Goal: Task Accomplishment & Management: Manage account settings

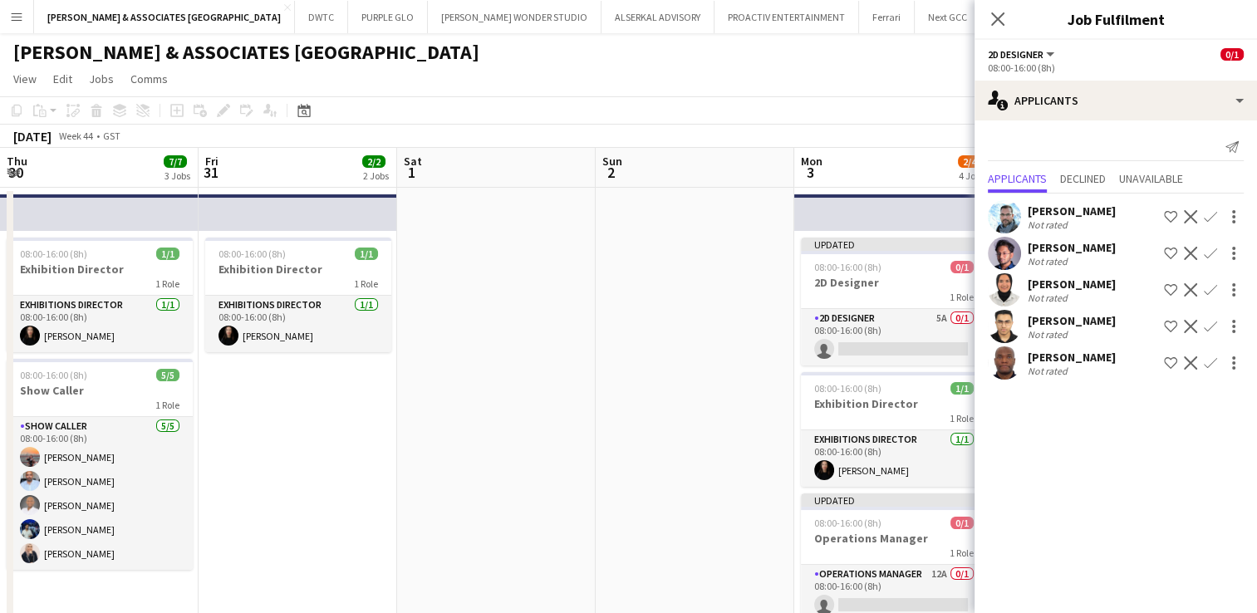
scroll to position [0, 572]
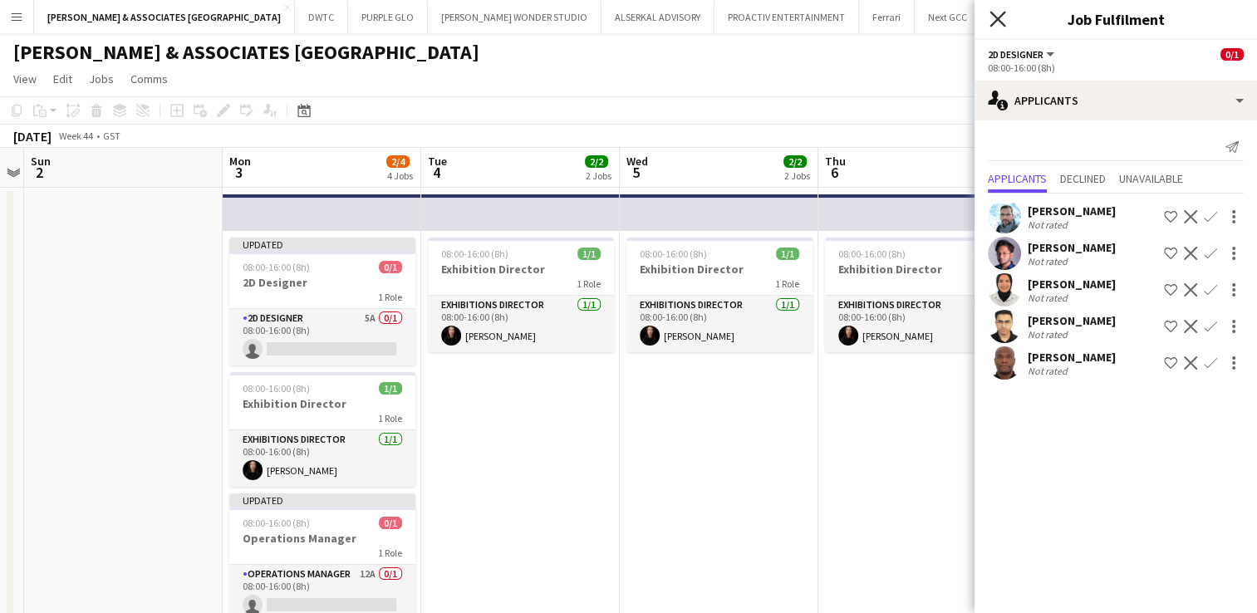
click at [999, 24] on icon "Close pop-in" at bounding box center [998, 19] width 16 height 16
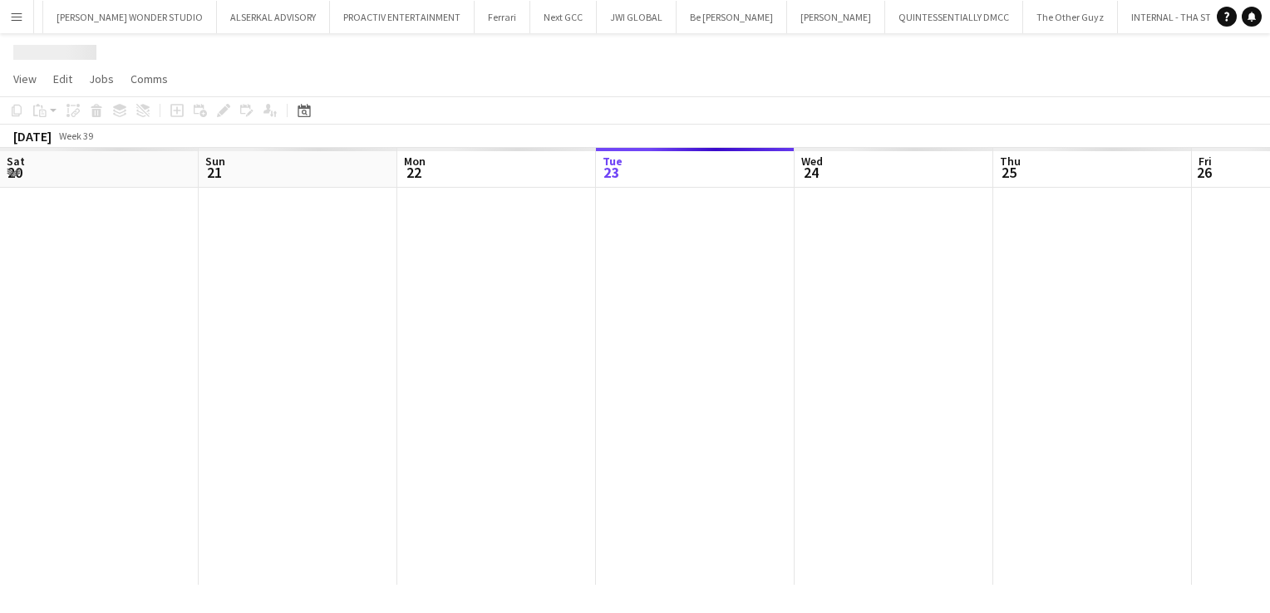
scroll to position [0, 397]
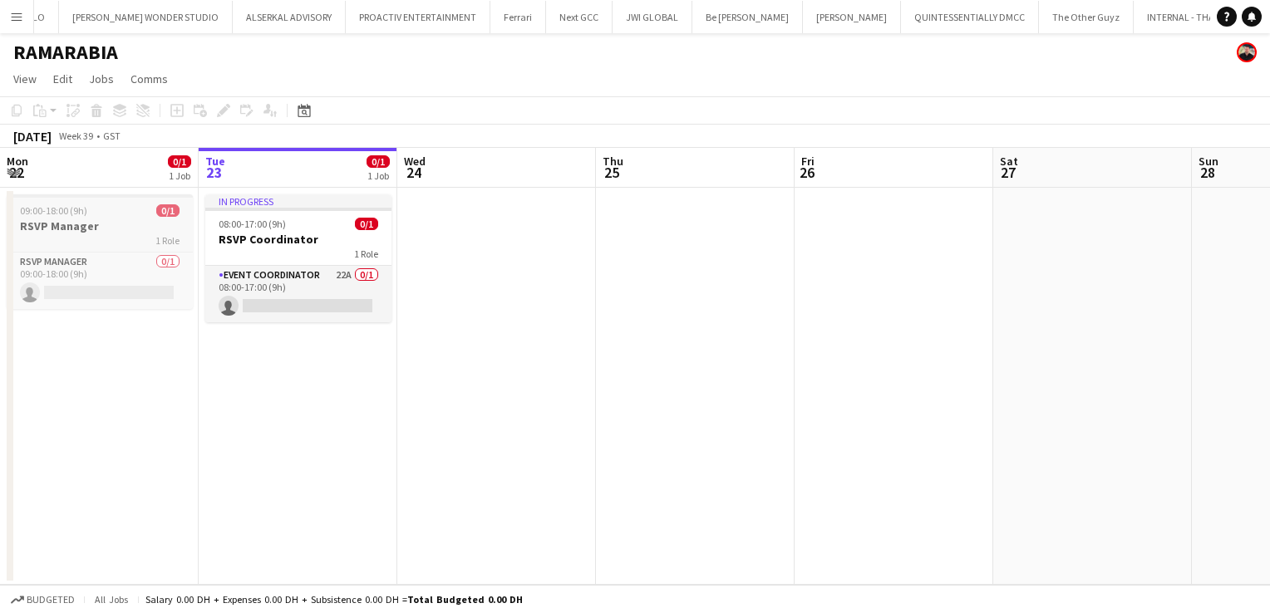
click at [76, 222] on h3 "RSVP Manager" at bounding box center [100, 226] width 186 height 15
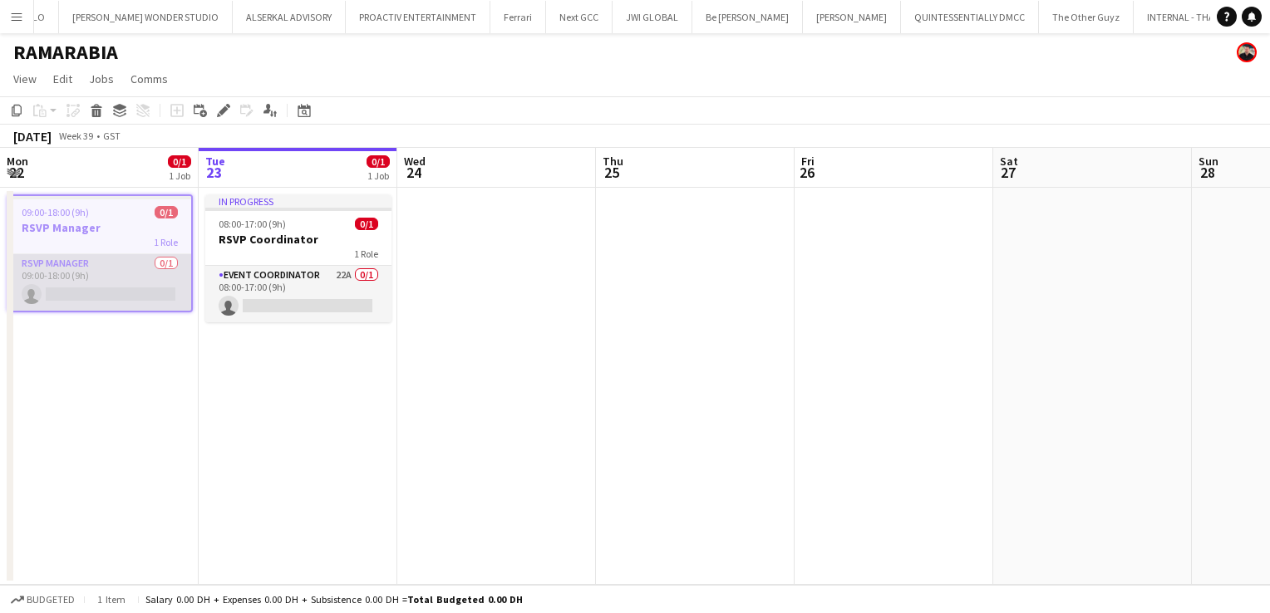
click at [66, 259] on app-card-role "RSVP Manager 0/1 09:00-18:00 (9h) single-neutral-actions" at bounding box center [99, 282] width 183 height 57
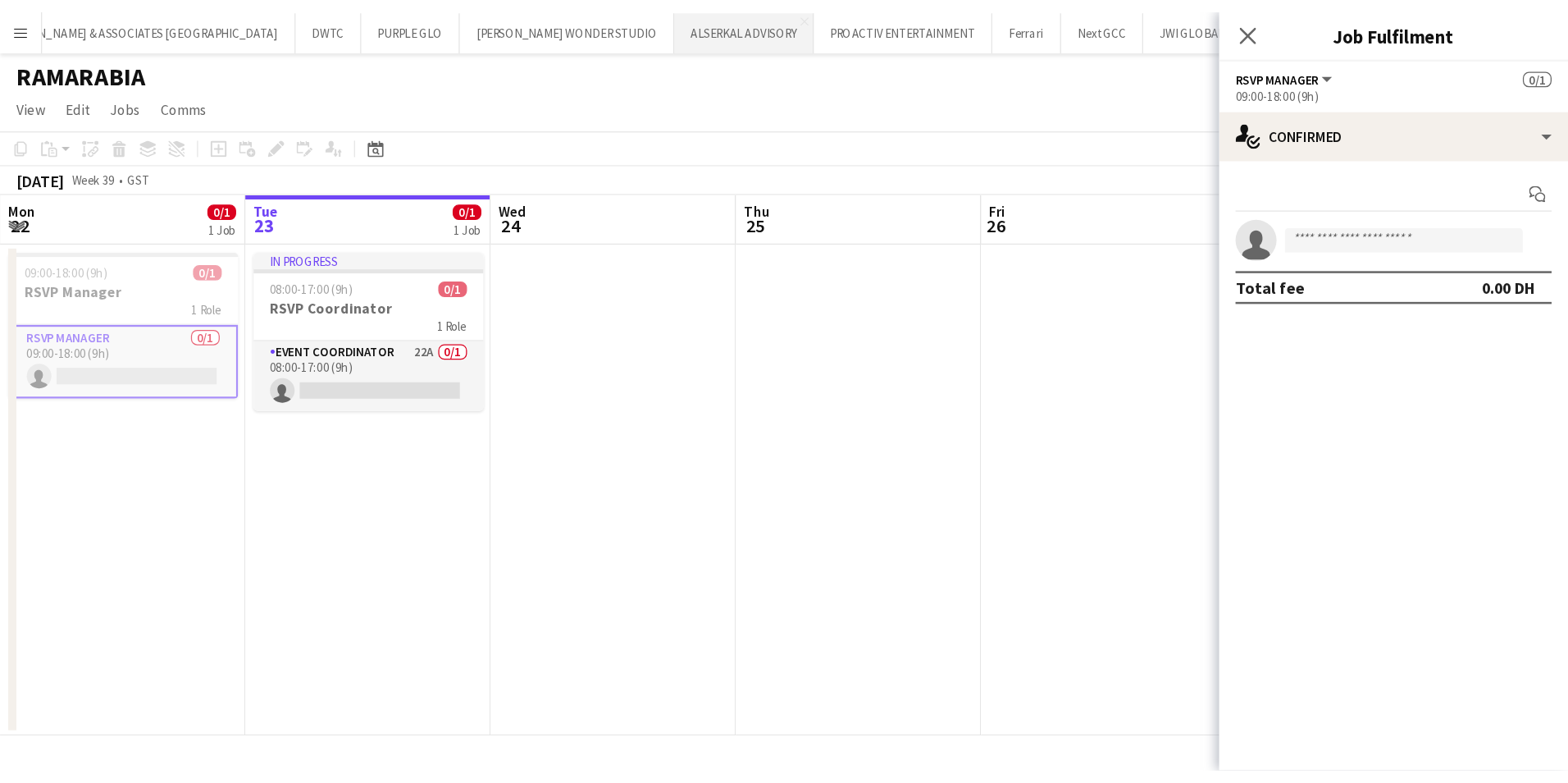
scroll to position [0, 45]
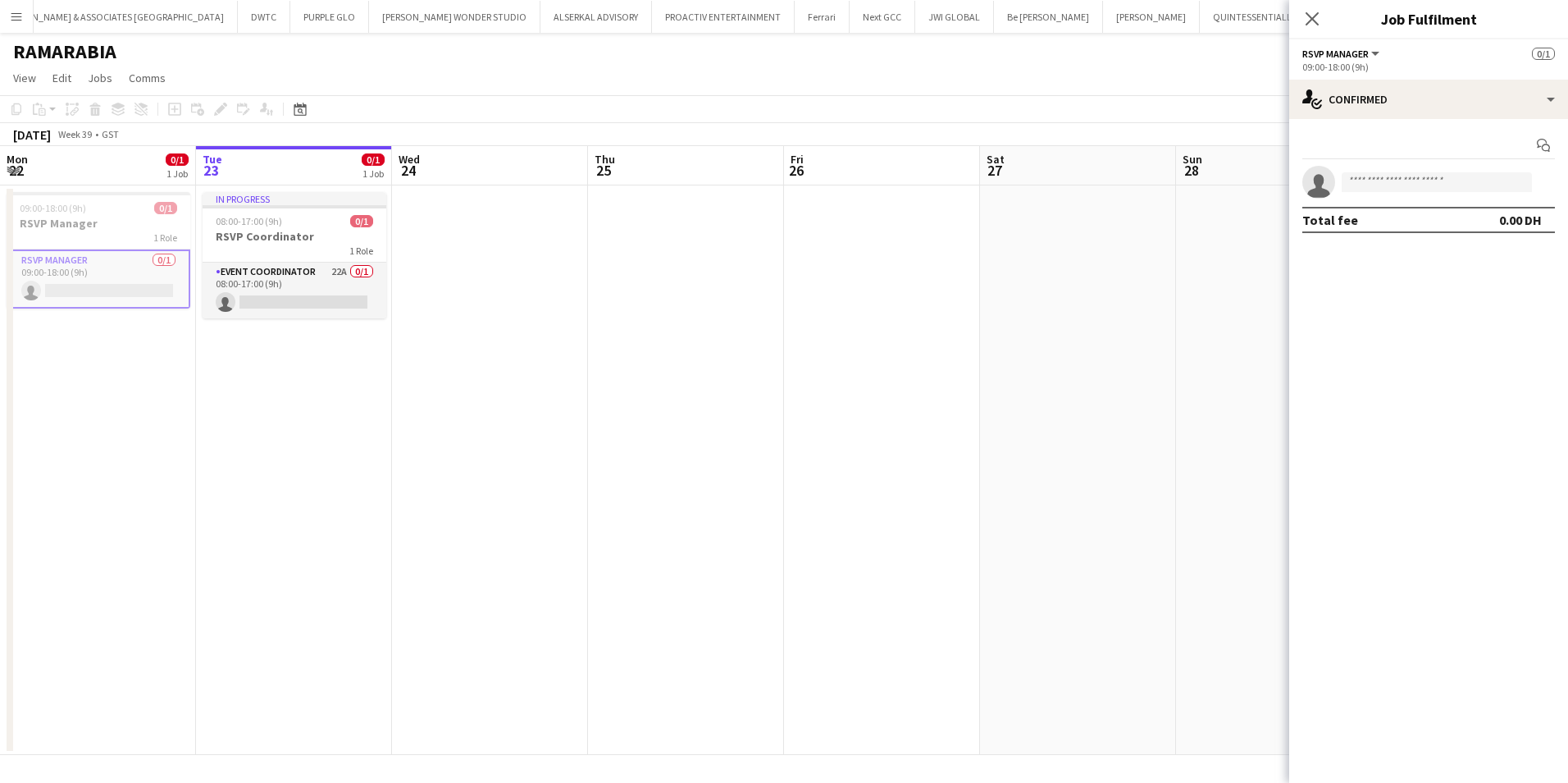
click at [43, 257] on app-card-role "RSVP Manager 0/1 09:00-18:00 (9h) single-neutral-actions" at bounding box center [99, 279] width 184 height 59
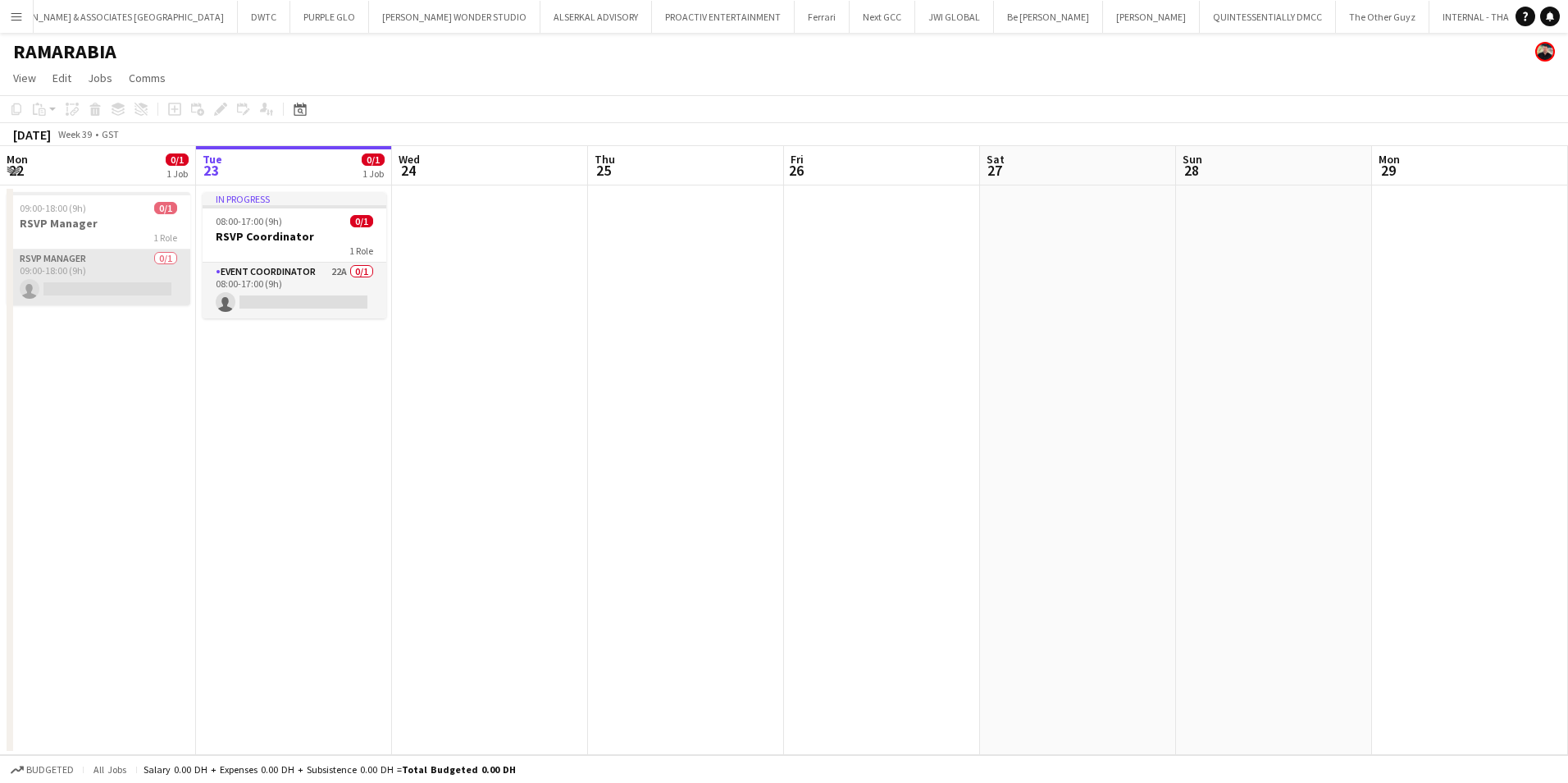
click at [43, 257] on app-card-role "RSVP Manager 0/1 09:00-18:00 (9h) single-neutral-actions" at bounding box center [99, 277] width 184 height 56
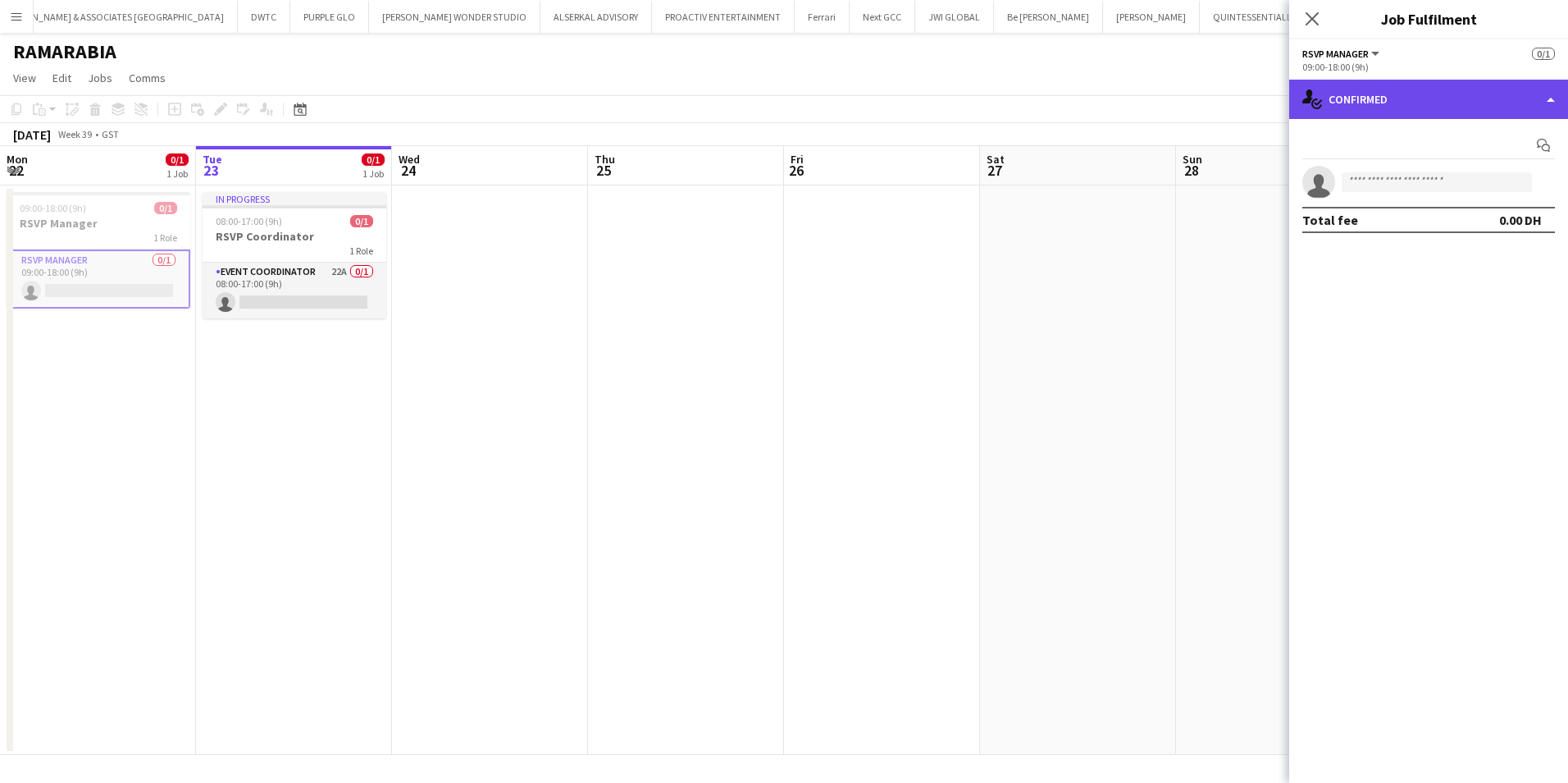
click at [1240, 110] on div "single-neutral-actions-check-2 Confirmed" at bounding box center [1428, 100] width 279 height 39
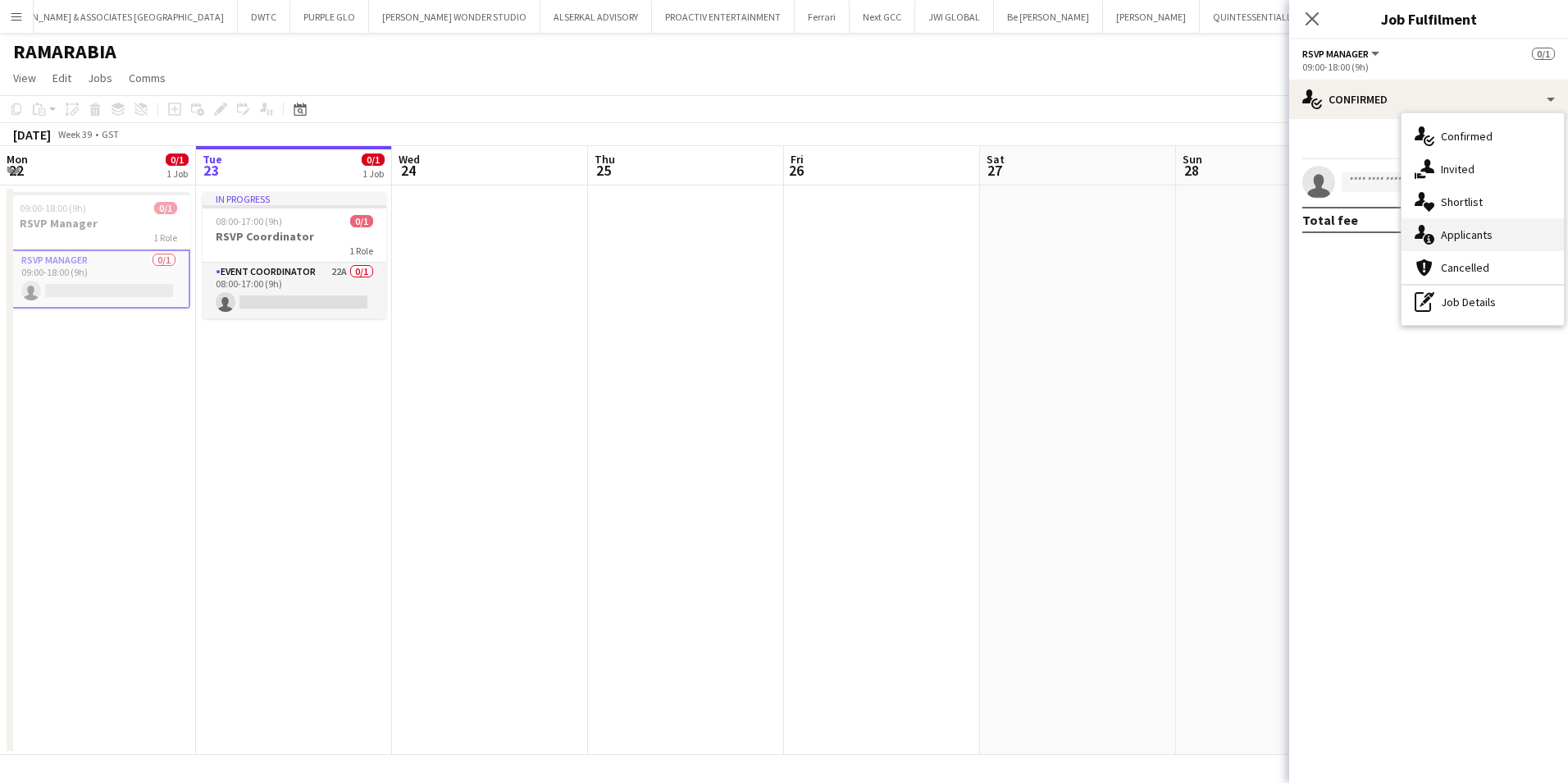
click at [1240, 234] on span "Applicants" at bounding box center [1466, 234] width 51 height 15
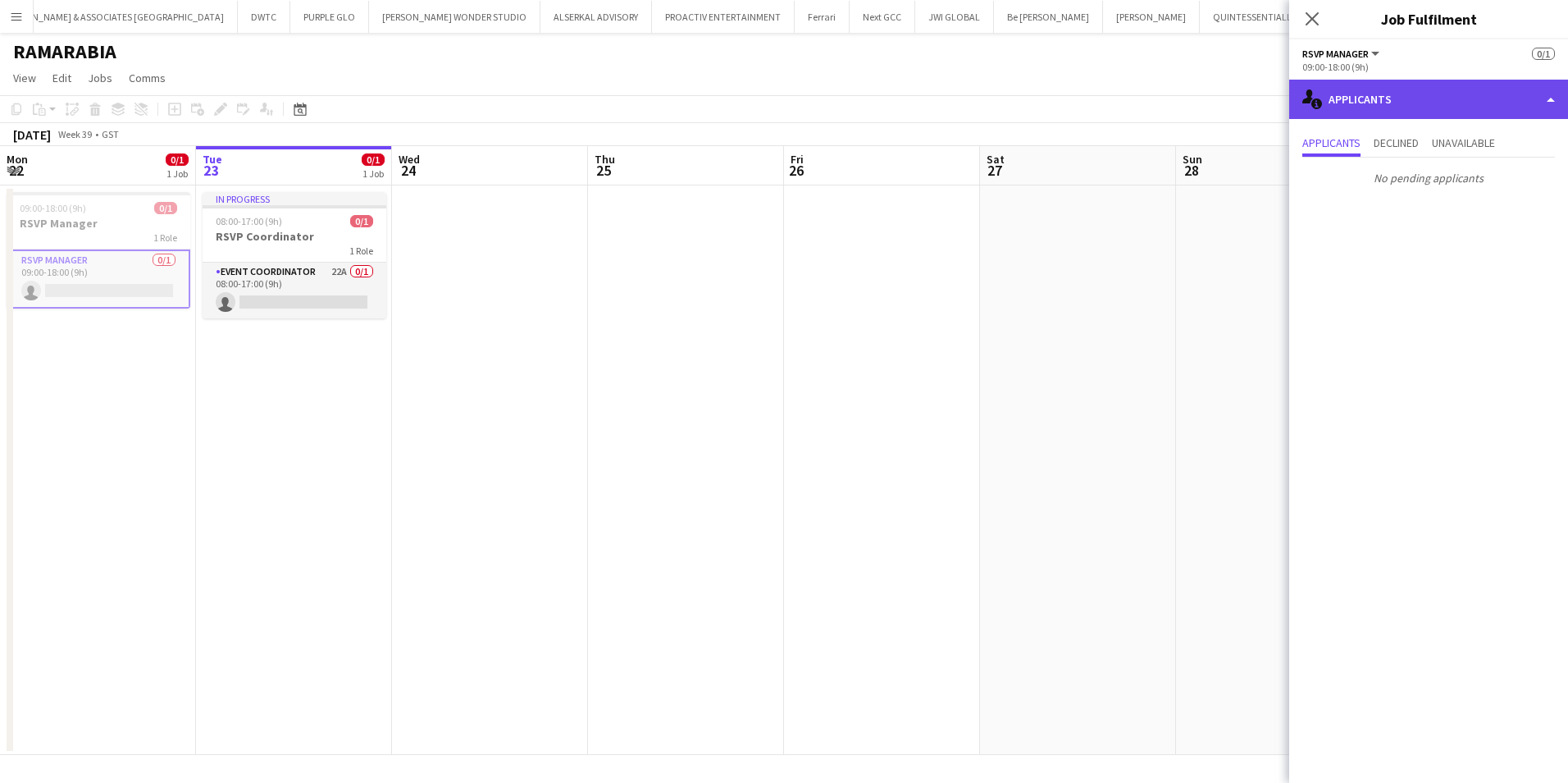
click at [1240, 108] on div "single-neutral-actions-information Applicants" at bounding box center [1428, 100] width 279 height 39
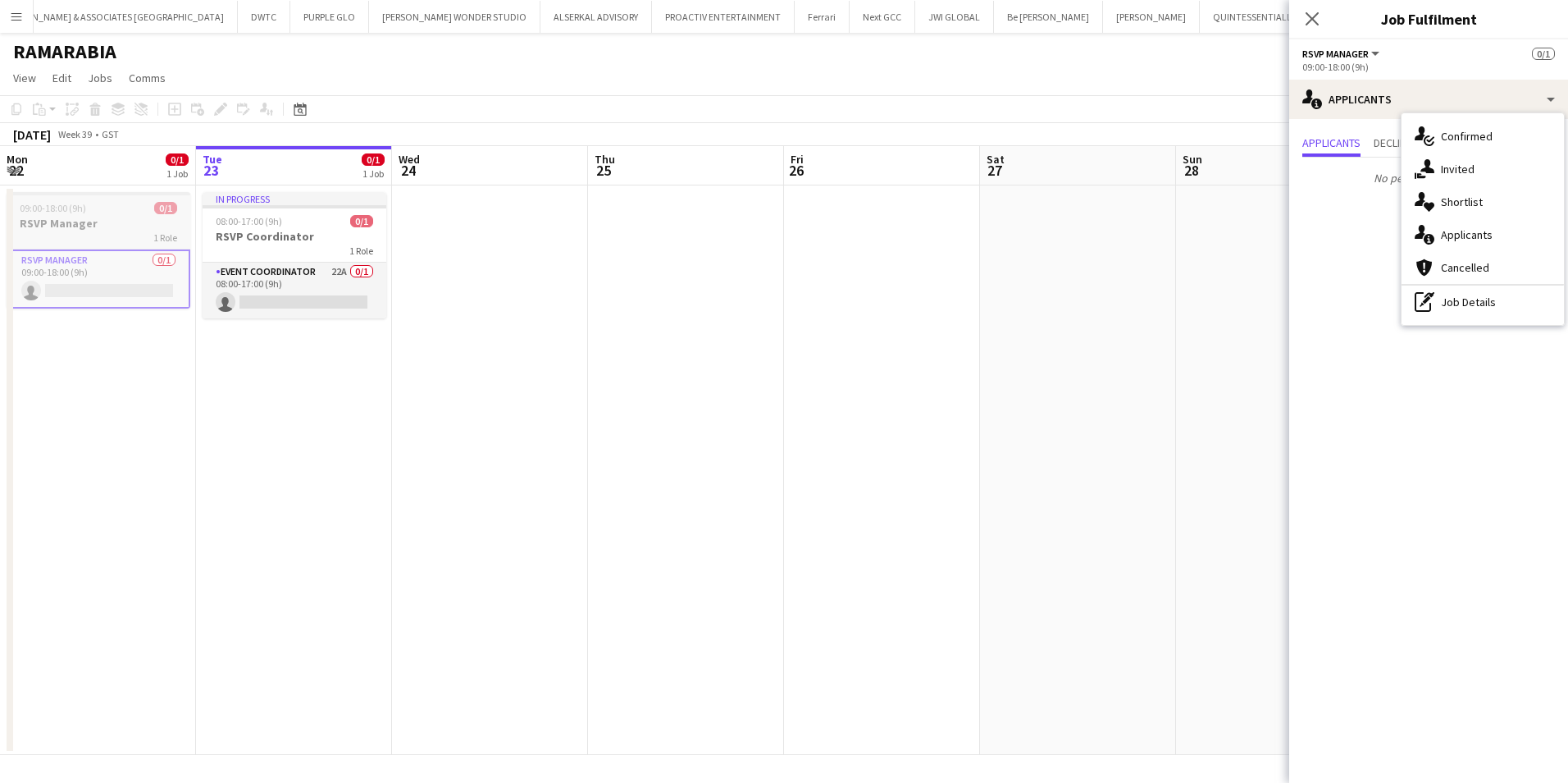
click at [102, 196] on app-job-card "09:00-18:00 (9h) 0/1 RSVP Manager 1 Role RSVP Manager 0/1 09:00-18:00 (9h) sing…" at bounding box center [99, 250] width 184 height 117
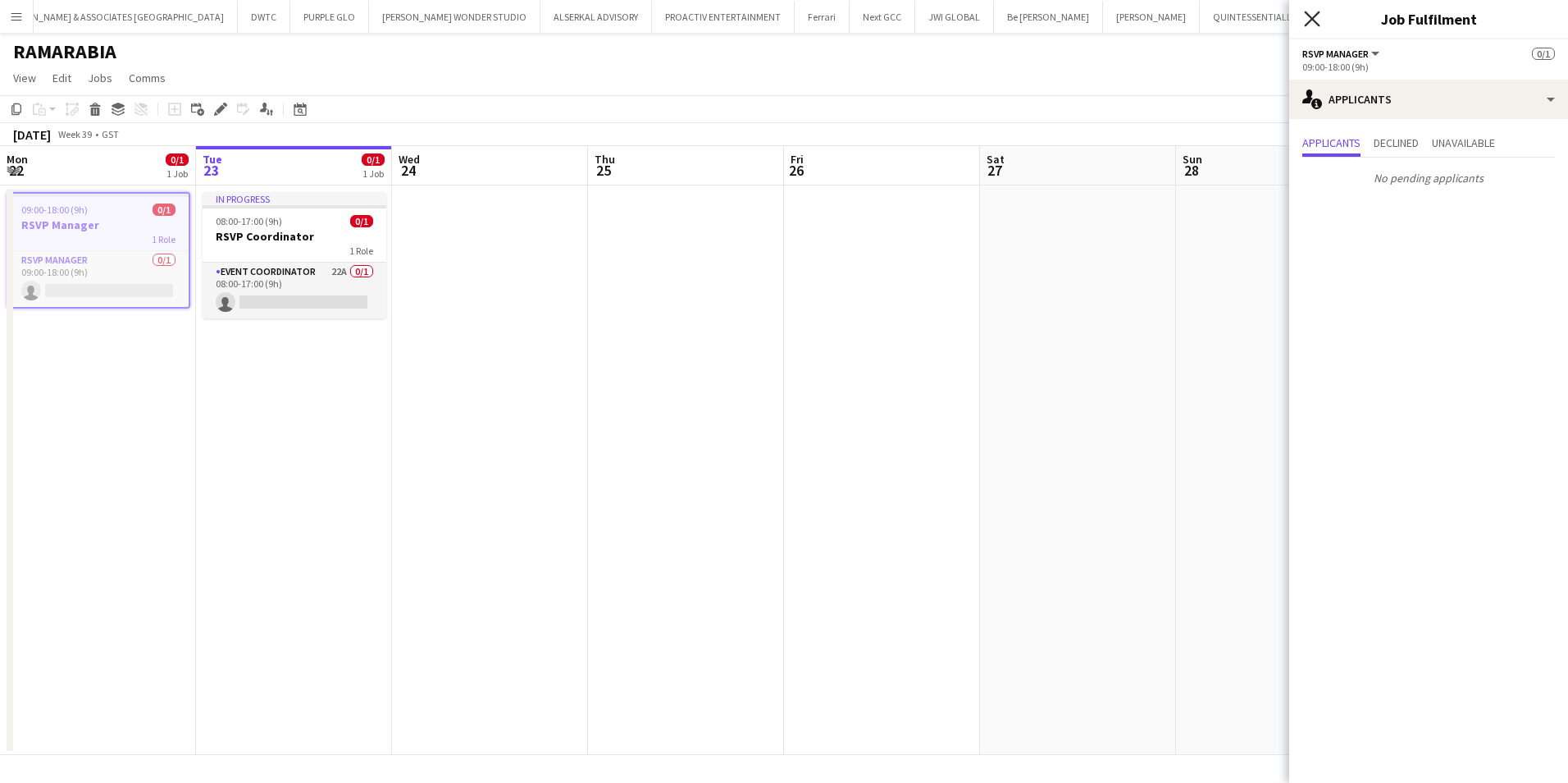
click at [1240, 20] on icon "Close pop-in" at bounding box center [1311, 19] width 16 height 16
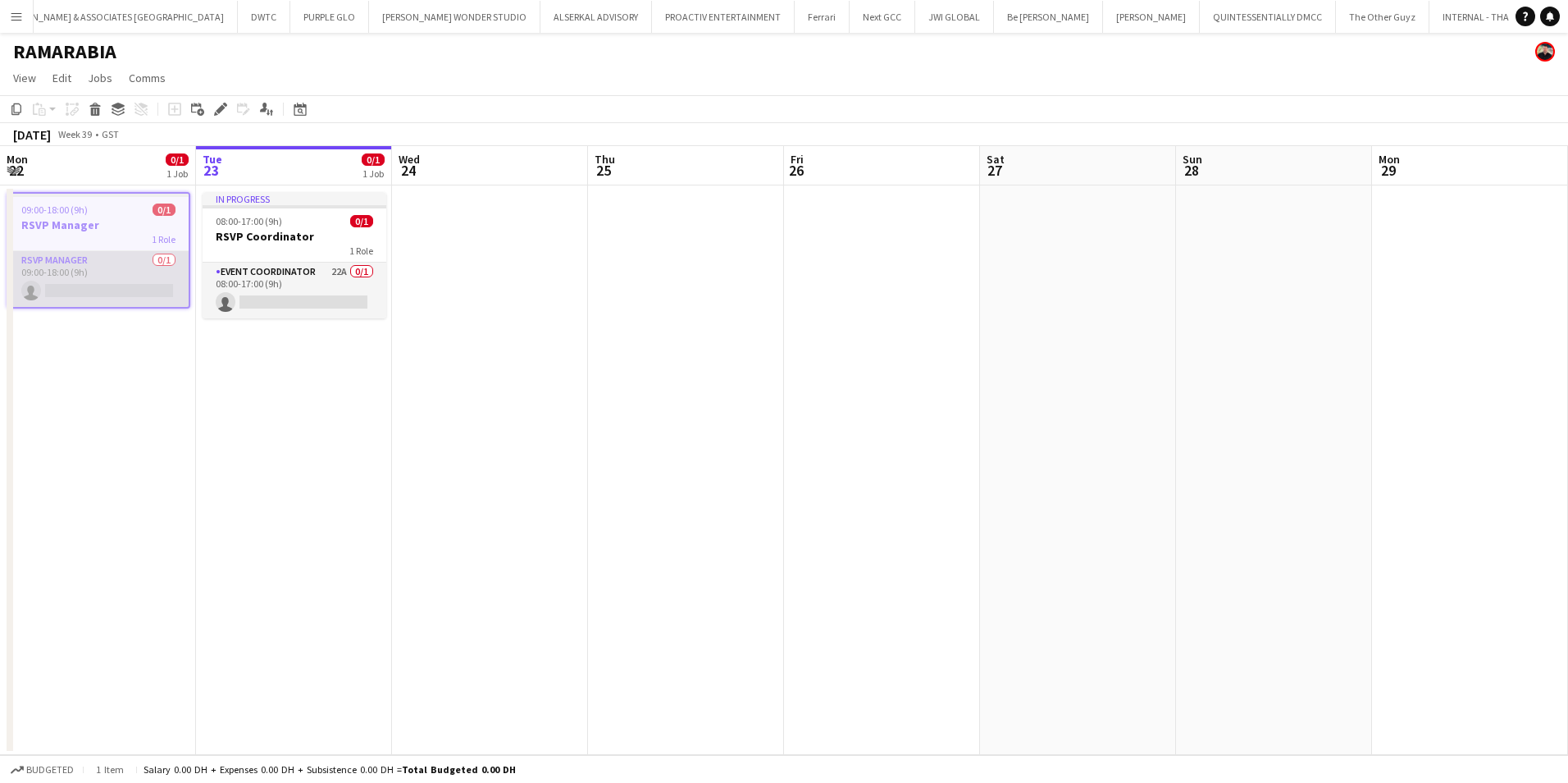
click at [74, 266] on app-card-role "RSVP Manager 0/1 09:00-18:00 (9h) single-neutral-actions" at bounding box center [98, 278] width 181 height 56
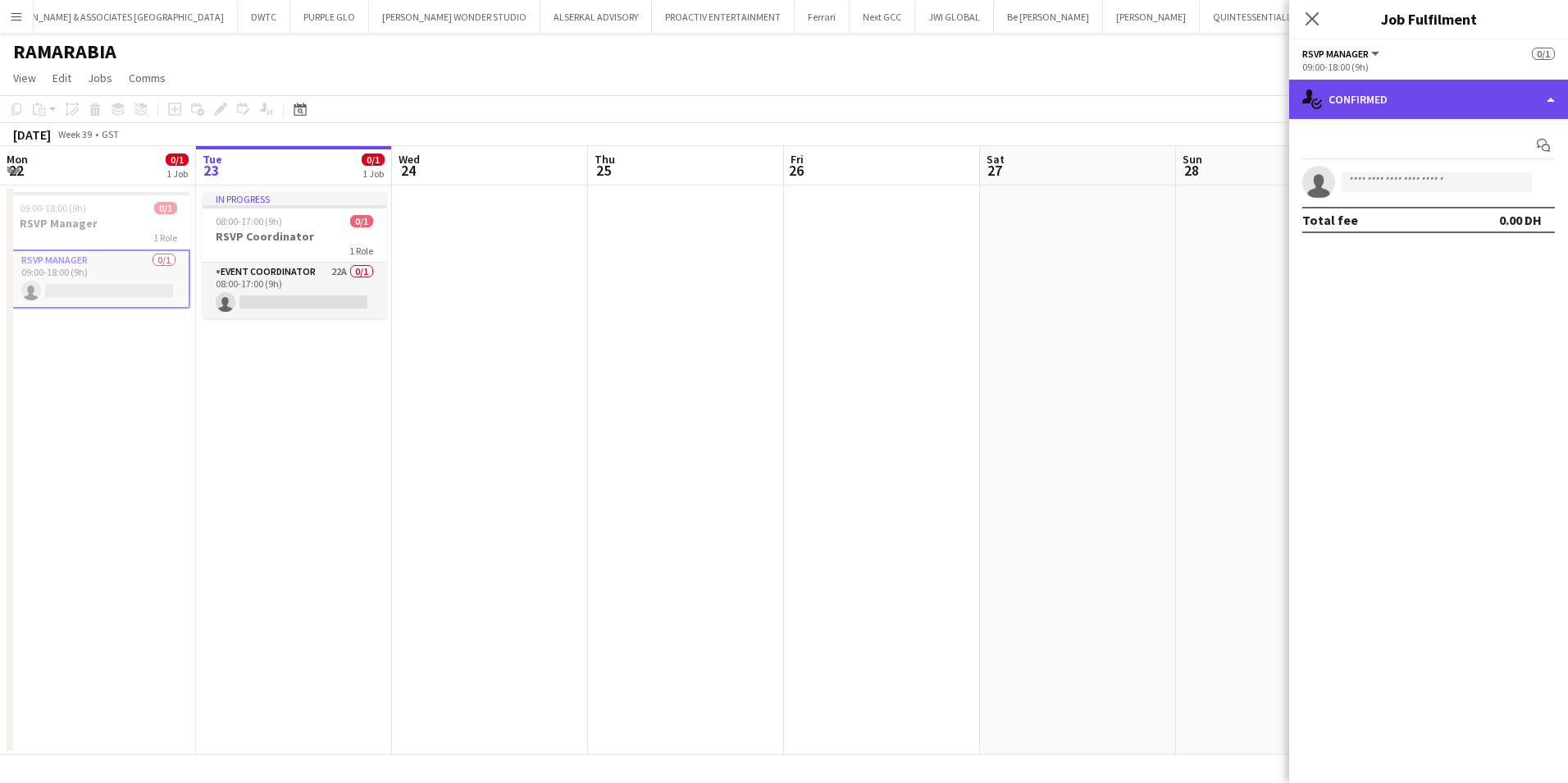
click at [1240, 110] on div "single-neutral-actions-check-2 Confirmed" at bounding box center [1428, 100] width 279 height 39
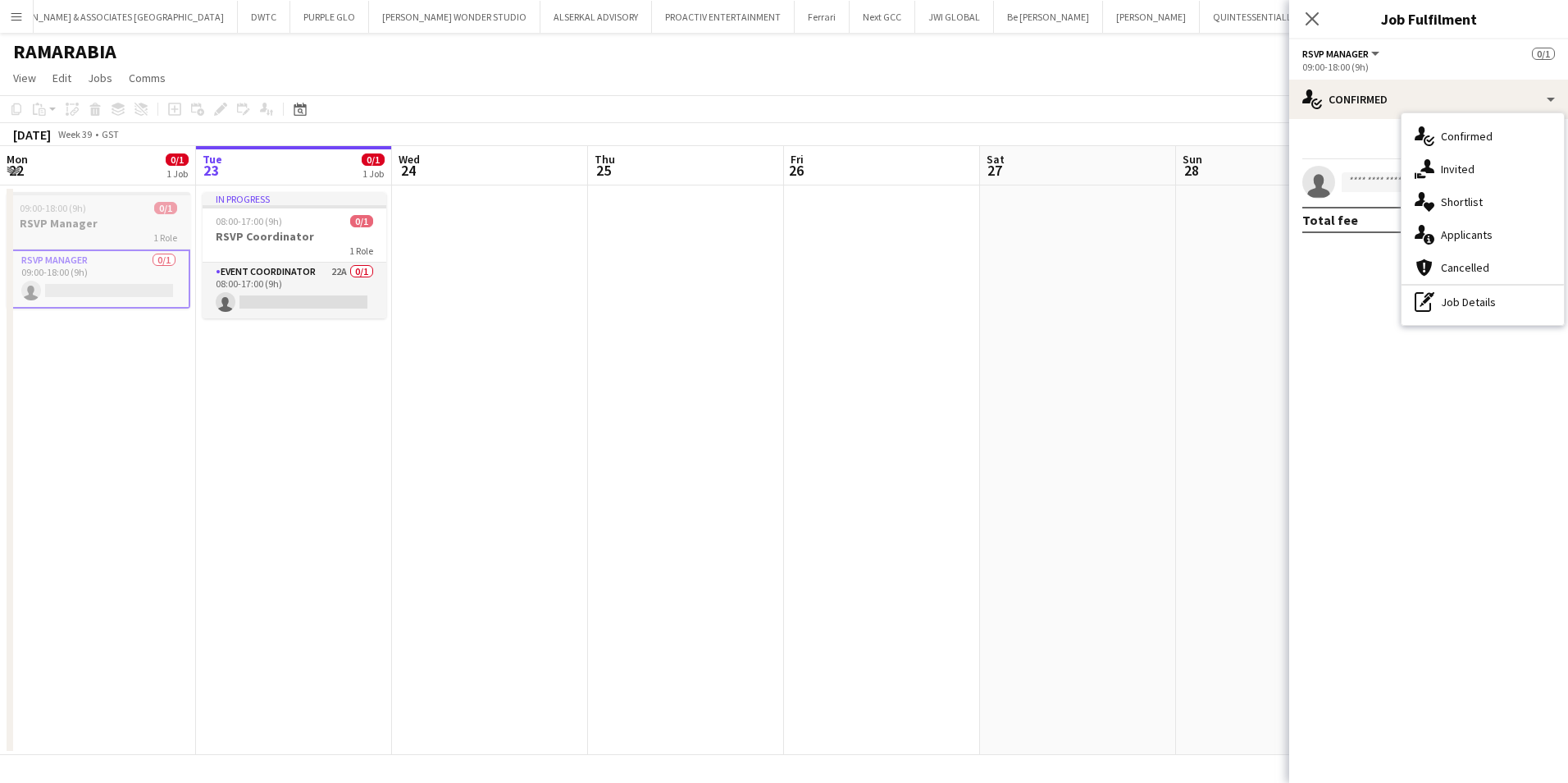
click at [70, 233] on div "1 Role" at bounding box center [99, 237] width 184 height 13
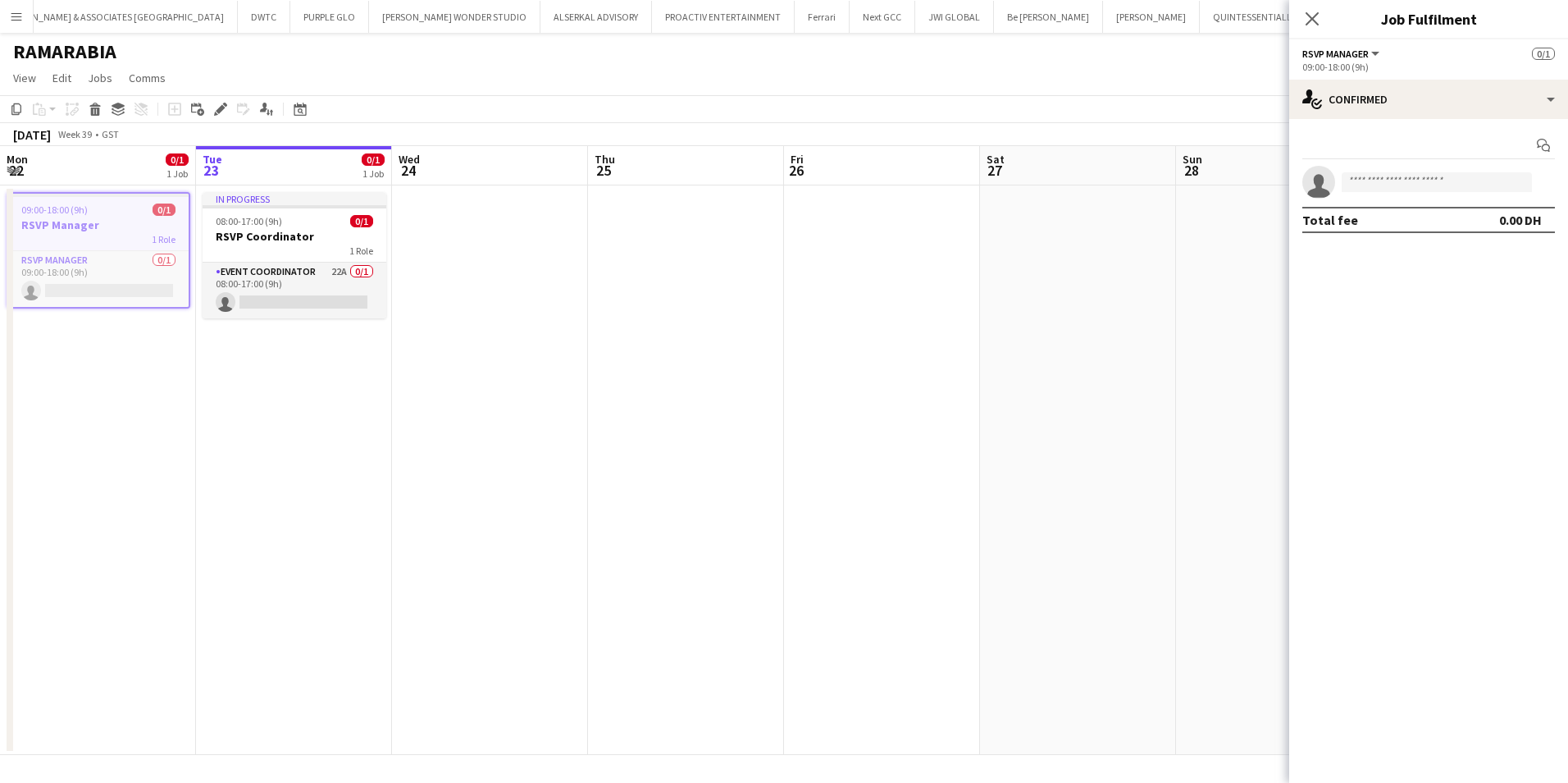
click at [91, 203] on div "09:00-18:00 (9h) 0/1" at bounding box center [98, 209] width 181 height 12
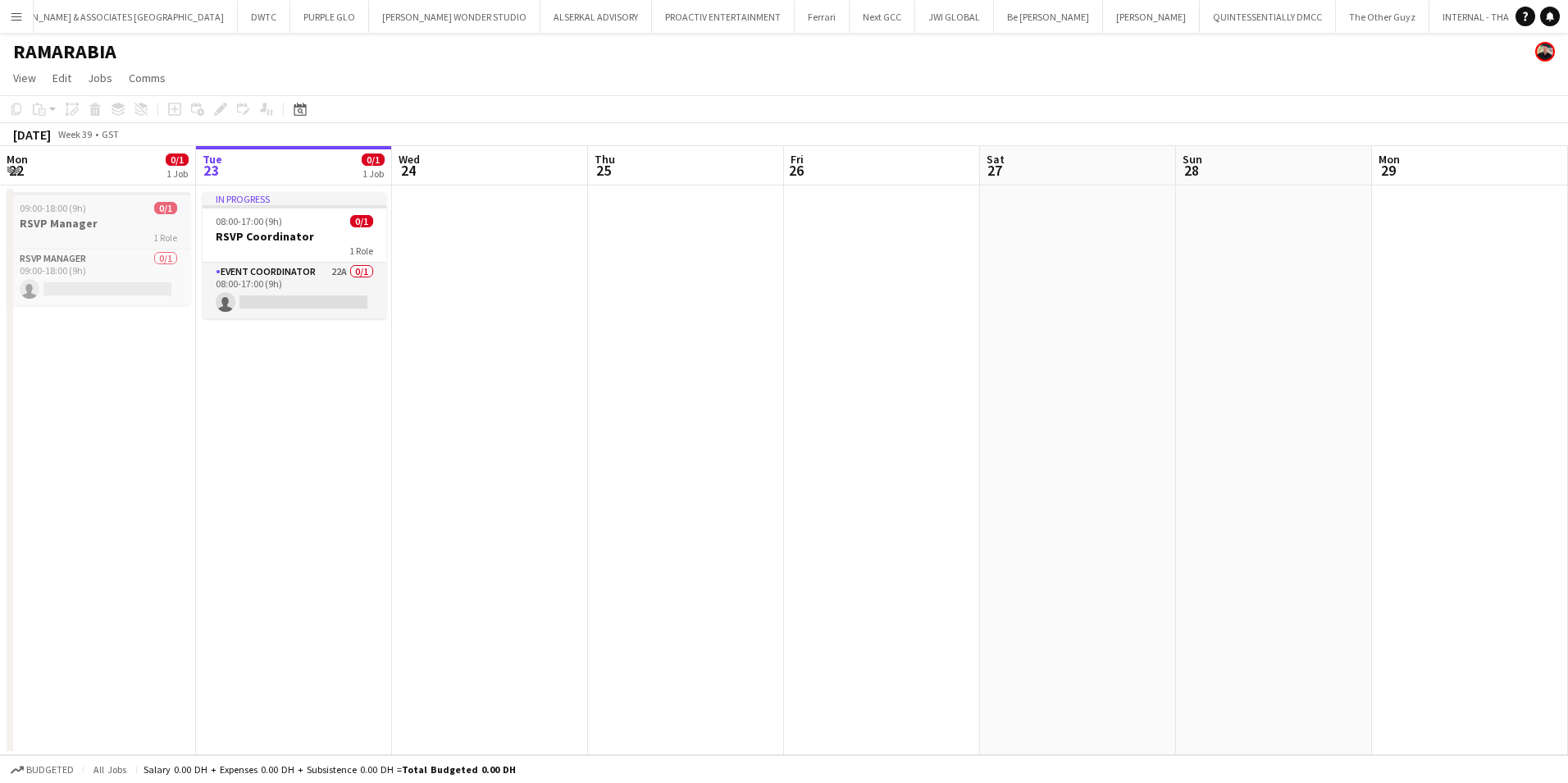
click at [91, 203] on div "09:00-18:00 (9h) 0/1" at bounding box center [99, 207] width 184 height 12
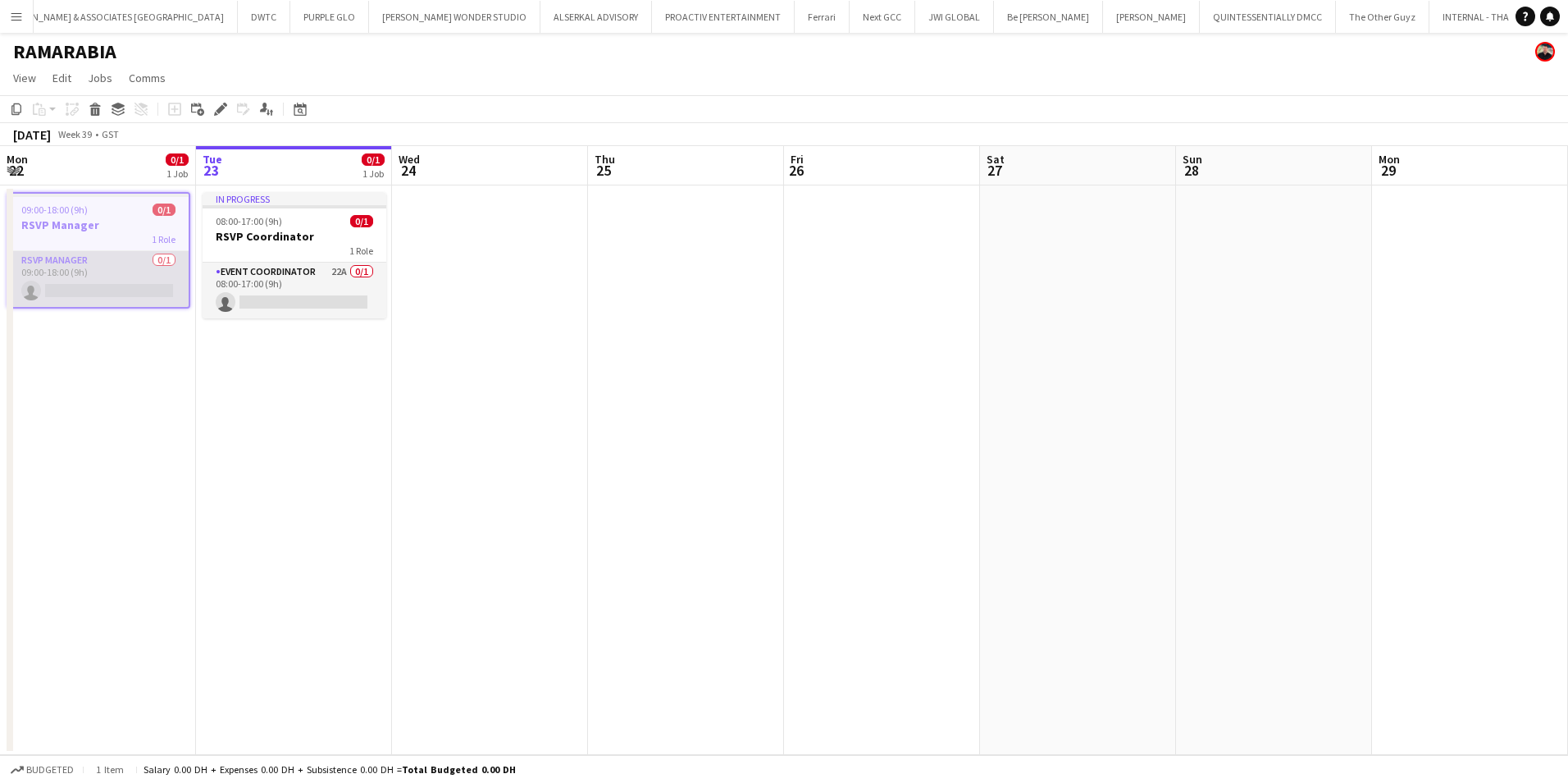
click at [83, 263] on app-card-role "RSVP Manager 0/1 09:00-18:00 (9h) single-neutral-actions" at bounding box center [98, 278] width 181 height 56
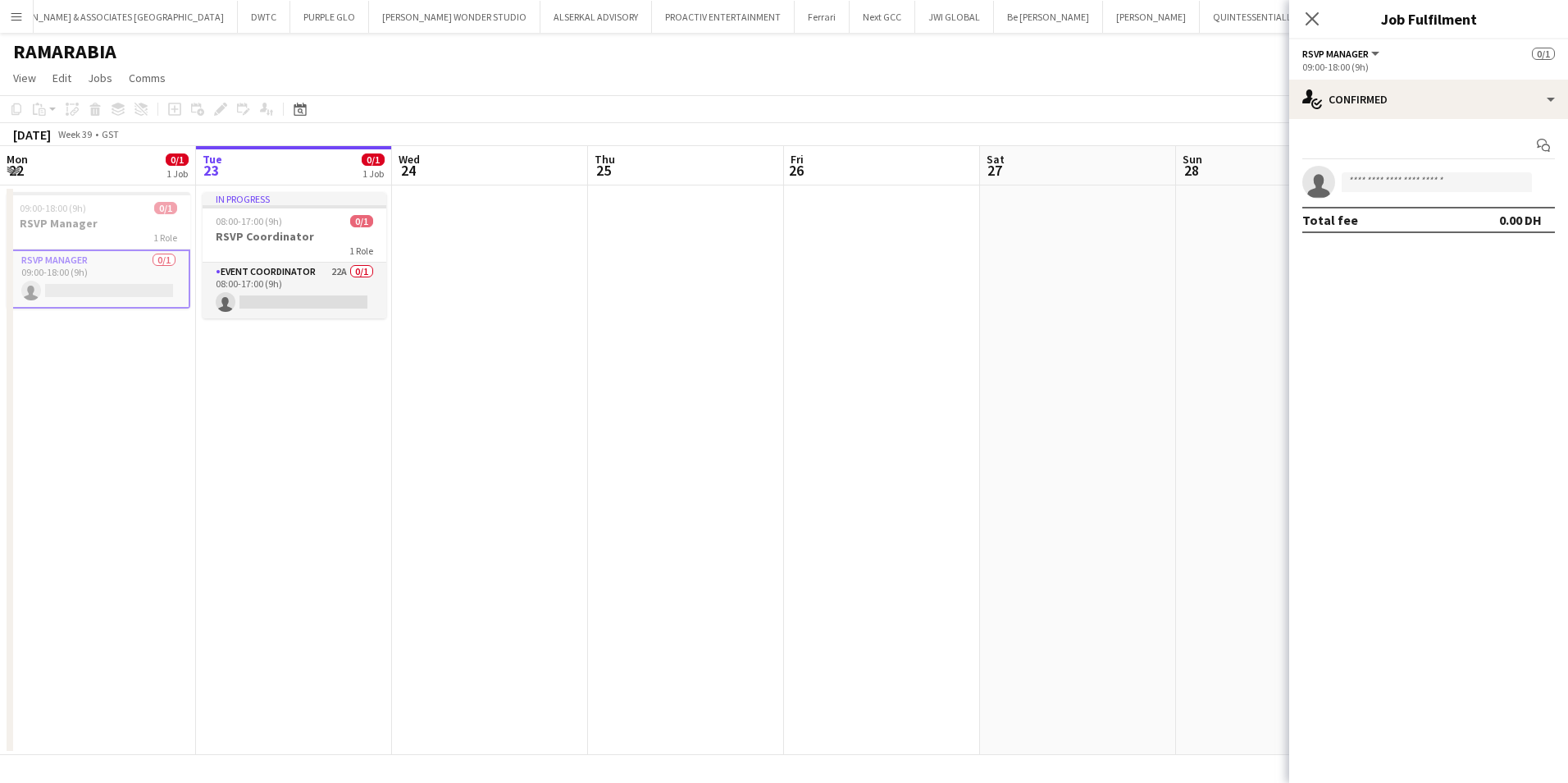
click at [1240, 73] on div "09:00-18:00 (9h)" at bounding box center [1429, 66] width 253 height 12
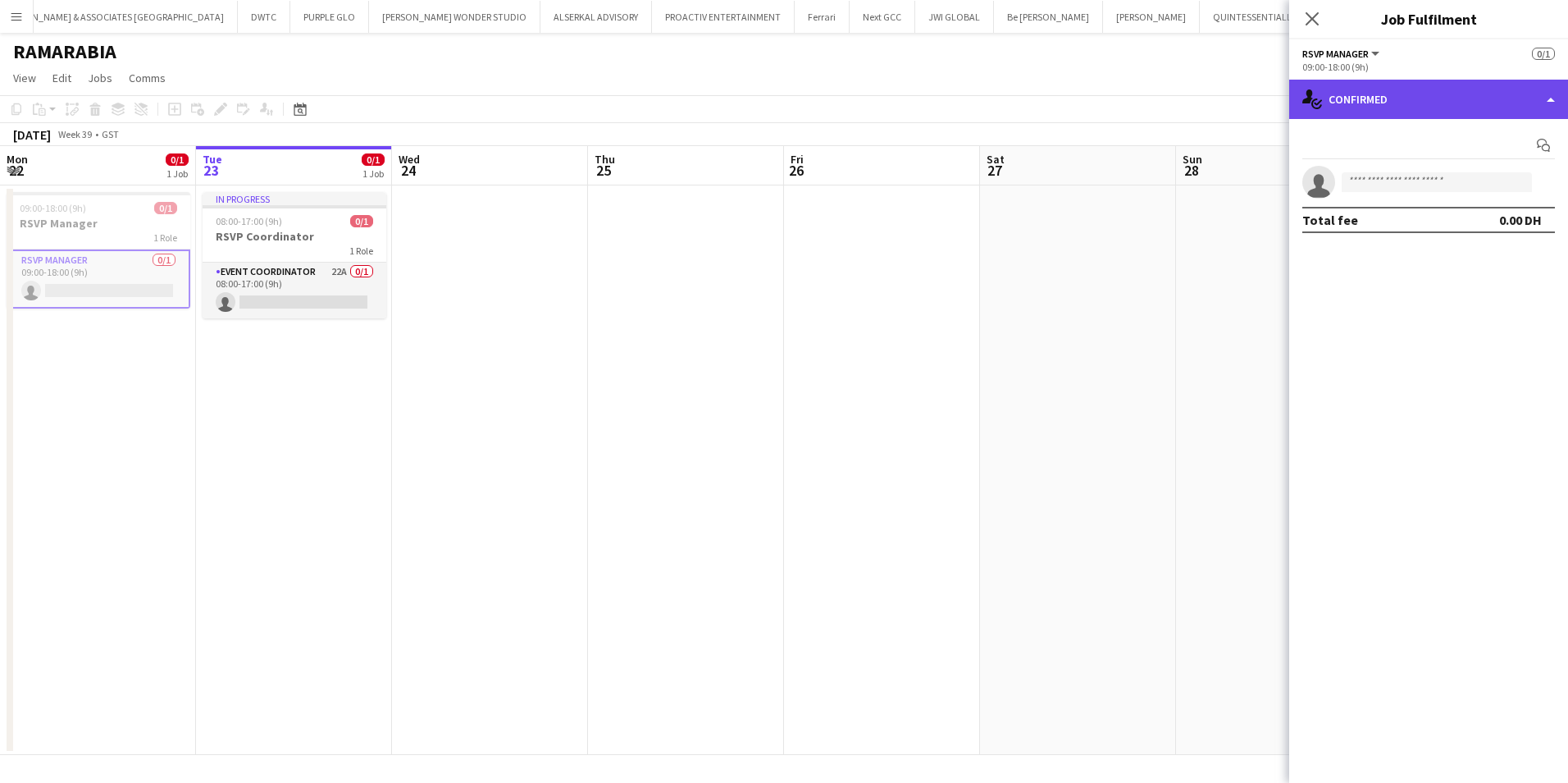
click at [1240, 103] on div "single-neutral-actions-check-2 Confirmed" at bounding box center [1428, 100] width 279 height 39
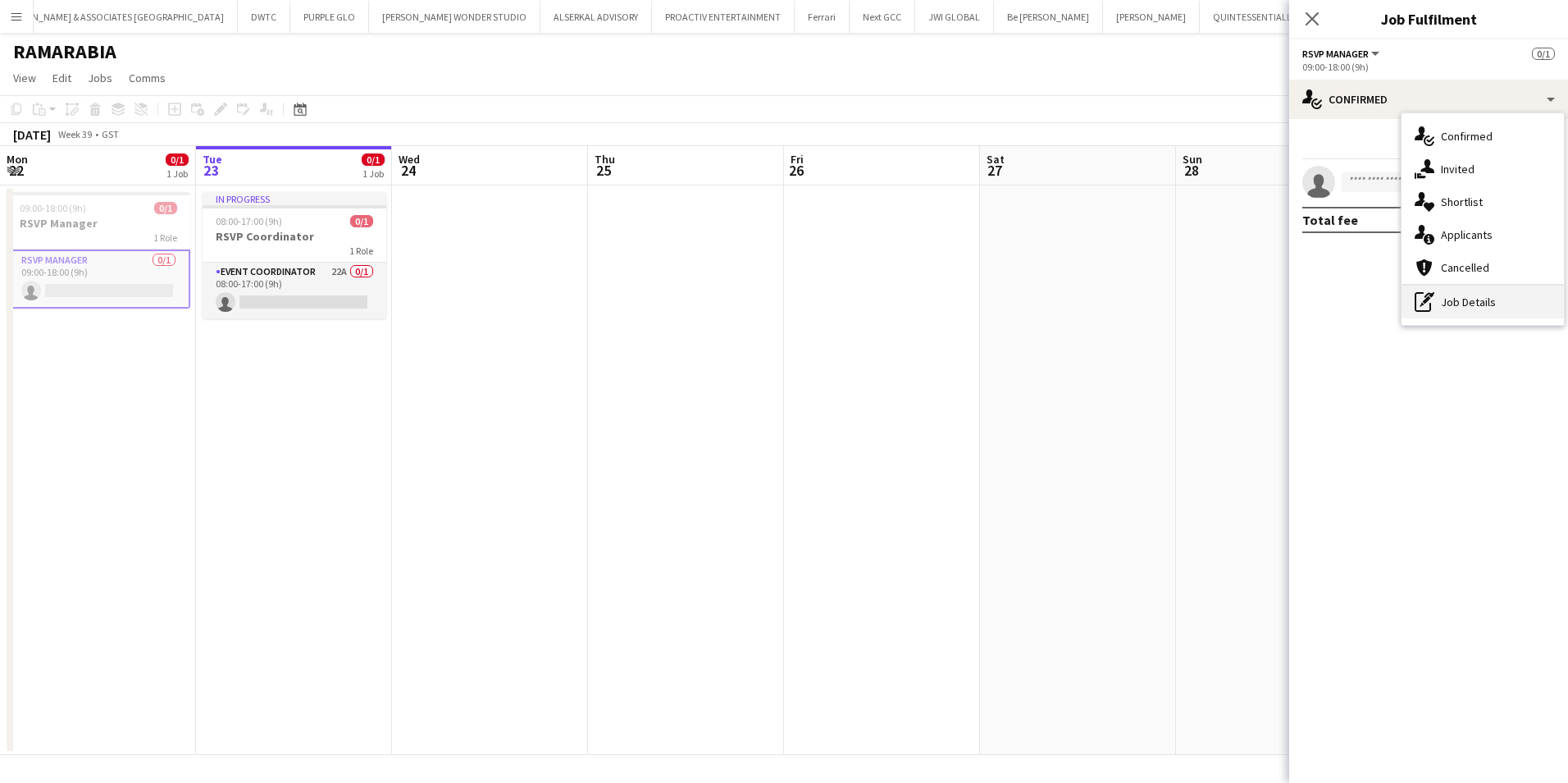
click at [1240, 299] on div "pen-write Job Details" at bounding box center [1482, 301] width 163 height 33
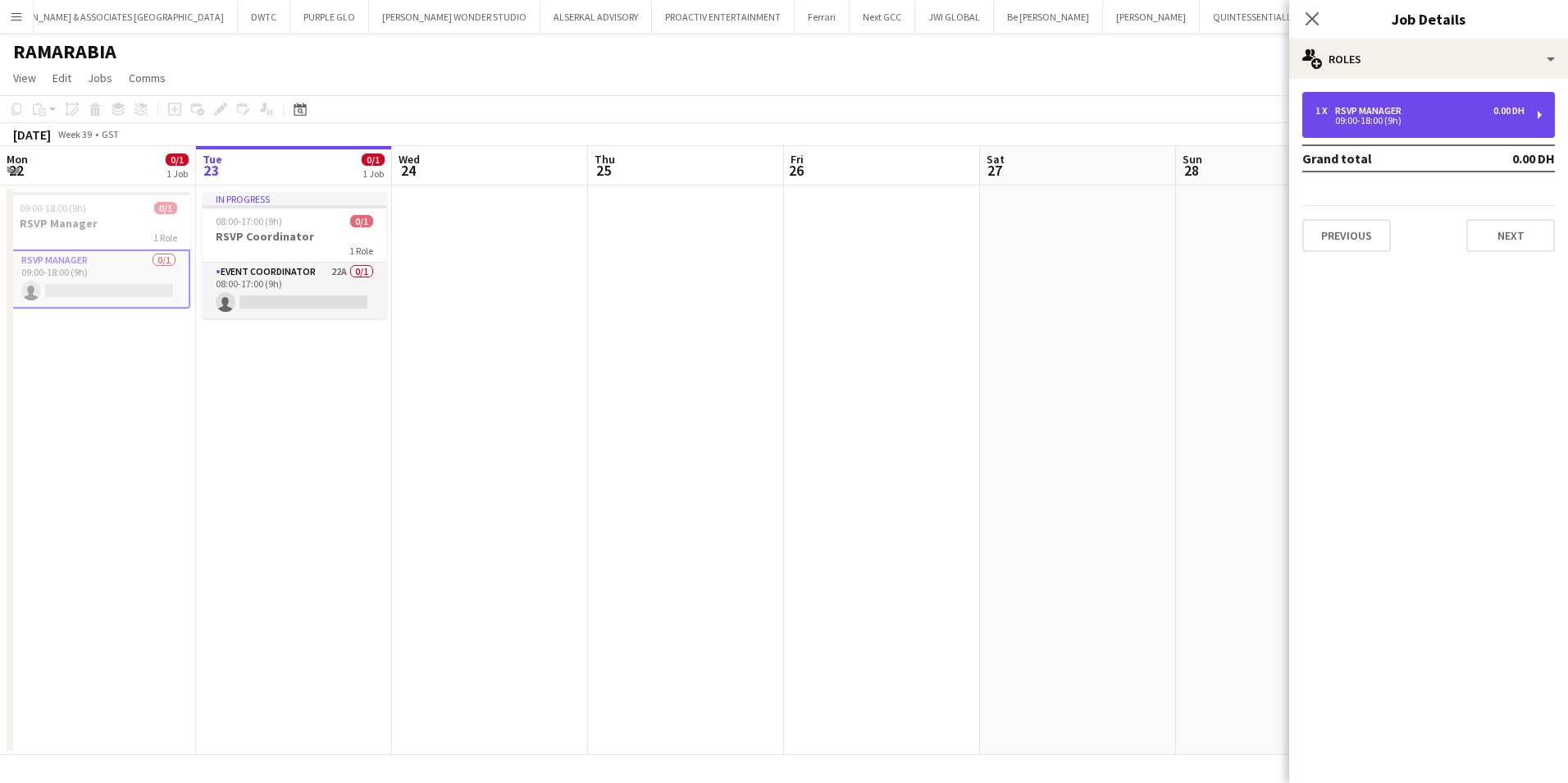
click at [1240, 117] on div "09:00-18:00 (9h)" at bounding box center [1420, 120] width 209 height 8
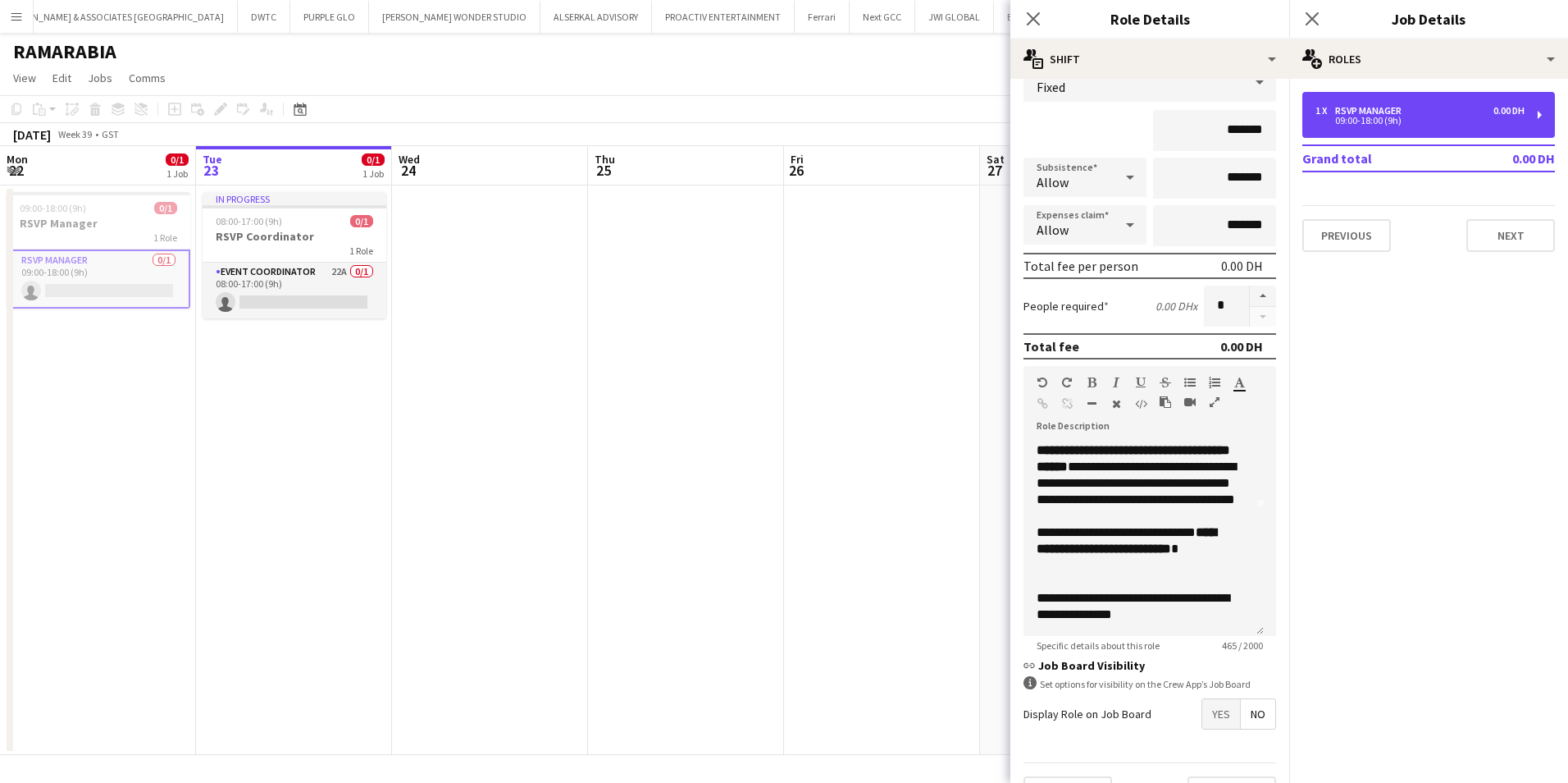
scroll to position [164, 0]
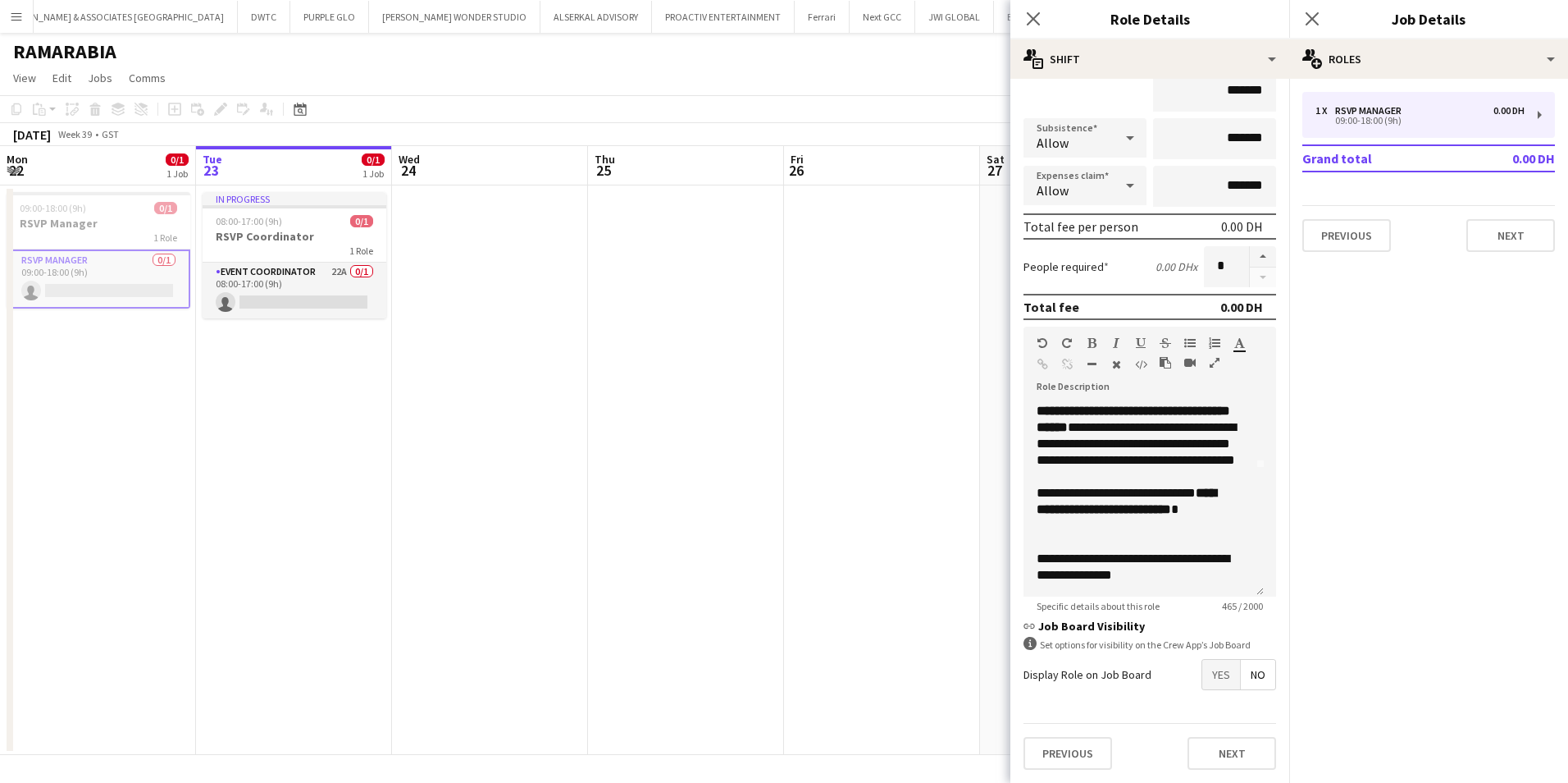
click at [1208, 604] on span "Yes" at bounding box center [1221, 674] width 37 height 30
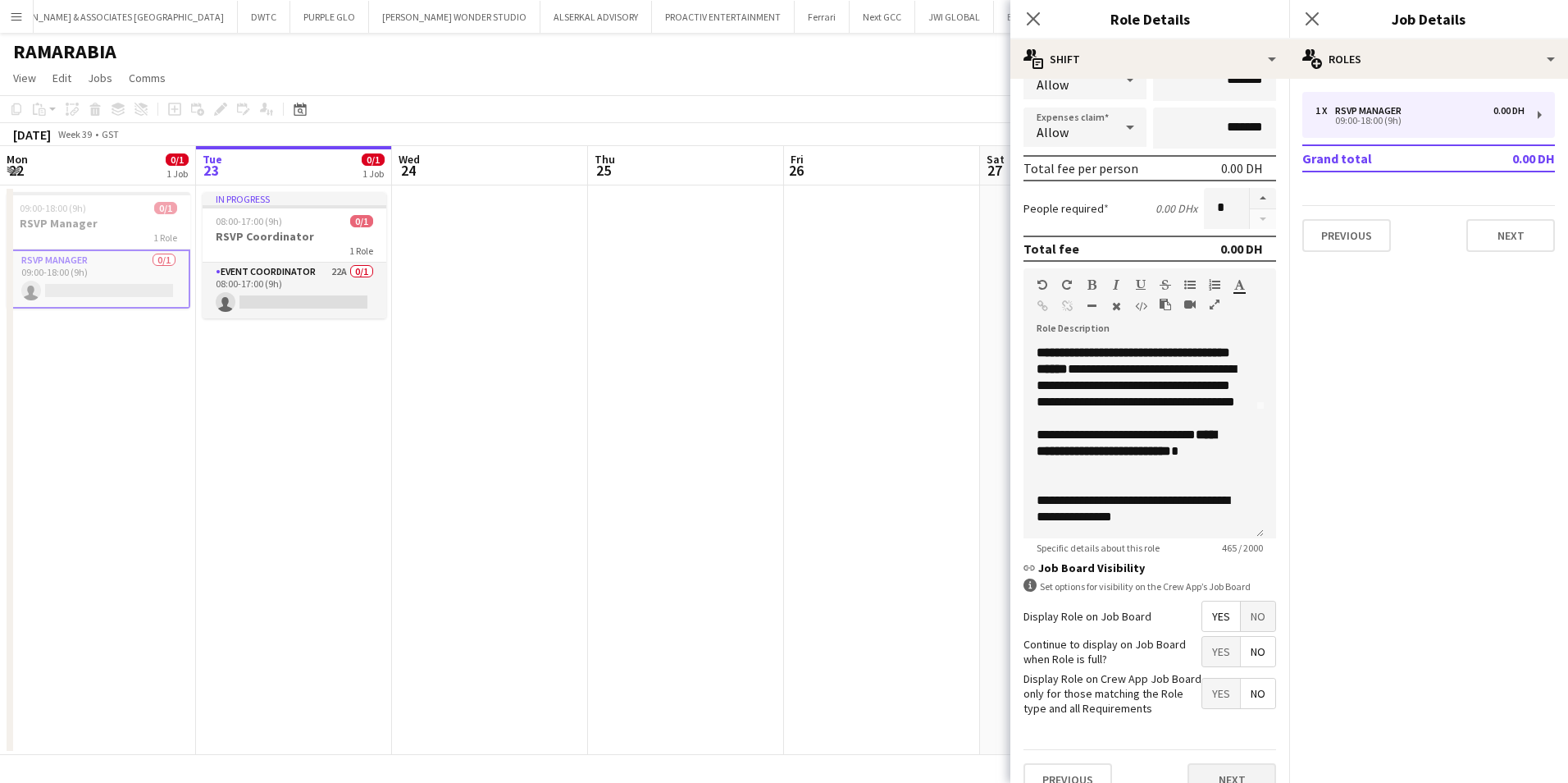
scroll to position [249, 0]
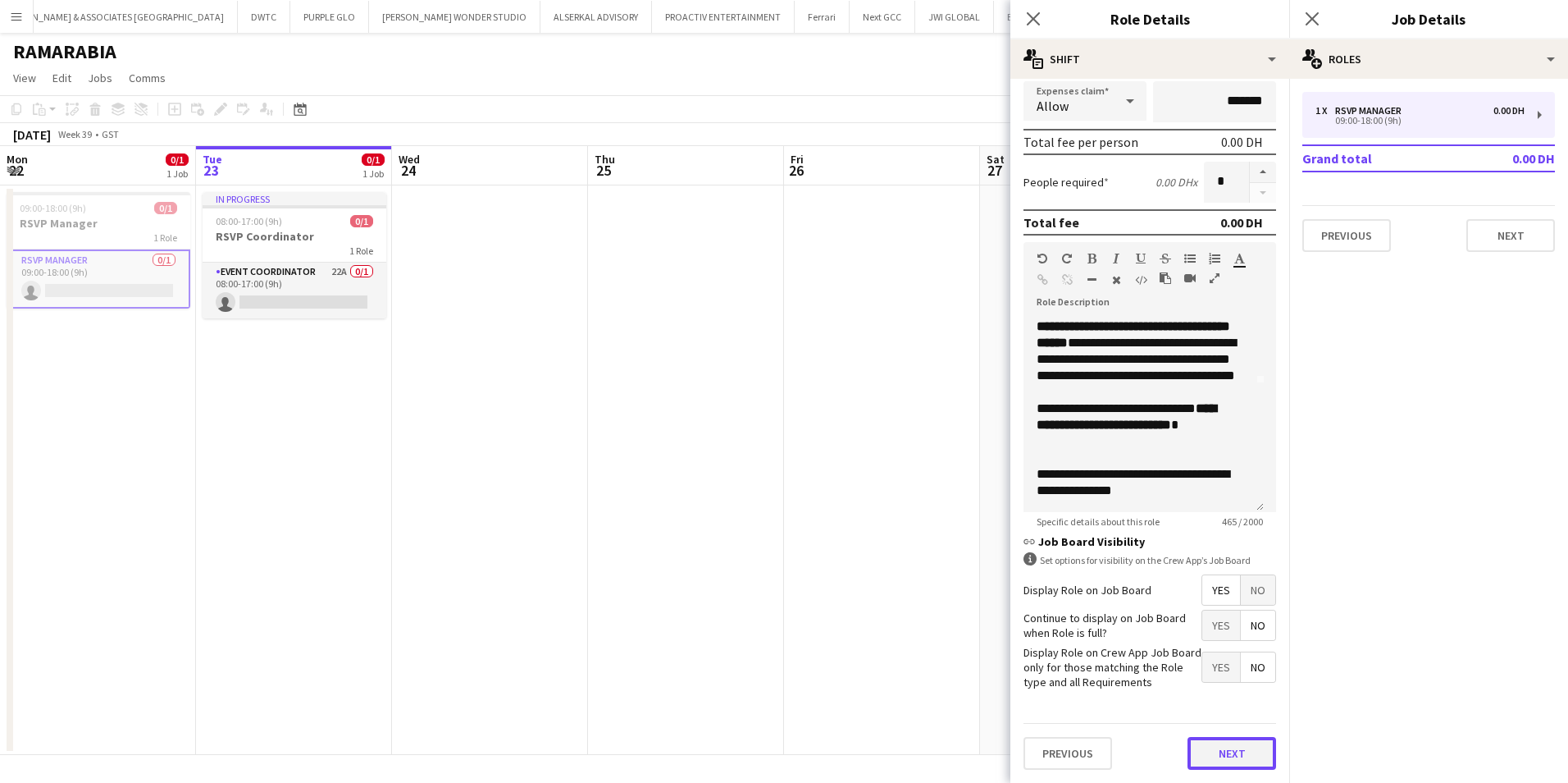
click at [1227, 604] on button "Next" at bounding box center [1232, 752] width 89 height 33
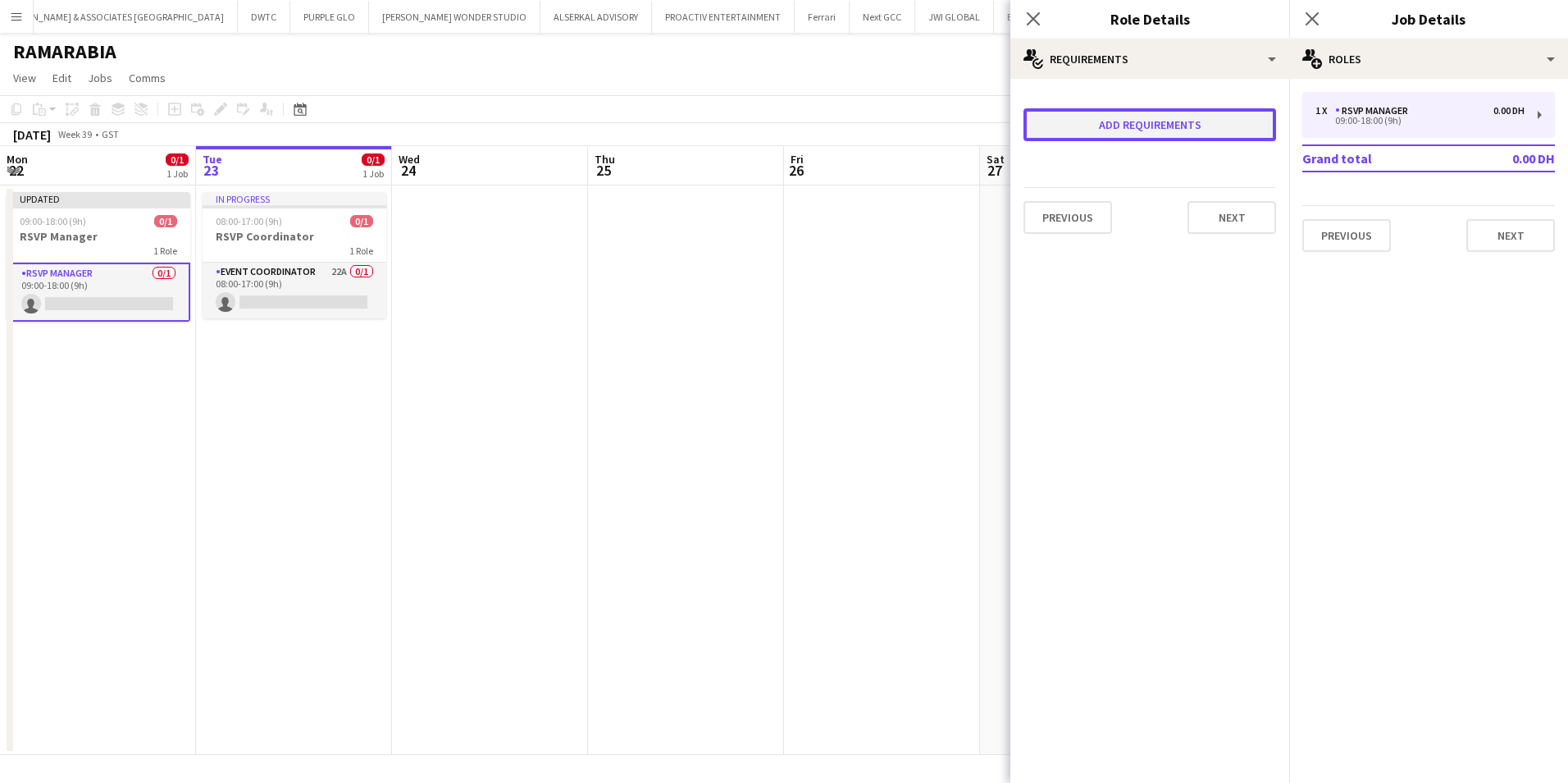
click at [1124, 138] on button "Add requirements" at bounding box center [1150, 124] width 253 height 33
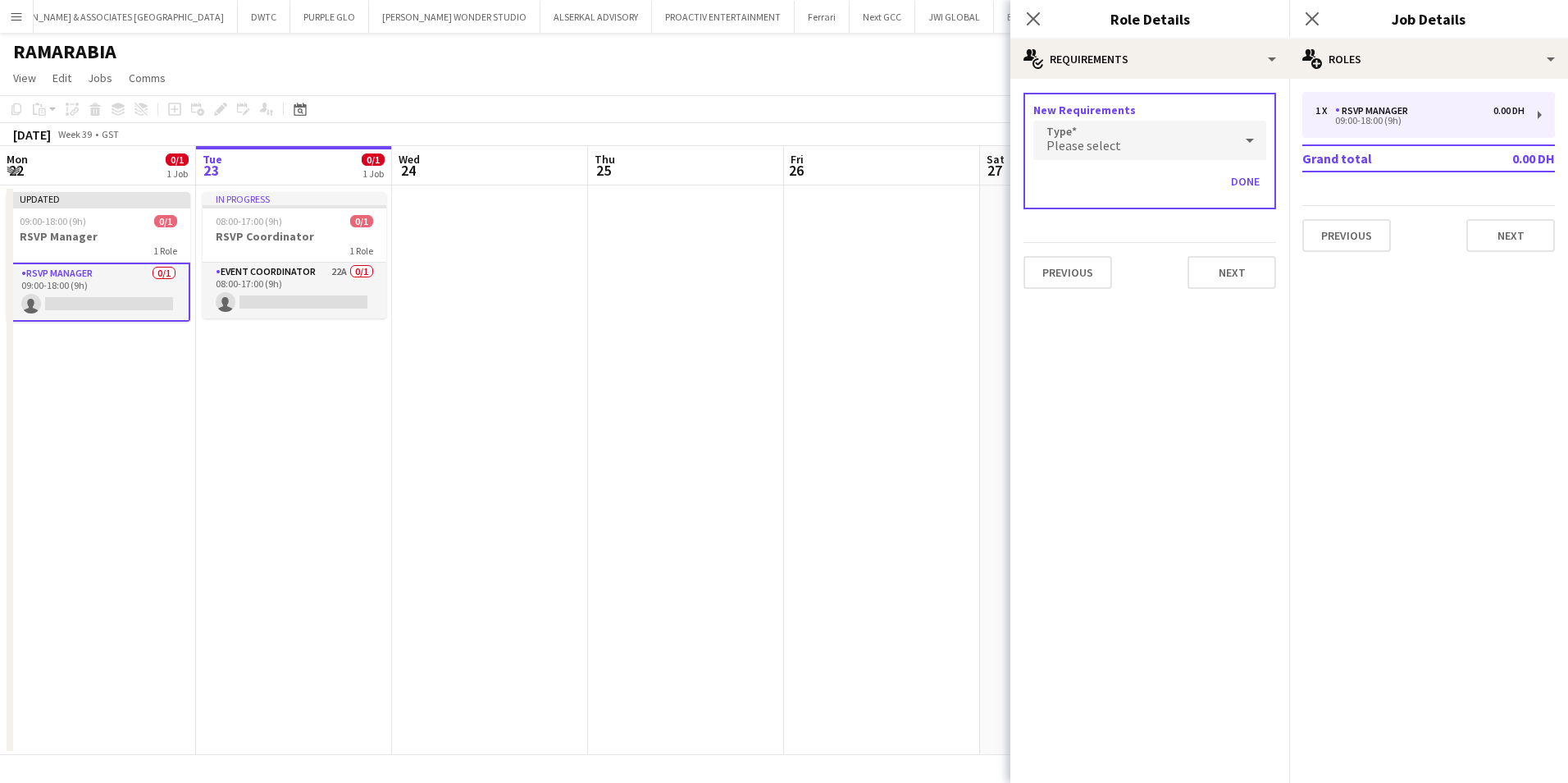
click at [1124, 138] on div "Please select" at bounding box center [1133, 140] width 200 height 39
click at [1119, 199] on mat-option "Skills" at bounding box center [1150, 188] width 233 height 41
click at [1128, 205] on input "text" at bounding box center [1150, 189] width 233 height 41
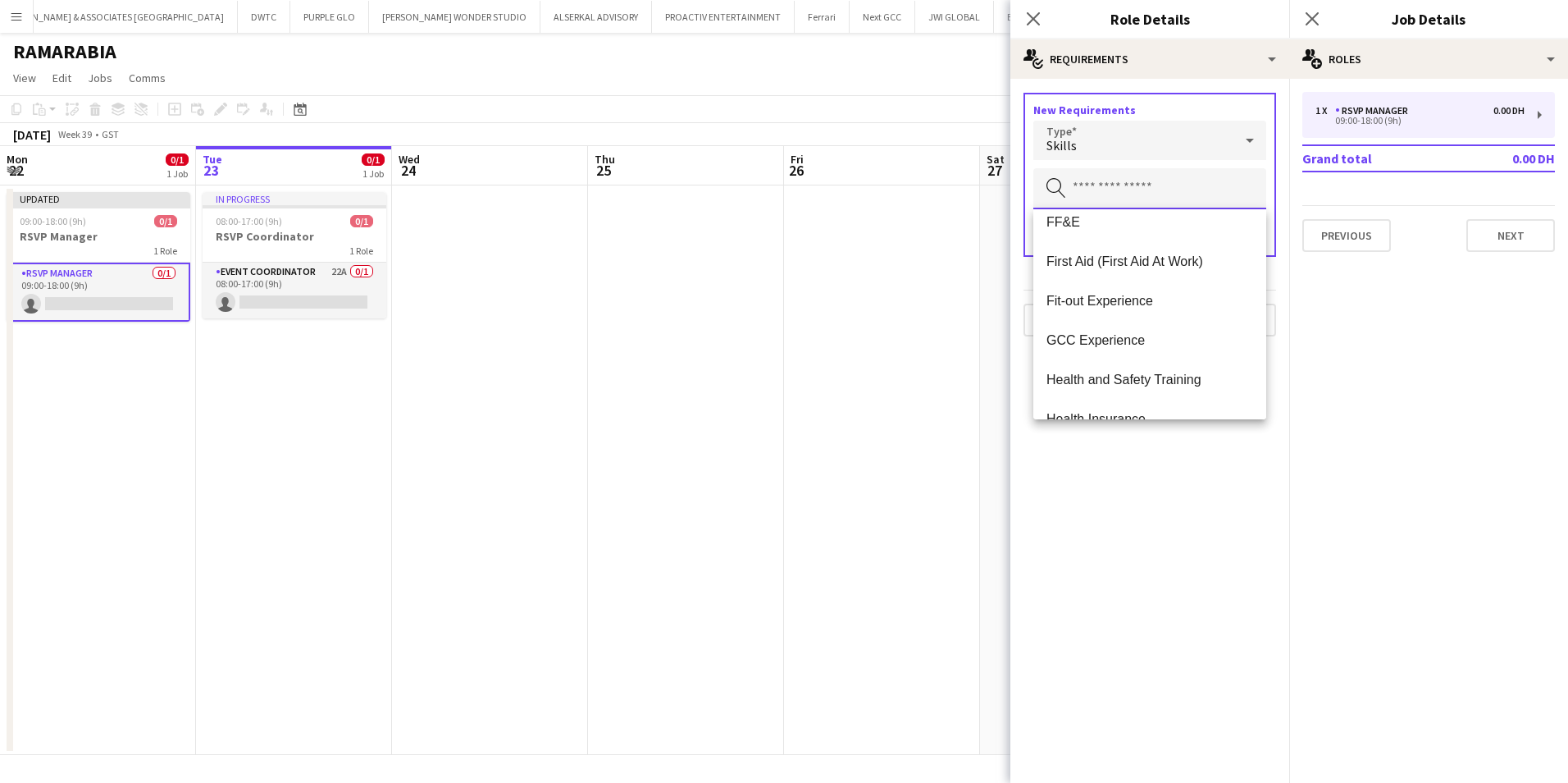
scroll to position [411, 0]
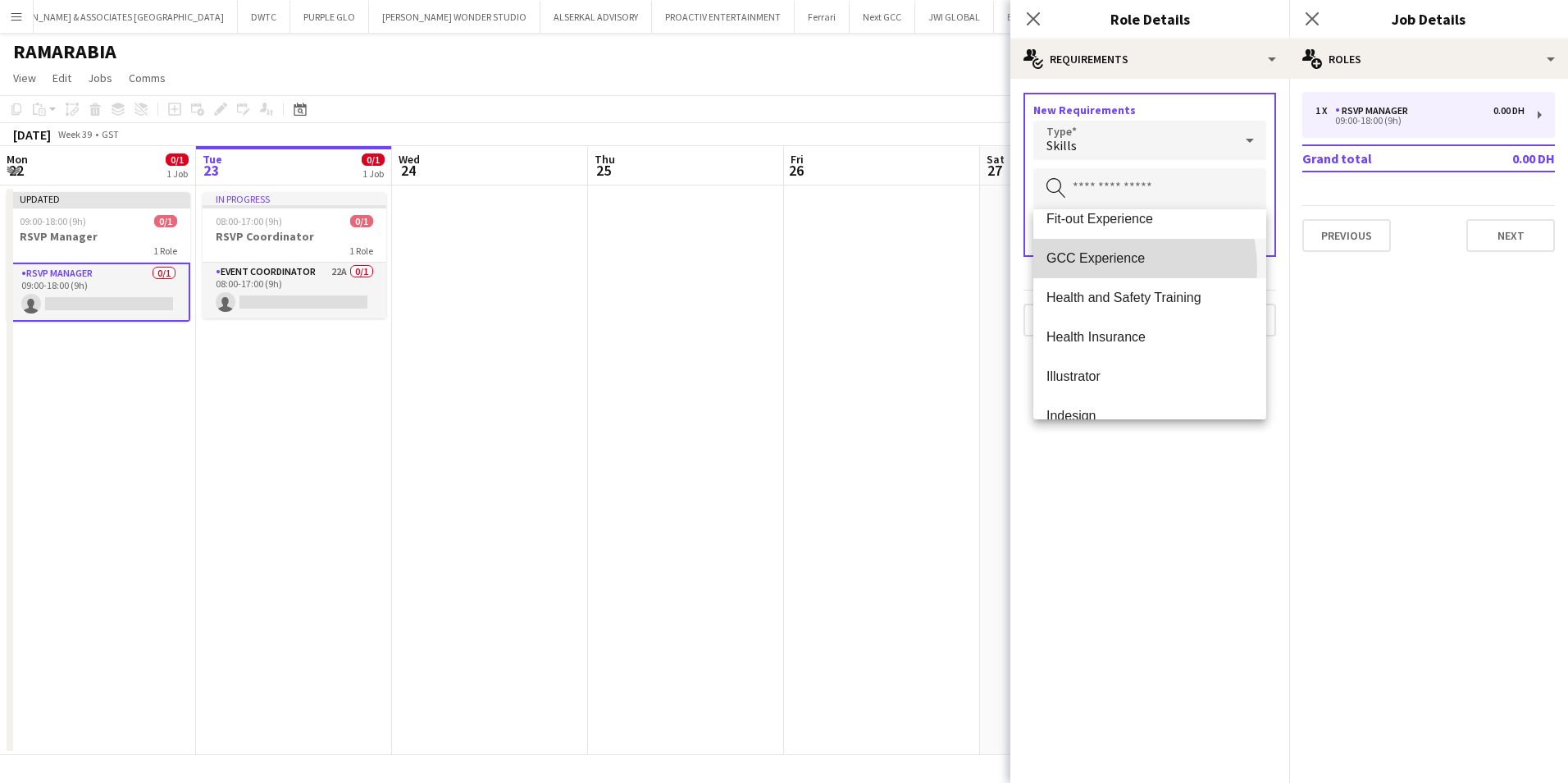
click at [1119, 268] on mat-option "GCC Experience" at bounding box center [1150, 259] width 233 height 39
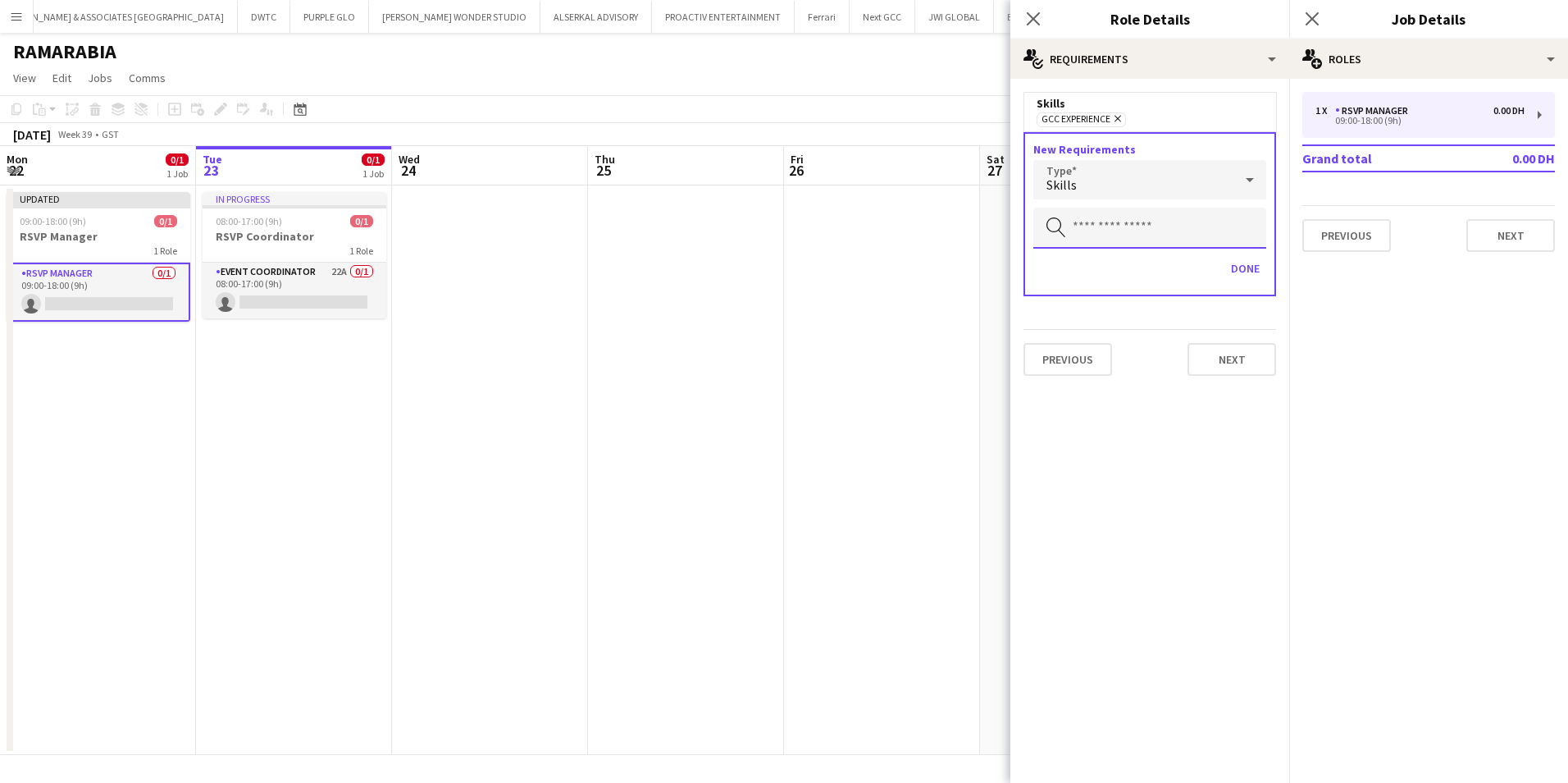
click at [1148, 223] on input "text" at bounding box center [1150, 228] width 233 height 41
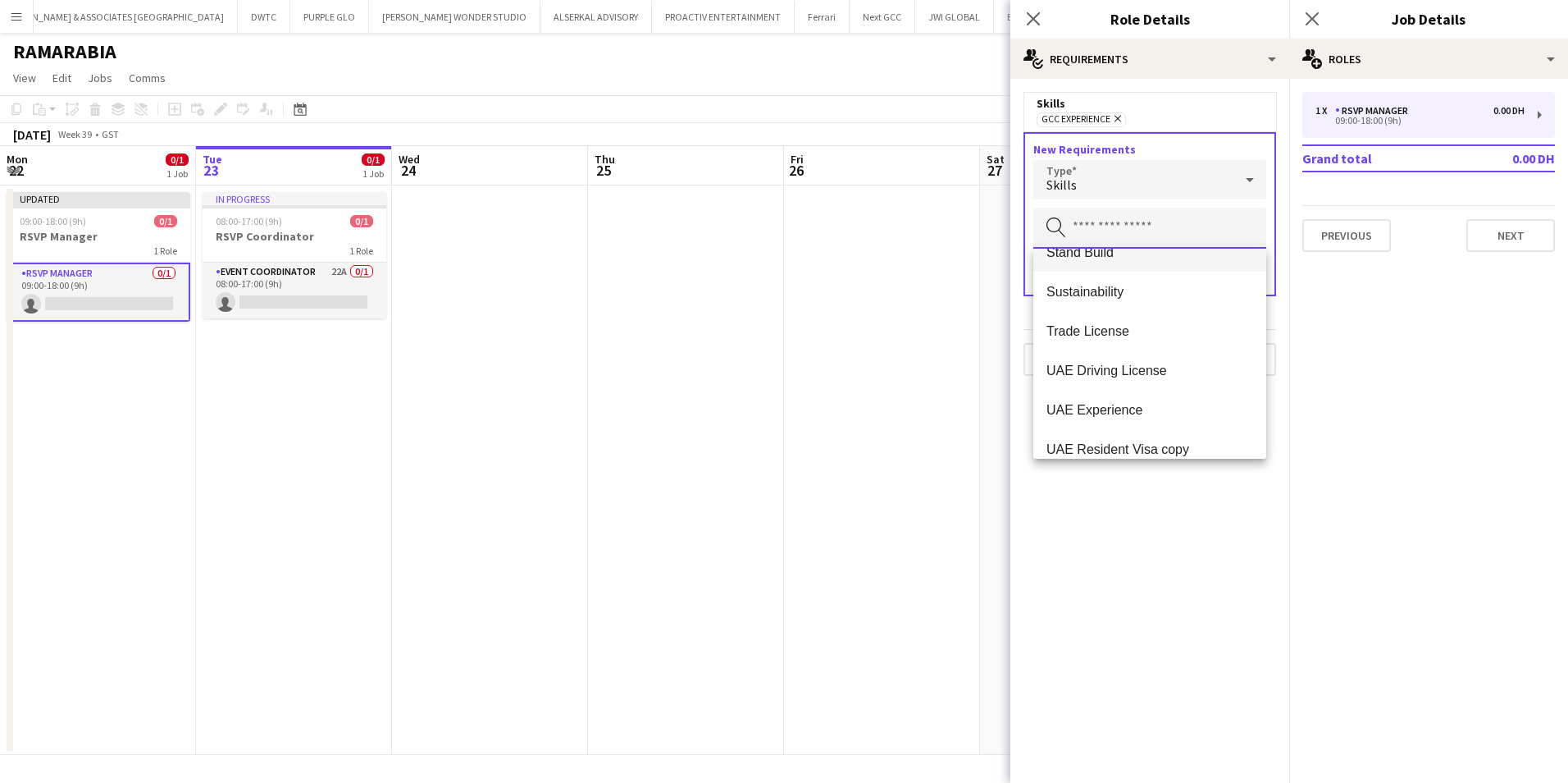
scroll to position [1615, 0]
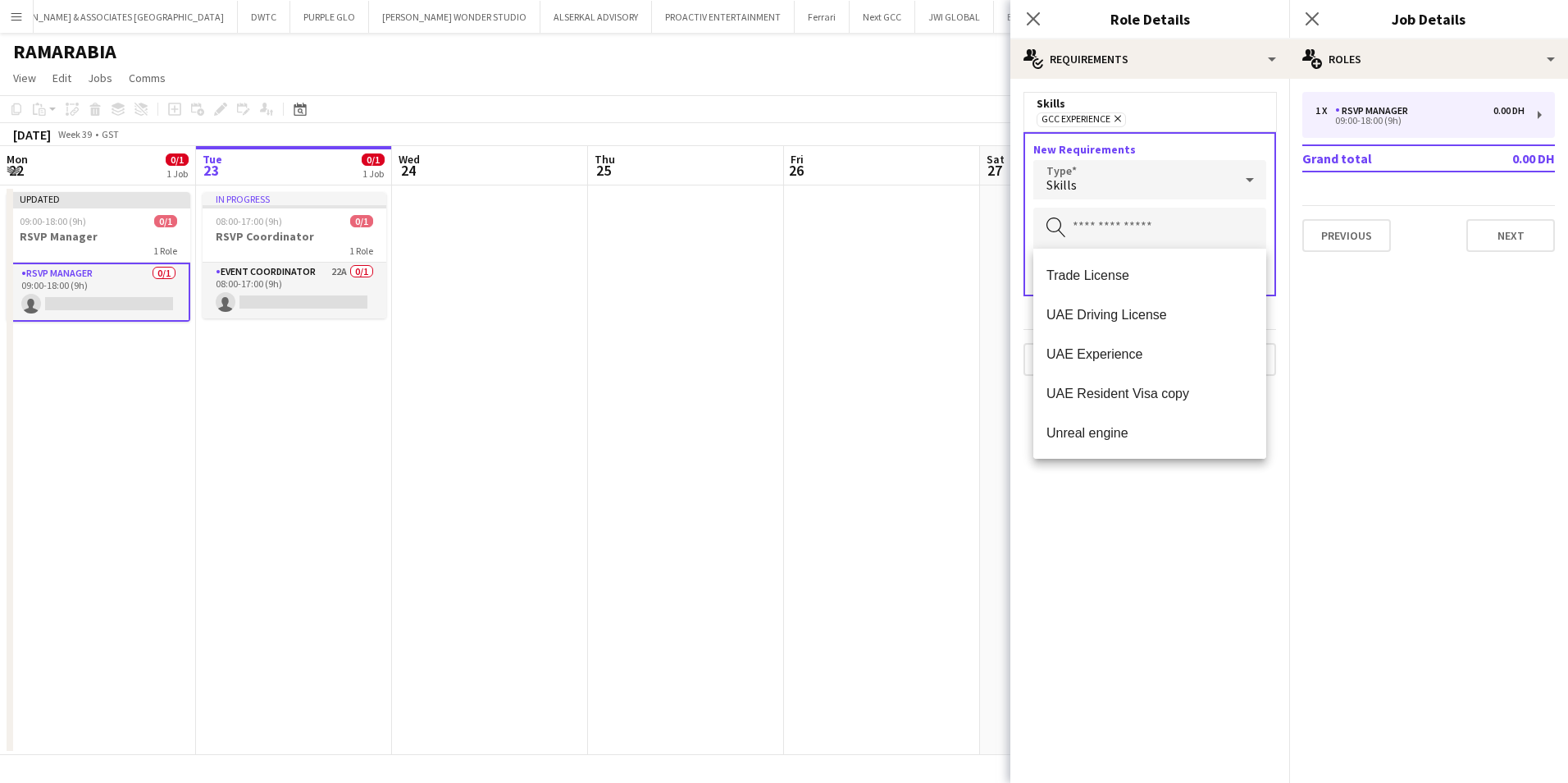
click at [1136, 501] on mat-expansion-panel "medal-empty Requirements Skills GCC Experience Remove New Requirements Type Ski…" at bounding box center [1150, 431] width 279 height 704
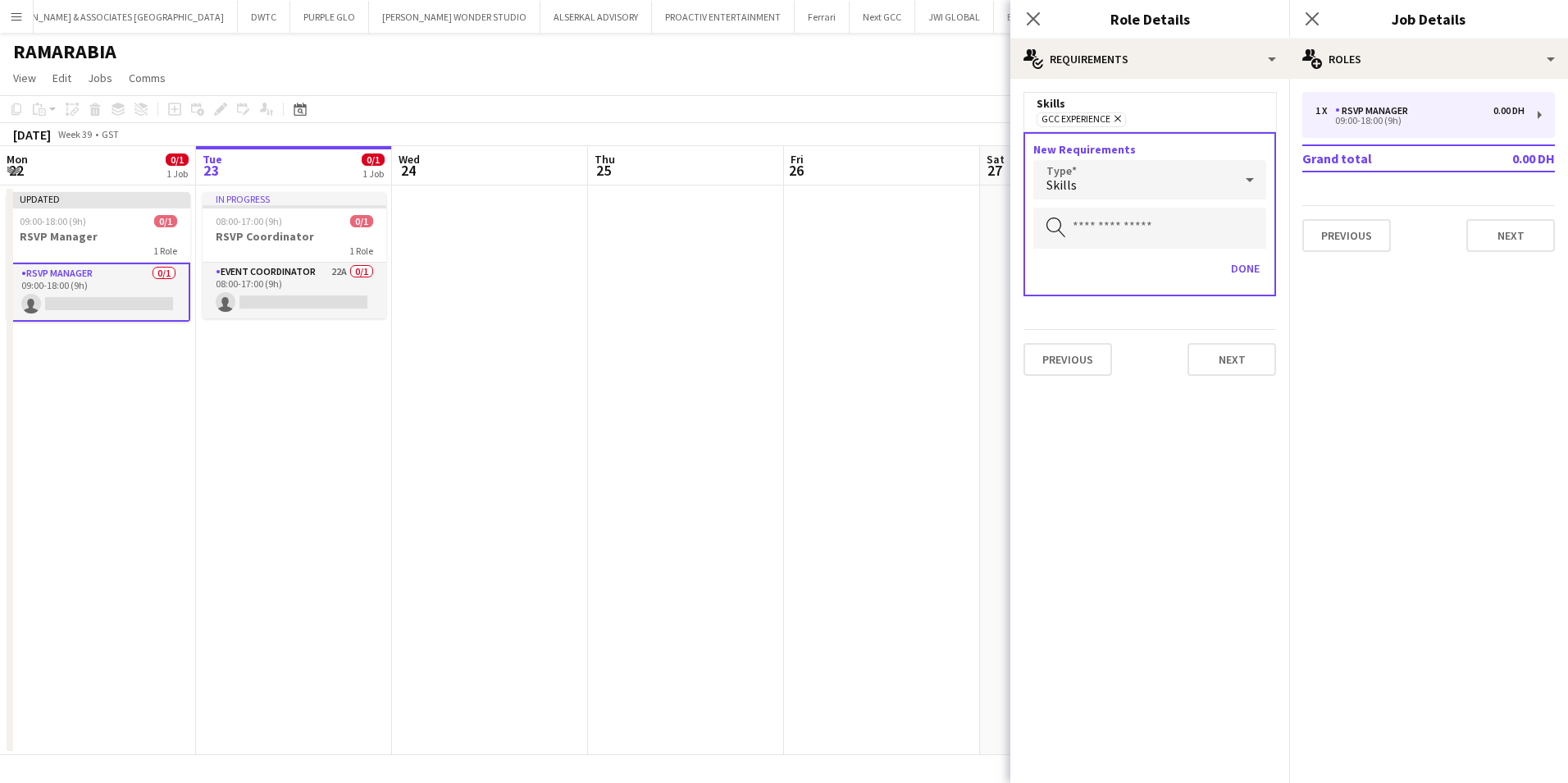
click at [1144, 120] on div "GCC Experience Remove" at bounding box center [1149, 118] width 226 height 17
click at [1142, 164] on div "Skills" at bounding box center [1133, 180] width 200 height 39
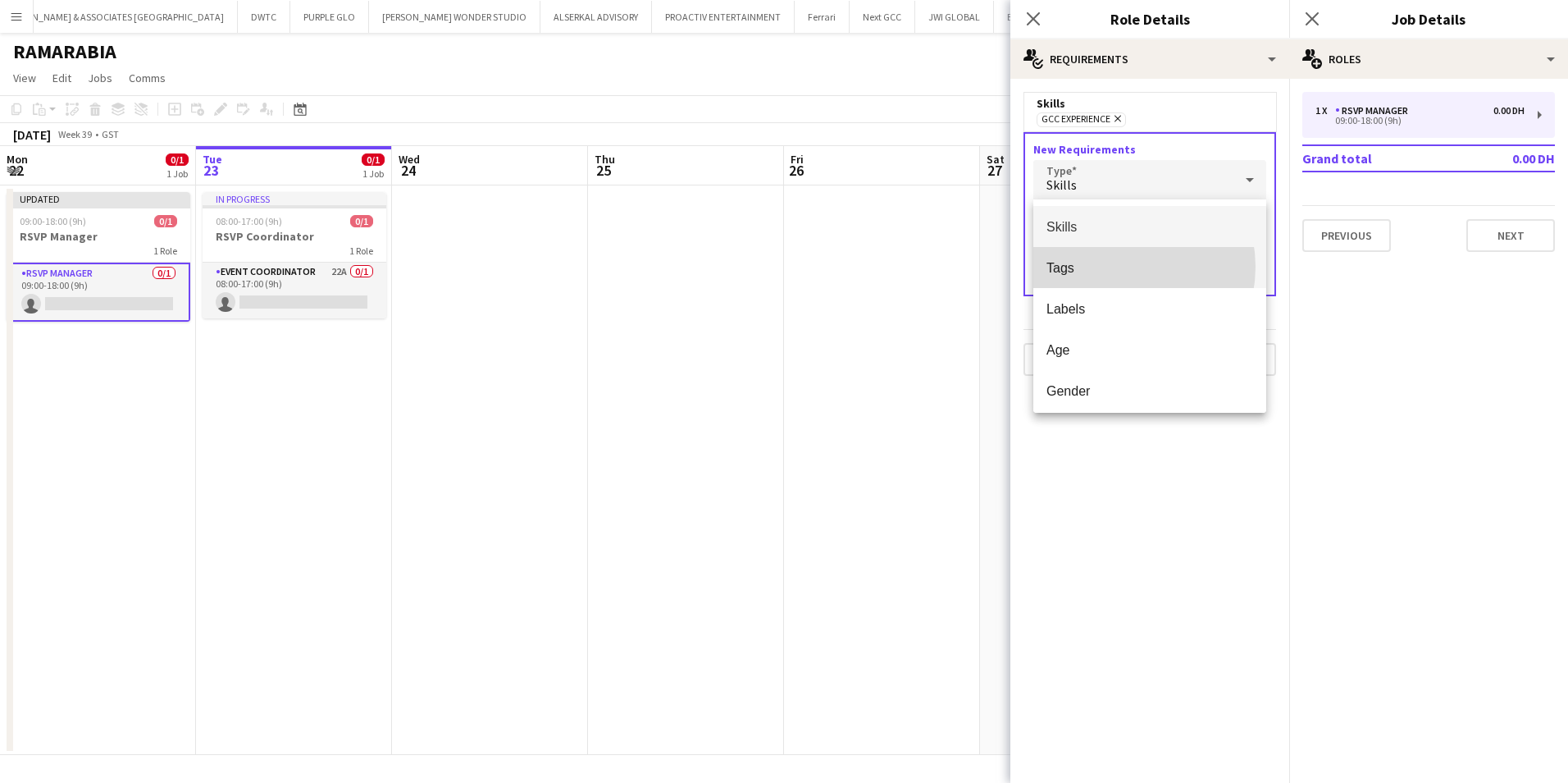
click at [1116, 267] on span "Tags" at bounding box center [1149, 268] width 206 height 16
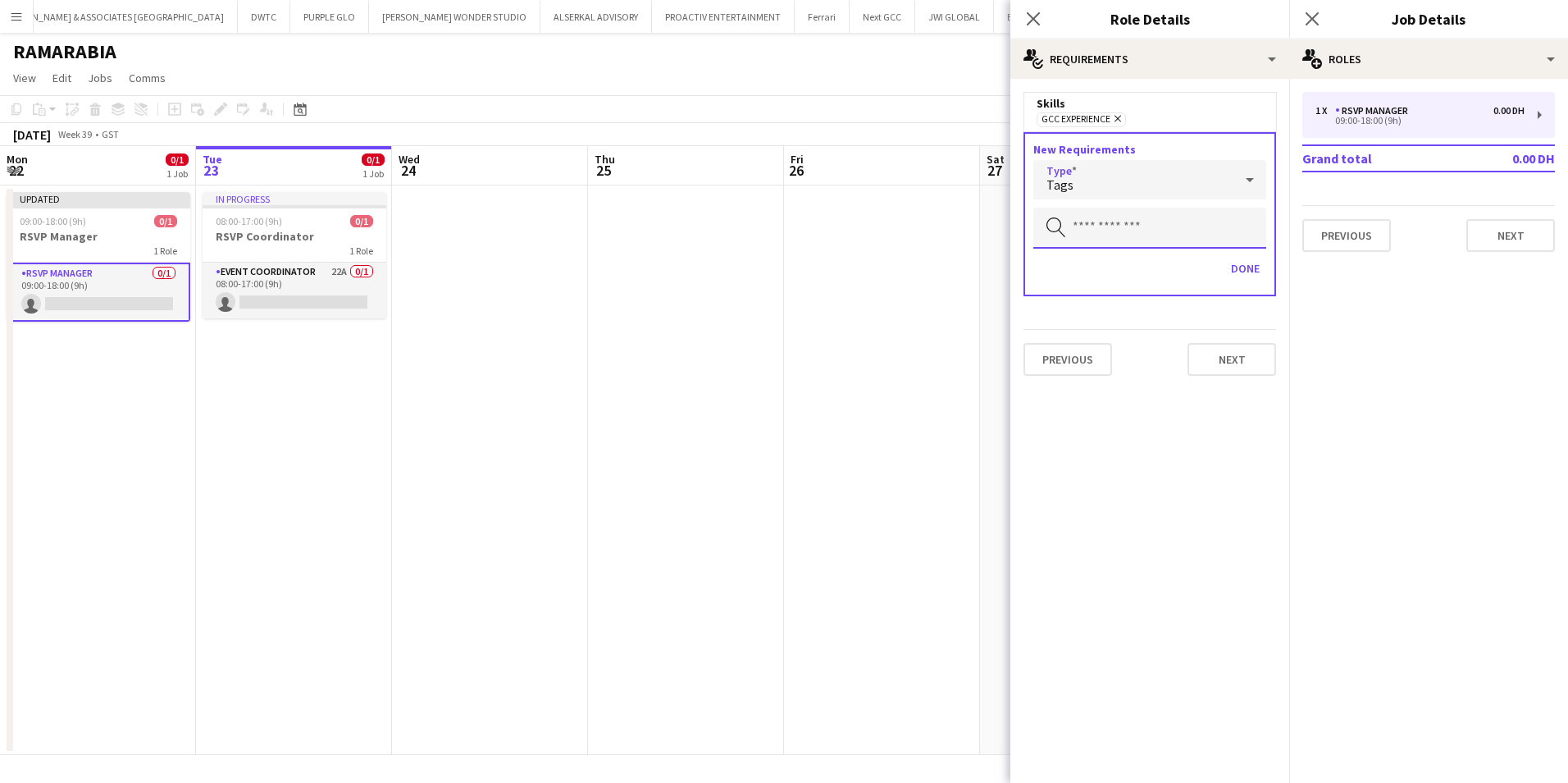
click at [1119, 232] on input "text" at bounding box center [1150, 228] width 233 height 41
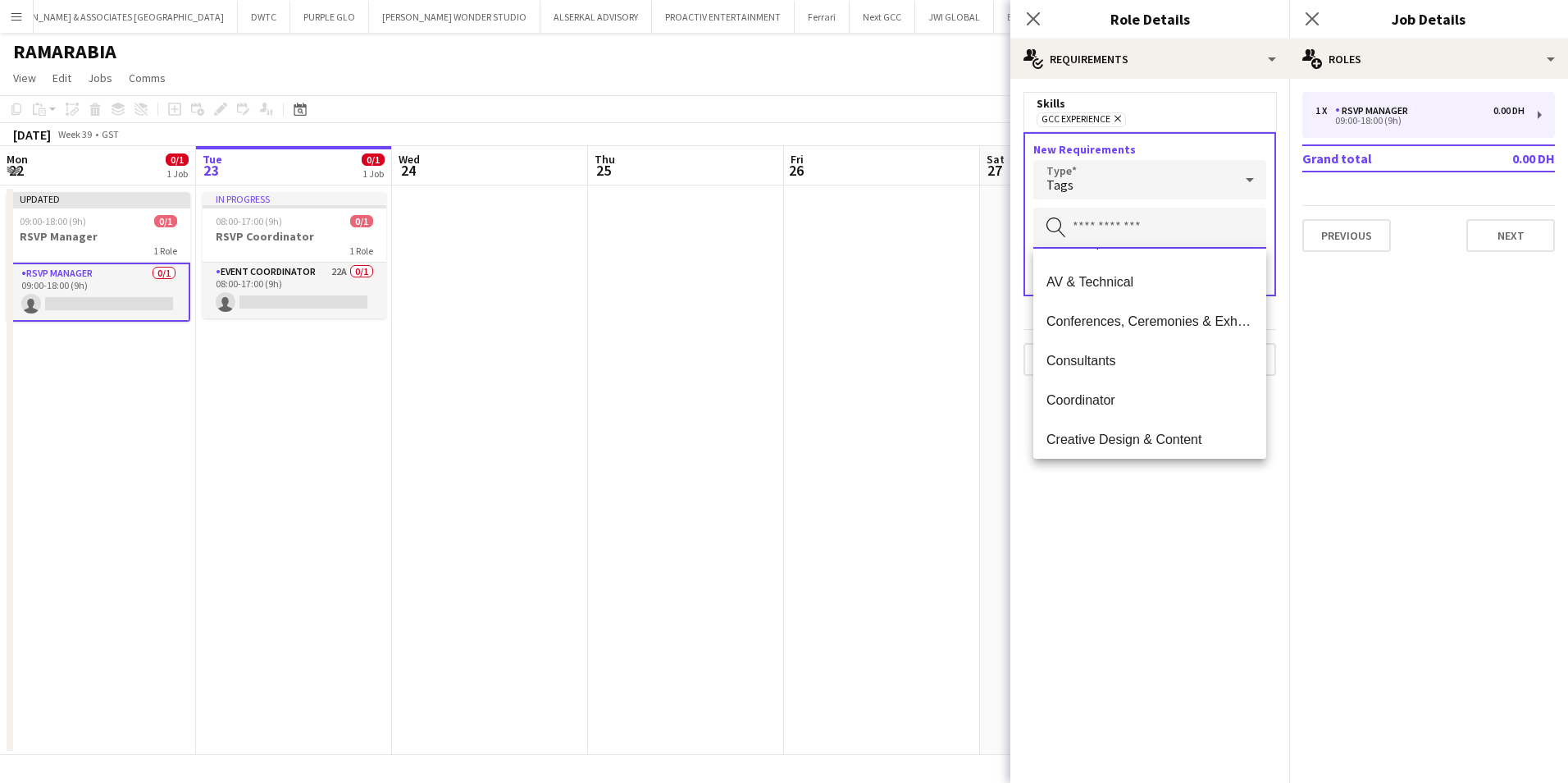
scroll to position [0, 0]
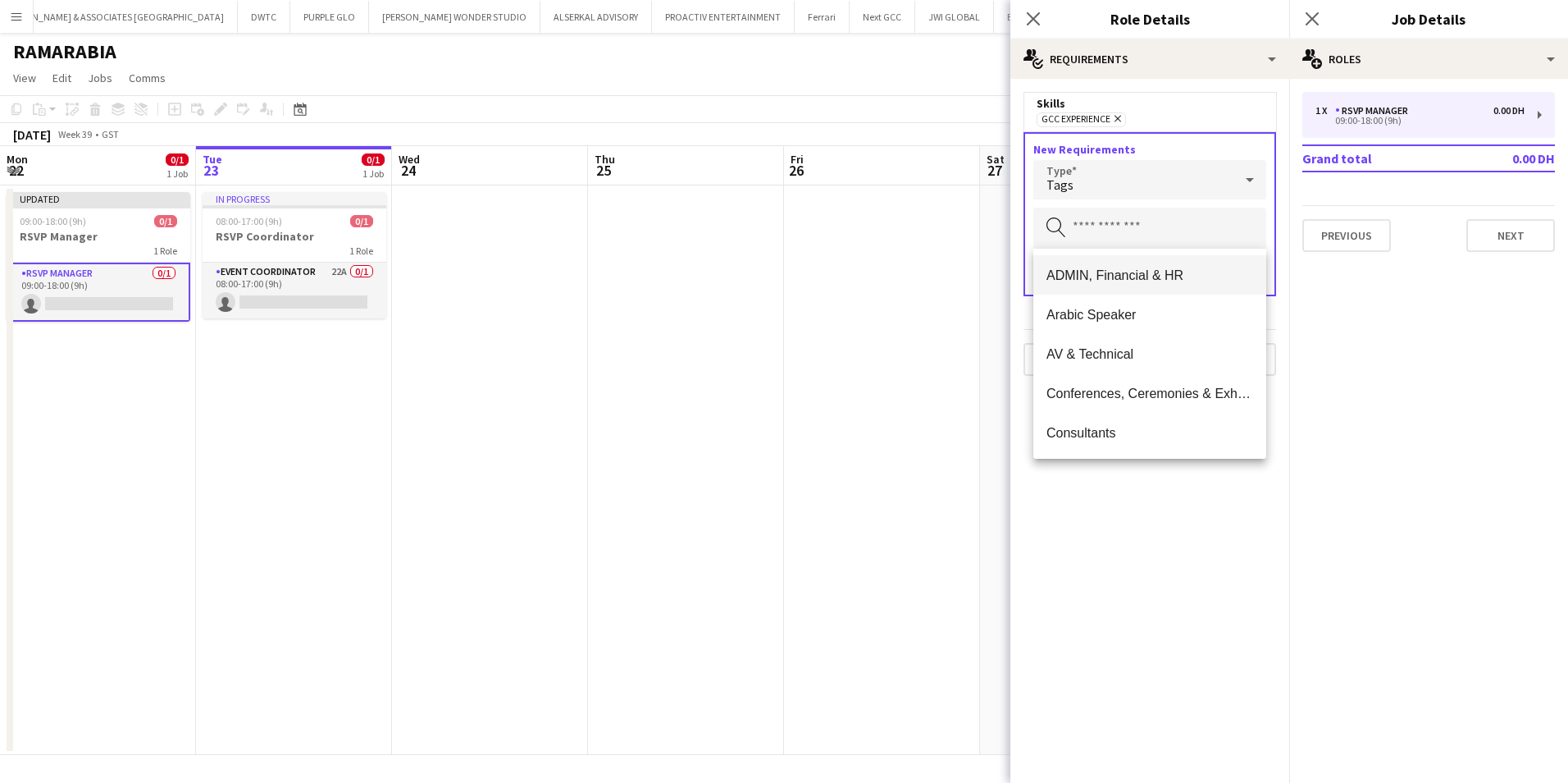
click at [1154, 280] on span "ADMIN, Financial & HR" at bounding box center [1149, 275] width 206 height 16
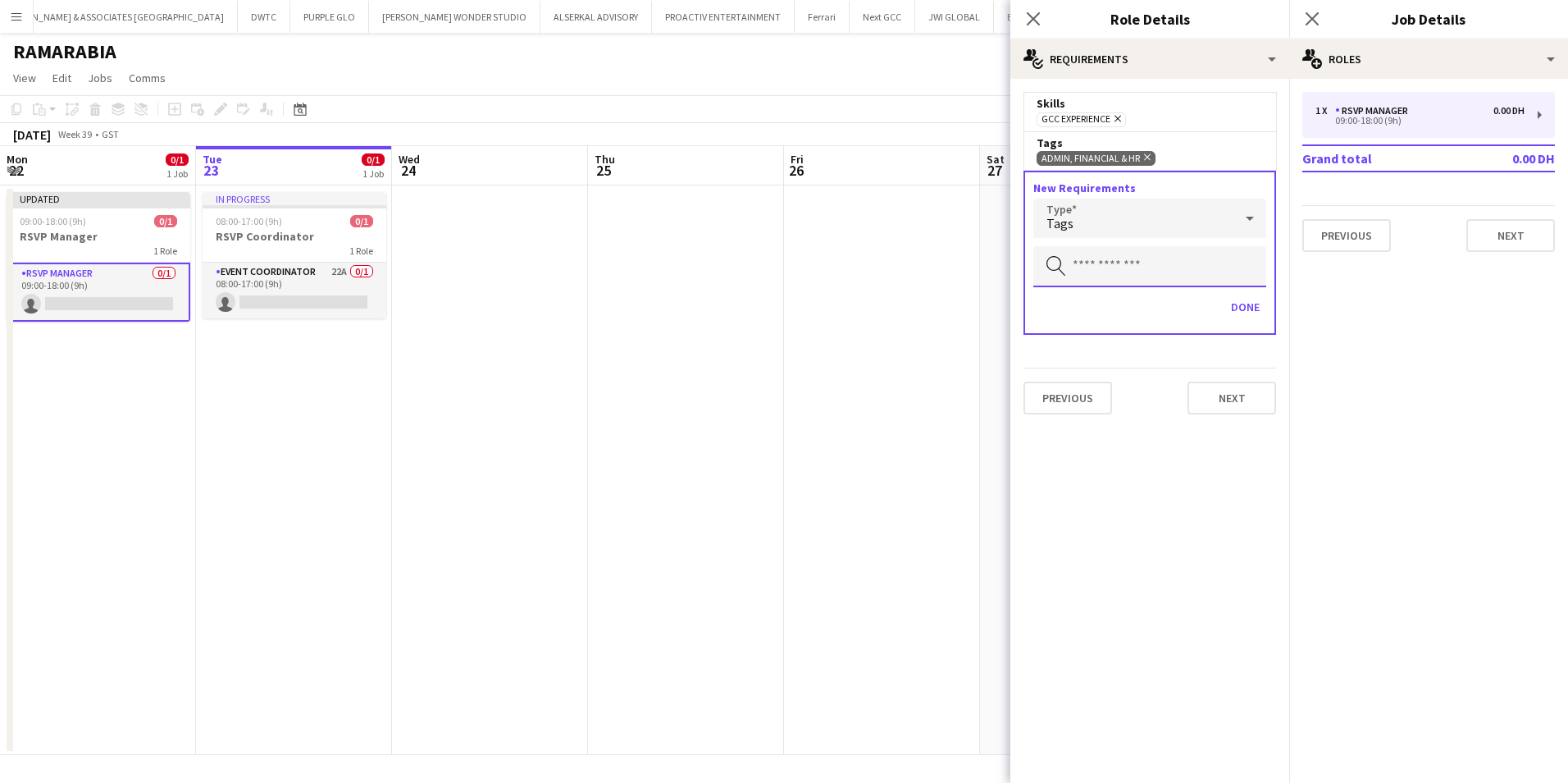
click at [1157, 279] on input "text" at bounding box center [1150, 267] width 233 height 41
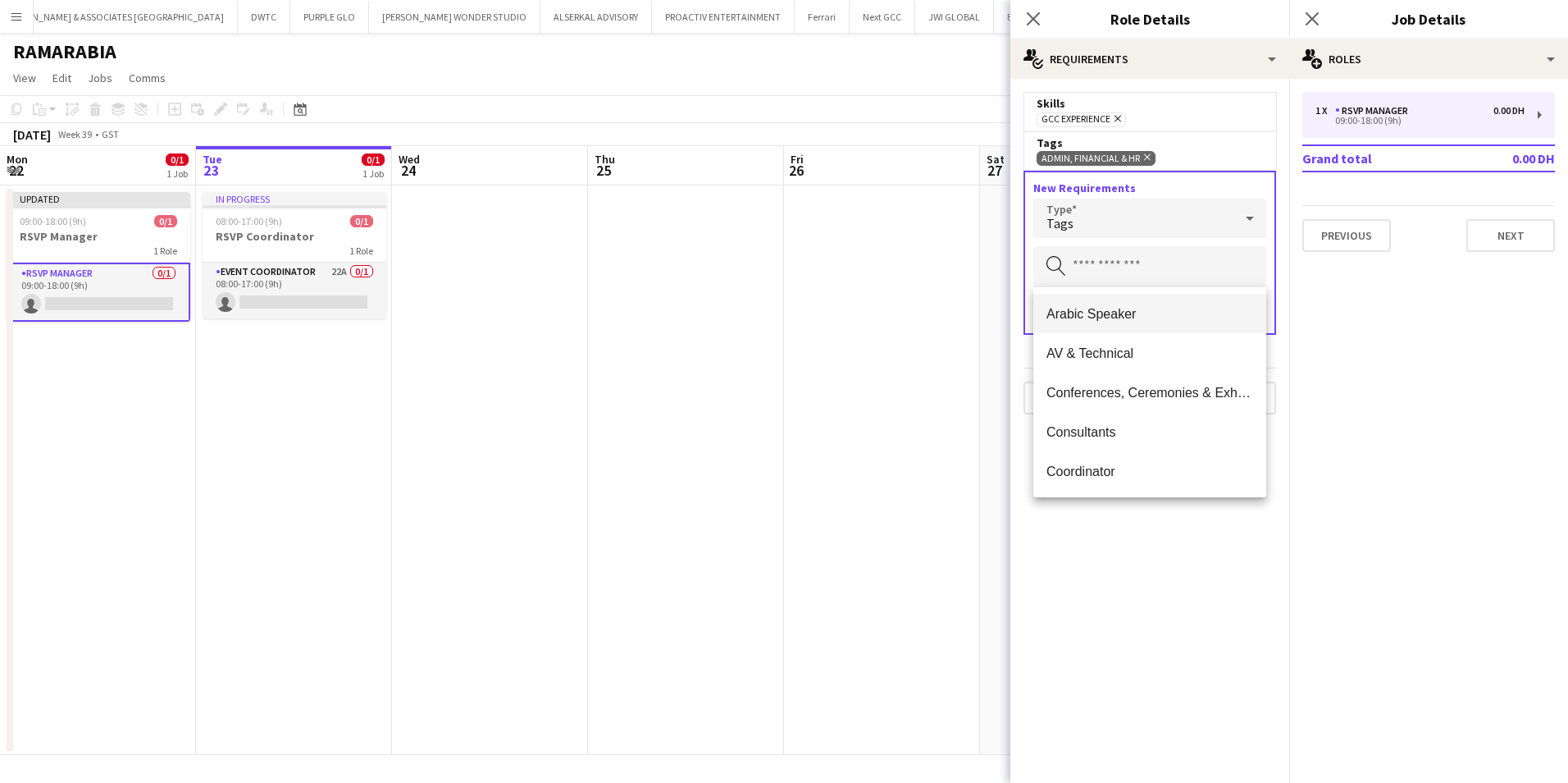
click at [1137, 323] on mat-option "Arabic Speaker" at bounding box center [1150, 314] width 233 height 39
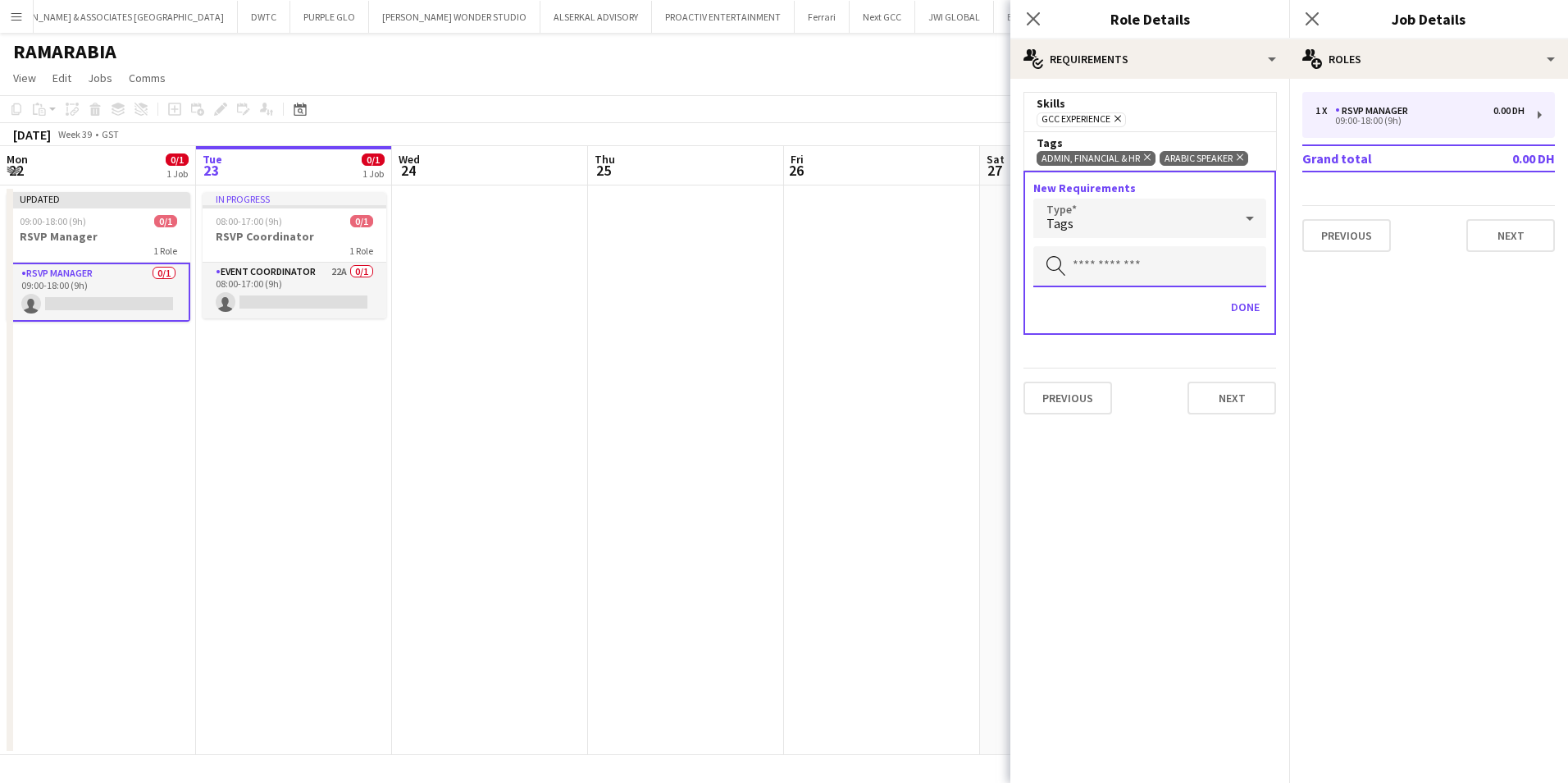
click at [1143, 274] on input "text" at bounding box center [1150, 267] width 233 height 41
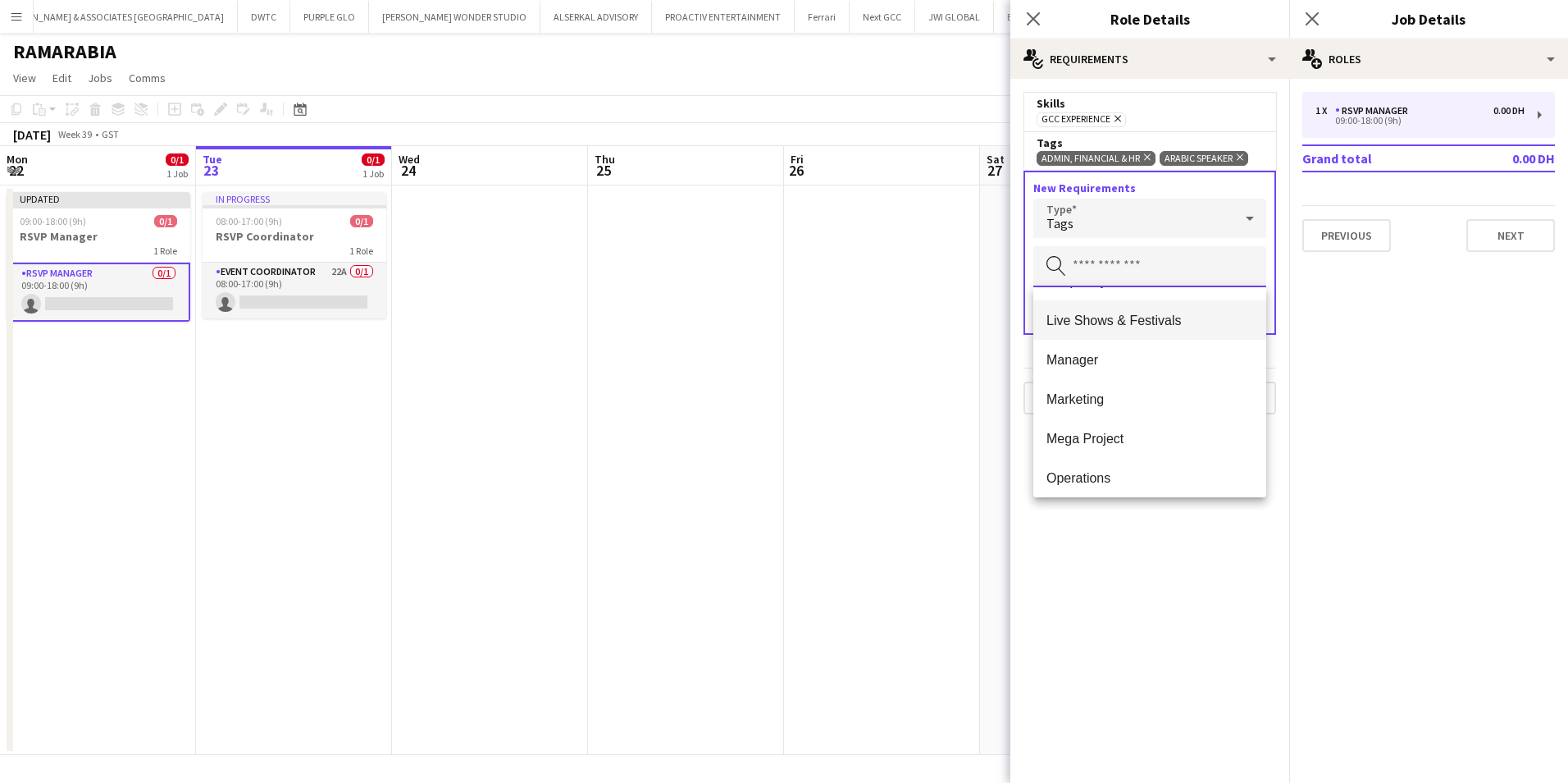
scroll to position [739, 0]
click at [1157, 352] on mat-option "Hospitality & Guest Relations" at bounding box center [1150, 362] width 233 height 39
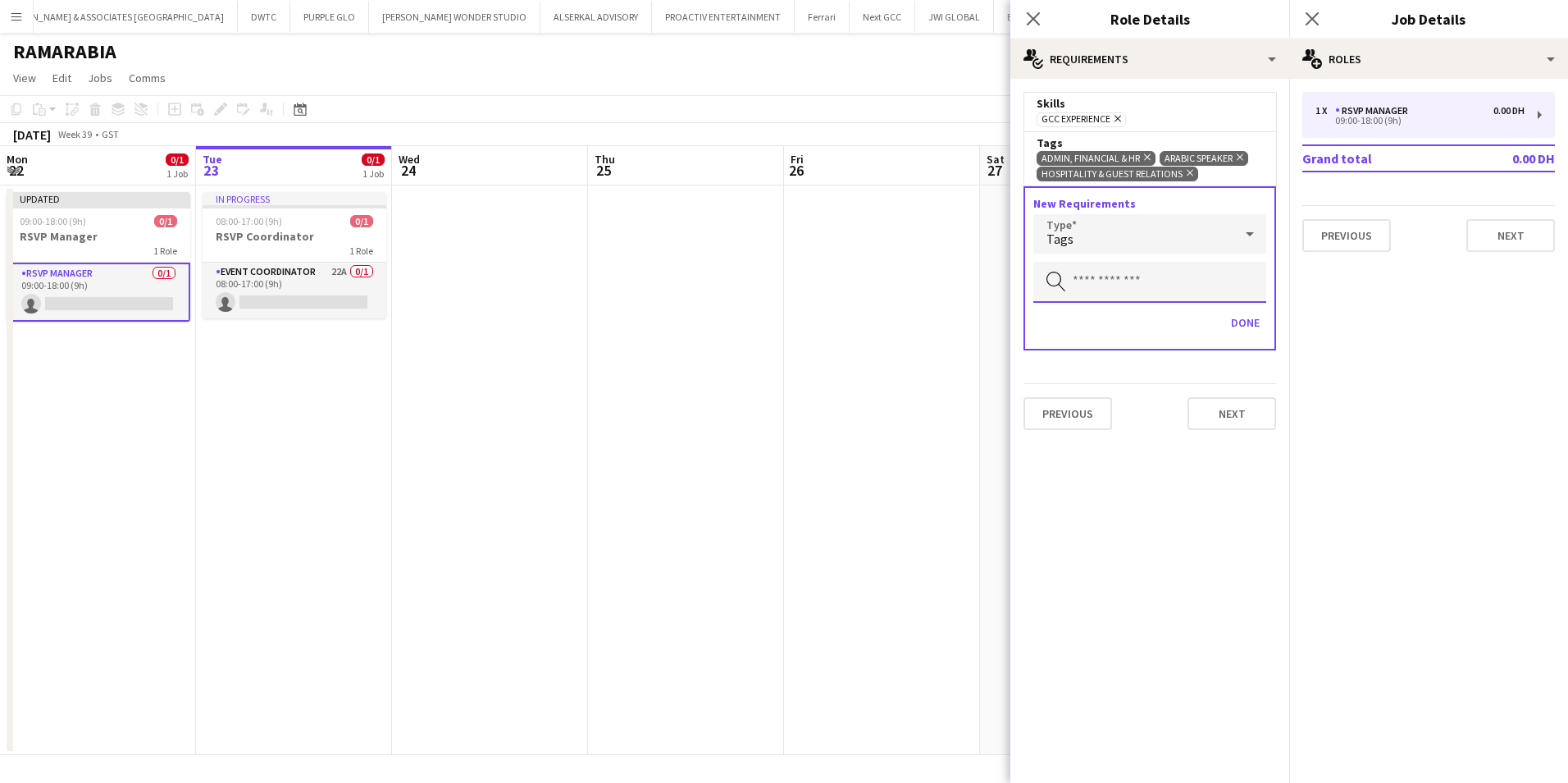
click at [1119, 287] on input "text" at bounding box center [1150, 282] width 233 height 41
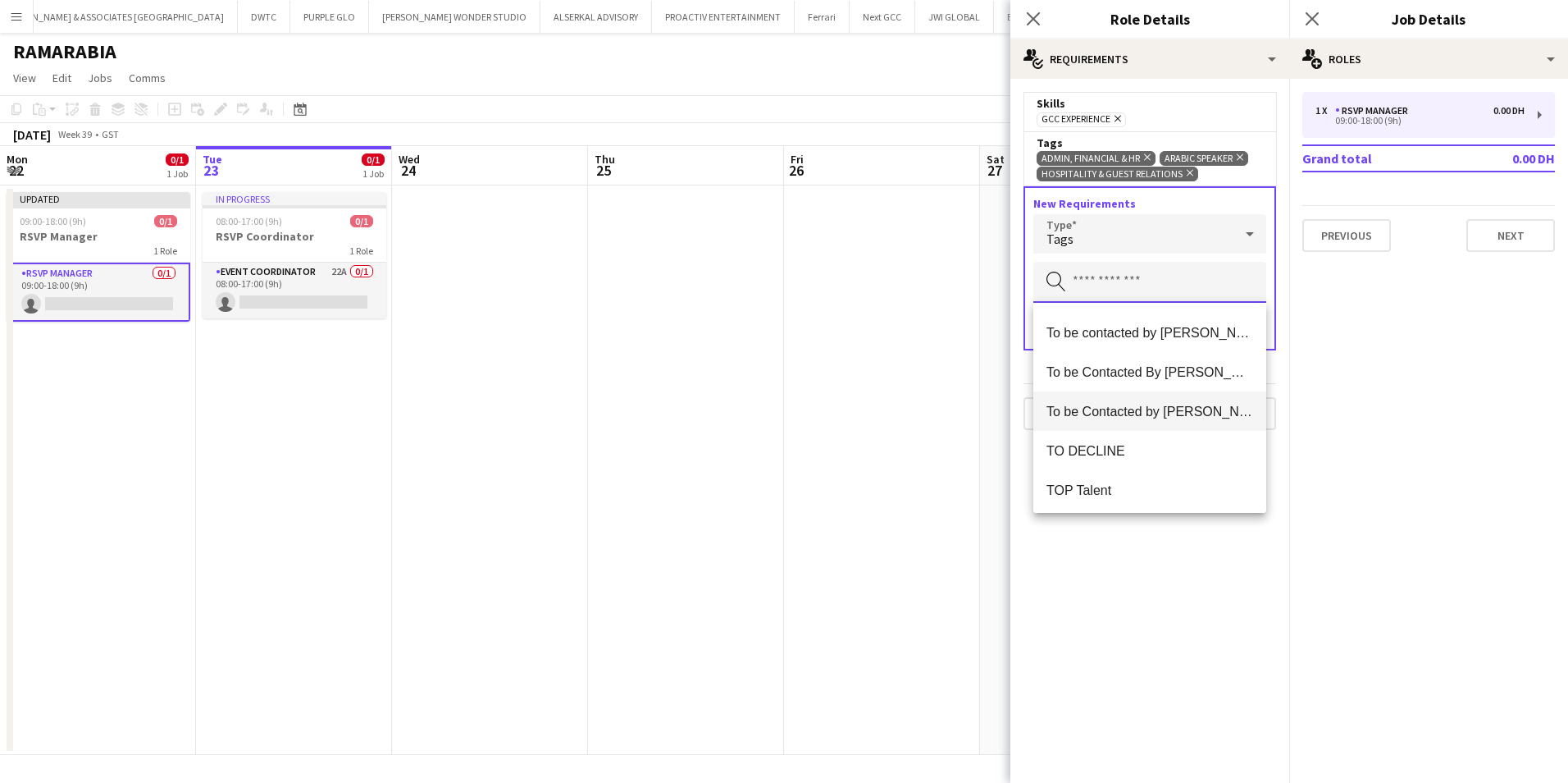
scroll to position [1733, 0]
click at [1137, 406] on span "TOP Talent" at bounding box center [1149, 409] width 206 height 16
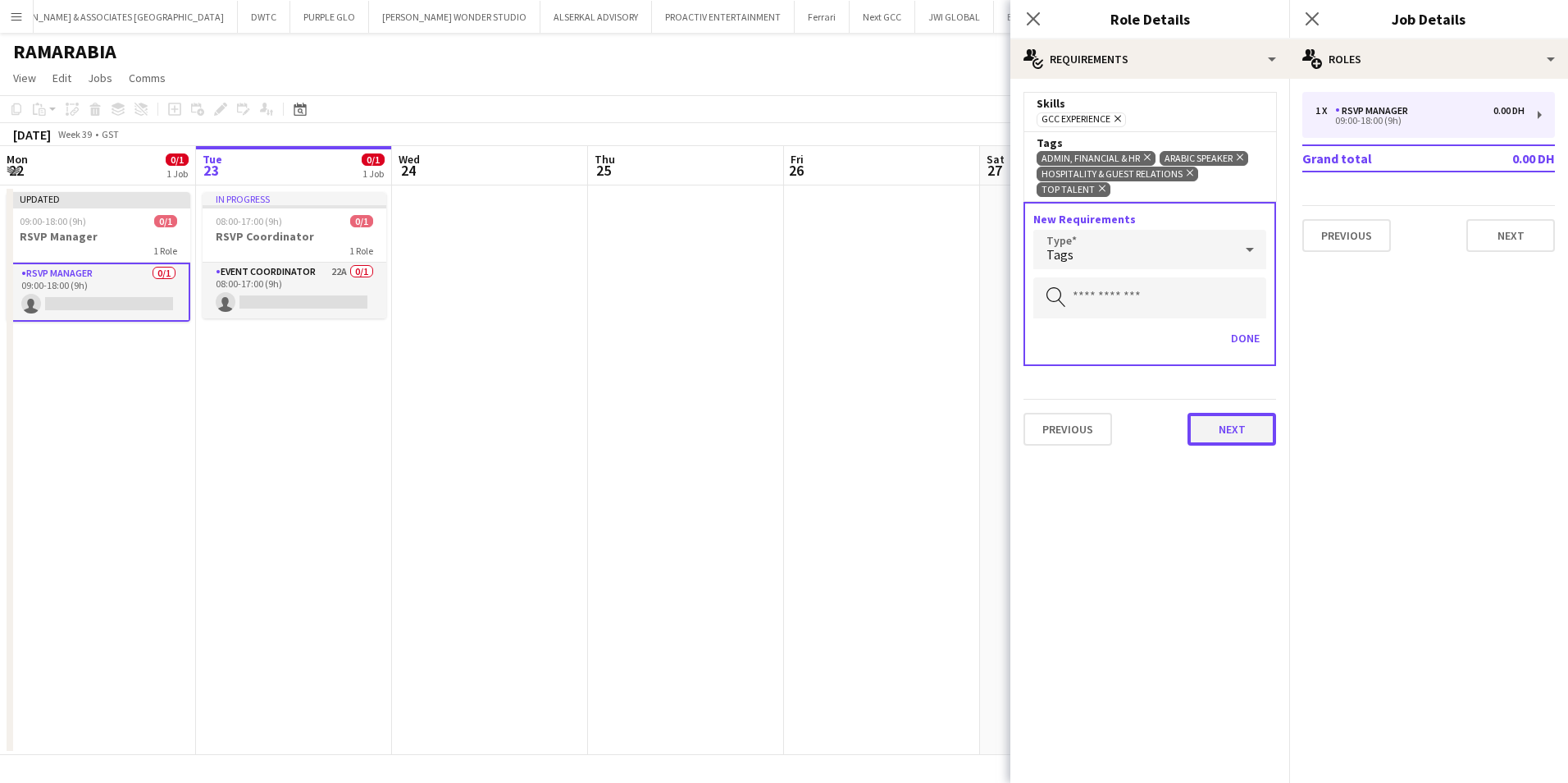
click at [1231, 434] on button "Next" at bounding box center [1232, 429] width 89 height 33
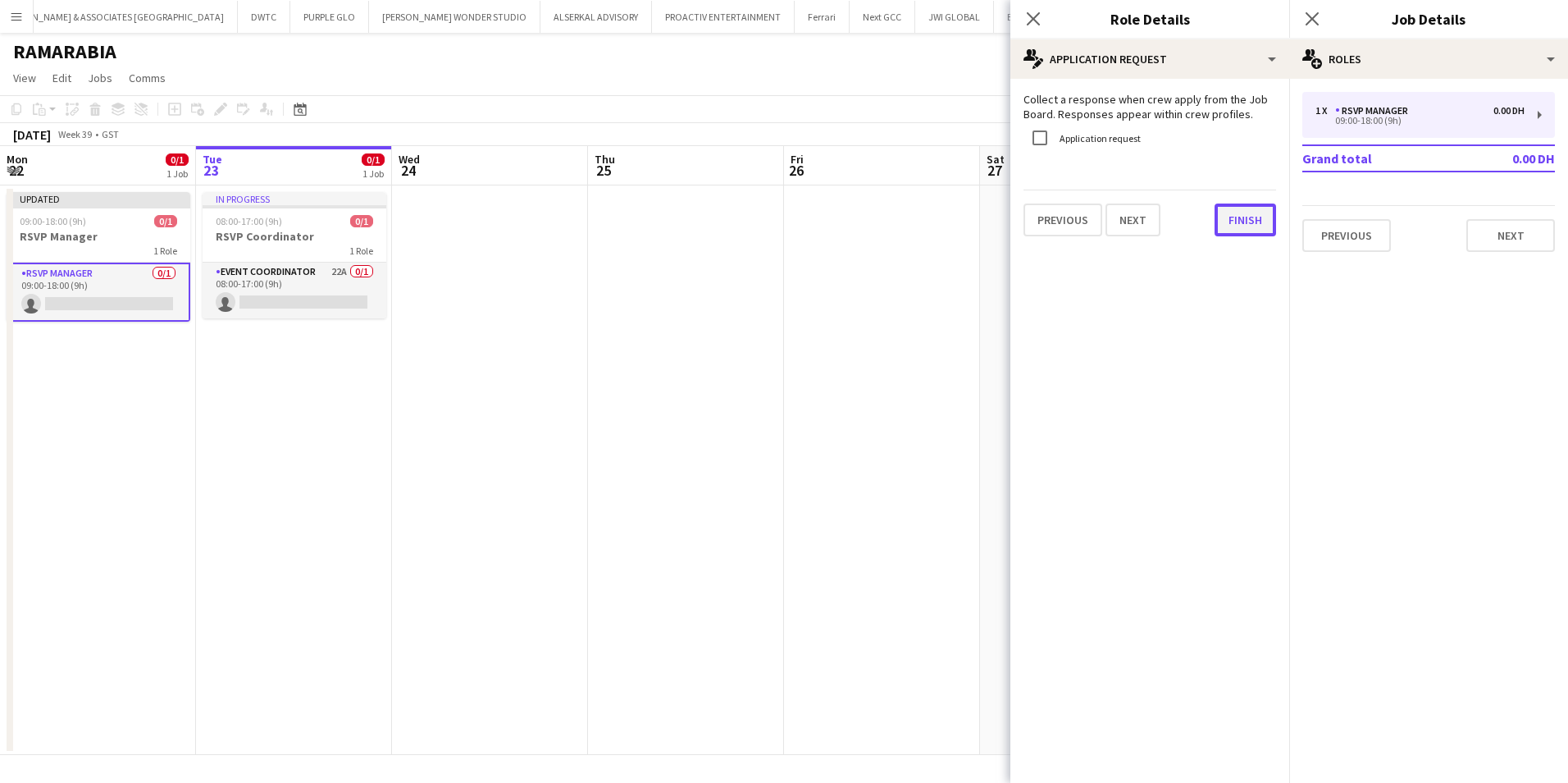
click at [1222, 222] on button "Finish" at bounding box center [1245, 219] width 61 height 33
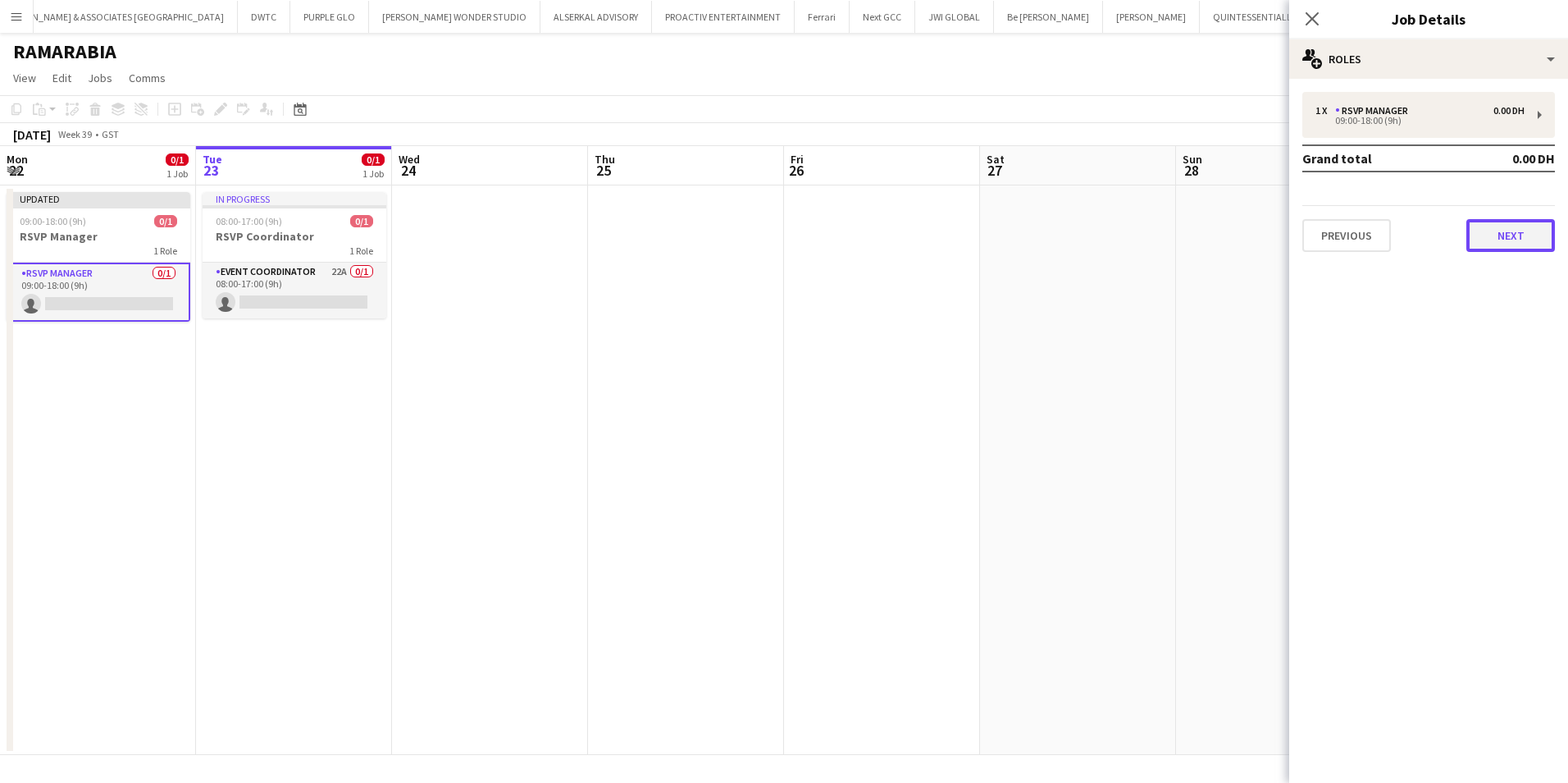
click at [1240, 240] on button "Next" at bounding box center [1511, 235] width 89 height 33
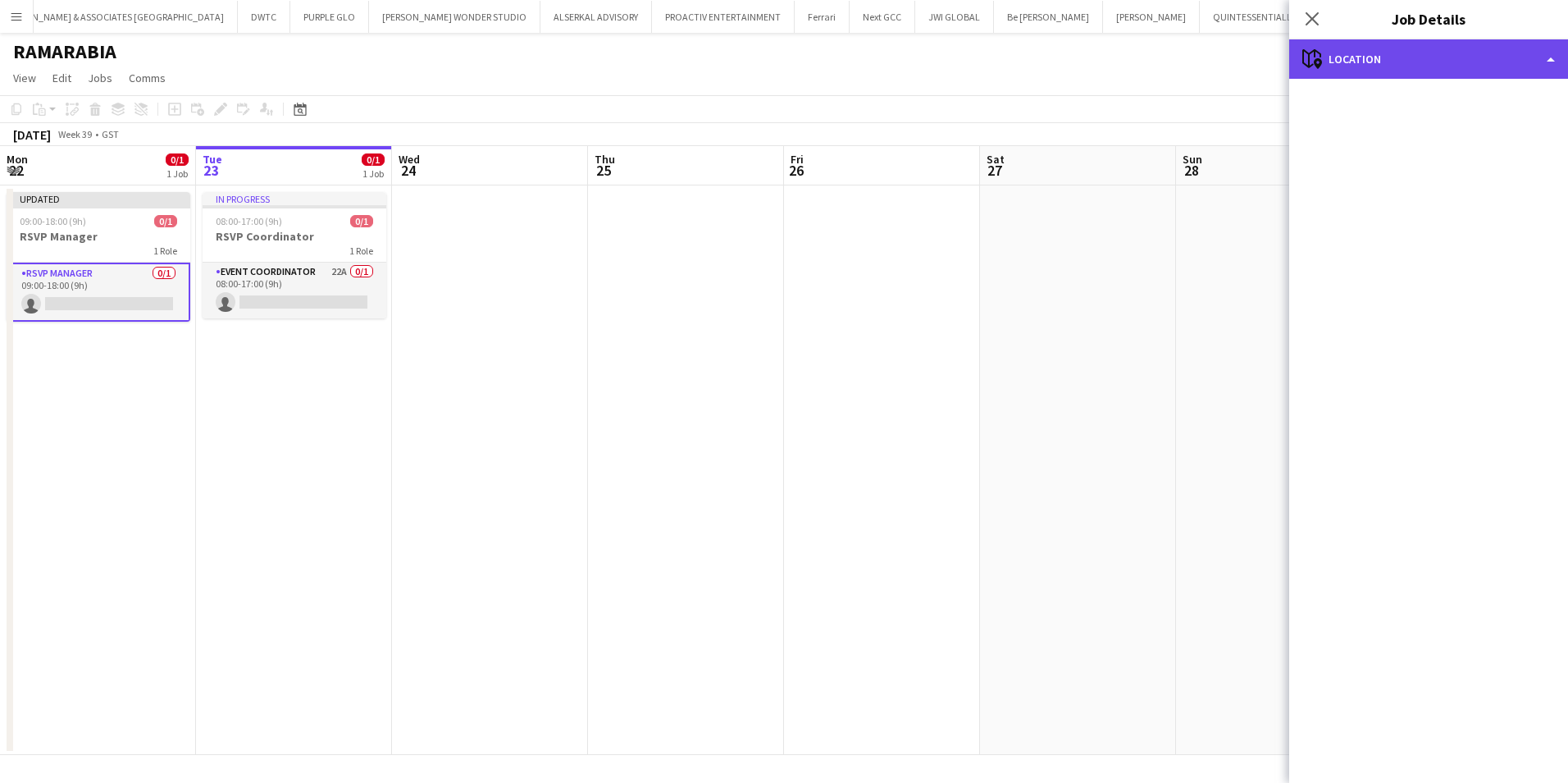
click at [1240, 42] on div "maps-pin-1 Location" at bounding box center [1428, 59] width 279 height 39
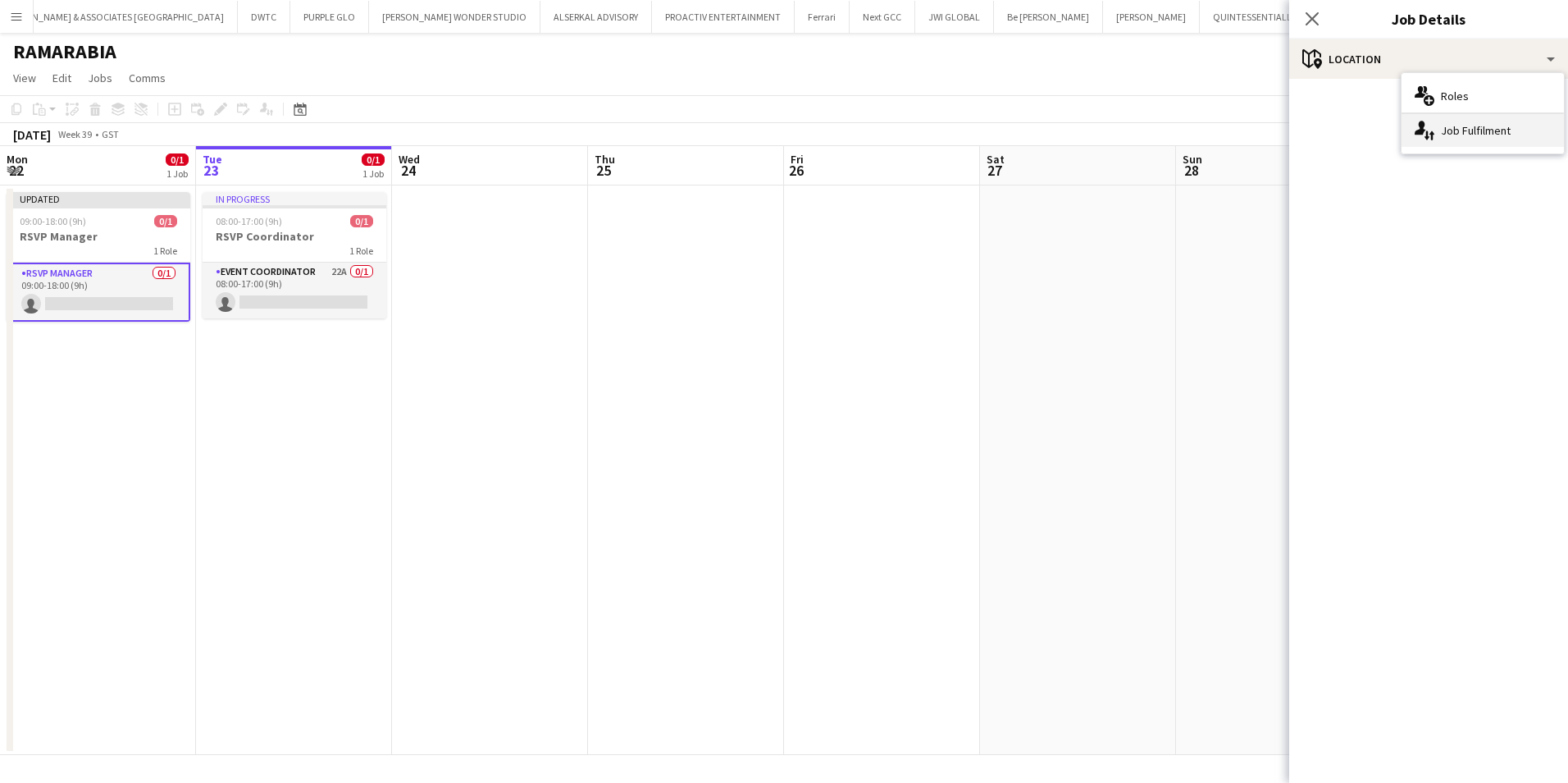
click at [1240, 133] on icon at bounding box center [1432, 135] width 5 height 9
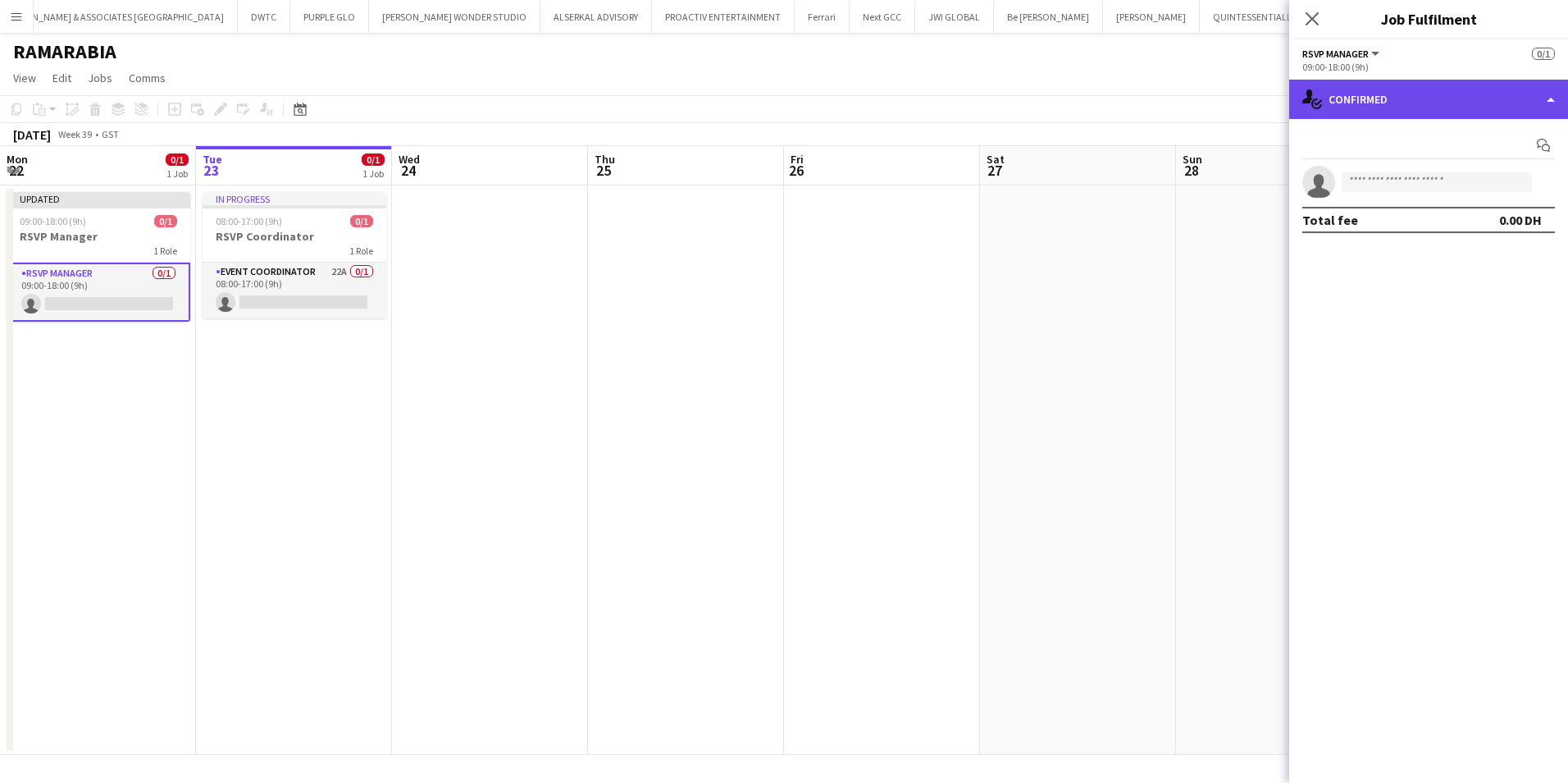
click at [1240, 100] on div "single-neutral-actions-check-2 Confirmed" at bounding box center [1428, 100] width 279 height 39
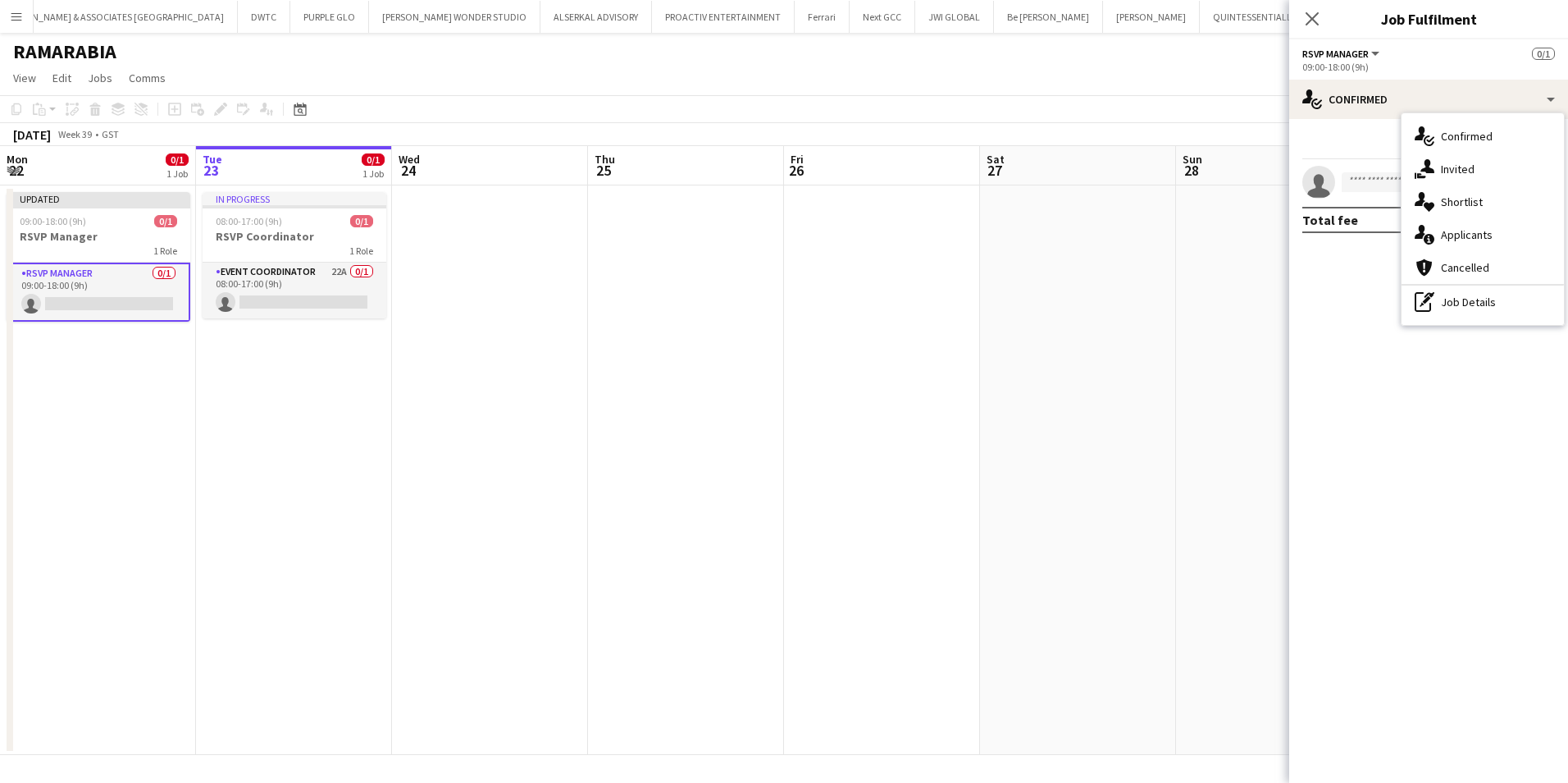
click at [1240, 396] on mat-expansion-panel "check Confirmed Start chat single-neutral-actions Total fee 0.00 DH" at bounding box center [1428, 451] width 279 height 664
click at [1240, 17] on icon "Close pop-in" at bounding box center [1311, 19] width 16 height 16
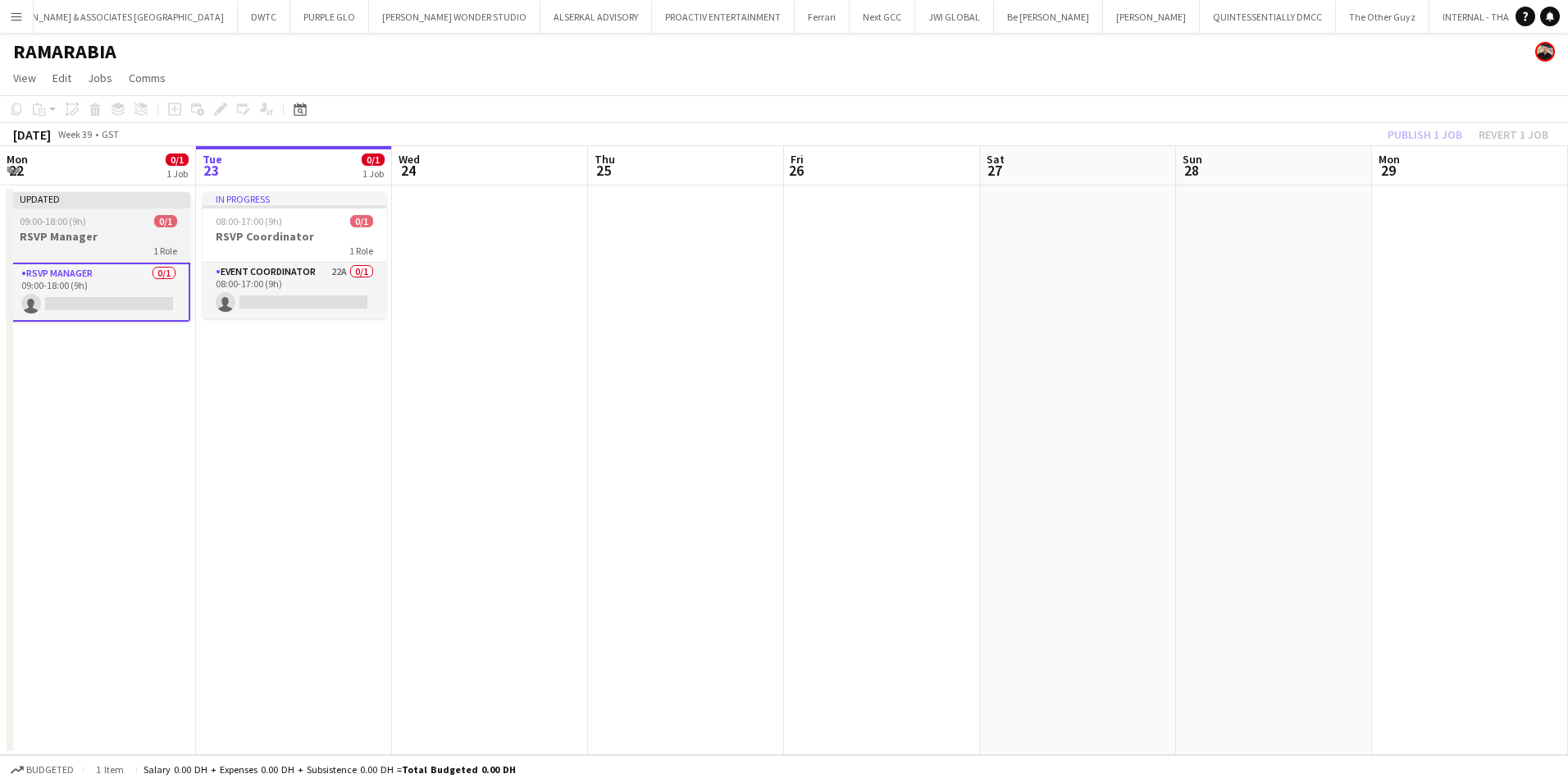
click at [90, 239] on h3 "RSVP Manager" at bounding box center [99, 236] width 184 height 15
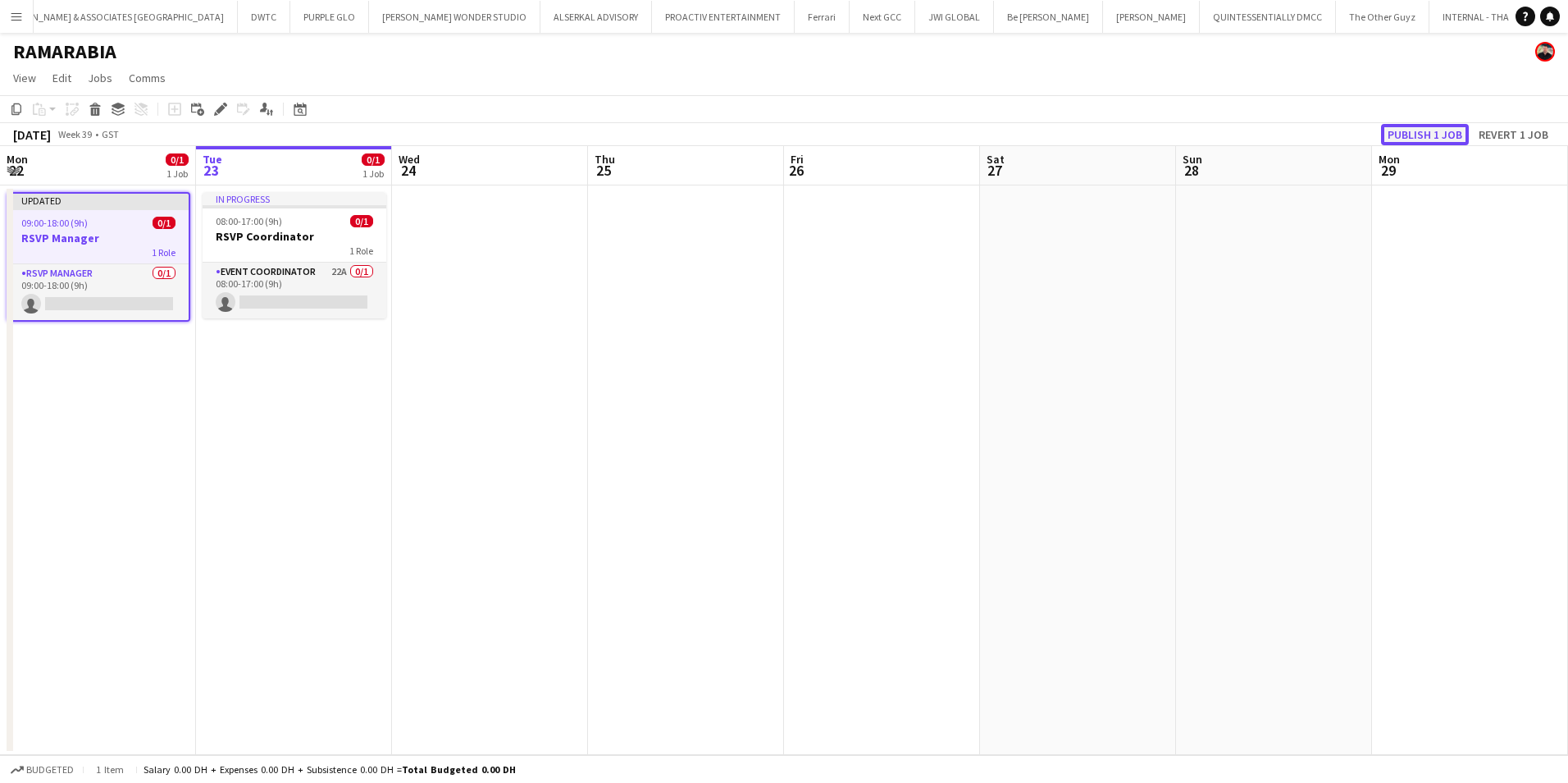
click at [1240, 136] on button "Publish 1 job" at bounding box center [1424, 134] width 88 height 22
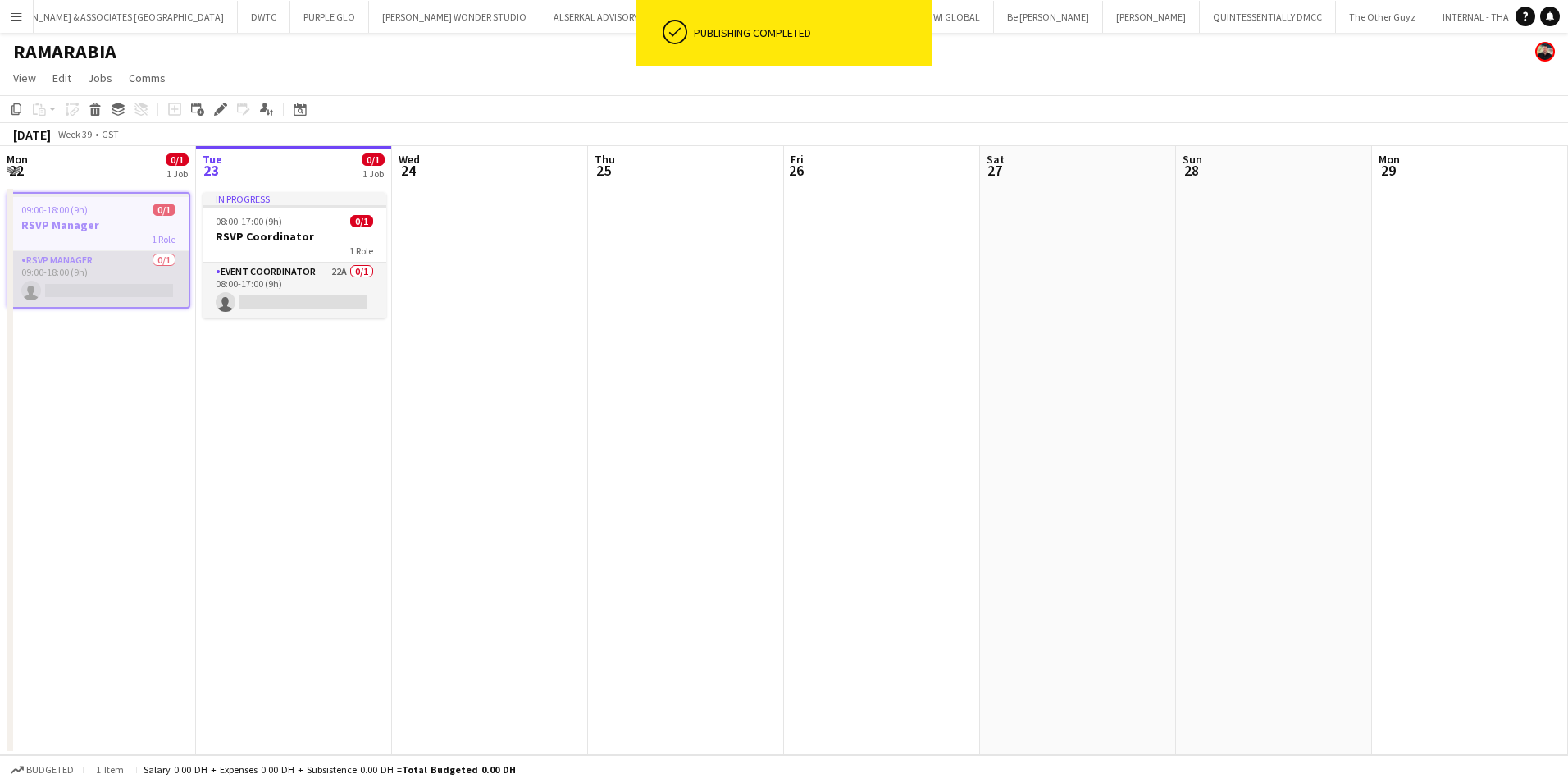
click at [92, 269] on app-card-role "RSVP Manager 0/1 09:00-18:00 (9h) single-neutral-actions" at bounding box center [98, 278] width 181 height 56
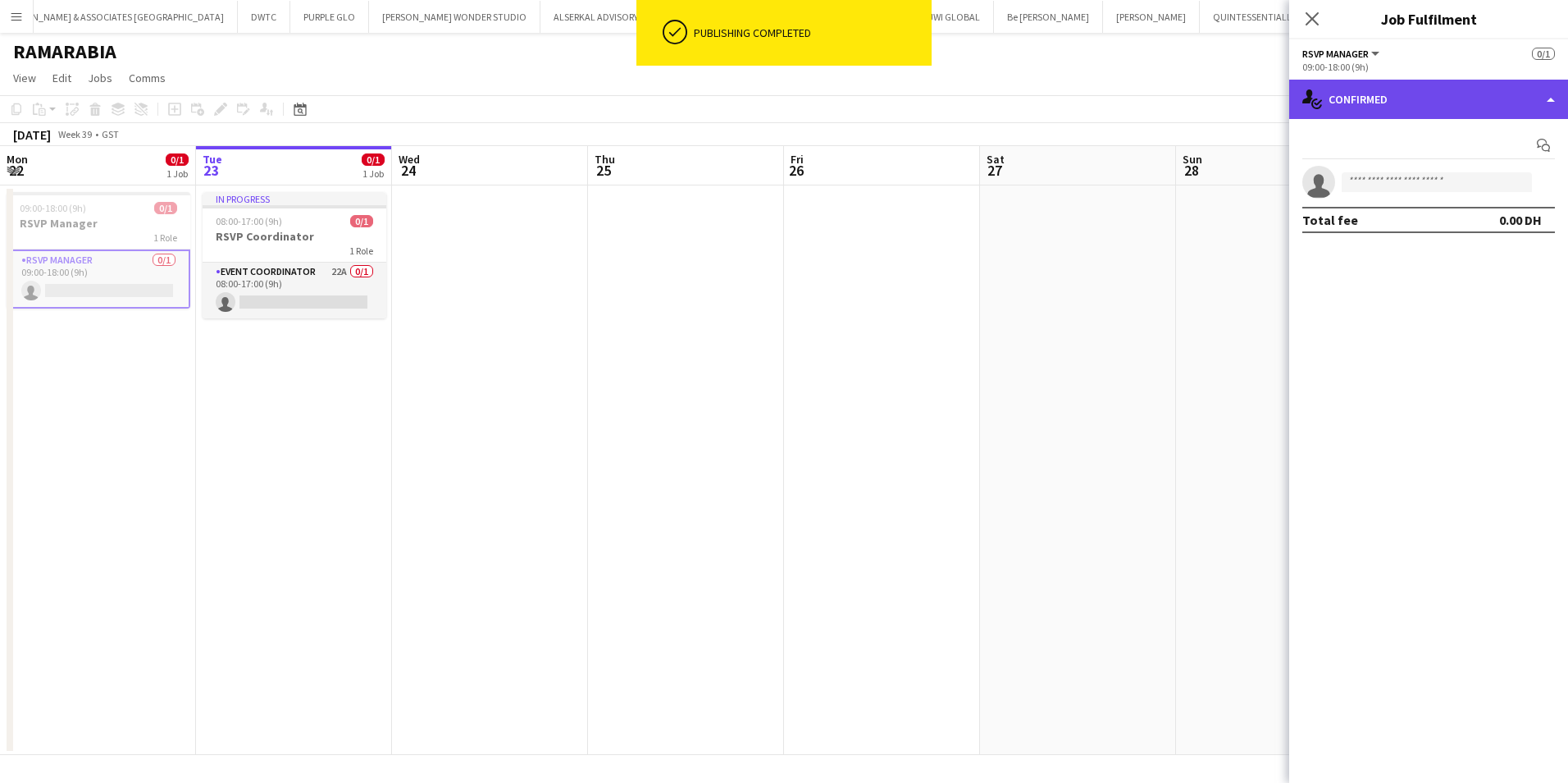
click at [1240, 82] on div "single-neutral-actions-check-2 Confirmed" at bounding box center [1428, 100] width 279 height 39
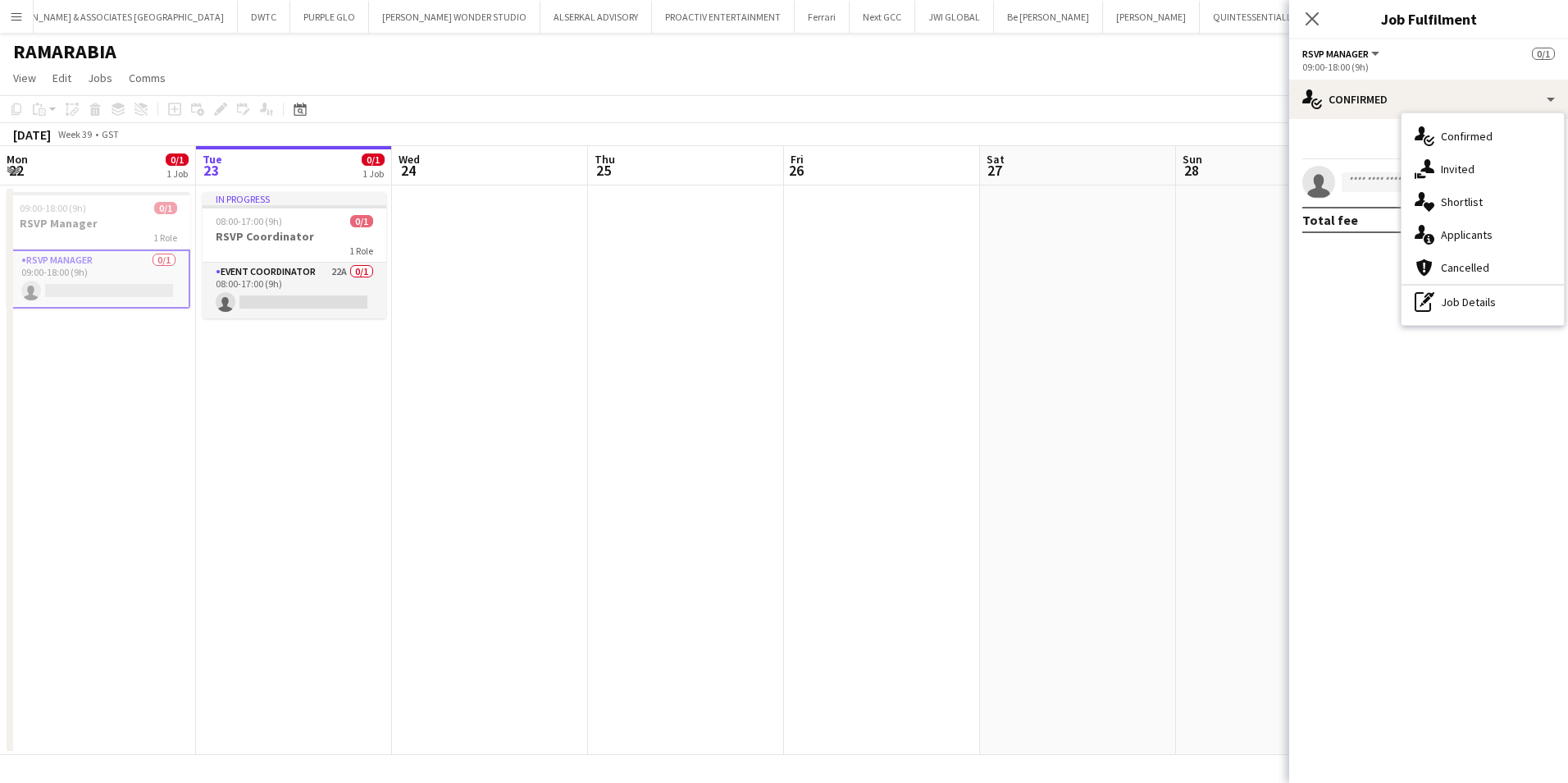
click at [1240, 303] on mat-expansion-panel "check Confirmed Start chat single-neutral-actions Total fee 0.00 DH" at bounding box center [1428, 451] width 279 height 664
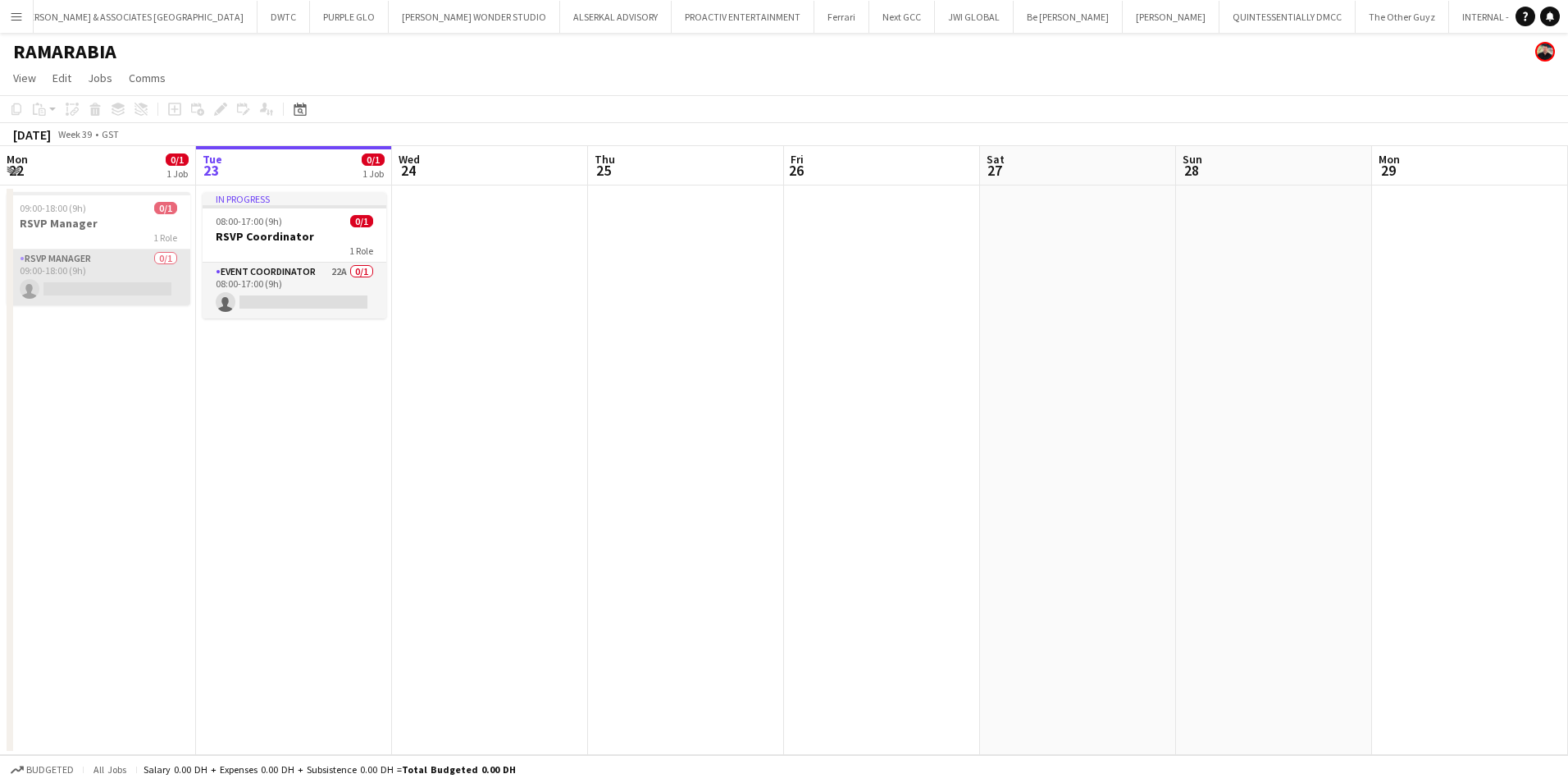
click at [80, 276] on app-card-role "RSVP Manager 0/1 09:00-18:00 (9h) single-neutral-actions" at bounding box center [99, 277] width 184 height 56
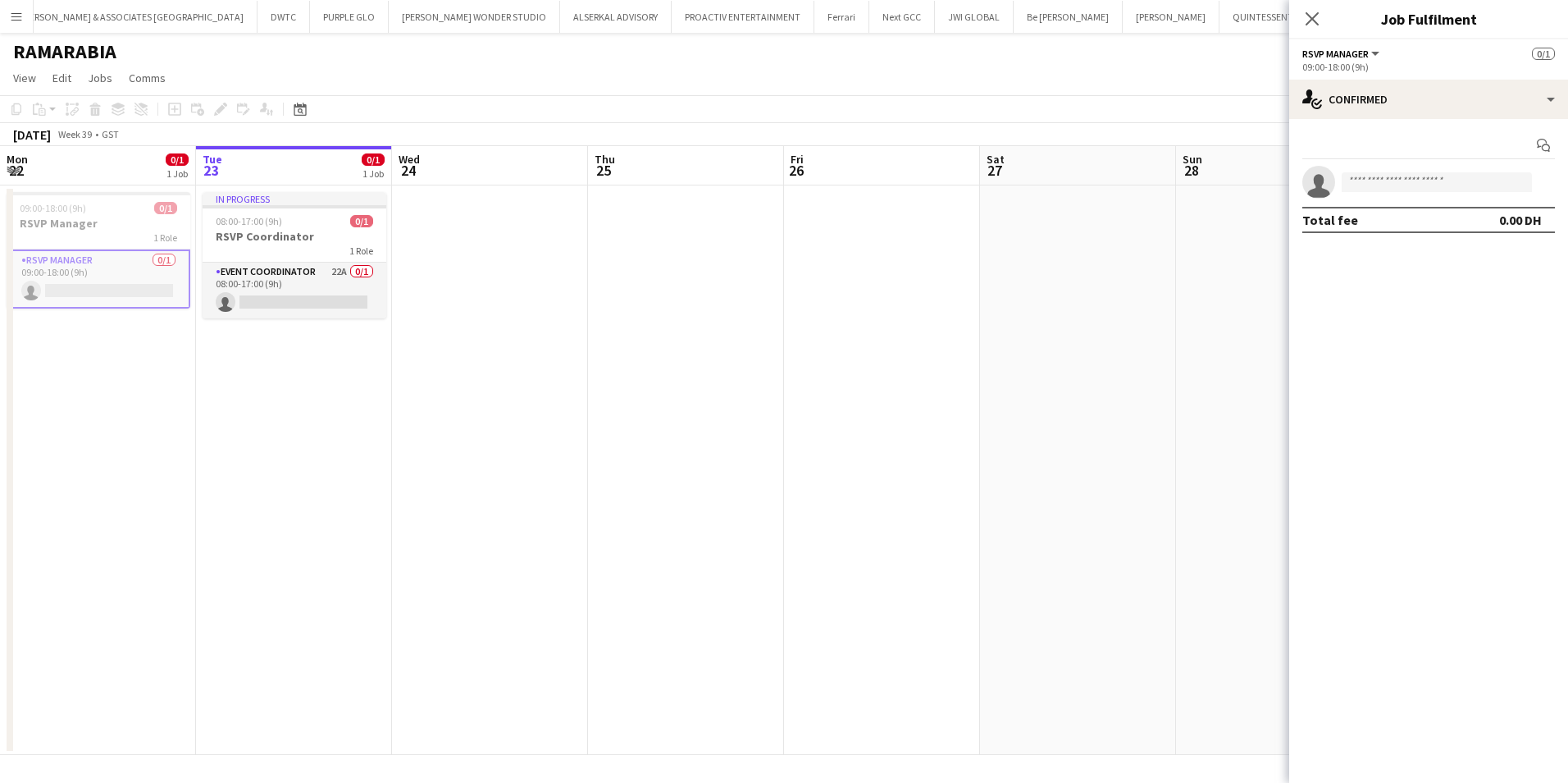
click at [91, 239] on div "1 Role" at bounding box center [99, 237] width 184 height 13
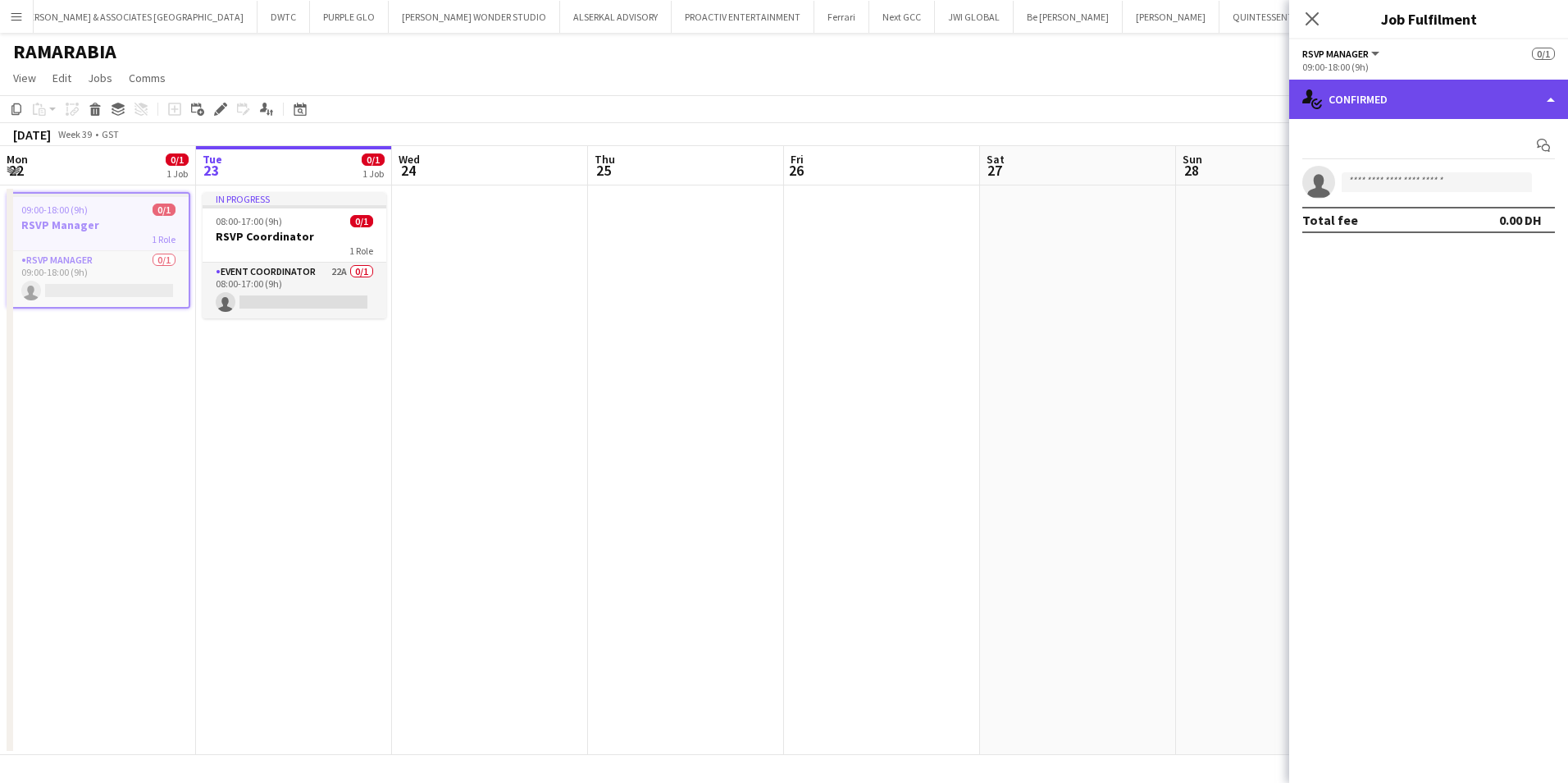
click at [1388, 104] on div "single-neutral-actions-check-2 Confirmed" at bounding box center [1428, 100] width 279 height 39
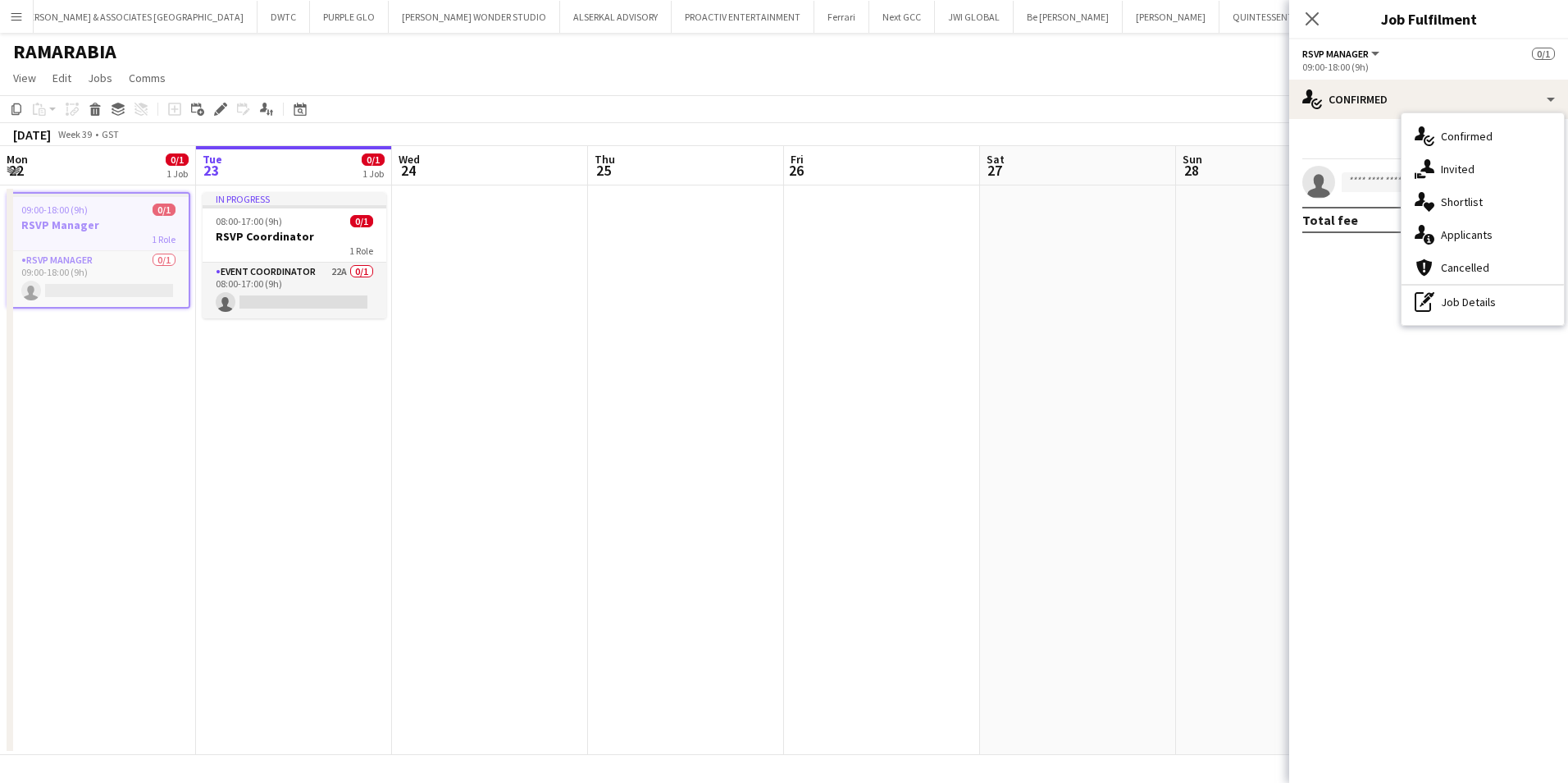
click at [1367, 375] on mat-expansion-panel "check Confirmed Start chat single-neutral-actions Total fee 0.00 DH" at bounding box center [1428, 451] width 279 height 664
click at [1313, 21] on icon at bounding box center [1311, 19] width 16 height 16
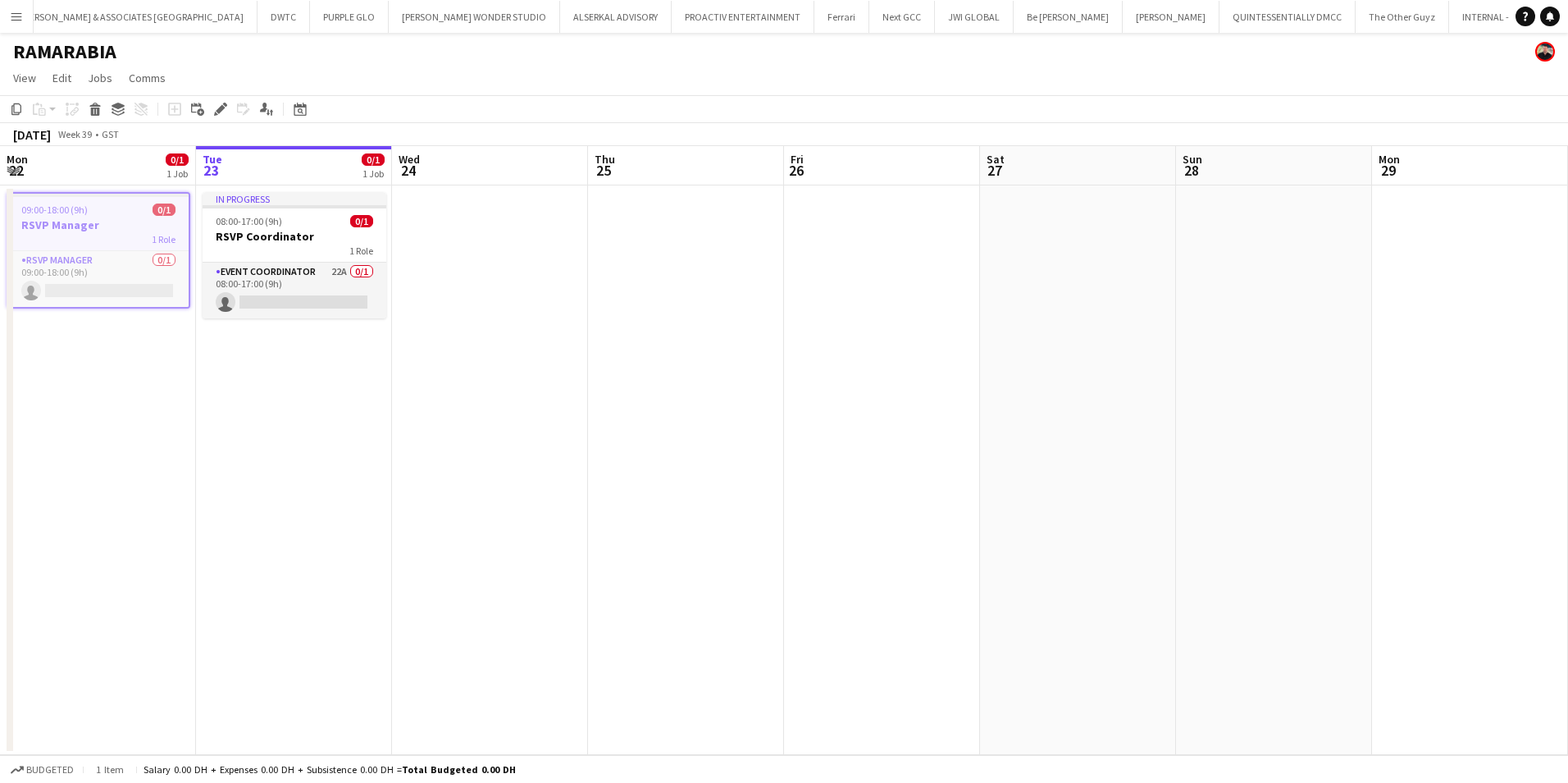
click at [91, 166] on app-board-header-date "Mon 22 0/1 1 Job" at bounding box center [98, 166] width 196 height 39
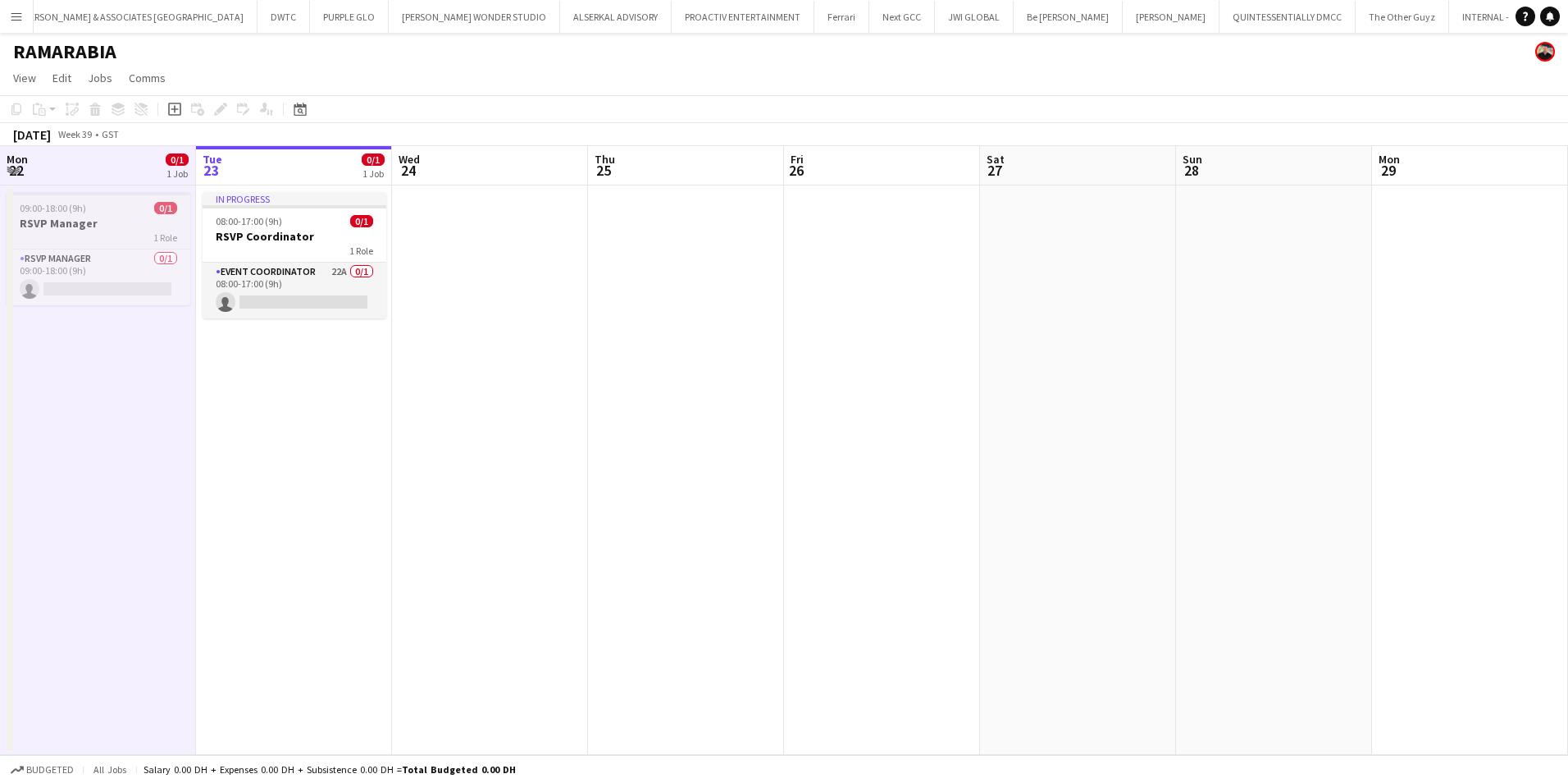
click at [87, 232] on div "1 Role" at bounding box center [99, 237] width 184 height 13
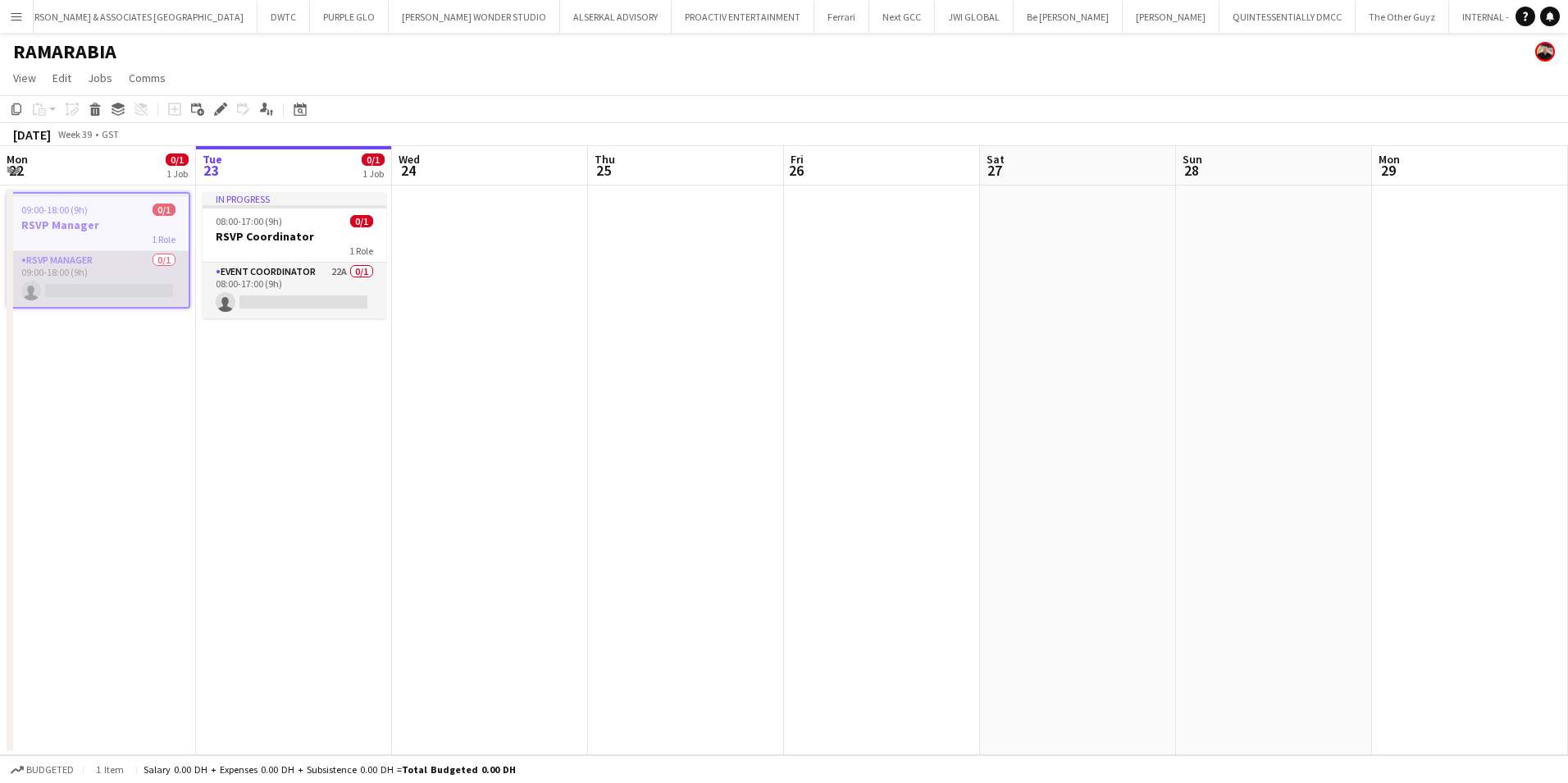
click at [80, 274] on app-card-role "RSVP Manager 0/1 09:00-18:00 (9h) single-neutral-actions" at bounding box center [98, 278] width 181 height 56
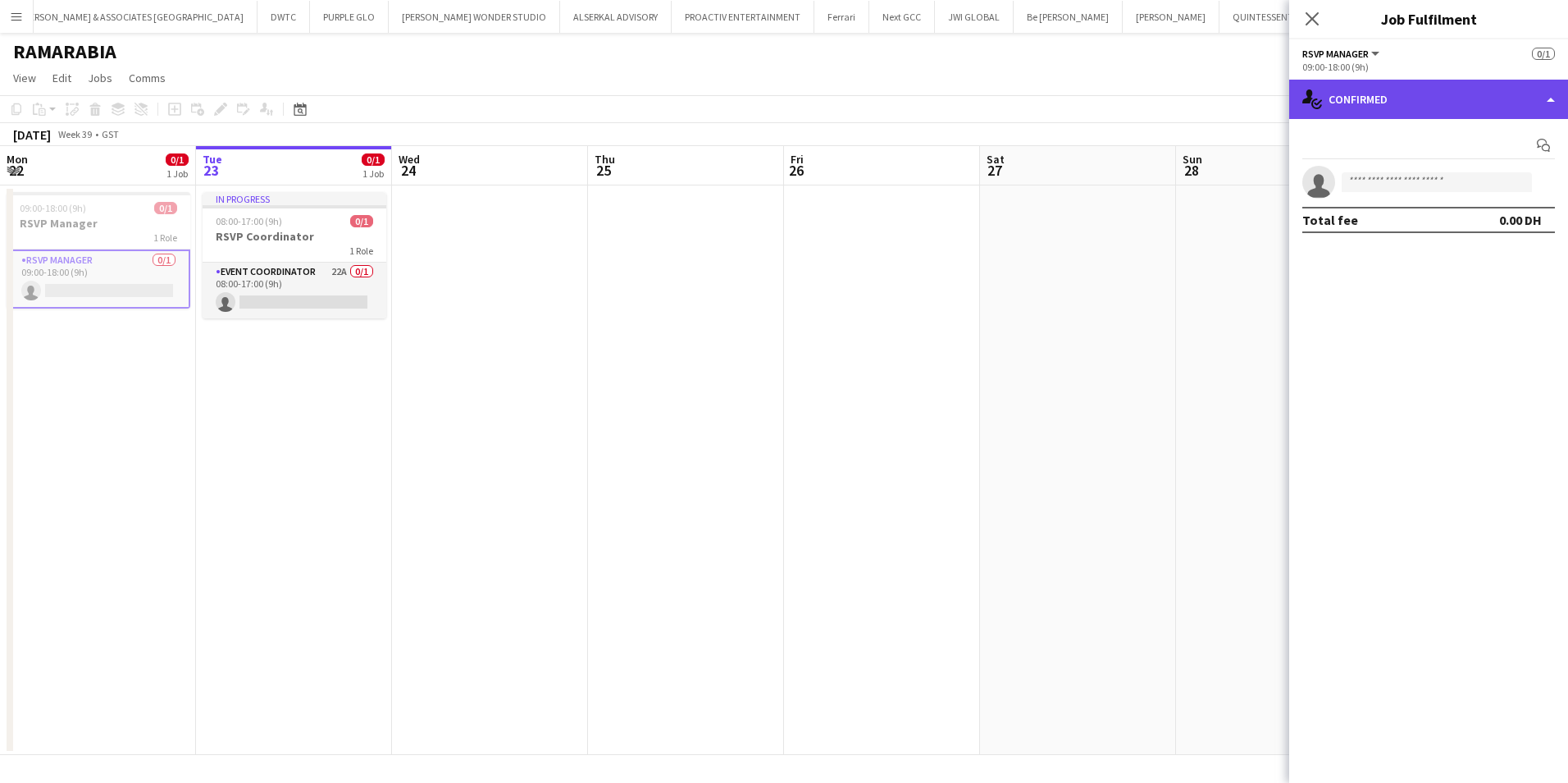
click at [1472, 100] on div "single-neutral-actions-check-2 Confirmed" at bounding box center [1428, 100] width 279 height 39
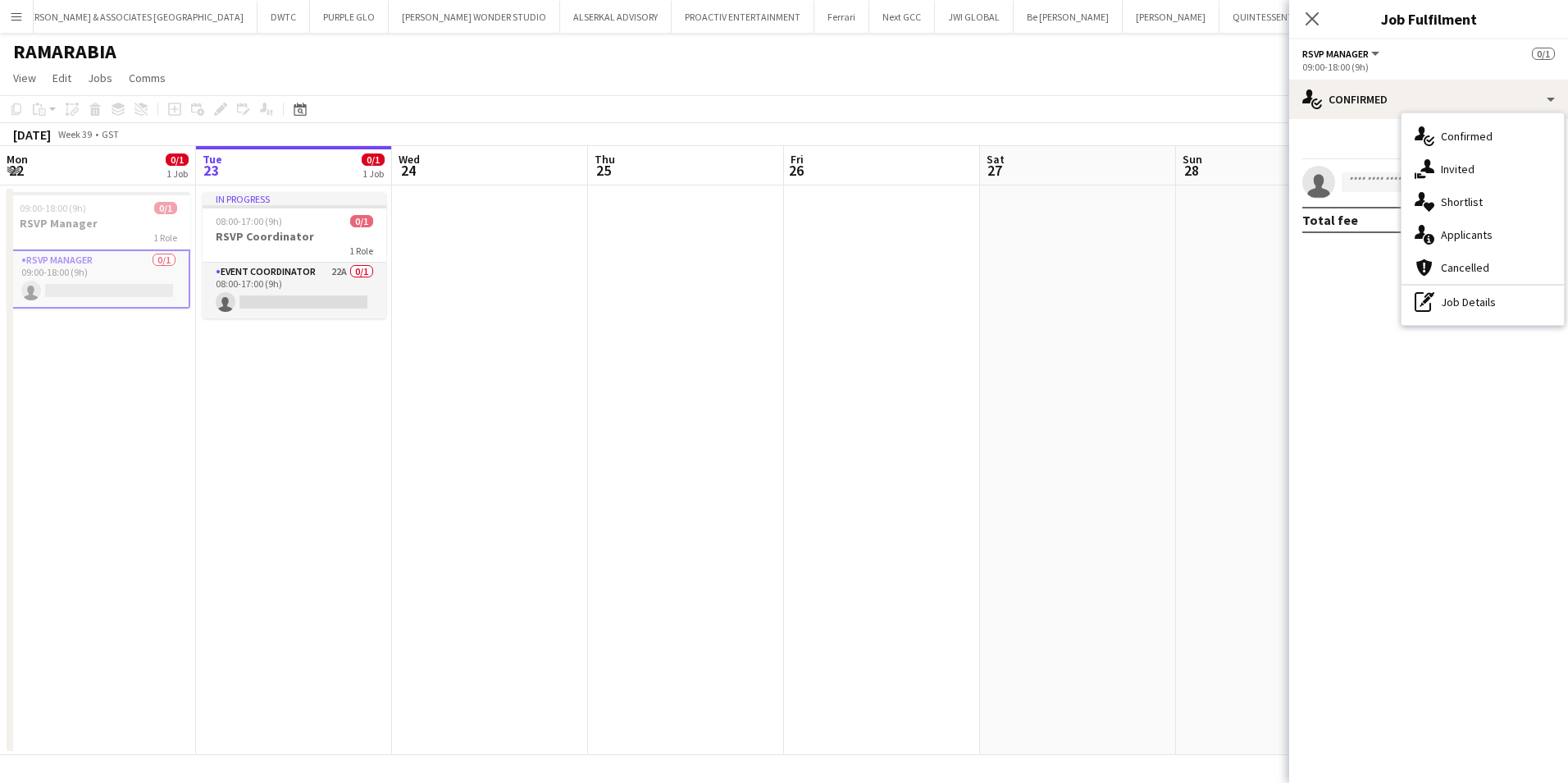
click at [1450, 363] on mat-expansion-panel "check Confirmed Start chat single-neutral-actions Total fee 0.00 DH" at bounding box center [1428, 451] width 279 height 664
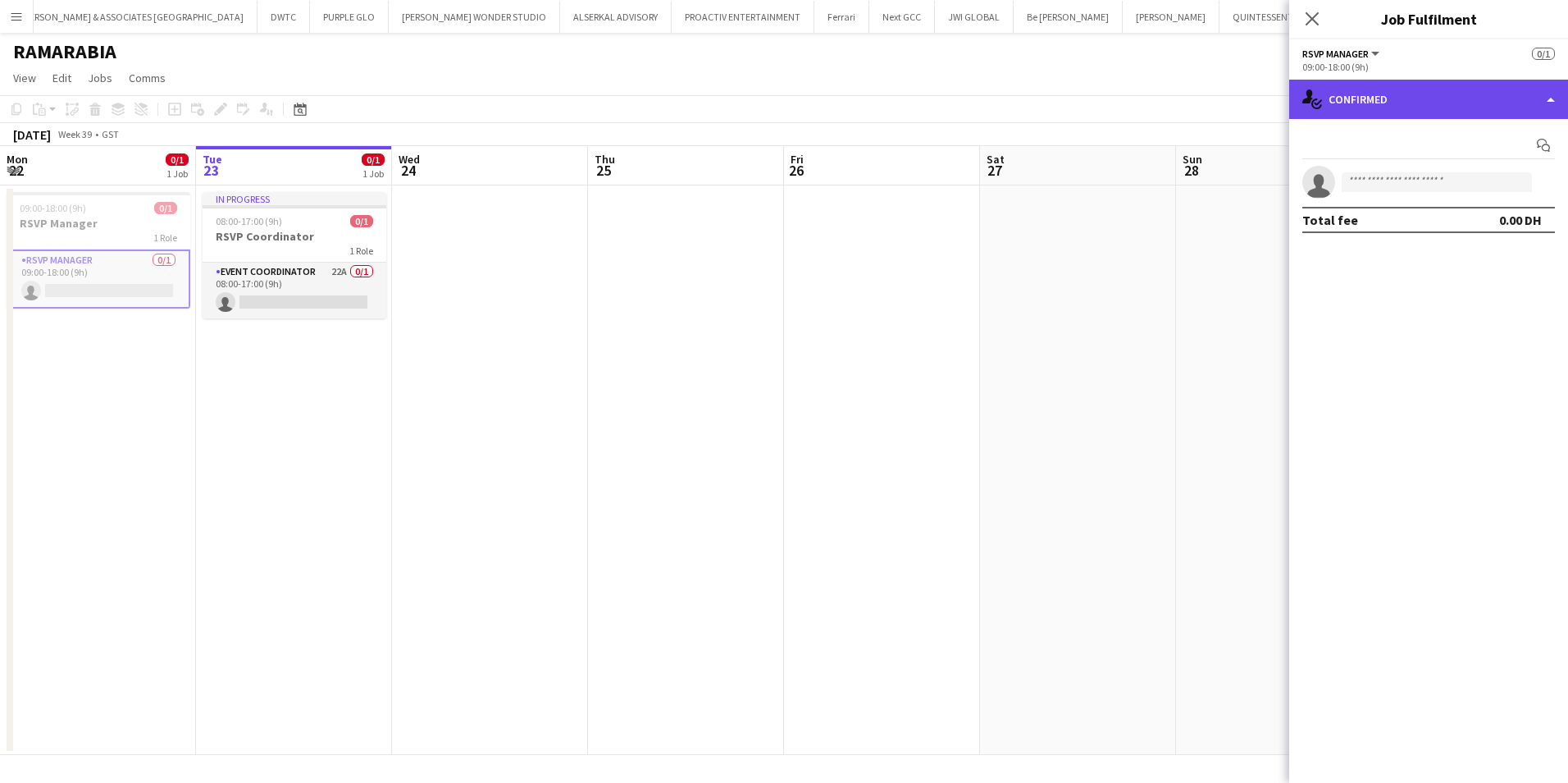
click at [1457, 98] on div "single-neutral-actions-check-2 Confirmed" at bounding box center [1428, 100] width 279 height 39
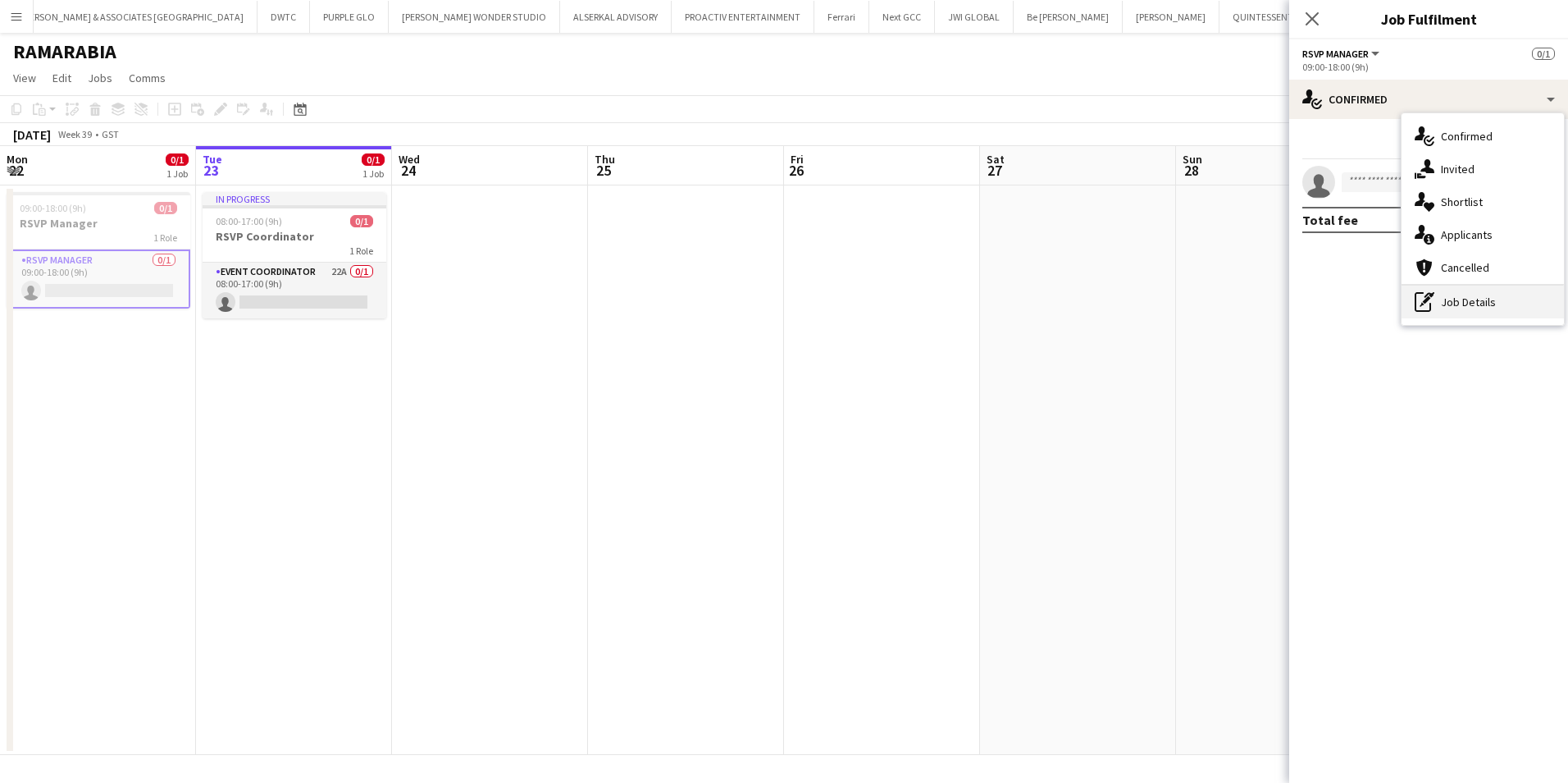
click at [1487, 294] on div "pen-write Job Details" at bounding box center [1482, 301] width 163 height 33
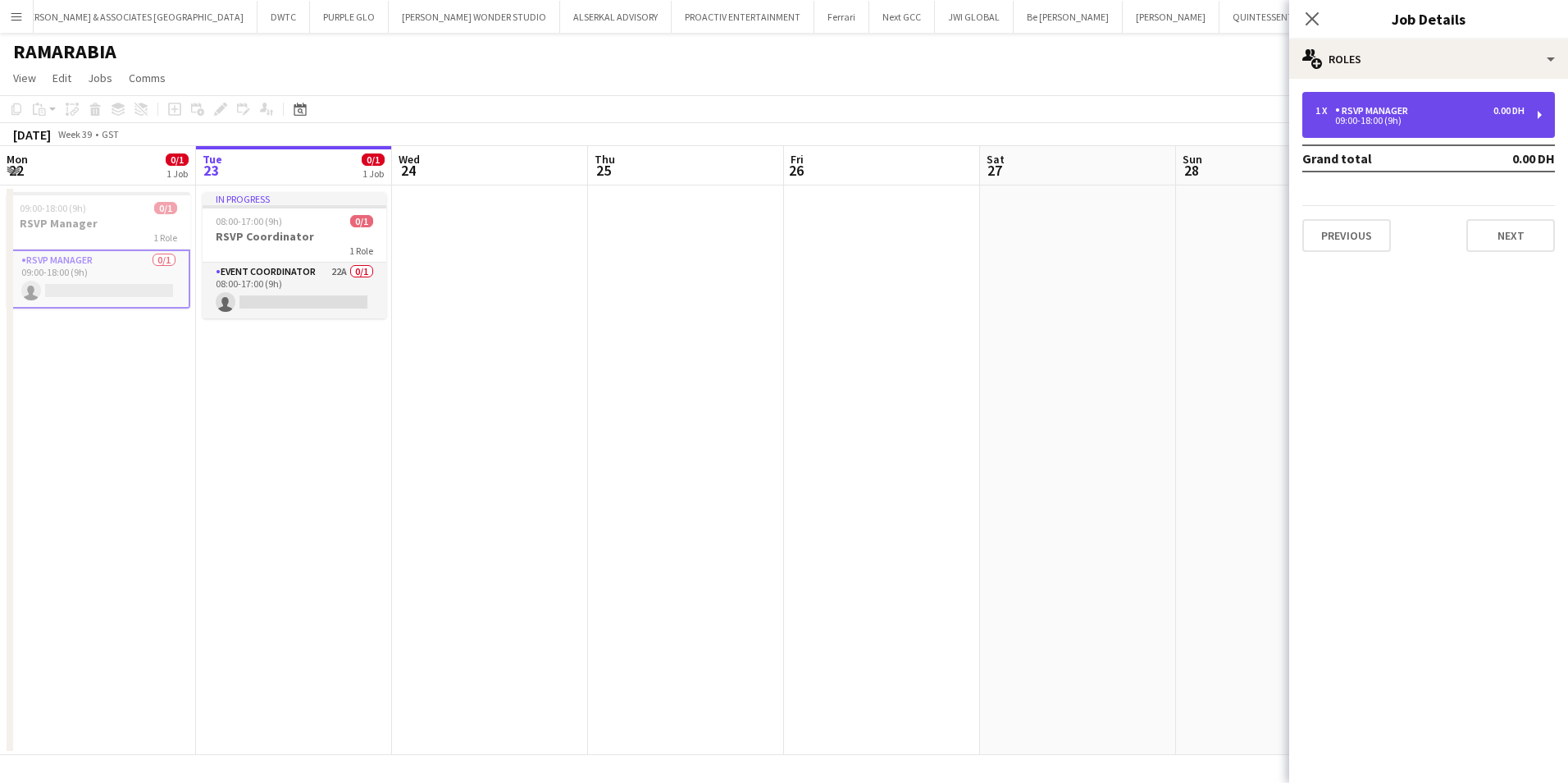
click at [1463, 123] on div "09:00-18:00 (9h)" at bounding box center [1420, 120] width 209 height 8
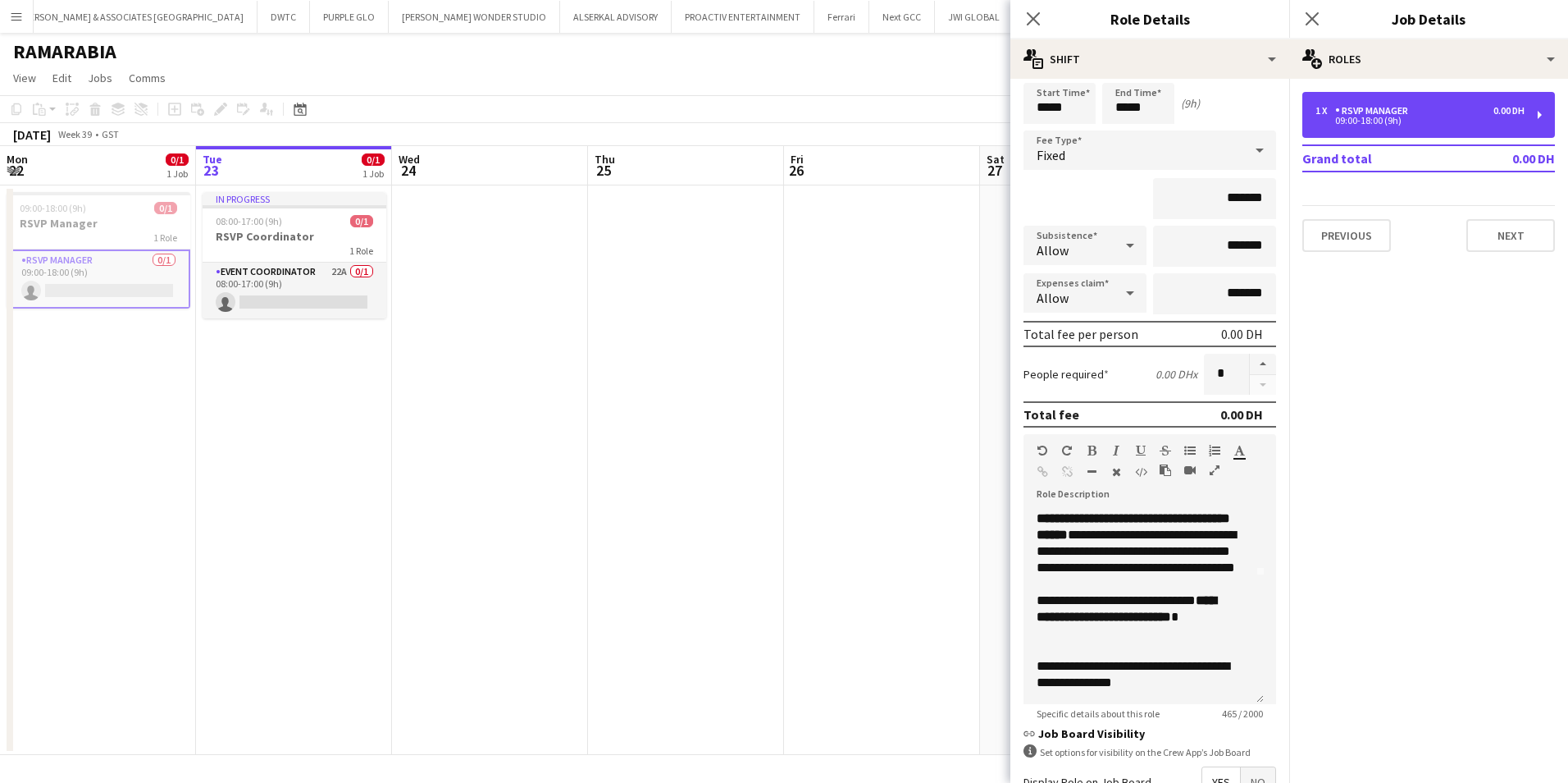
scroll to position [82, 0]
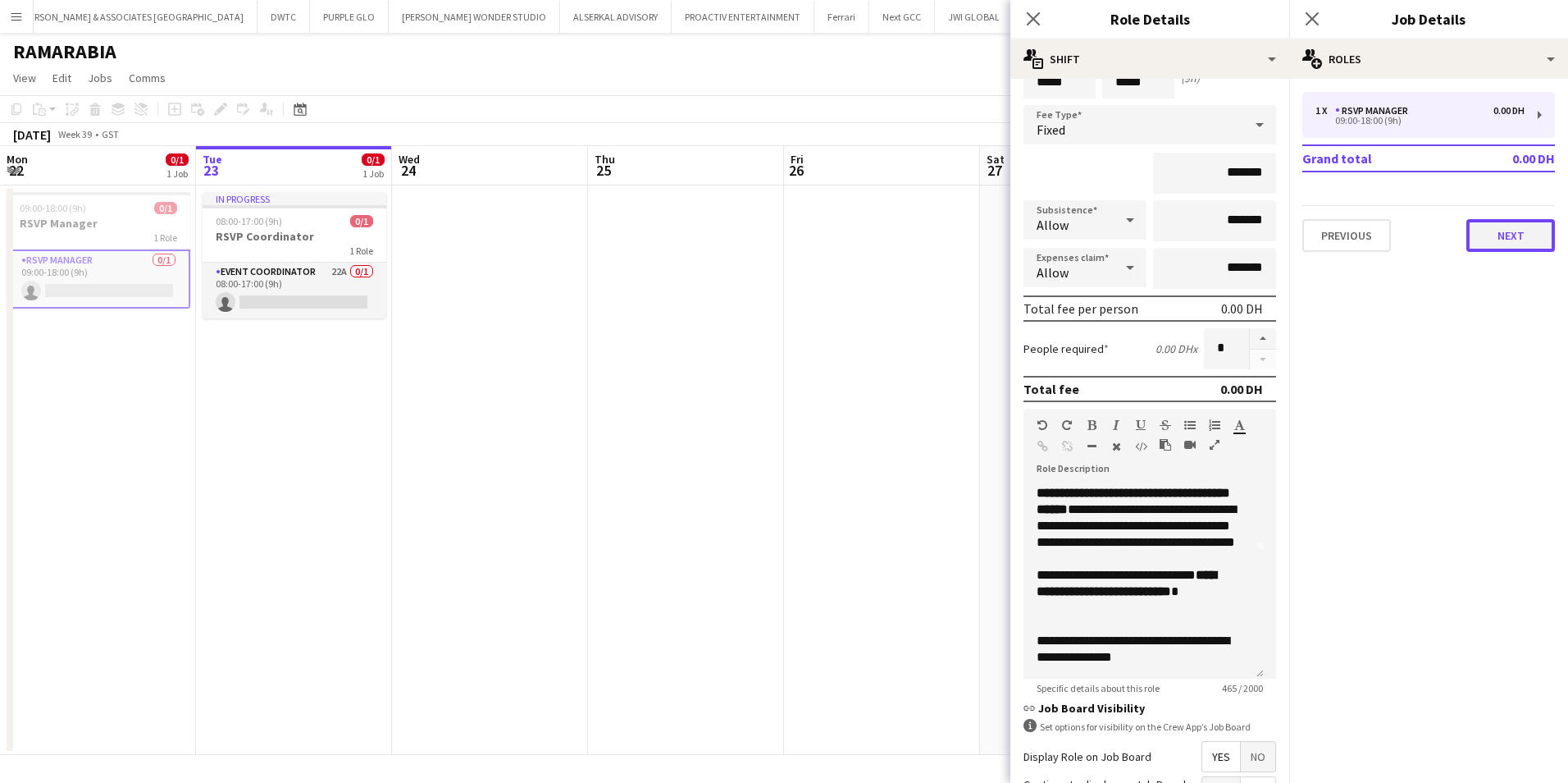
click at [1542, 234] on button "Next" at bounding box center [1511, 235] width 89 height 33
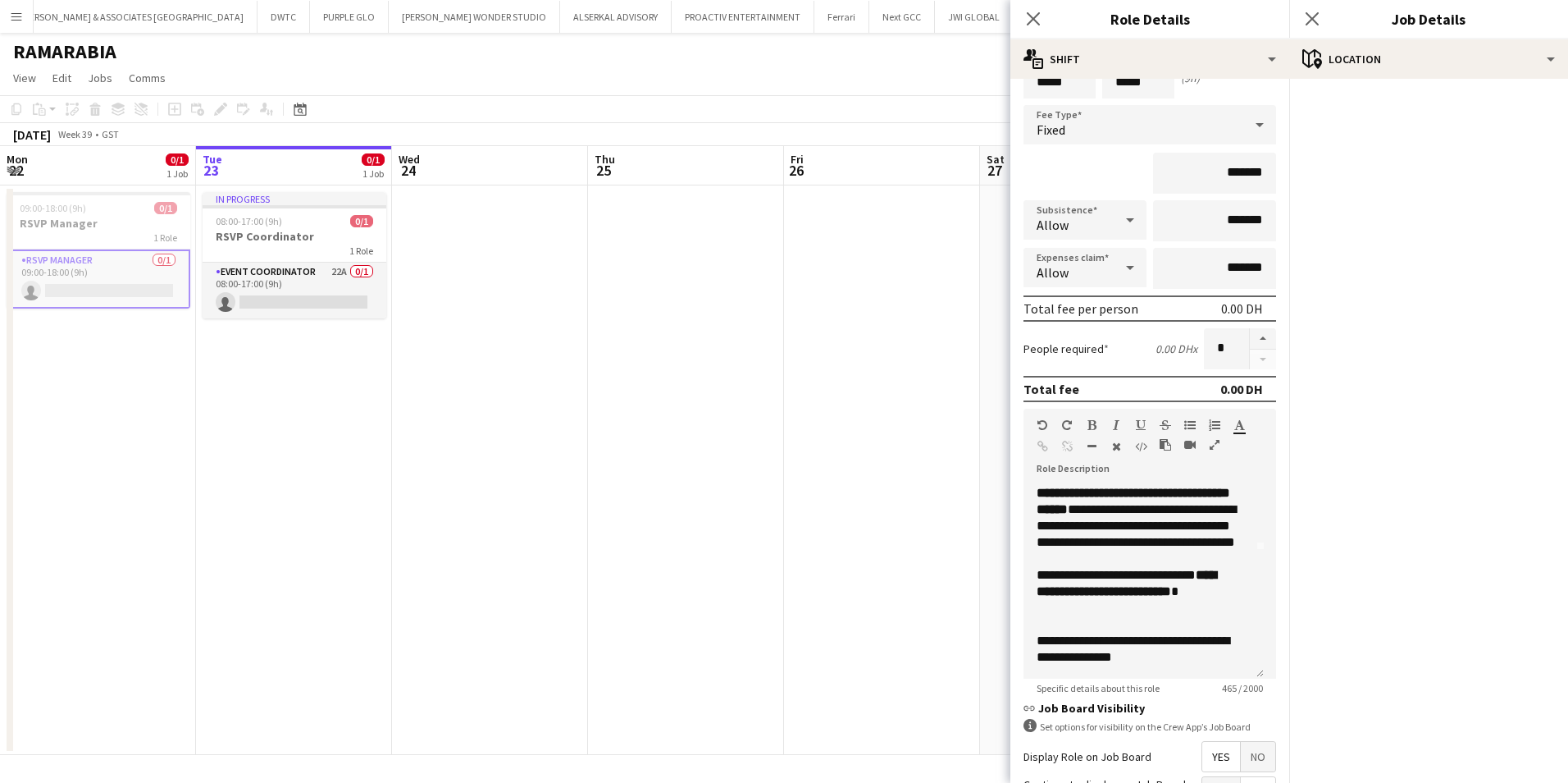
click at [1021, 10] on div "Close pop-in" at bounding box center [1033, 19] width 46 height 38
click at [1035, 18] on icon at bounding box center [1033, 19] width 16 height 16
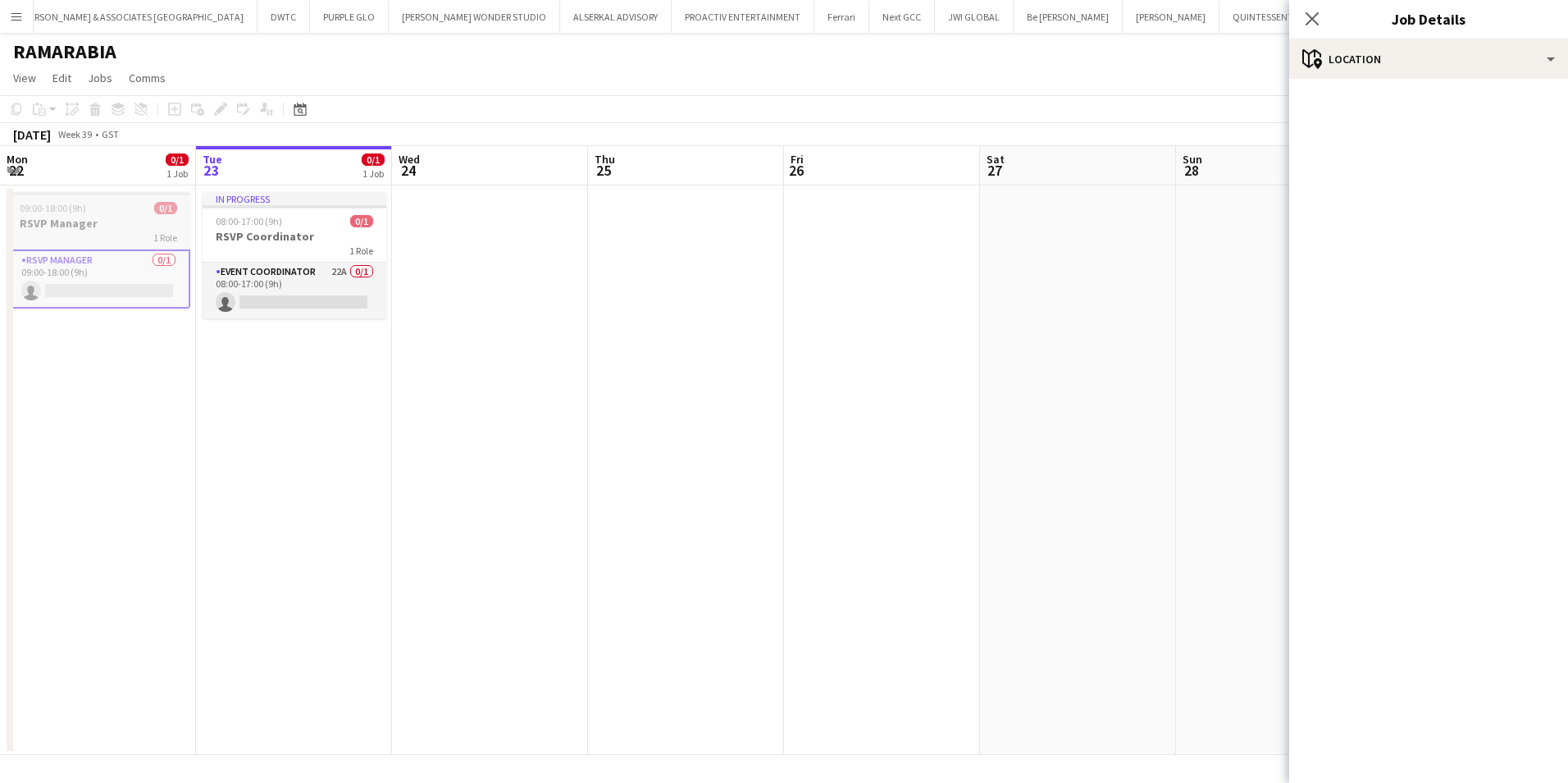
click at [91, 216] on h3 "RSVP Manager" at bounding box center [99, 223] width 184 height 15
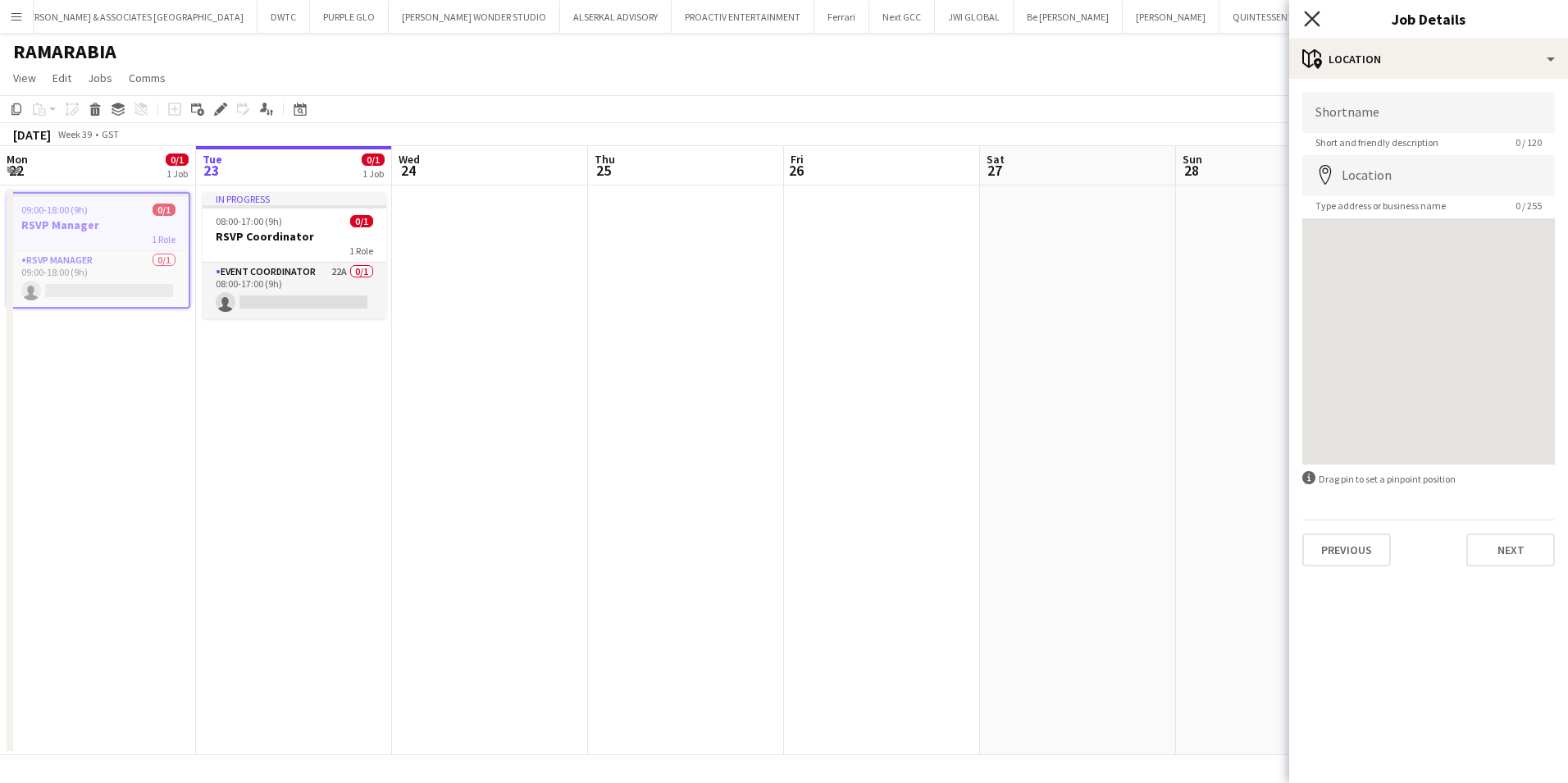
click at [1309, 15] on icon "Close pop-in" at bounding box center [1311, 19] width 16 height 16
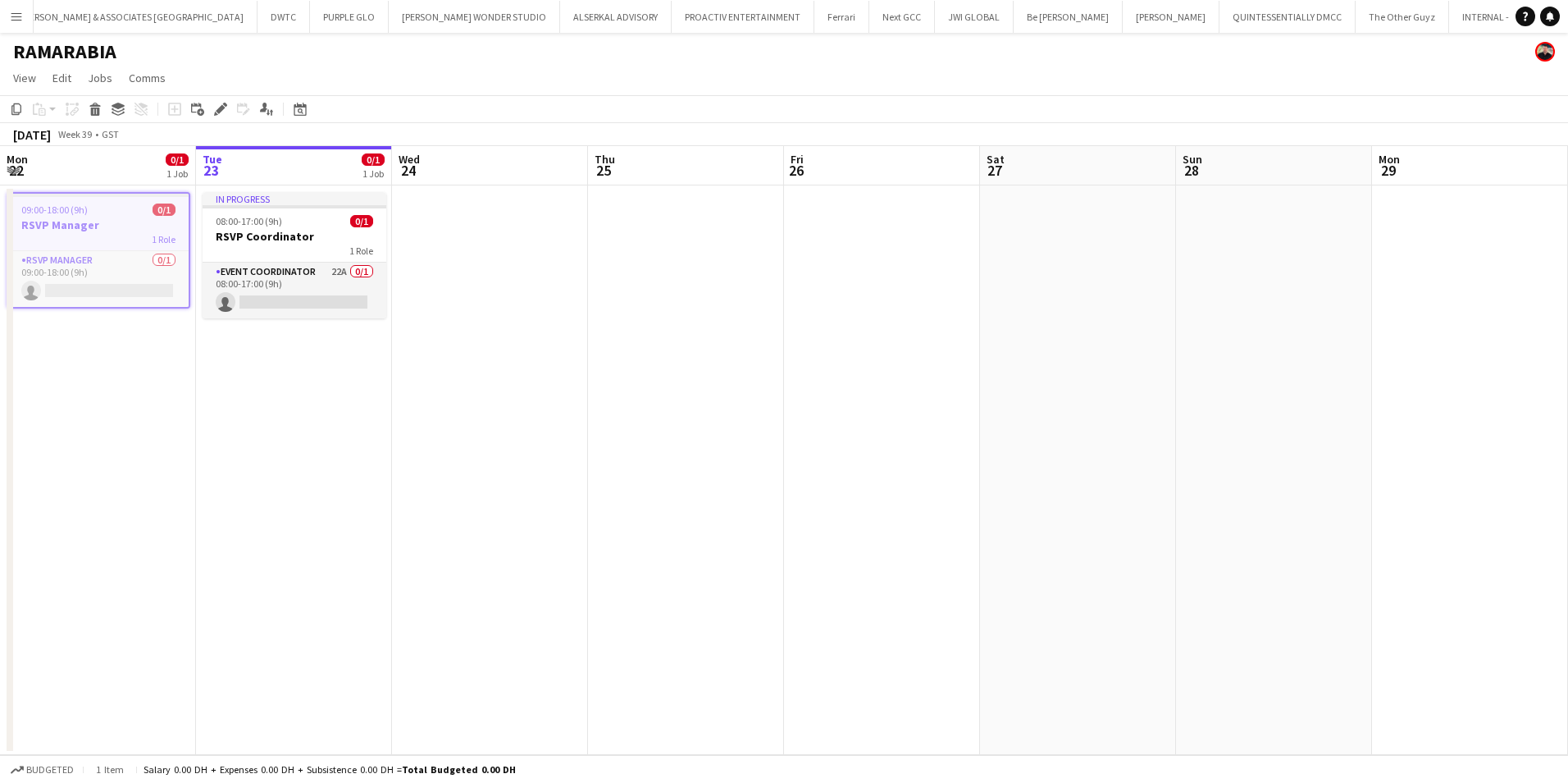
click at [1377, 452] on app-calendar-viewport "Sat 20 Sun 21 Mon 22 0/1 1 Job Tue 23 0/1 1 Job Wed 24 Thu 25 Fri 26 Sat 27 Sun…" at bounding box center [784, 450] width 1568 height 609
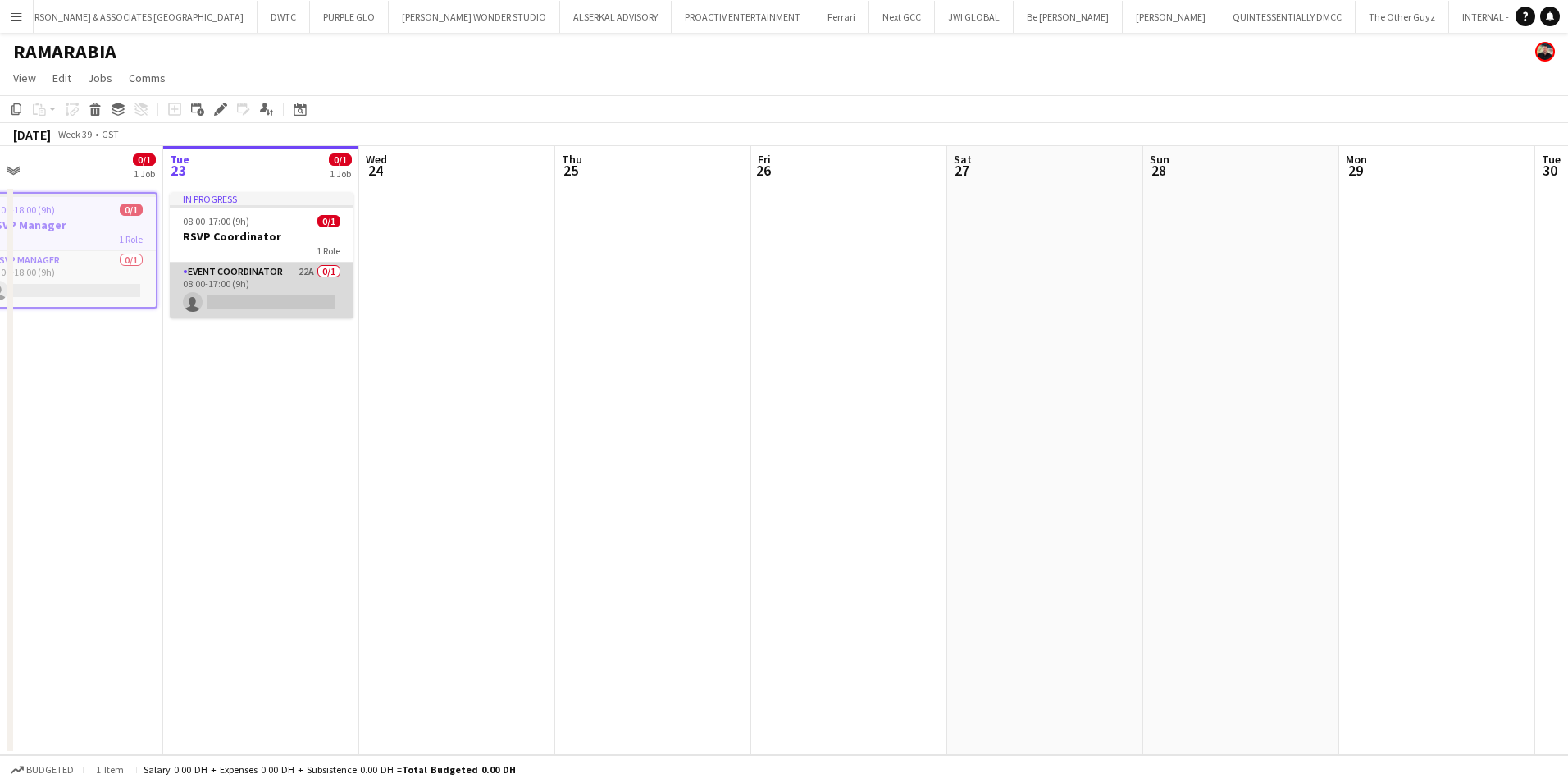
click at [251, 279] on app-card-role "Event Coordinator 22A 0/1 08:00-17:00 (9h) single-neutral-actions" at bounding box center [261, 290] width 184 height 56
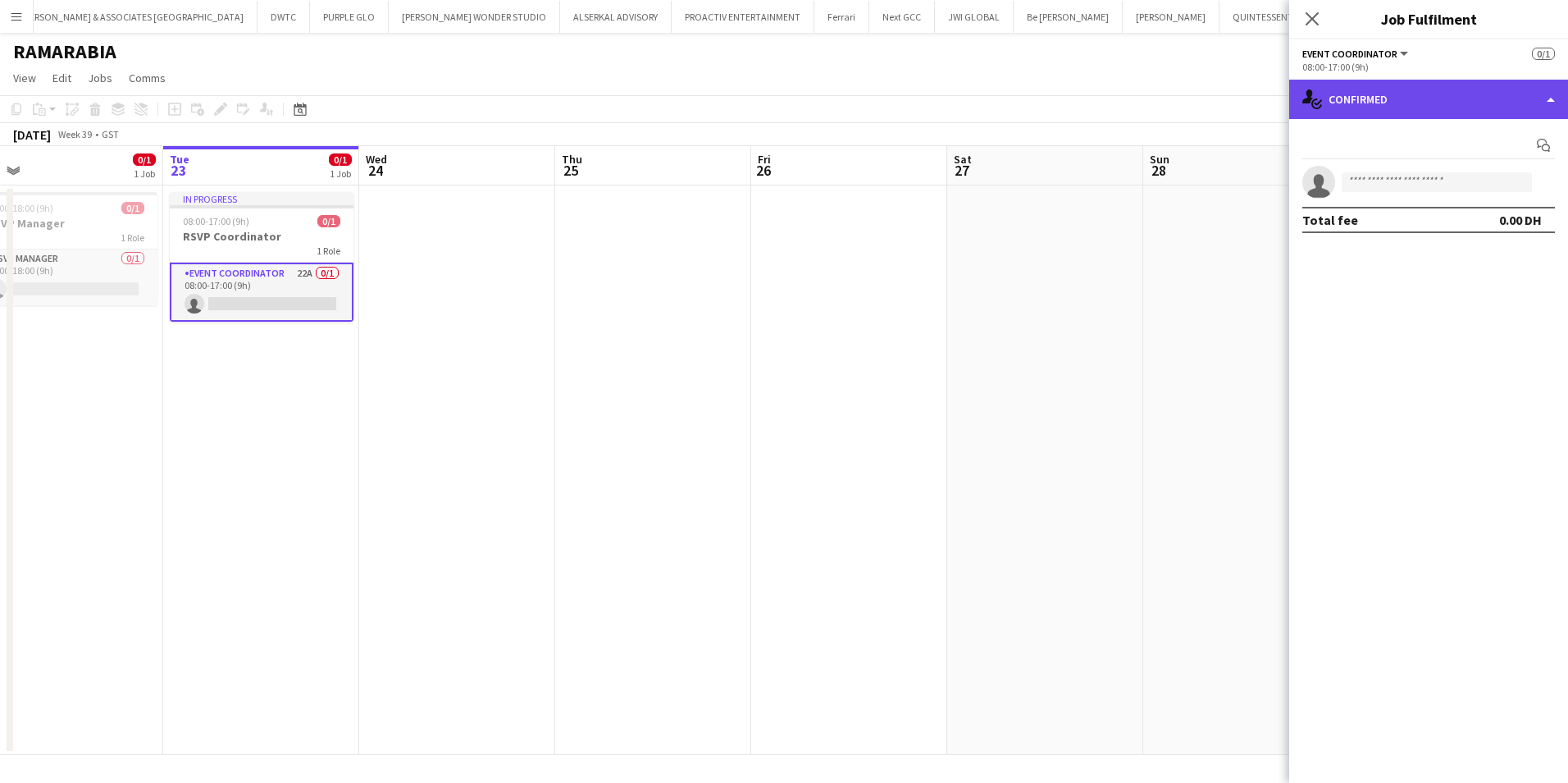
click at [1410, 110] on div "single-neutral-actions-check-2 Confirmed" at bounding box center [1428, 100] width 279 height 39
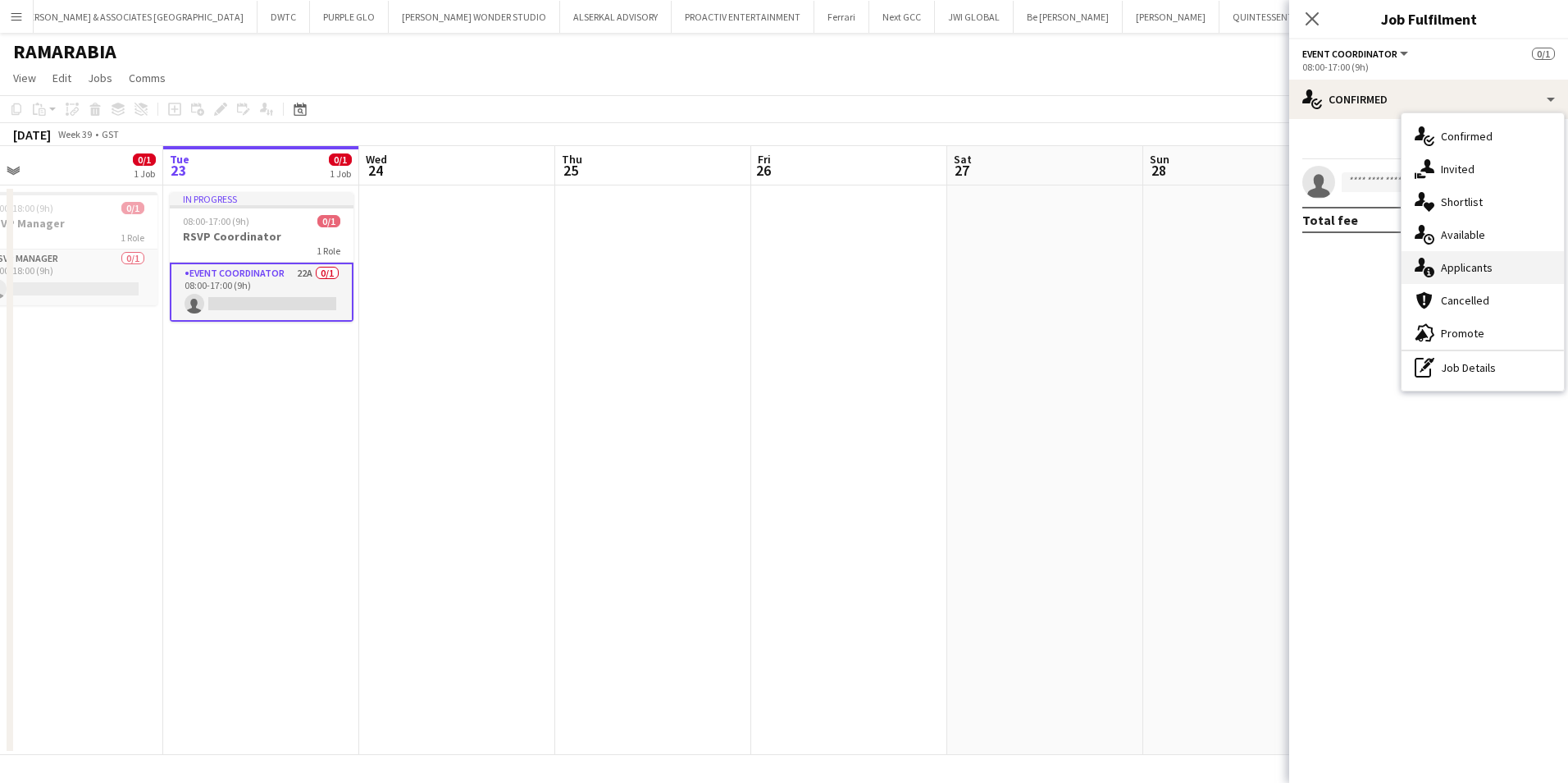
click at [1458, 264] on span "Applicants" at bounding box center [1466, 267] width 51 height 15
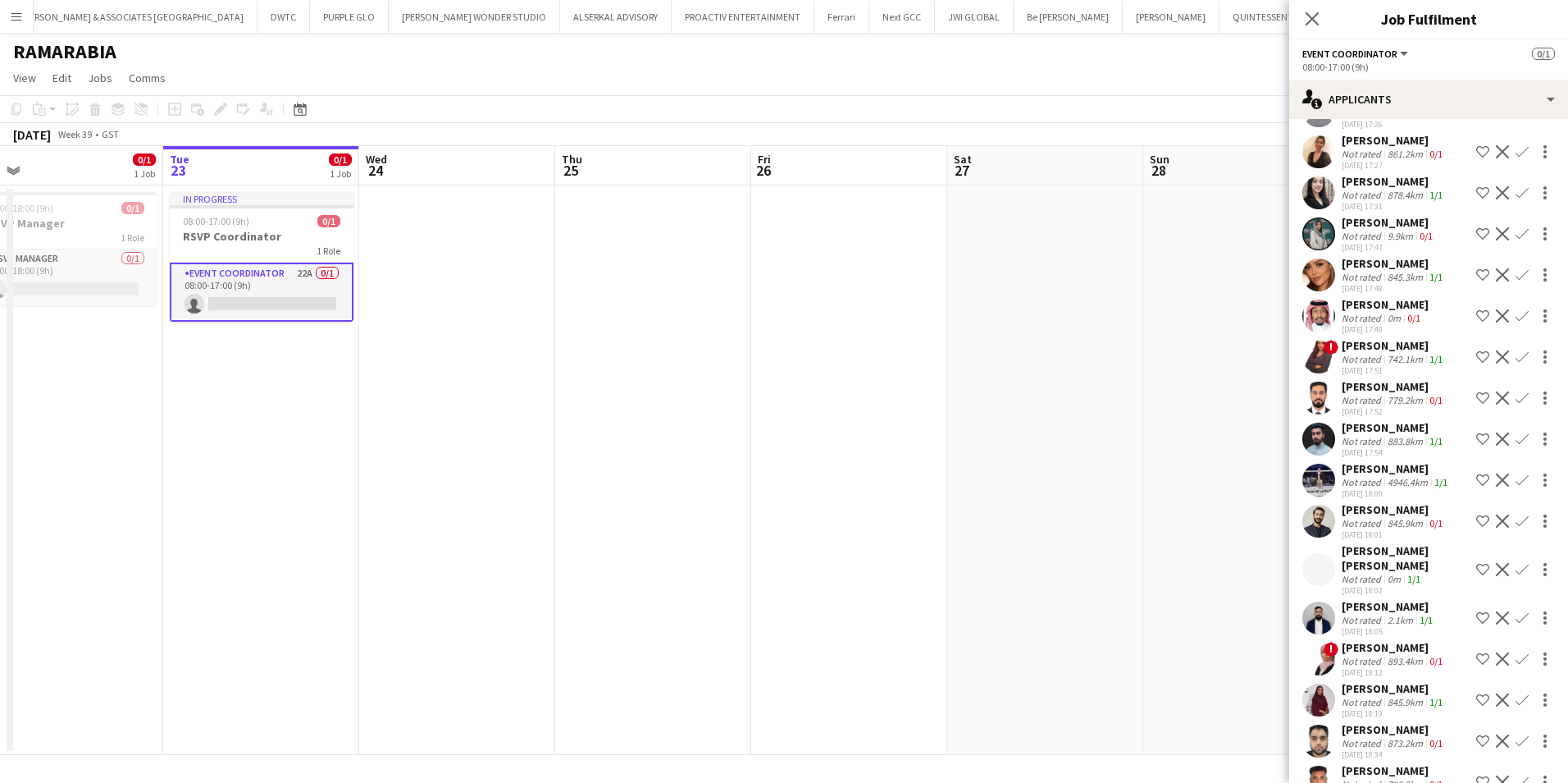
scroll to position [0, 0]
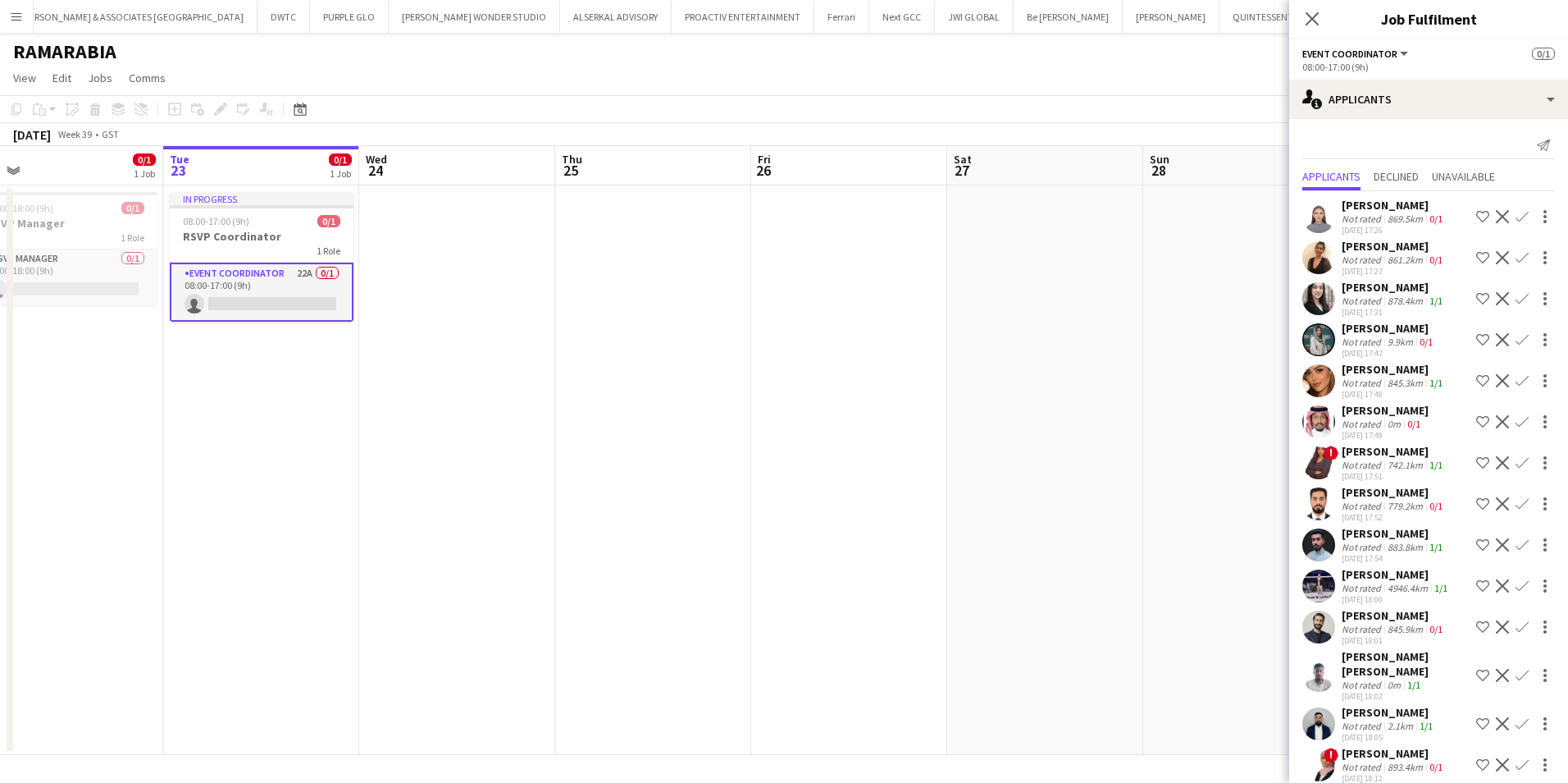
click at [22, 26] on button "Menu" at bounding box center [16, 16] width 33 height 33
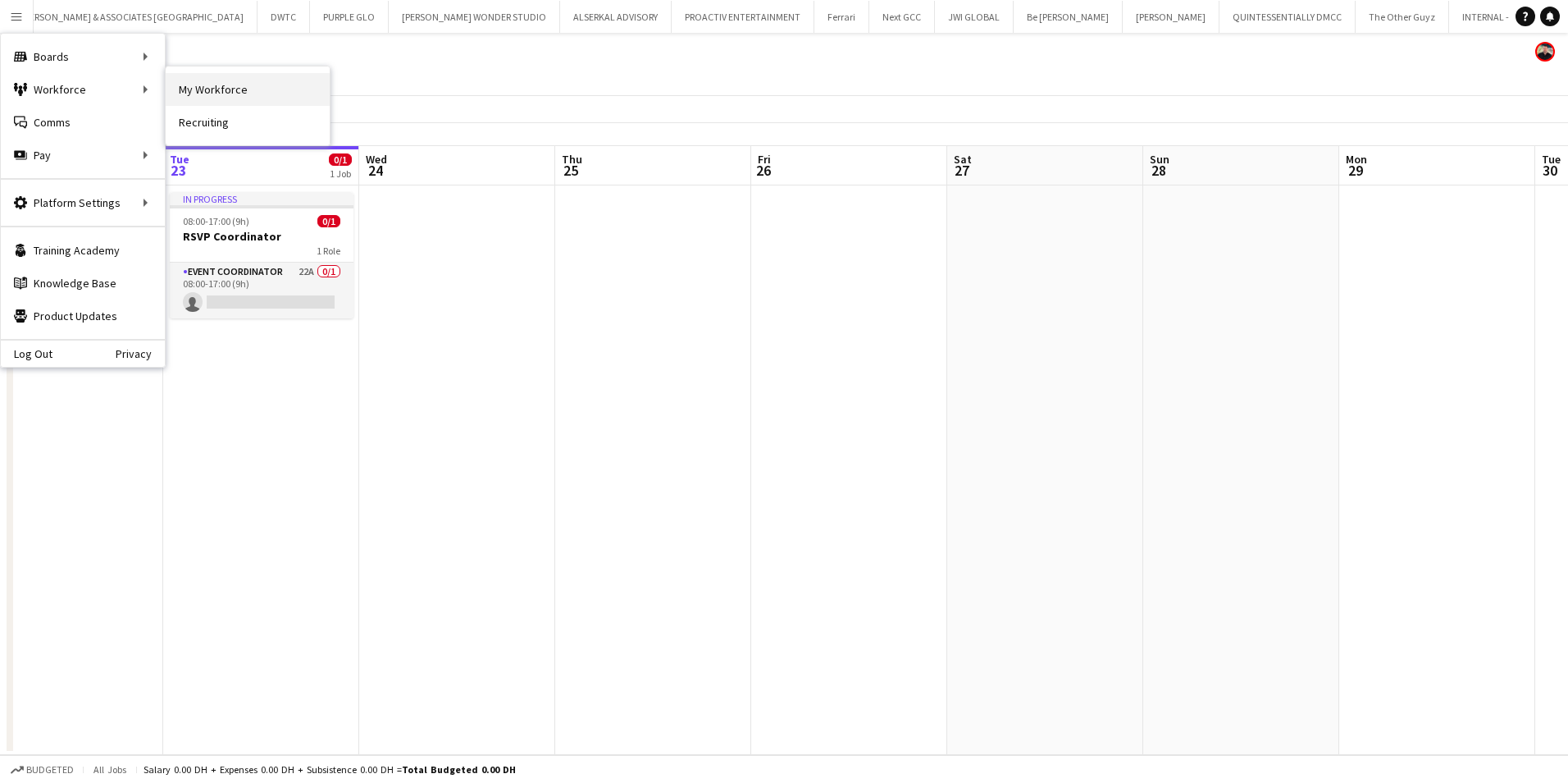
click at [211, 94] on link "My Workforce" at bounding box center [248, 89] width 164 height 33
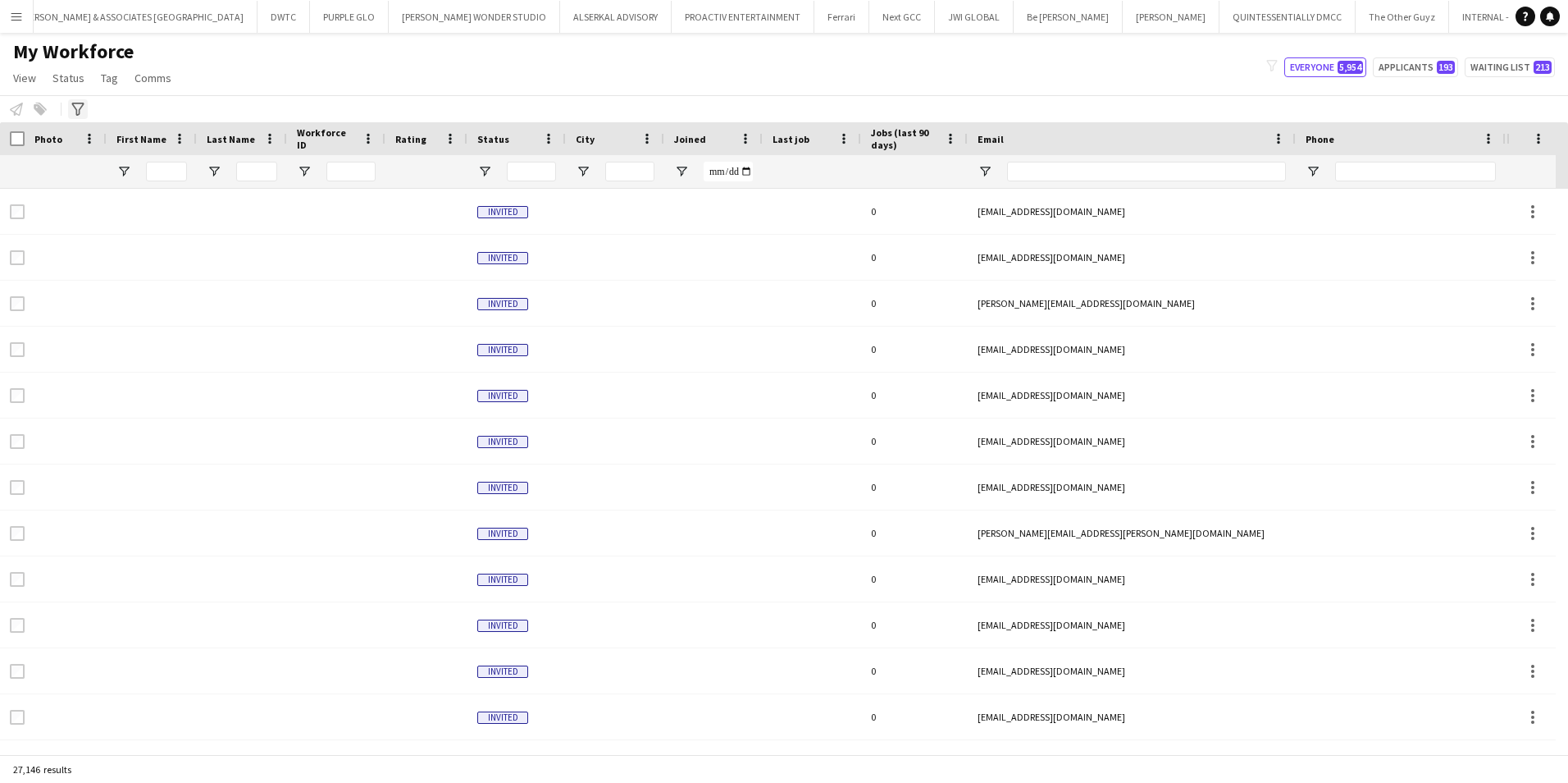
click at [85, 107] on div "Advanced filters" at bounding box center [78, 110] width 20 height 20
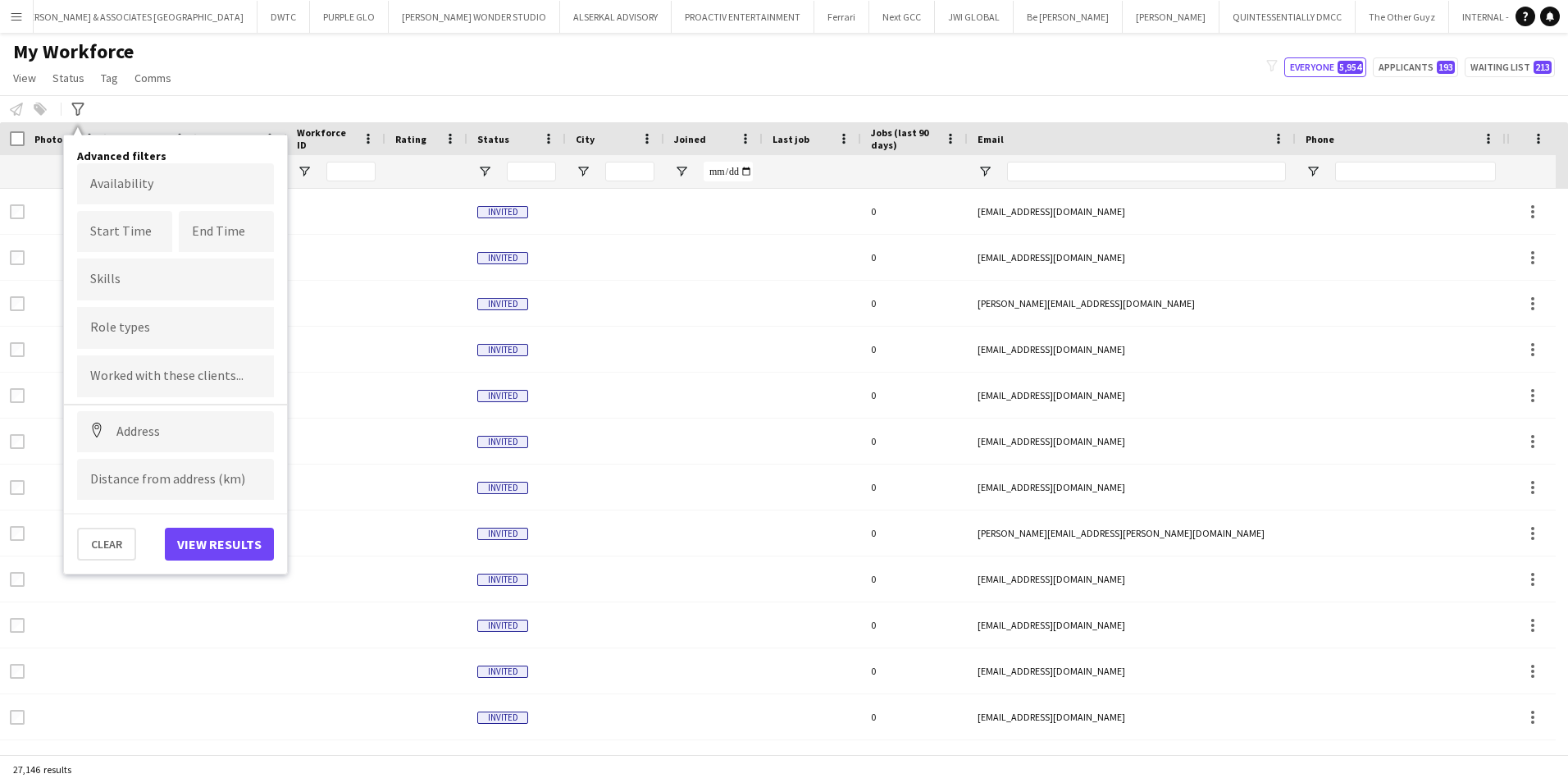
click at [131, 327] on input "Type to search role types..." at bounding box center [175, 328] width 171 height 15
type input "****"
click at [158, 376] on div "RSVP Manager" at bounding box center [175, 373] width 196 height 39
click at [207, 551] on button "View results" at bounding box center [219, 543] width 110 height 33
type input "**********"
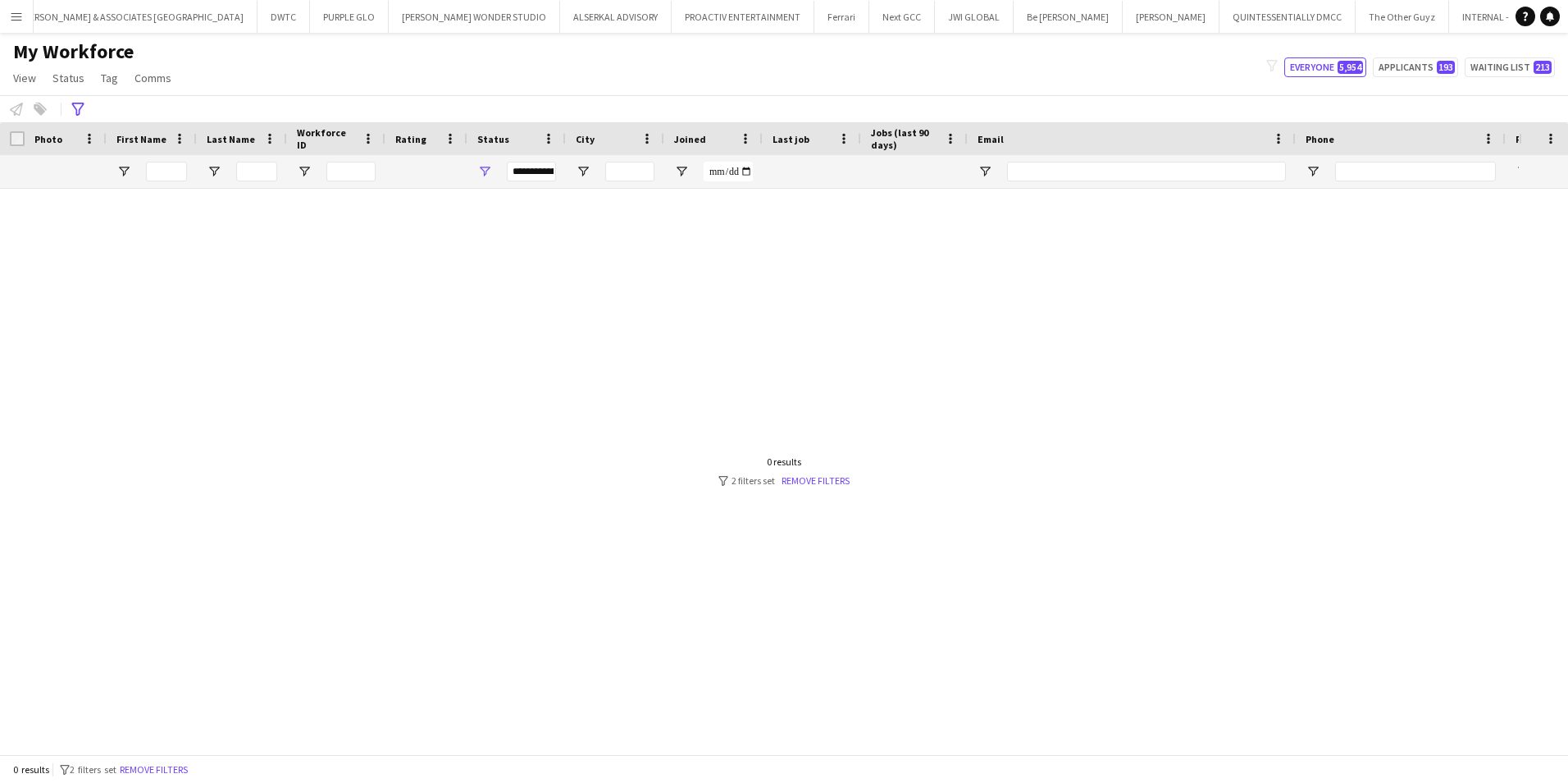
click at [775, 498] on div "Workforce Details Photo First Name" at bounding box center [784, 438] width 1568 height 632
click at [792, 483] on link "Remove filters" at bounding box center [815, 480] width 68 height 12
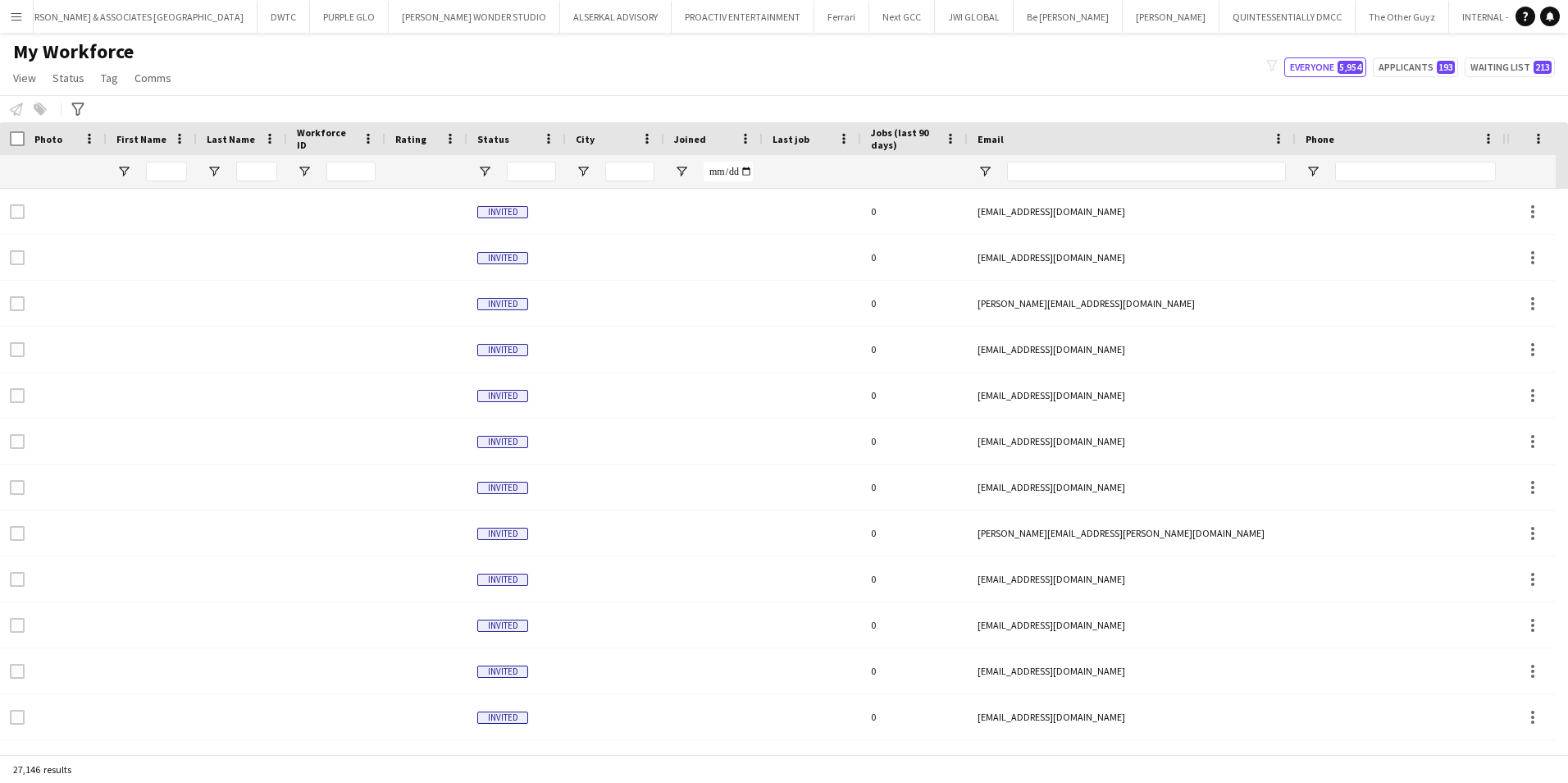
click at [88, 105] on app-workforce-advanced-filters "Advanced filters Advanced filters Availability Start Time End Time Skills Role …" at bounding box center [80, 110] width 24 height 20
click at [81, 105] on icon "Advanced filters" at bounding box center [77, 109] width 13 height 13
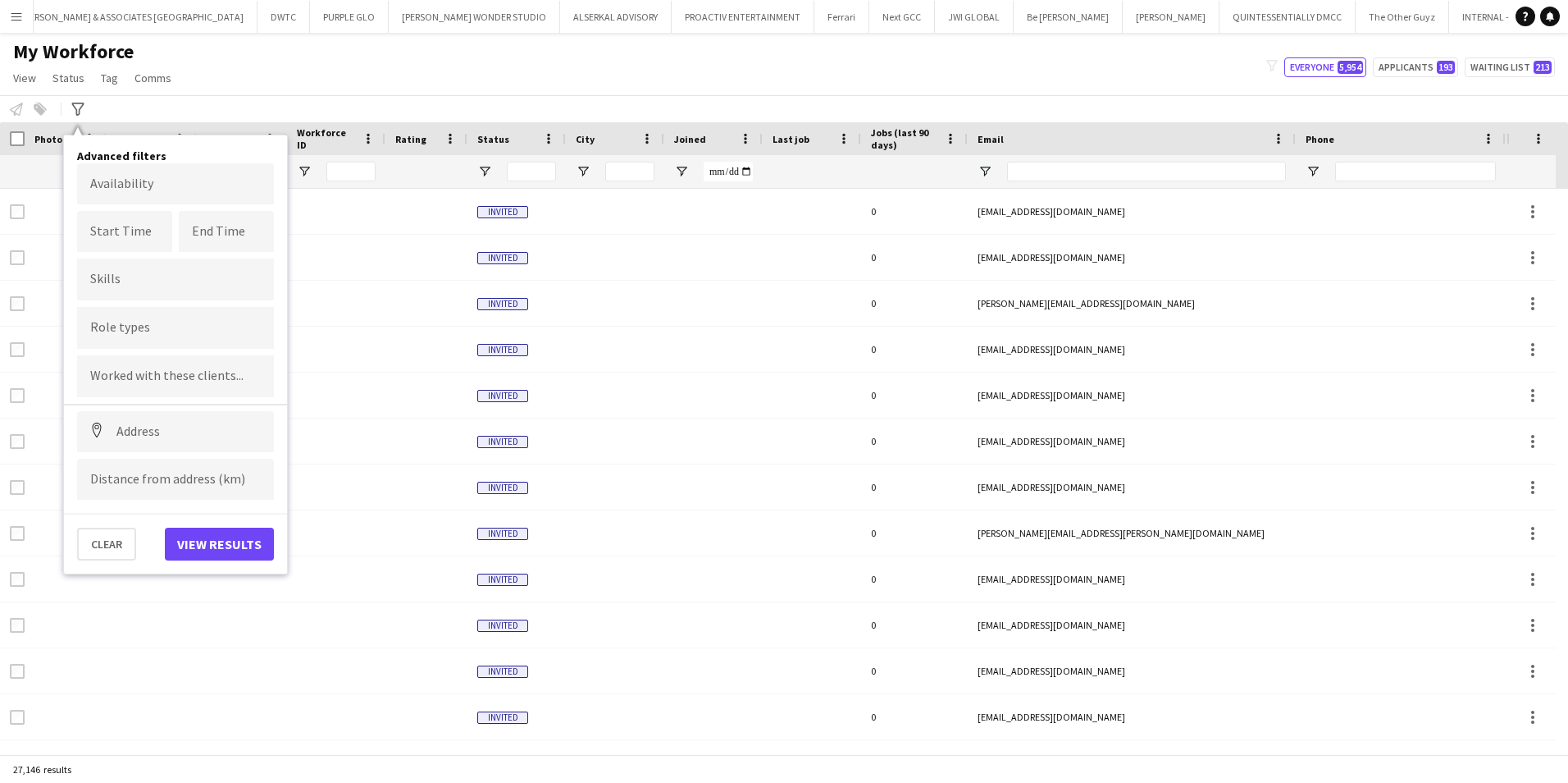
click at [178, 344] on div at bounding box center [175, 328] width 196 height 41
type input "****"
click at [169, 376] on div "RSVP Manager" at bounding box center [175, 373] width 196 height 39
click at [220, 534] on button "View results" at bounding box center [219, 543] width 110 height 33
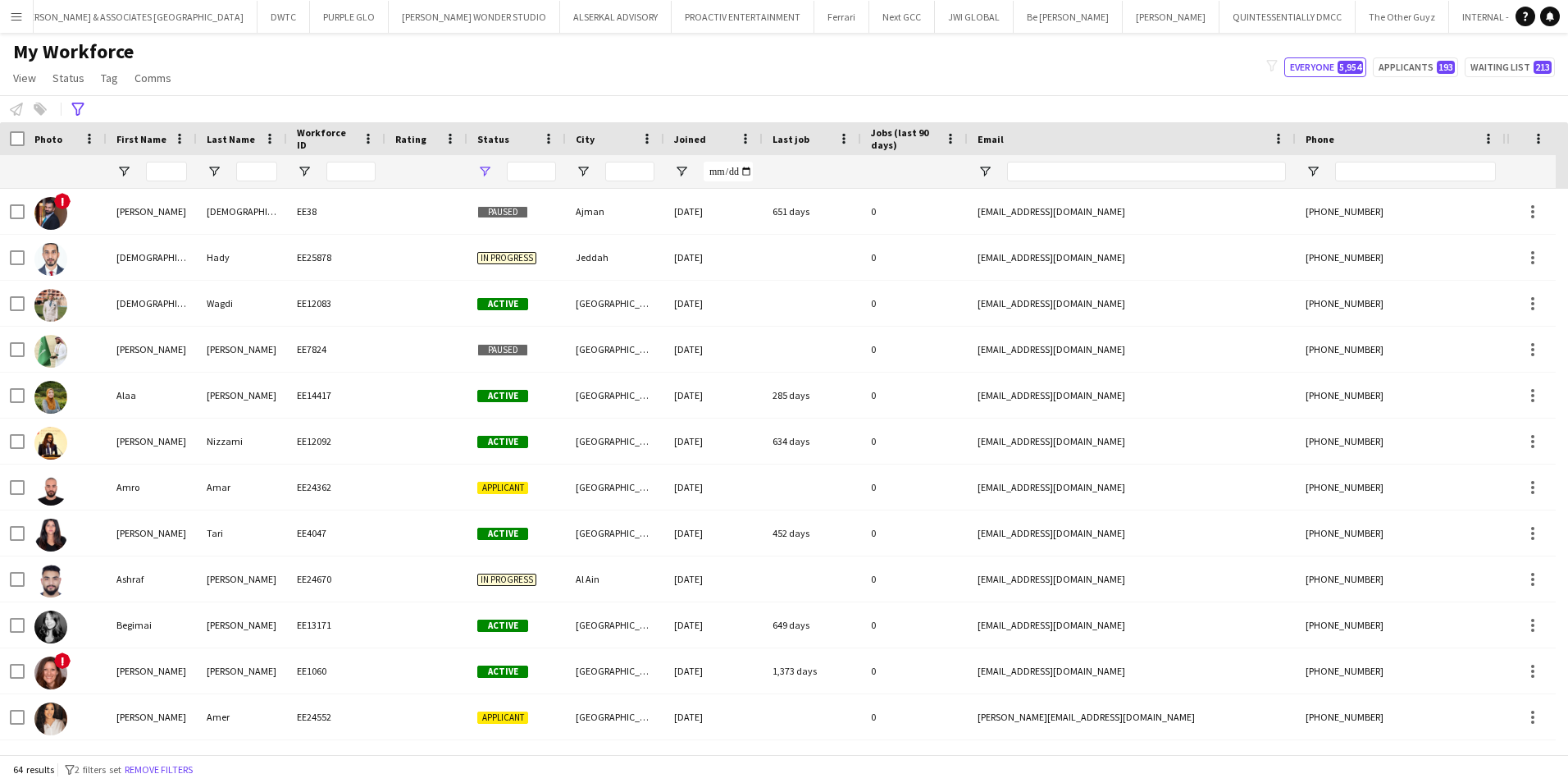
type input "**********"
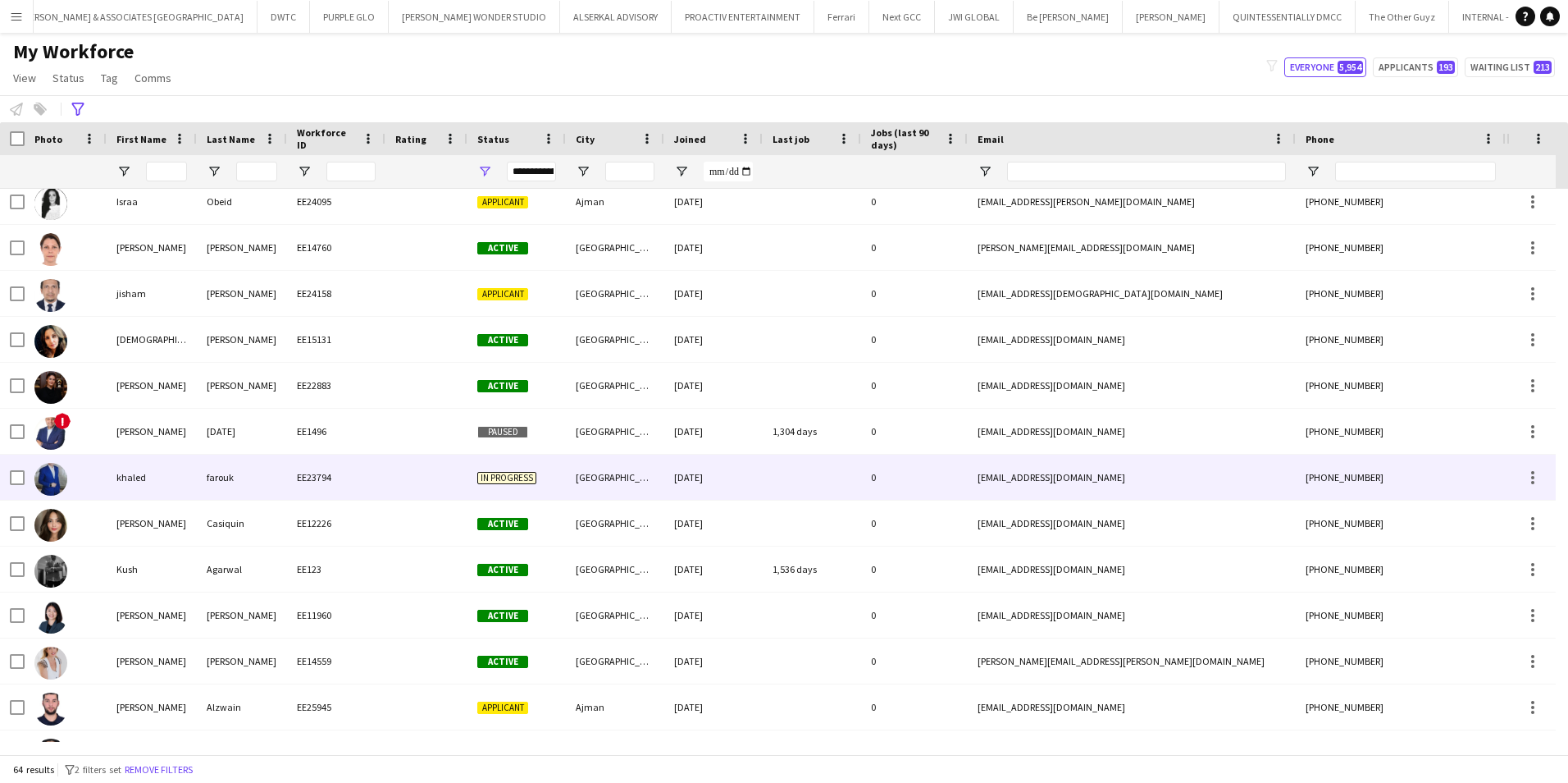
click at [400, 497] on div at bounding box center [426, 477] width 82 height 45
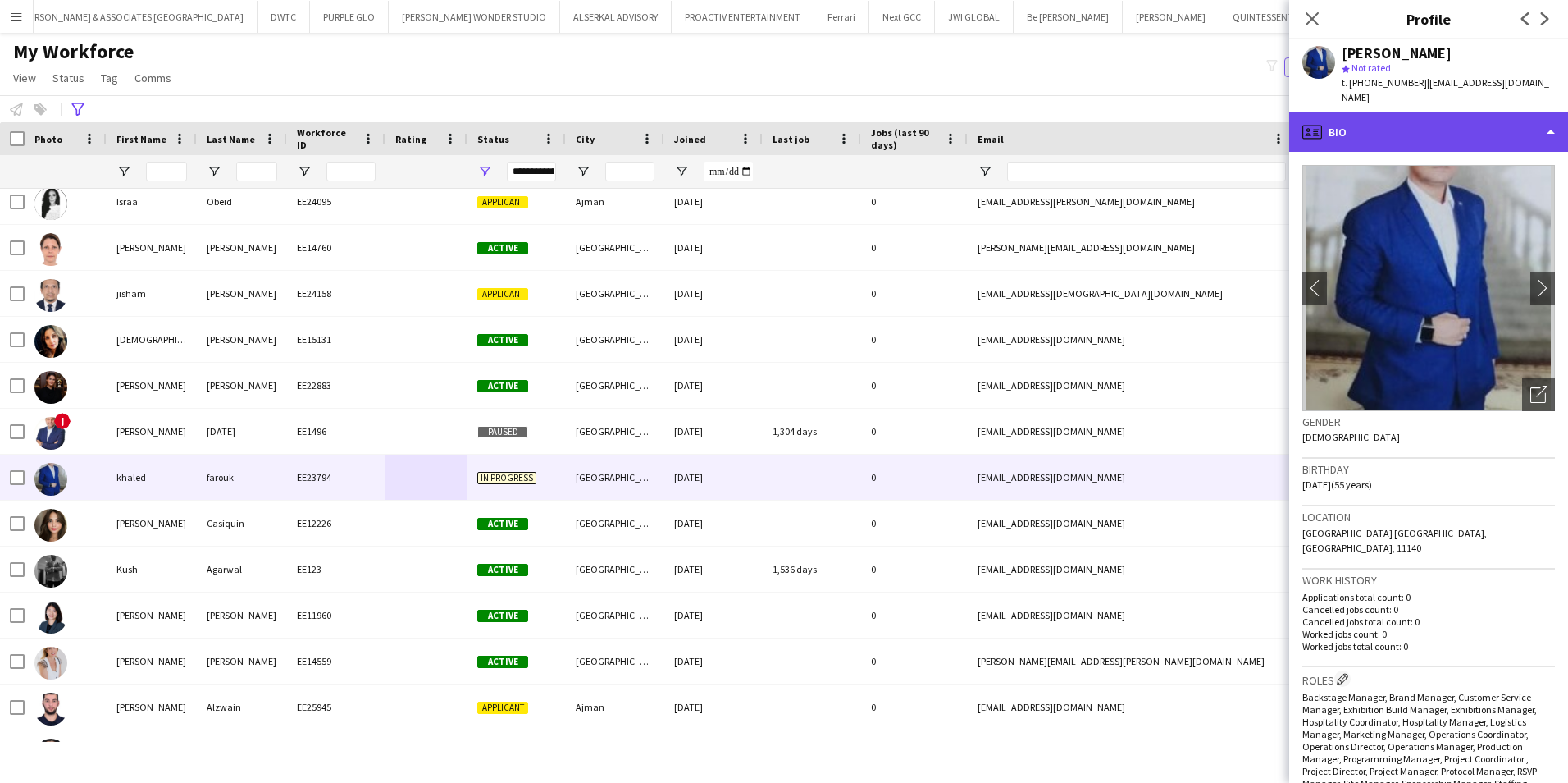
click at [1425, 115] on div "profile Bio" at bounding box center [1428, 132] width 279 height 39
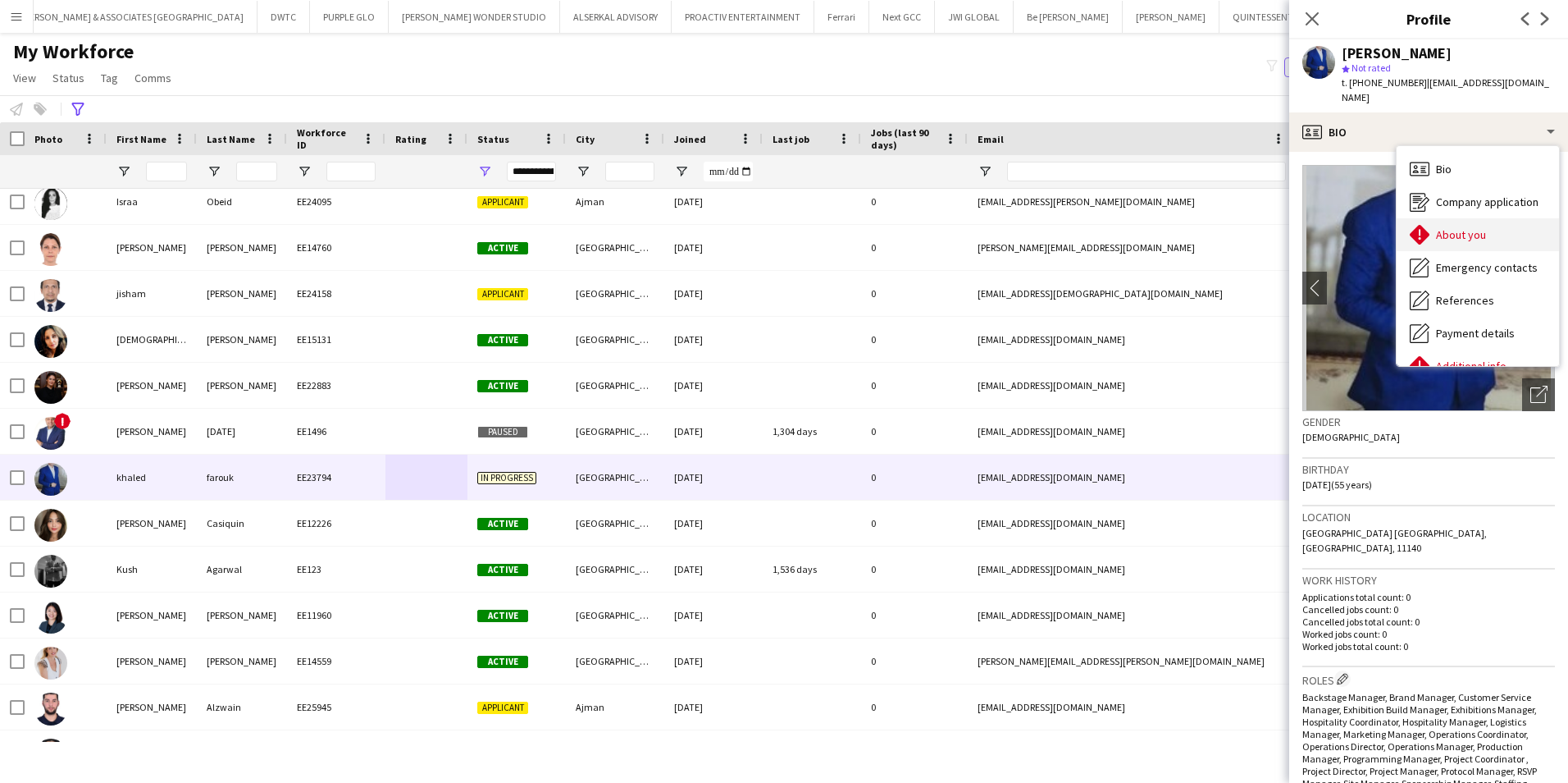
click at [1483, 227] on span "About you" at bounding box center [1460, 234] width 50 height 15
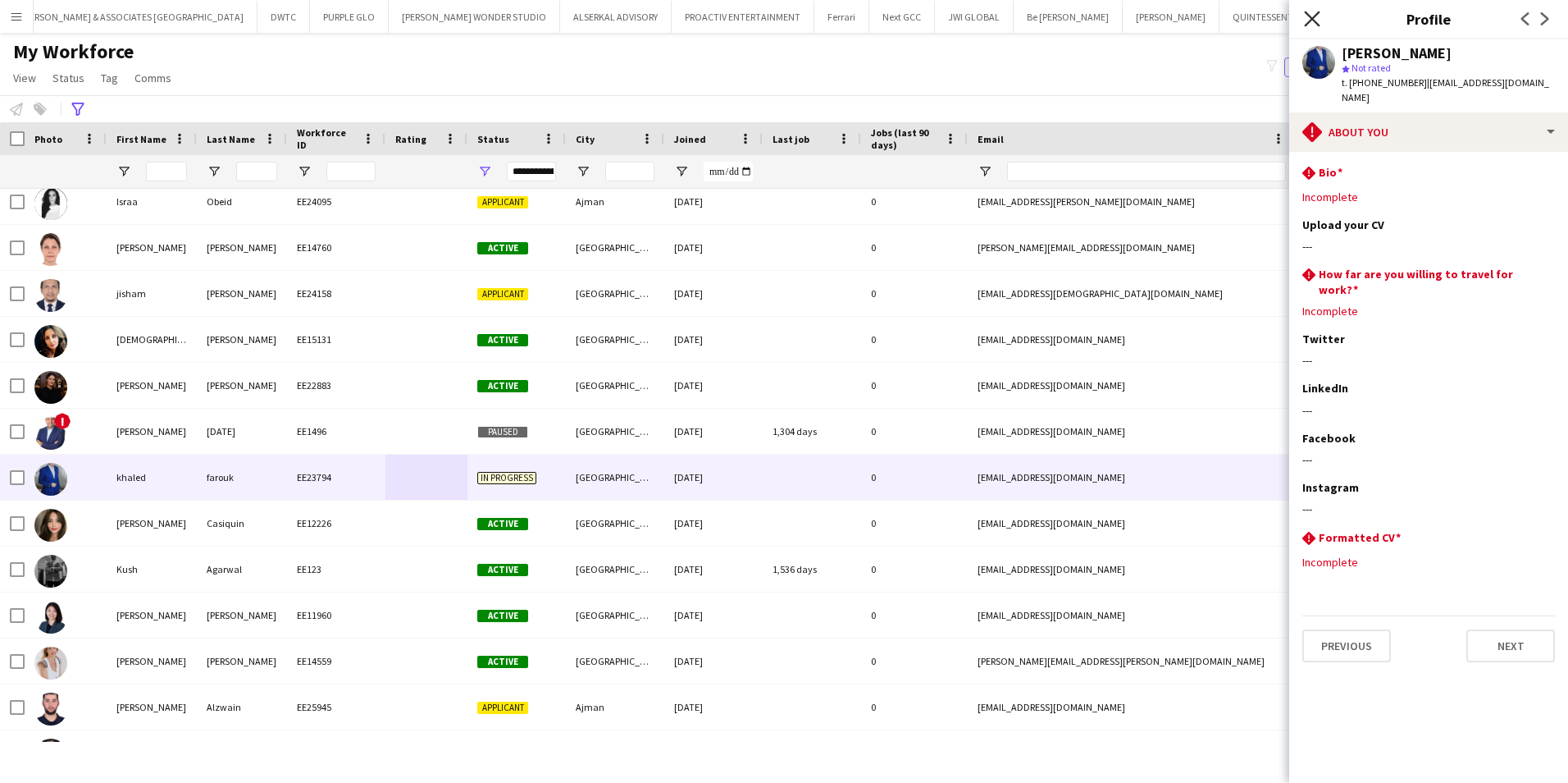
click at [1313, 16] on icon "Close pop-in" at bounding box center [1311, 19] width 16 height 16
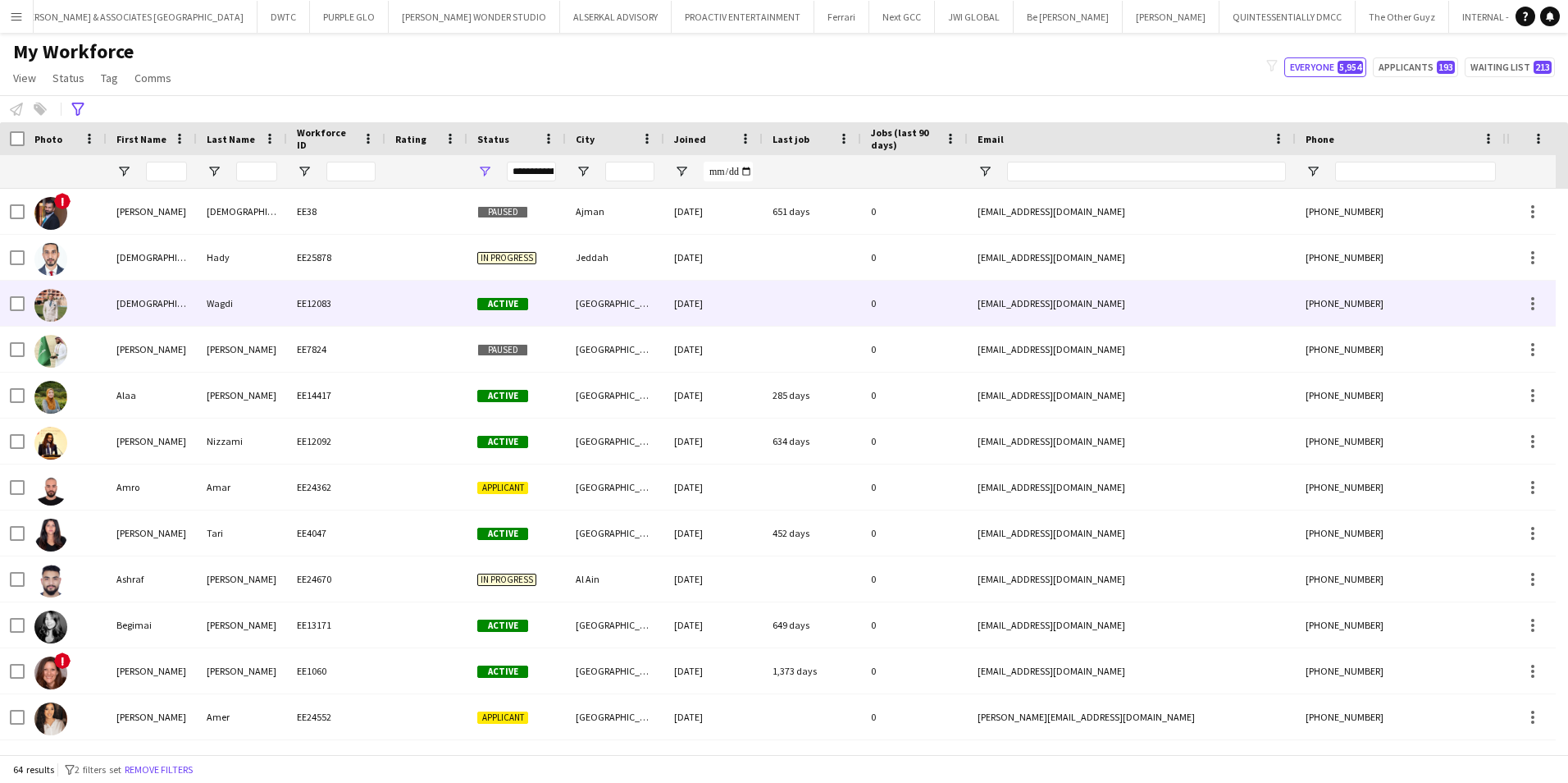
click at [424, 299] on div at bounding box center [426, 303] width 82 height 45
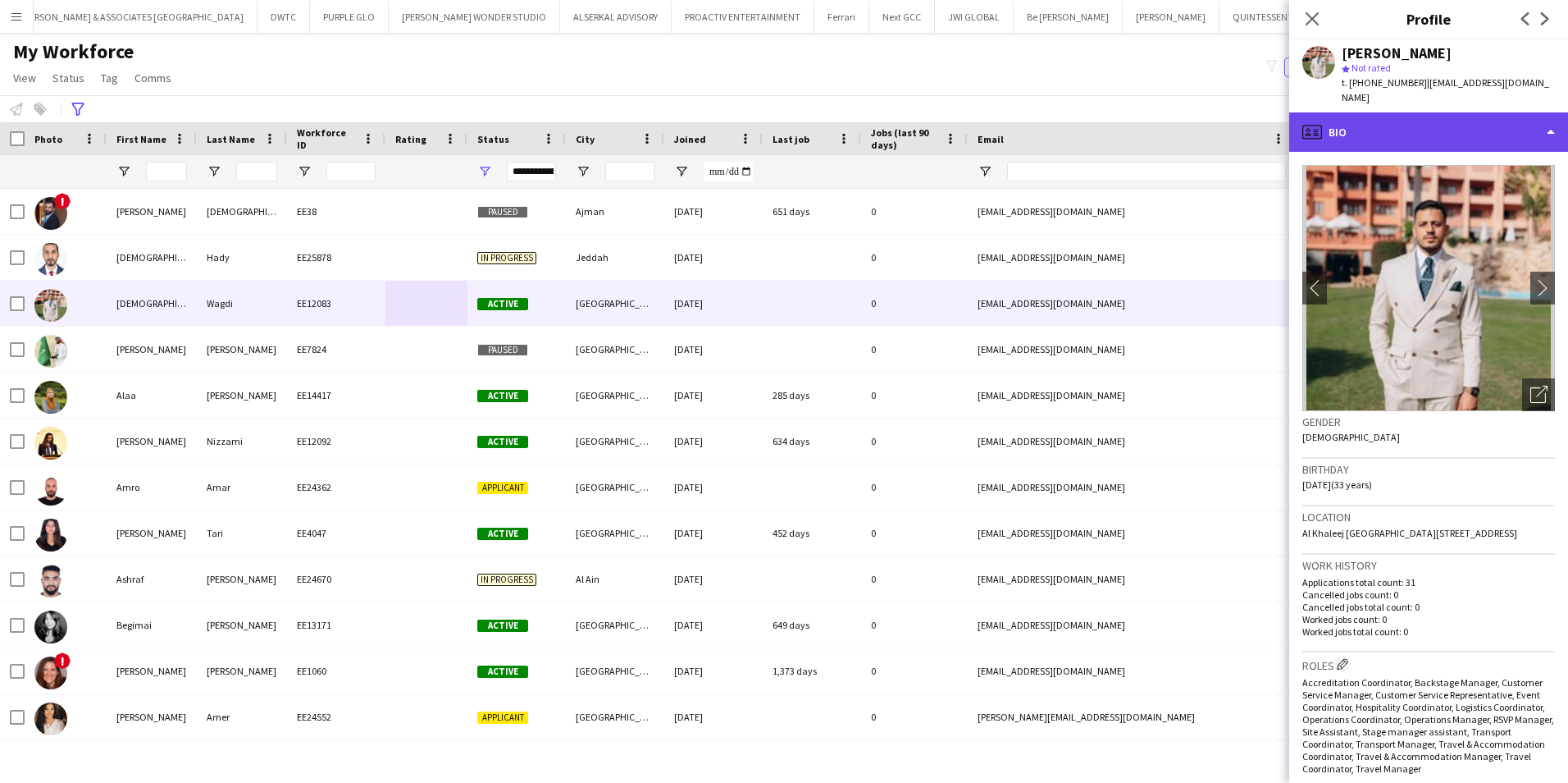
click at [1438, 113] on div "profile Bio" at bounding box center [1428, 132] width 279 height 39
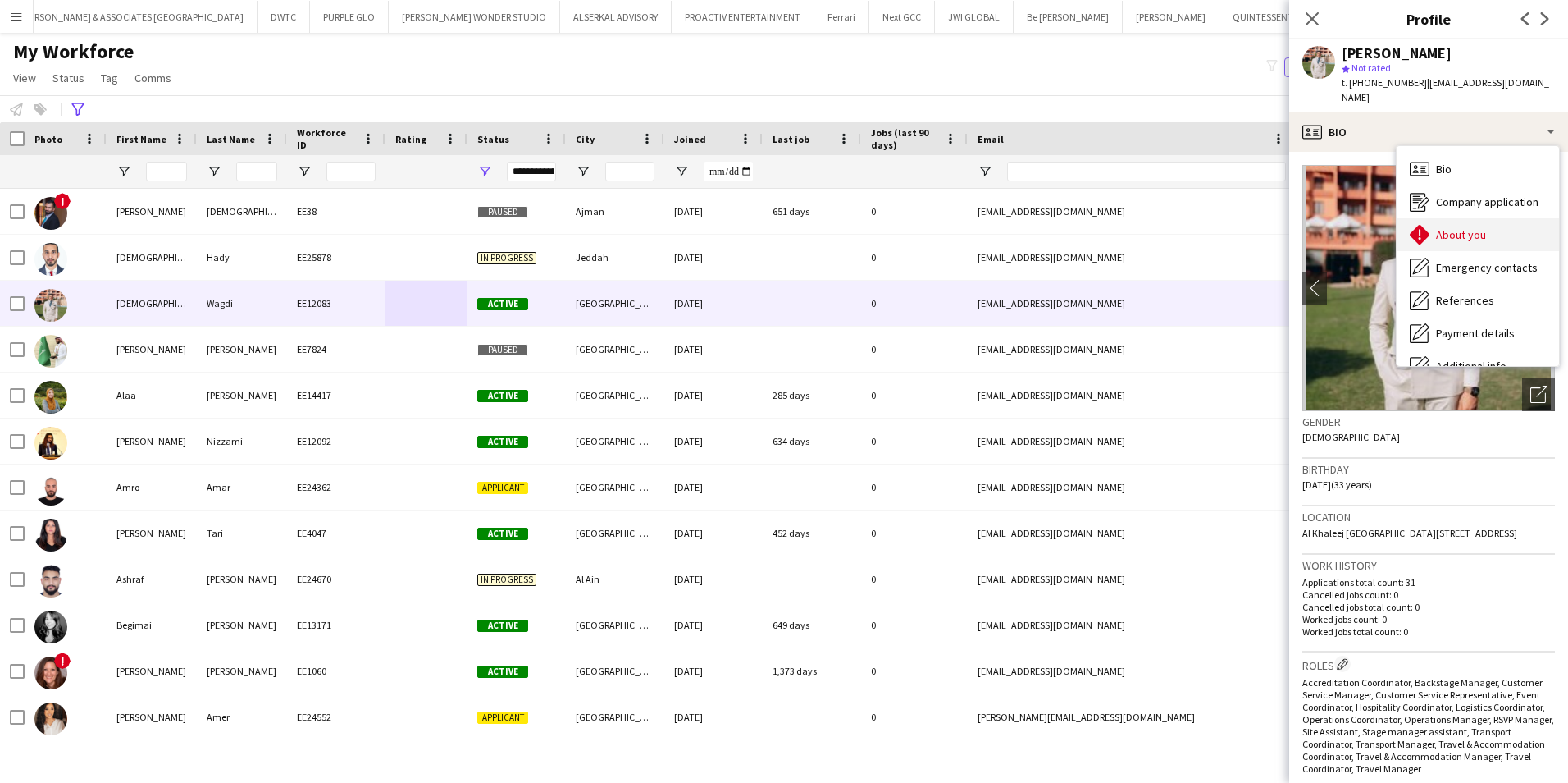
click at [1459, 227] on span "About you" at bounding box center [1460, 234] width 50 height 15
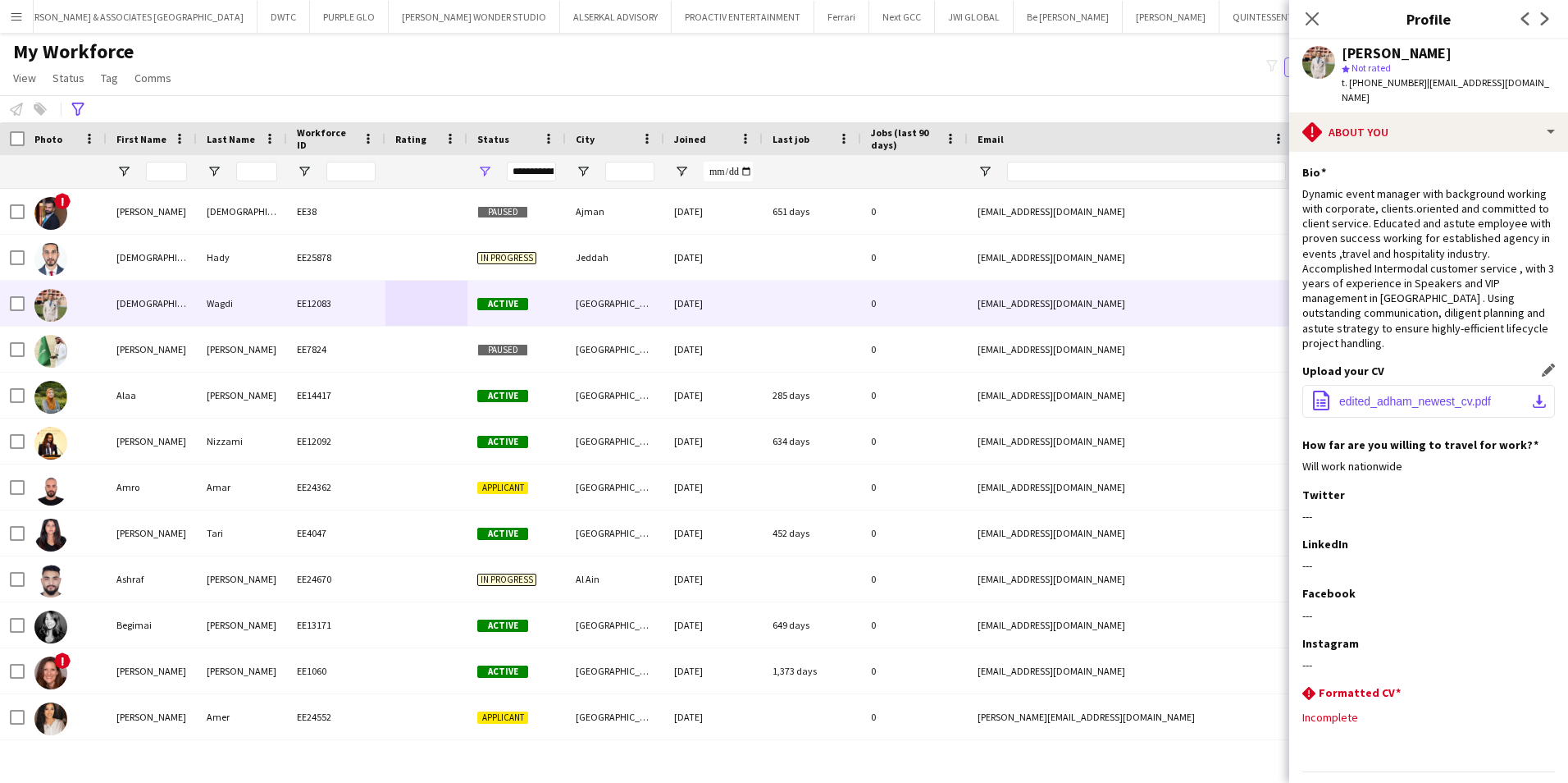
click at [1434, 385] on button "office-file-sheet edited_adham_newest_cv.pdf download-bottom" at bounding box center [1429, 401] width 253 height 33
click at [1310, 19] on icon "Close pop-in" at bounding box center [1311, 19] width 16 height 16
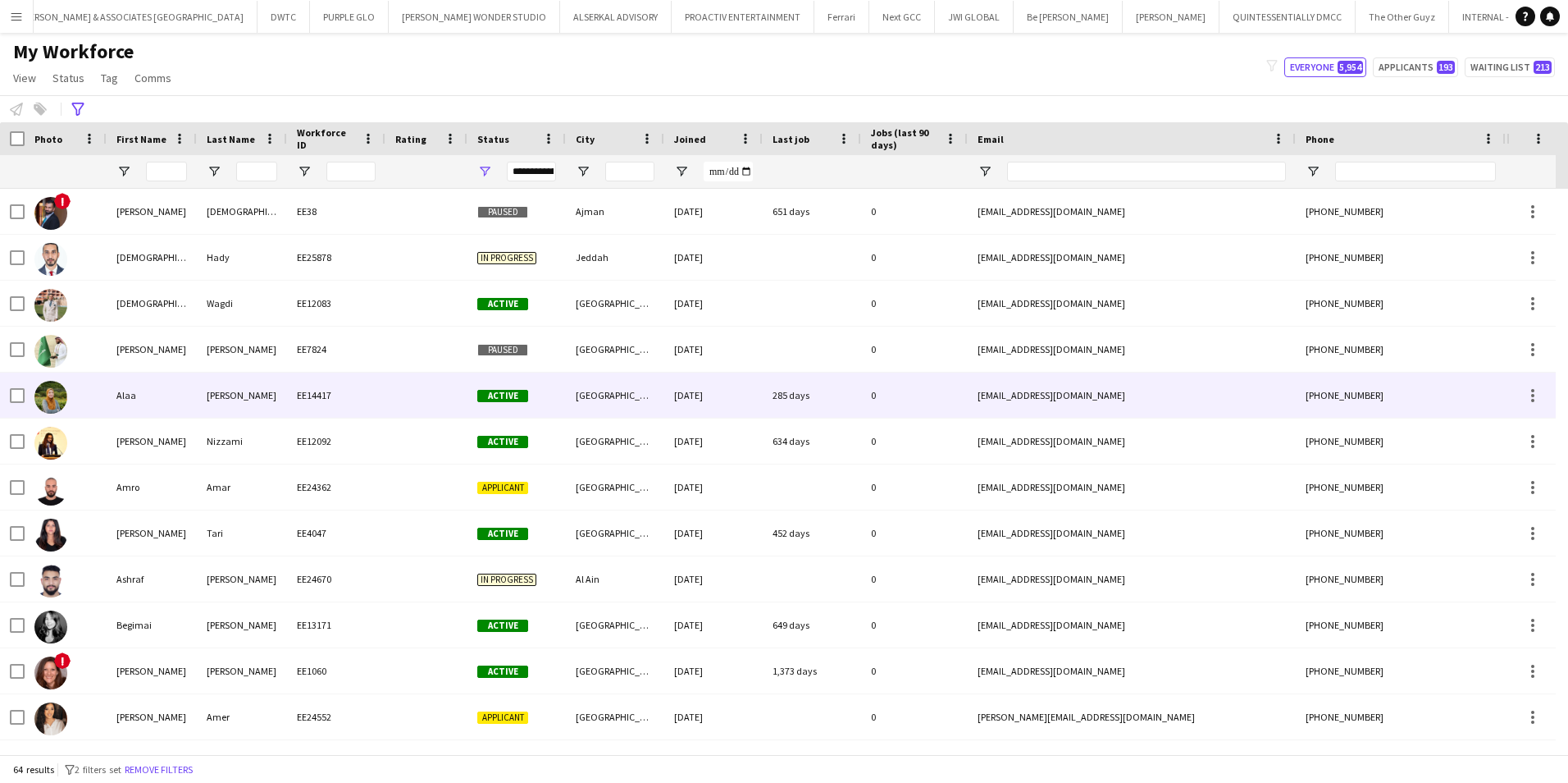
click at [240, 402] on div "Nabil" at bounding box center [241, 395] width 90 height 45
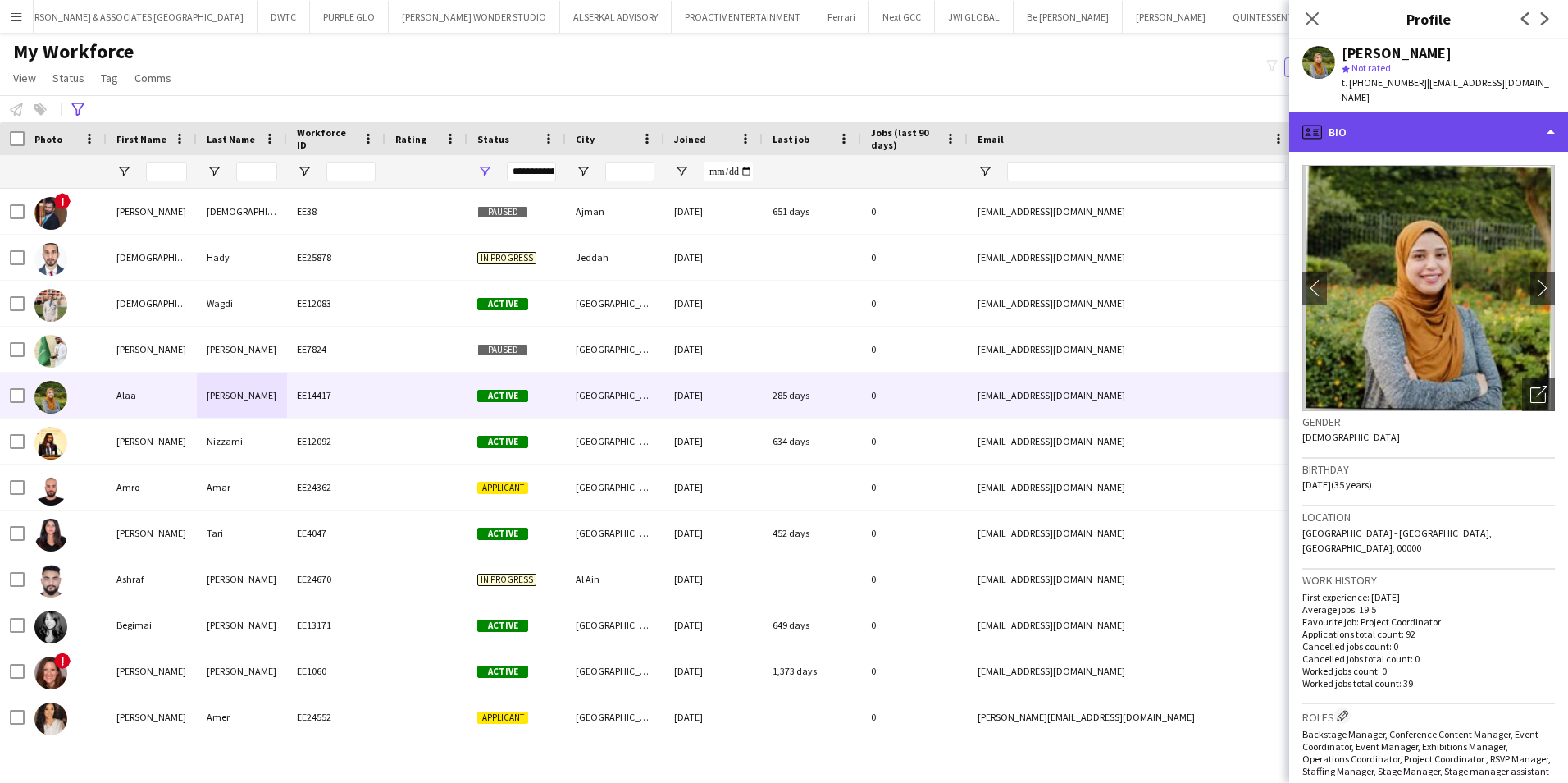
click at [1385, 119] on div "profile Bio" at bounding box center [1428, 132] width 279 height 39
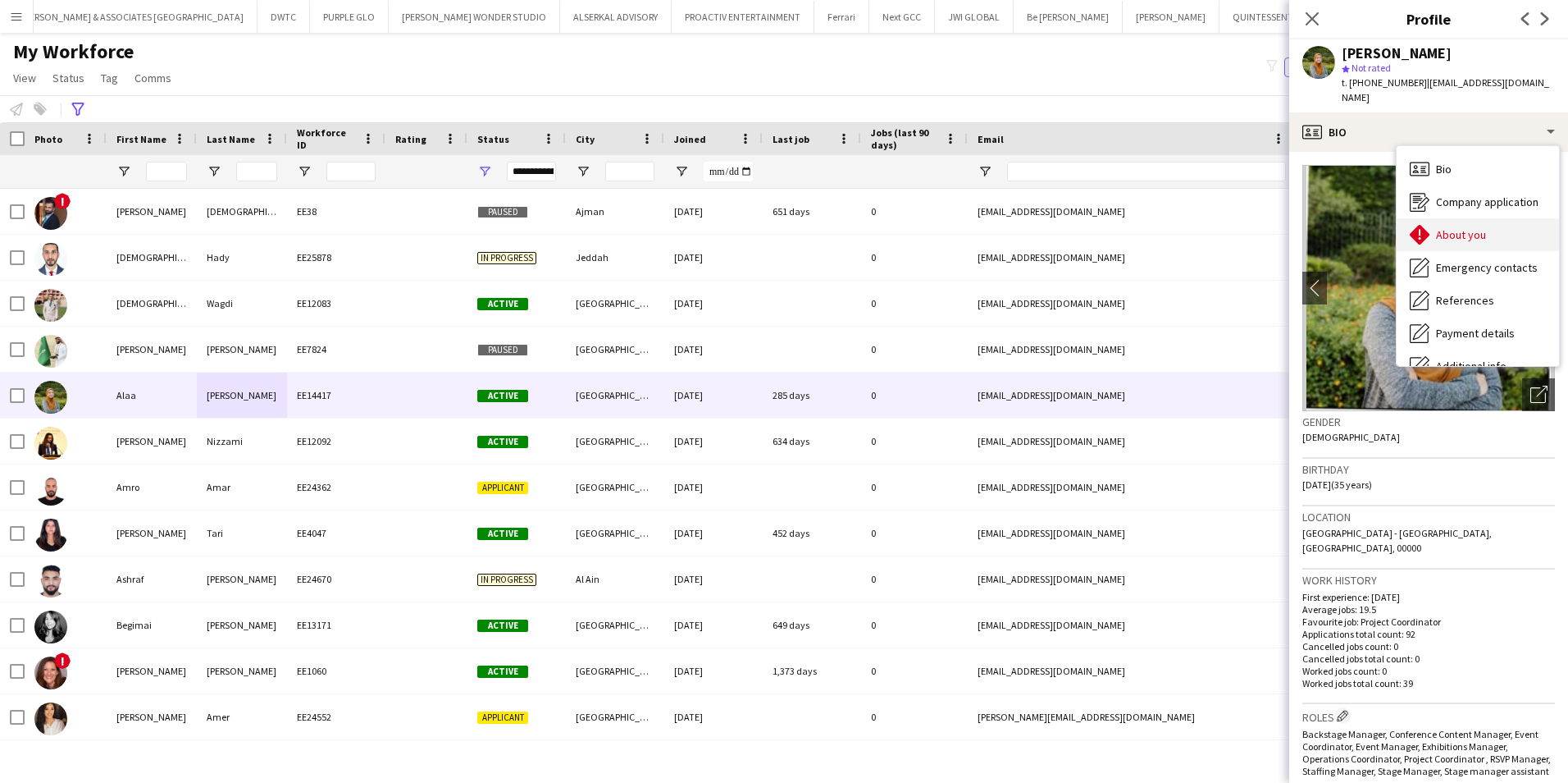
drag, startPoint x: 1478, startPoint y: 196, endPoint x: 1473, endPoint y: 227, distance: 31.4
click at [1473, 227] on div "Bio Bio Company application Company application About you About you Emergency c…" at bounding box center [1477, 256] width 163 height 220
drag, startPoint x: 1473, startPoint y: 227, endPoint x: 1491, endPoint y: 221, distance: 19.0
click at [1491, 221] on div "About you About you" at bounding box center [1477, 234] width 163 height 33
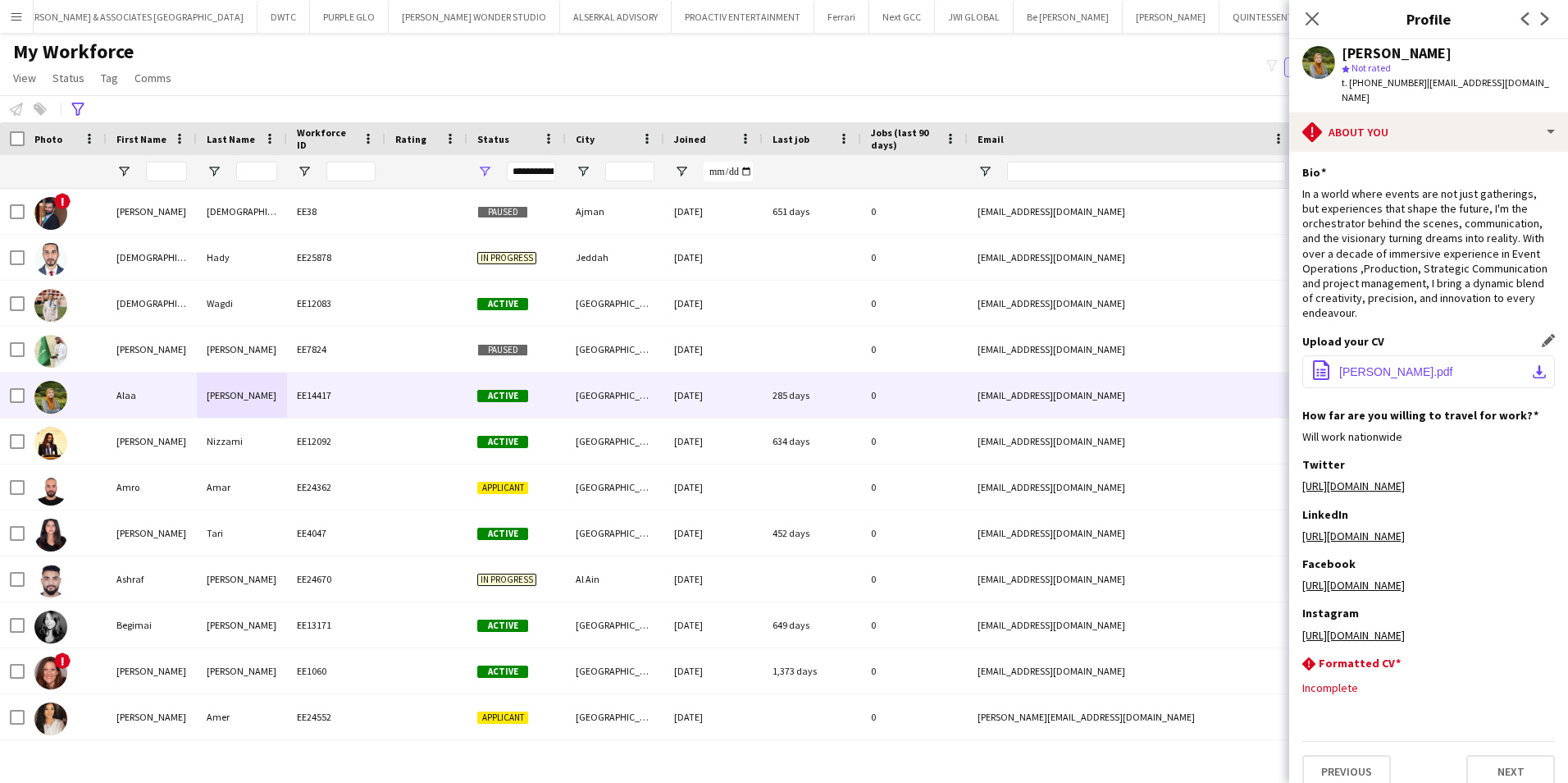
click at [1415, 365] on span "Alaa Nabil Elshafei.pdf" at bounding box center [1396, 371] width 114 height 13
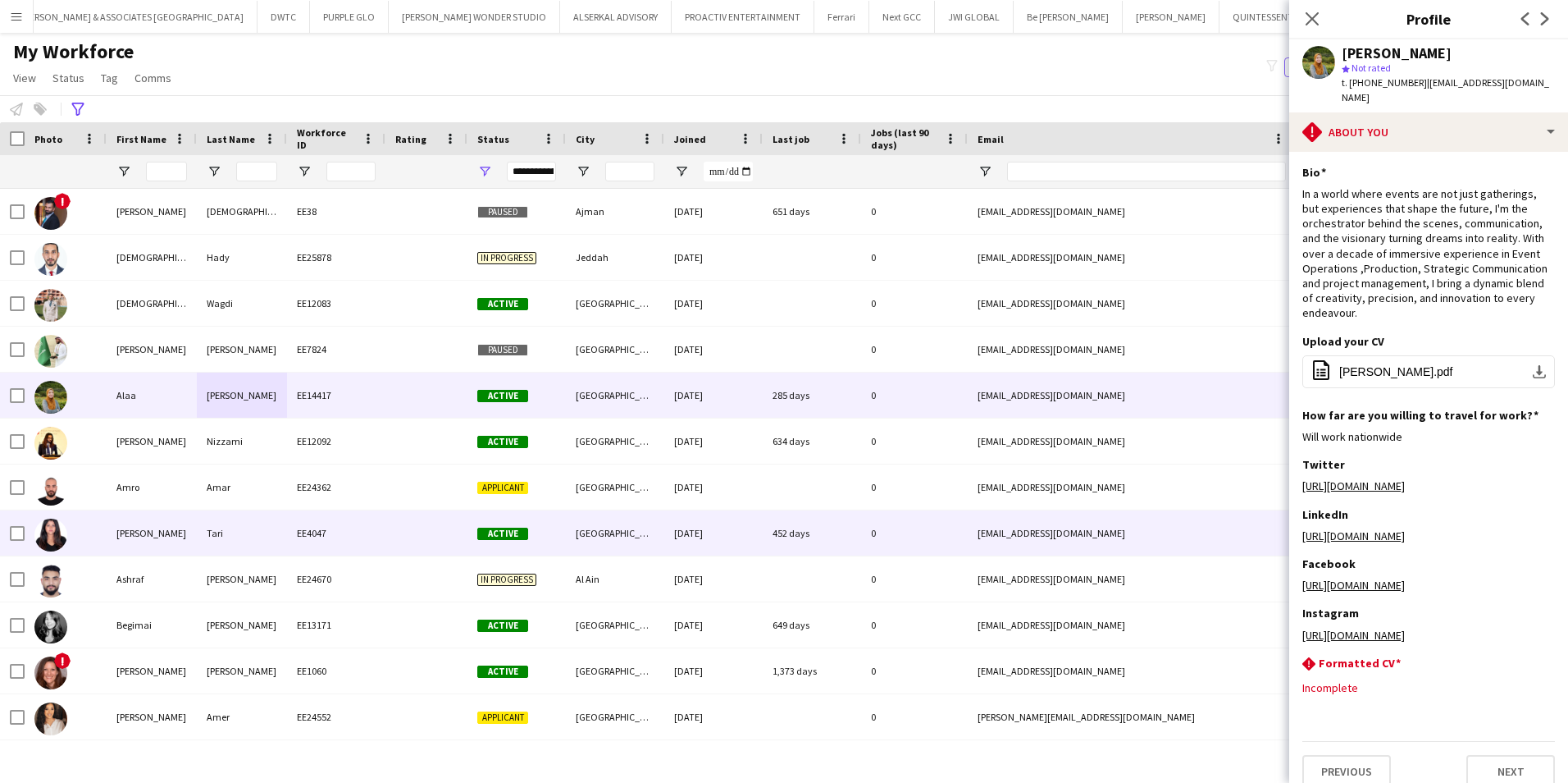
click at [164, 531] on div "Anisha" at bounding box center [151, 533] width 90 height 45
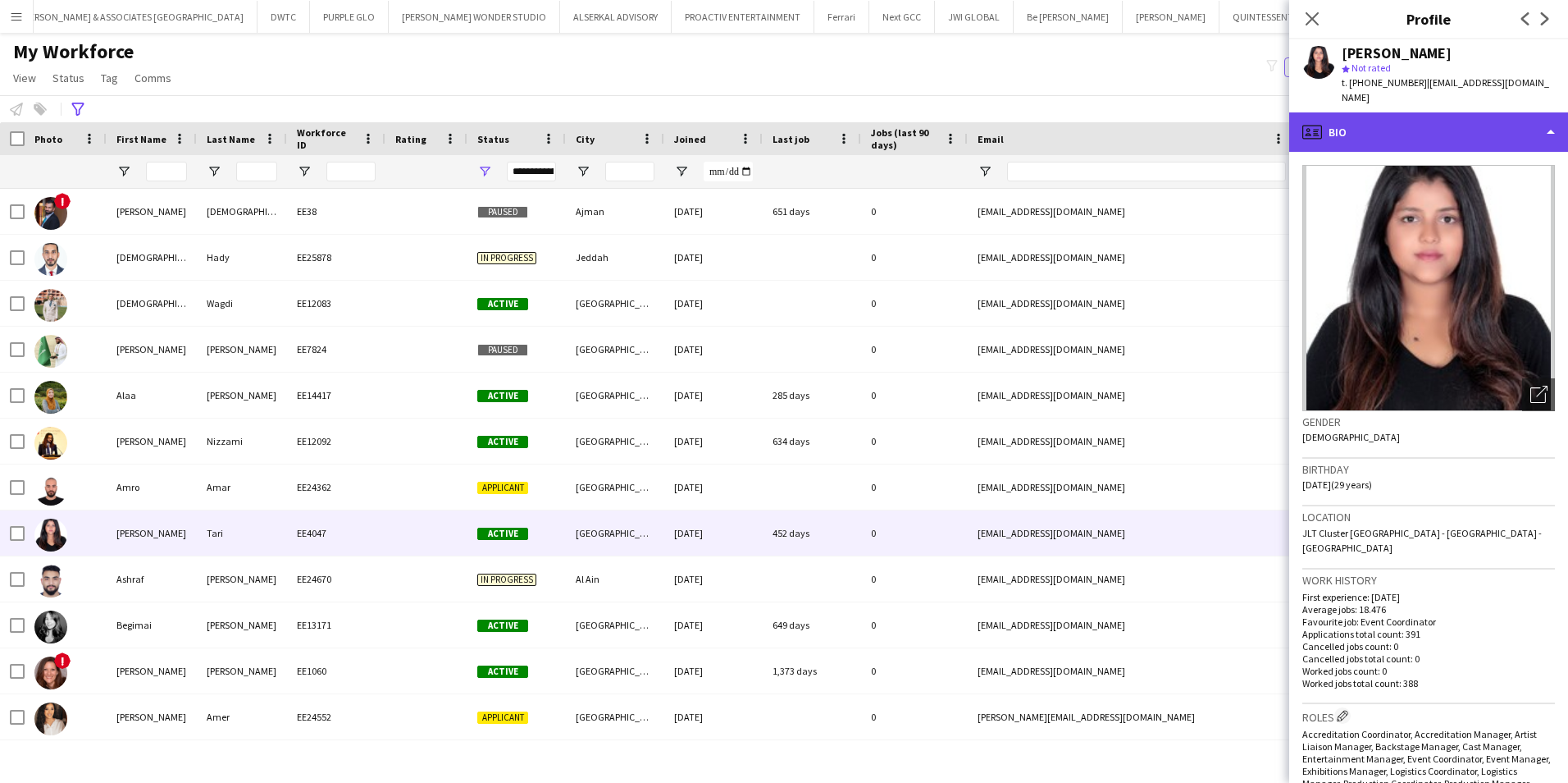
click at [1482, 116] on div "profile Bio" at bounding box center [1428, 132] width 279 height 39
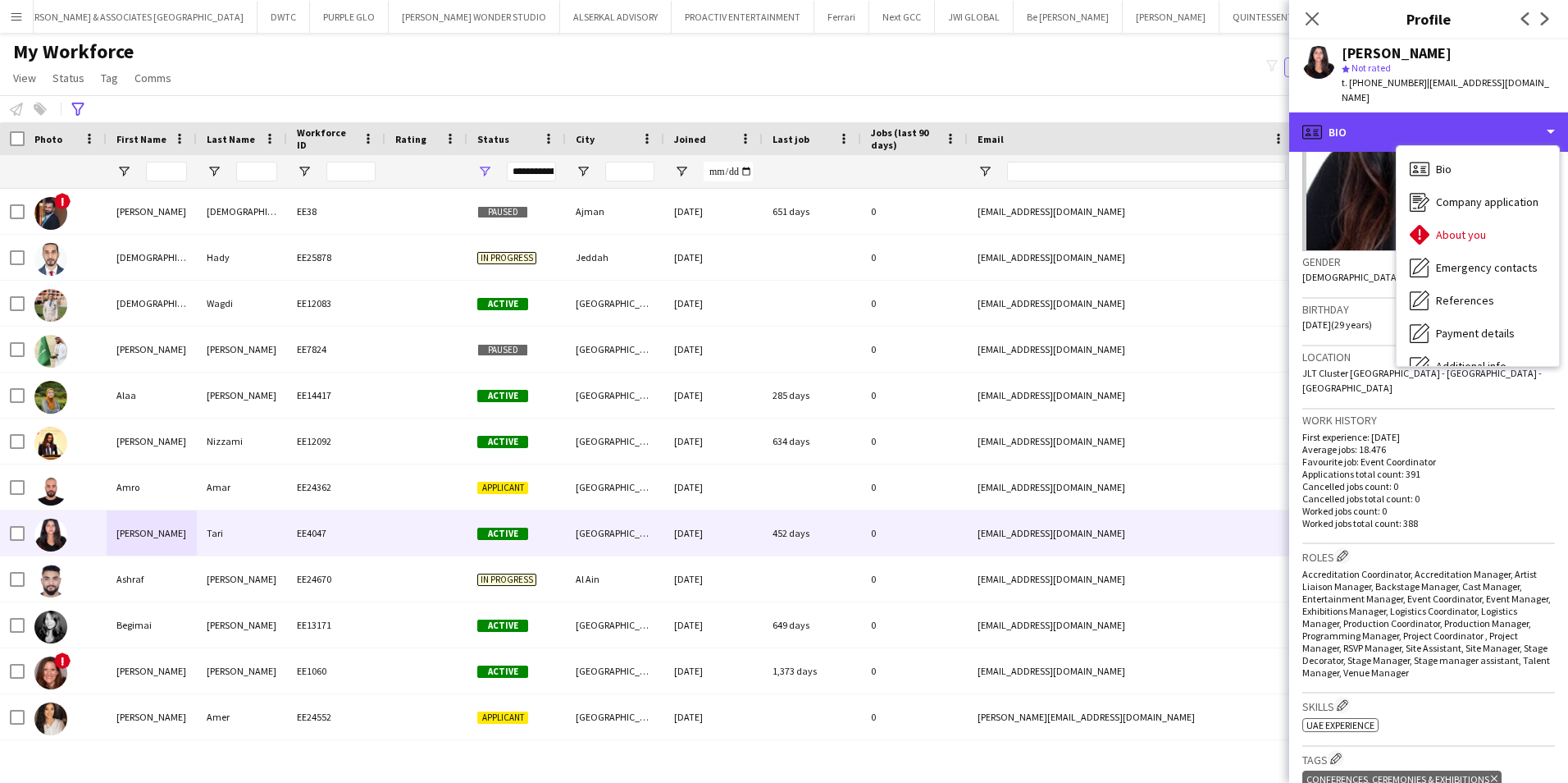
scroll to position [246, 0]
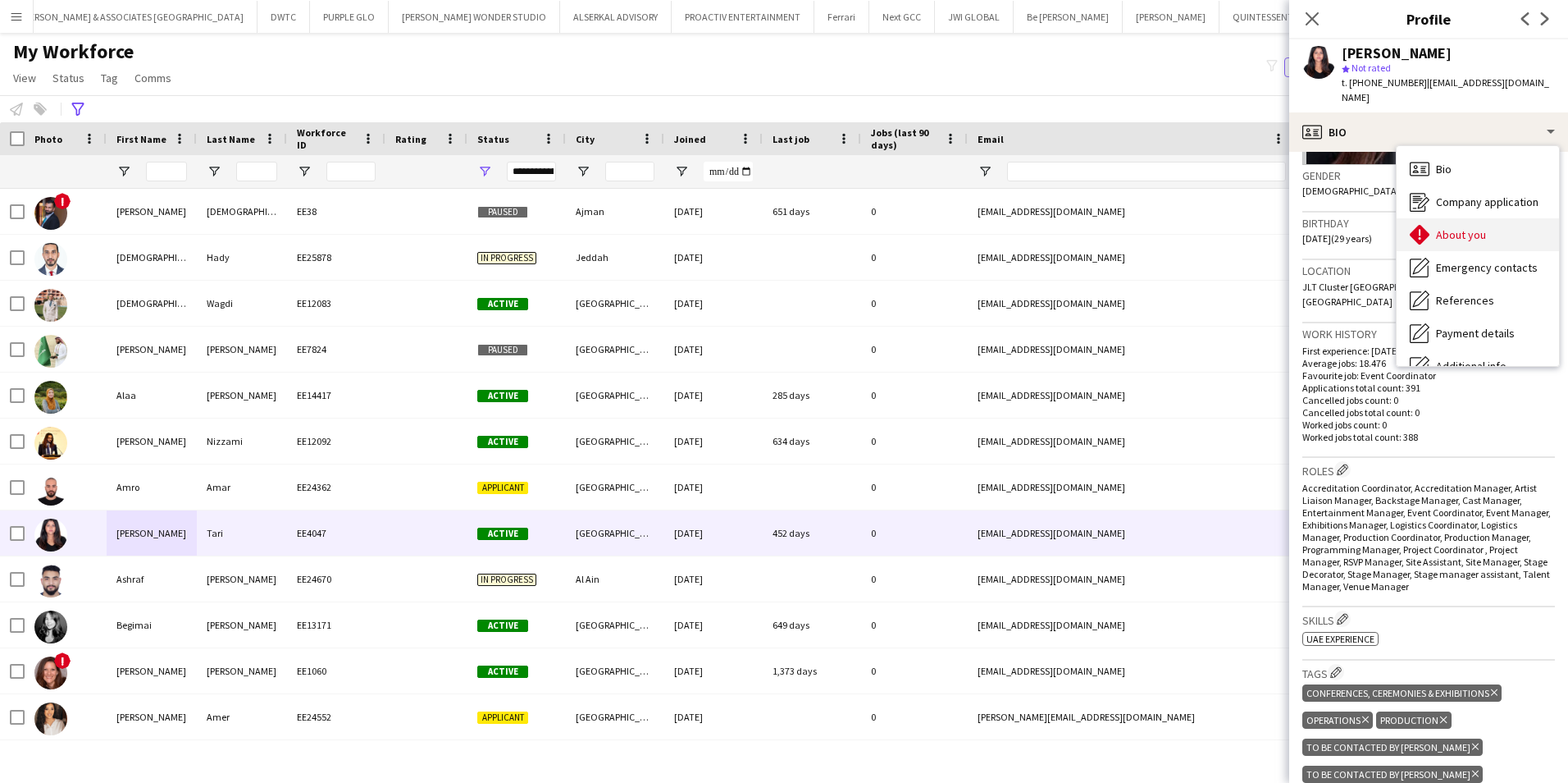
click at [1479, 227] on span "About you" at bounding box center [1460, 234] width 50 height 15
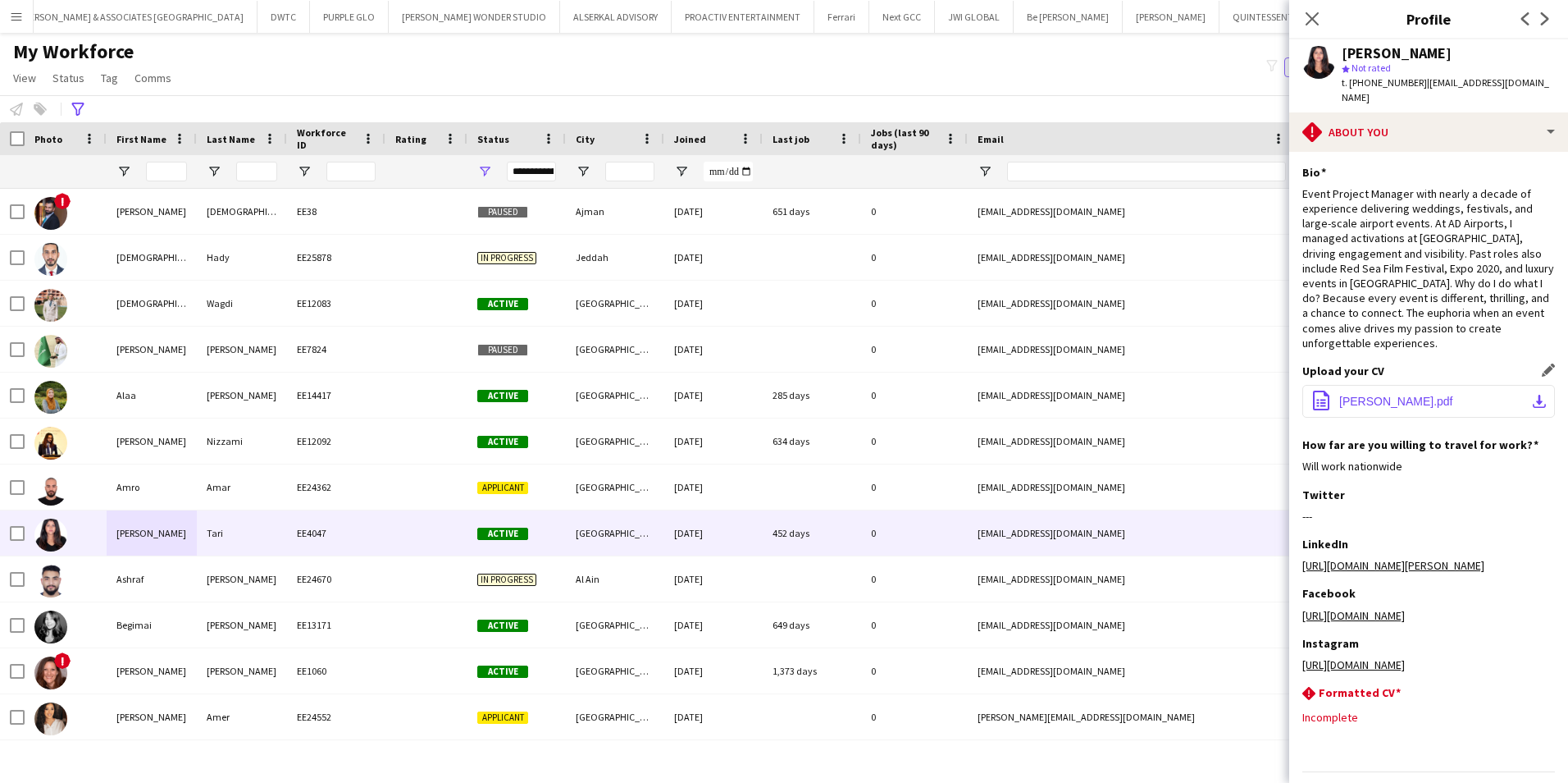
click at [1430, 385] on button "office-file-sheet Anisha Tari_Resume.pdf download-bottom" at bounding box center [1429, 401] width 253 height 33
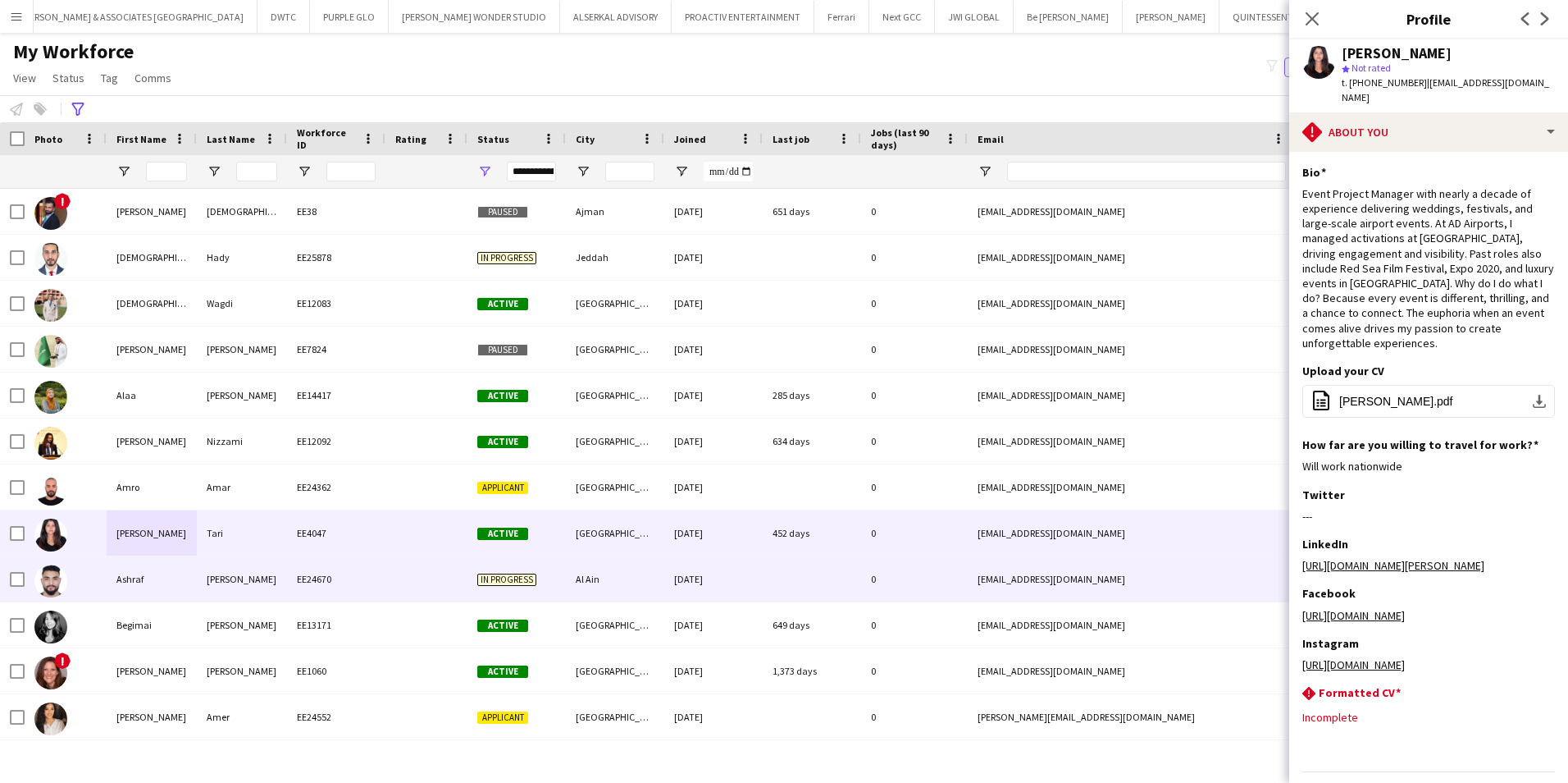
scroll to position [82, 0]
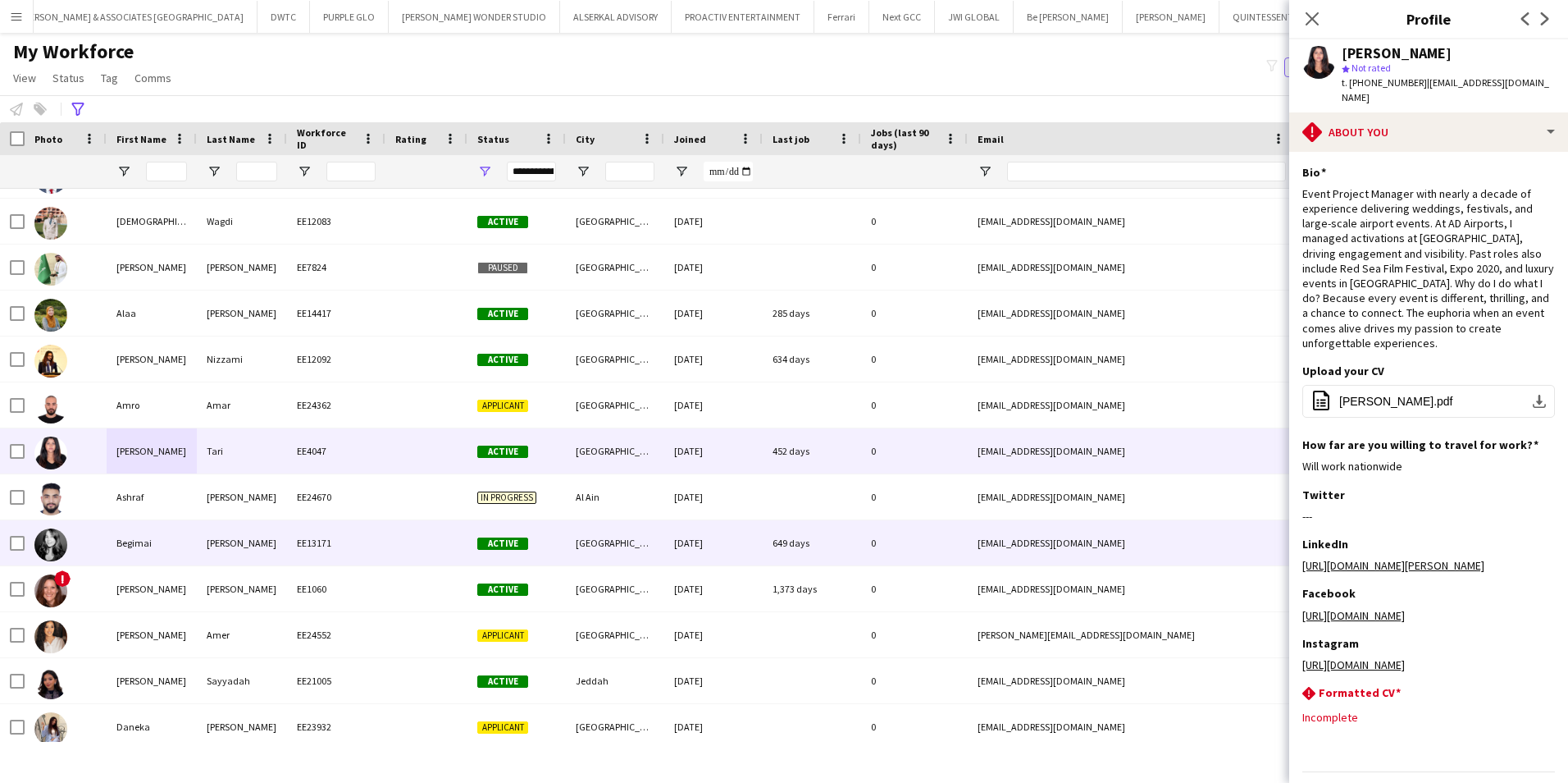
click at [279, 550] on div "Alymbekova" at bounding box center [241, 543] width 90 height 45
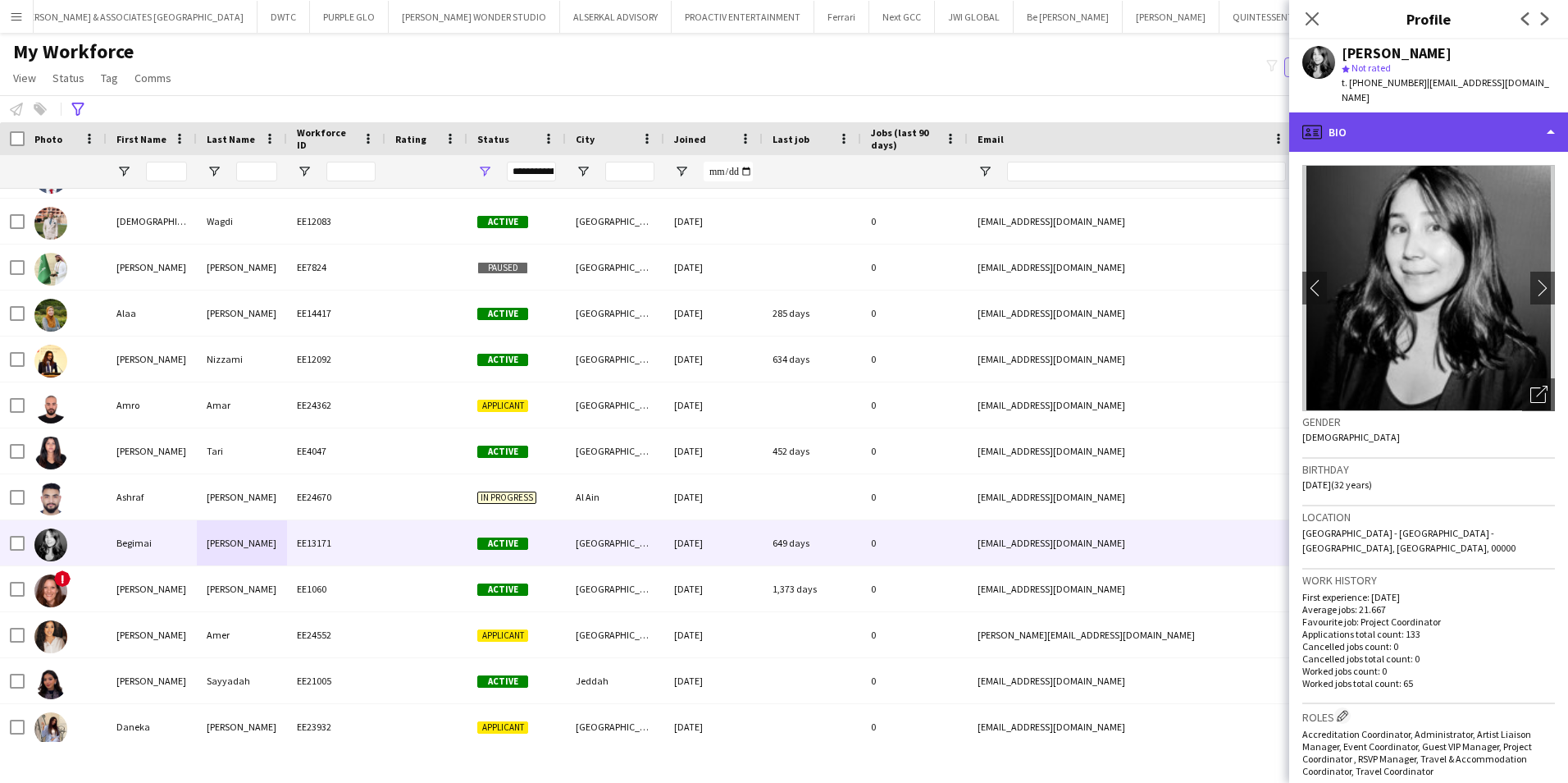
click at [1366, 133] on div "profile Bio" at bounding box center [1428, 132] width 279 height 39
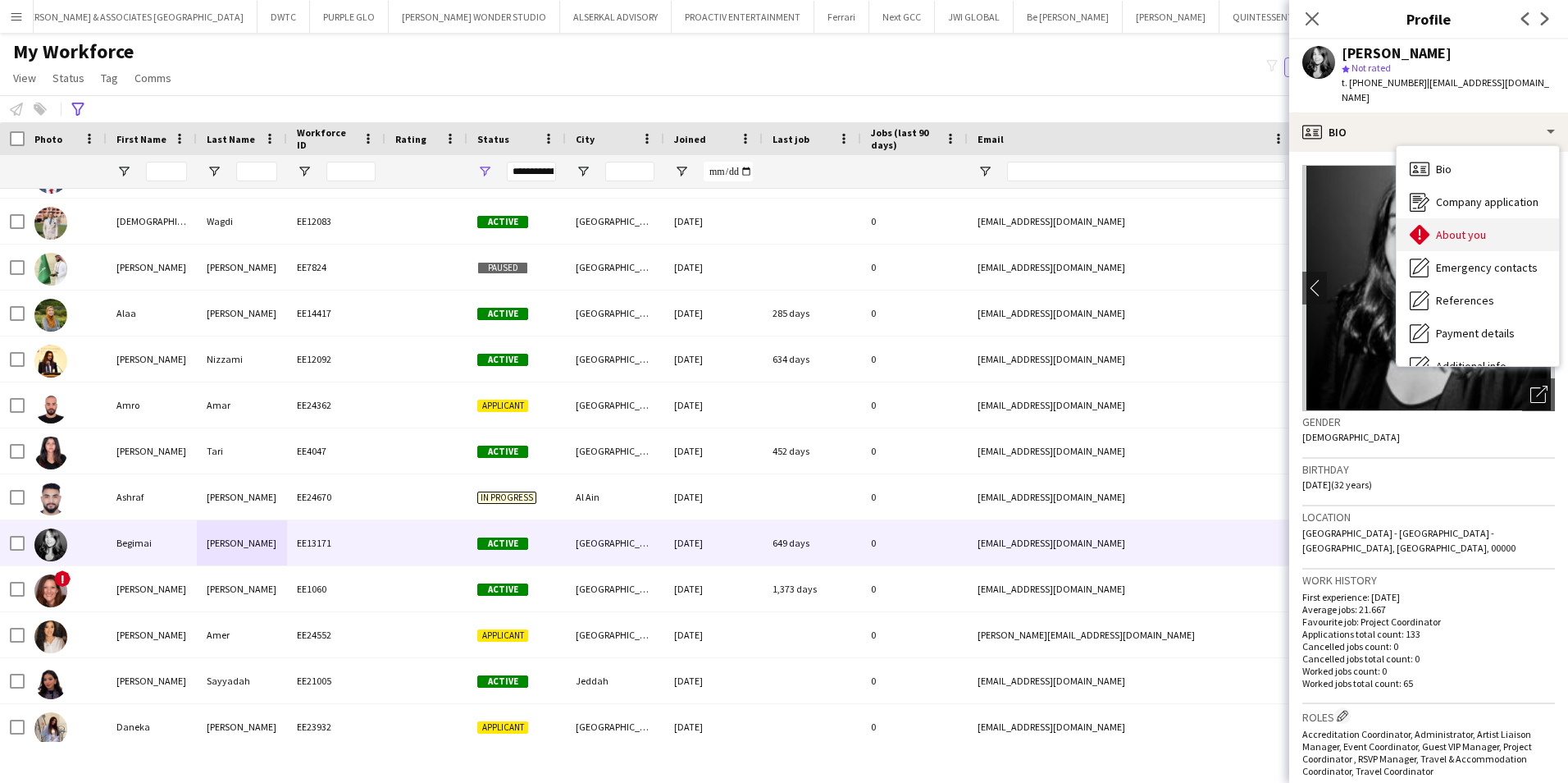
click at [1491, 234] on div "About you About you" at bounding box center [1477, 234] width 163 height 33
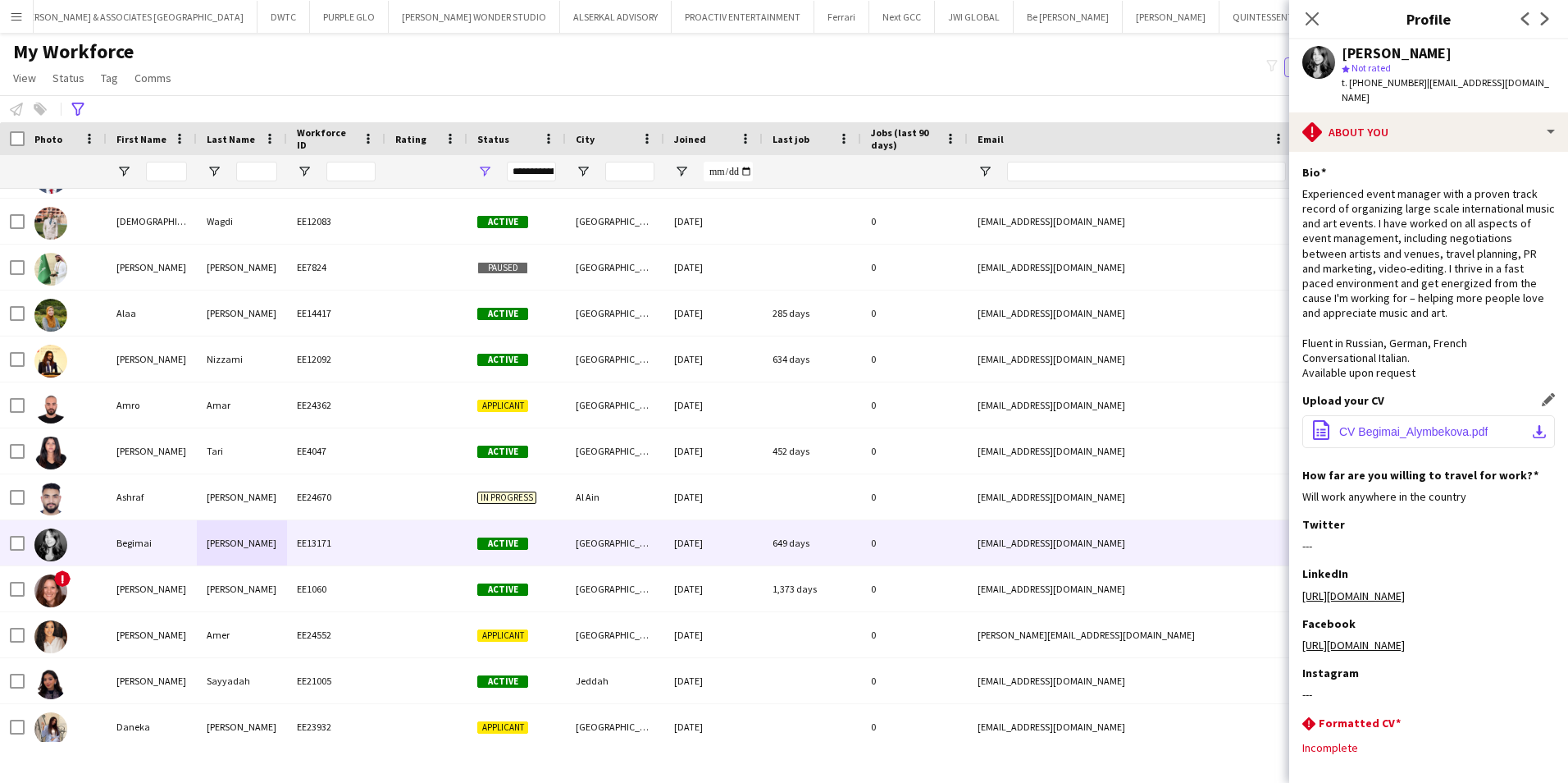
click at [1432, 431] on span "CV Begimai_Alymbekova.pdf" at bounding box center [1413, 431] width 148 height 13
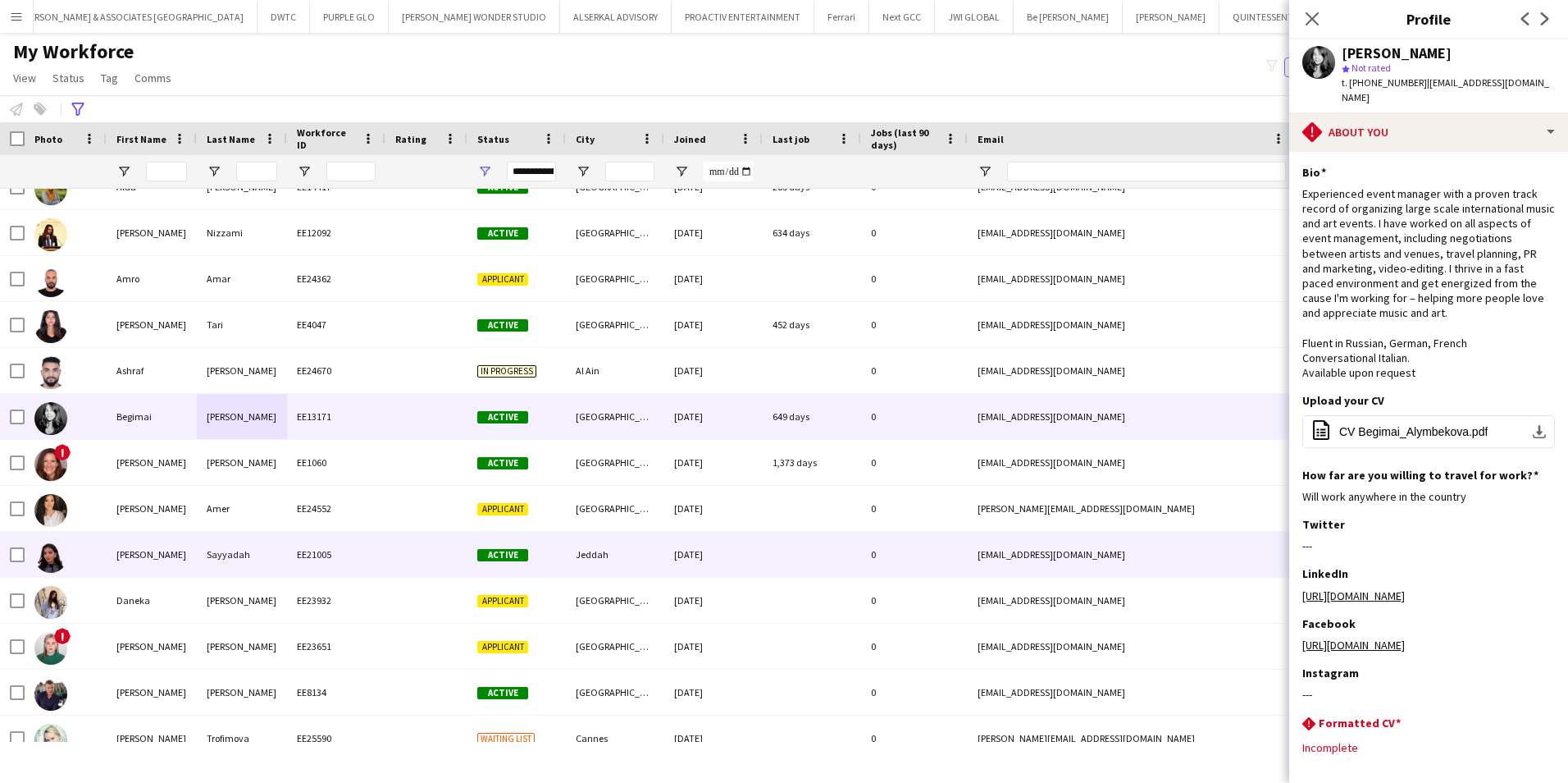
scroll to position [246, 0]
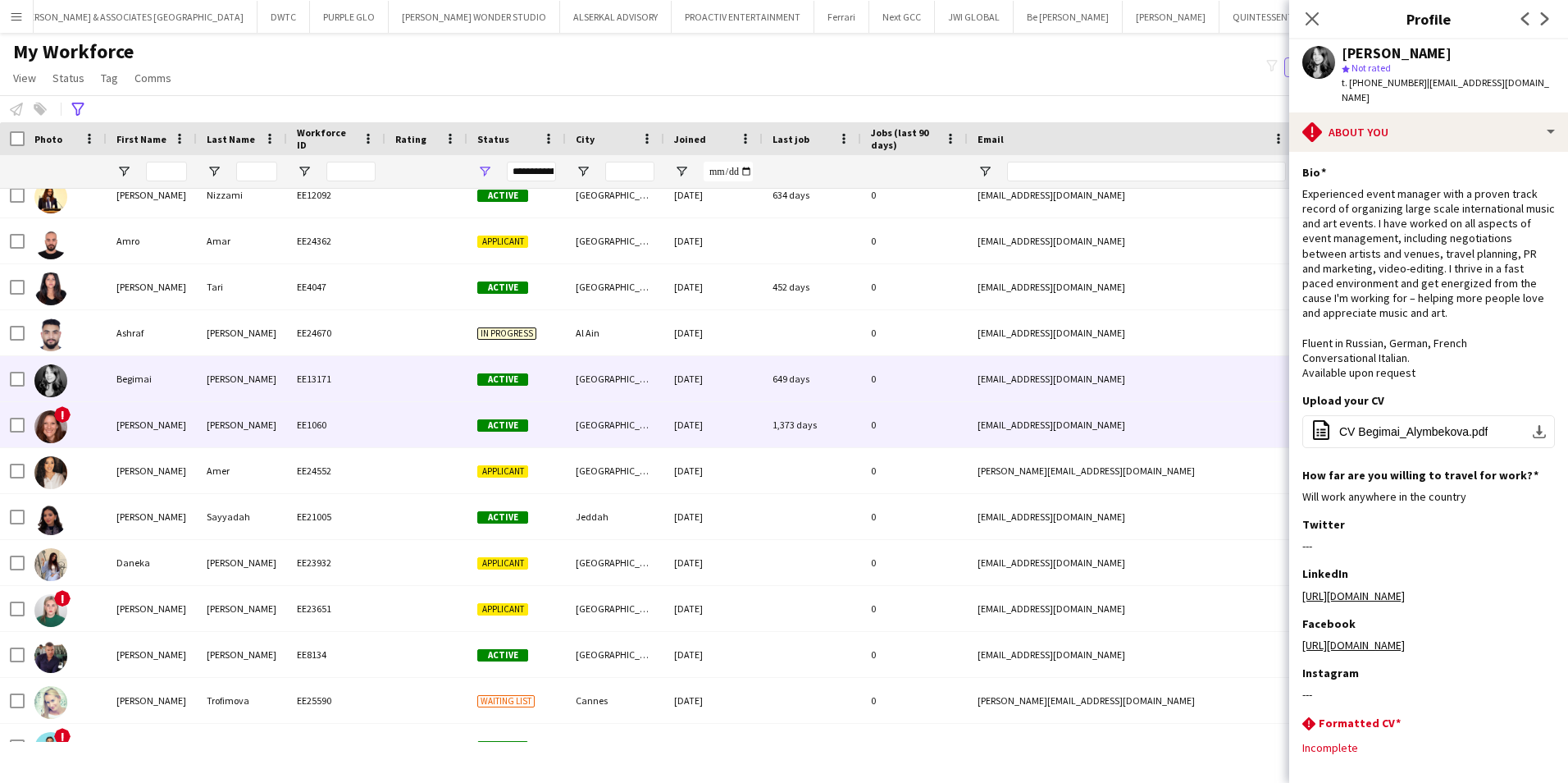
click at [379, 425] on div "EE1060" at bounding box center [336, 425] width 99 height 45
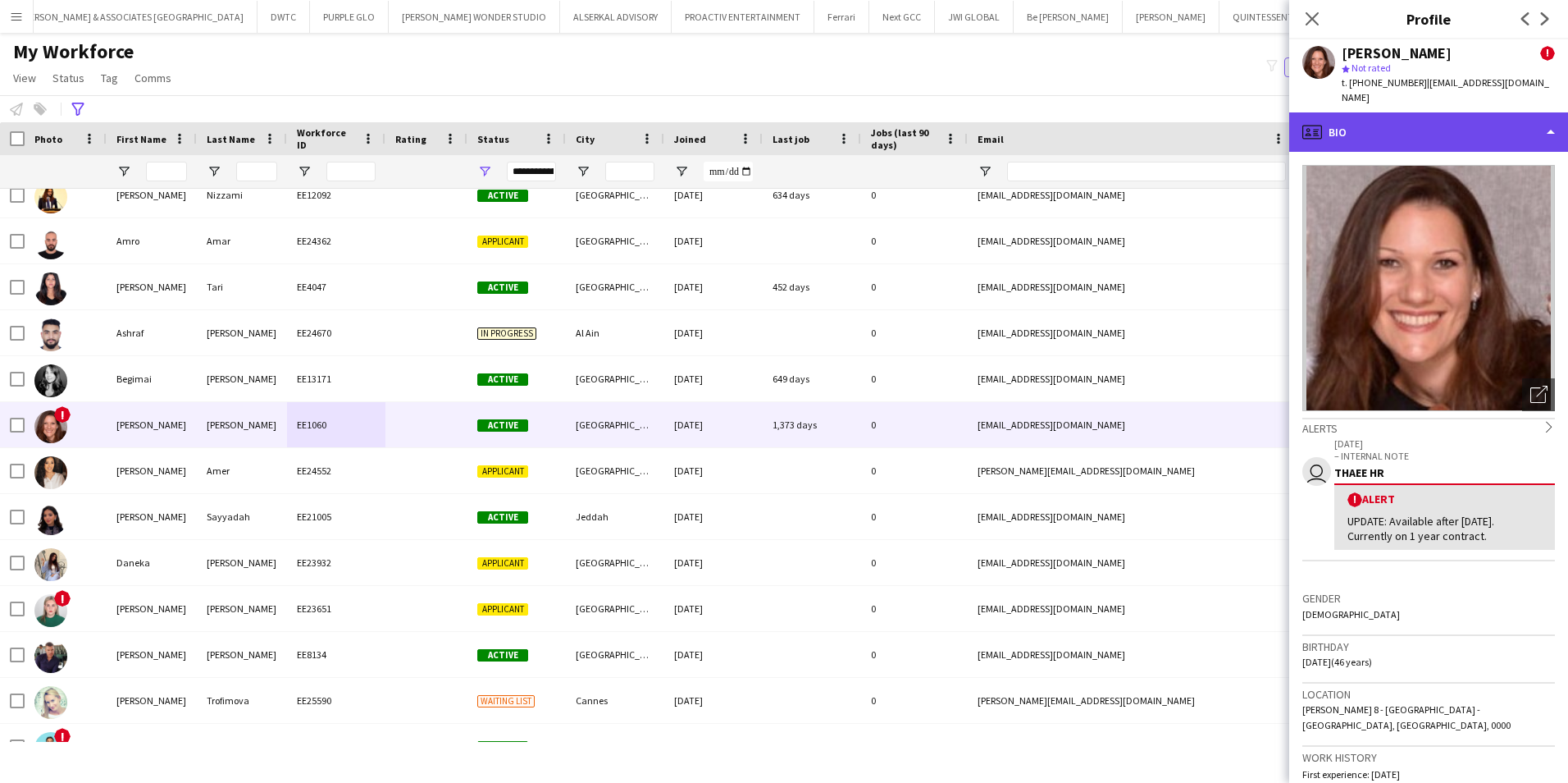
click at [1467, 119] on div "profile Bio" at bounding box center [1428, 132] width 279 height 39
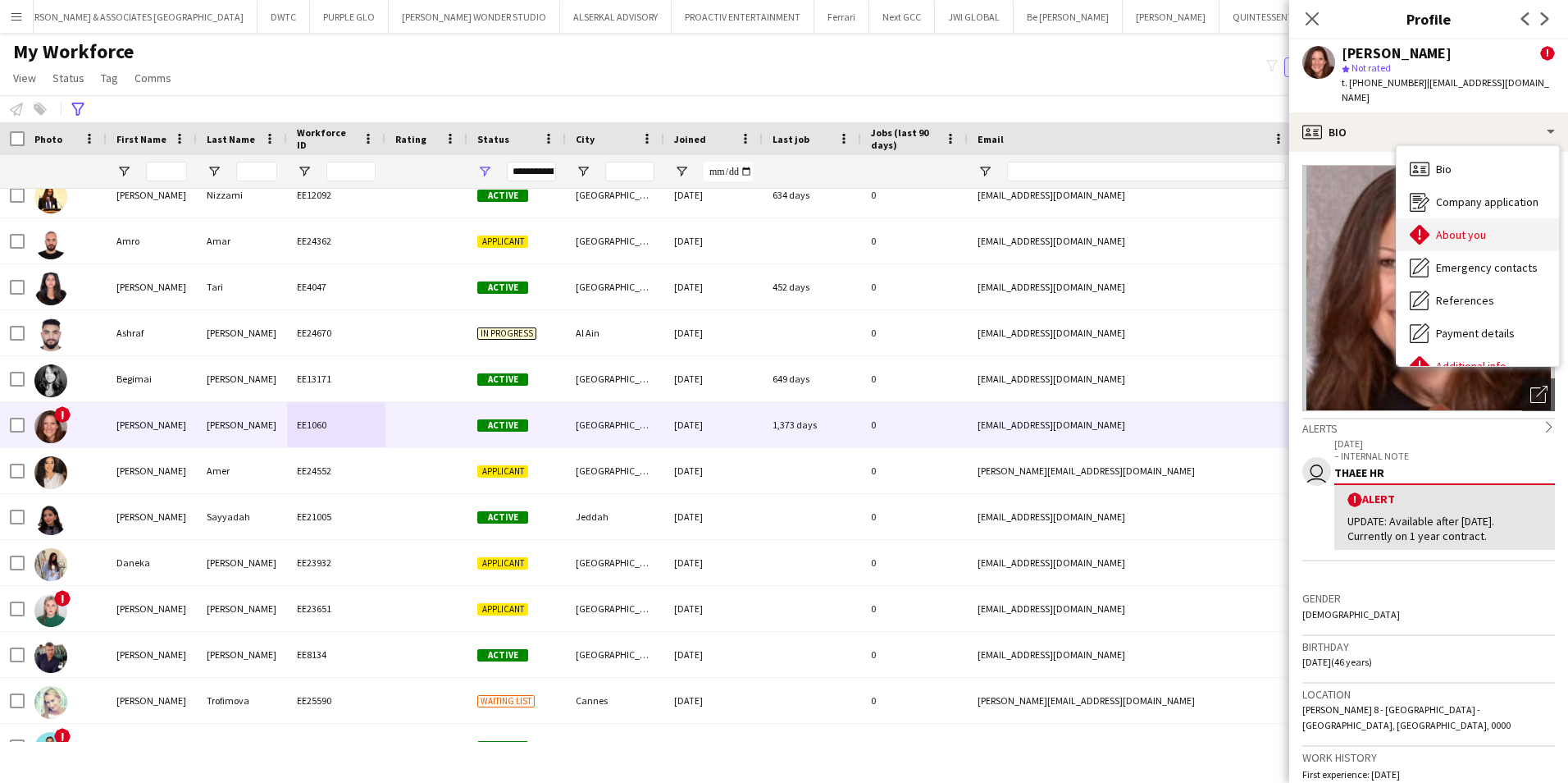
click at [1471, 227] on span "About you" at bounding box center [1460, 234] width 50 height 15
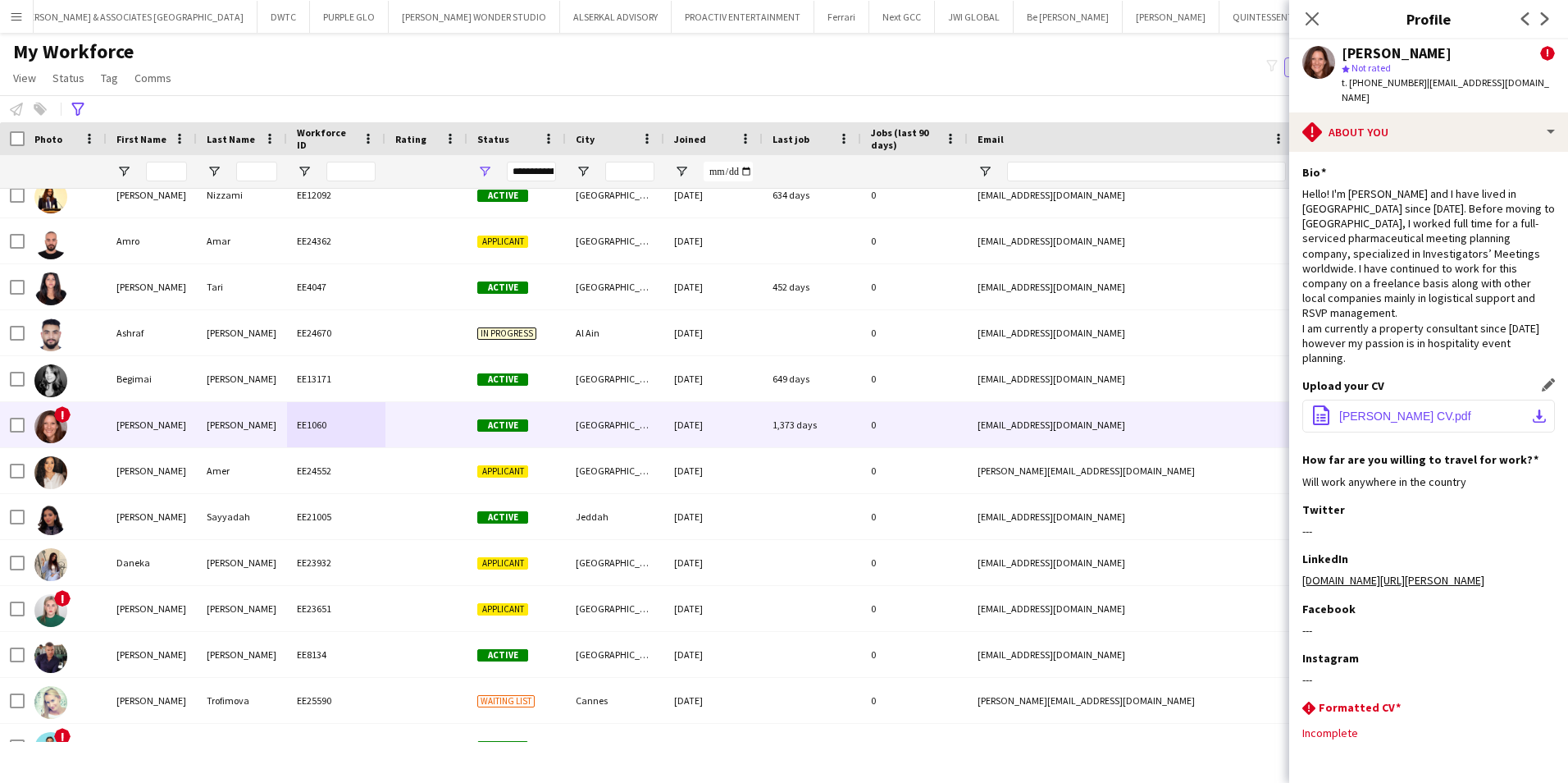
click at [1432, 410] on span "Carmen Davies CV.pdf" at bounding box center [1405, 416] width 132 height 13
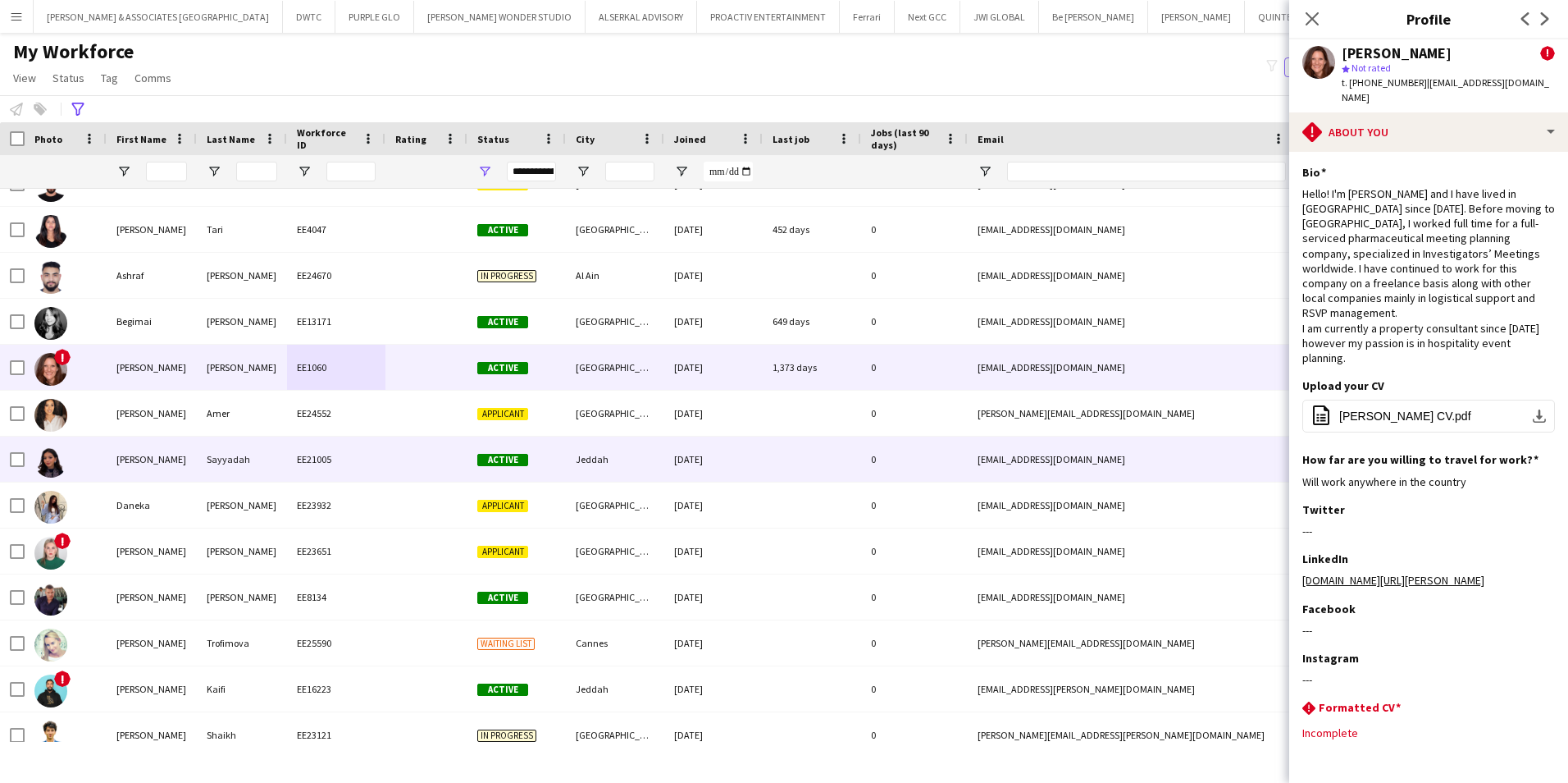
scroll to position [328, 0]
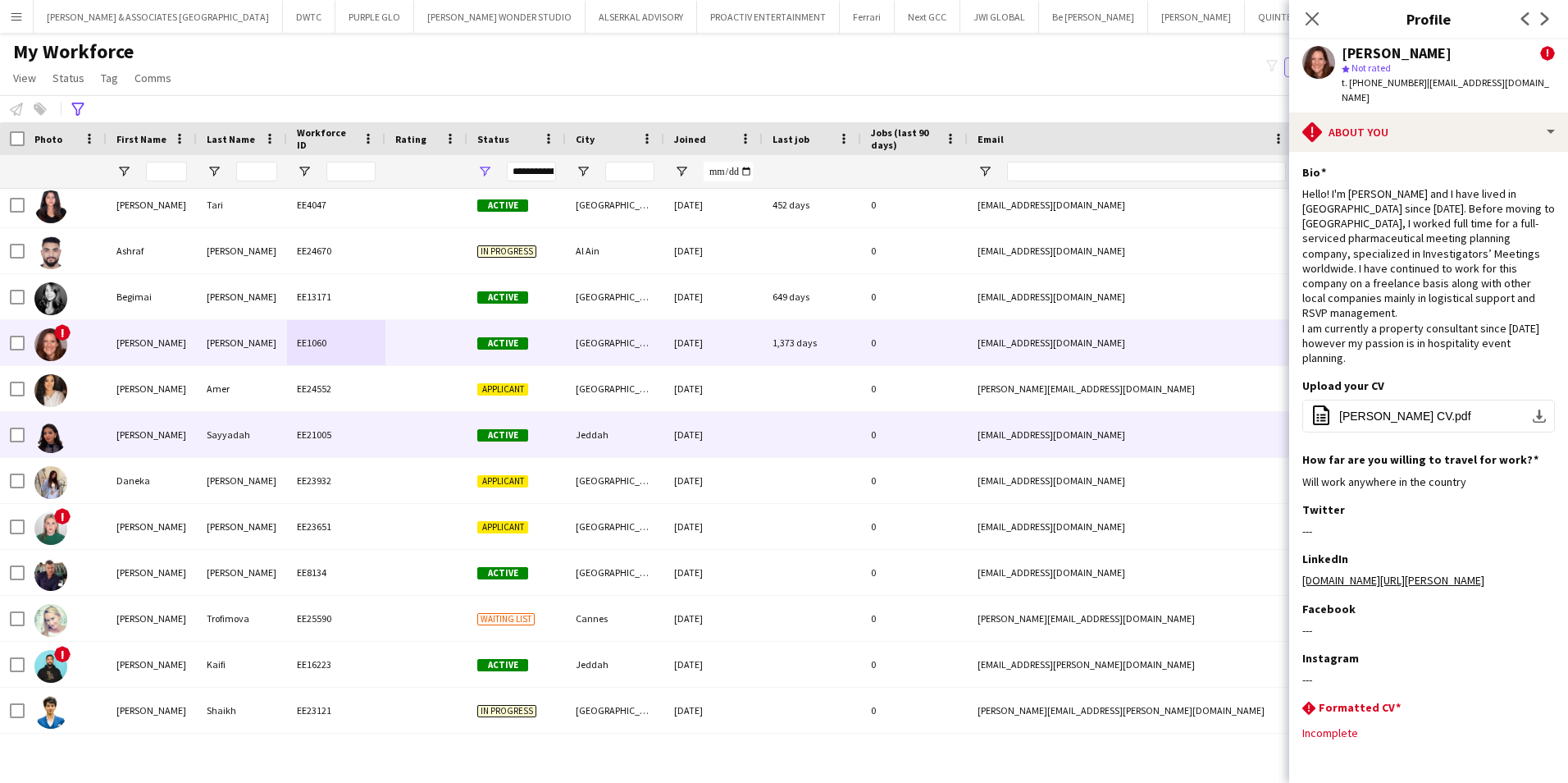
click at [171, 448] on div "Dana" at bounding box center [151, 434] width 90 height 45
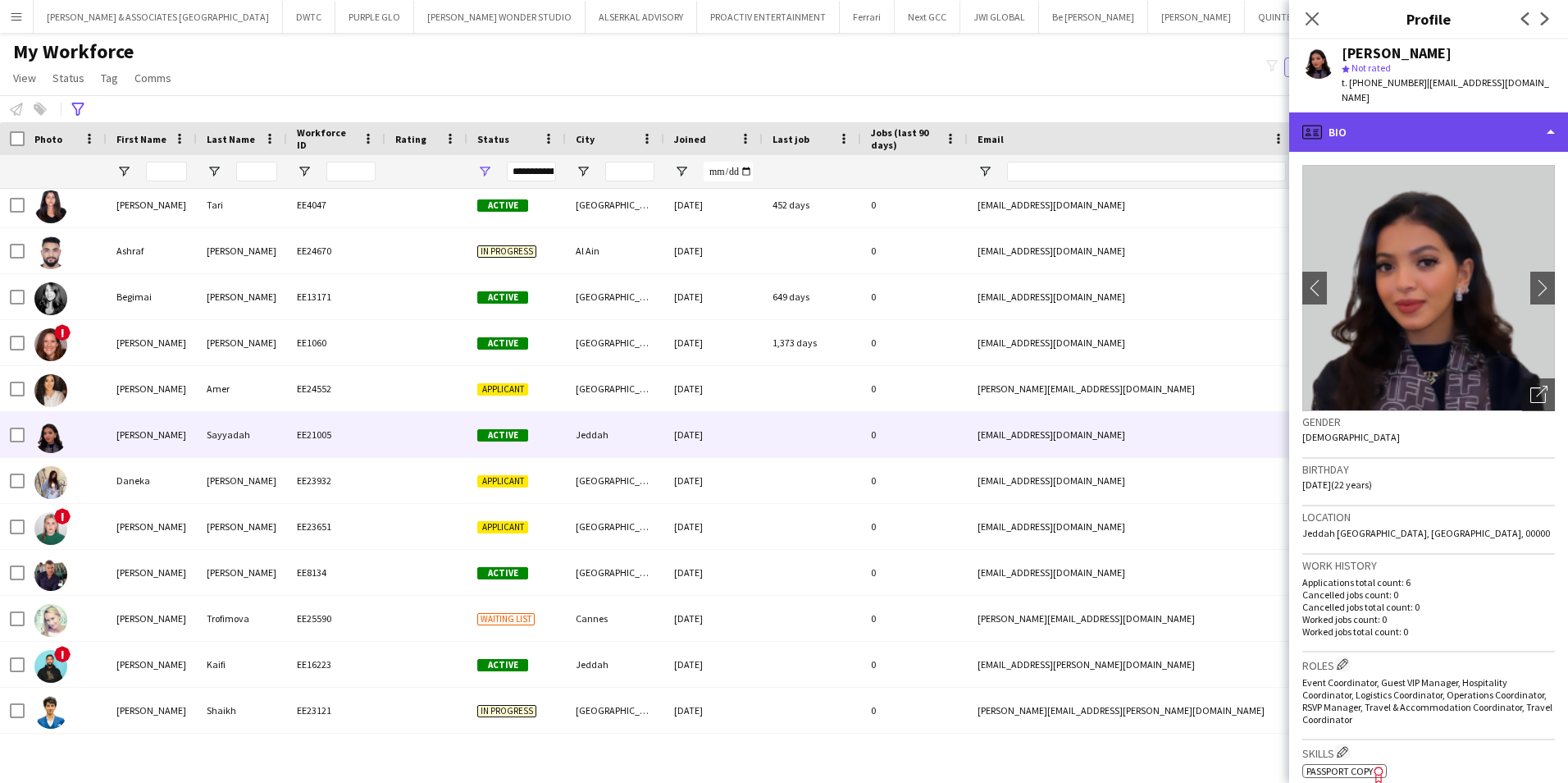
click at [1424, 113] on div "profile Bio" at bounding box center [1428, 132] width 279 height 39
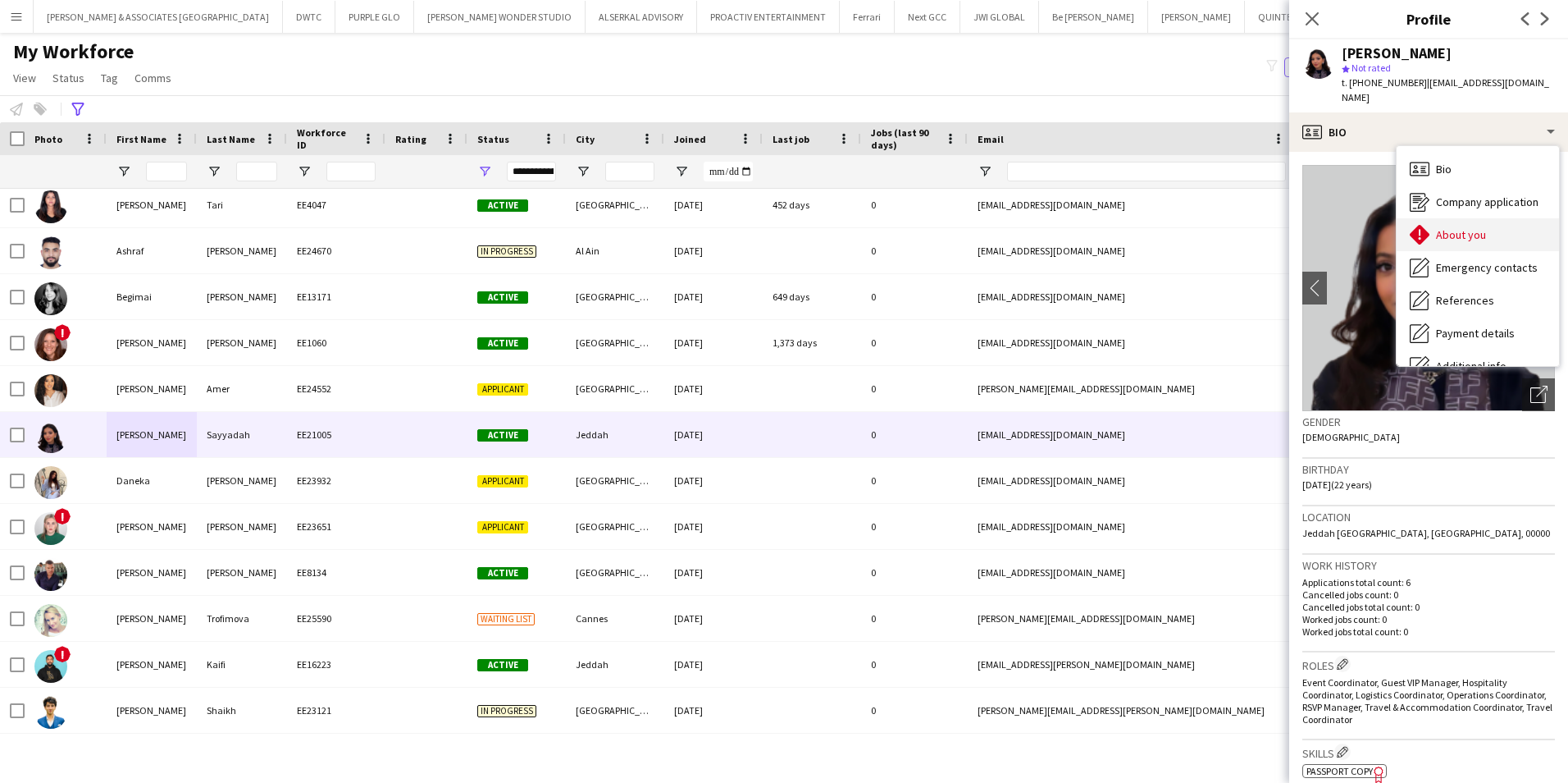
click at [1471, 227] on span "About you" at bounding box center [1460, 234] width 50 height 15
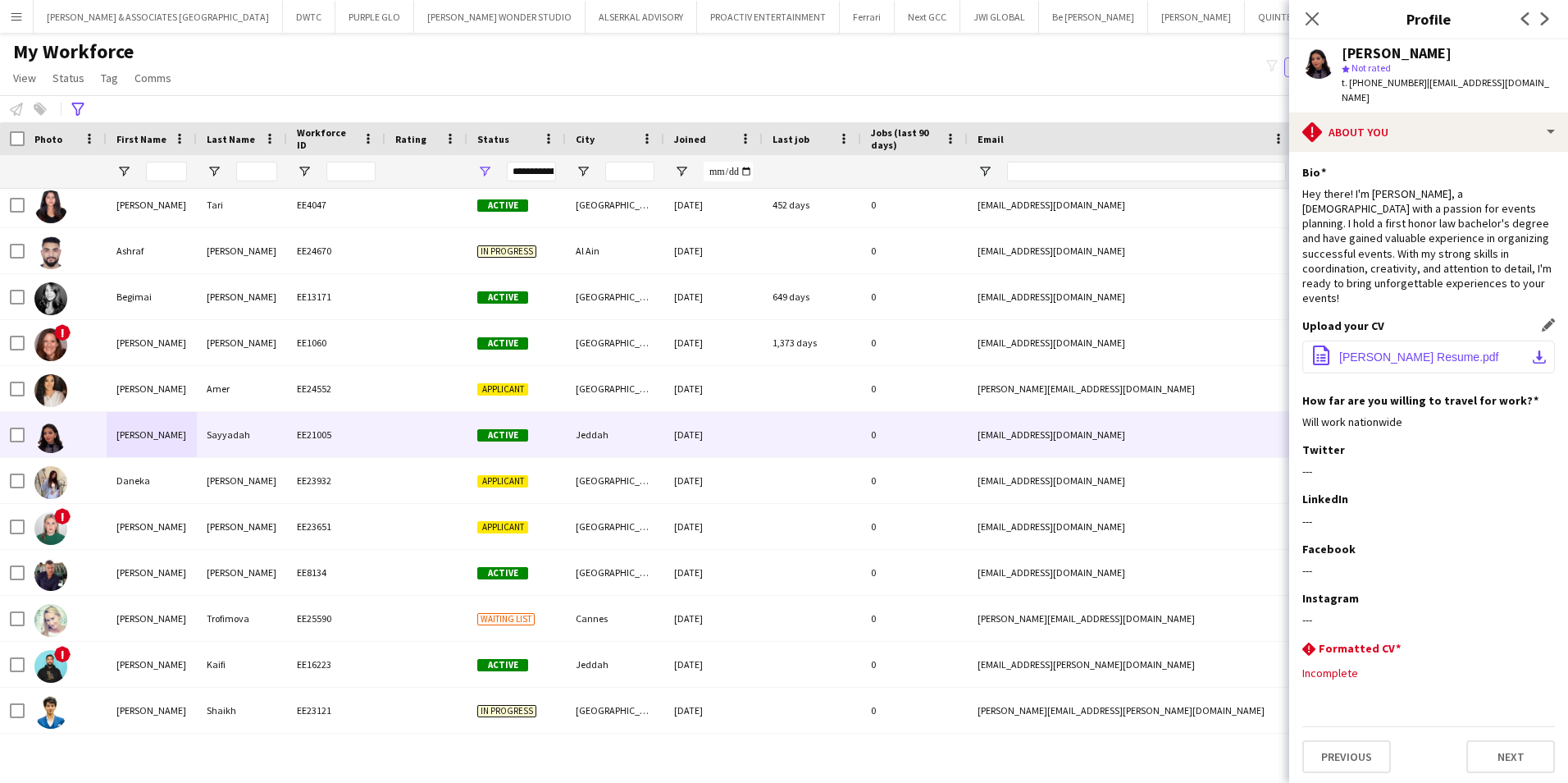
click at [1420, 351] on span "Dana Sayyadah Resume.pdf" at bounding box center [1419, 356] width 160 height 13
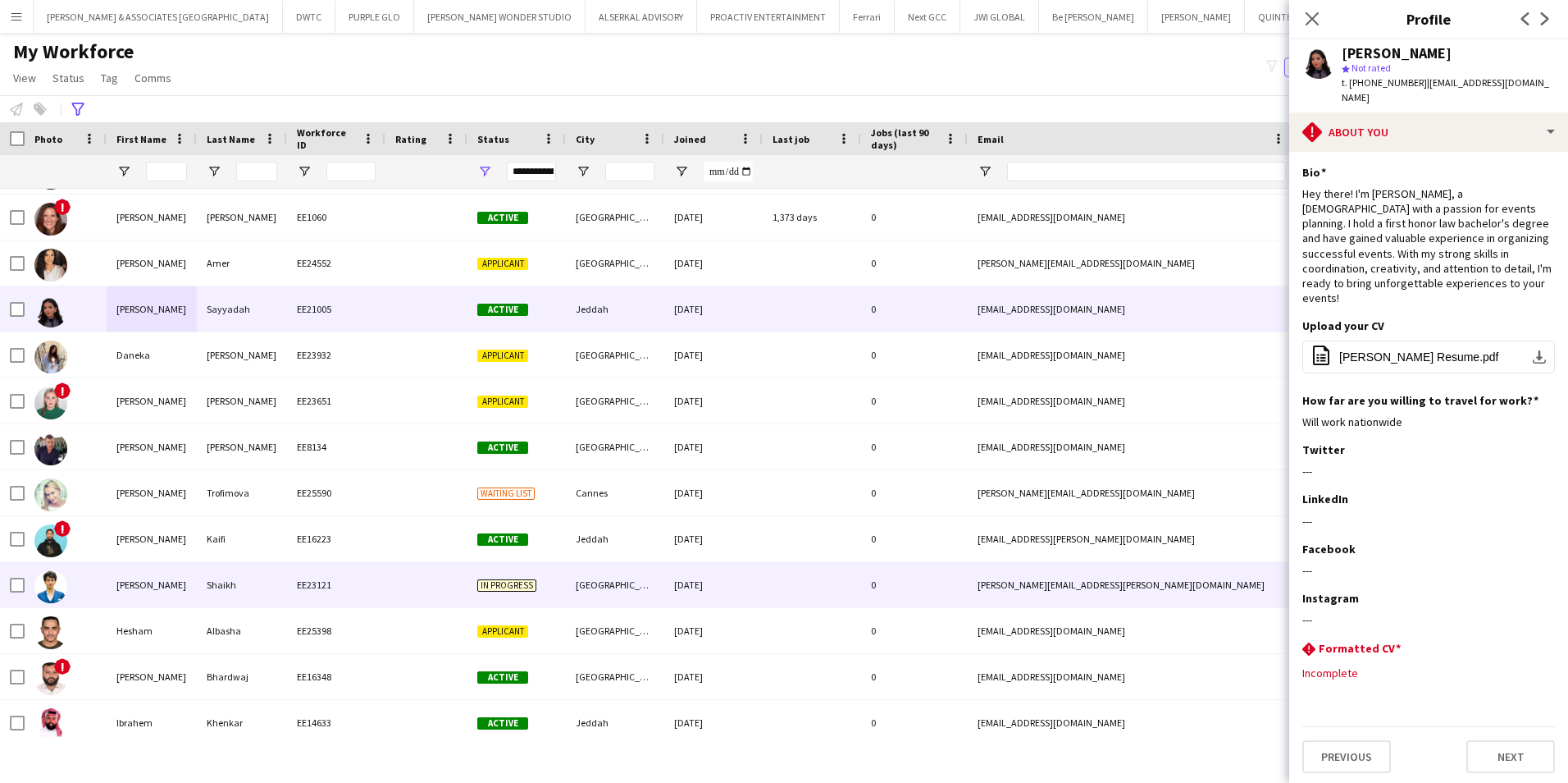
scroll to position [493, 0]
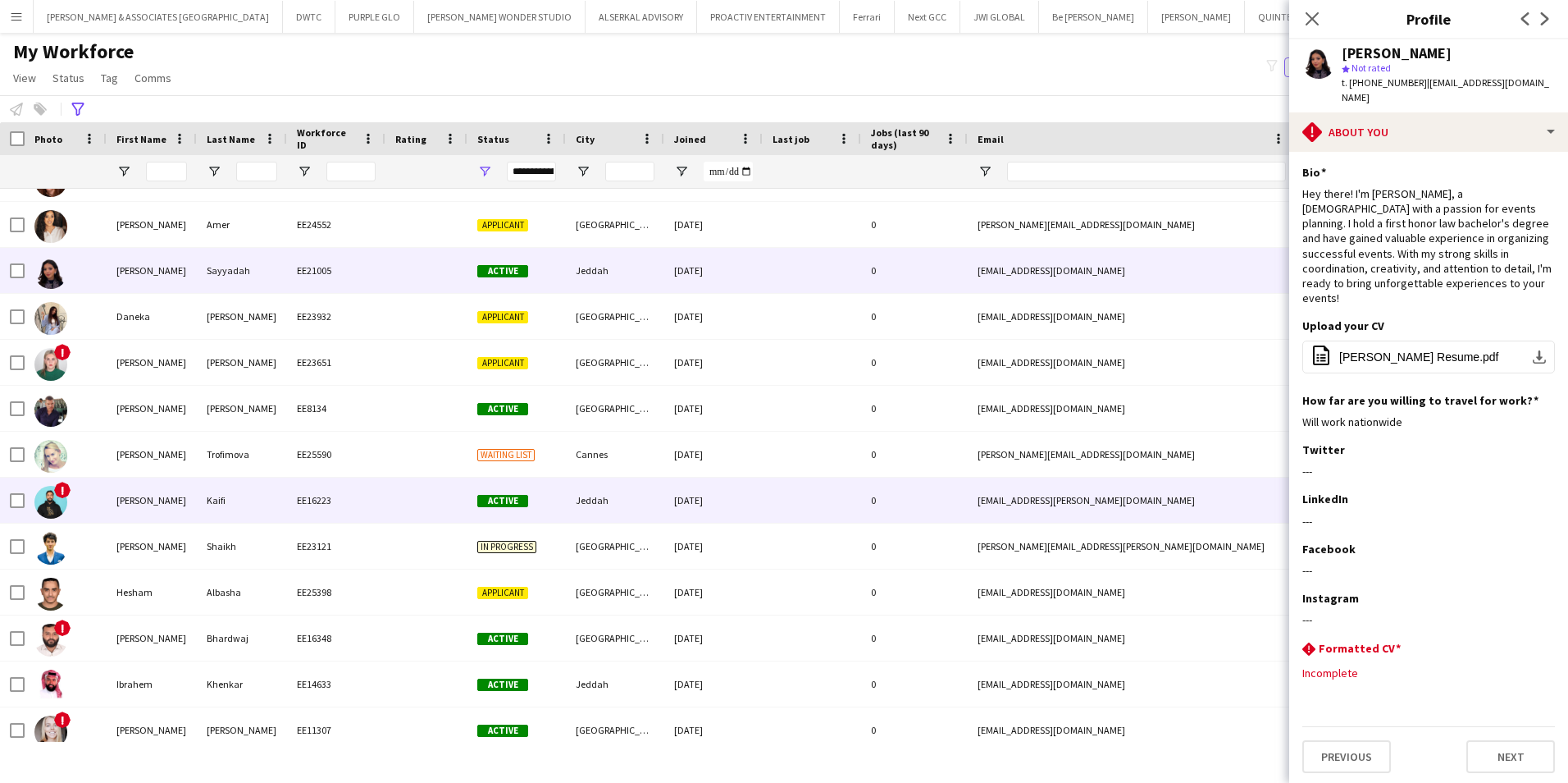
click at [173, 498] on div "Eyad" at bounding box center [151, 501] width 90 height 45
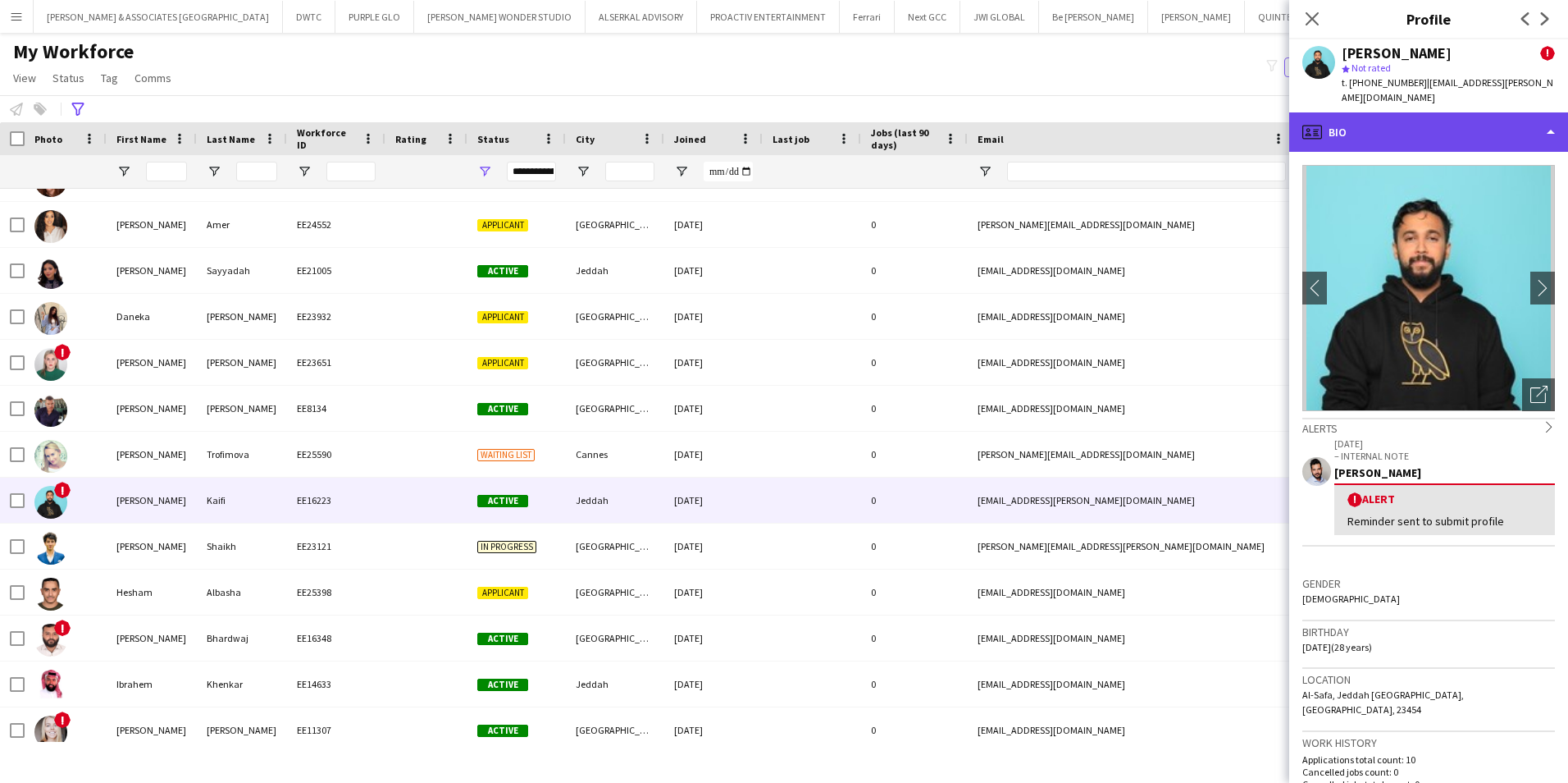
click at [1382, 113] on div "profile Bio" at bounding box center [1428, 132] width 279 height 39
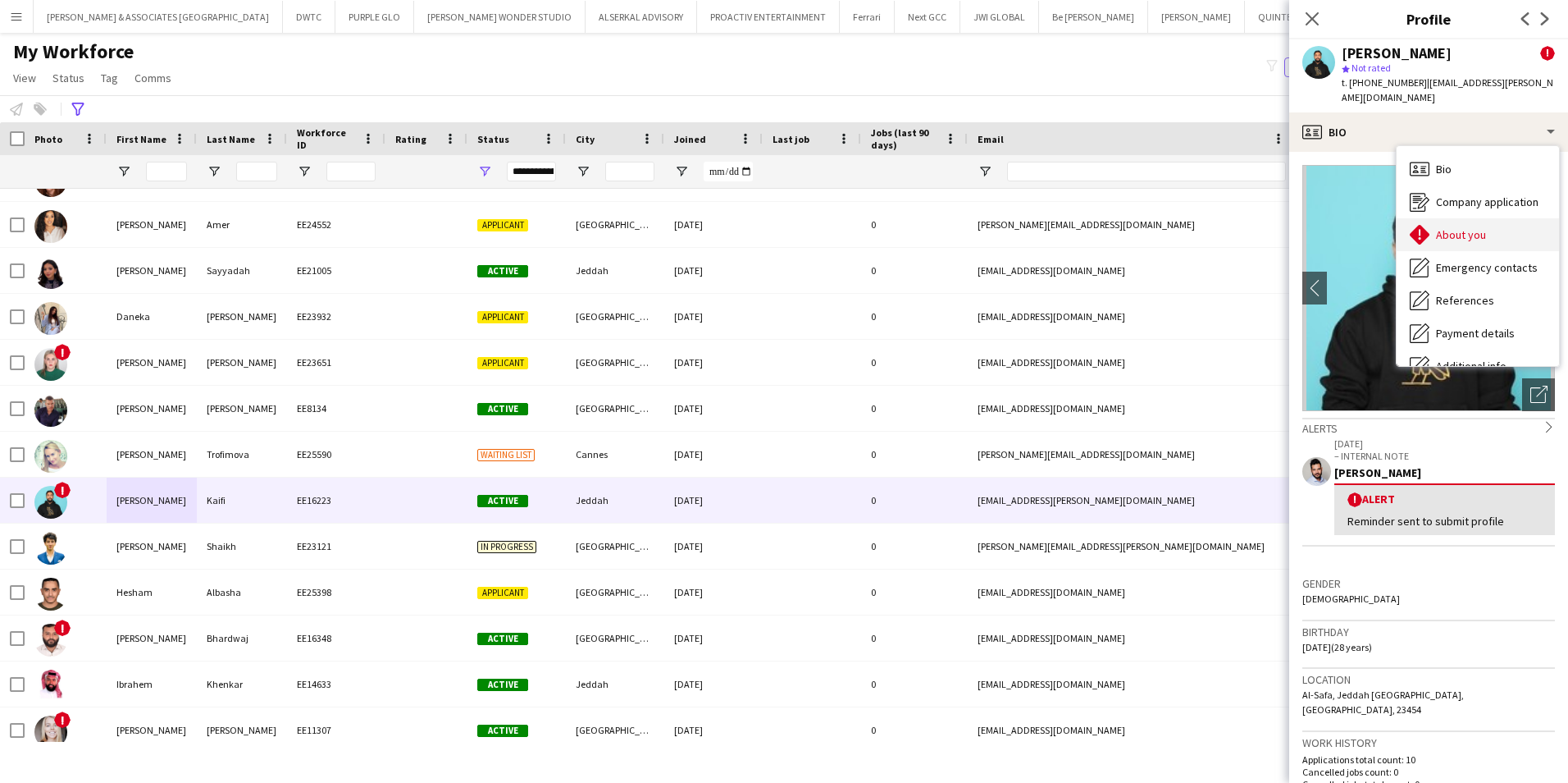
click at [1490, 227] on div "About you About you" at bounding box center [1477, 234] width 163 height 33
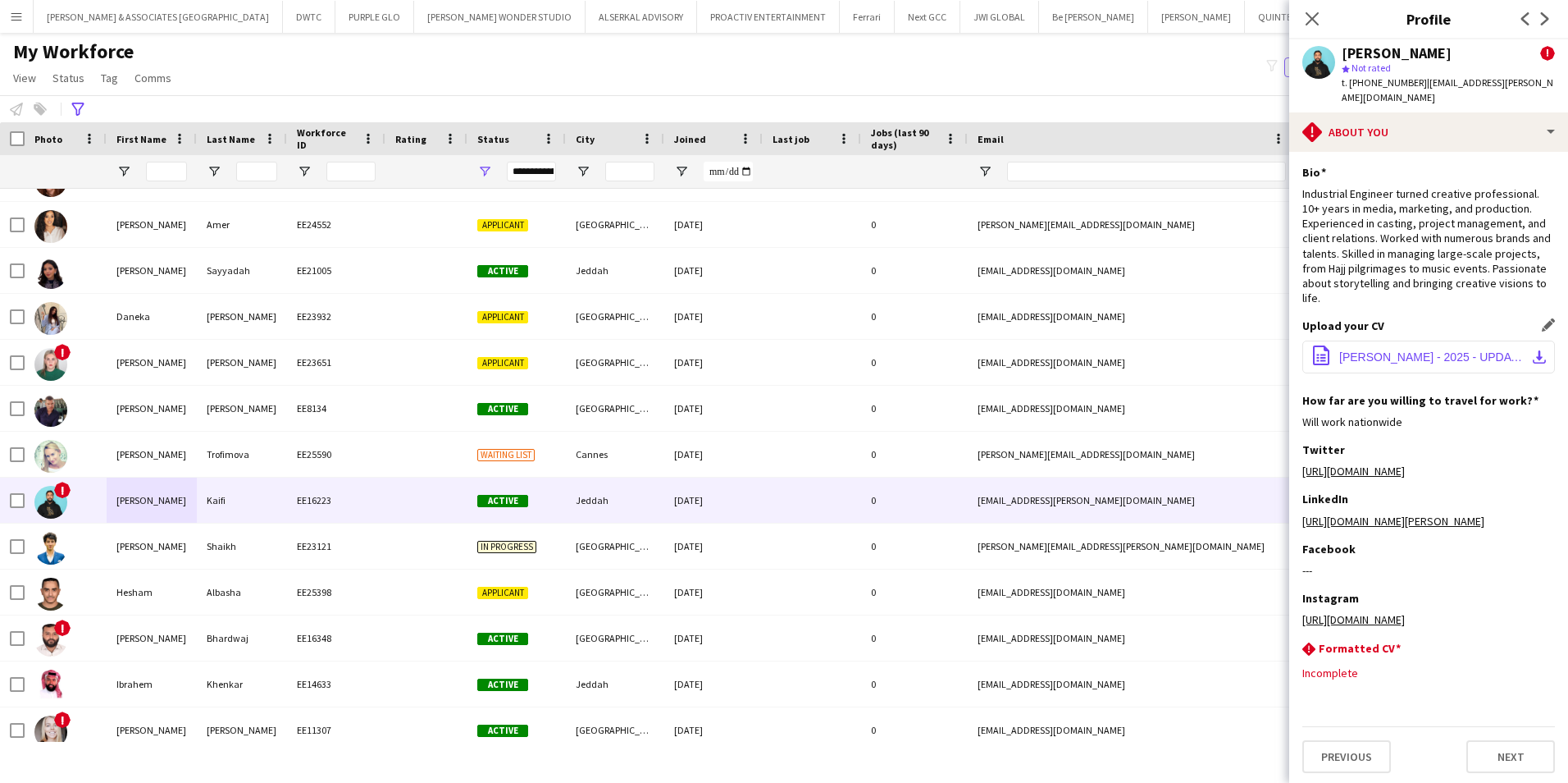
click at [1381, 341] on button "office-file-sheet EYAD KAIFI - 2025 - UPDATED CV-combined.pdf download-bottom" at bounding box center [1429, 356] width 253 height 33
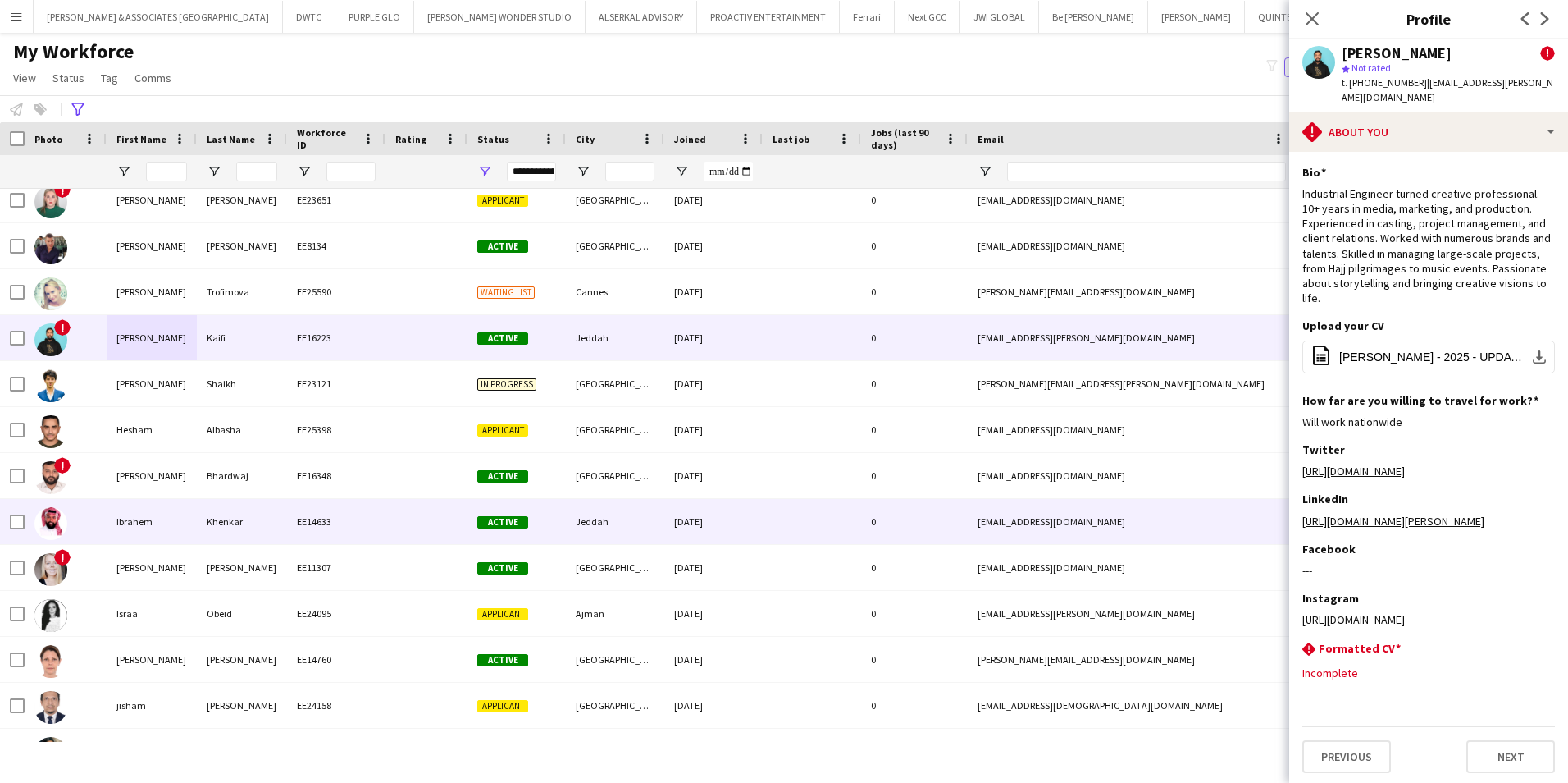
scroll to position [657, 0]
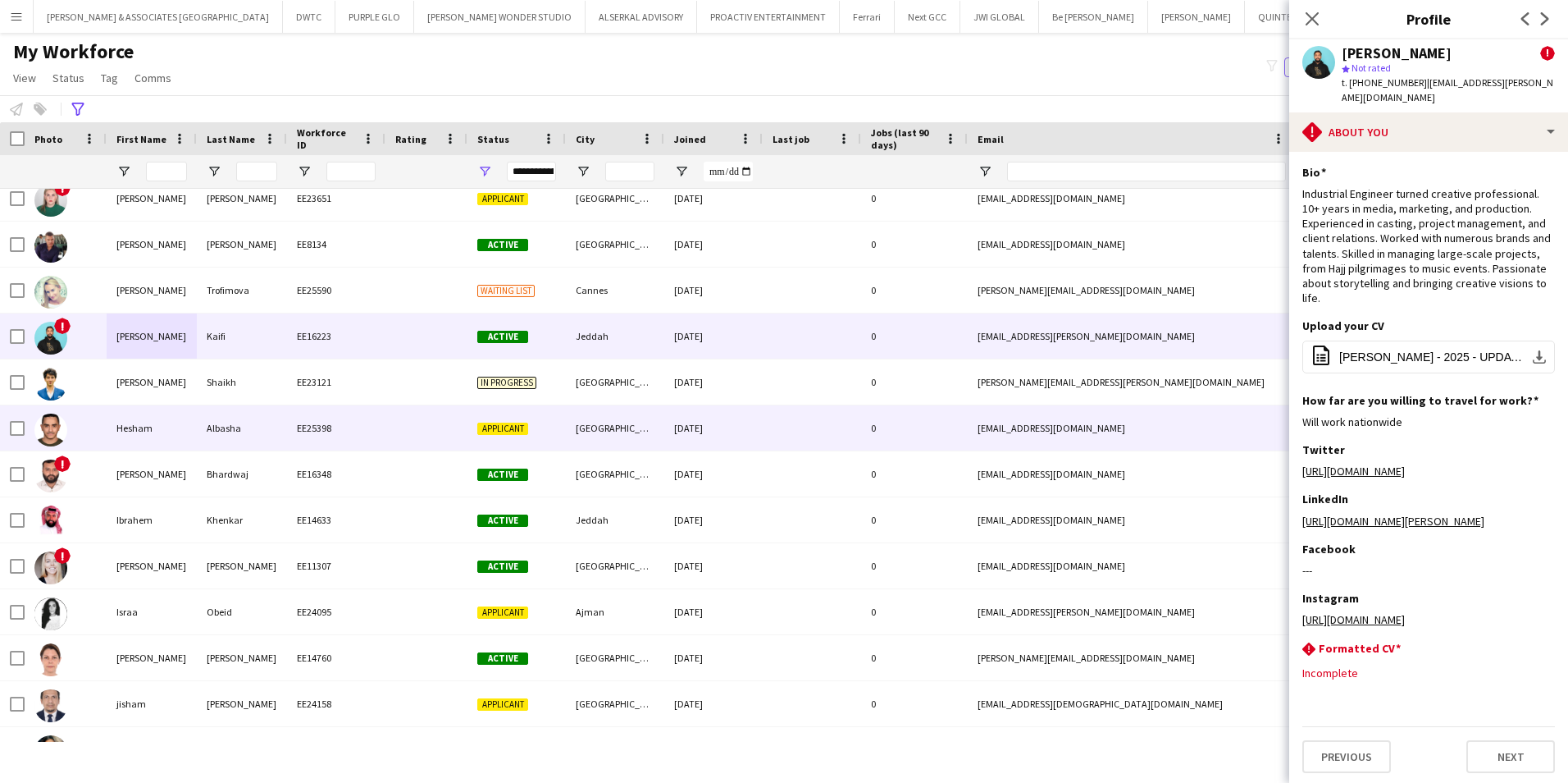
click at [376, 431] on div "EE25398" at bounding box center [336, 429] width 99 height 45
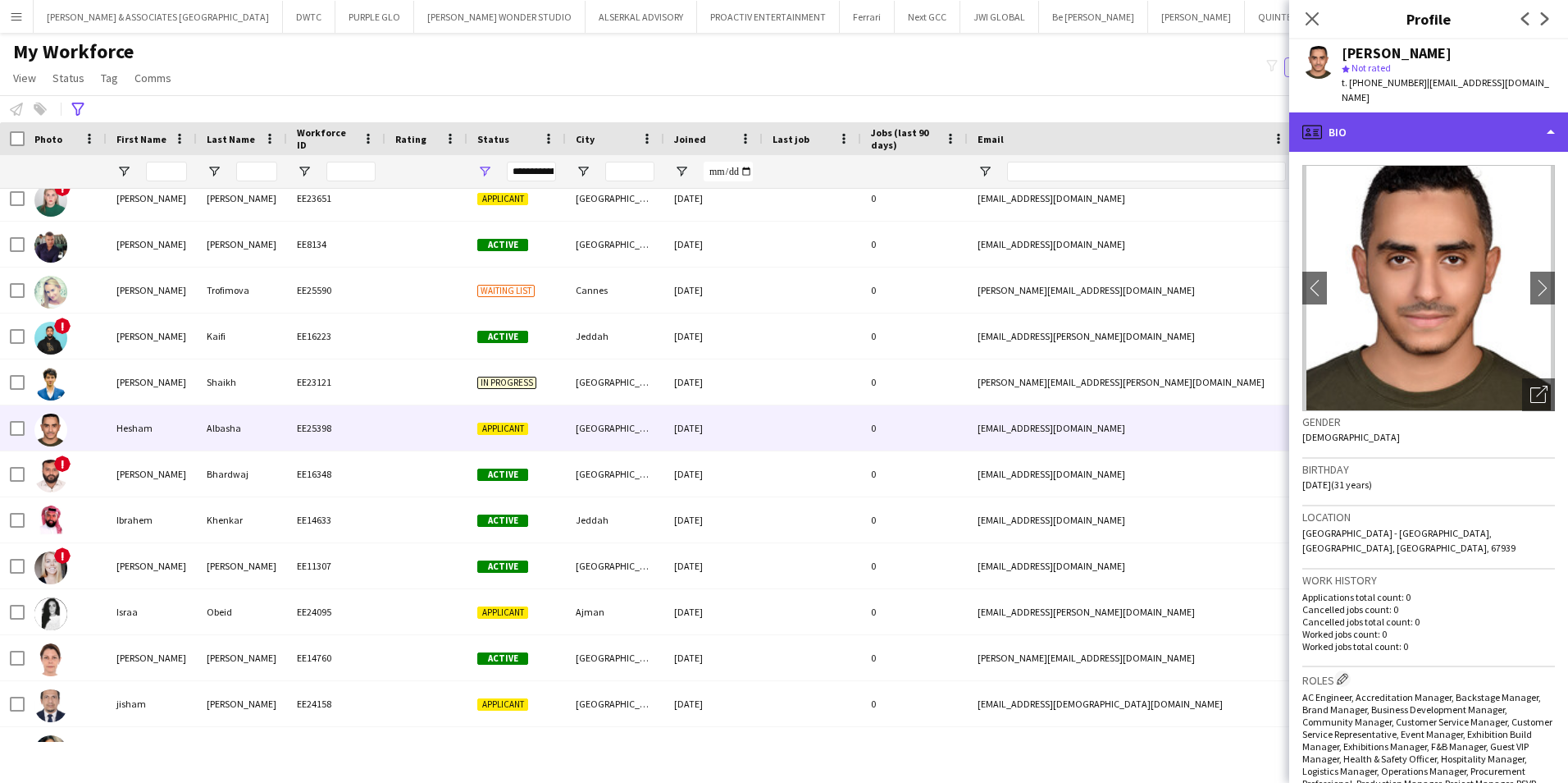
click at [1469, 132] on div "profile Bio" at bounding box center [1428, 132] width 279 height 39
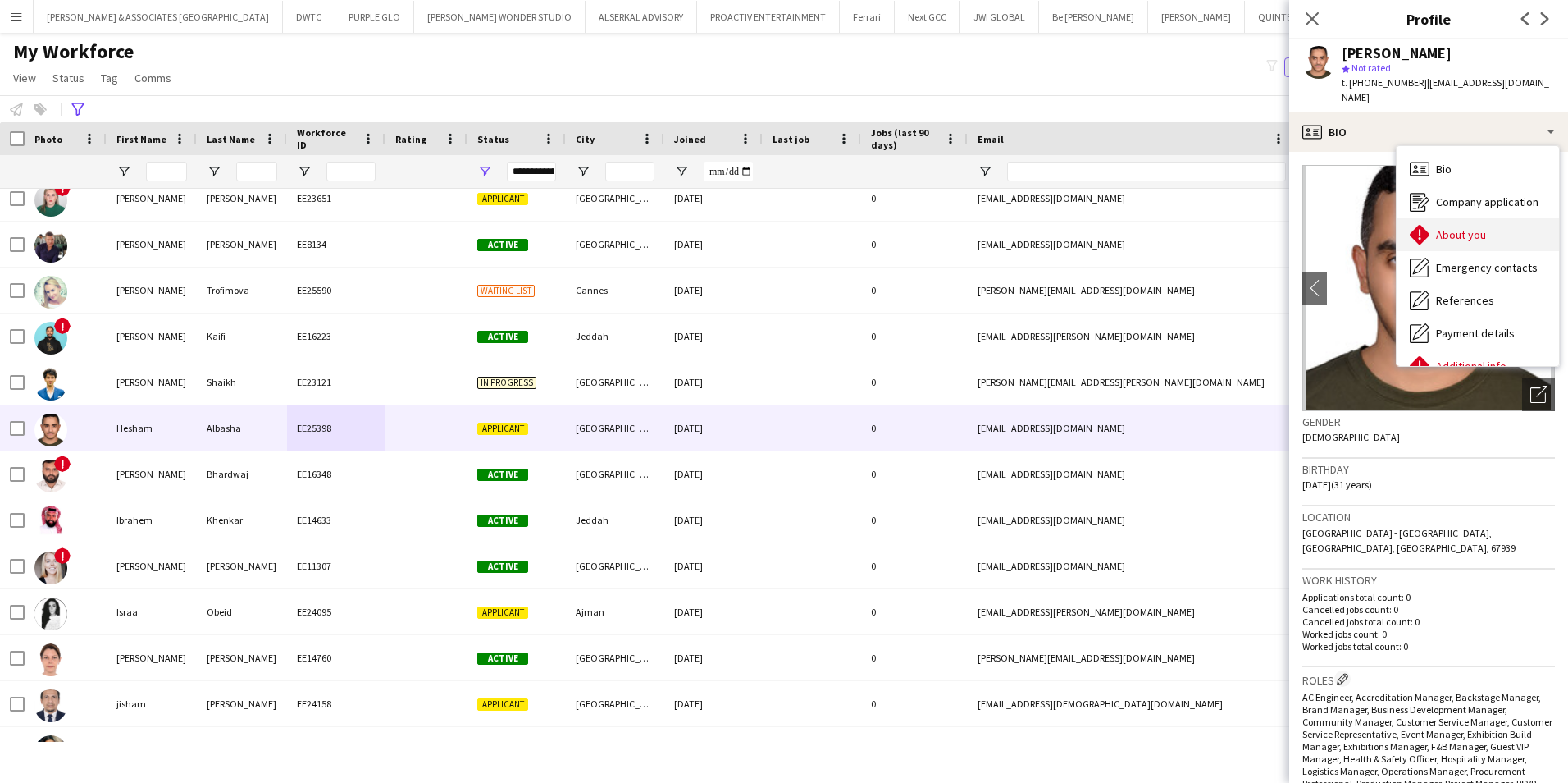
click at [1488, 218] on div "About you About you" at bounding box center [1477, 234] width 163 height 33
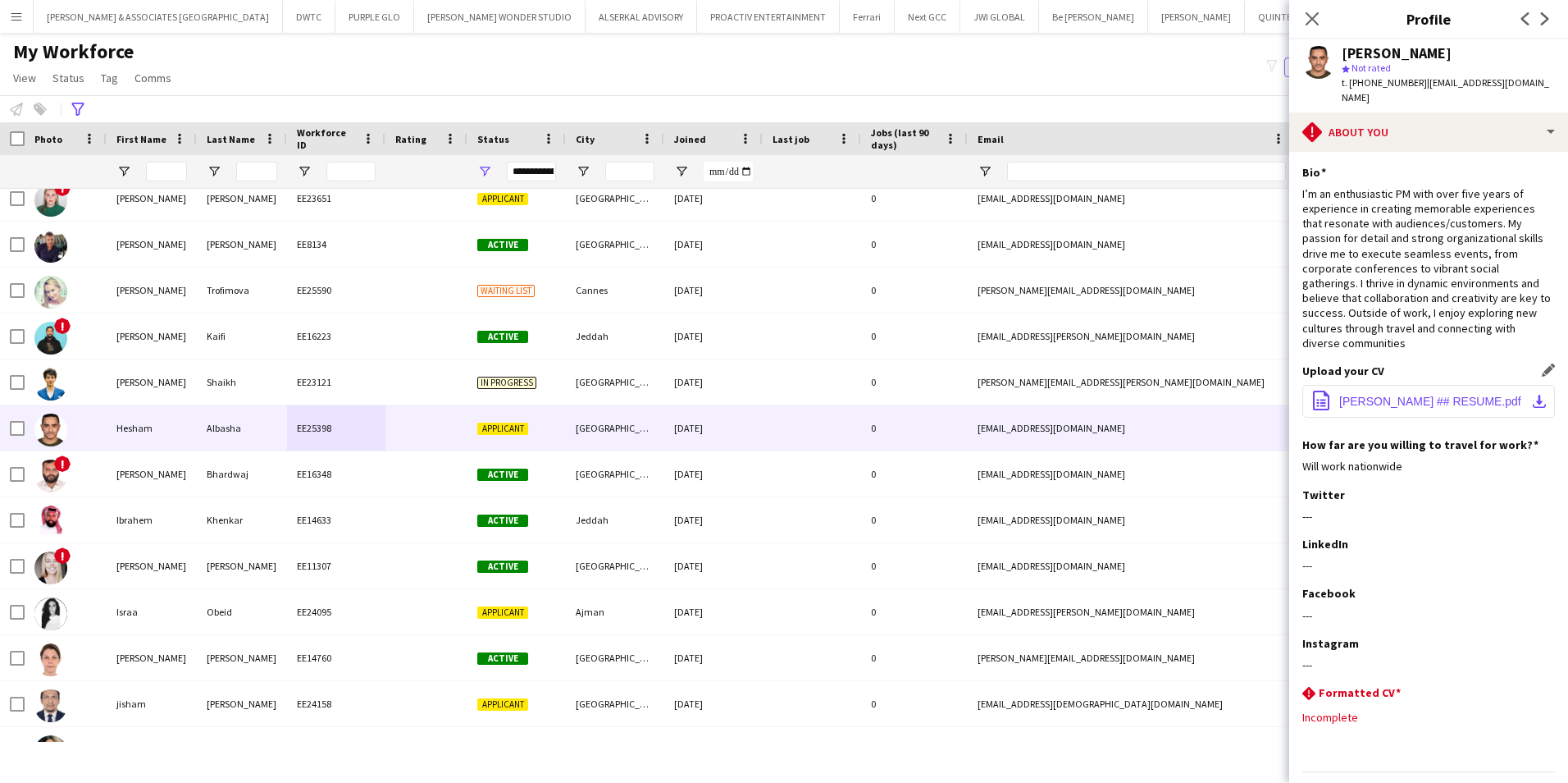
click at [1407, 395] on span "HESHAM ALBASHA ## RESUME.pdf" at bounding box center [1430, 401] width 182 height 13
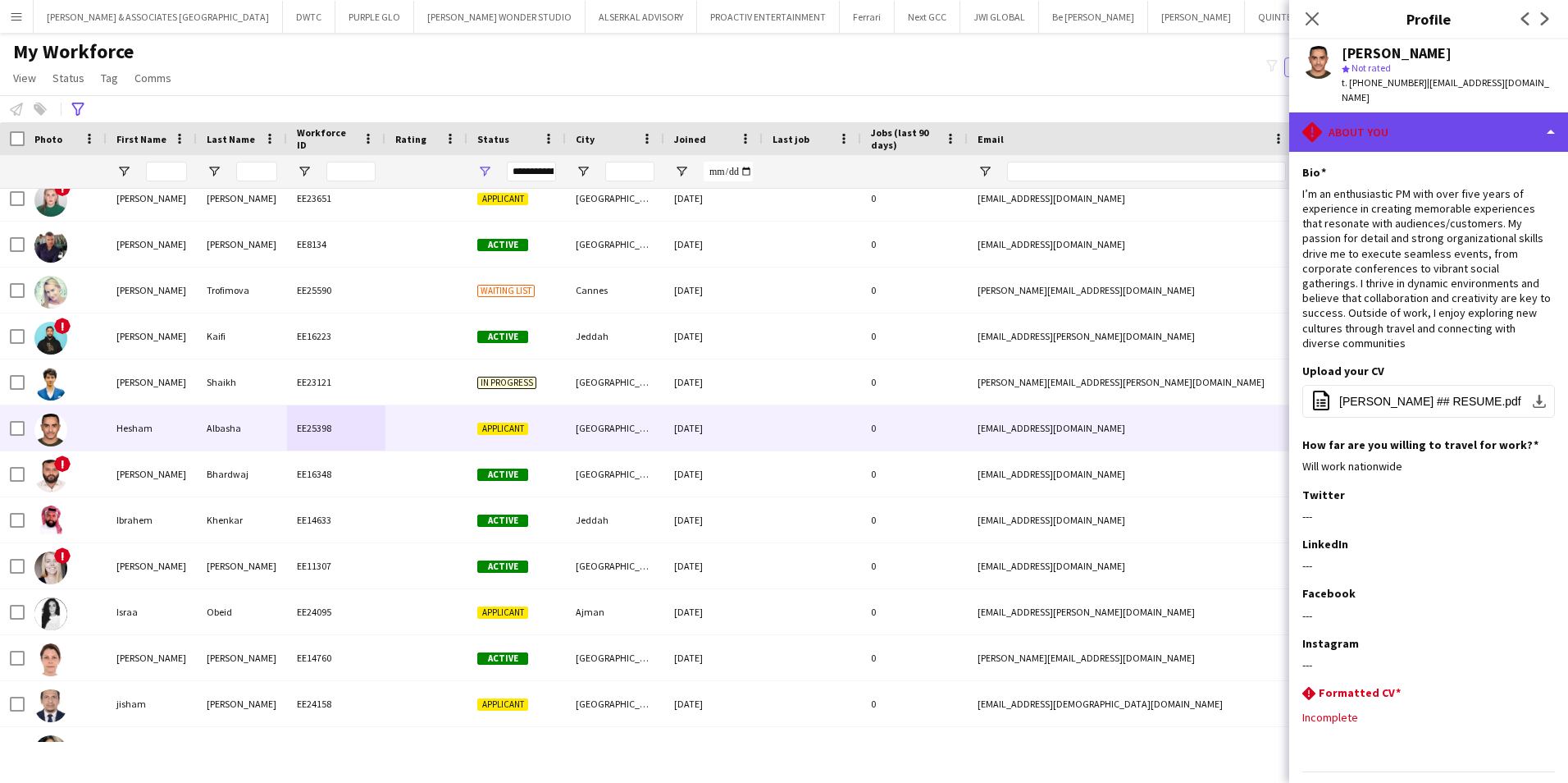
click at [1455, 113] on div "rhombus-alert About you" at bounding box center [1428, 132] width 279 height 39
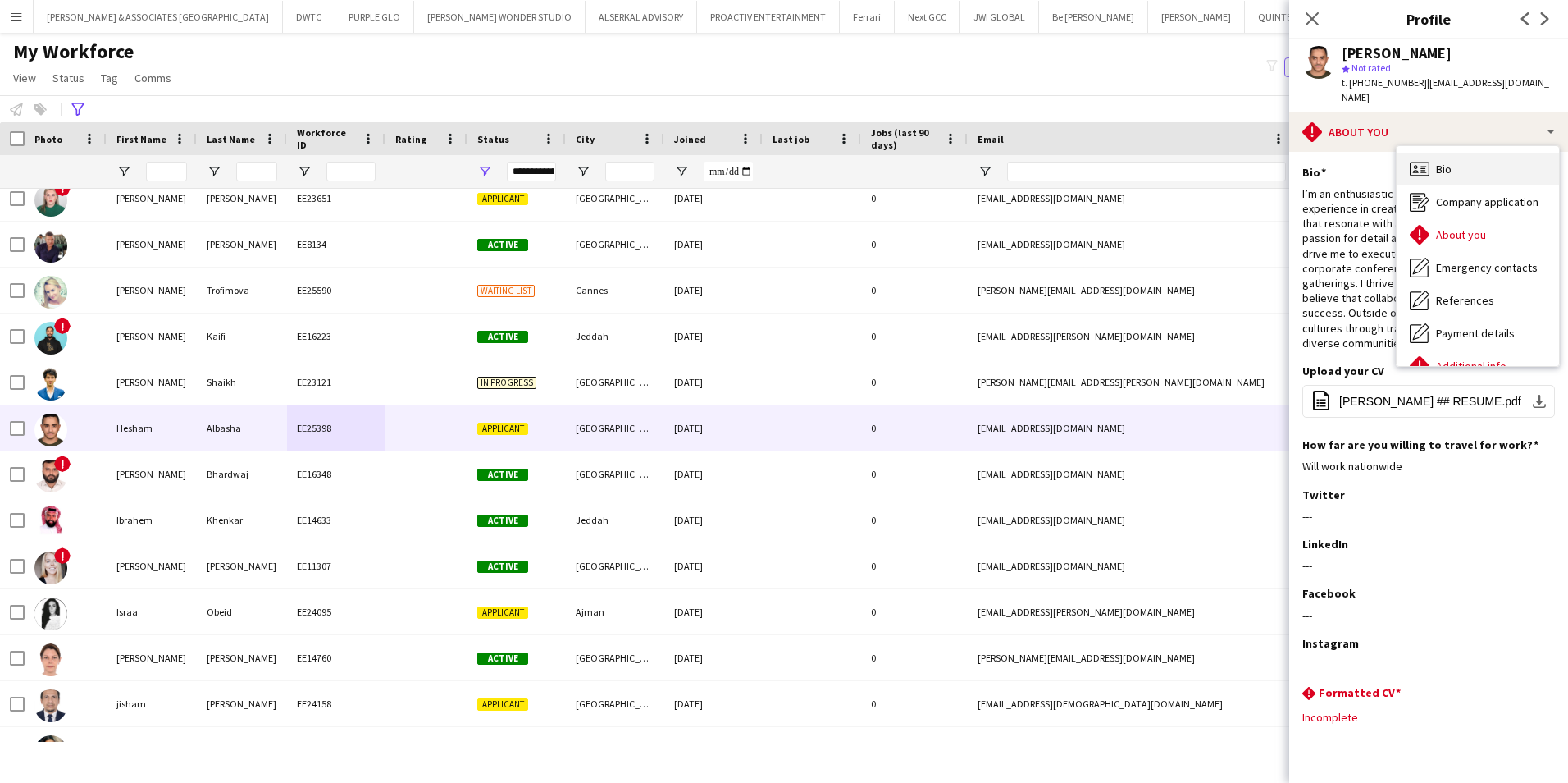
click at [1469, 160] on div "Bio Bio" at bounding box center [1477, 169] width 163 height 33
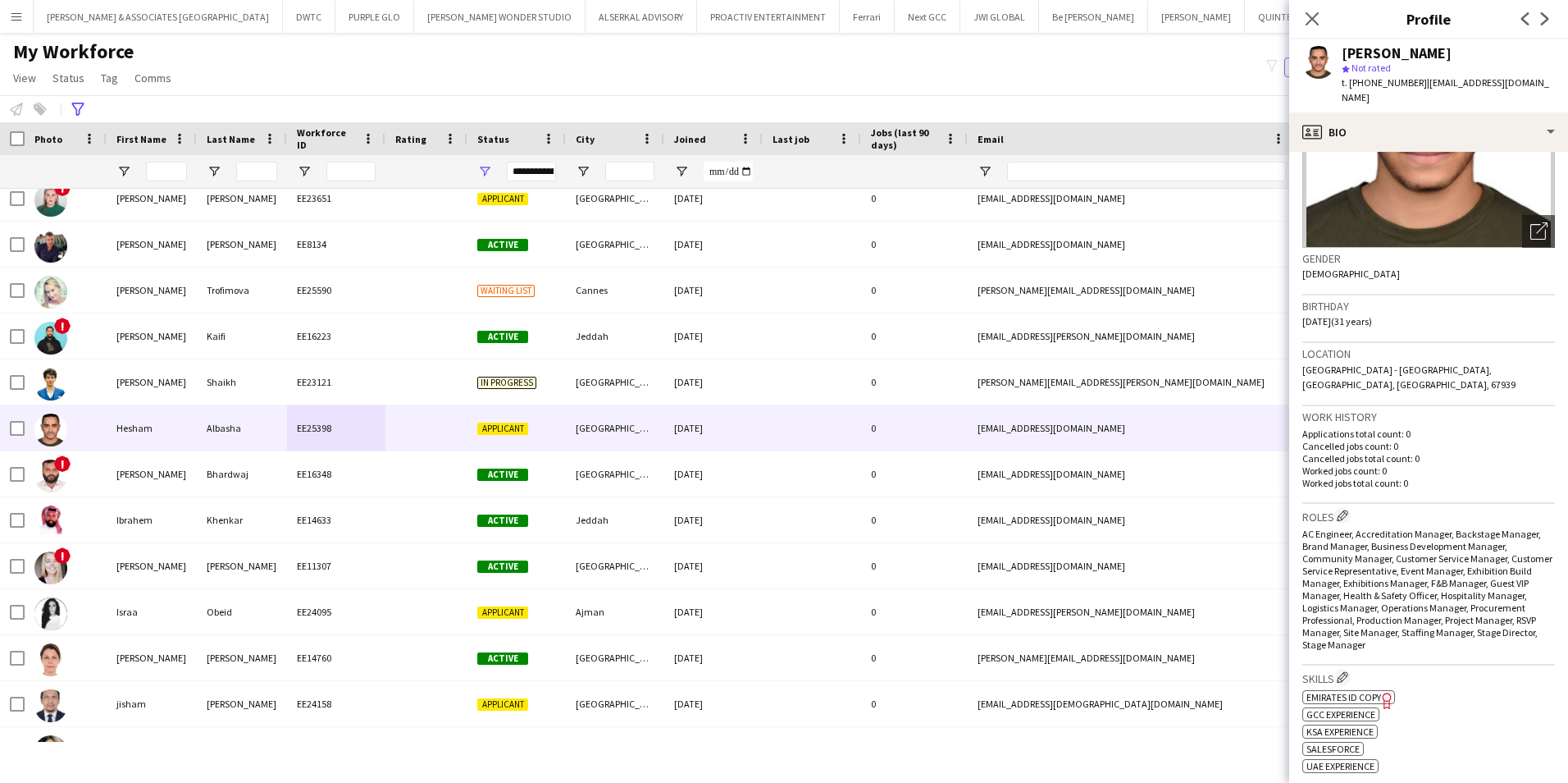
scroll to position [164, 0]
click at [1341, 509] on app-icon "Edit crew company roles" at bounding box center [1343, 514] width 12 height 12
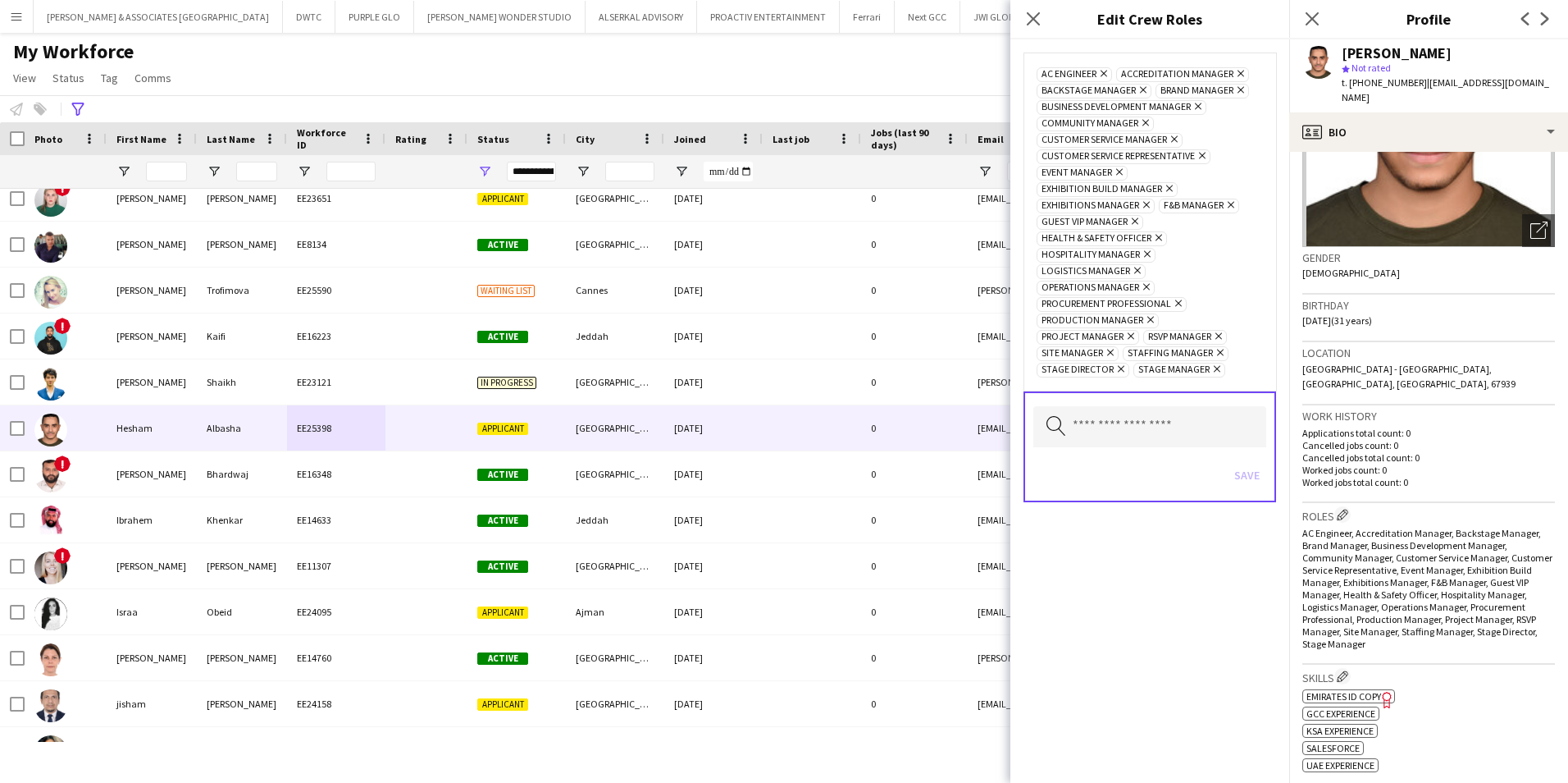
click at [1133, 219] on icon at bounding box center [1135, 221] width 7 height 7
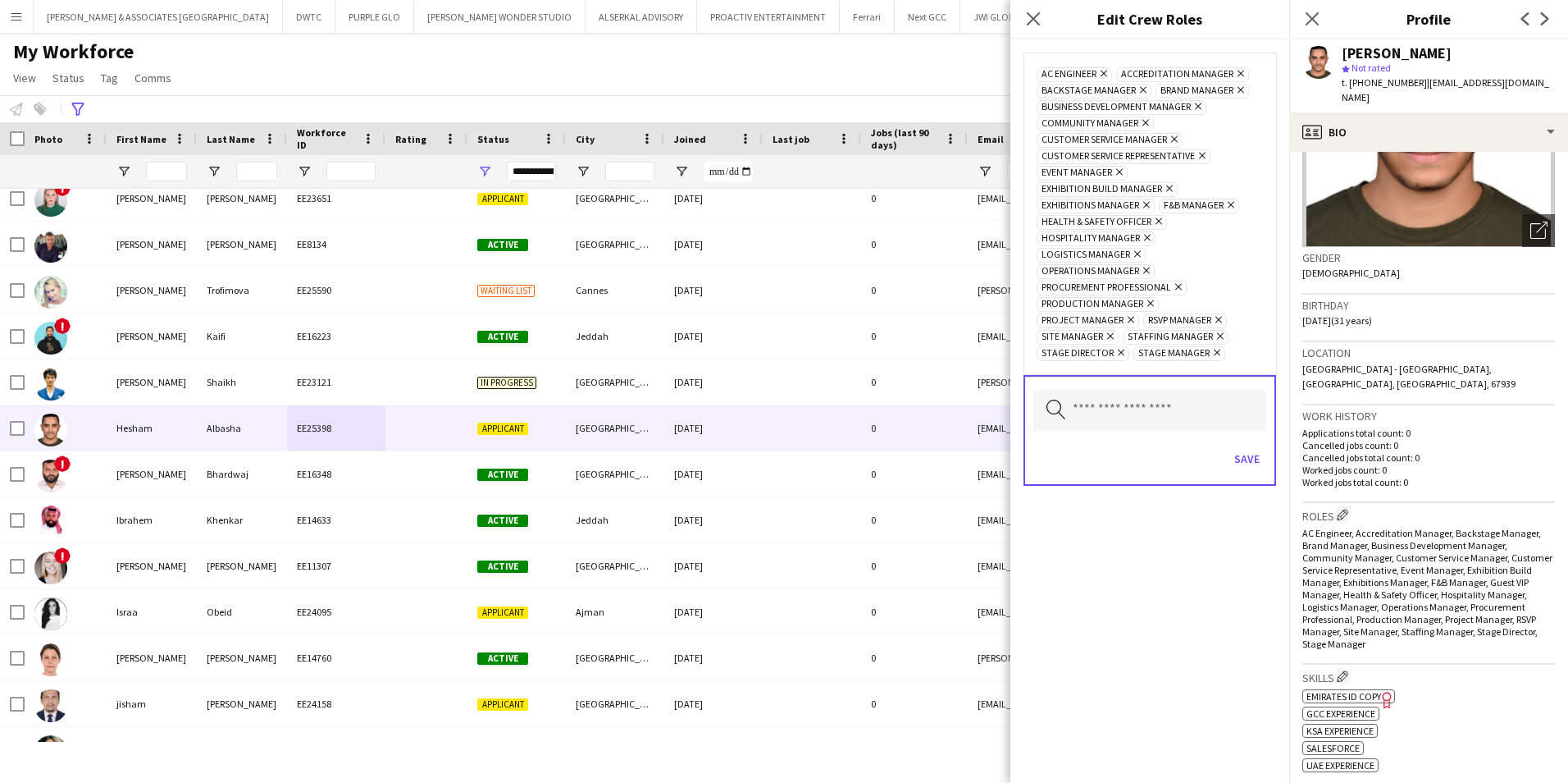
click at [1218, 321] on icon at bounding box center [1219, 320] width 7 height 7
click at [1119, 352] on icon "Remove" at bounding box center [1118, 352] width 11 height 11
click at [1131, 338] on icon "Remove" at bounding box center [1132, 336] width 11 height 11
click at [1212, 318] on icon "Remove" at bounding box center [1215, 319] width 11 height 11
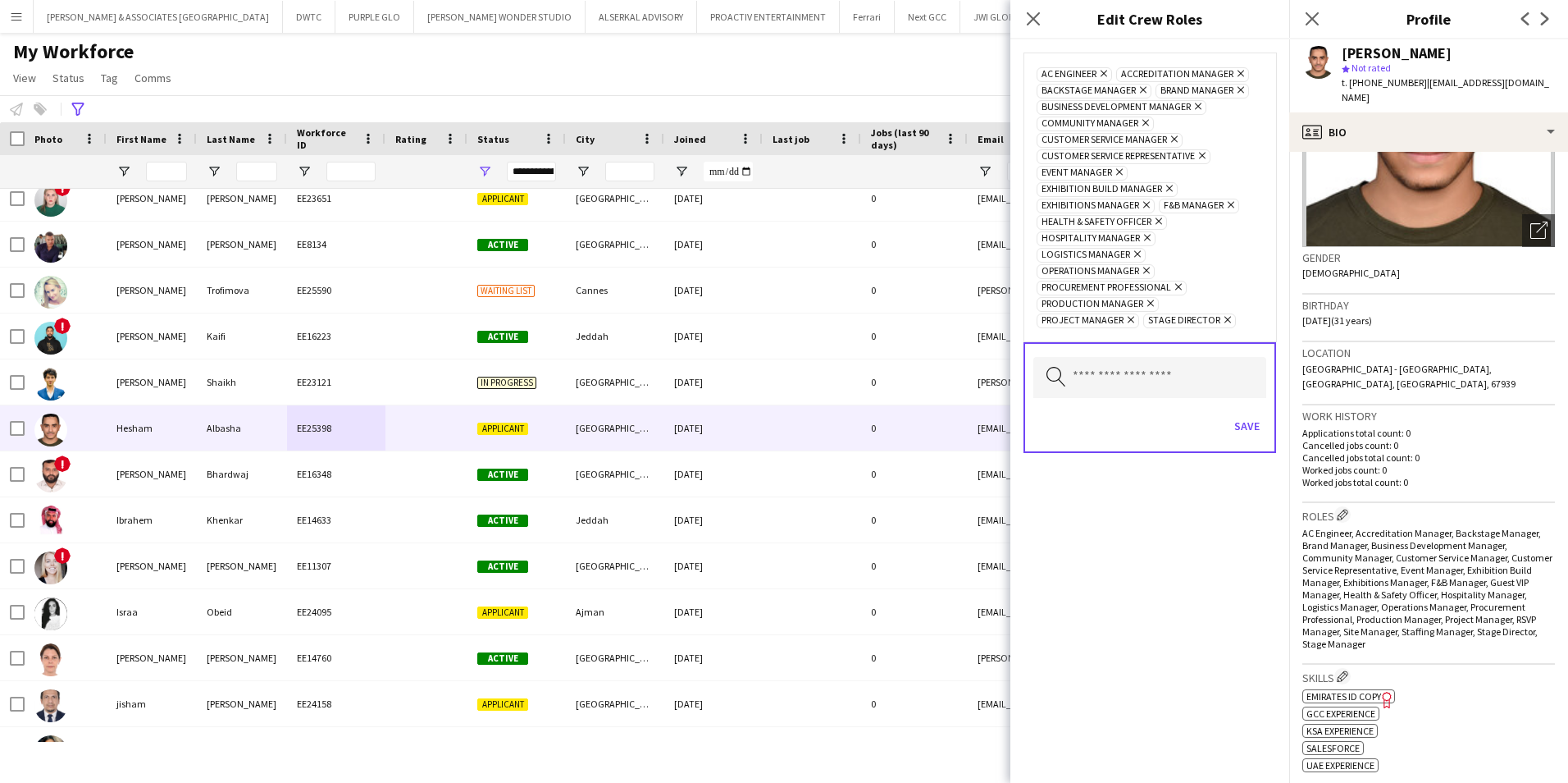
click at [1227, 318] on icon "Remove" at bounding box center [1226, 319] width 11 height 11
click at [1245, 413] on button "Save" at bounding box center [1246, 426] width 38 height 27
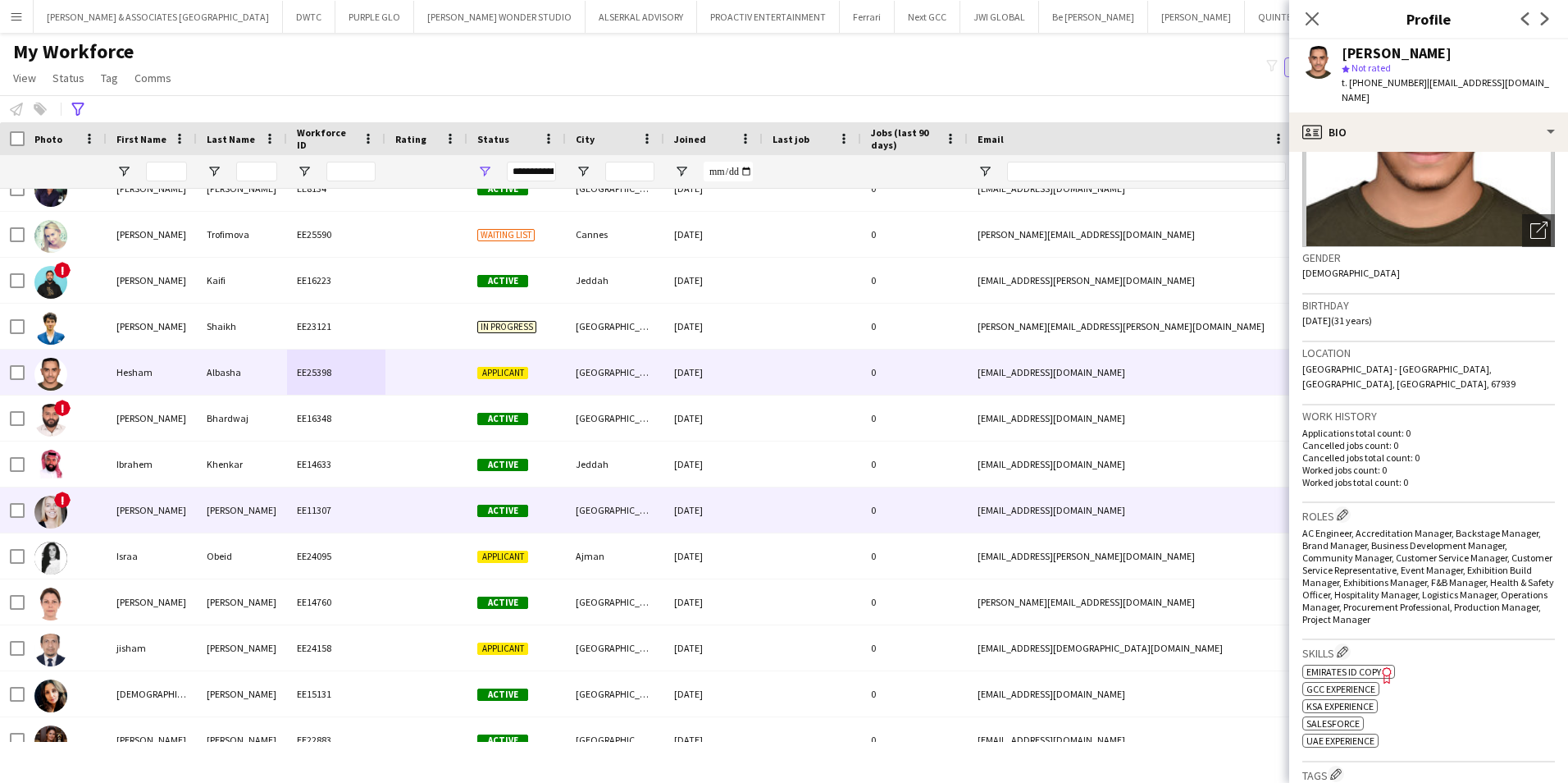
scroll to position [739, 0]
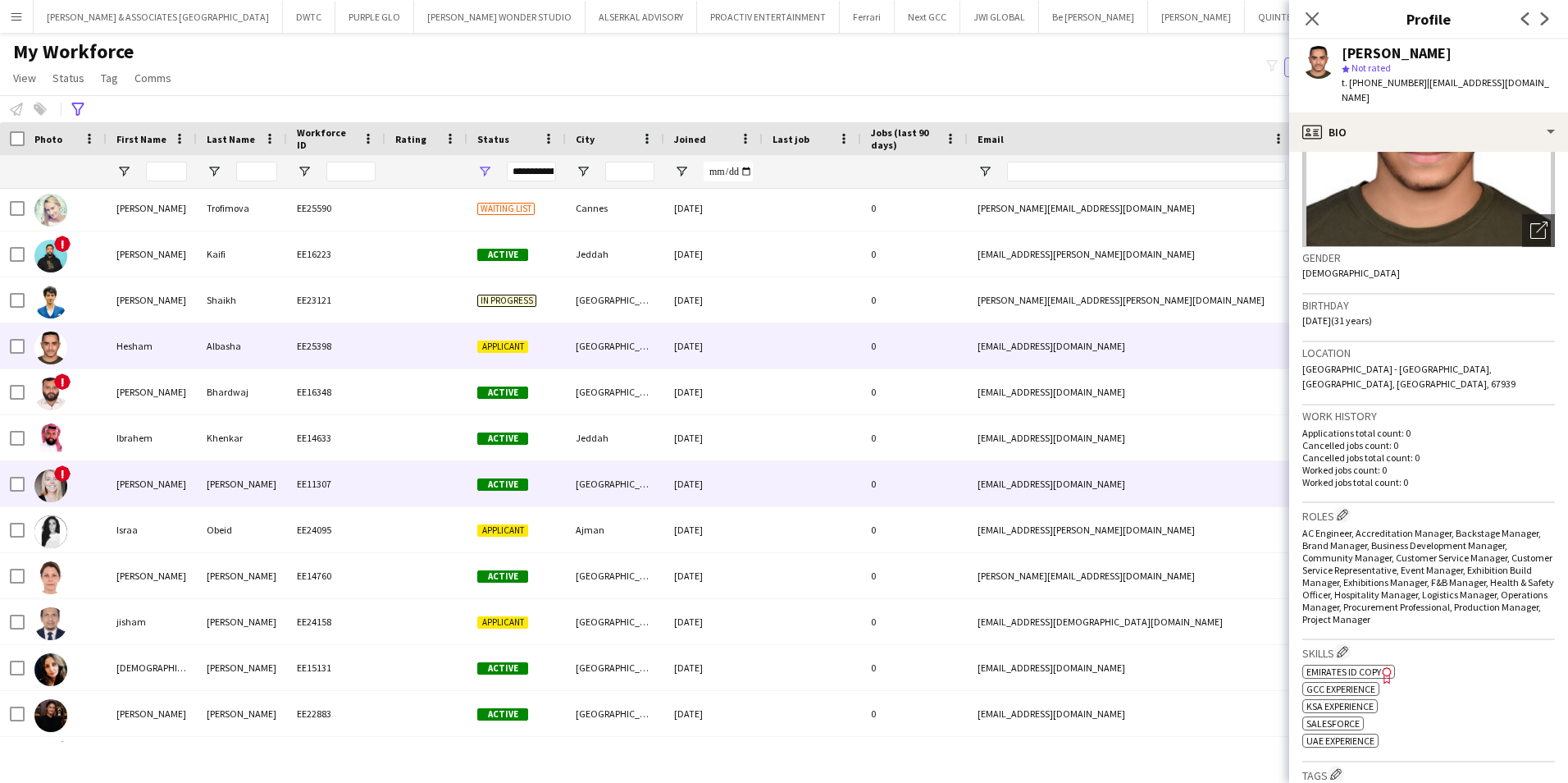
click at [378, 479] on div "EE11307" at bounding box center [336, 484] width 99 height 45
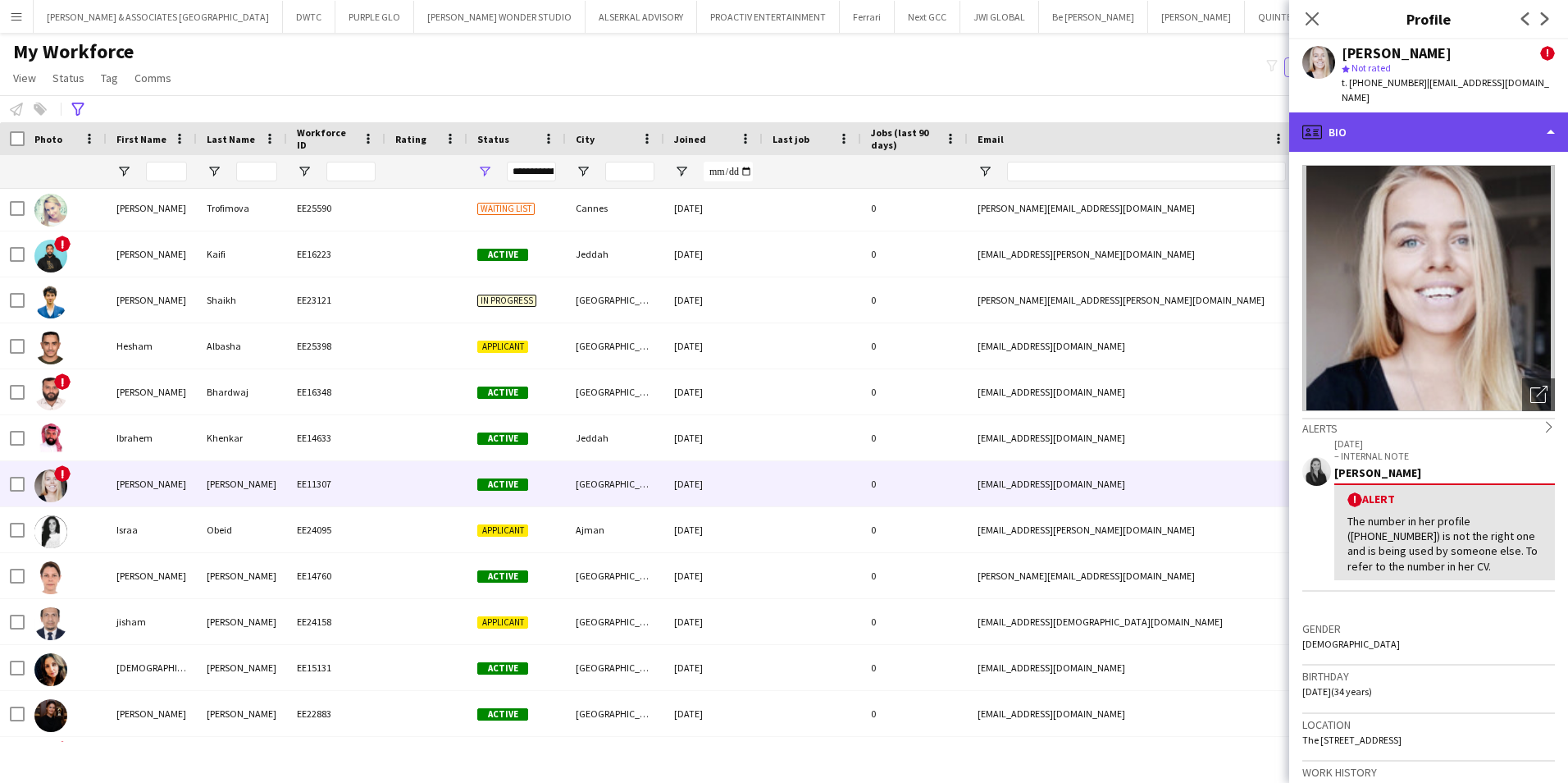
click at [1381, 124] on div "profile Bio" at bounding box center [1428, 132] width 279 height 39
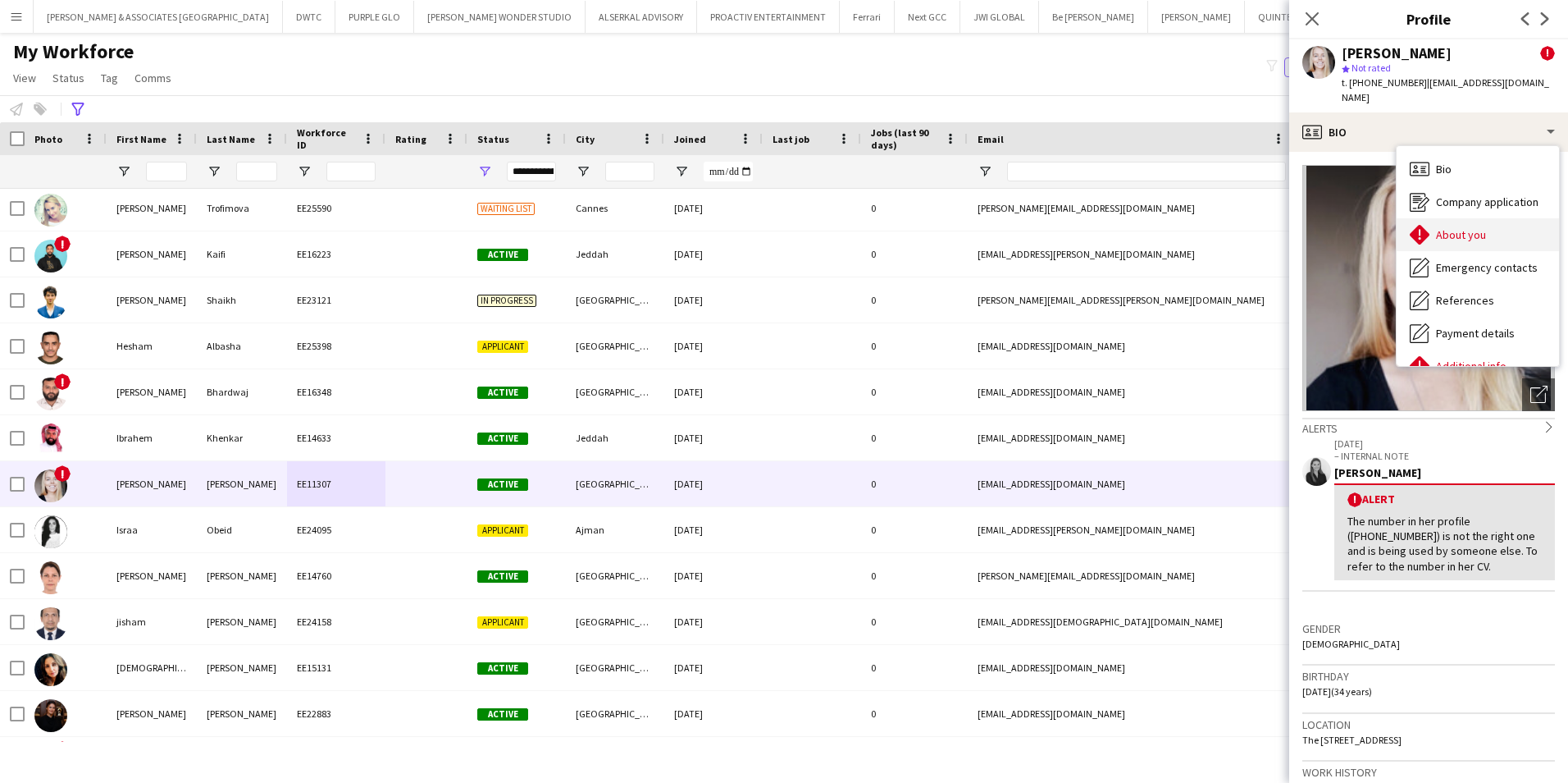
click at [1456, 227] on span "About you" at bounding box center [1460, 234] width 50 height 15
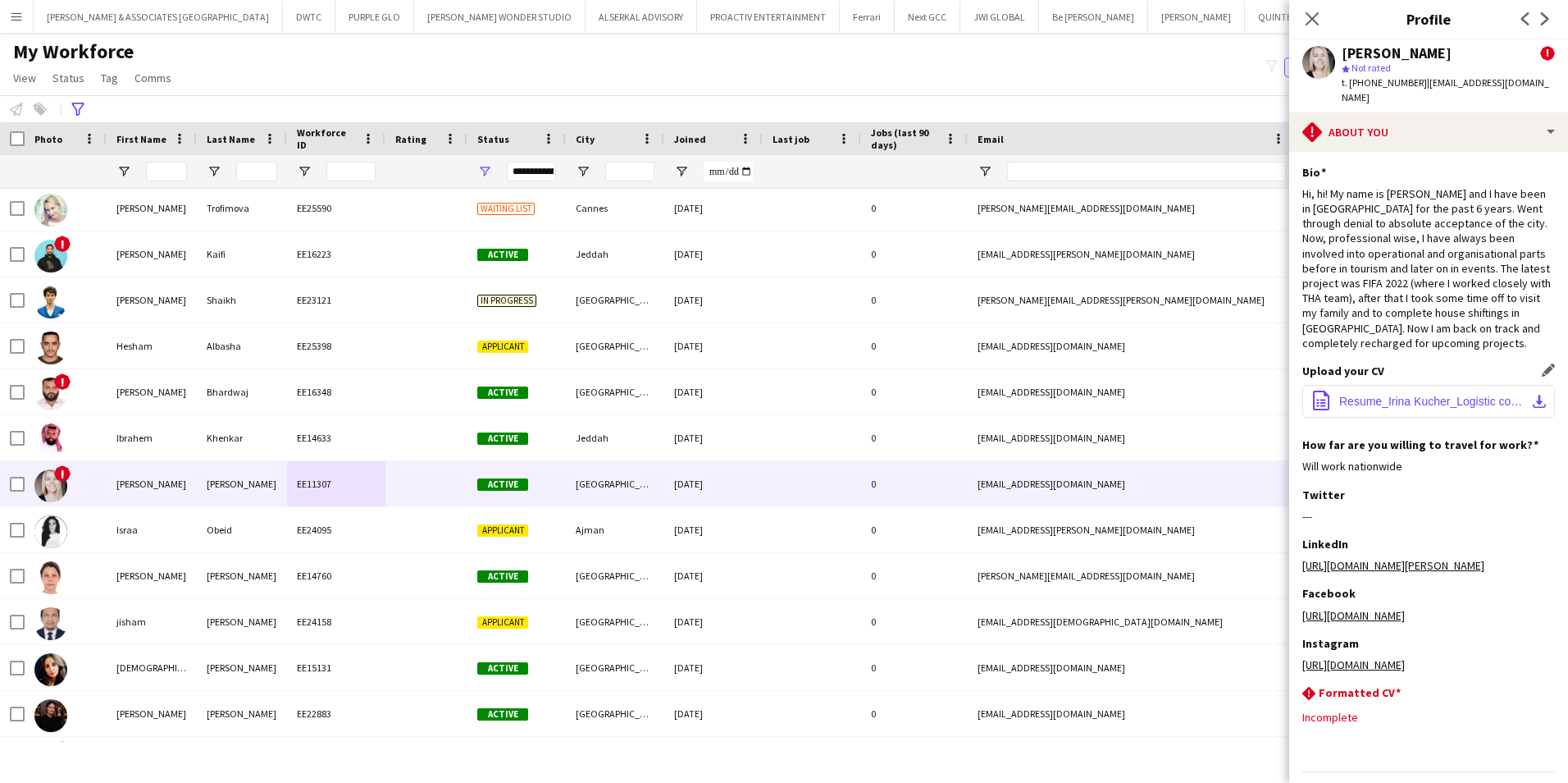
click at [1416, 395] on span "Resume_Irina Kucher_Logistic coordinator.pdf" at bounding box center [1432, 401] width 186 height 13
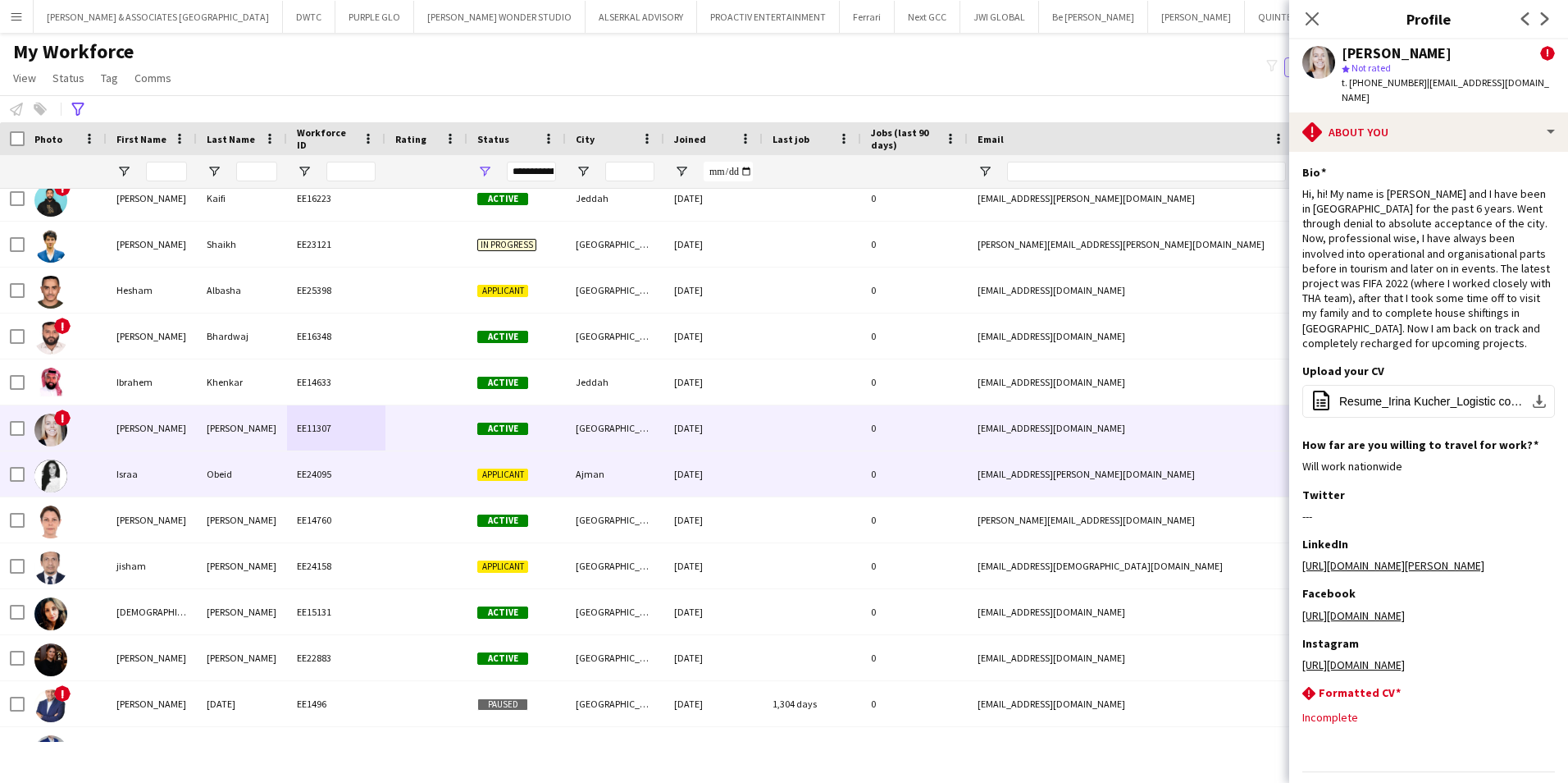
scroll to position [821, 0]
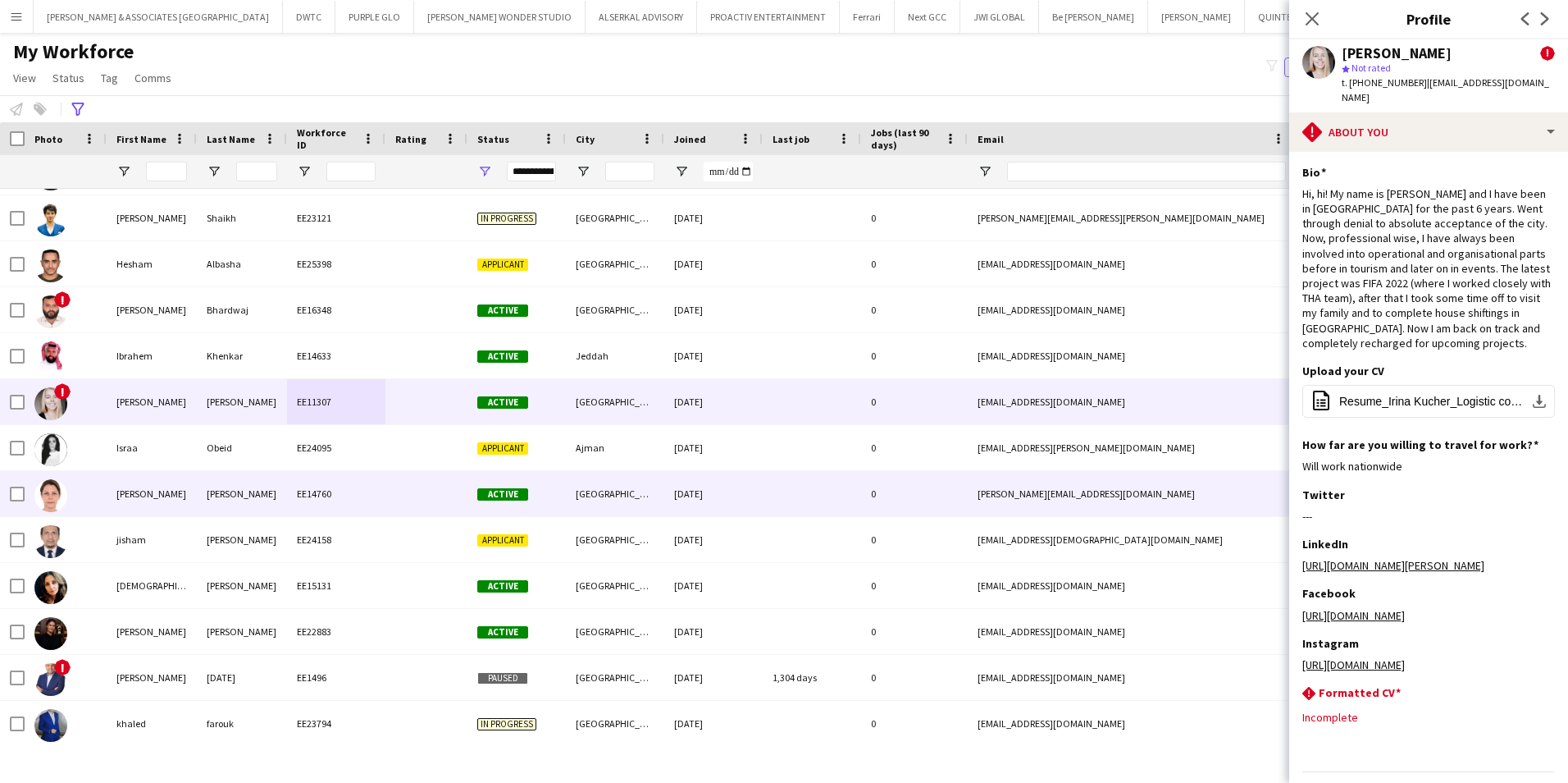
click at [383, 493] on div "EE14760" at bounding box center [336, 494] width 99 height 45
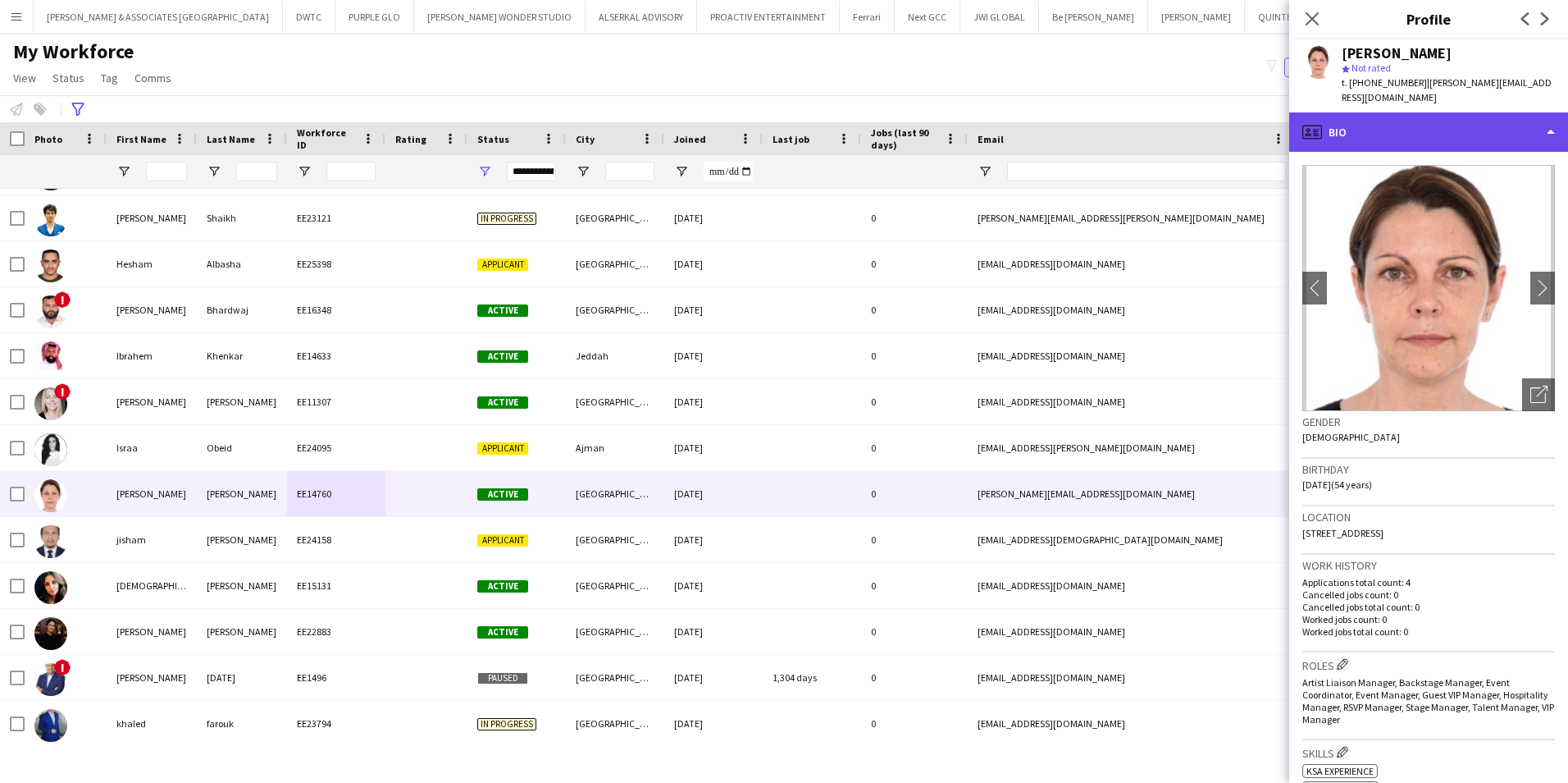
click at [1447, 114] on div "profile Bio" at bounding box center [1428, 132] width 279 height 39
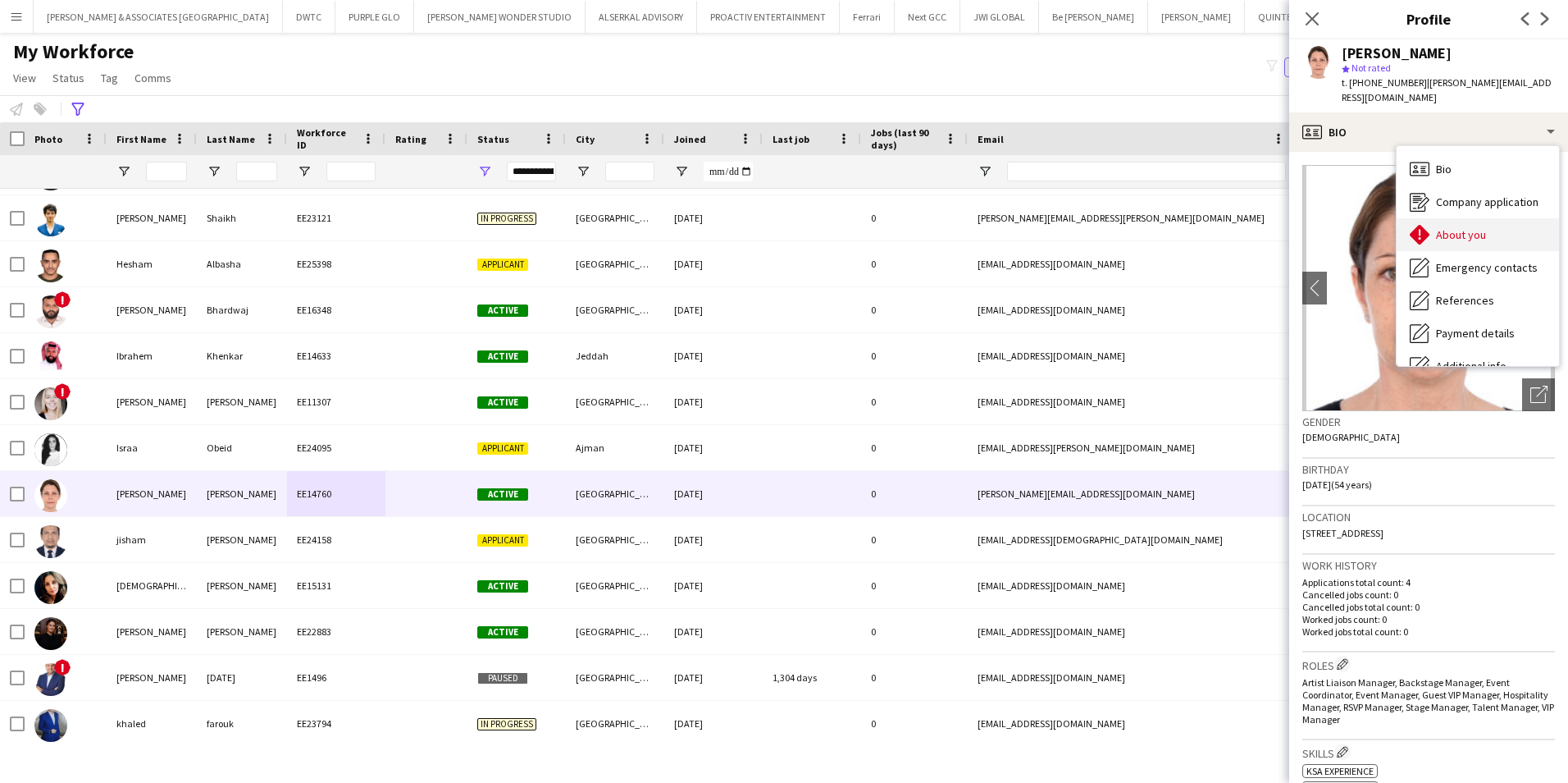
click at [1467, 218] on div "About you About you" at bounding box center [1477, 234] width 163 height 33
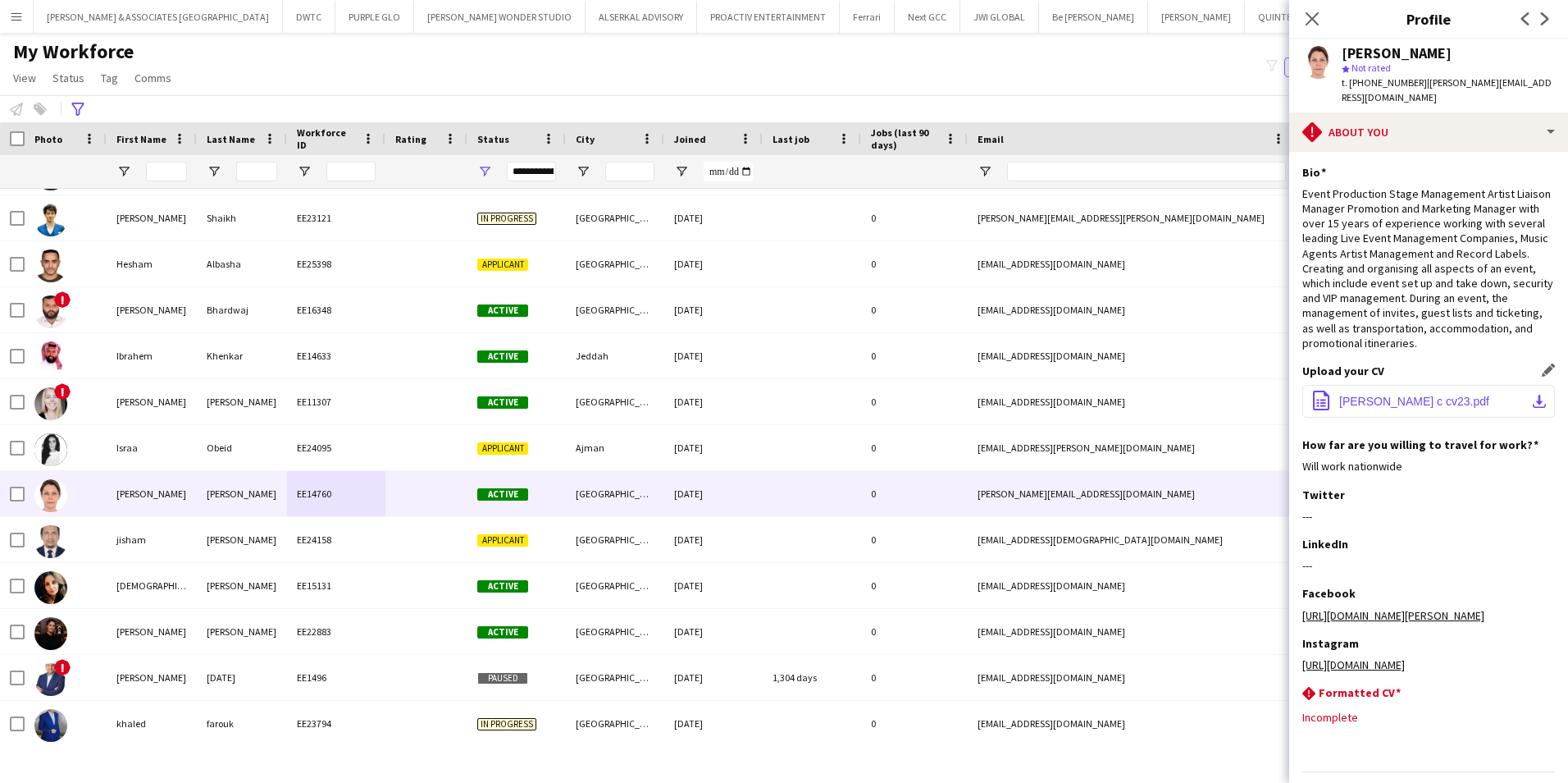
click at [1424, 418] on button "office-file-sheet jess c cv23.pdf download-bottom" at bounding box center [1429, 401] width 253 height 33
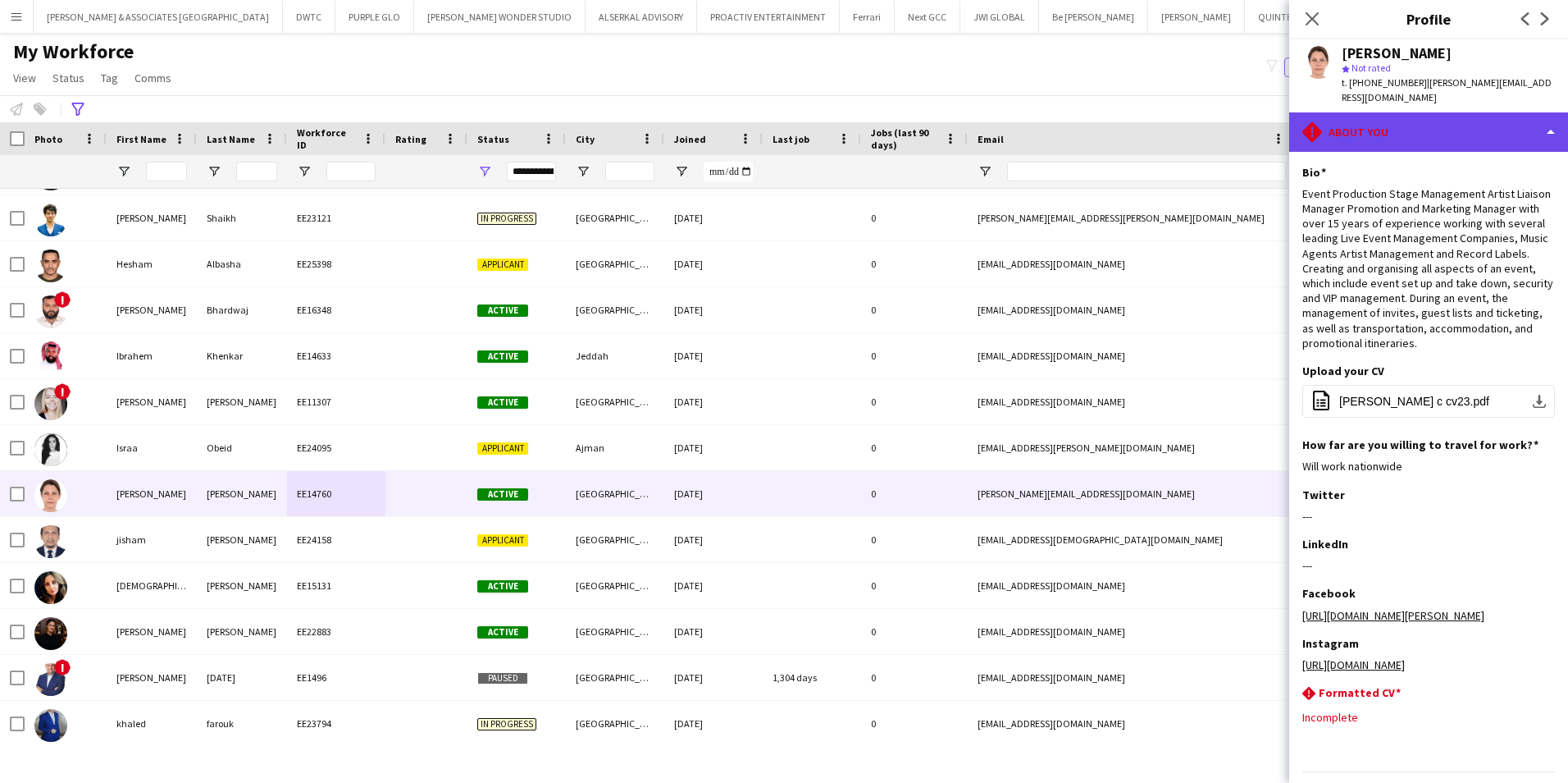
click at [1444, 119] on div "rhombus-alert About you" at bounding box center [1428, 132] width 279 height 39
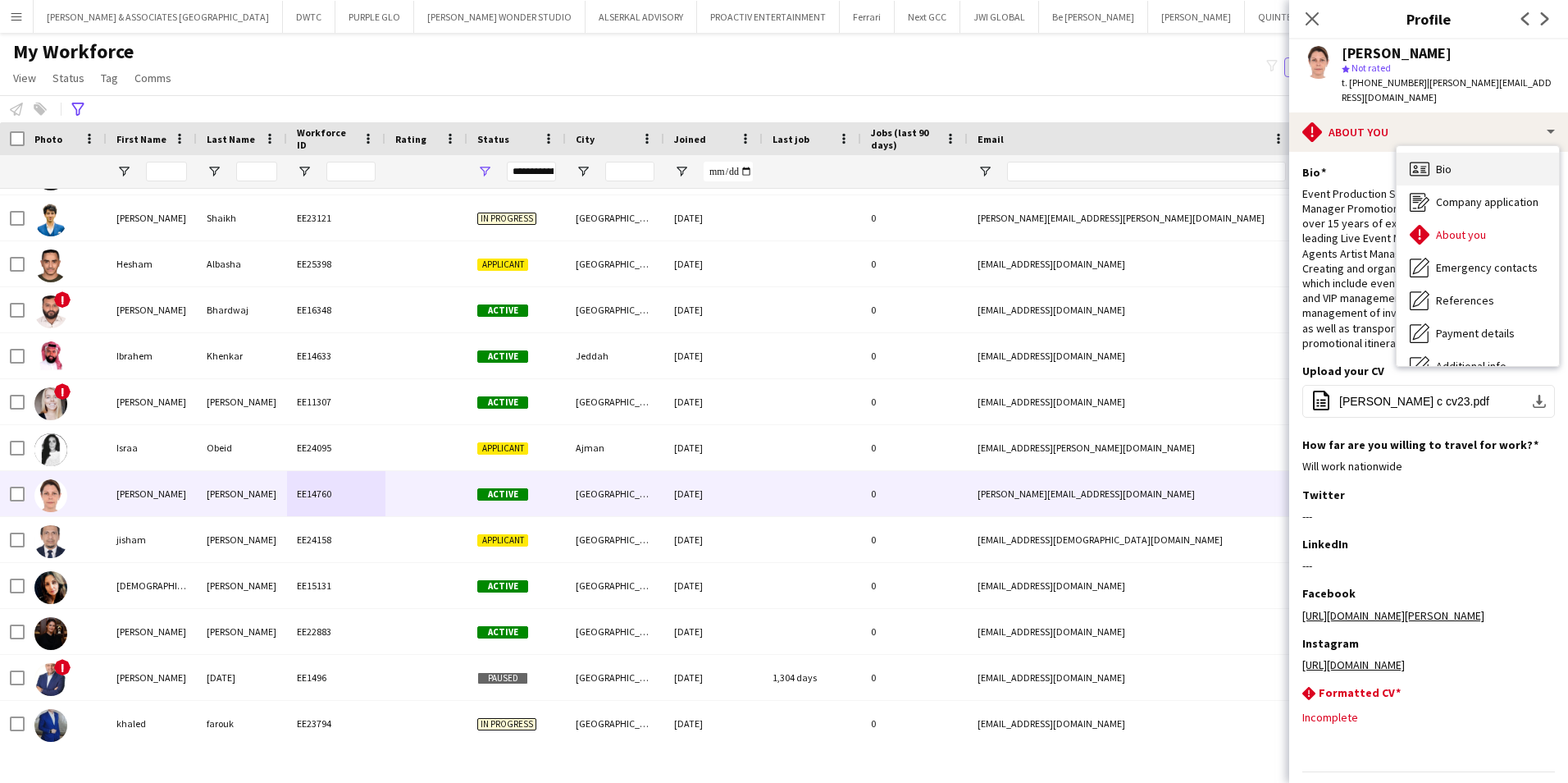
click at [1448, 162] on span "Bio" at bounding box center [1444, 169] width 16 height 15
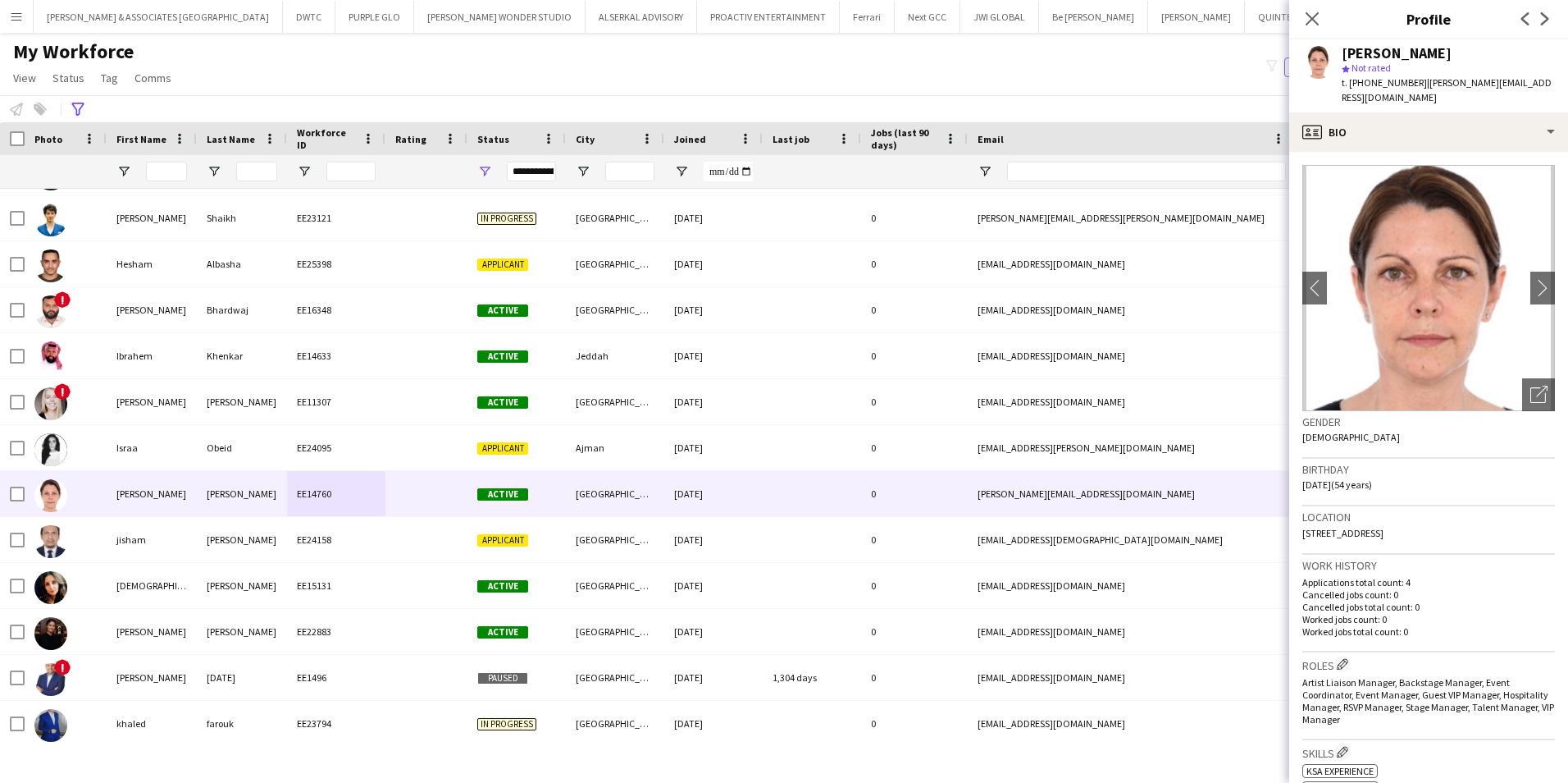
scroll to position [164, 0]
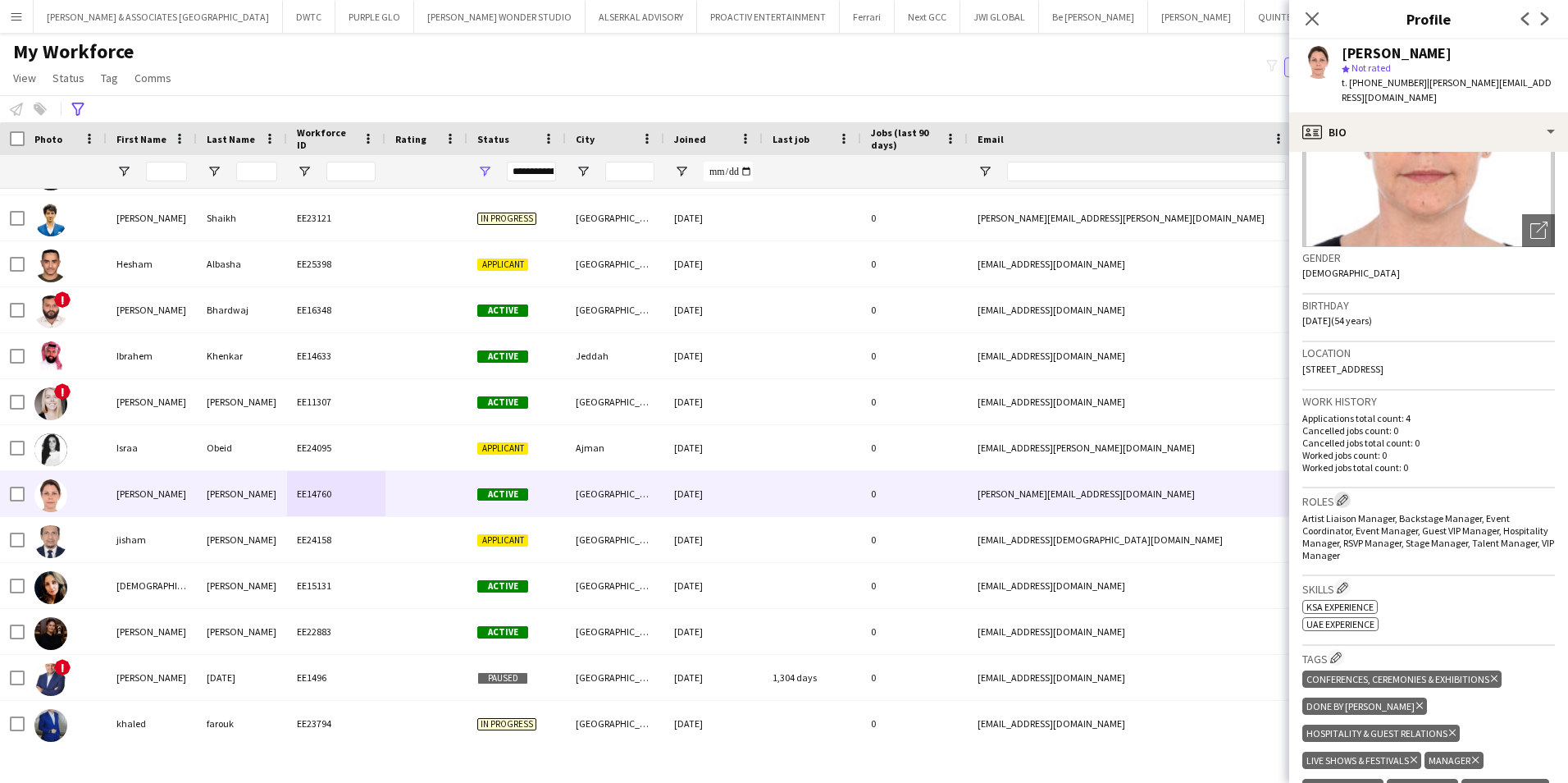
click at [1348, 494] on app-icon "Edit crew company roles" at bounding box center [1343, 500] width 12 height 12
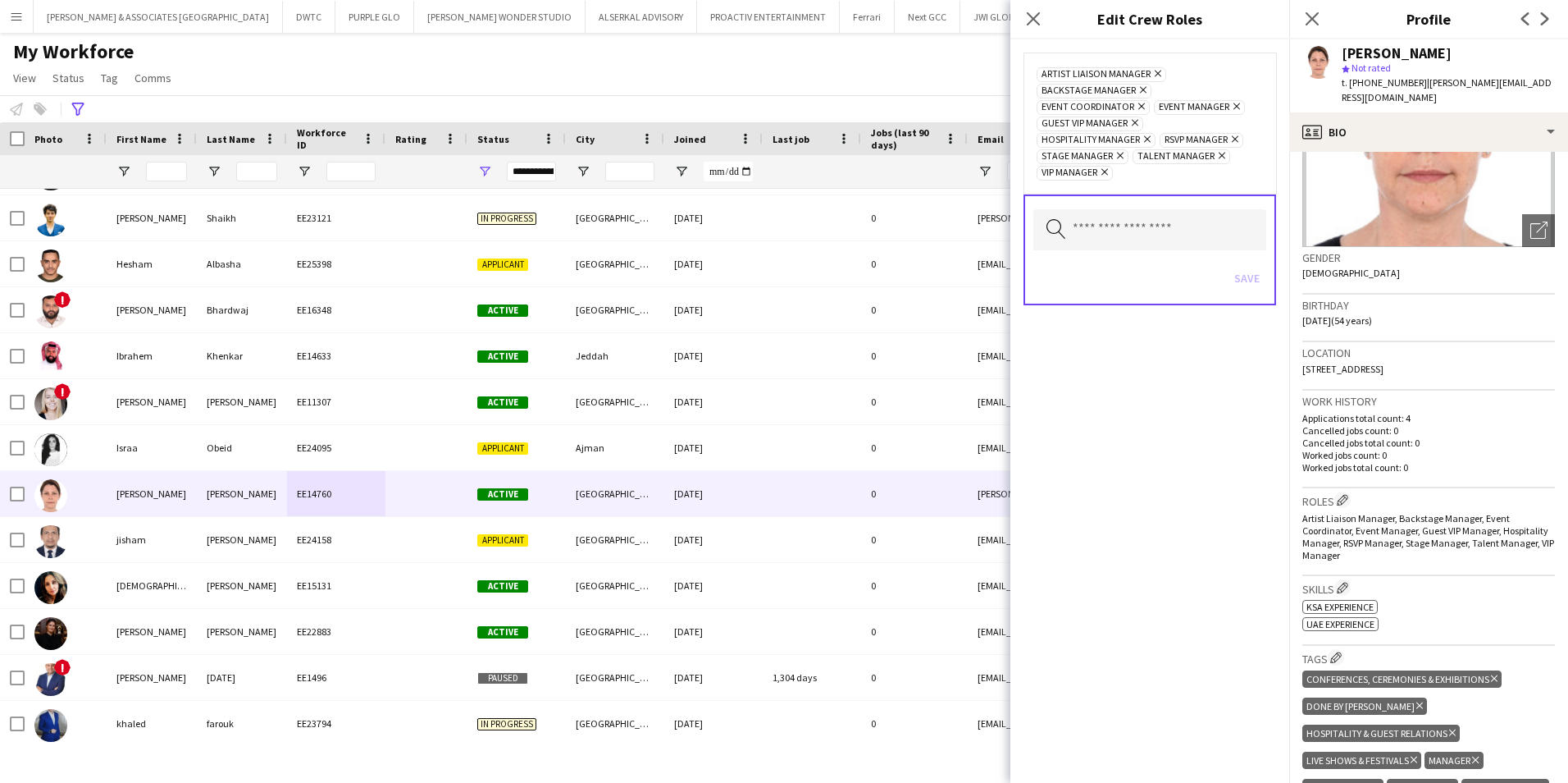
click at [1147, 138] on icon at bounding box center [1147, 139] width 7 height 7
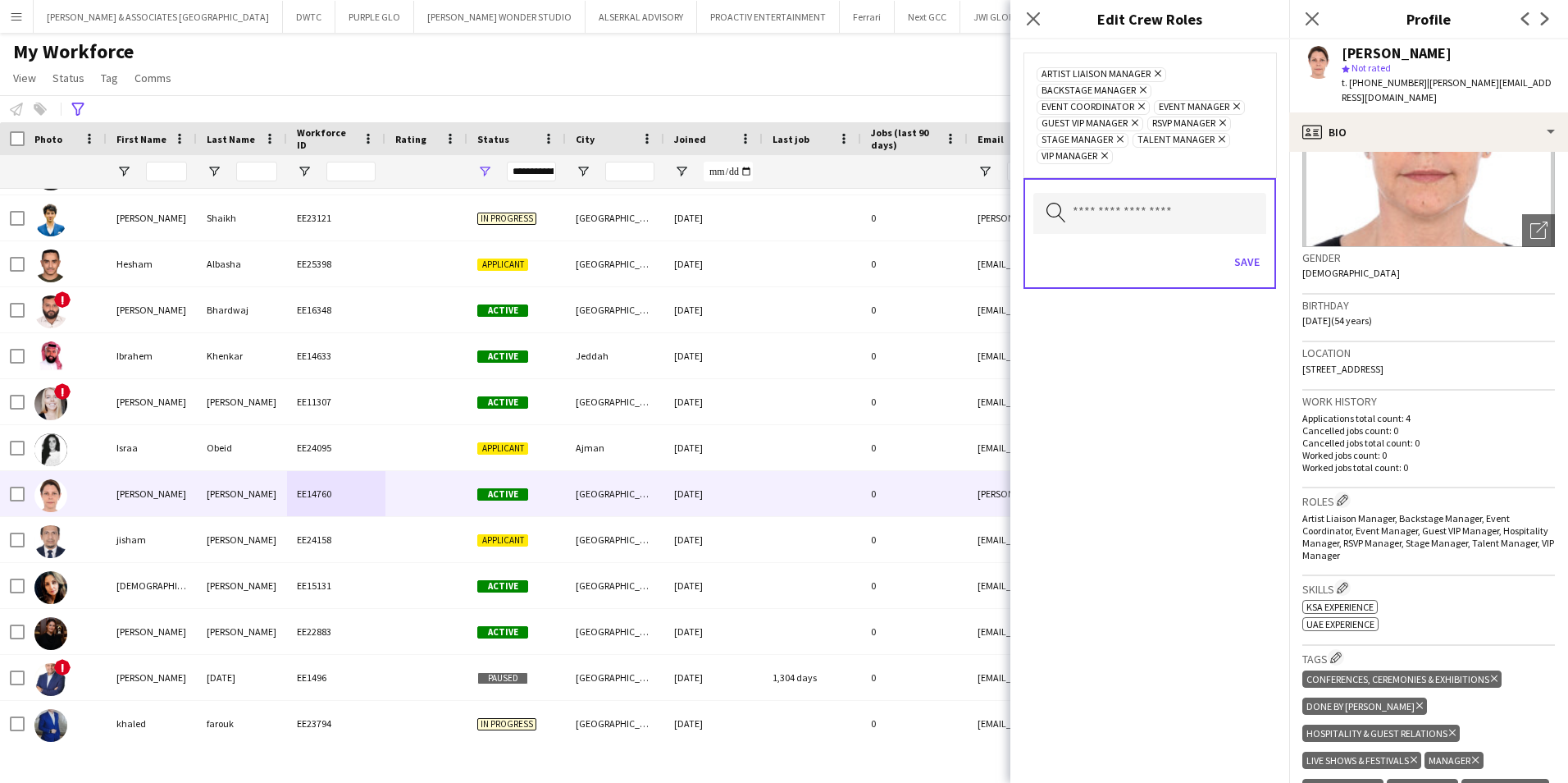
click at [1221, 122] on icon "Remove" at bounding box center [1221, 122] width 11 height 11
click at [1247, 239] on button "Save" at bounding box center [1246, 245] width 38 height 27
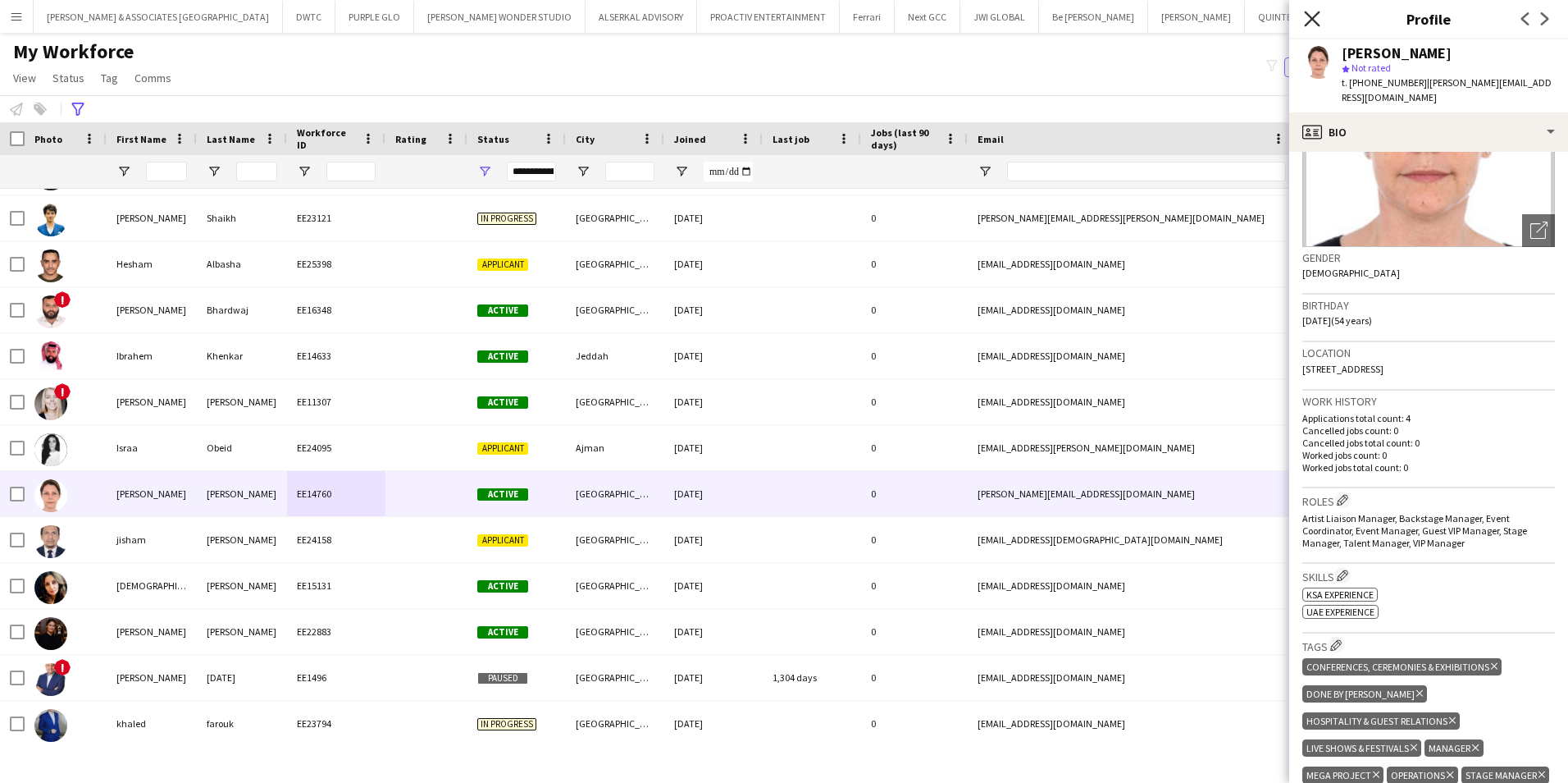
click at [1315, 19] on icon "Close pop-in" at bounding box center [1311, 19] width 16 height 16
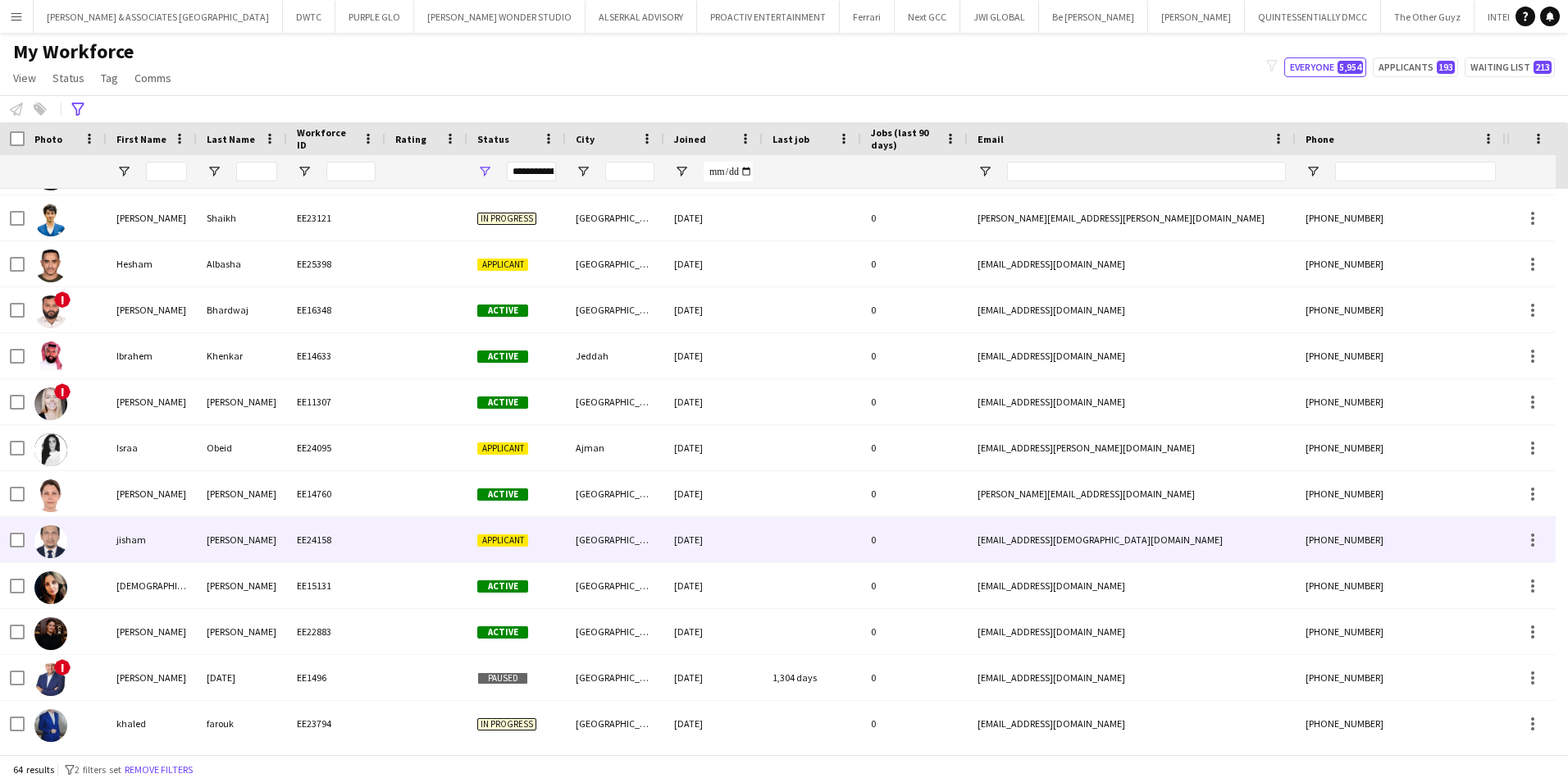
drag, startPoint x: 236, startPoint y: 523, endPoint x: 236, endPoint y: 508, distance: 15.0
click at [236, 517] on div "abdulla" at bounding box center [241, 540] width 90 height 45
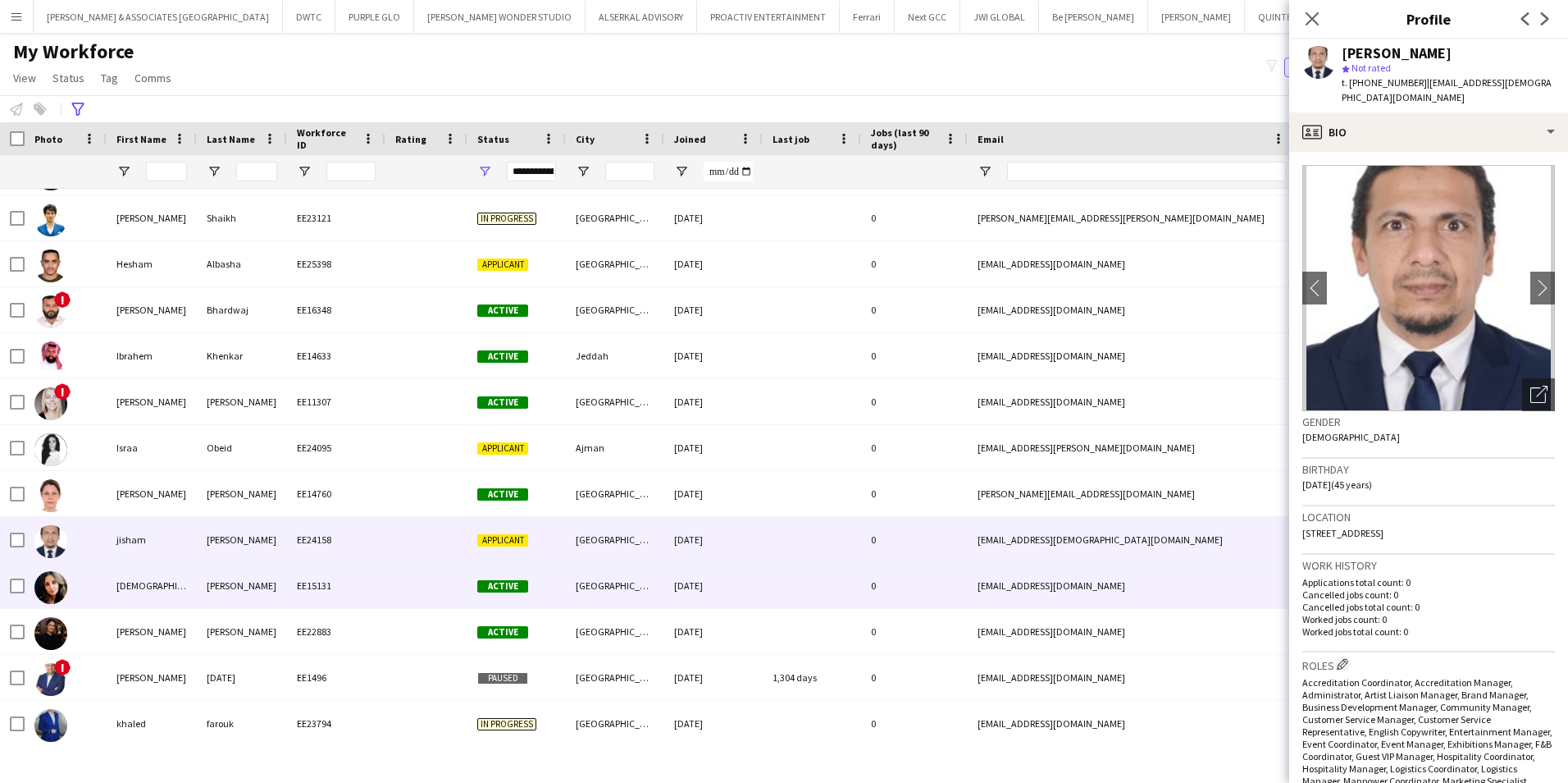
click at [211, 566] on div "Sandhu" at bounding box center [241, 586] width 90 height 45
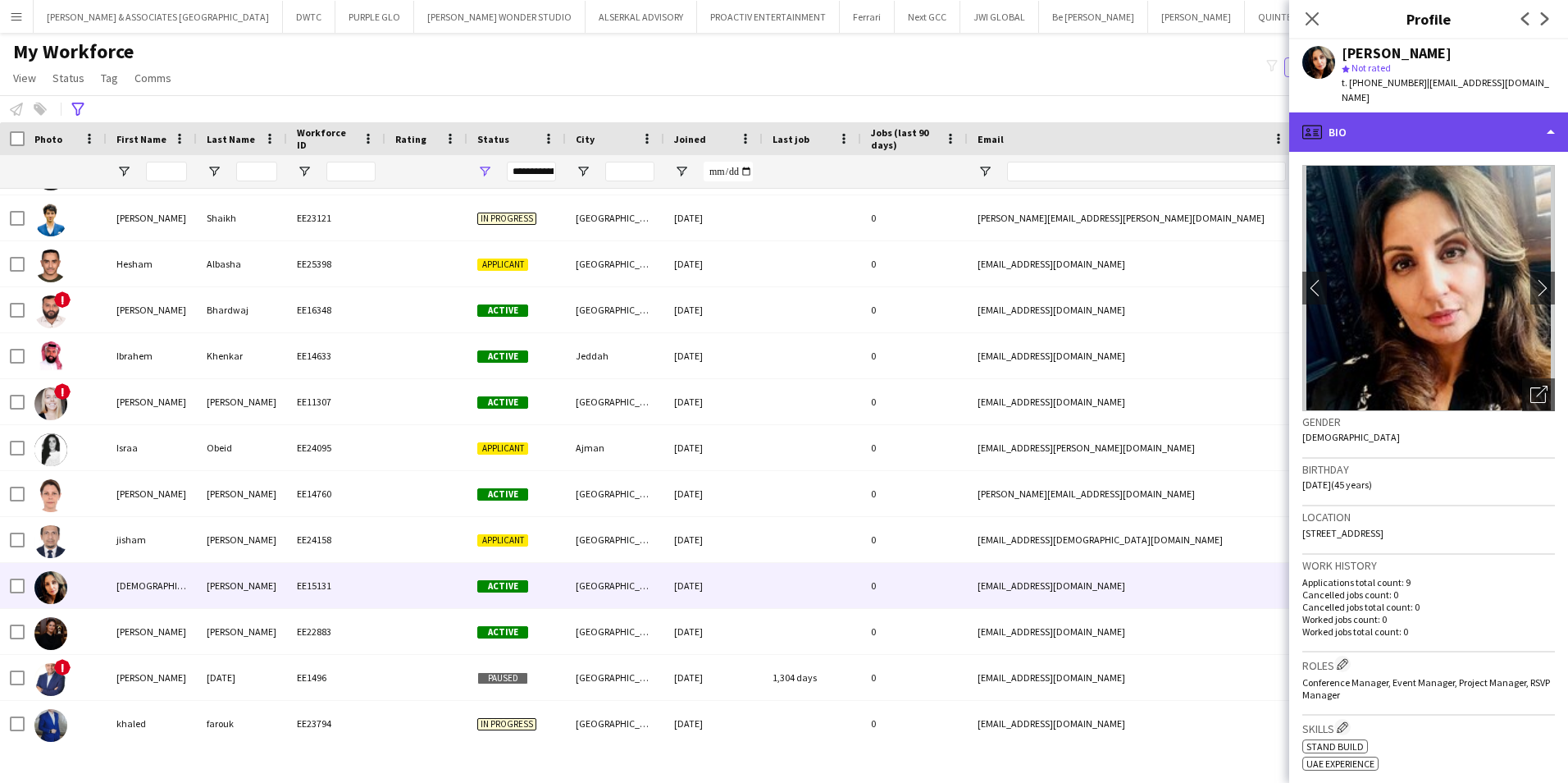
click at [1377, 128] on div "profile Bio" at bounding box center [1428, 132] width 279 height 39
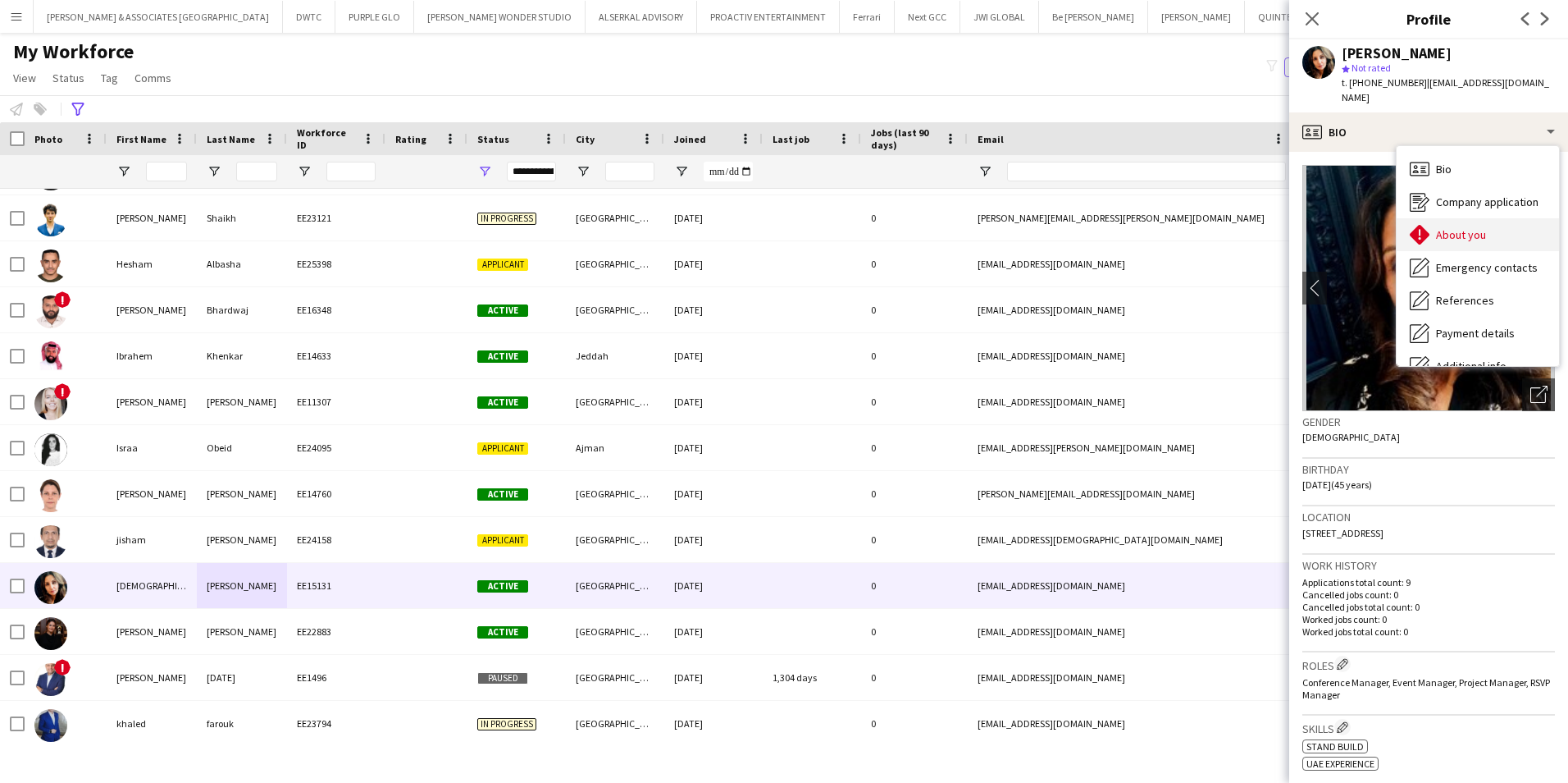
click at [1461, 218] on div "About you About you" at bounding box center [1477, 234] width 163 height 33
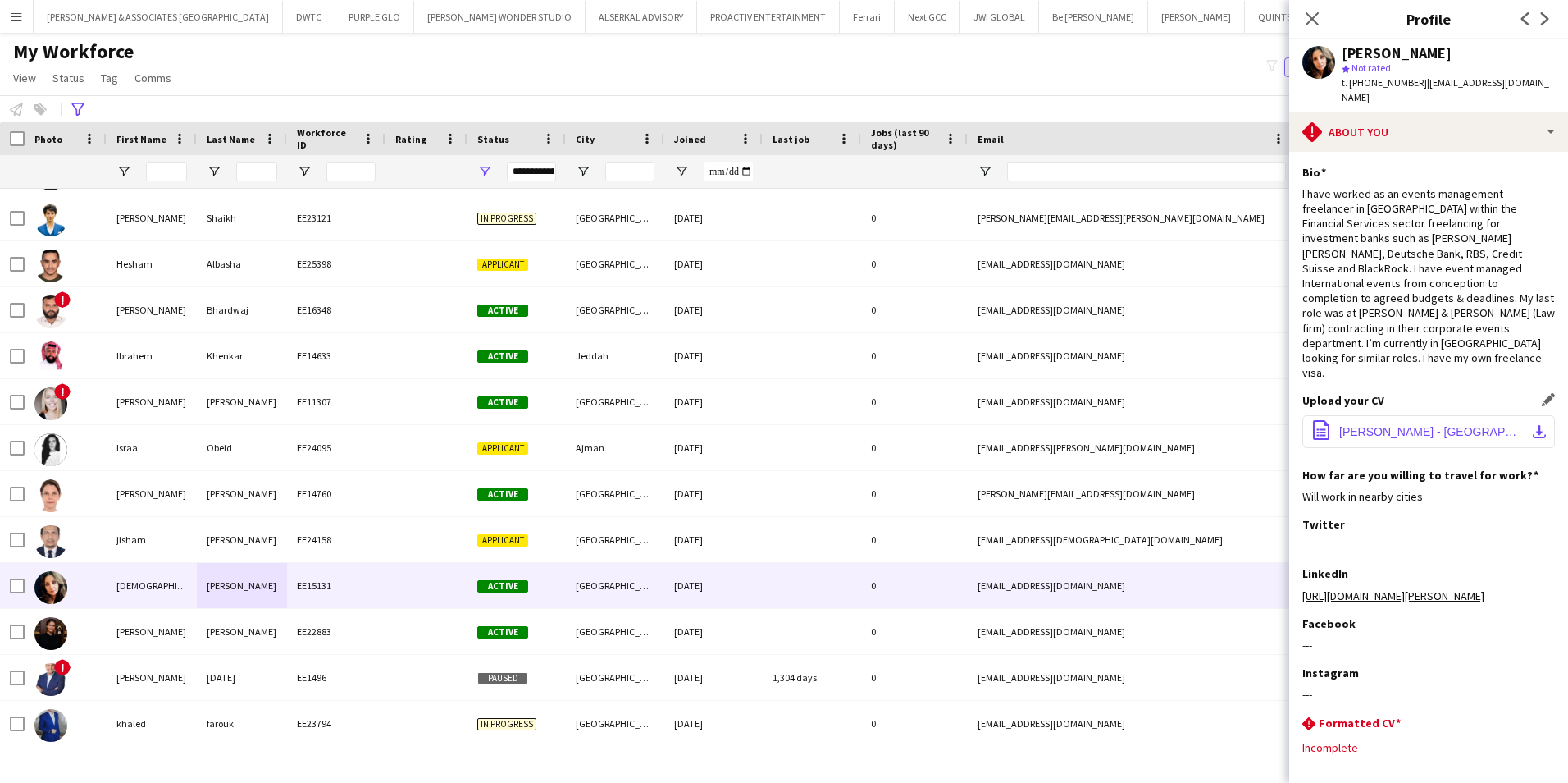
click at [1400, 425] on span "Jugita Sandhu - Dubai - Visa .docx" at bounding box center [1432, 431] width 186 height 13
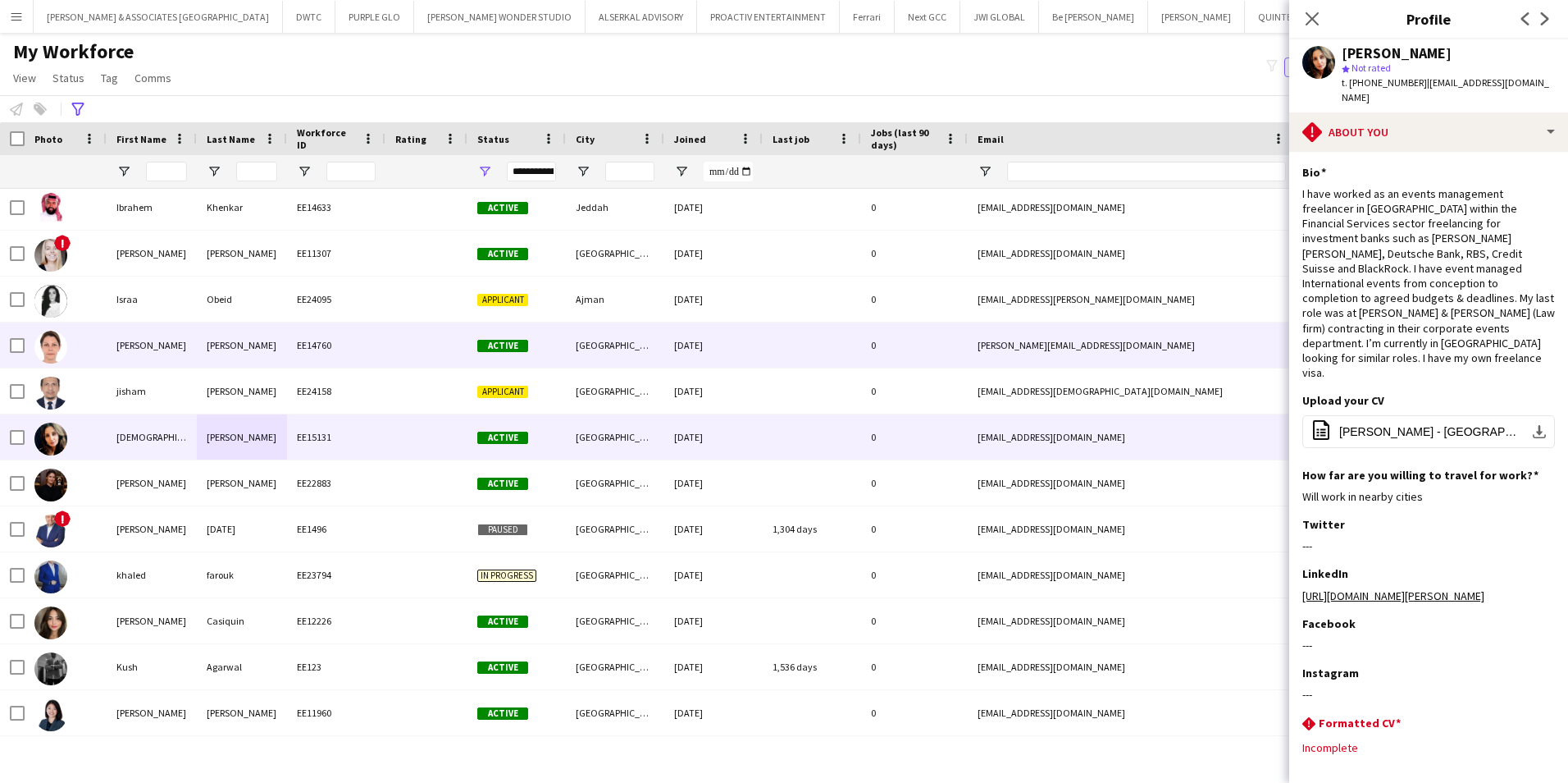
scroll to position [984, 0]
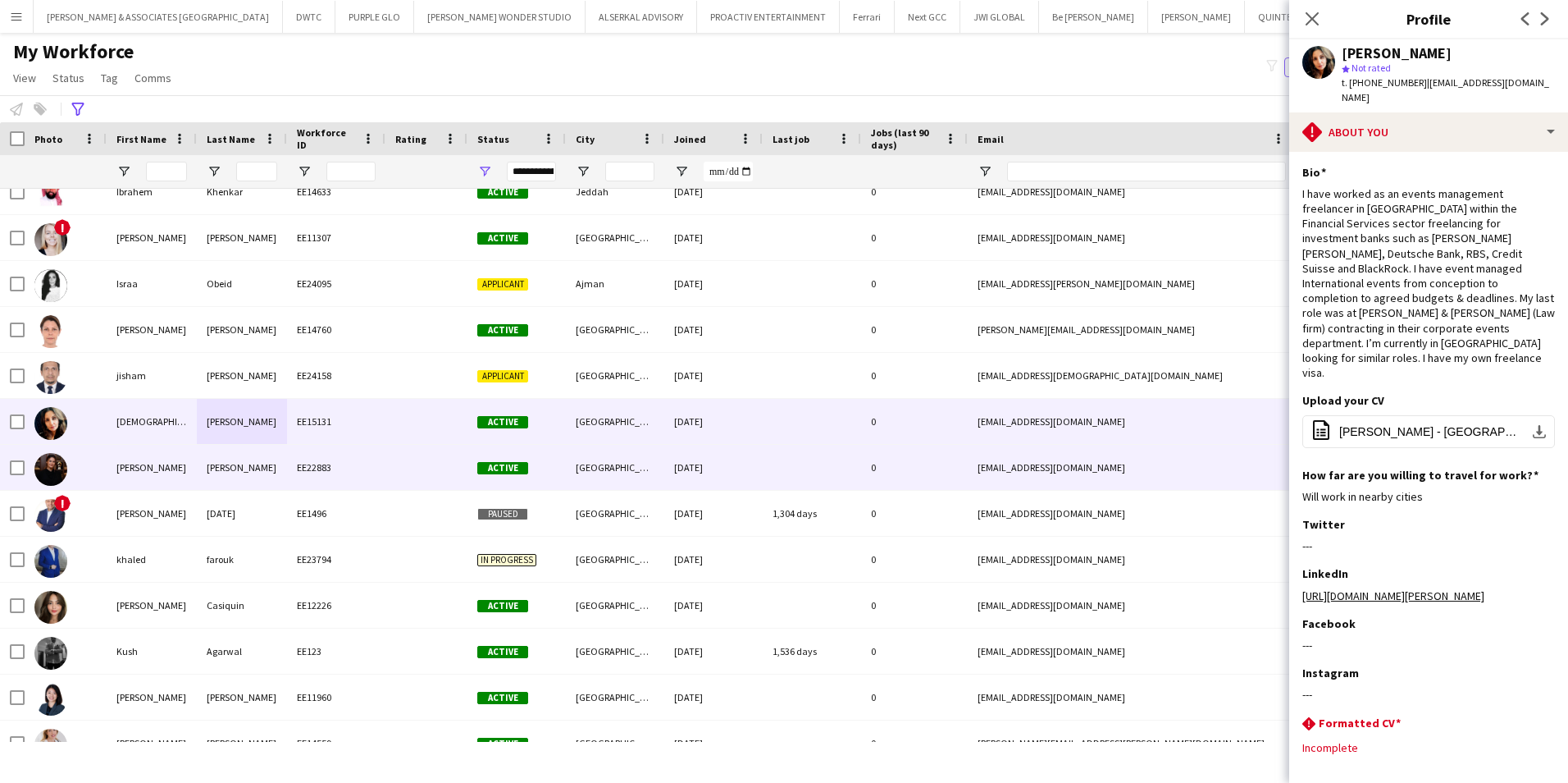
click at [207, 481] on div "Julie" at bounding box center [241, 467] width 90 height 45
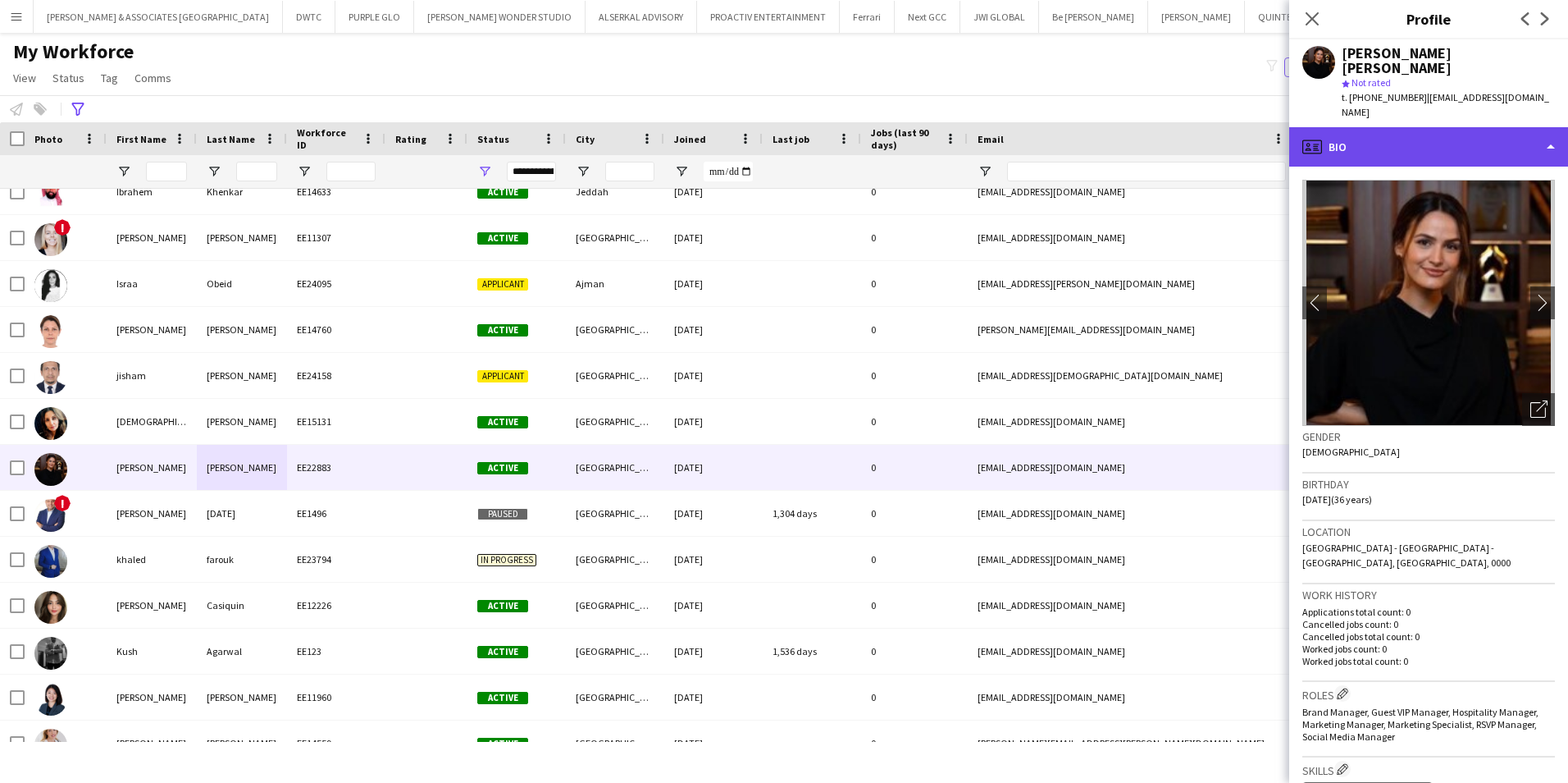
click at [1400, 128] on div "profile Bio" at bounding box center [1428, 147] width 279 height 39
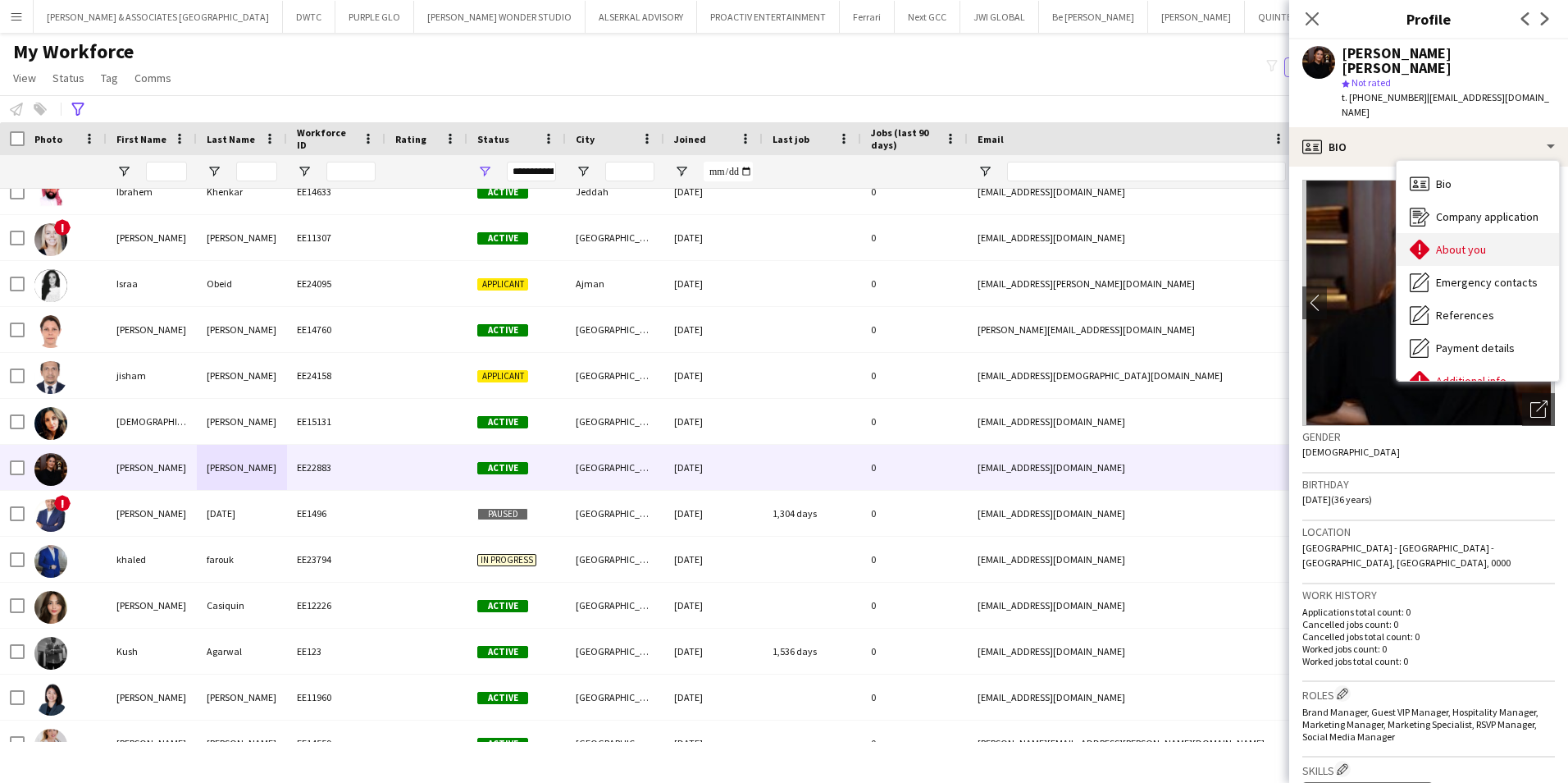
click at [1457, 233] on div "About you About you" at bounding box center [1477, 249] width 163 height 33
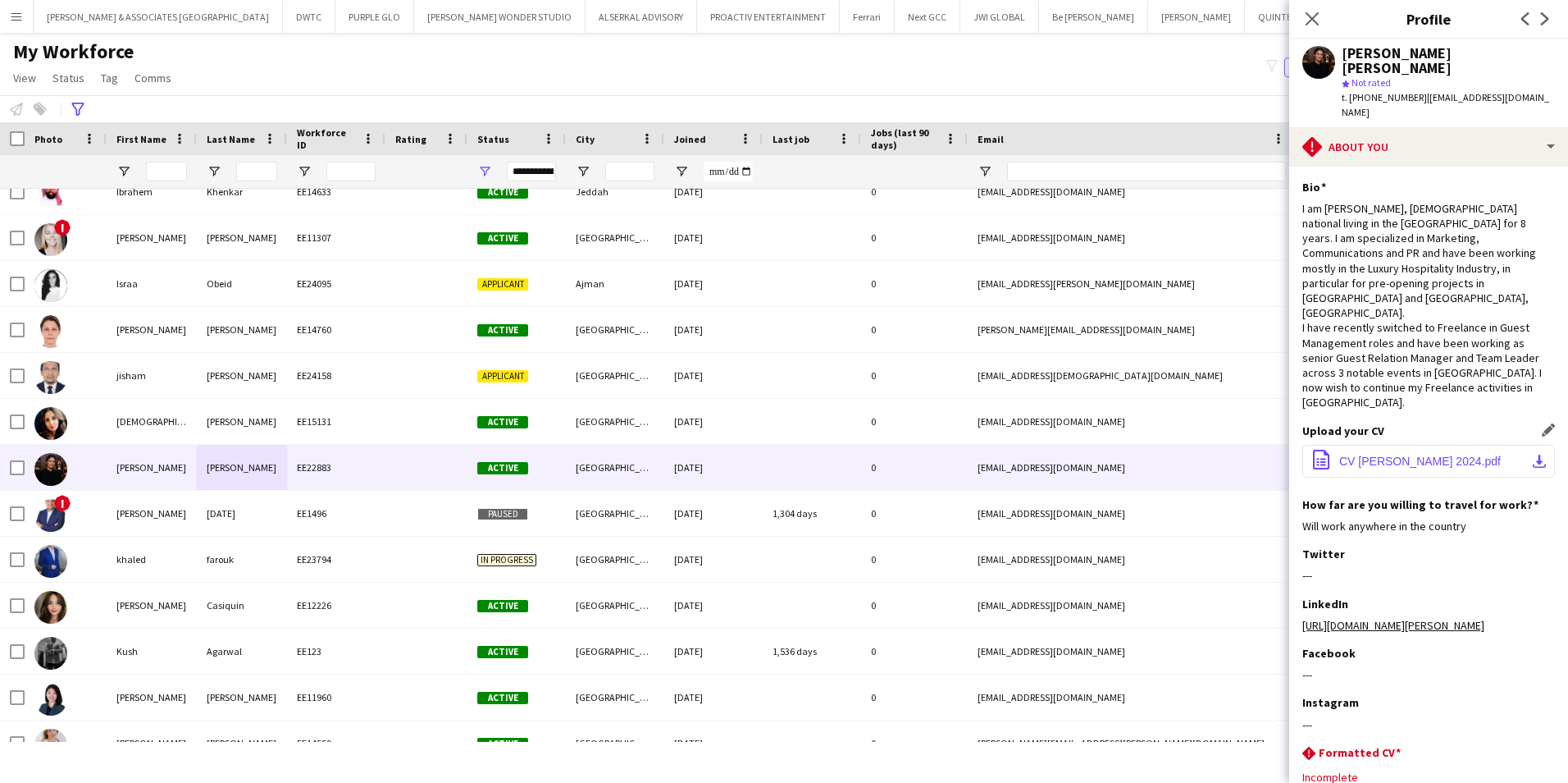
click at [1418, 444] on button "office-file-sheet CV Julie Weber 2024.pdf download-bottom" at bounding box center [1429, 460] width 253 height 33
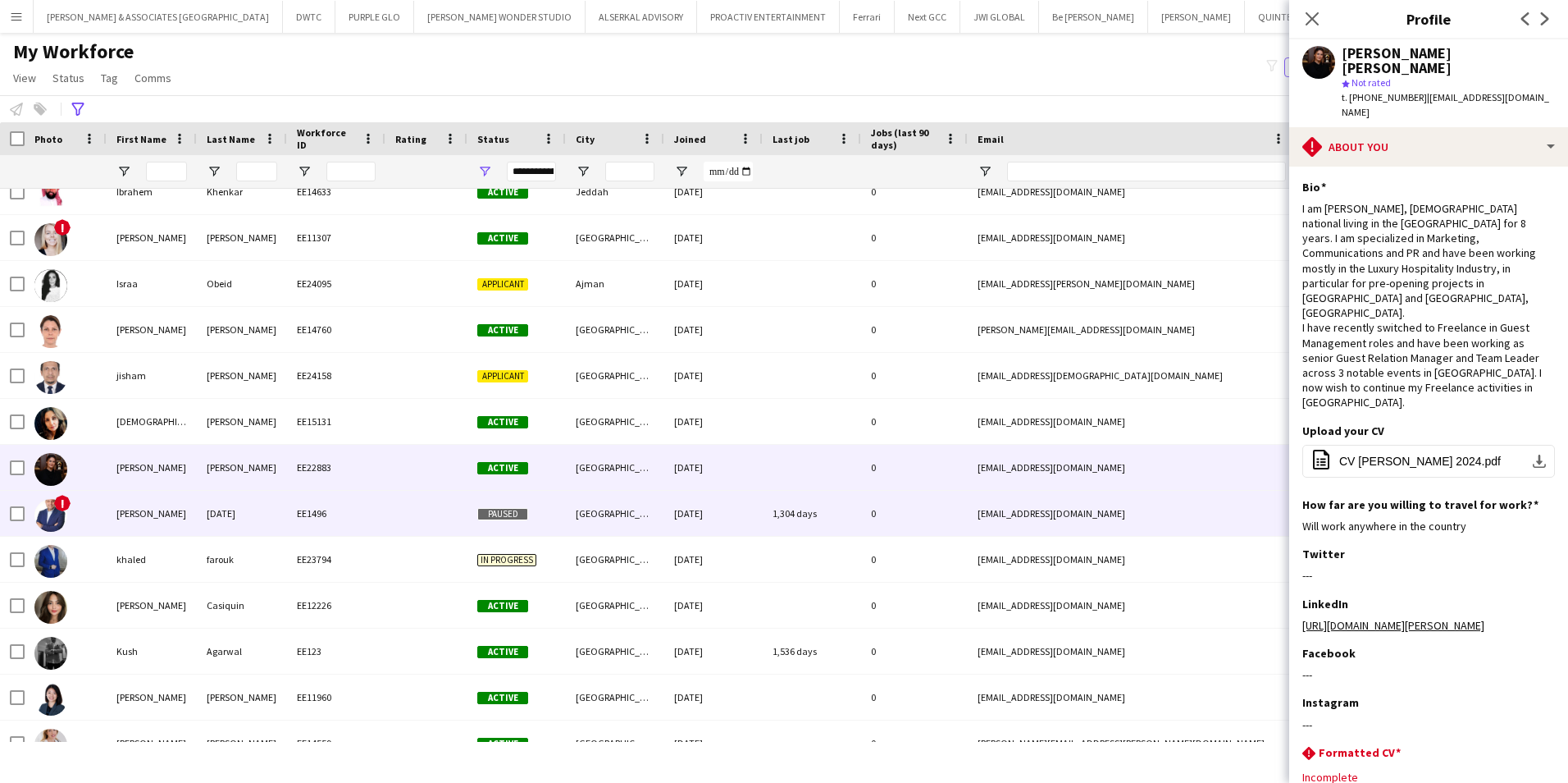
click at [163, 509] on div "Karim" at bounding box center [151, 513] width 90 height 45
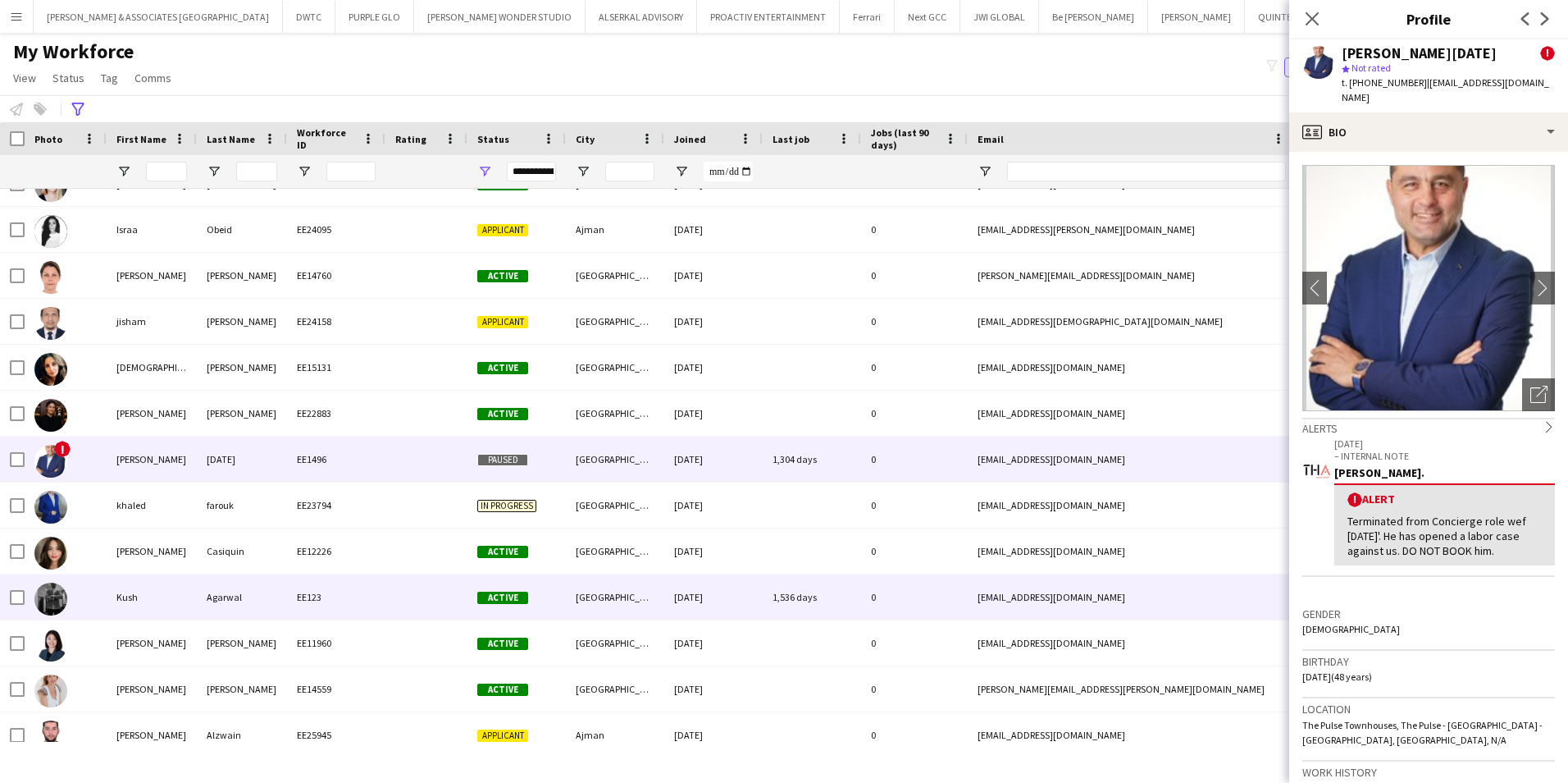
scroll to position [1066, 0]
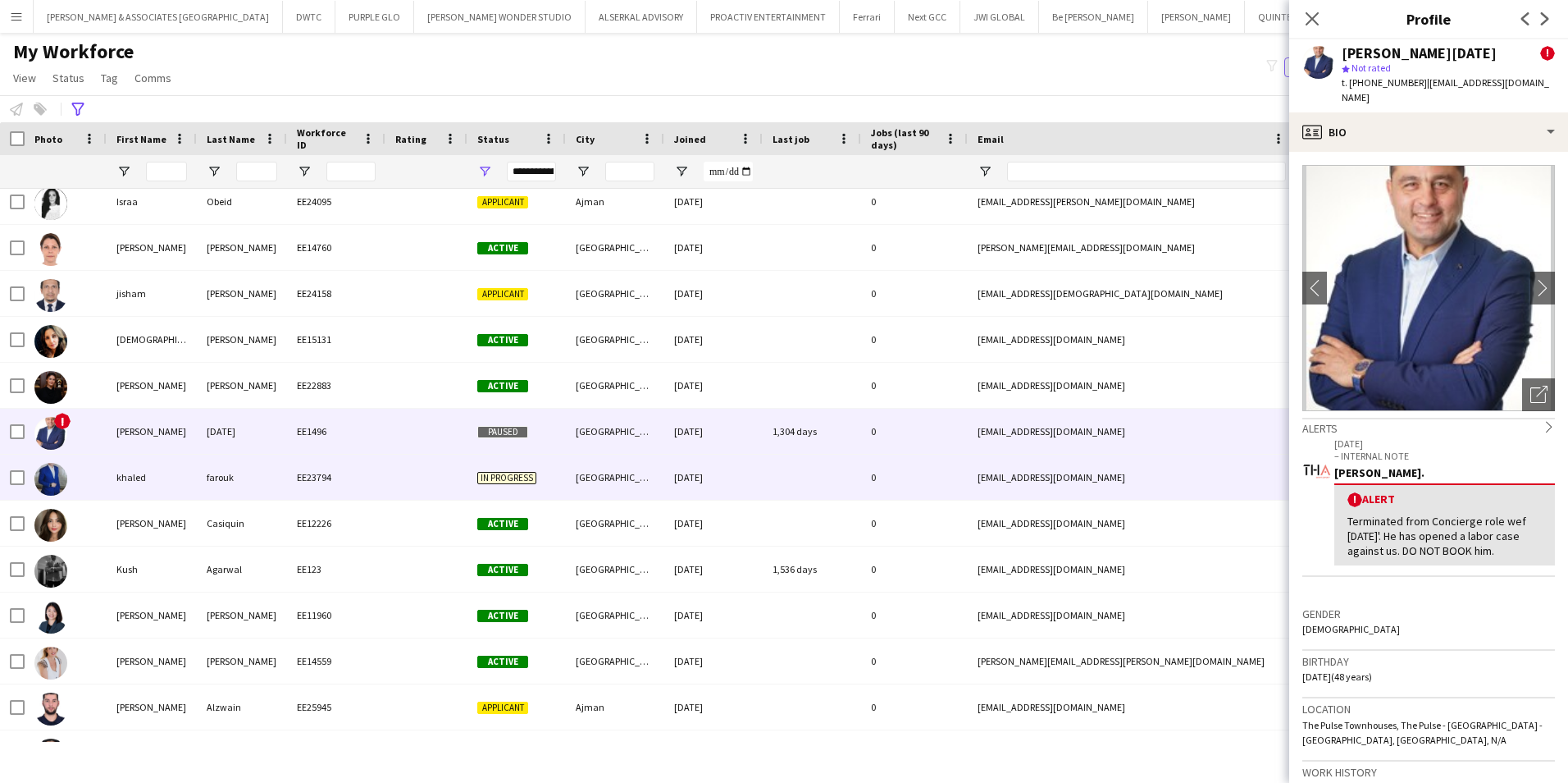
click at [245, 483] on div "farouk" at bounding box center [241, 477] width 90 height 45
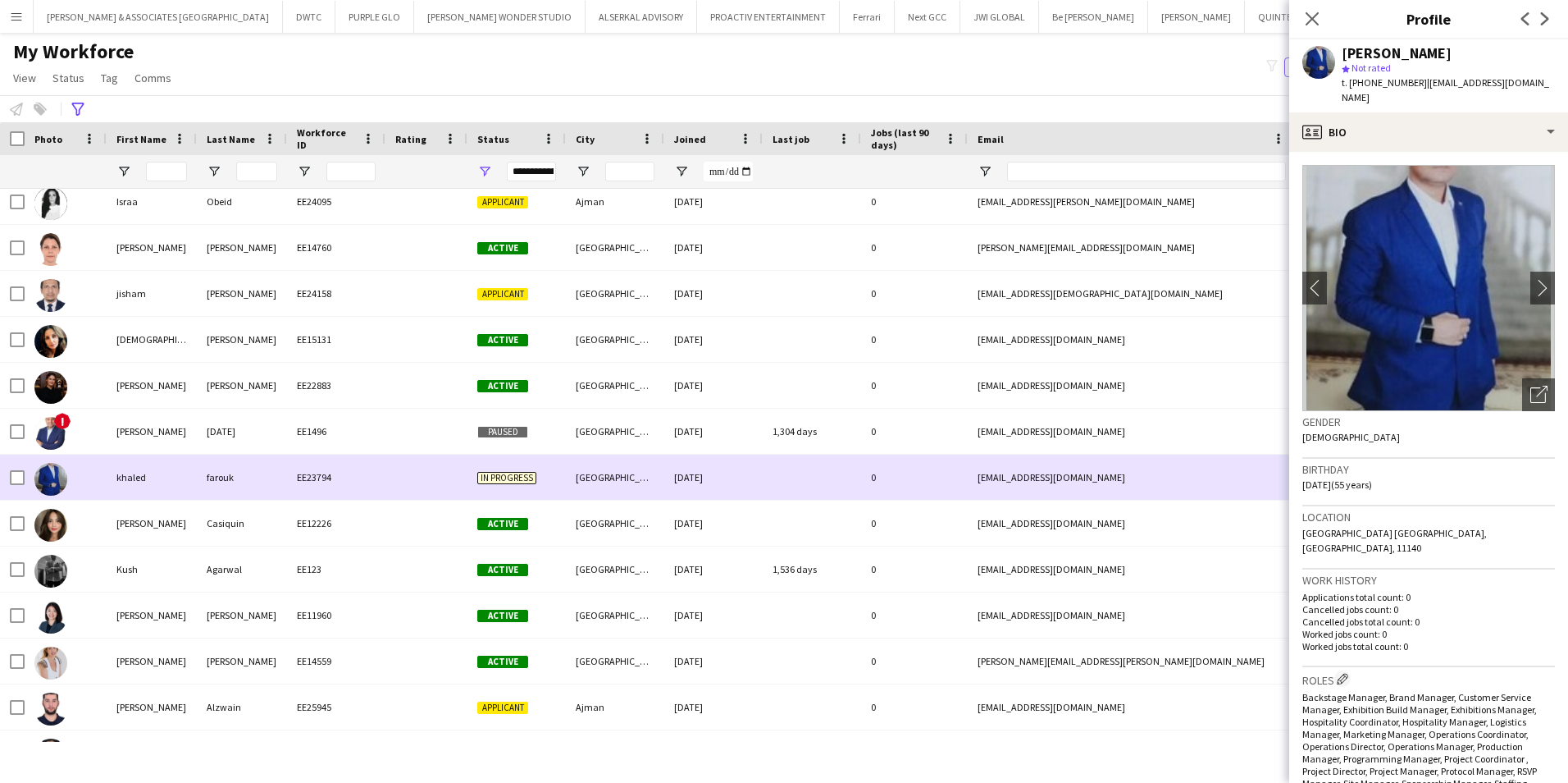
scroll to position [1148, 0]
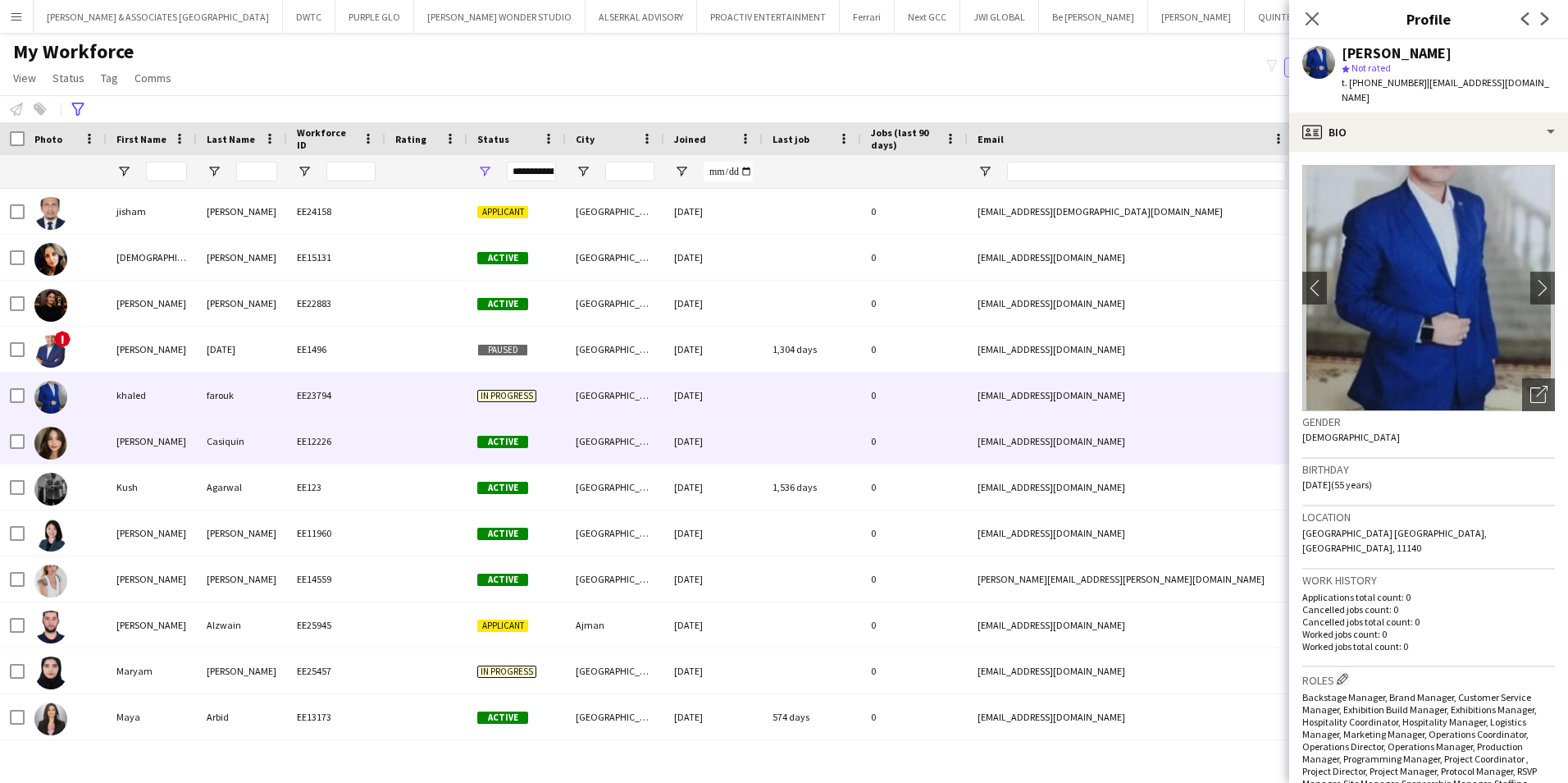
click at [254, 451] on div "Casiquin" at bounding box center [241, 441] width 90 height 45
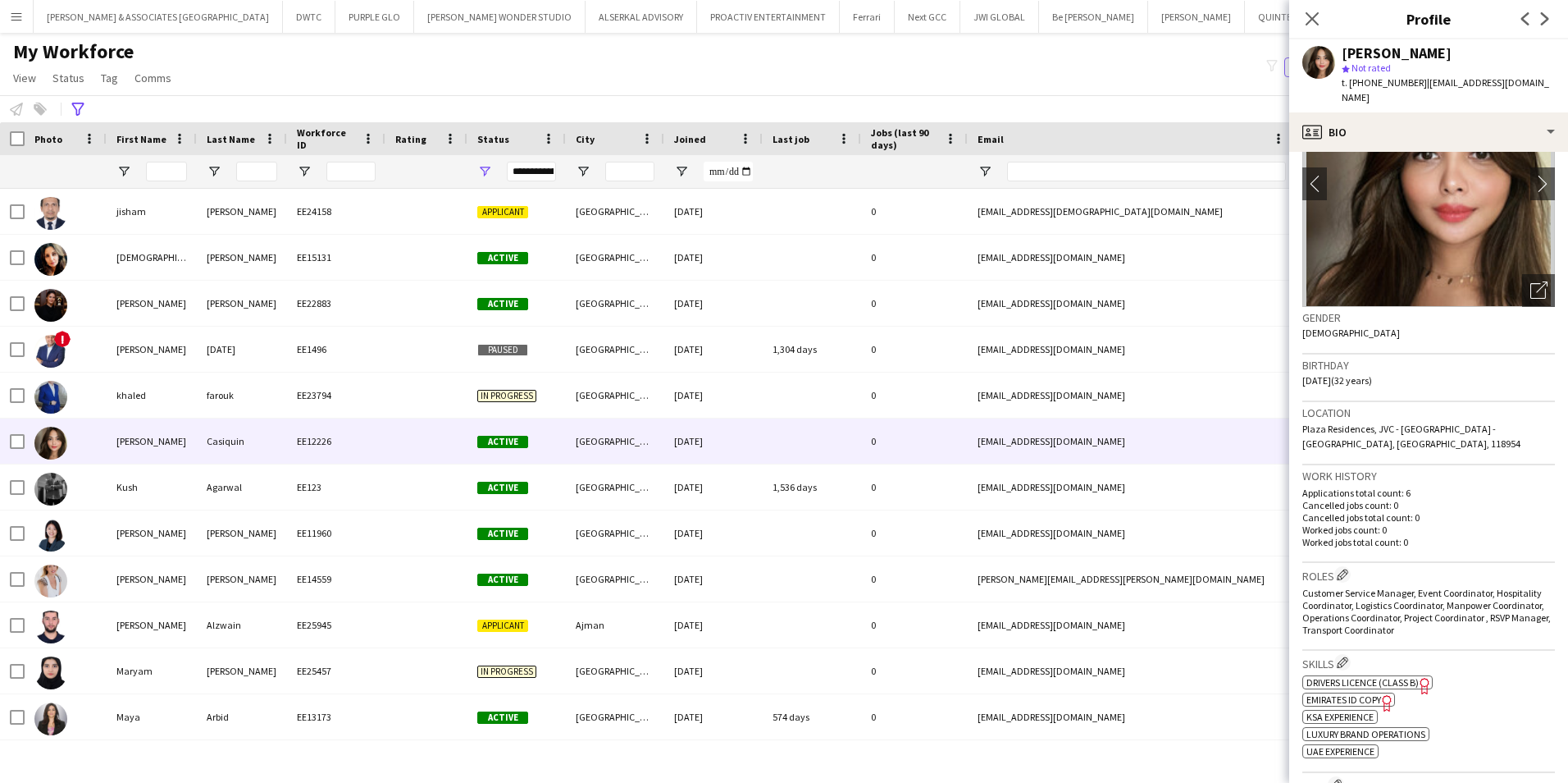
scroll to position [246, 0]
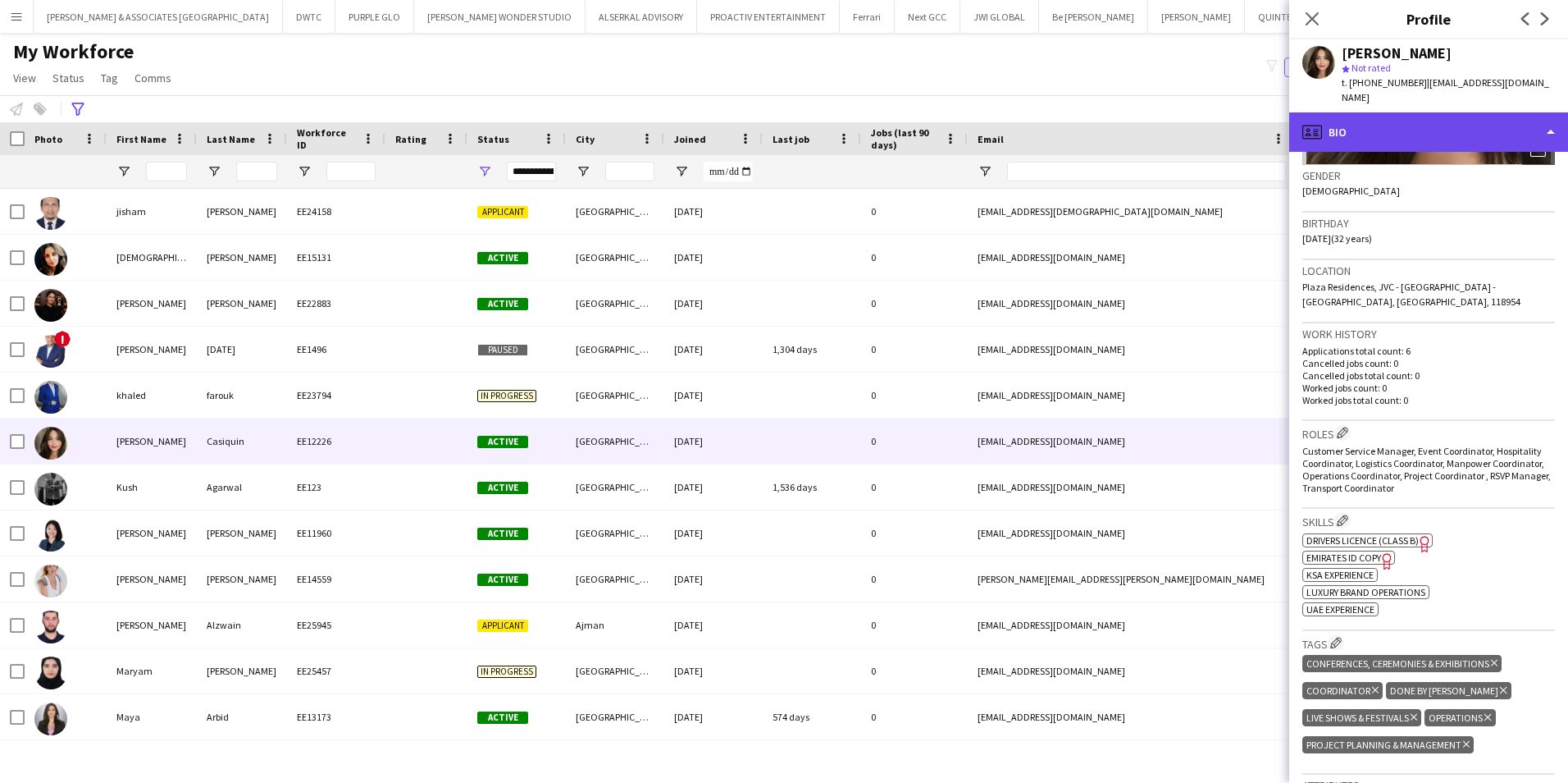
click at [1418, 115] on div "profile Bio" at bounding box center [1428, 132] width 279 height 39
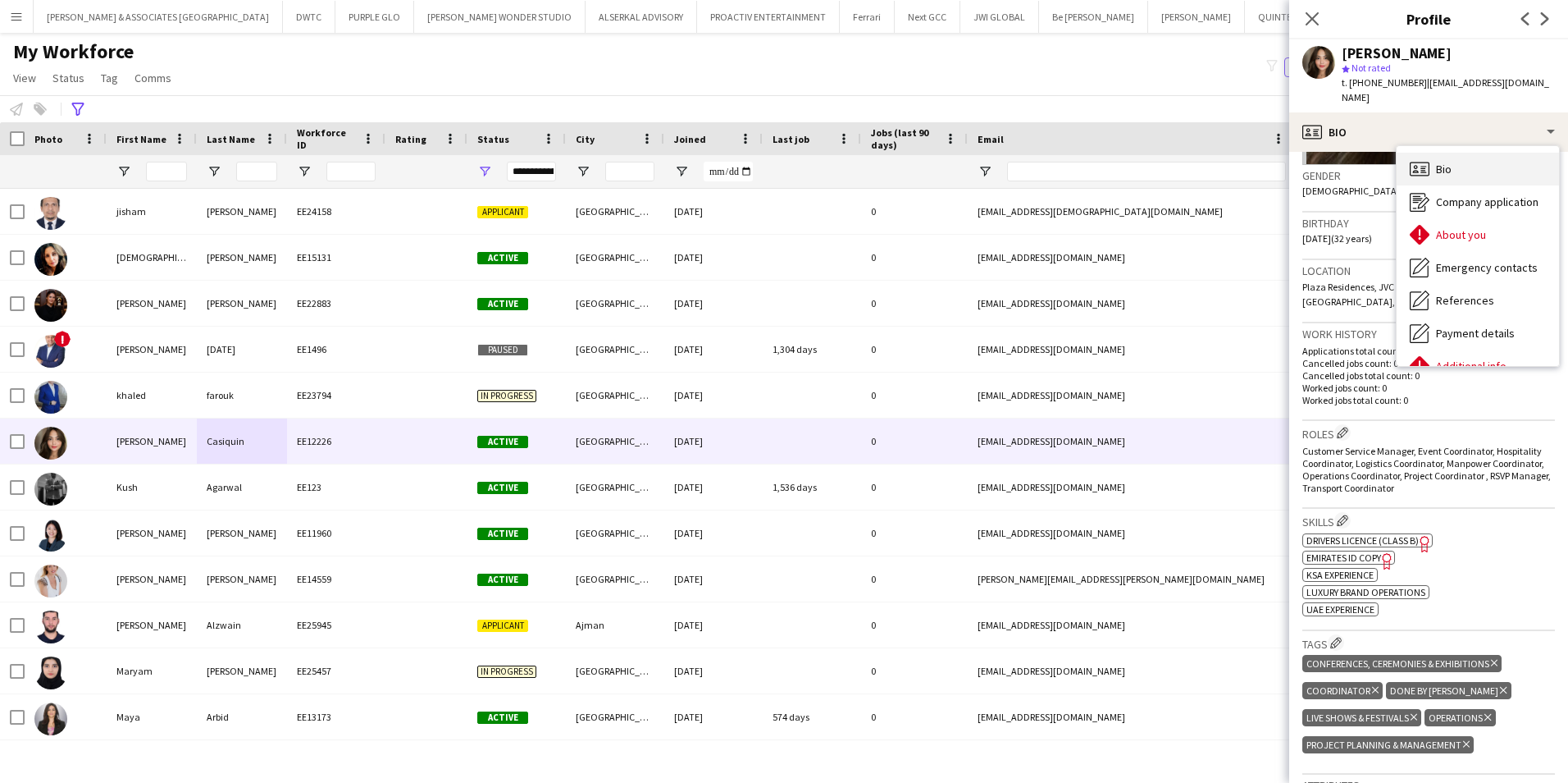
click at [1456, 164] on div "Bio Bio" at bounding box center [1477, 169] width 163 height 33
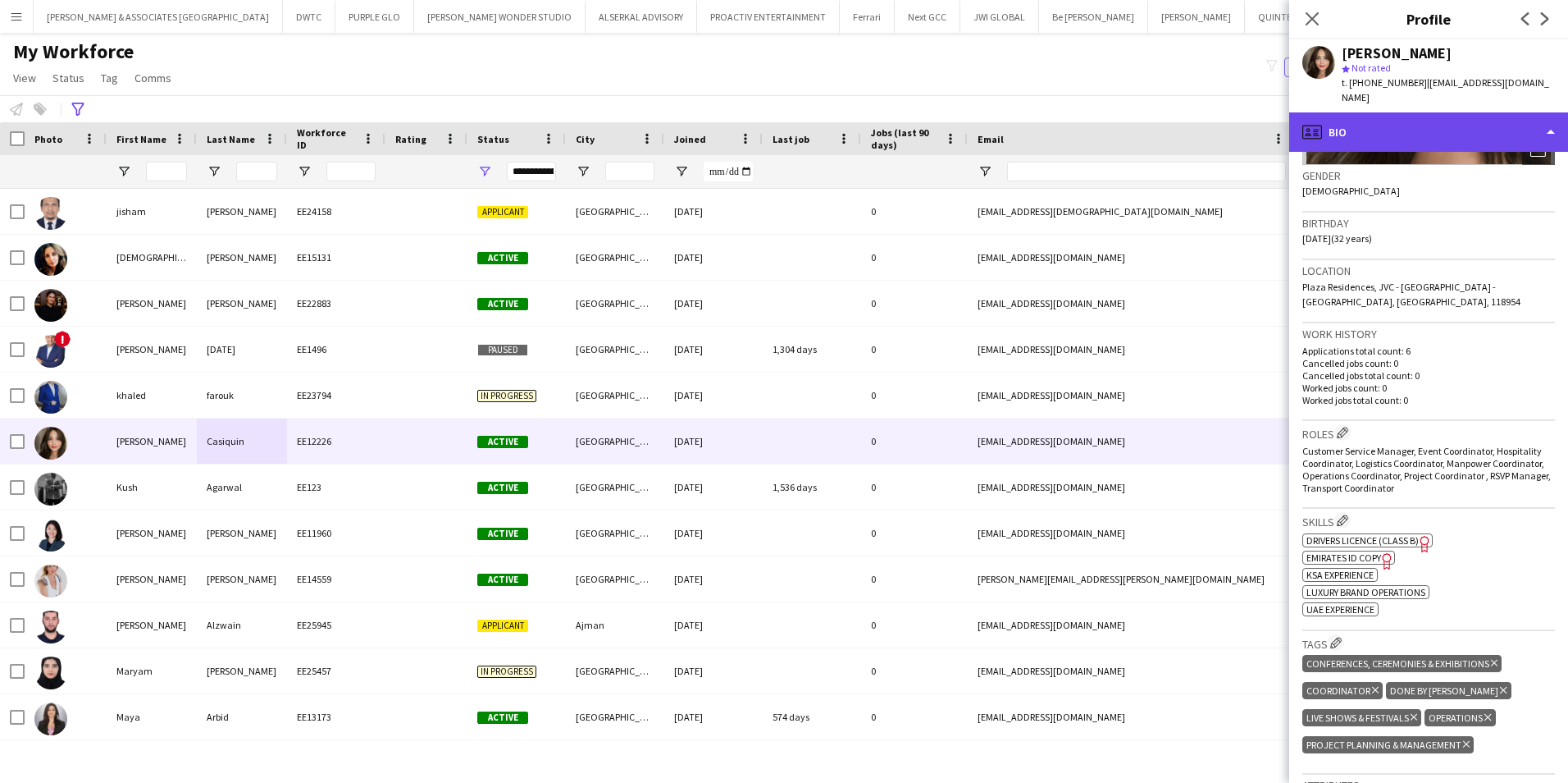
click at [1440, 115] on div "profile Bio" at bounding box center [1428, 132] width 279 height 39
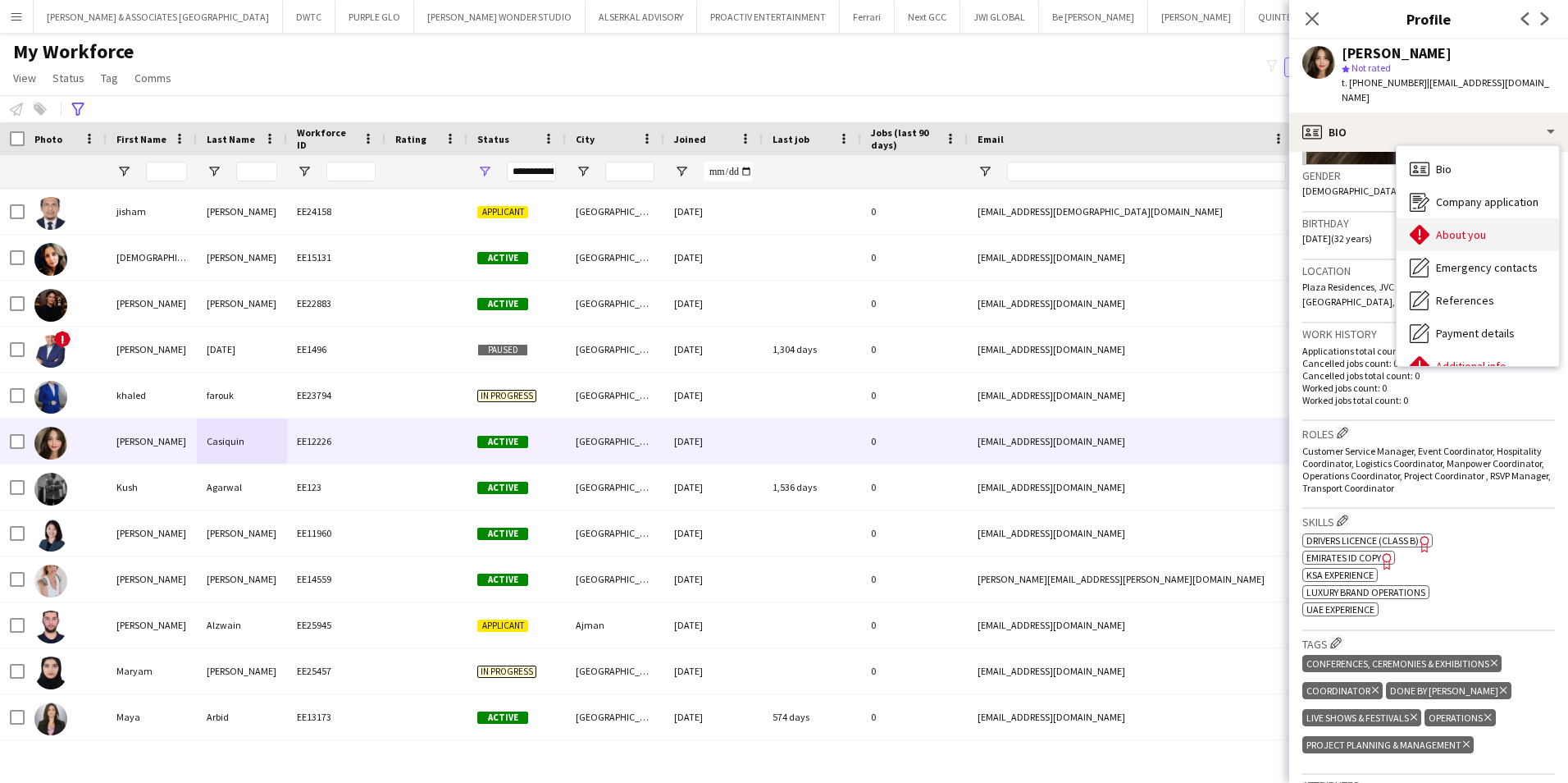
click at [1476, 227] on span "About you" at bounding box center [1460, 234] width 50 height 15
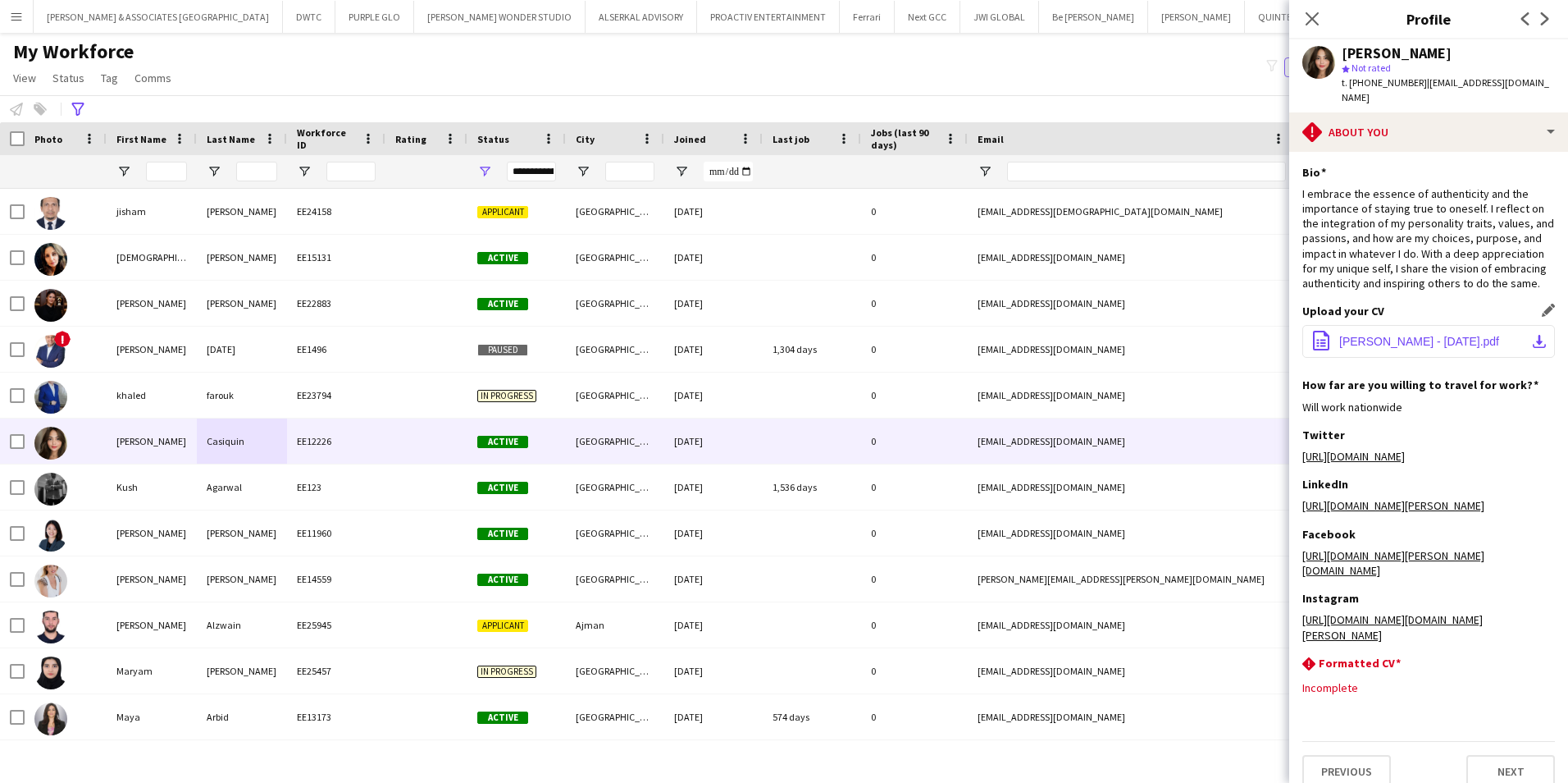
click at [1416, 352] on button "office-file-sheet KIM JOYCE CASIQUIN - 11.14.23.pdf download-bottom" at bounding box center [1429, 341] width 253 height 33
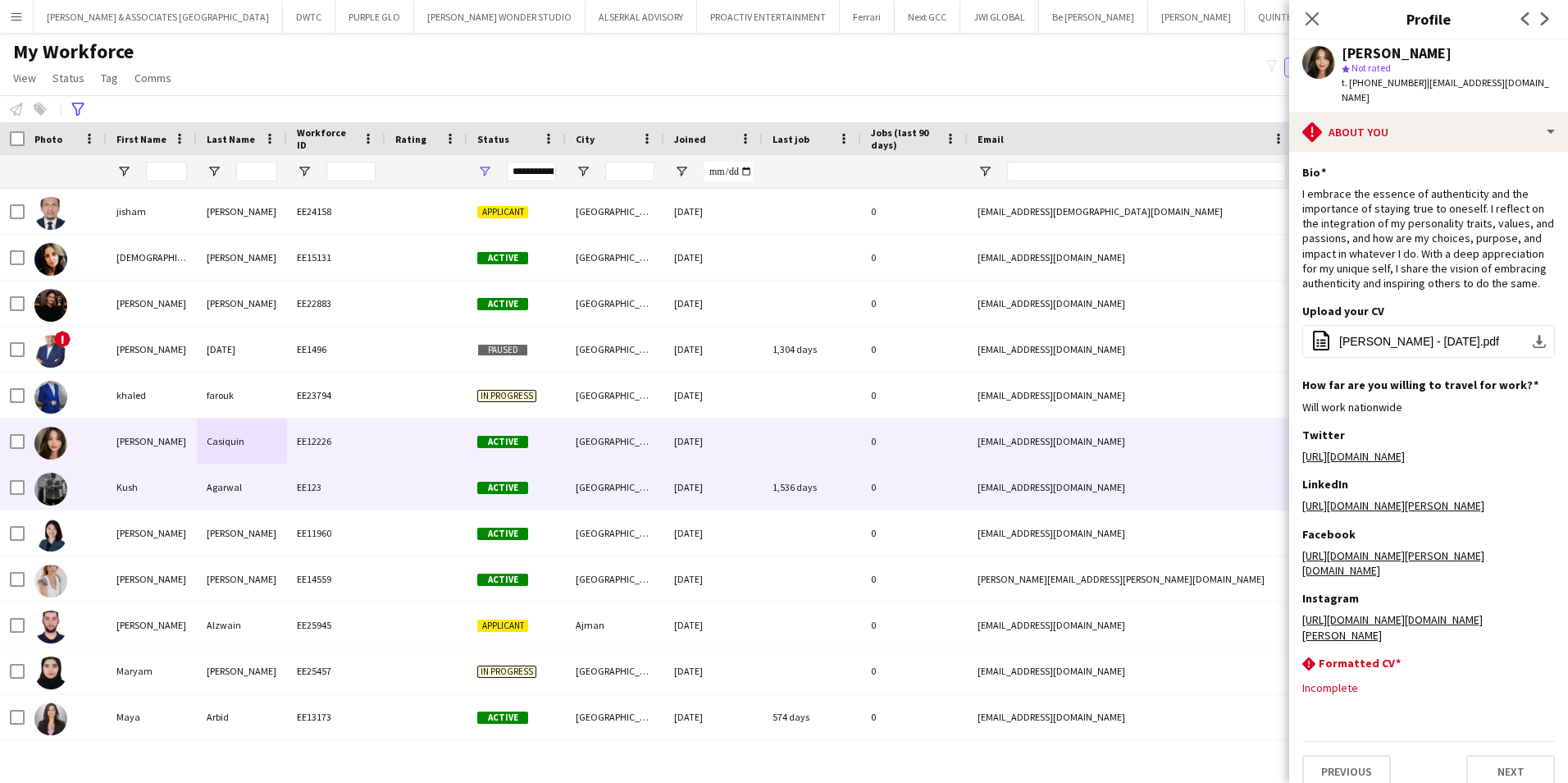
click at [170, 483] on div "Kush" at bounding box center [151, 487] width 90 height 45
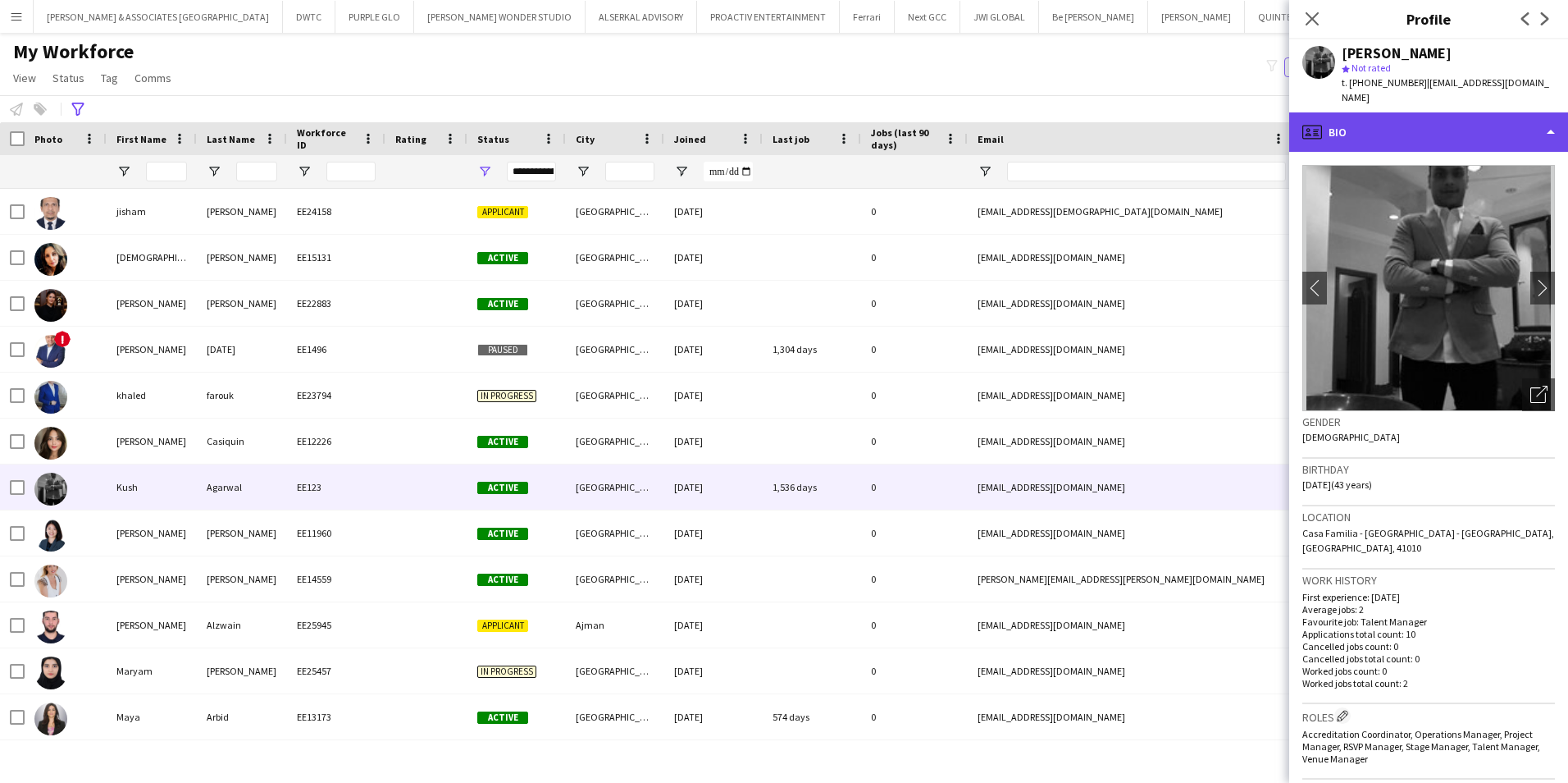
click at [1470, 123] on div "profile Bio" at bounding box center [1428, 132] width 279 height 39
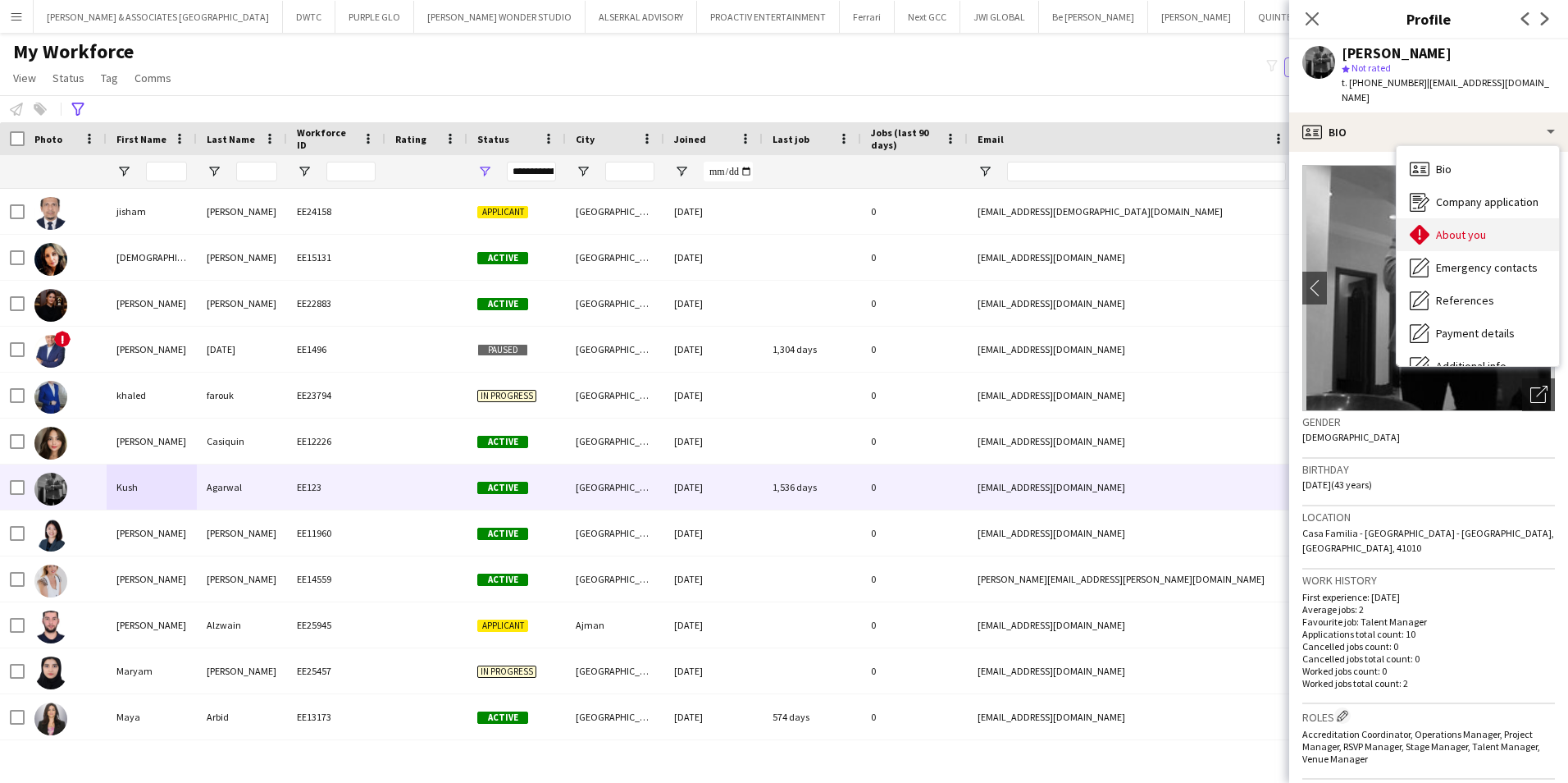
click at [1490, 227] on div "About you About you" at bounding box center [1477, 234] width 163 height 33
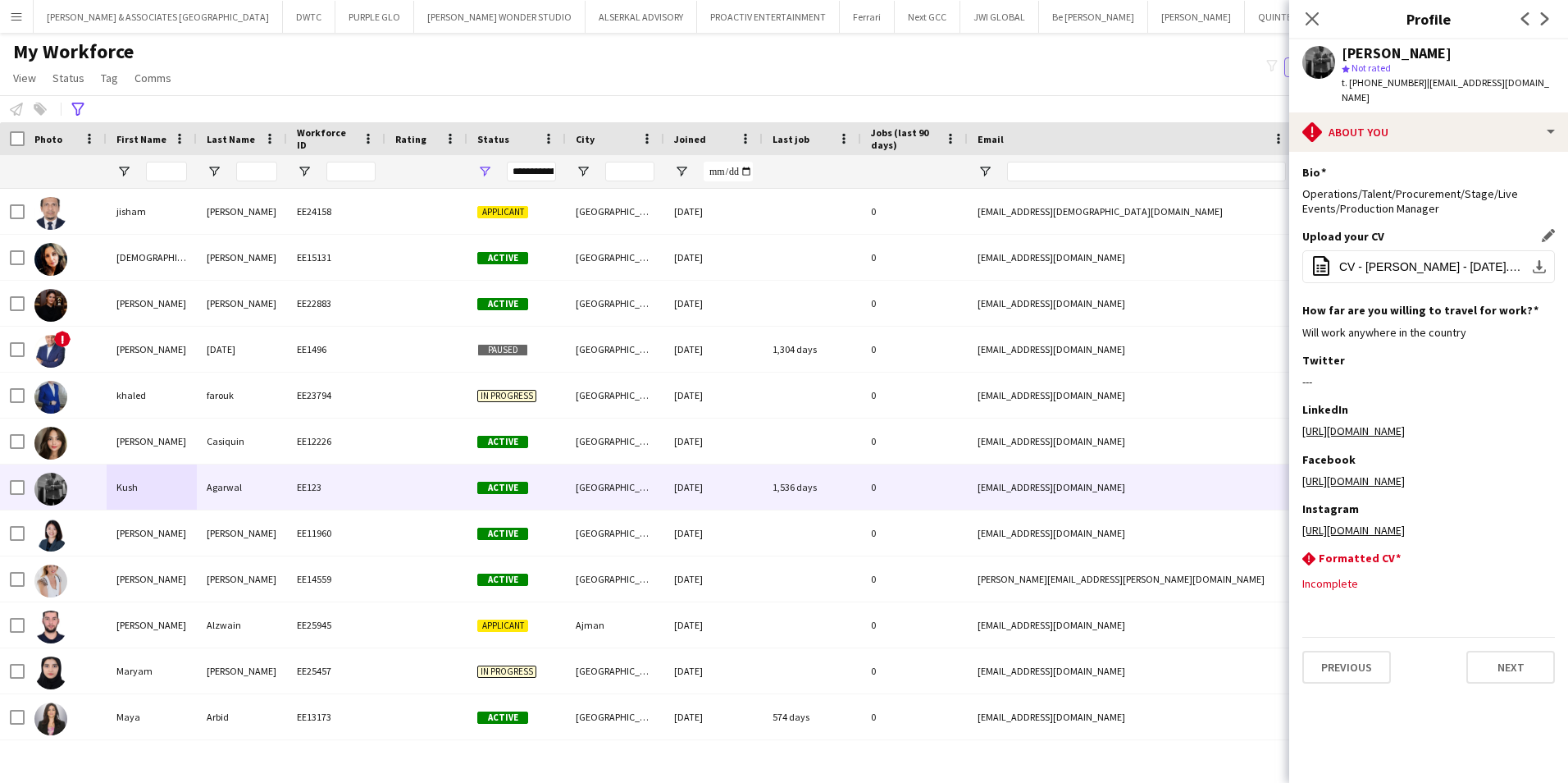
click at [1423, 272] on div "Upload your CV Edit this field office-file-sheet CV - KUSH AGARWAL - OCT 24.pdf…" at bounding box center [1429, 266] width 253 height 74
click at [1410, 260] on span "CV - KUSH AGARWAL - OCT 24.pdf" at bounding box center [1432, 266] width 186 height 13
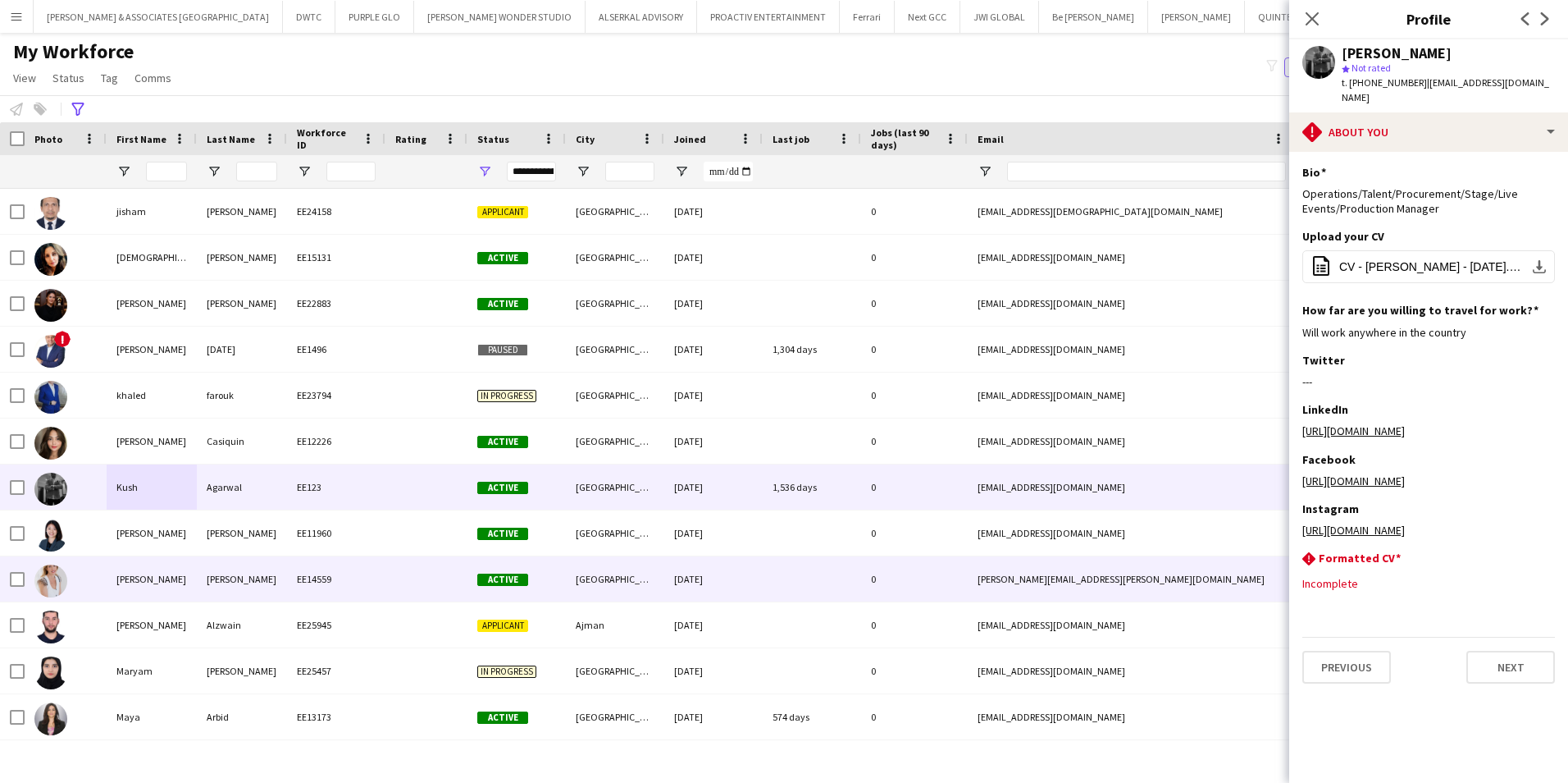
scroll to position [1231, 0]
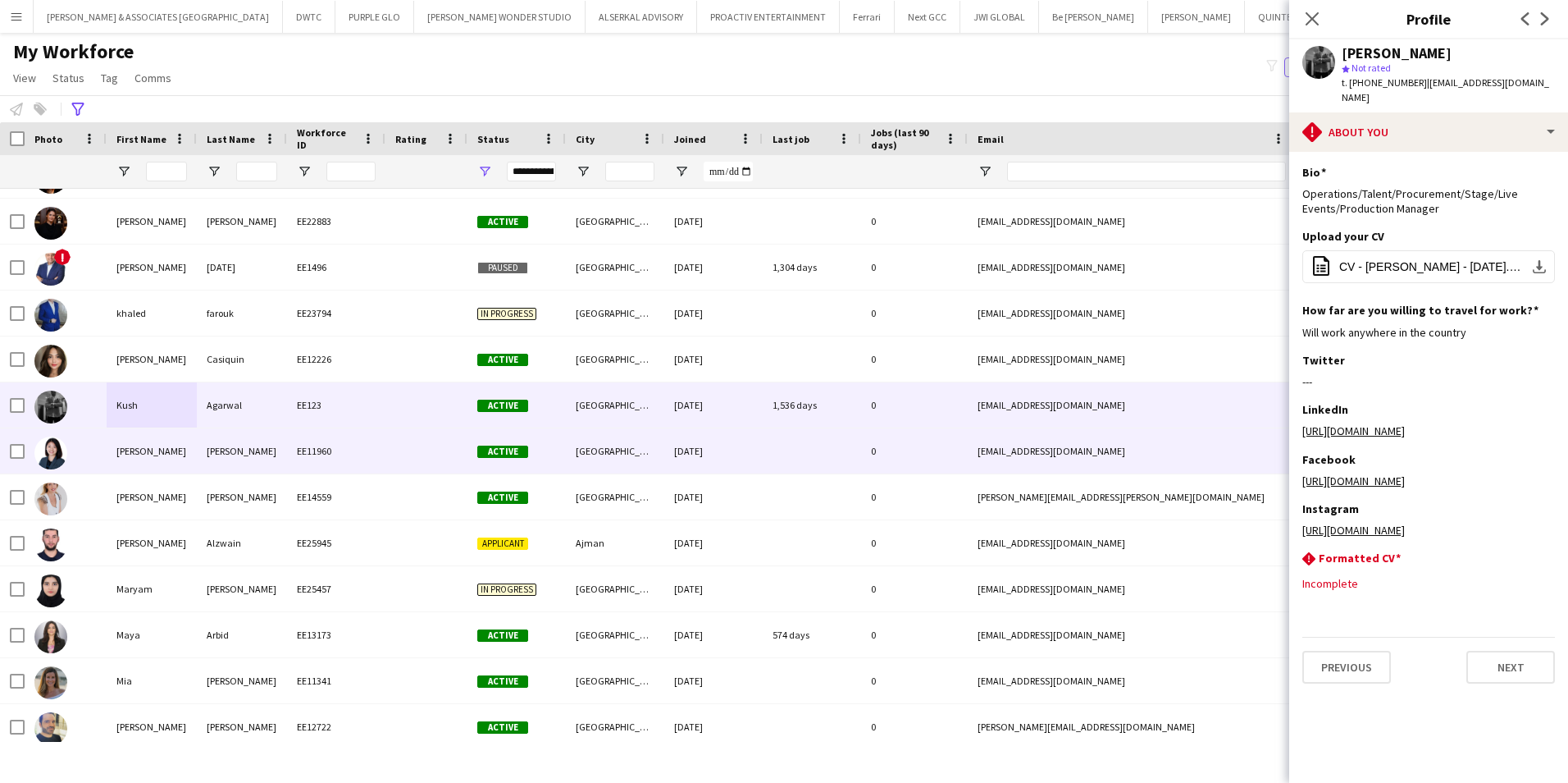
click at [264, 467] on div "Tian" at bounding box center [241, 451] width 90 height 45
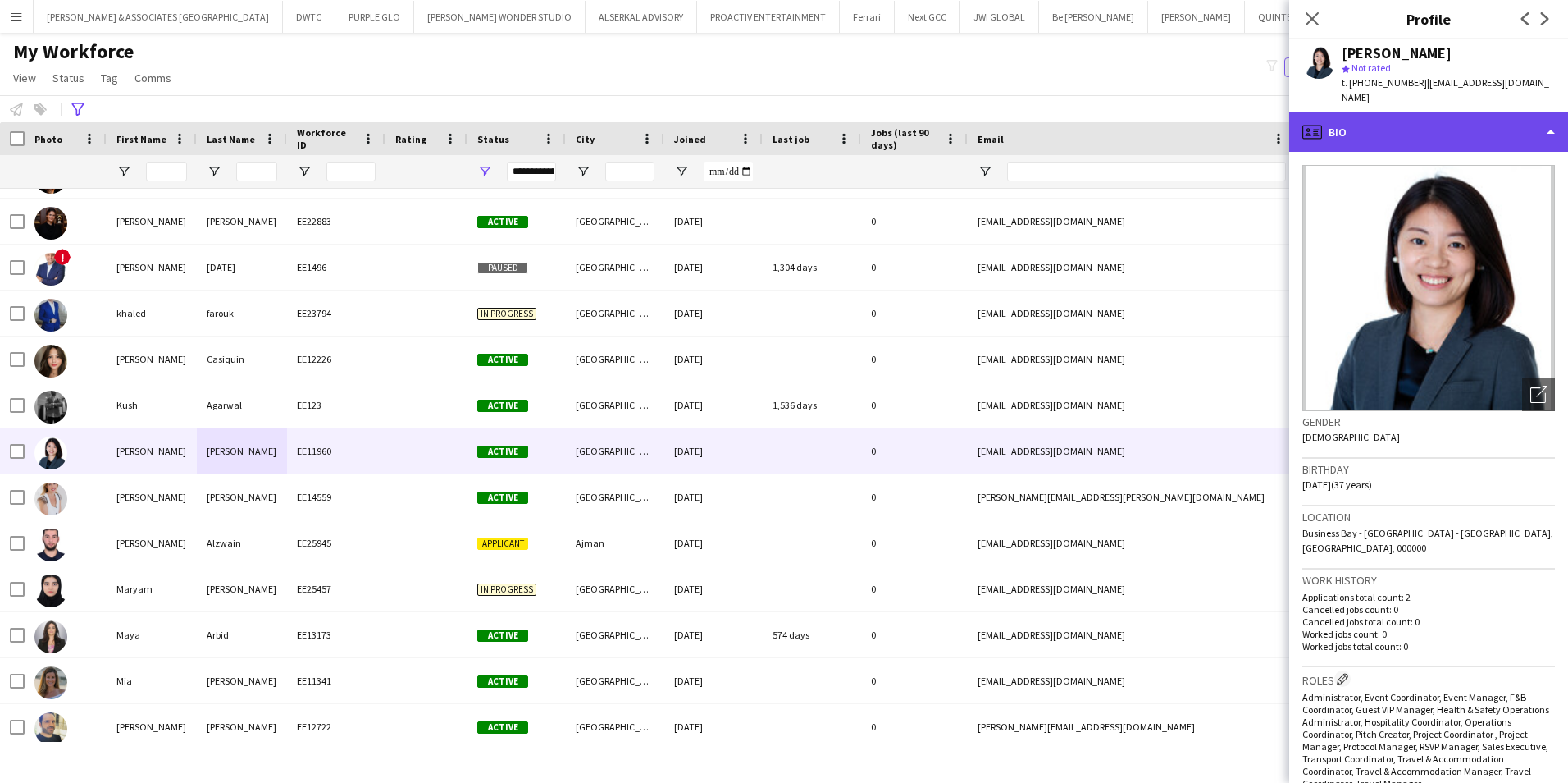
click at [1444, 128] on div "profile Bio" at bounding box center [1428, 132] width 279 height 39
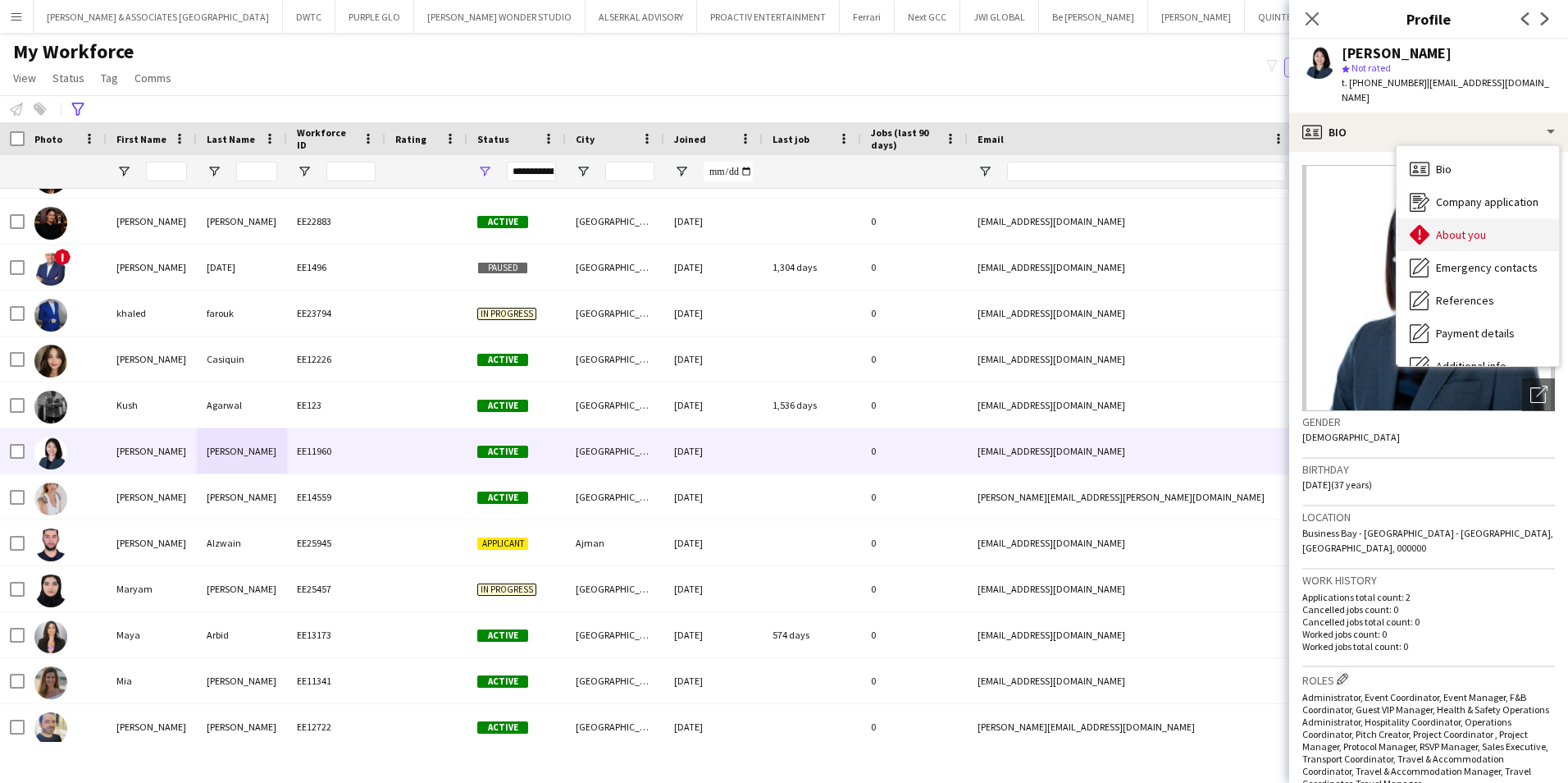
click at [1452, 227] on span "About you" at bounding box center [1460, 234] width 50 height 15
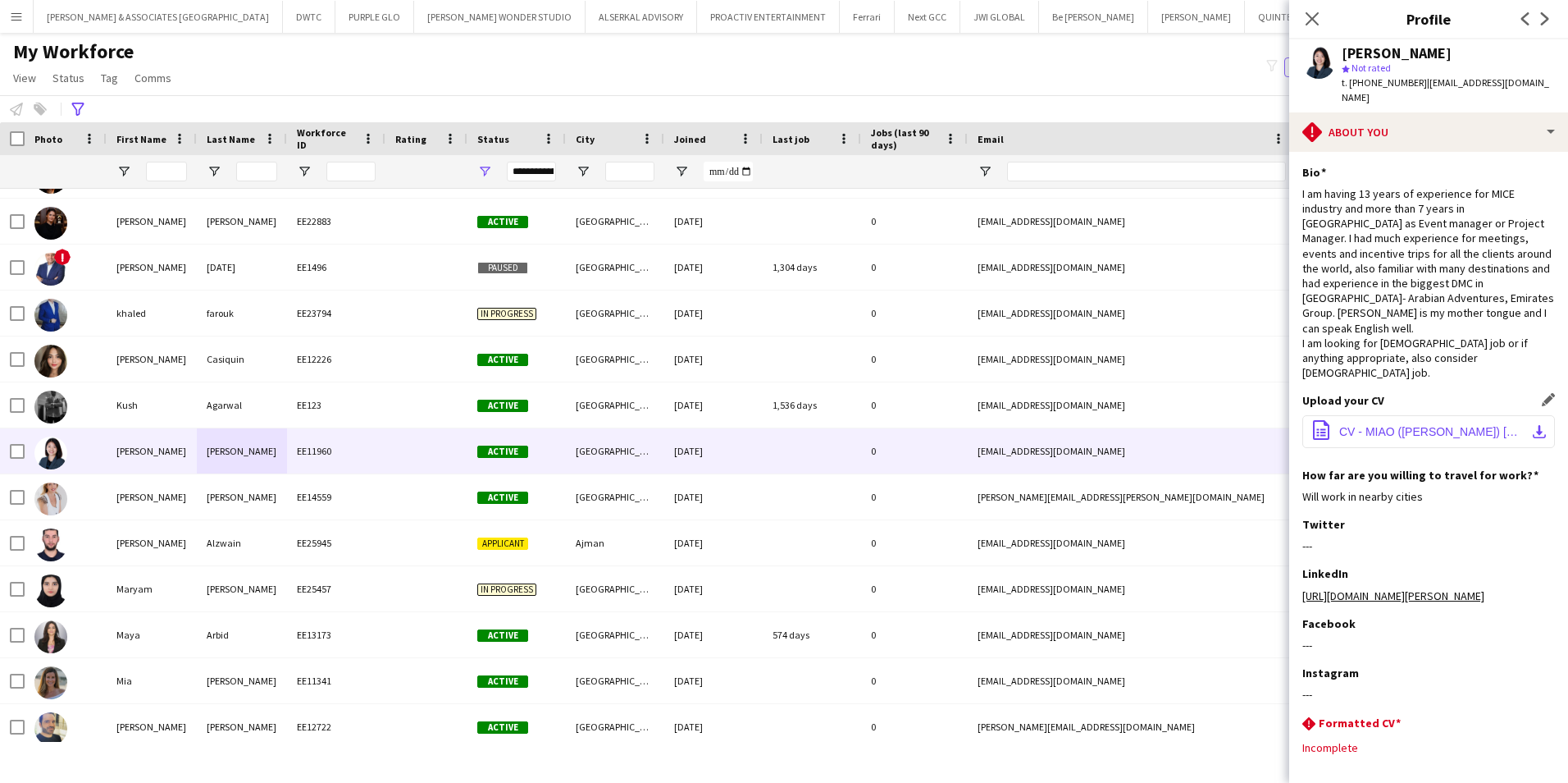
click at [1440, 416] on button "office-file-sheet CV - MIAO (LINDY) TIAN.pdf download-bottom" at bounding box center [1429, 431] width 253 height 33
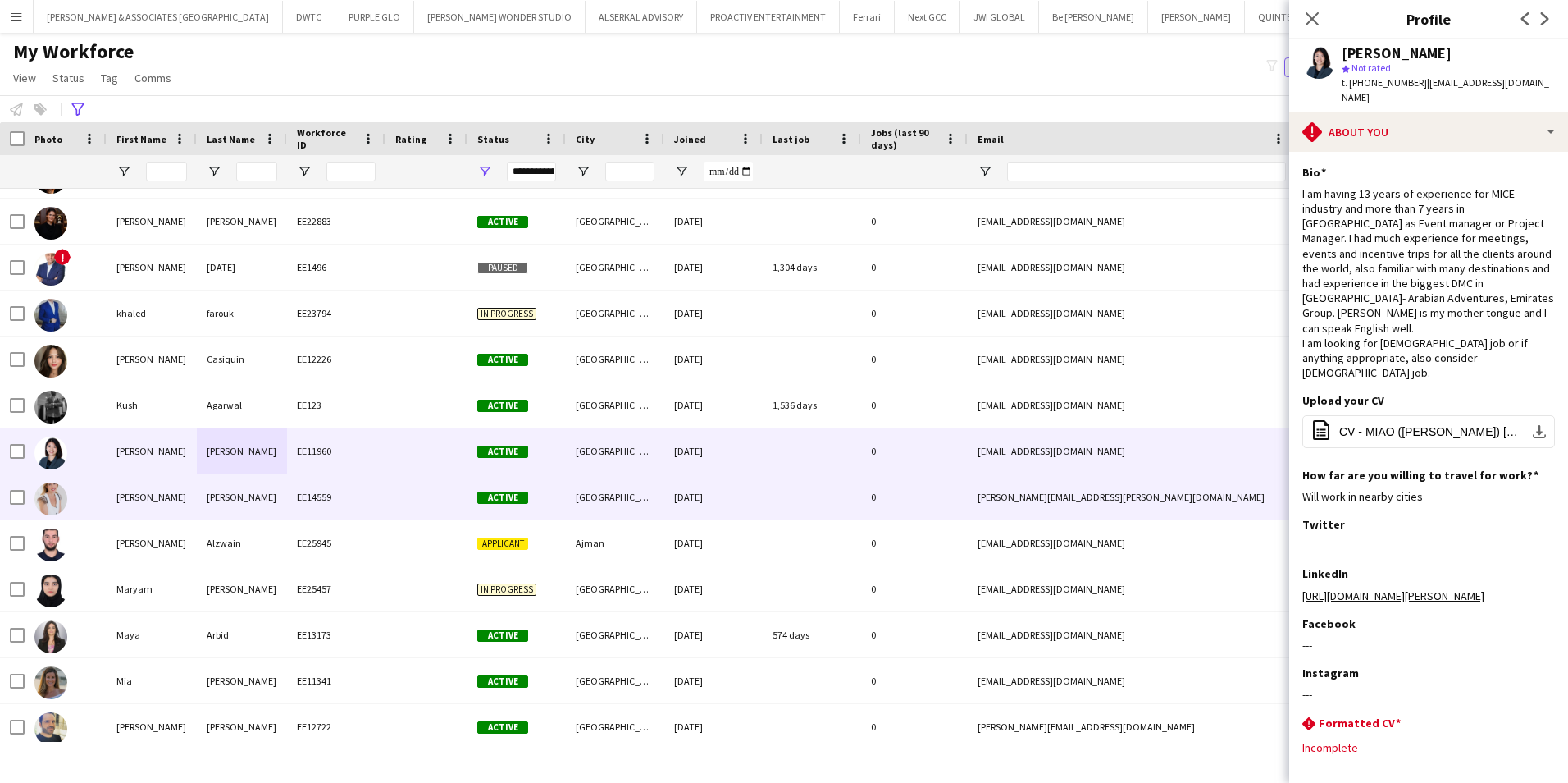
click at [273, 493] on div "GALBRAITH" at bounding box center [241, 497] width 90 height 45
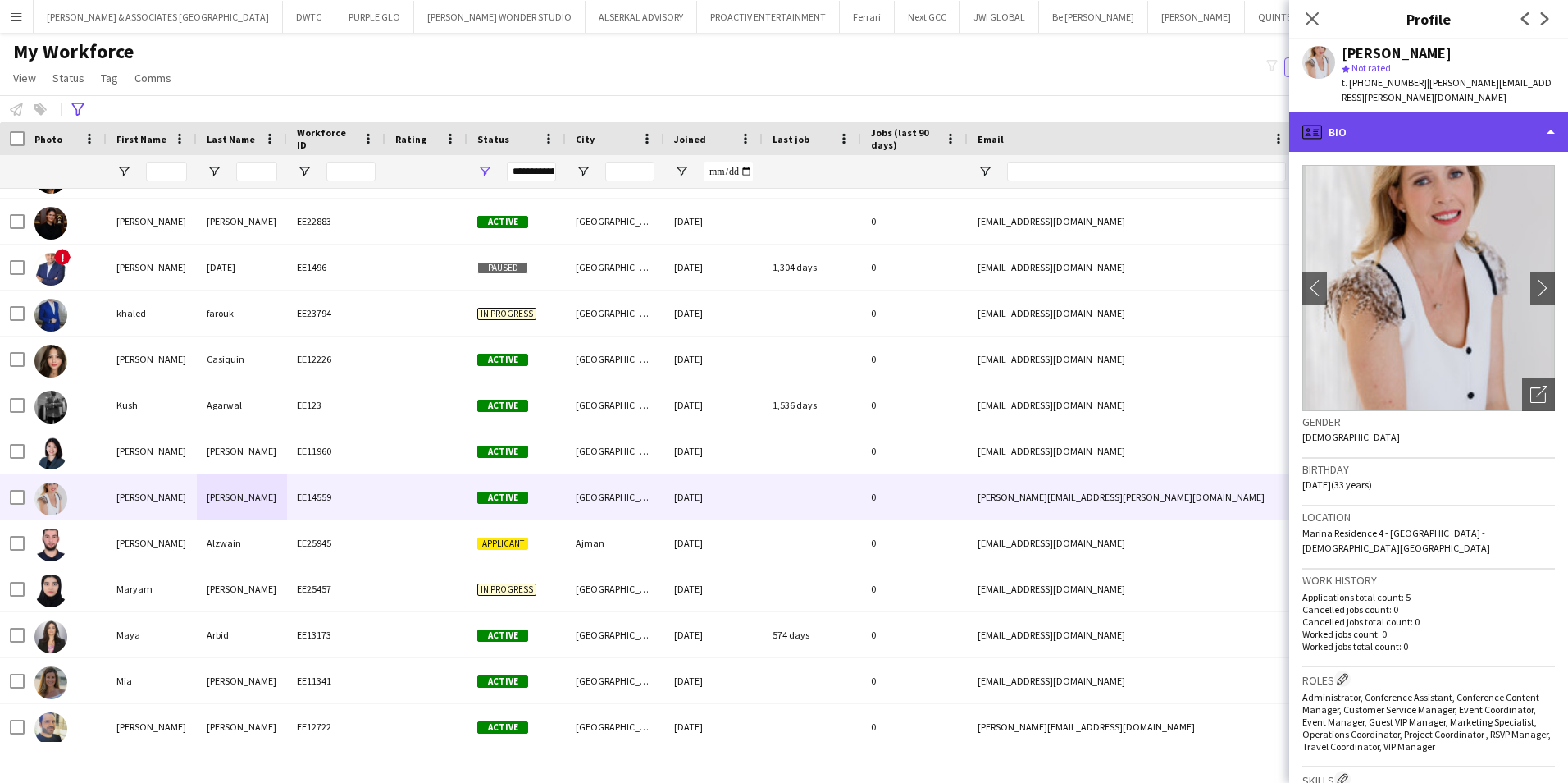
click at [1458, 113] on div "profile Bio" at bounding box center [1428, 132] width 279 height 39
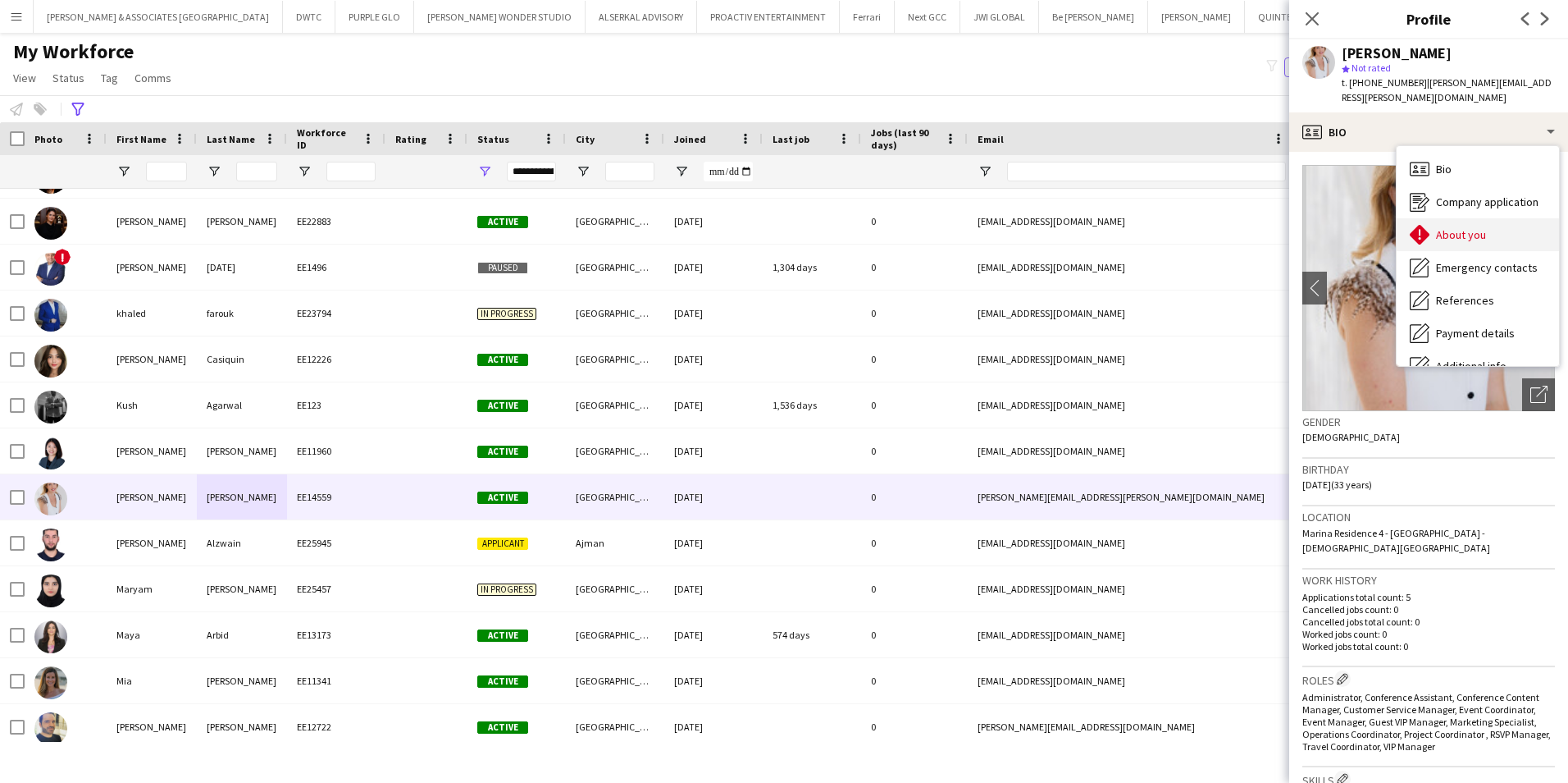
click at [1452, 227] on span "About you" at bounding box center [1460, 234] width 50 height 15
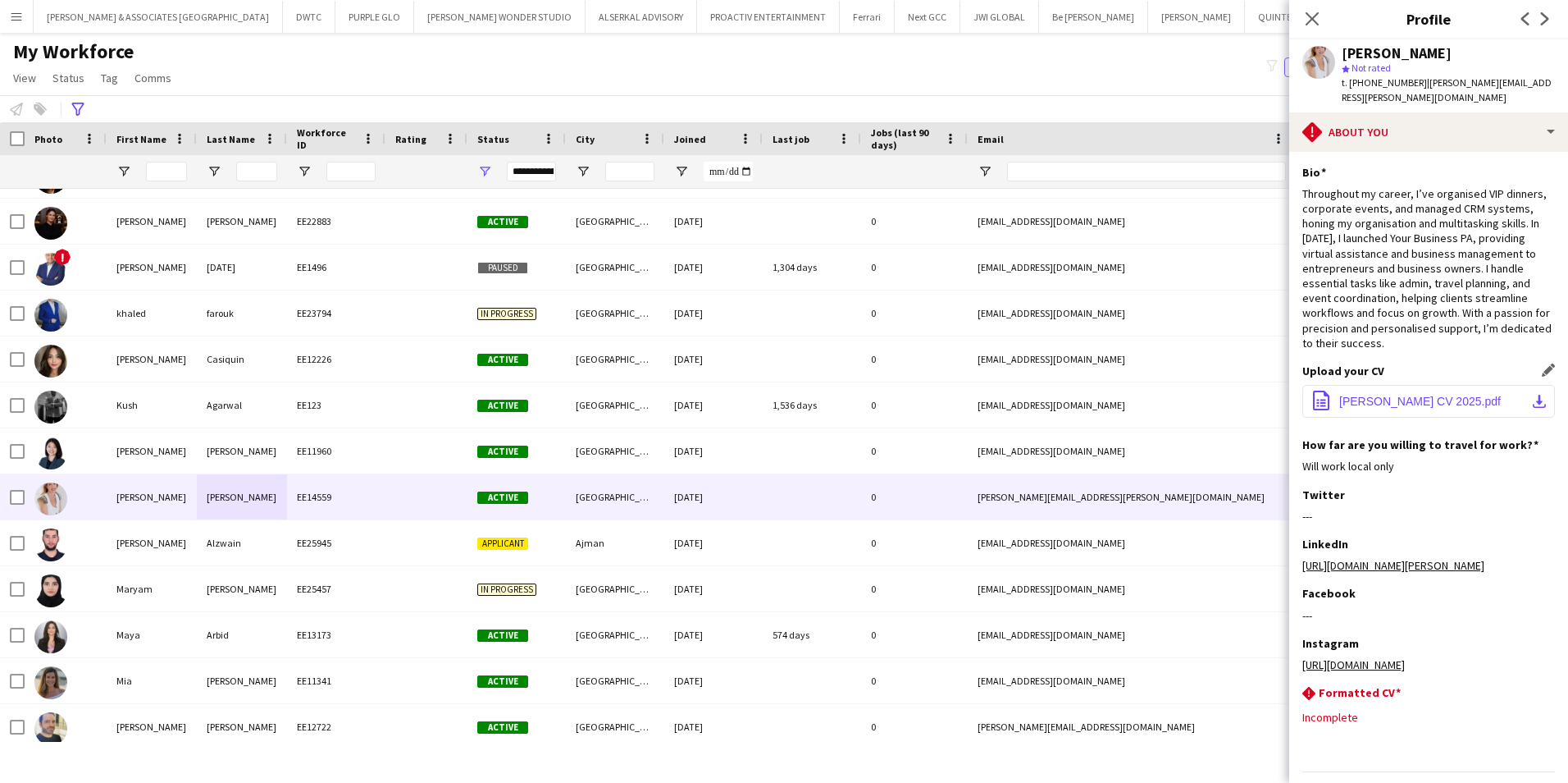
click at [1385, 401] on span "Lucy Galbraith CV 2025.pdf" at bounding box center [1420, 401] width 162 height 13
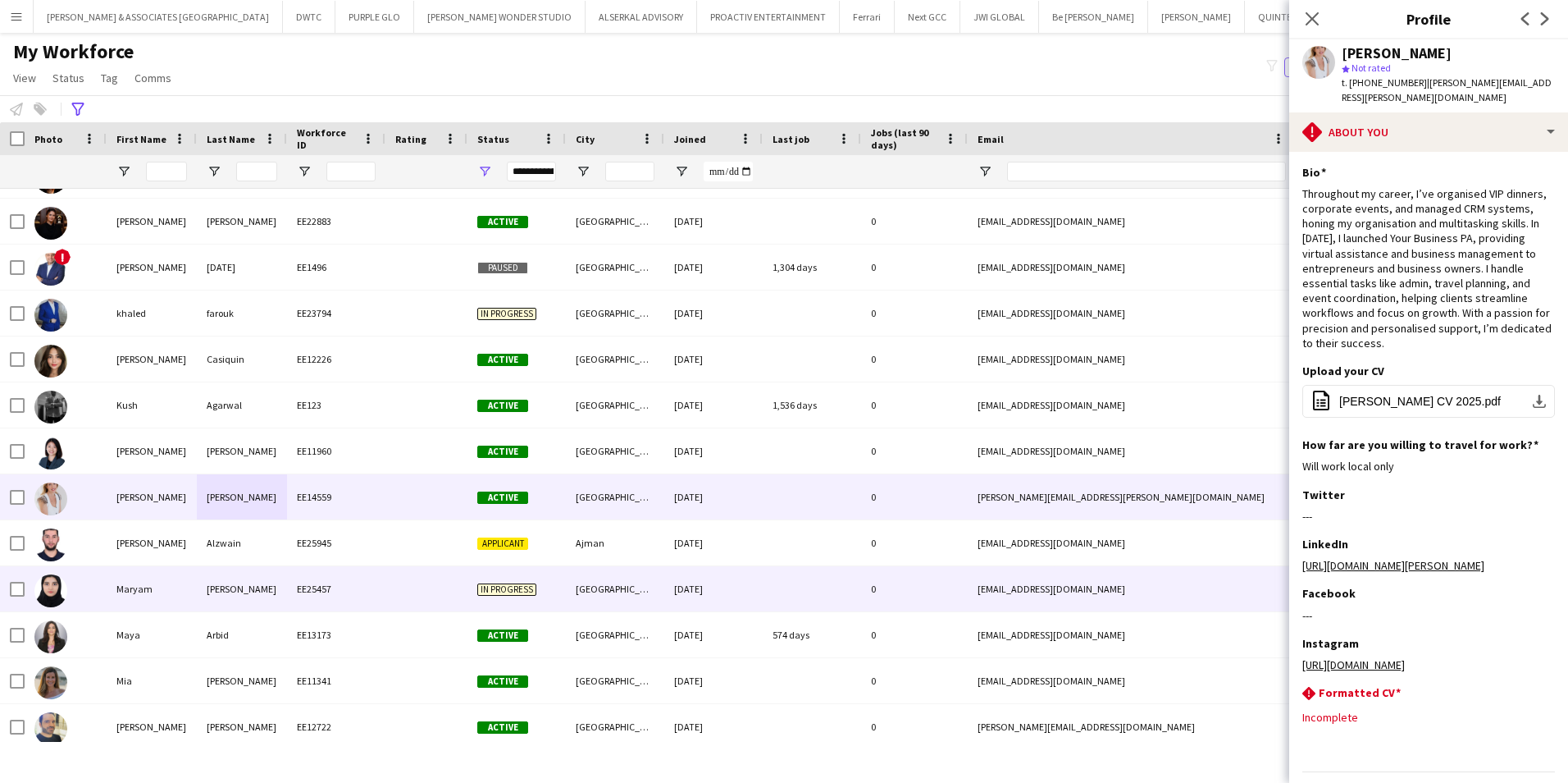
scroll to position [1477, 0]
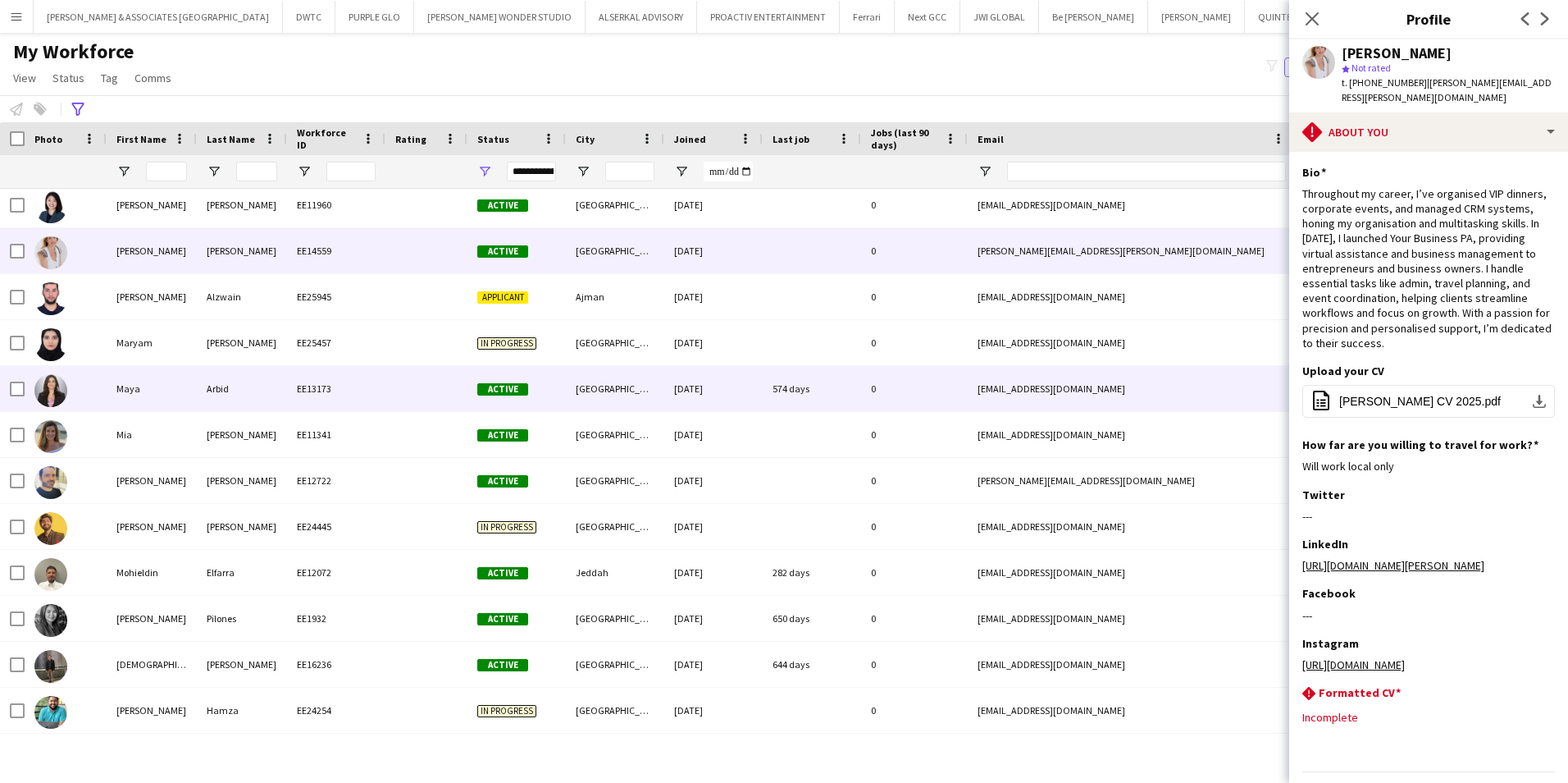
click at [418, 393] on div at bounding box center [426, 389] width 82 height 45
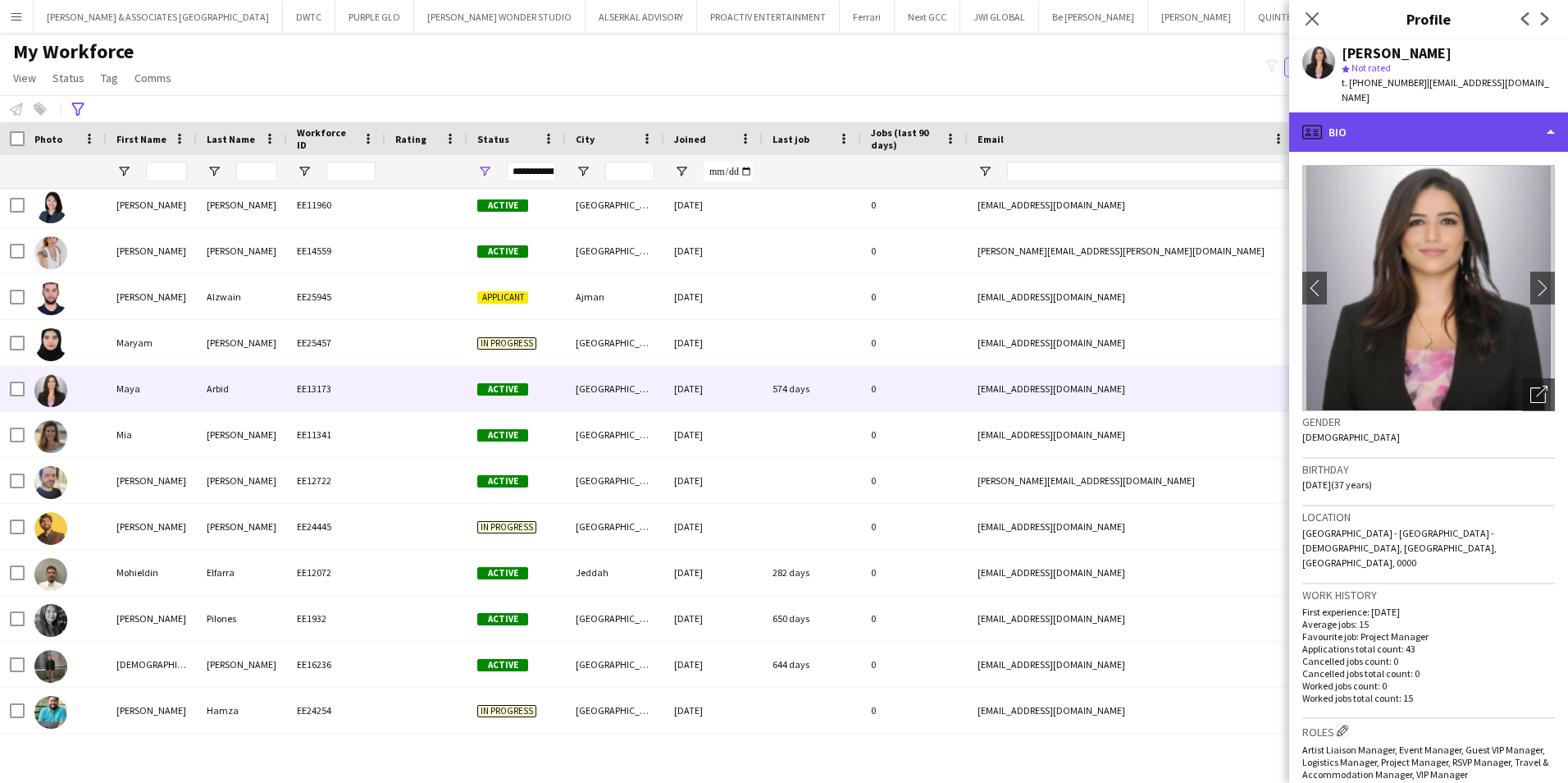
click at [1429, 129] on div "profile Bio" at bounding box center [1428, 132] width 279 height 39
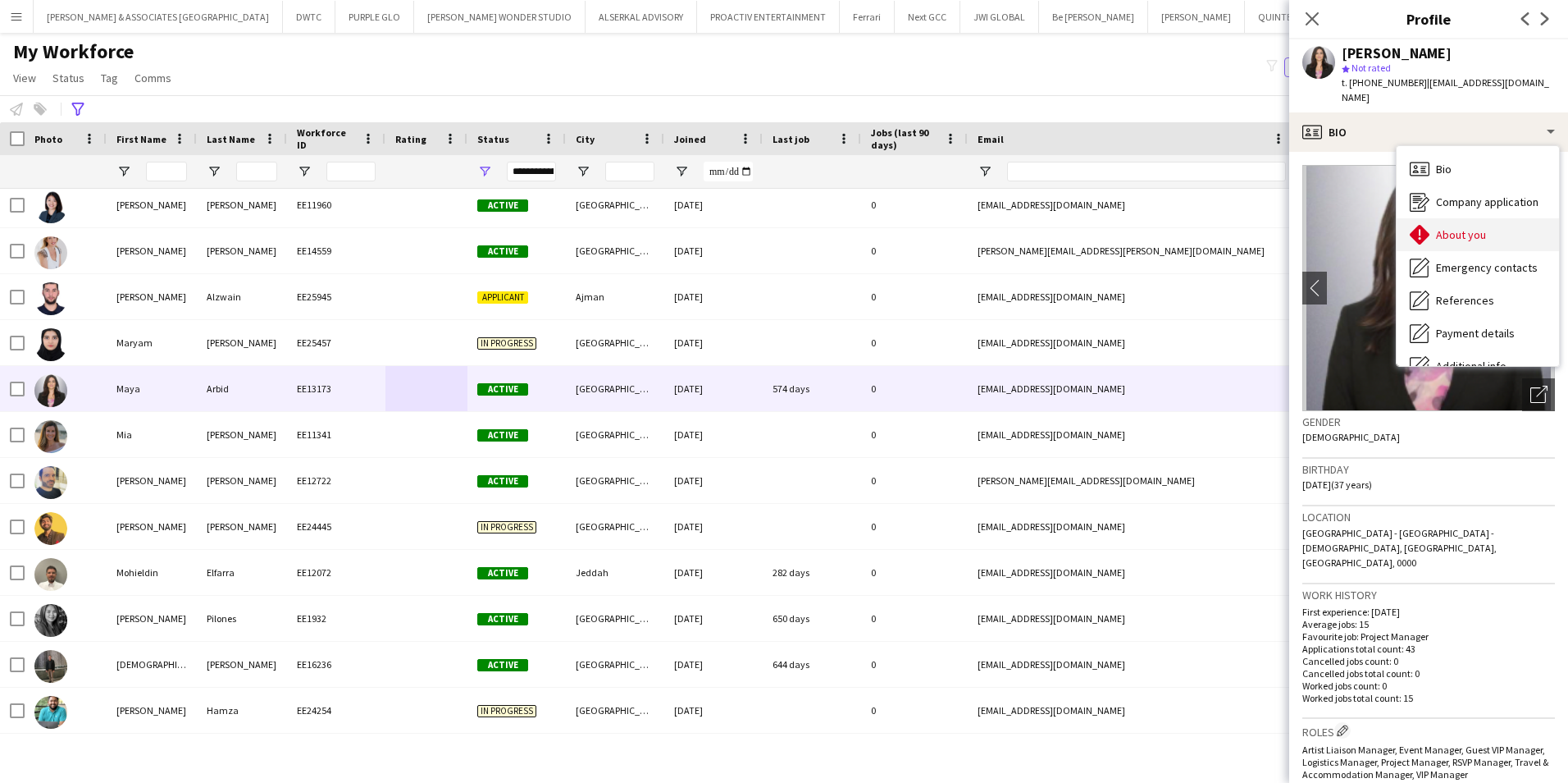
click at [1480, 227] on span "About you" at bounding box center [1460, 234] width 50 height 15
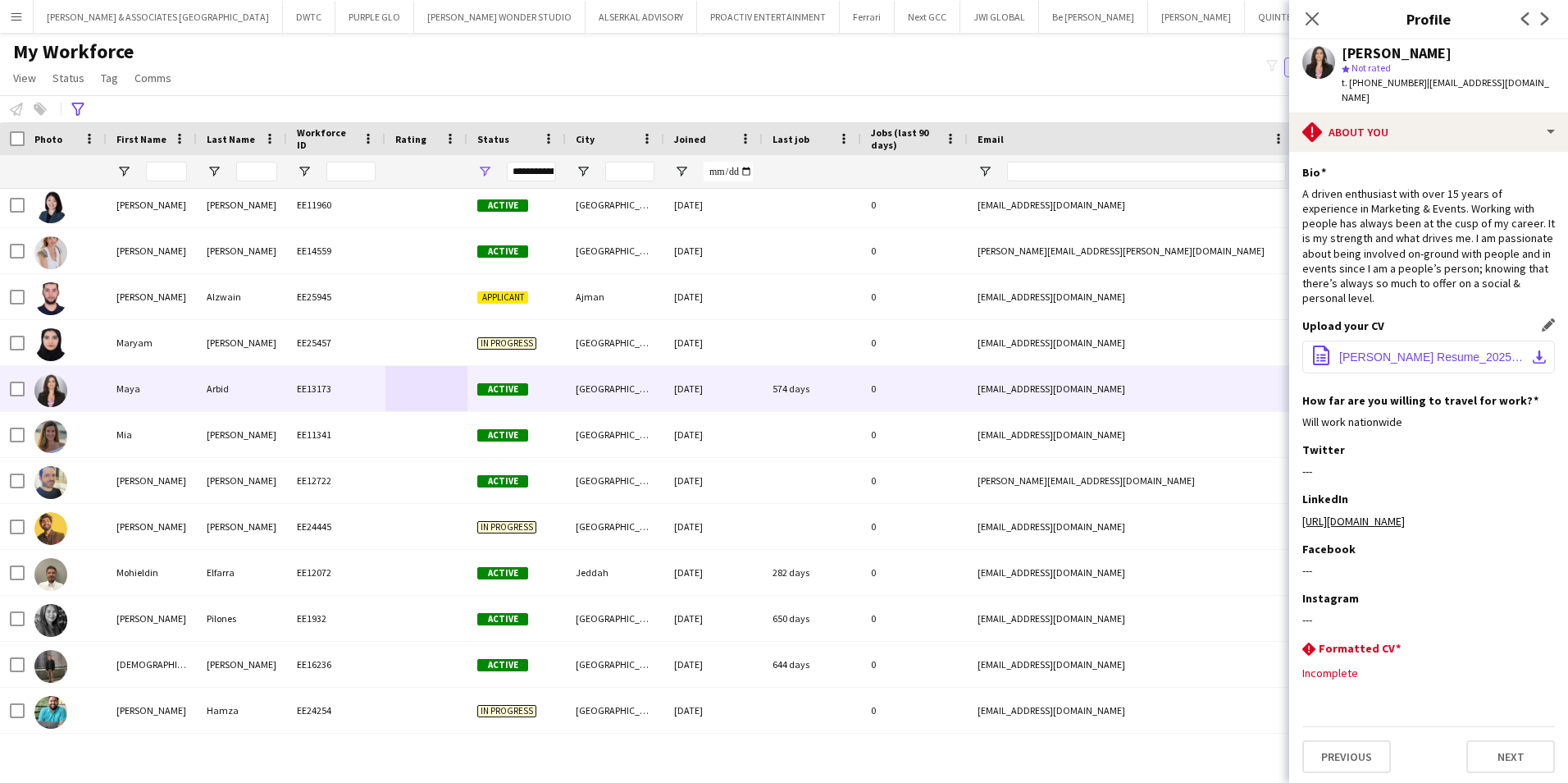
click at [1454, 341] on button "office-file-sheet Maya Arbid Resume_2025.pdf download-bottom" at bounding box center [1429, 356] width 253 height 33
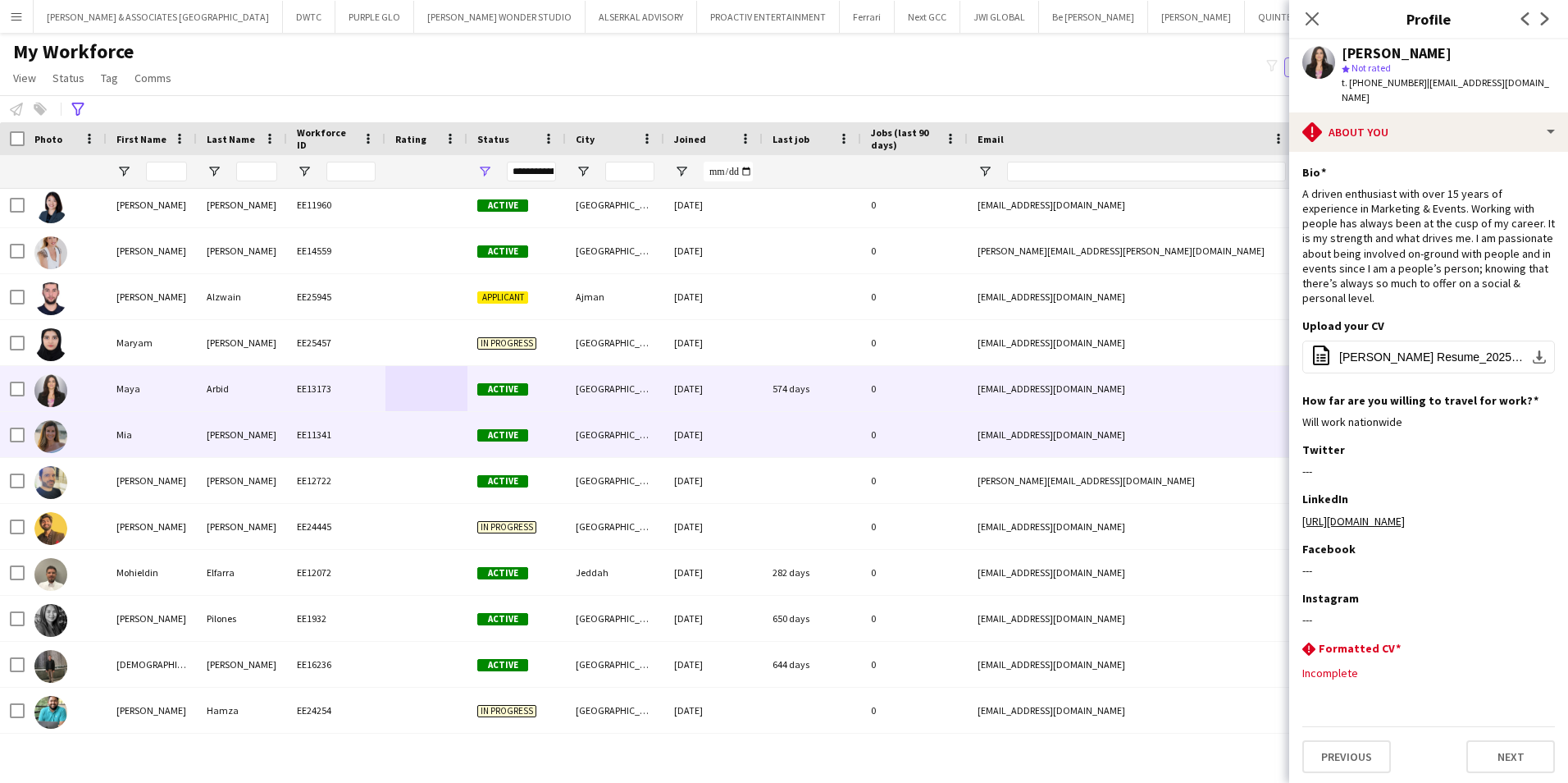
click at [401, 430] on div at bounding box center [426, 434] width 82 height 45
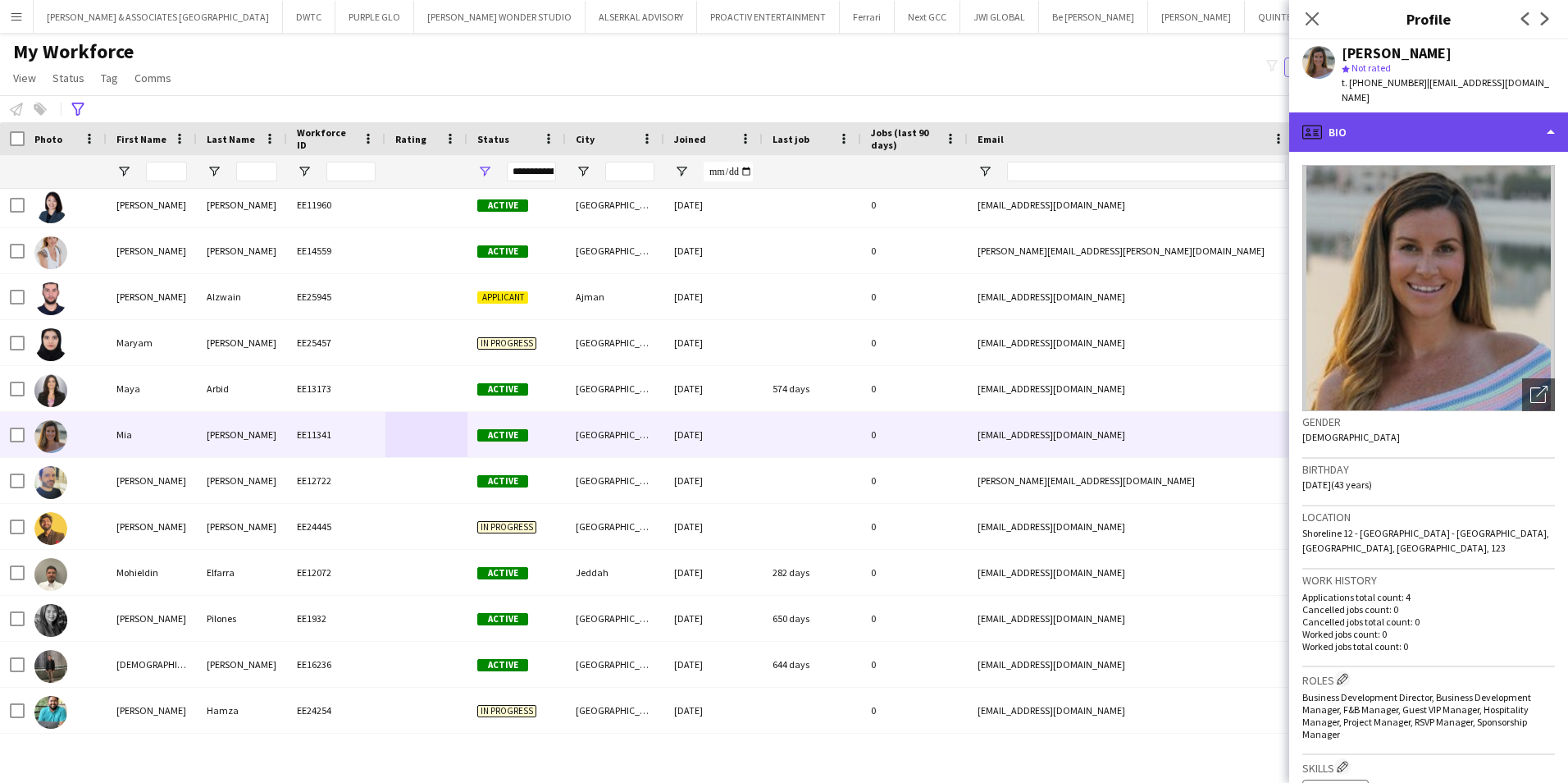
click at [1394, 117] on div "profile Bio" at bounding box center [1428, 132] width 279 height 39
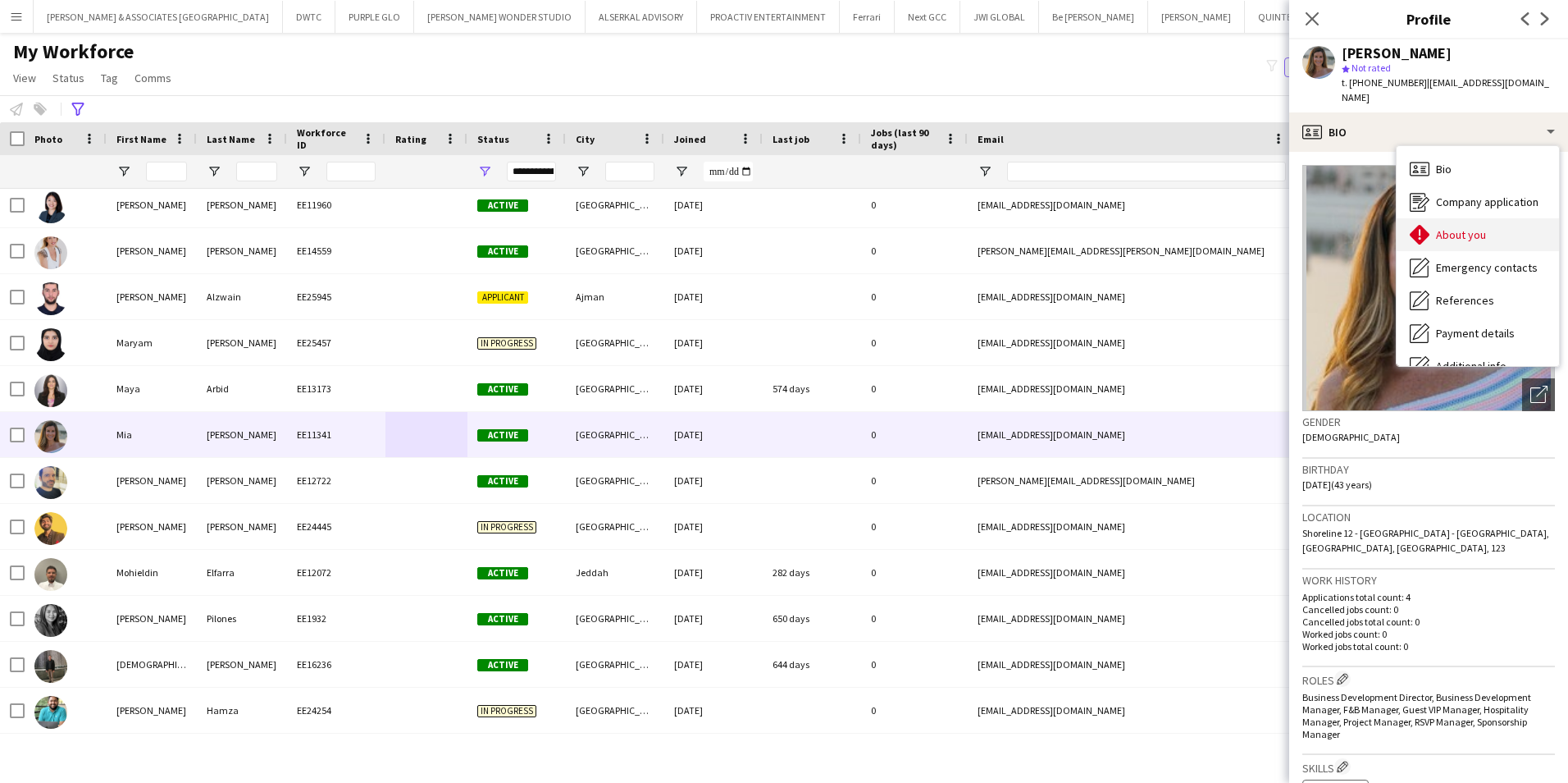
click at [1481, 227] on span "About you" at bounding box center [1460, 234] width 50 height 15
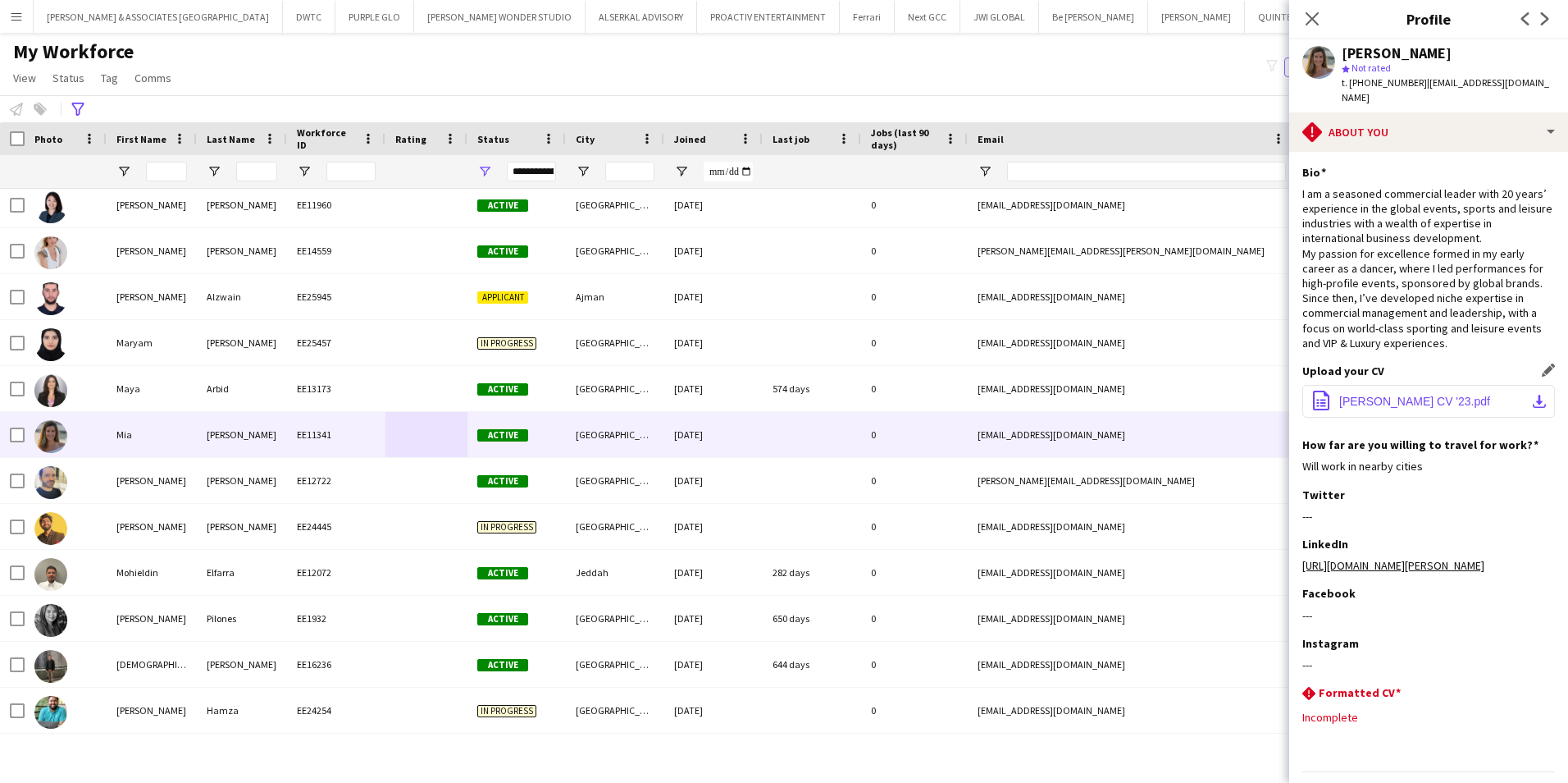
click at [1427, 395] on span "Mia Harvey CV '23.pdf" at bounding box center [1414, 401] width 151 height 13
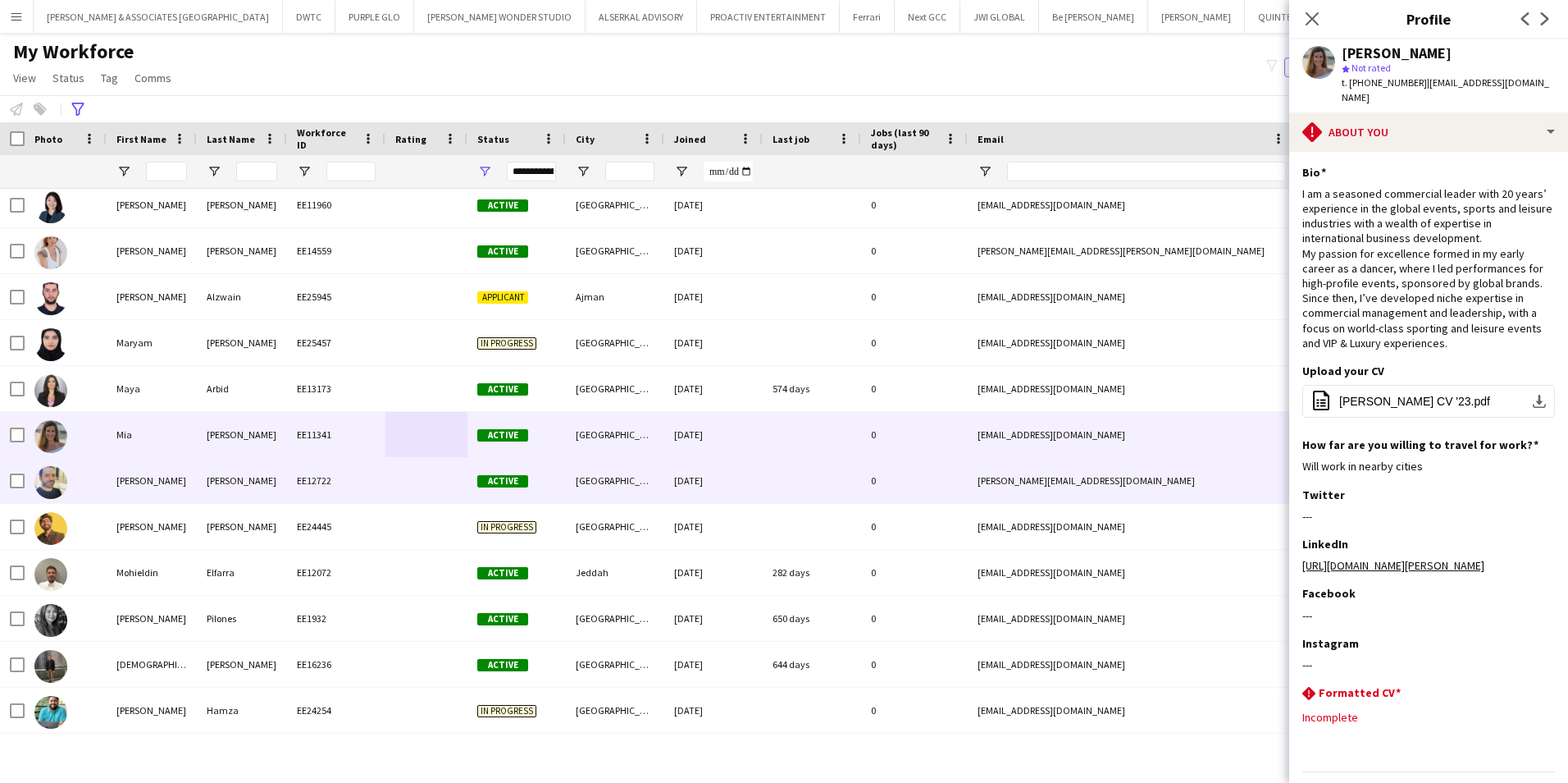
click at [168, 489] on div "Mohamad" at bounding box center [151, 481] width 90 height 45
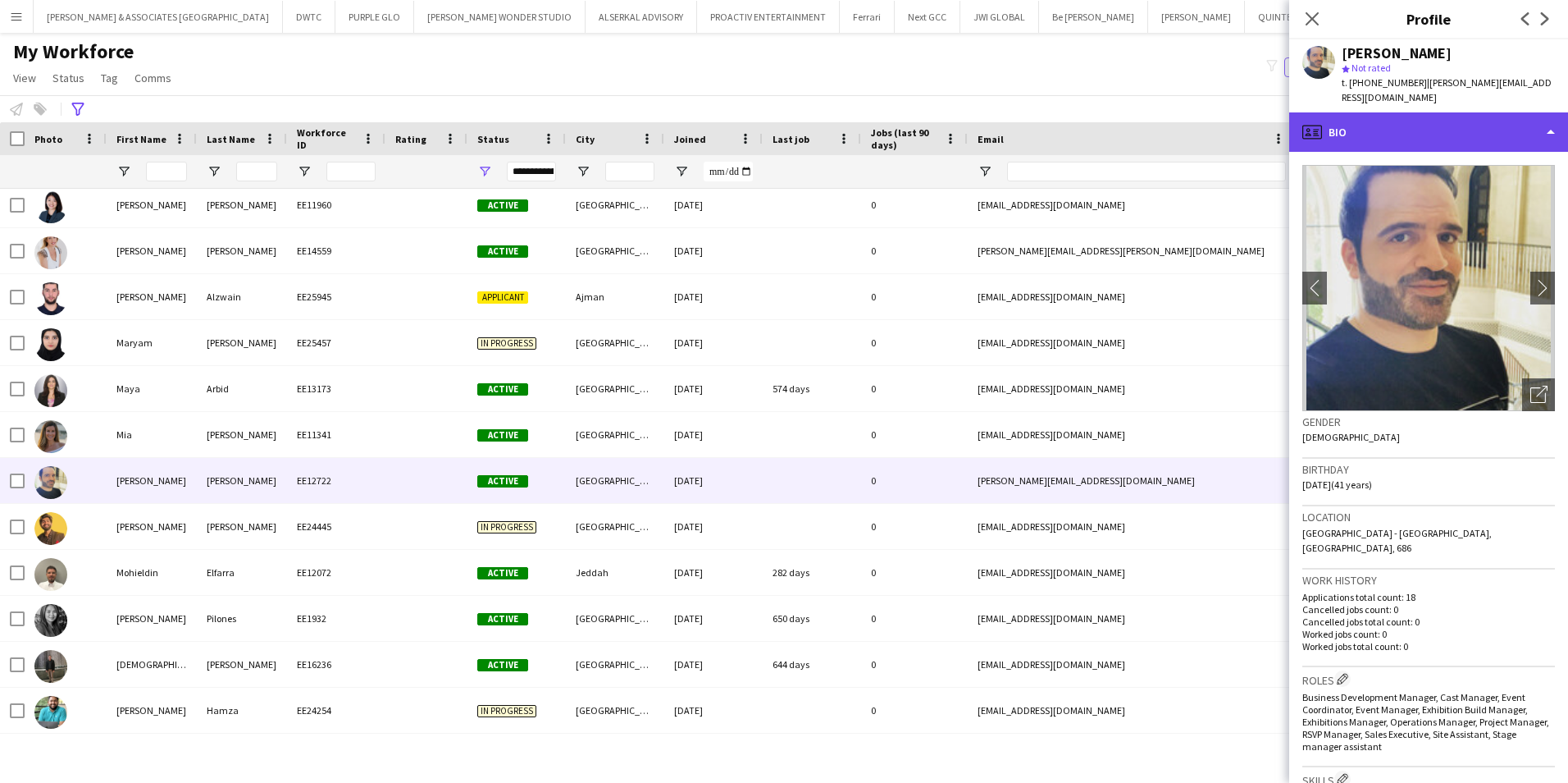
click at [1401, 124] on div "profile Bio" at bounding box center [1428, 132] width 279 height 39
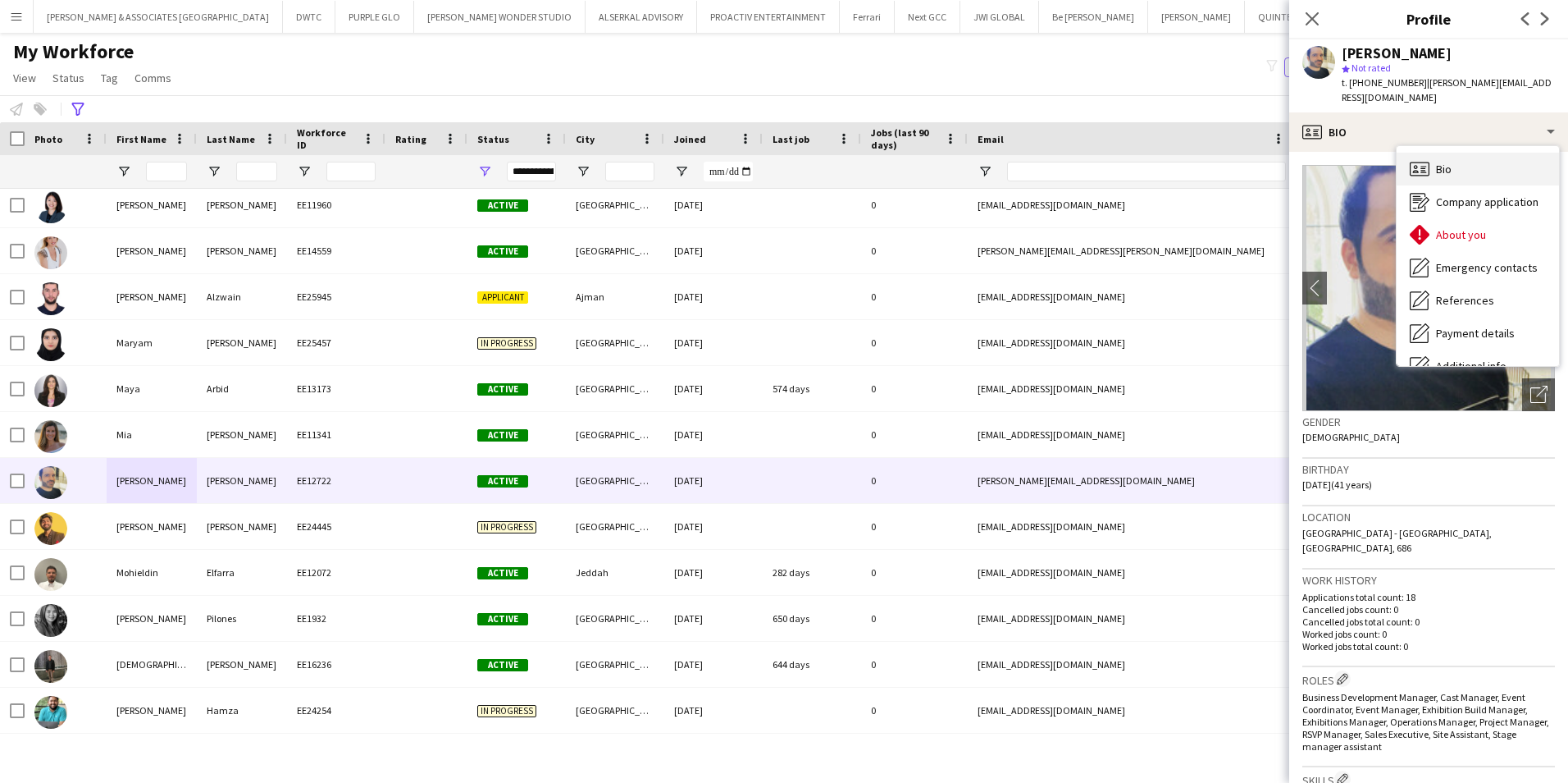
click at [1434, 171] on div "Bio Bio" at bounding box center [1477, 169] width 163 height 33
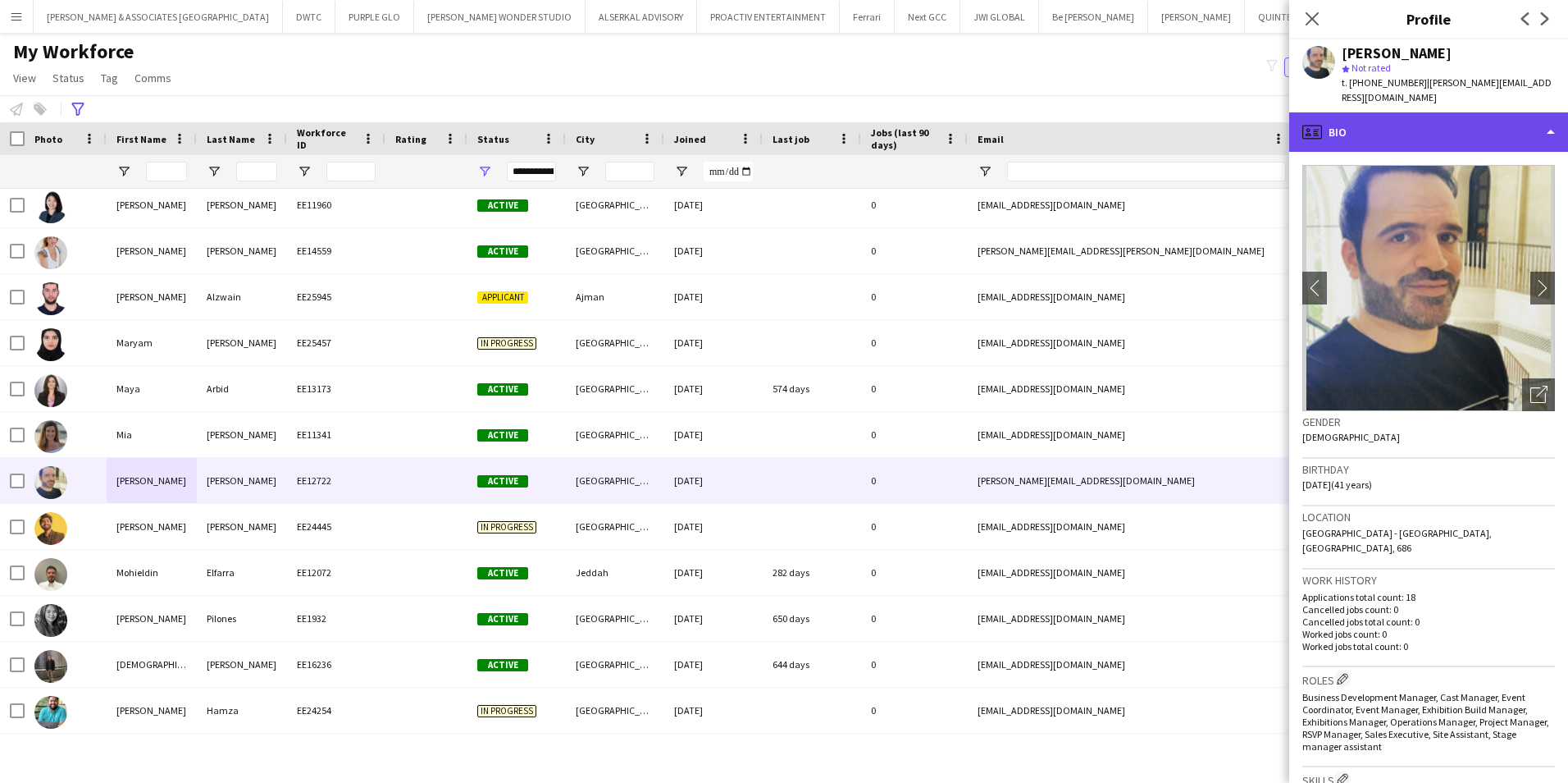
click at [1428, 142] on div "profile Bio" at bounding box center [1428, 132] width 279 height 39
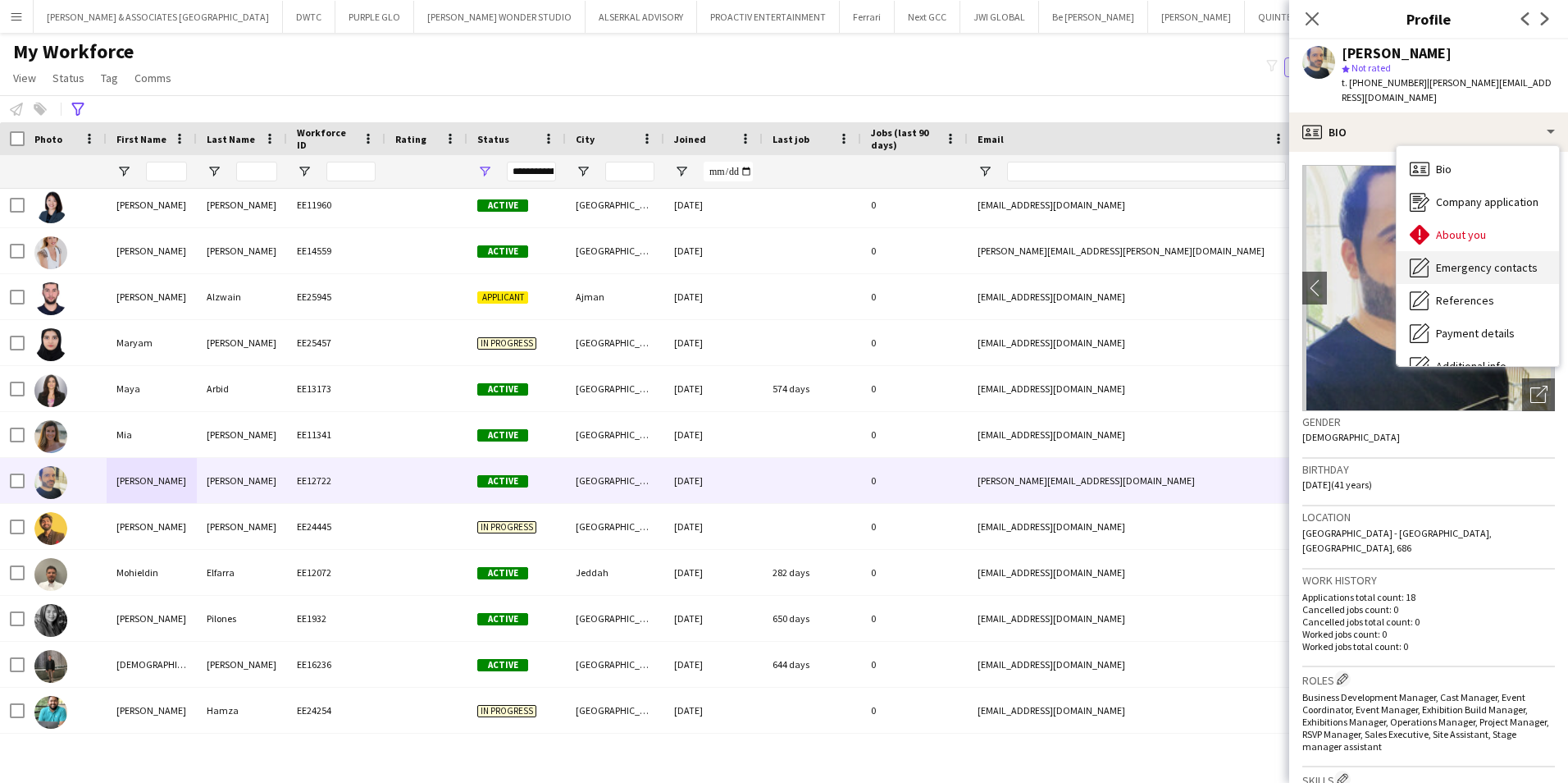
click at [1473, 260] on span "Emergency contacts" at bounding box center [1486, 267] width 102 height 15
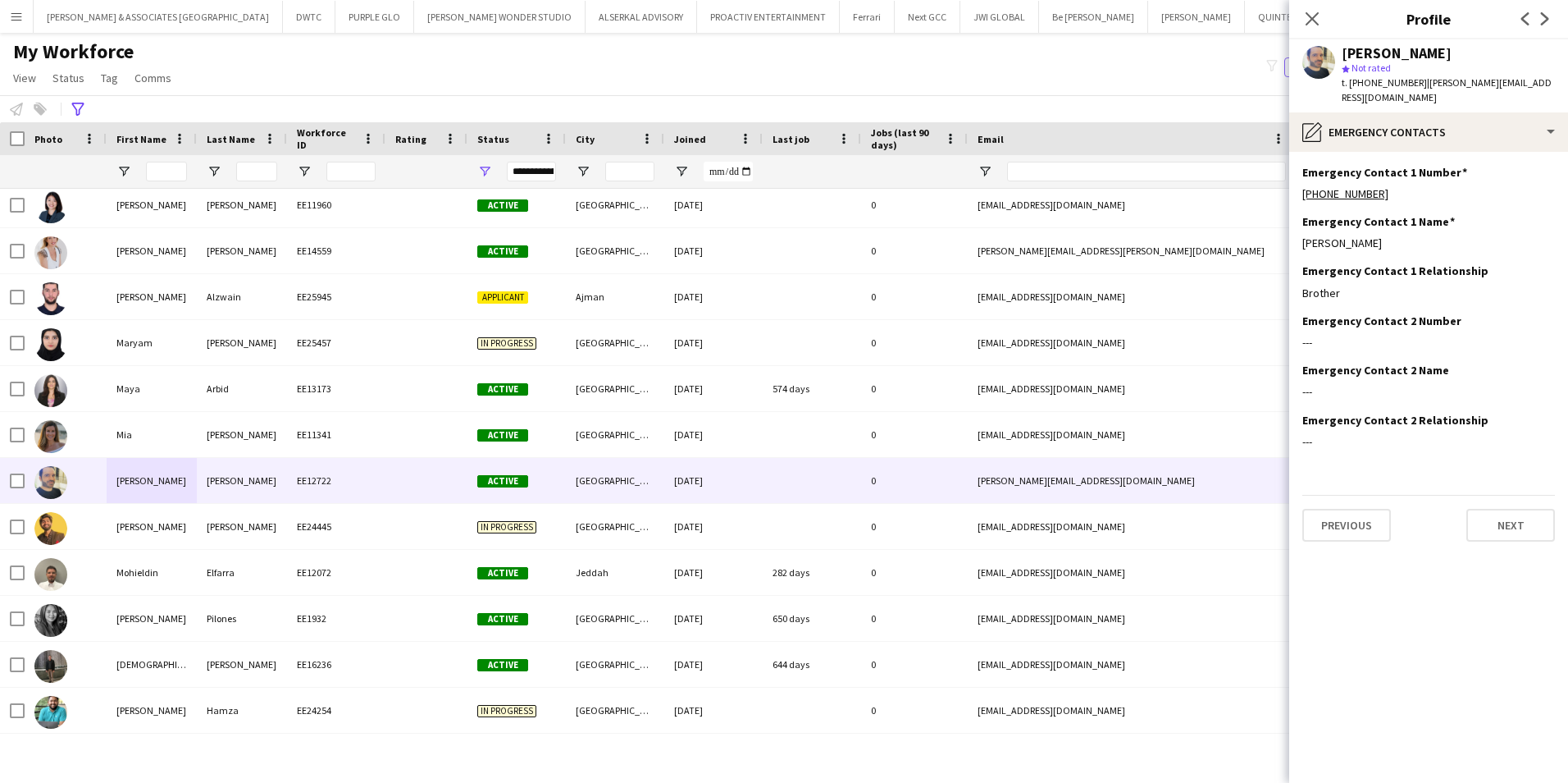
click at [1473, 260] on div "Emergency Contact 1 Name Edit this field Kassem Ismail" at bounding box center [1429, 239] width 253 height 49
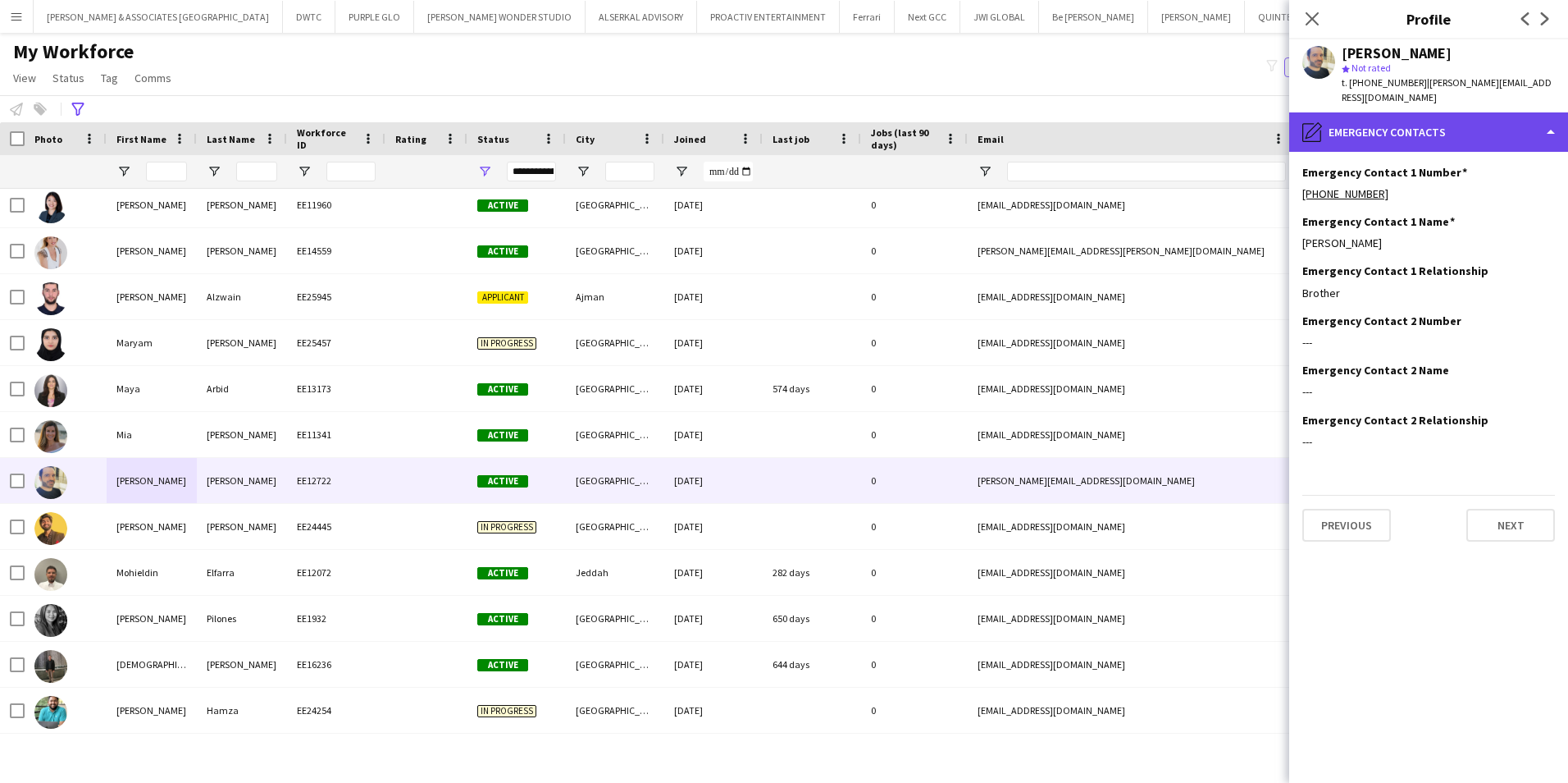
click at [1413, 134] on div "pencil4 Emergency contacts" at bounding box center [1428, 132] width 279 height 39
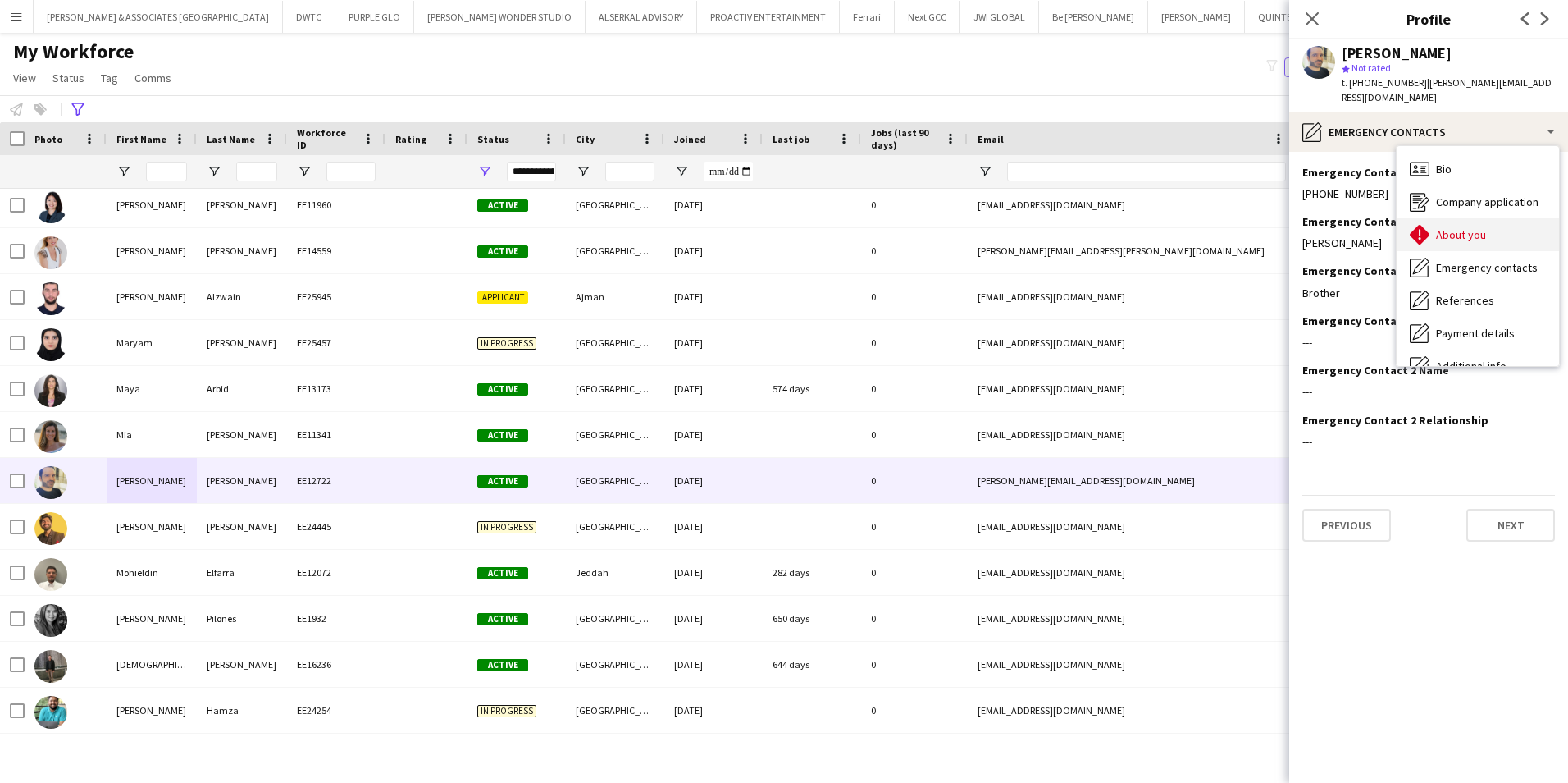
click at [1448, 231] on span "About you" at bounding box center [1460, 234] width 50 height 15
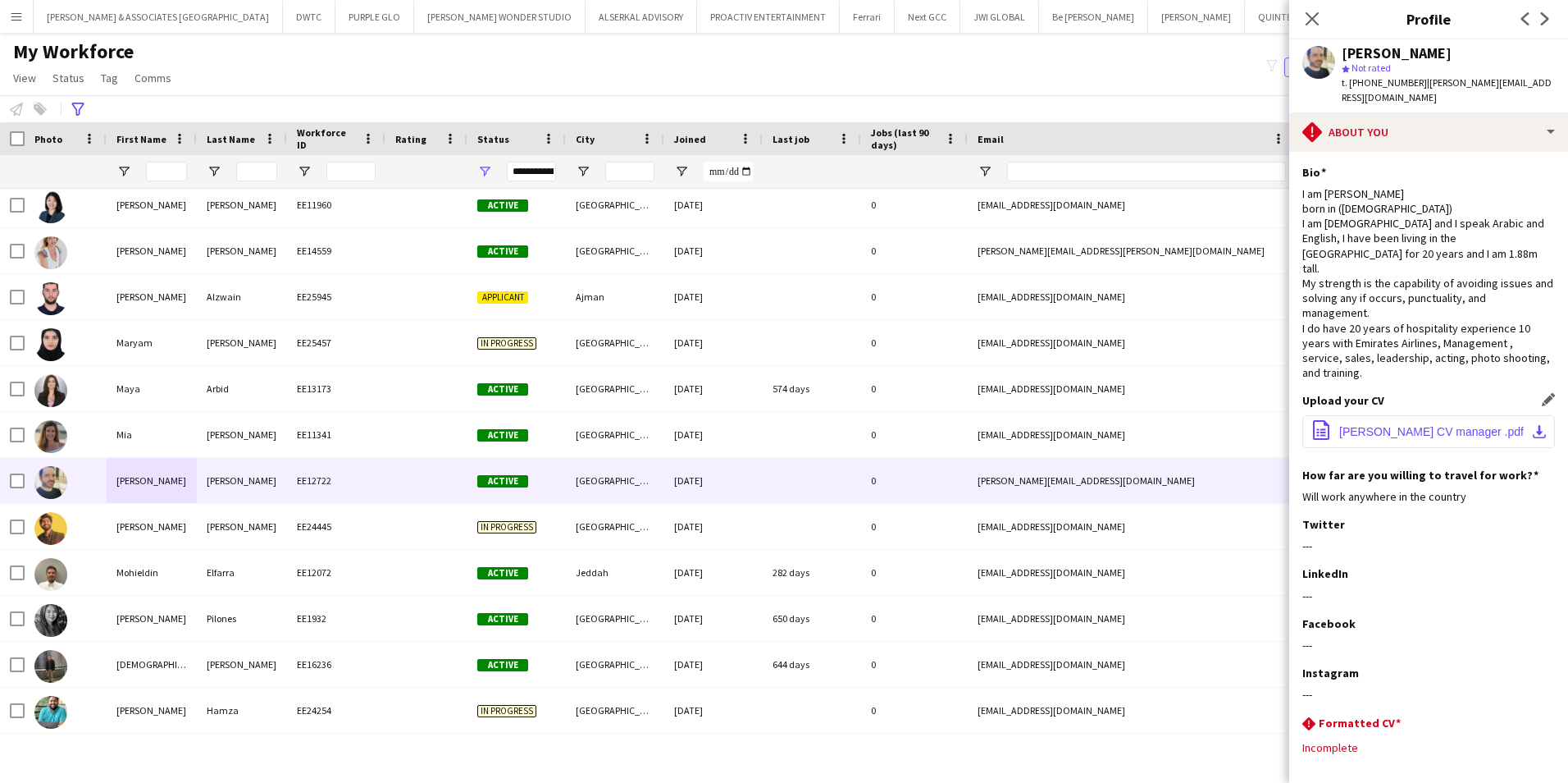
click at [1427, 425] on span "Mohamad Ismail CV manager .pdf" at bounding box center [1431, 431] width 185 height 13
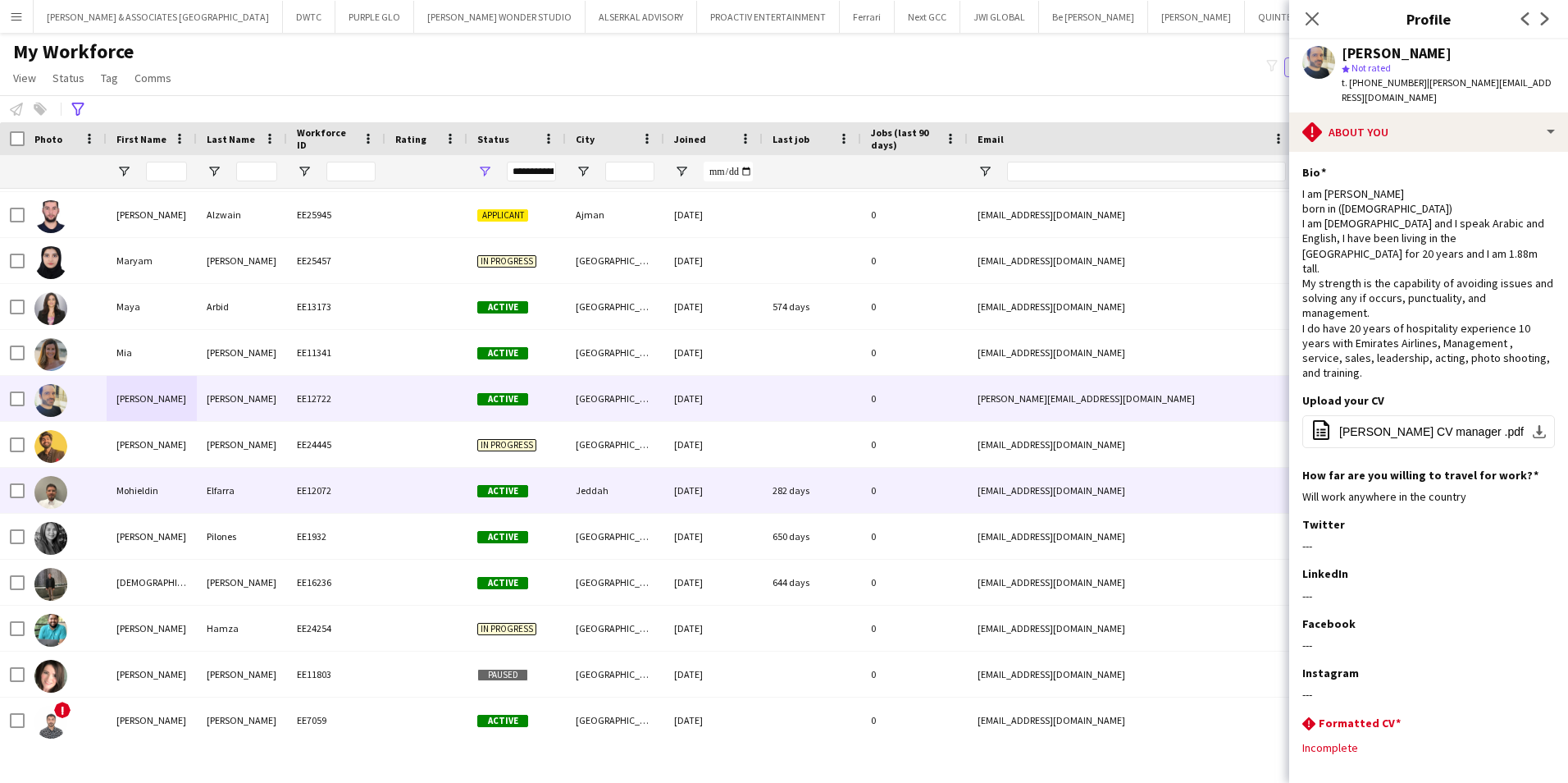
scroll to position [1559, 0]
click at [709, 491] on div "17-04-2023" at bounding box center [713, 491] width 99 height 45
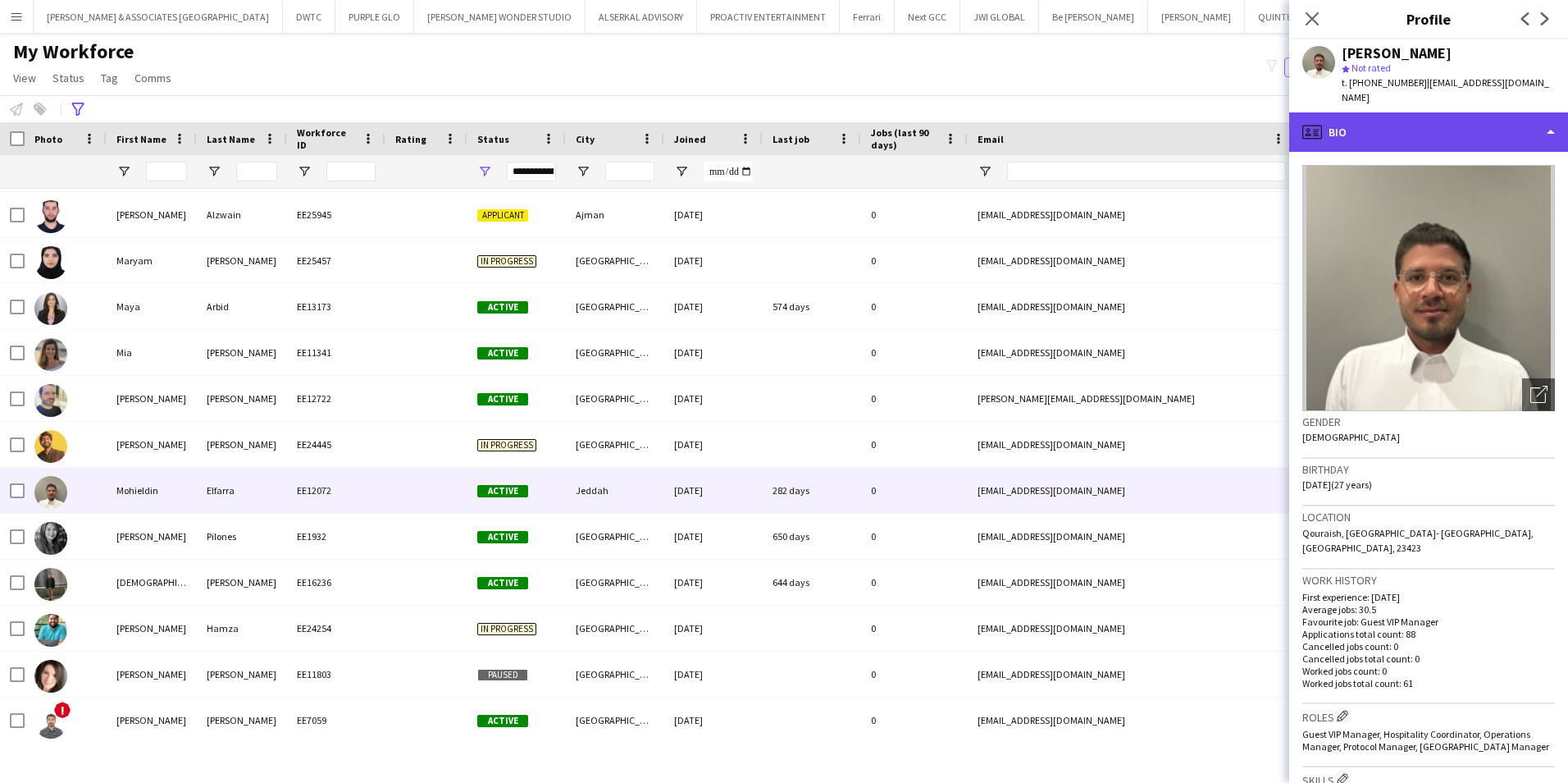
click at [1421, 113] on div "profile Bio" at bounding box center [1428, 132] width 279 height 39
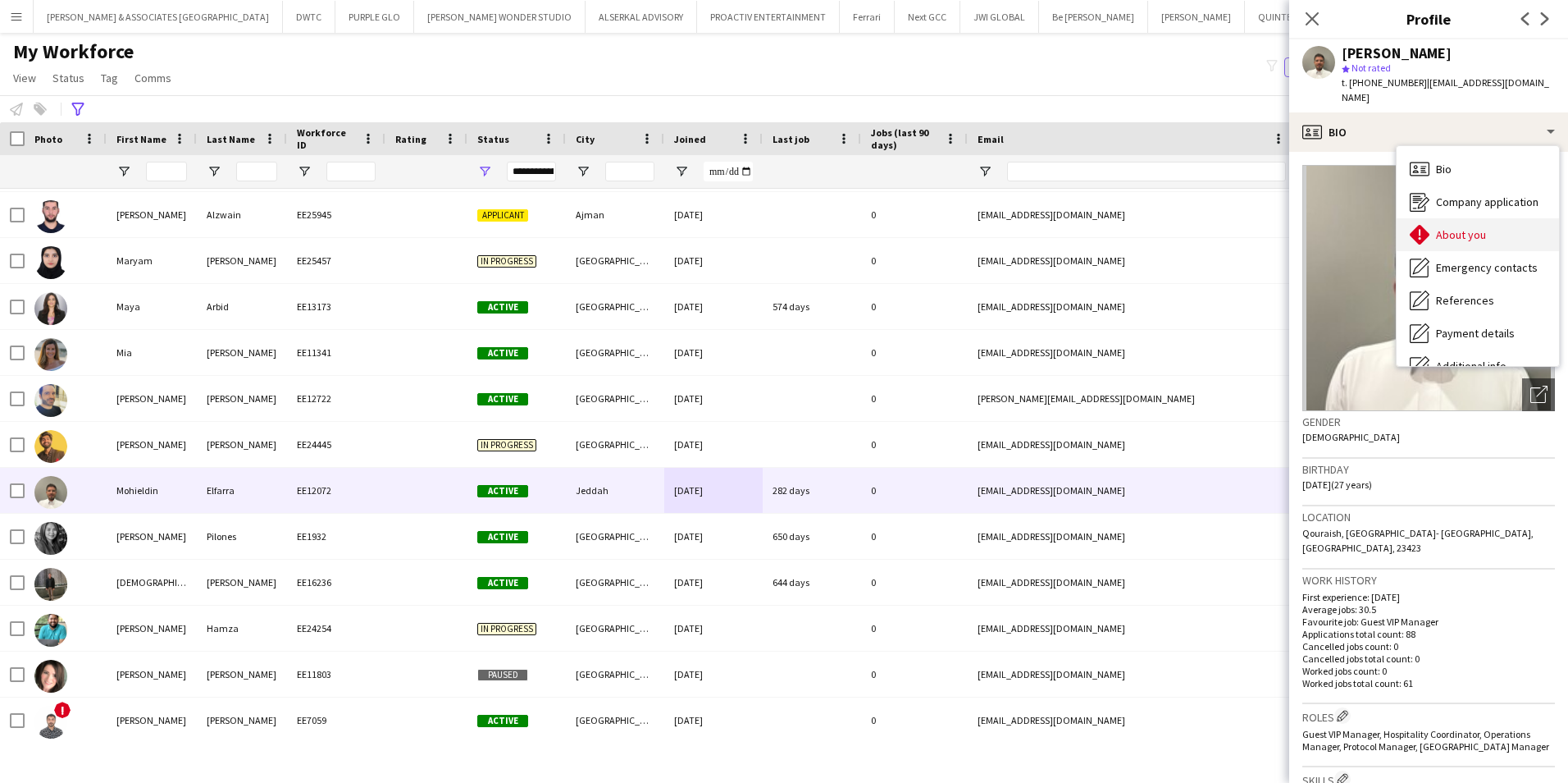
click at [1463, 227] on span "About you" at bounding box center [1460, 234] width 50 height 15
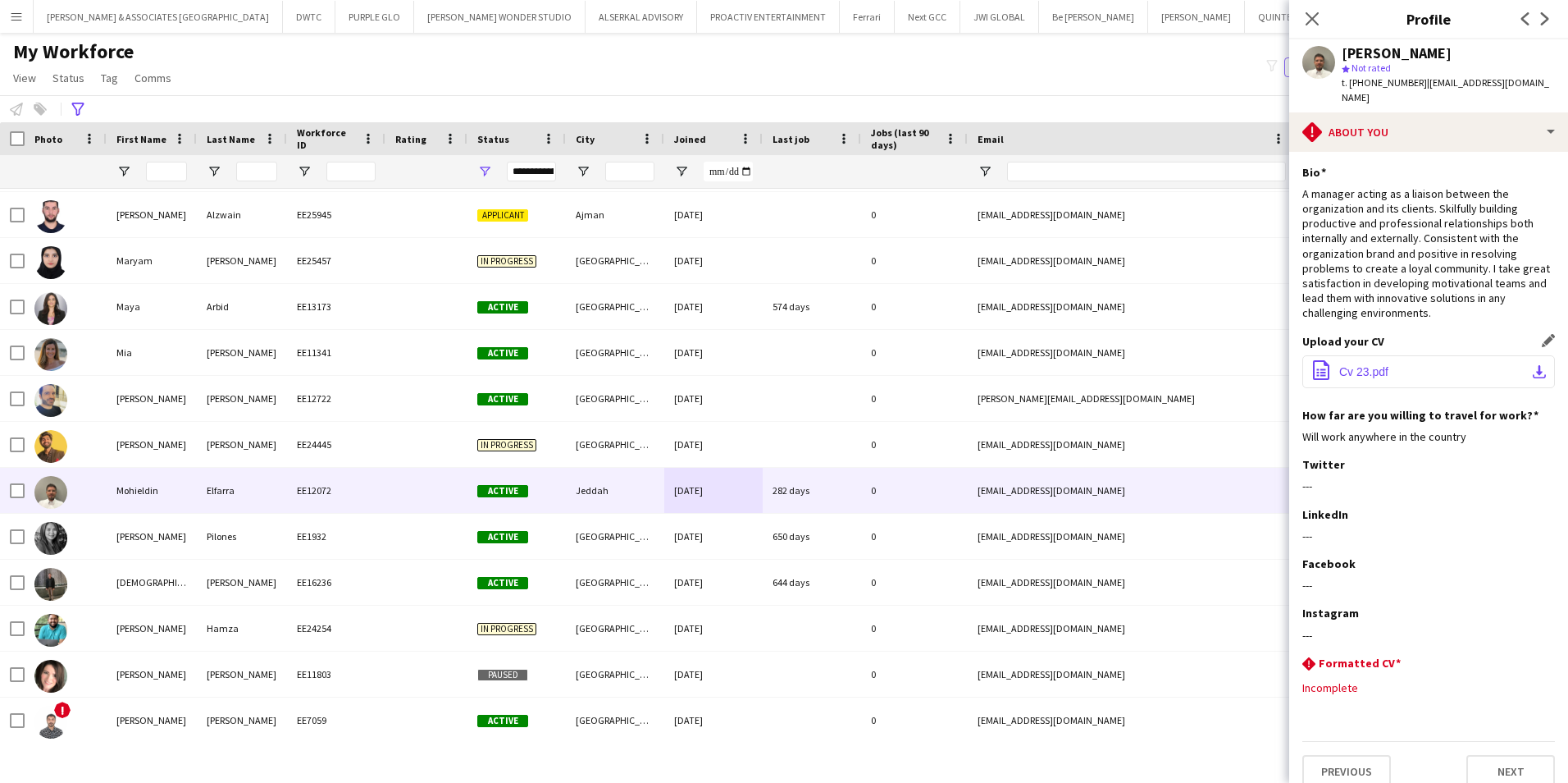
click at [1417, 355] on button "office-file-sheet Cv 23.pdf download-bottom" at bounding box center [1429, 371] width 253 height 33
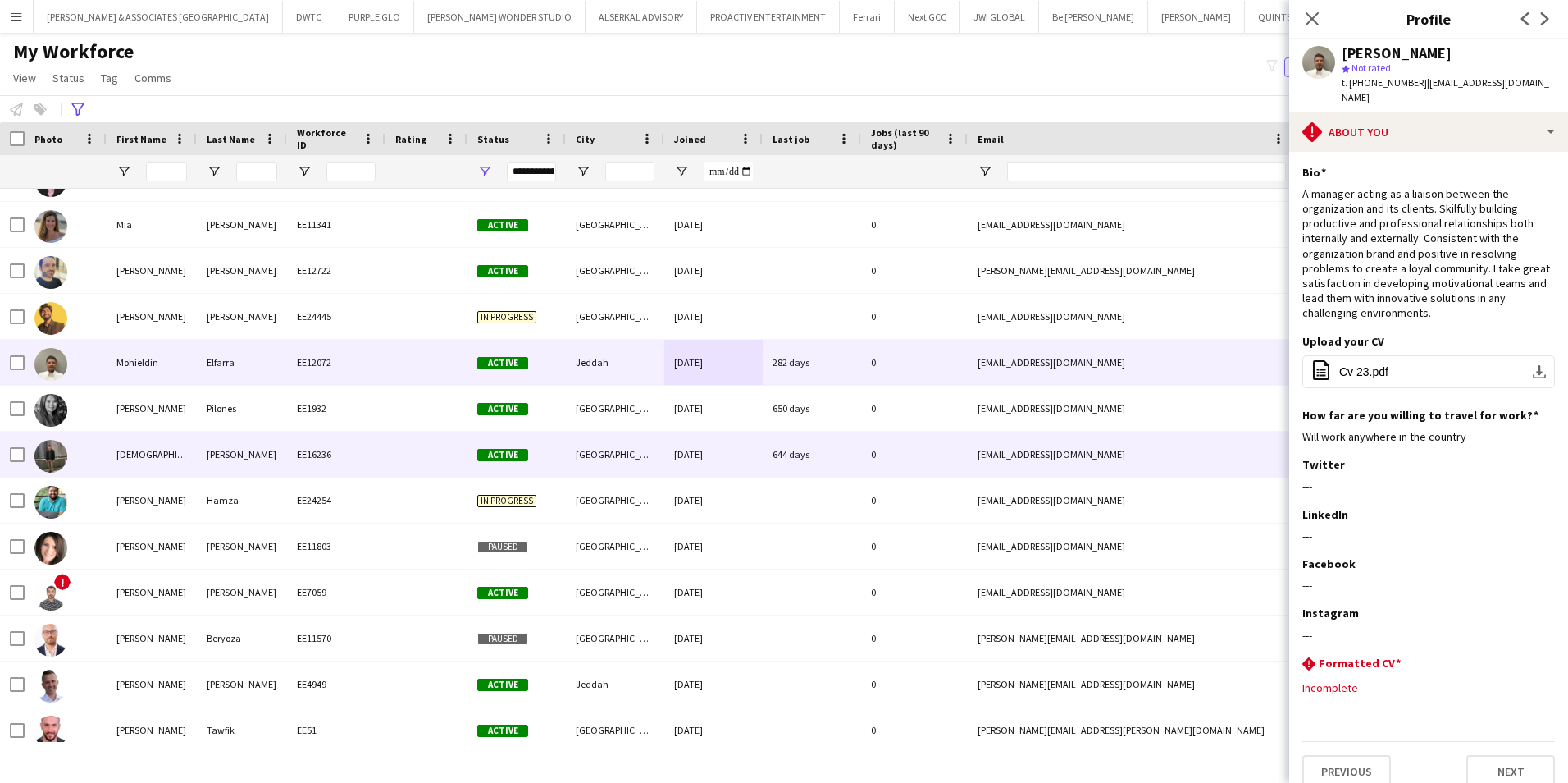
scroll to position [1723, 0]
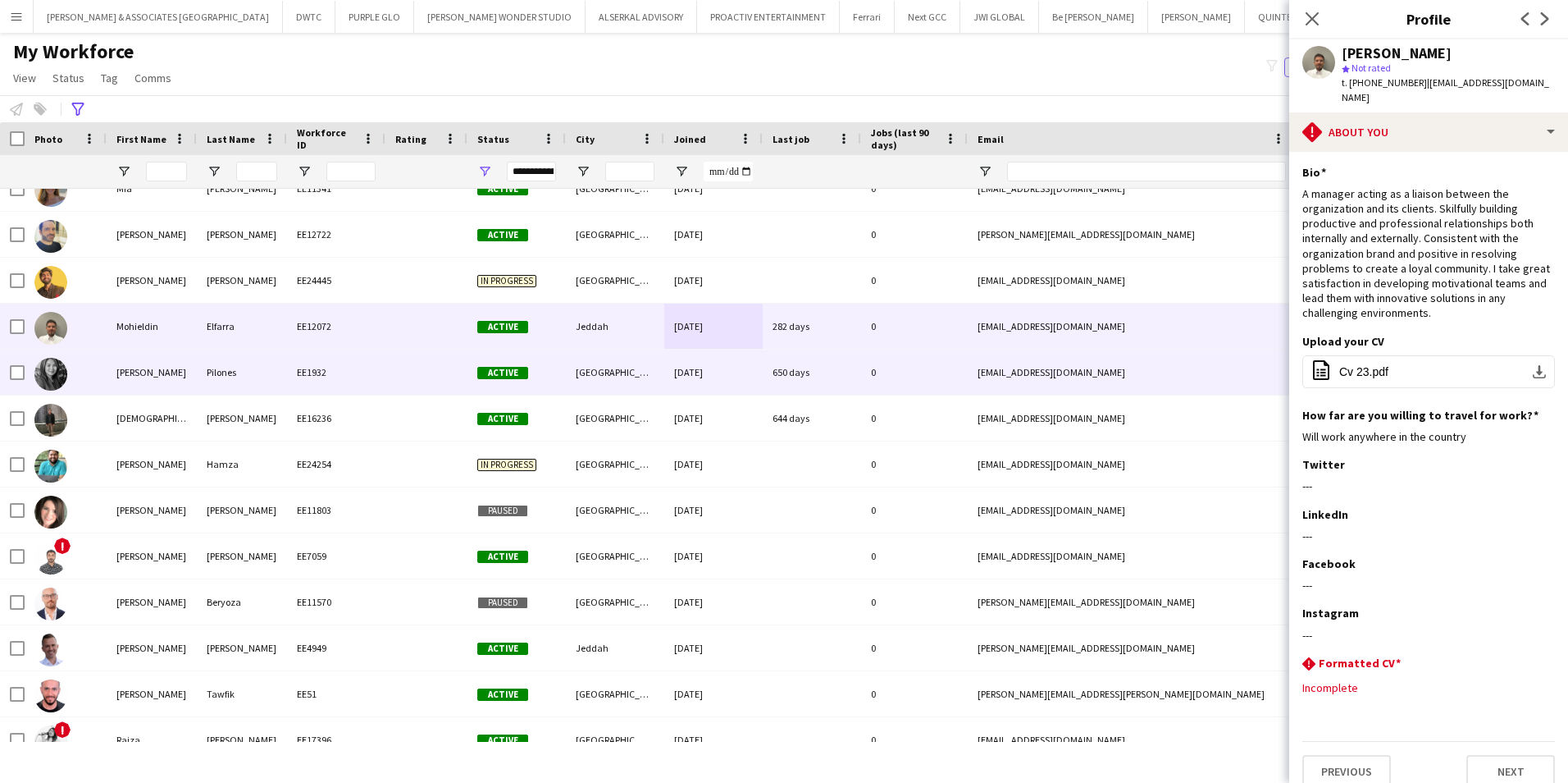
click at [354, 366] on div "EE1932" at bounding box center [336, 372] width 99 height 45
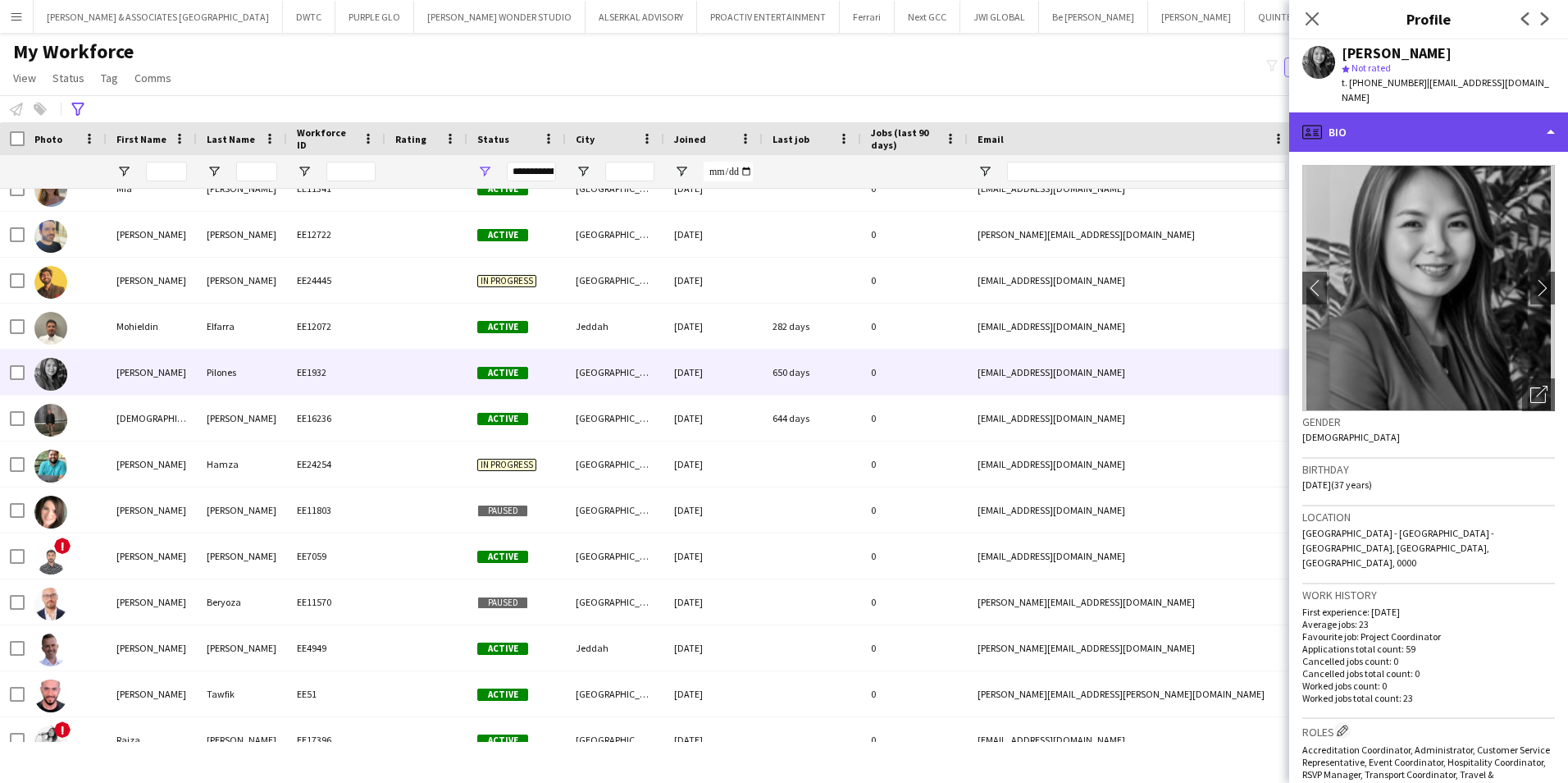
click at [1446, 117] on div "profile Bio" at bounding box center [1428, 132] width 279 height 39
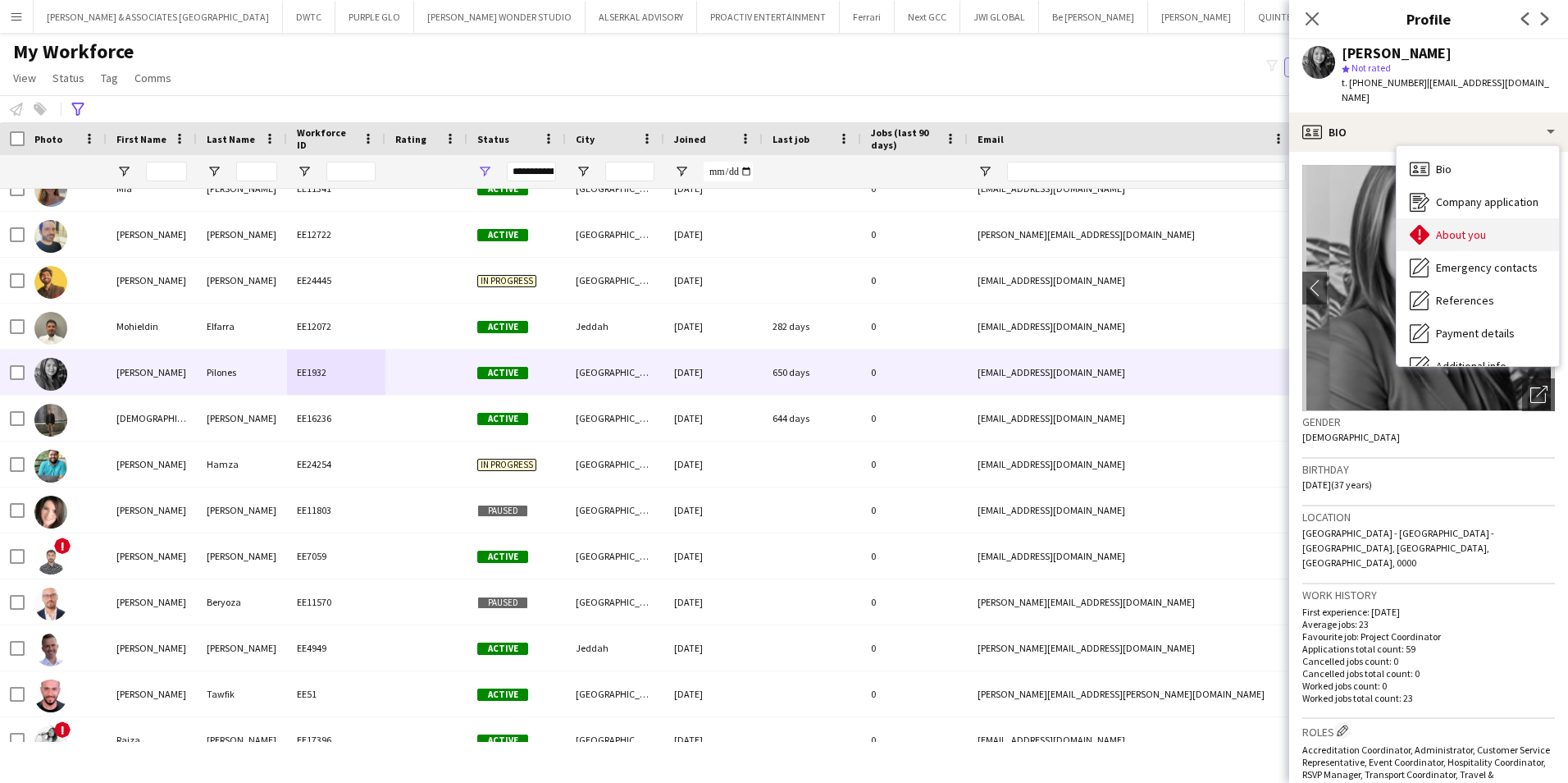
click at [1458, 227] on span "About you" at bounding box center [1460, 234] width 50 height 15
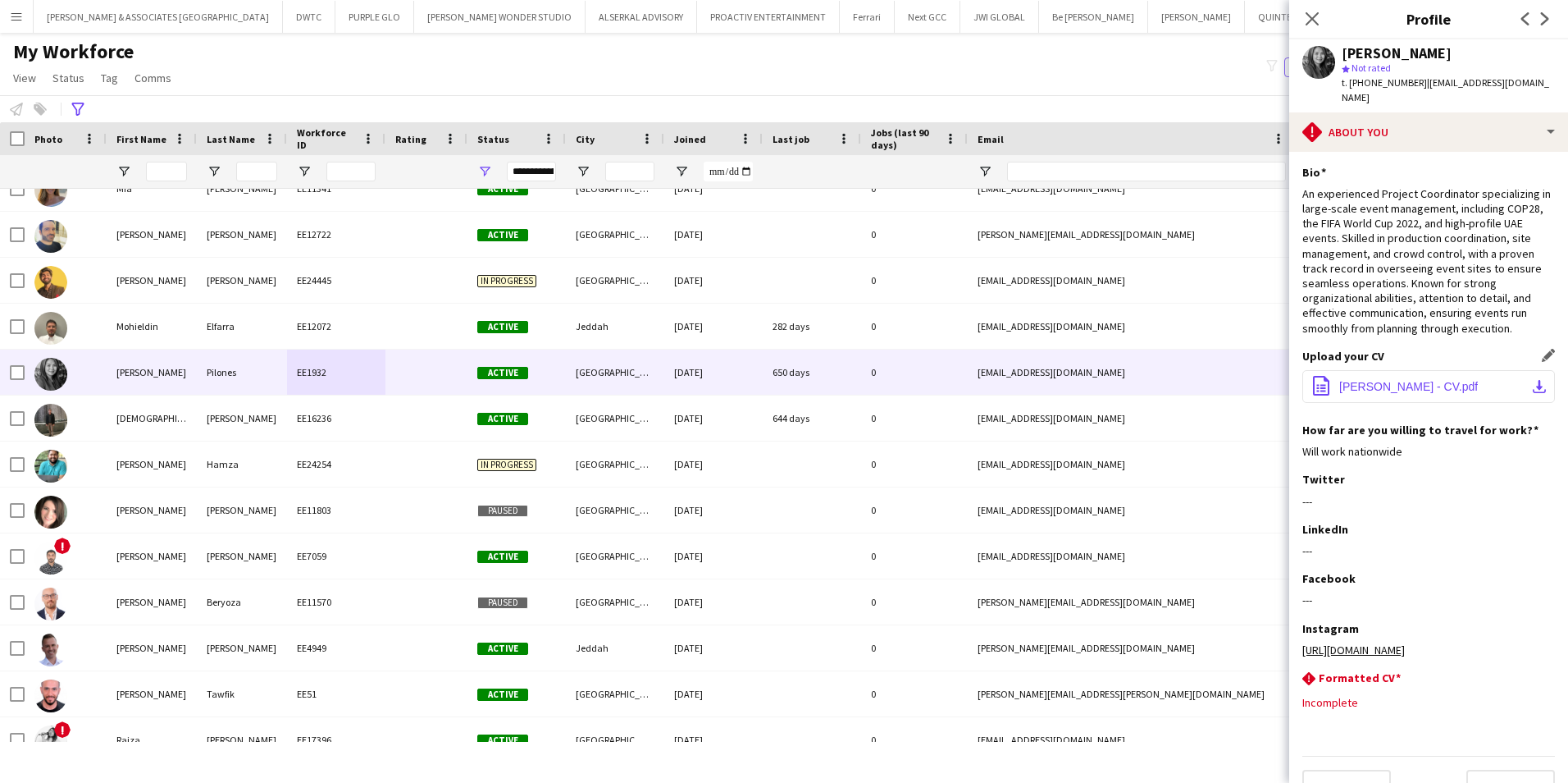
click at [1436, 380] on button "office-file-sheet MONA LISA PILONES - CV.pdf download-bottom" at bounding box center [1429, 386] width 253 height 33
click at [20, 30] on button "Menu" at bounding box center [16, 16] width 33 height 33
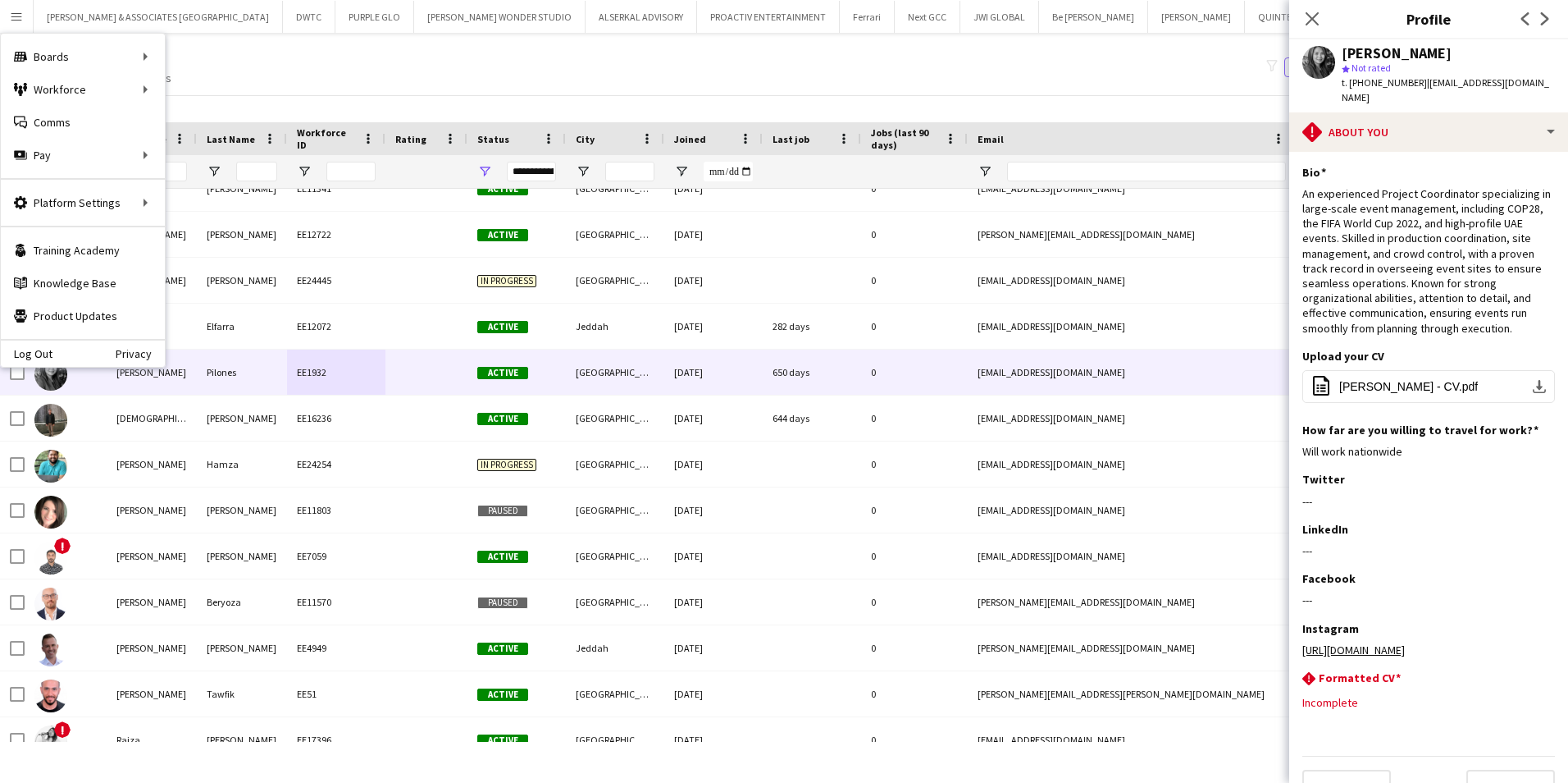
click at [1173, 87] on div "My Workforce View Views Default view Julie New view Update view Delete view Edi…" at bounding box center [784, 67] width 1568 height 56
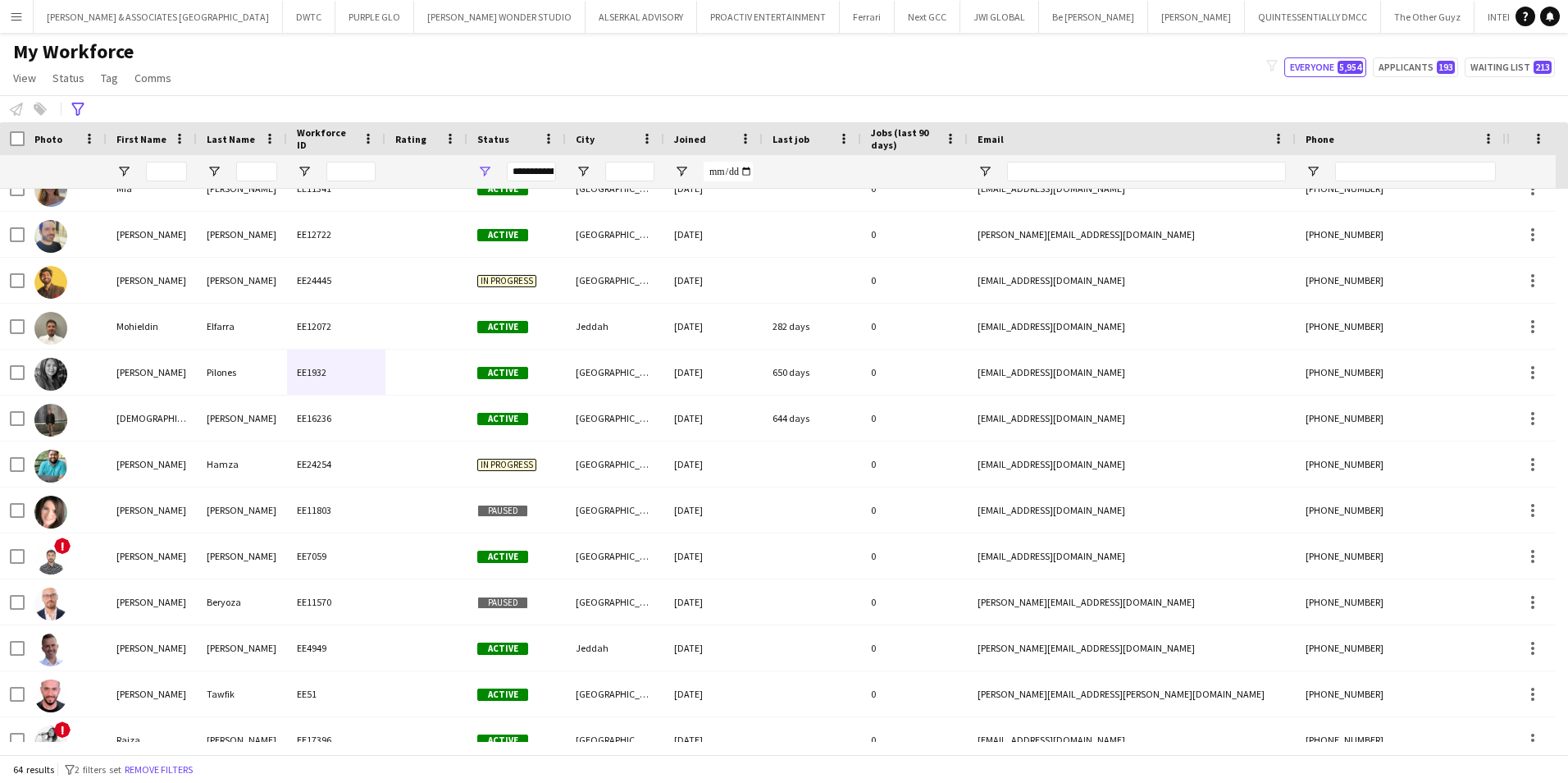
scroll to position [0, 44]
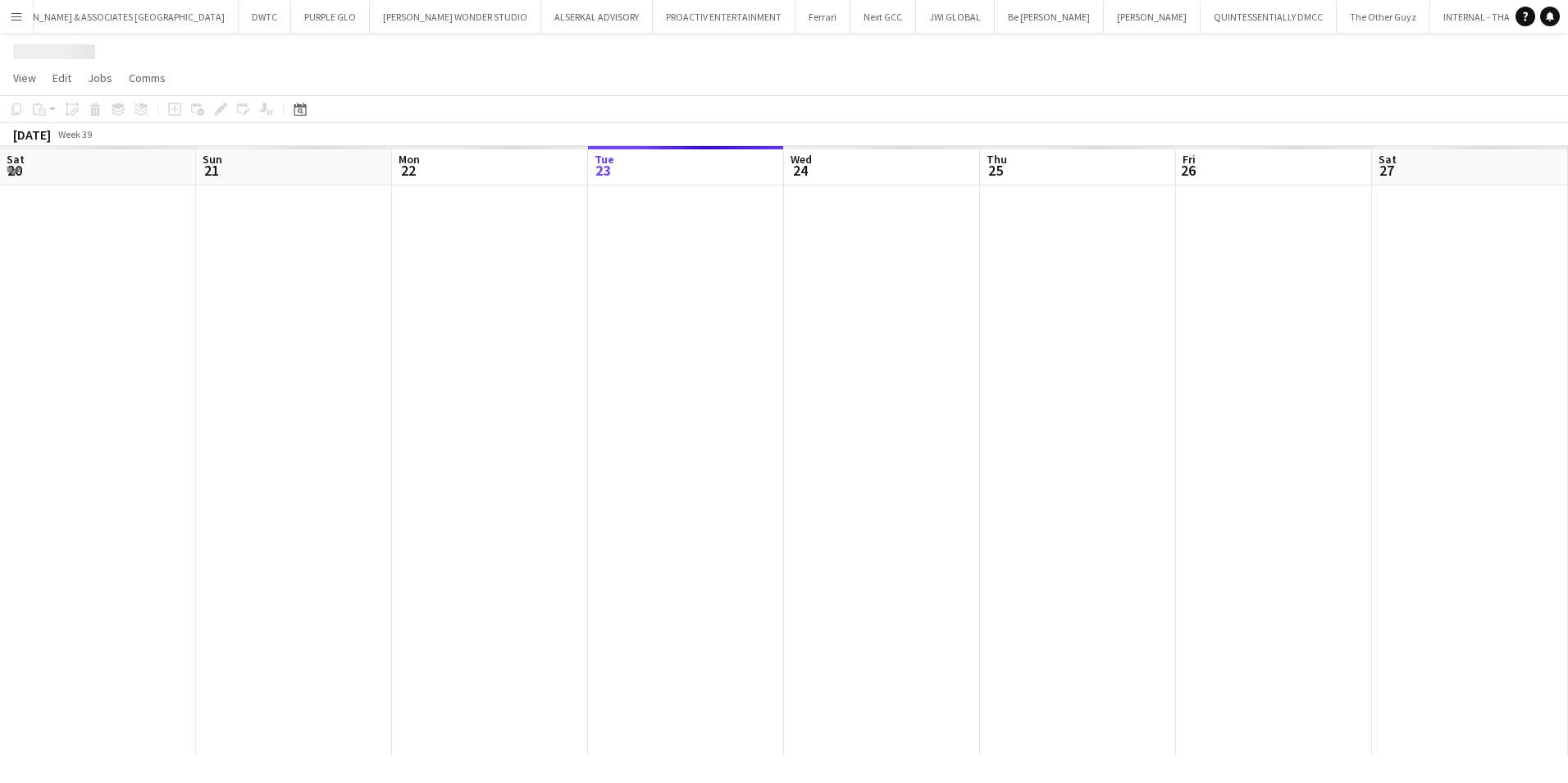
scroll to position [0, 392]
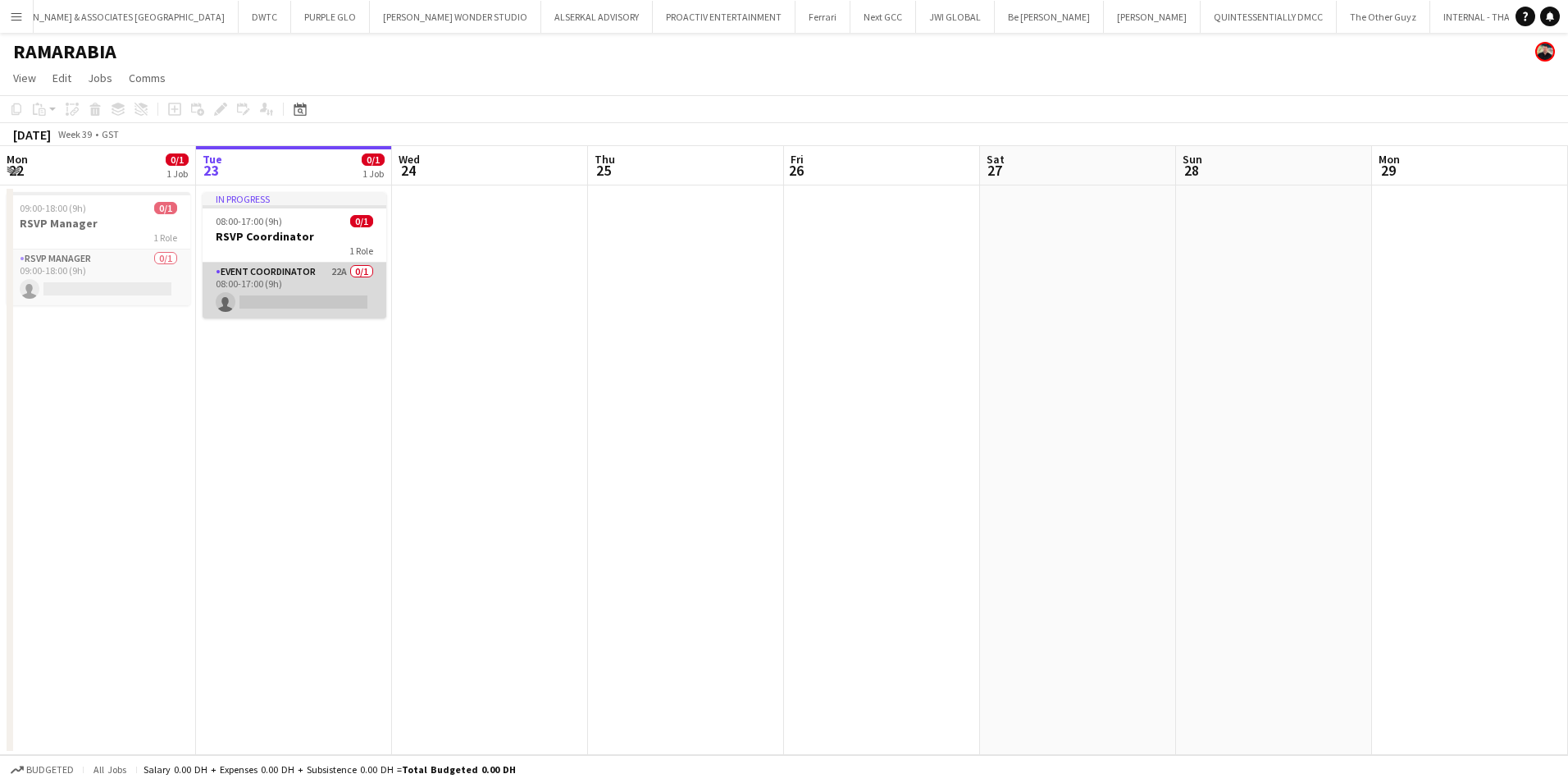
click at [324, 281] on app-card-role "Event Coordinator 22A 0/1 08:00-17:00 (9h) single-neutral-actions" at bounding box center [294, 290] width 184 height 56
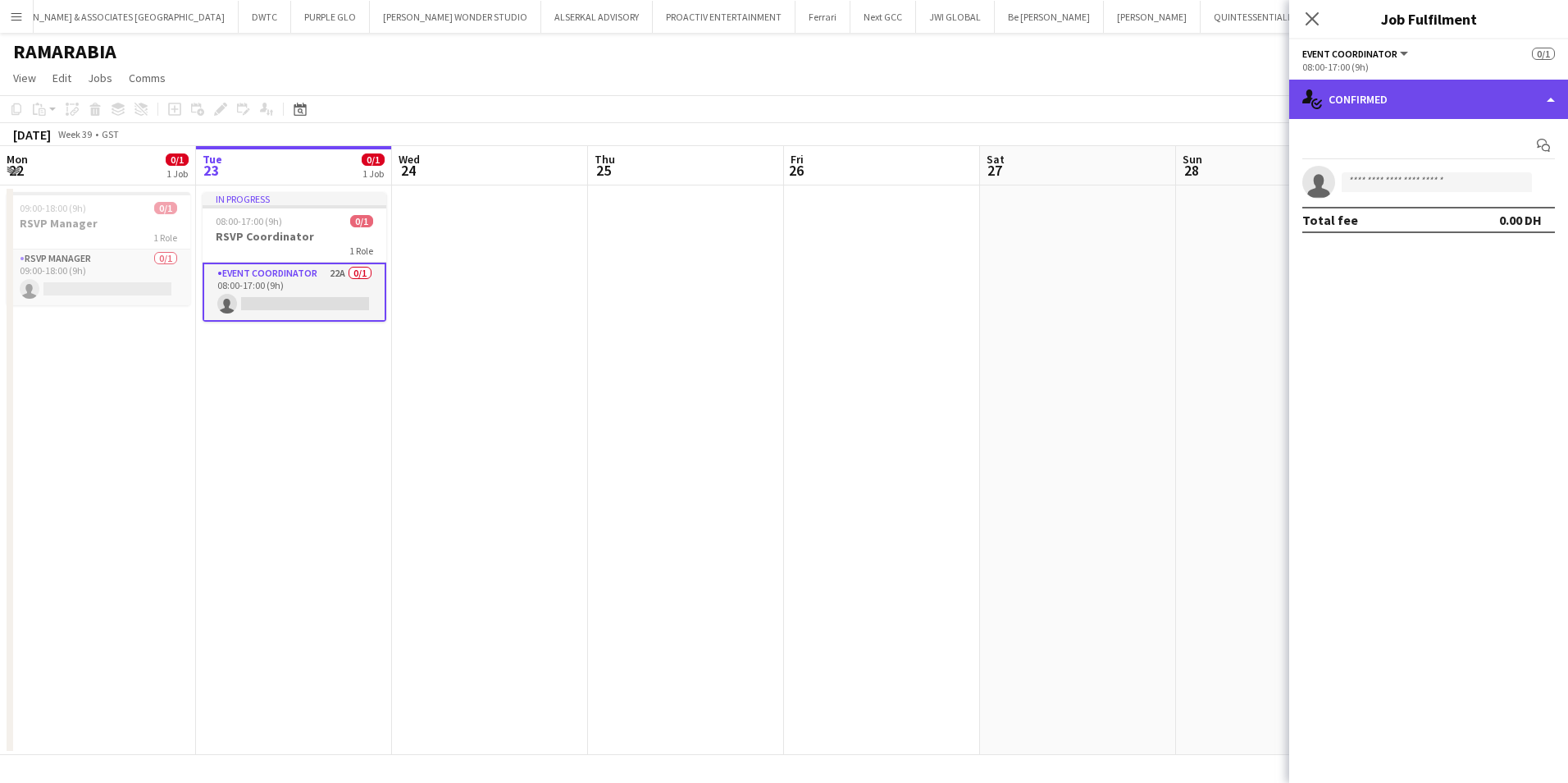
click at [1428, 93] on div "single-neutral-actions-check-2 Confirmed" at bounding box center [1428, 100] width 279 height 39
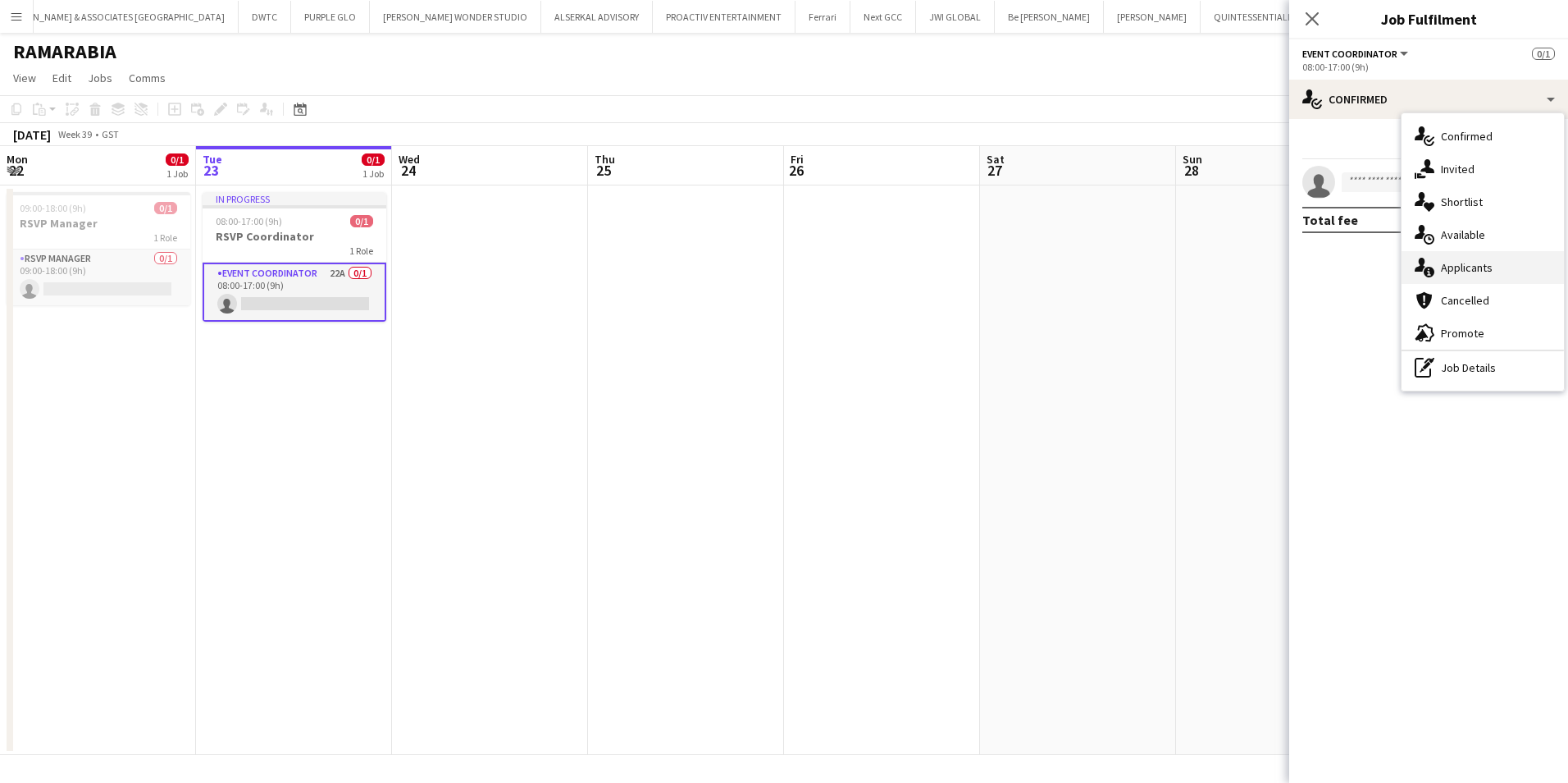
click at [1482, 269] on span "Applicants" at bounding box center [1466, 267] width 51 height 15
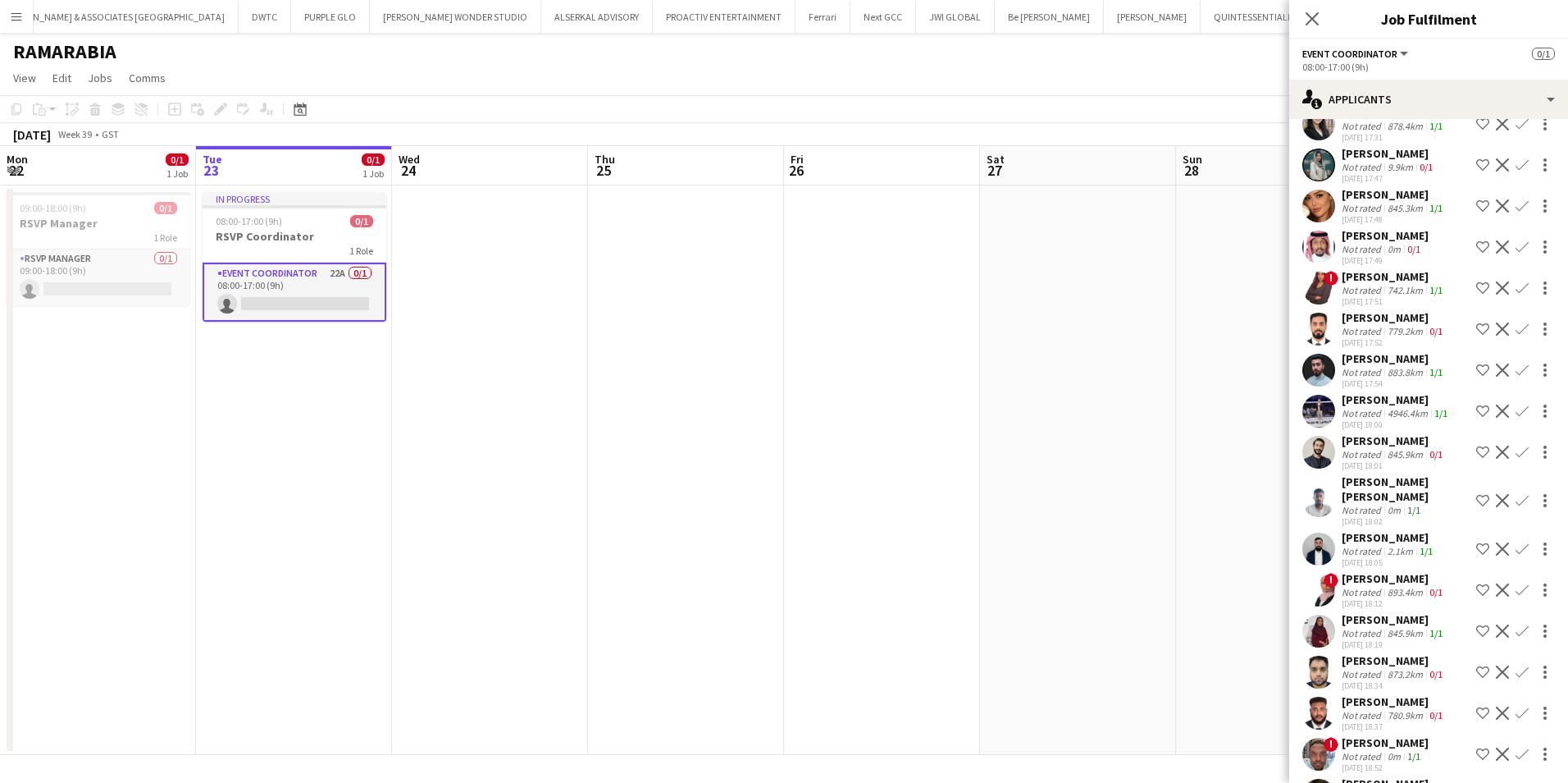
scroll to position [319, 0]
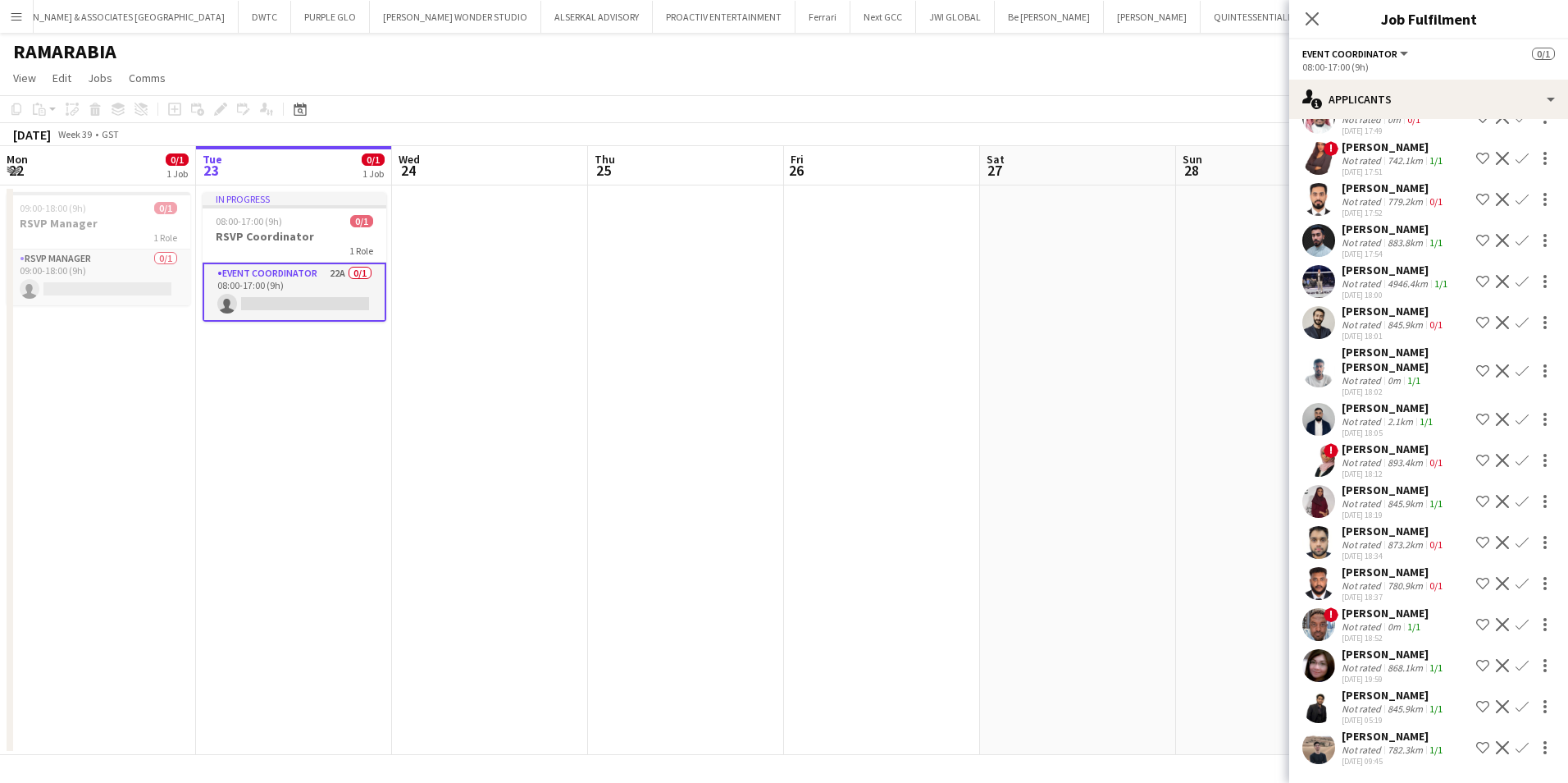
click at [1376, 736] on div "Elhassan Ali" at bounding box center [1394, 736] width 105 height 15
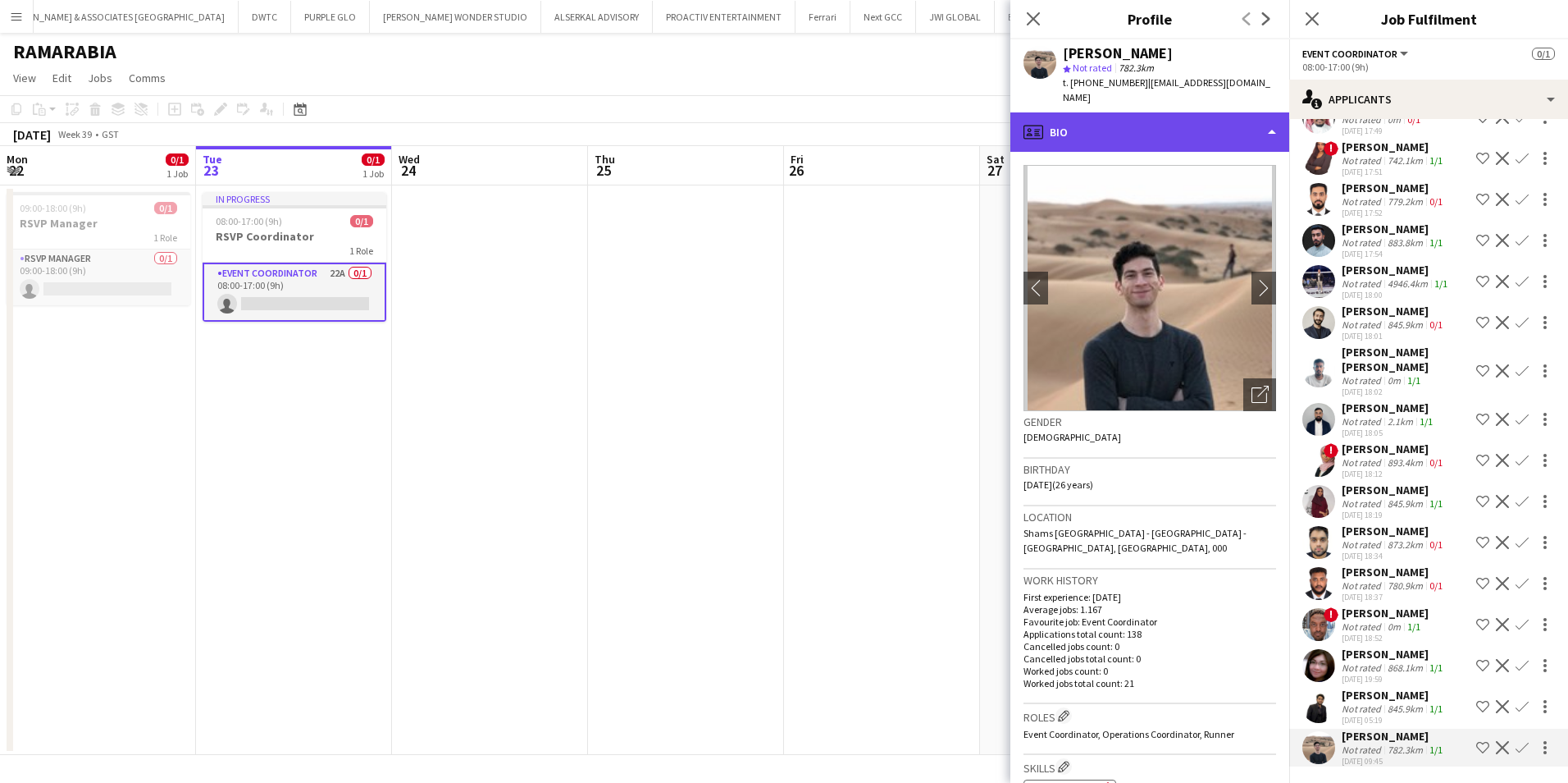
click at [1142, 113] on div "profile Bio" at bounding box center [1150, 132] width 279 height 39
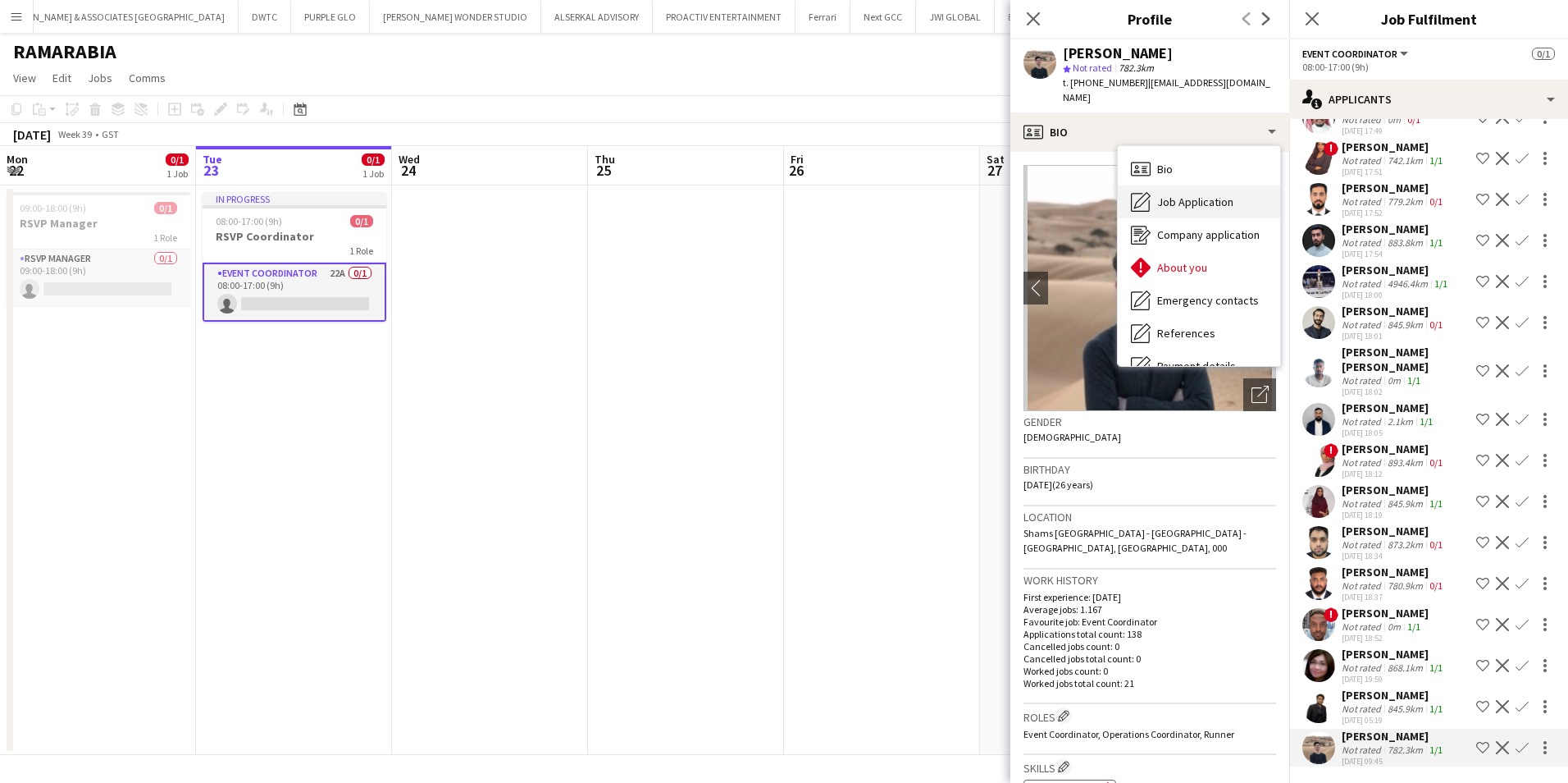
click at [1193, 195] on span "Job Application" at bounding box center [1195, 201] width 76 height 15
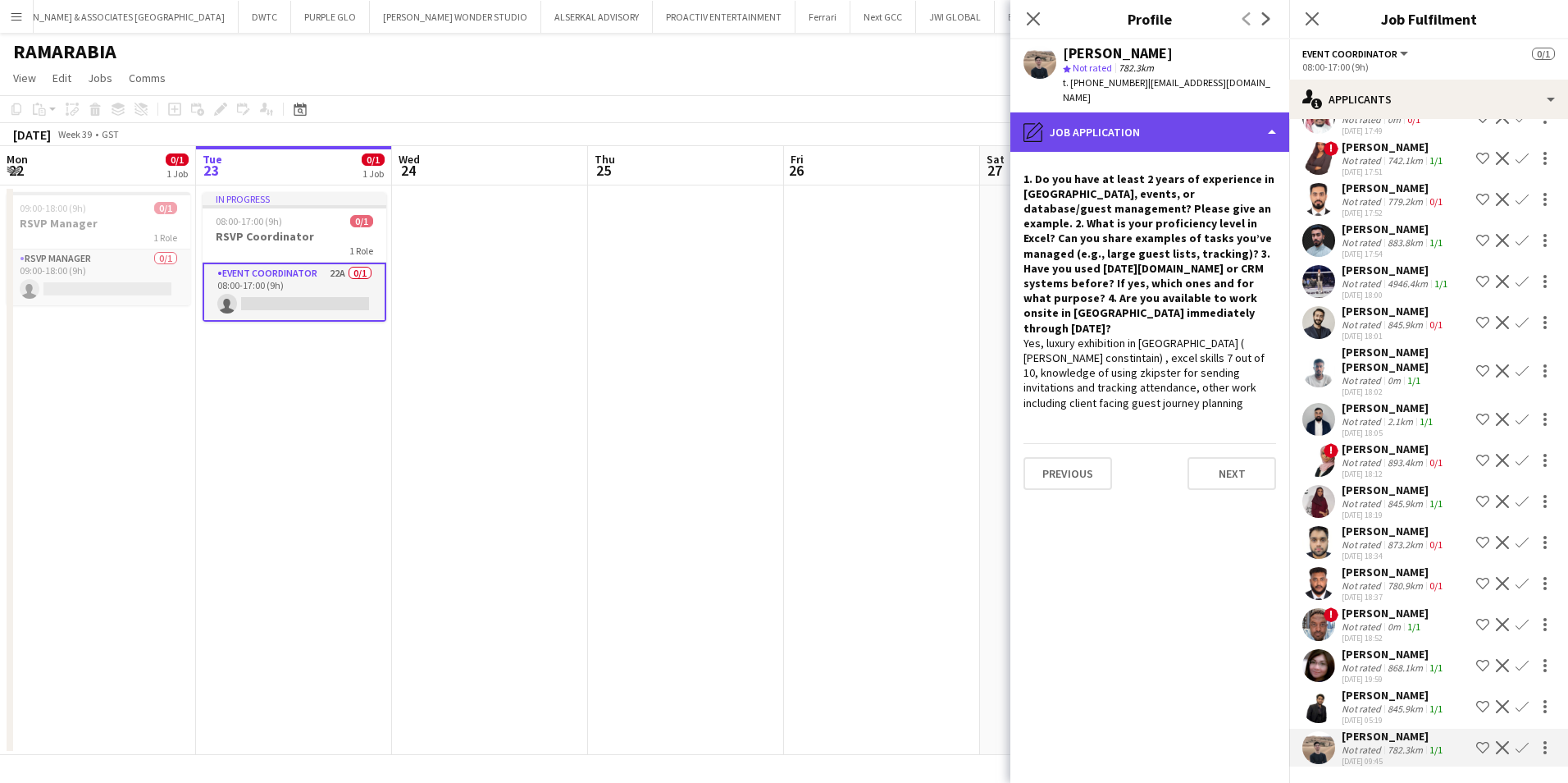
click at [1109, 115] on div "pencil4 Job Application" at bounding box center [1150, 132] width 279 height 39
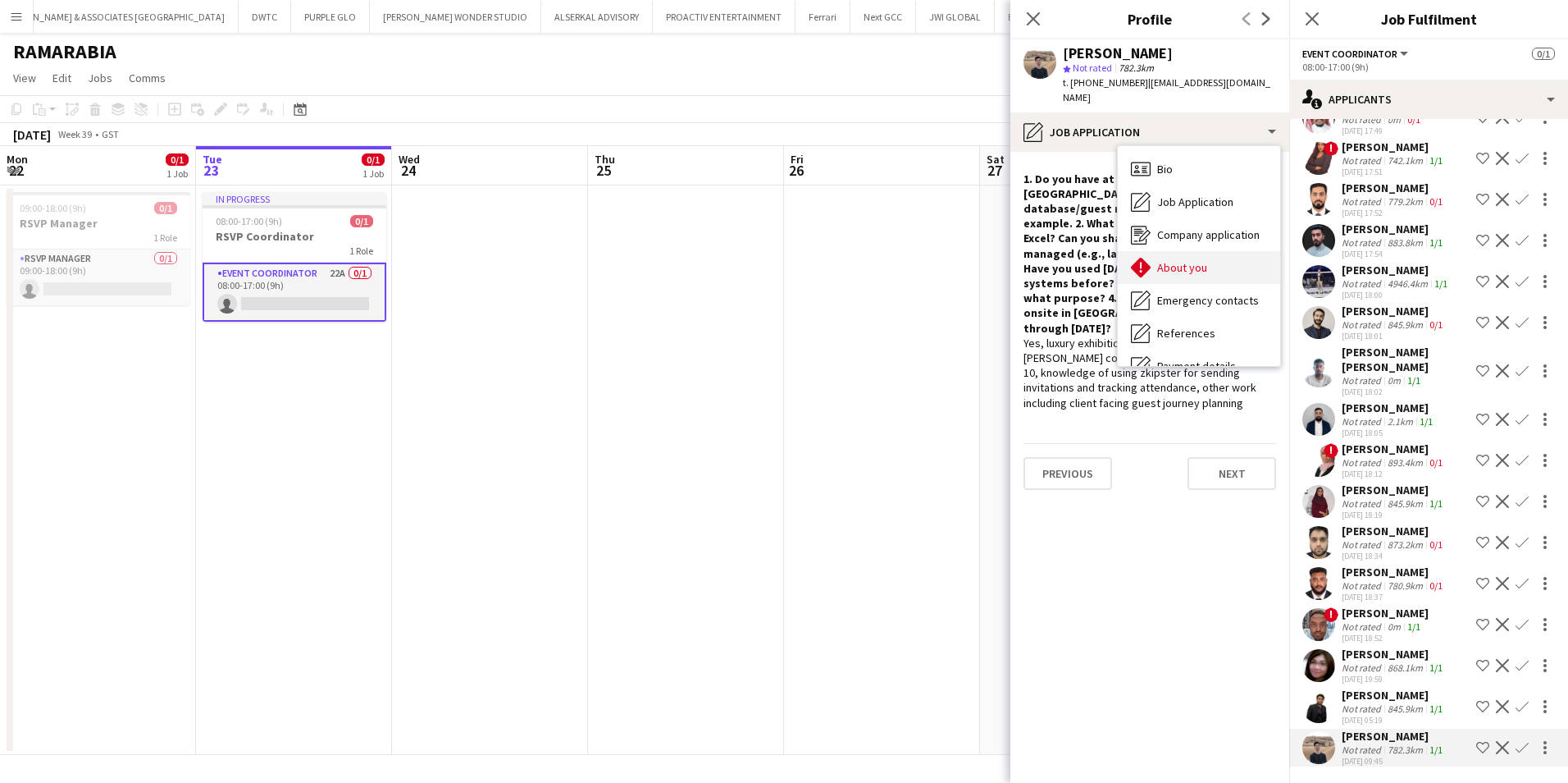
click at [1192, 260] on span "About you" at bounding box center [1182, 267] width 50 height 15
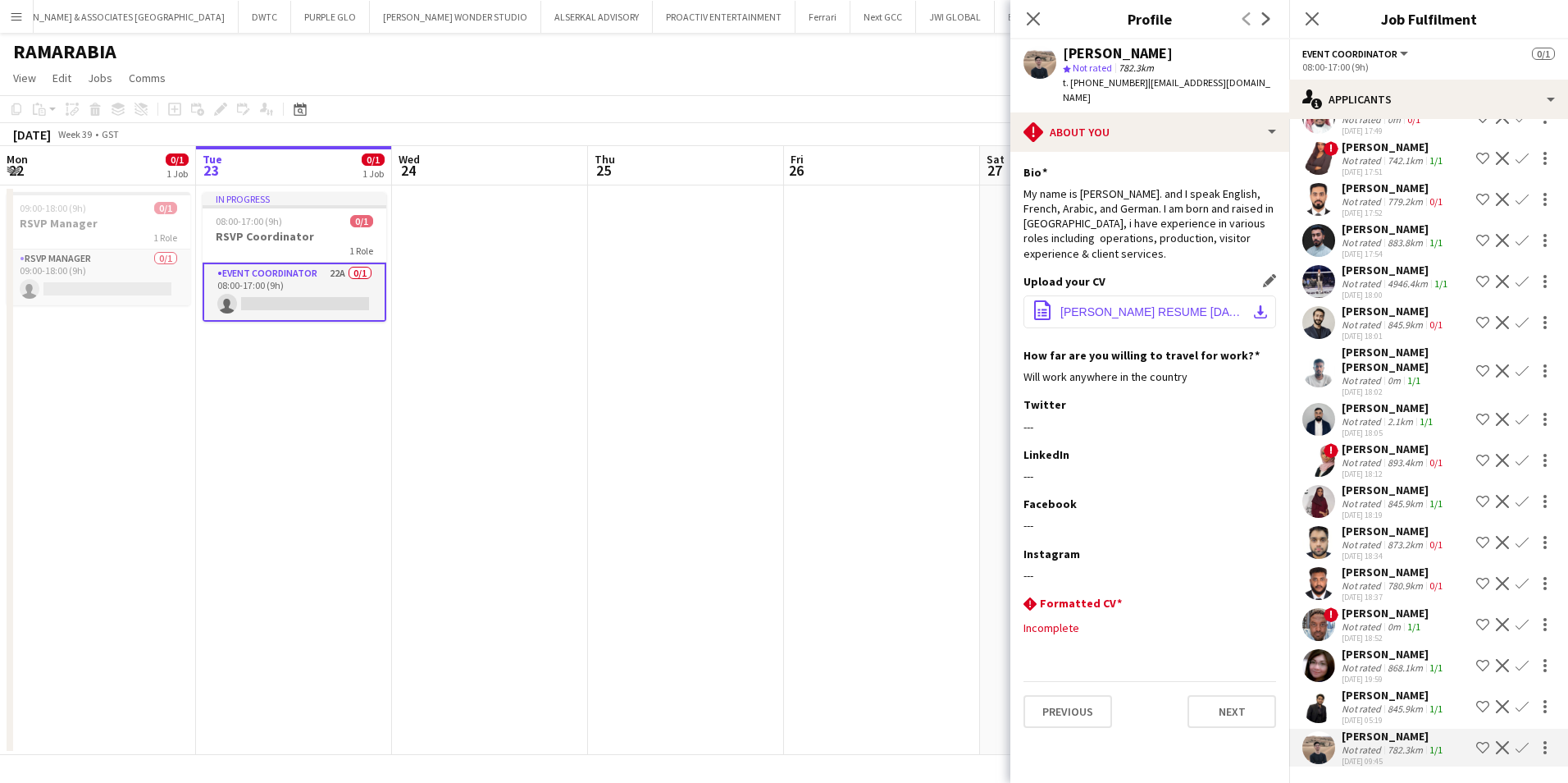
click at [1172, 305] on span "ELHASSAN RESUME SEPT 24.pdf" at bounding box center [1154, 311] width 186 height 13
click at [1369, 181] on div "Ahmed Al Hatti" at bounding box center [1394, 188] width 105 height 15
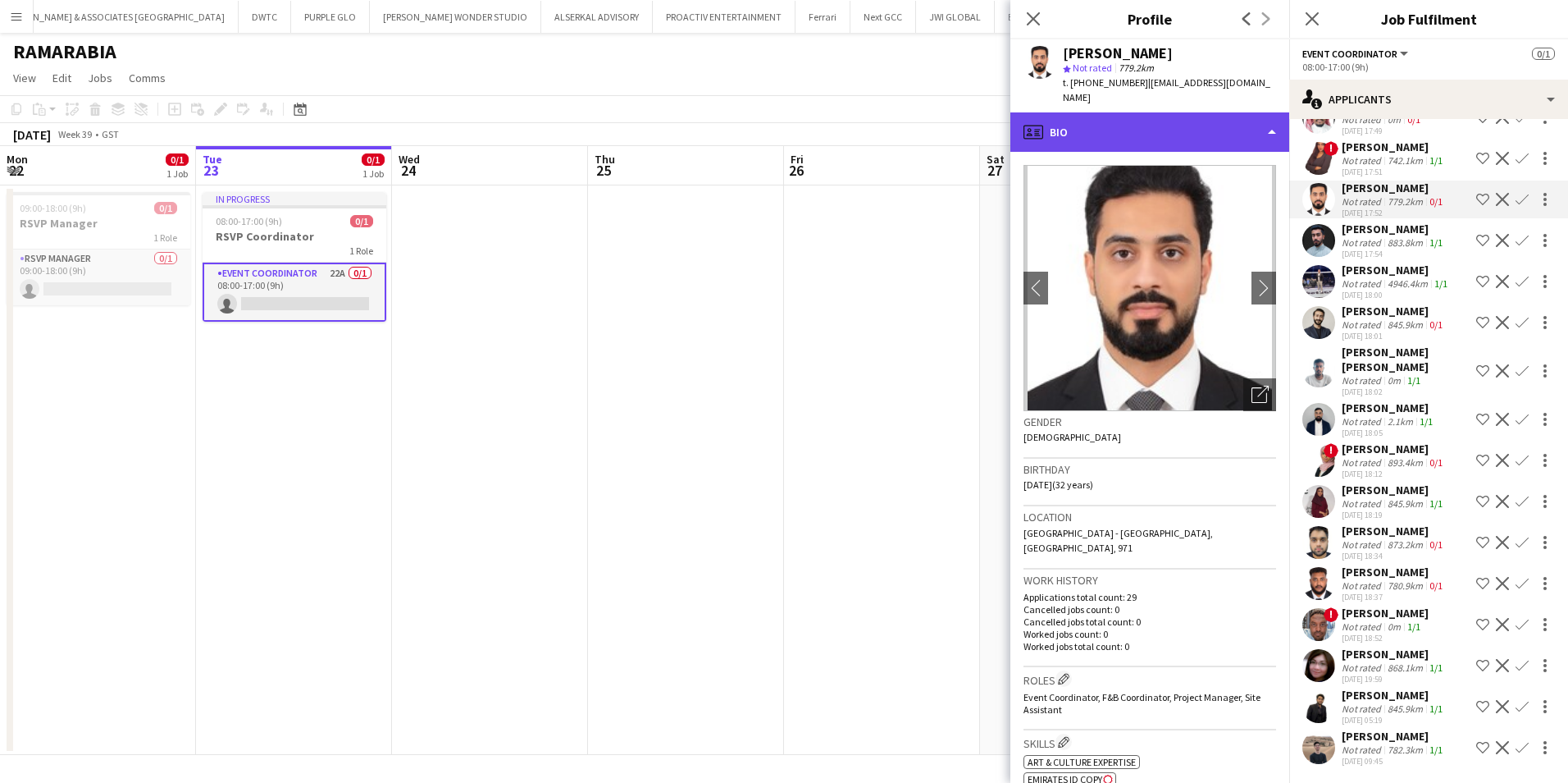
click at [1101, 119] on div "profile Bio" at bounding box center [1150, 132] width 279 height 39
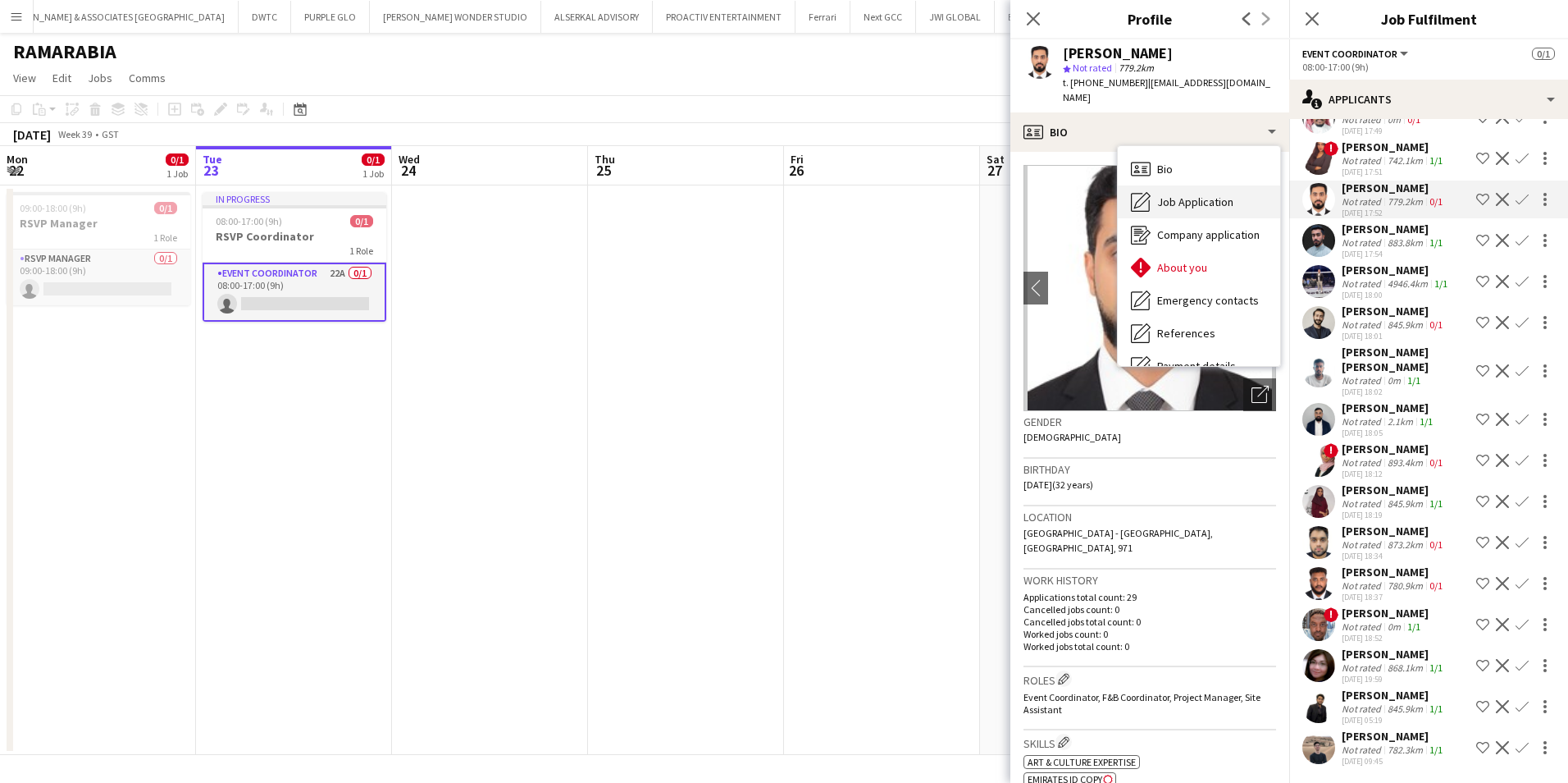
click at [1185, 195] on span "Job Application" at bounding box center [1195, 201] width 76 height 15
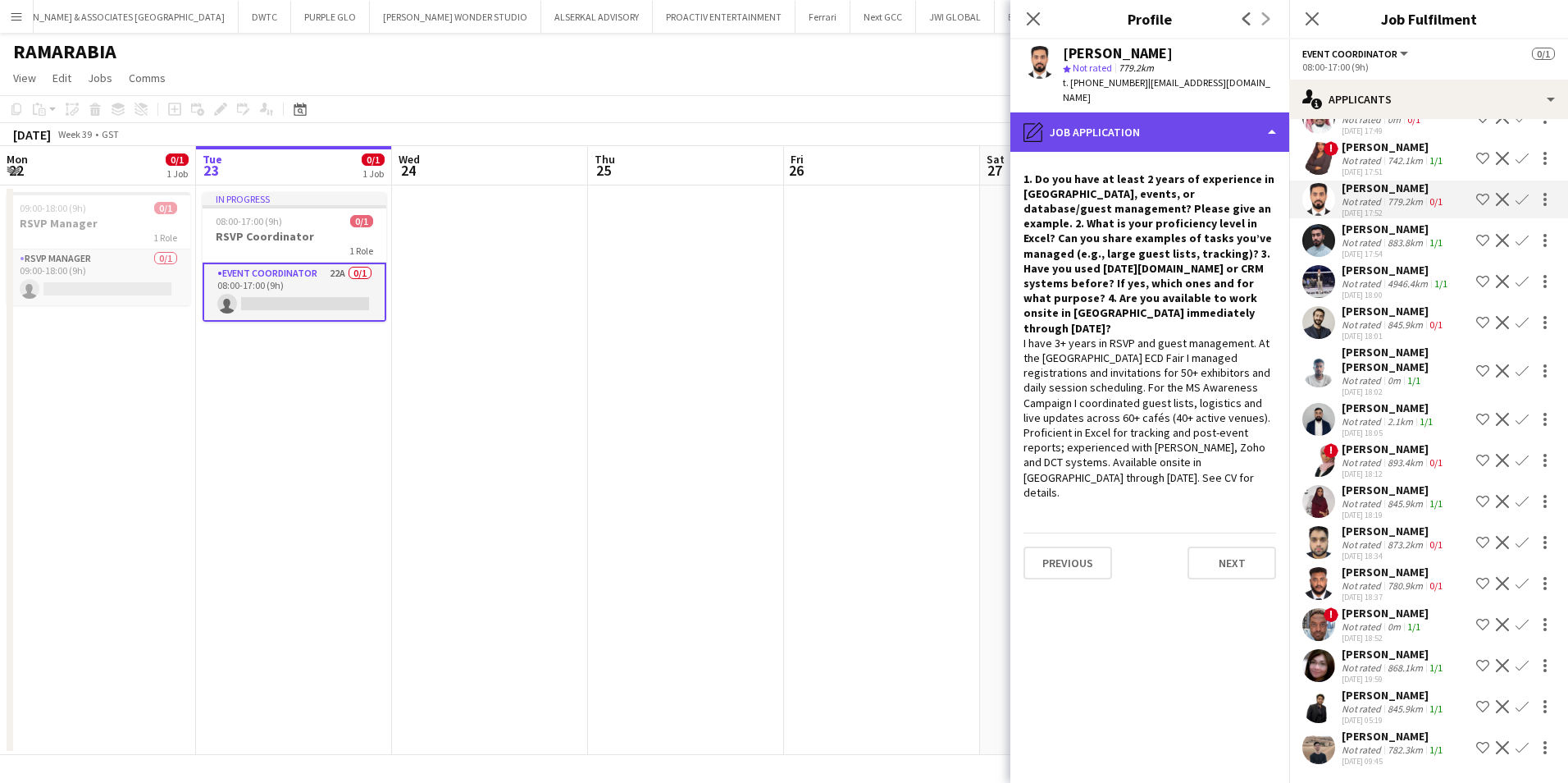
click at [1104, 113] on div "pencil4 Job Application" at bounding box center [1150, 132] width 279 height 39
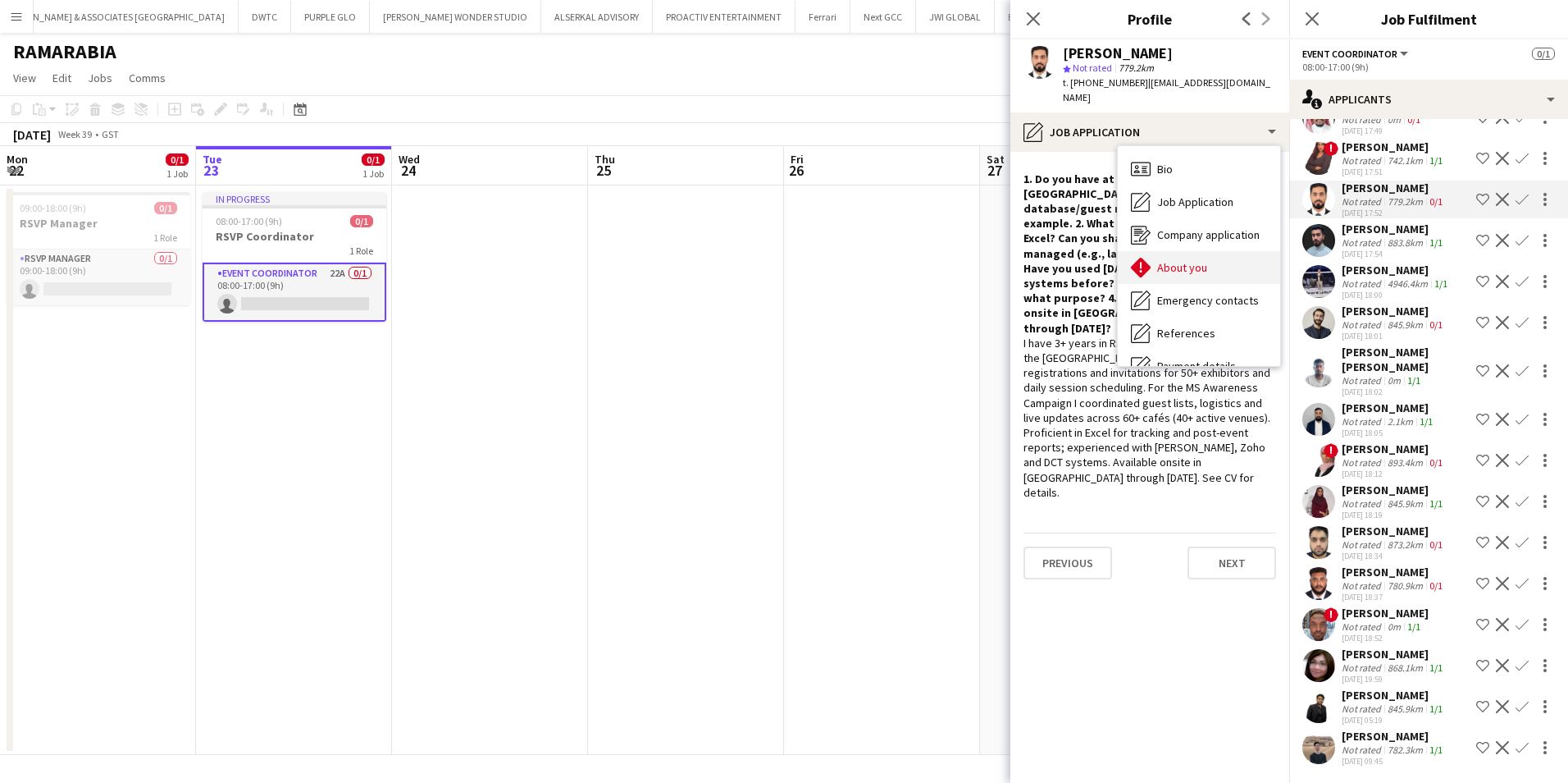
click at [1202, 260] on span "About you" at bounding box center [1182, 267] width 50 height 15
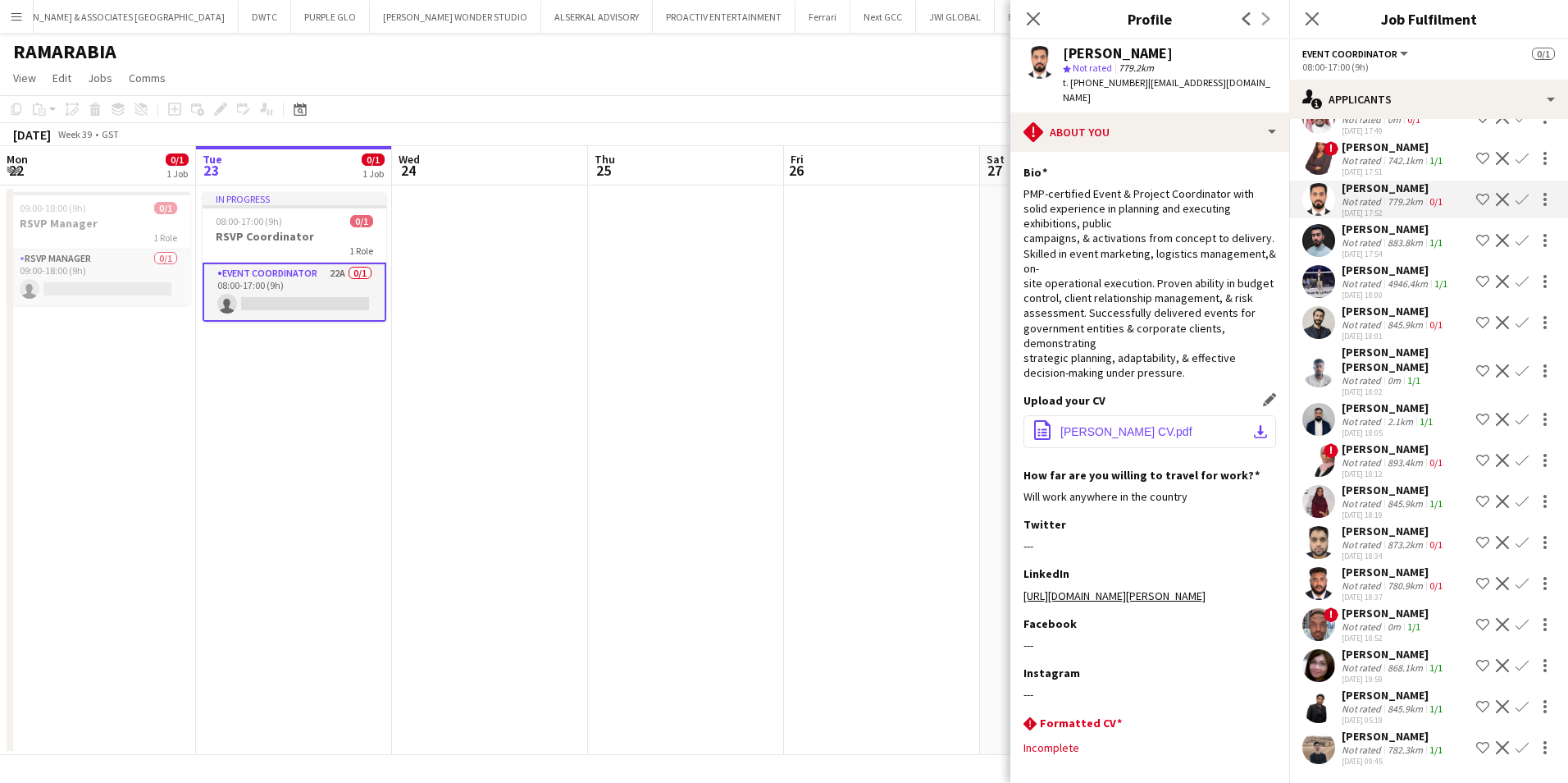
click at [1123, 424] on button "office-file-sheet Ahmed Al-Hatti CV.pdf download-bottom" at bounding box center [1150, 431] width 253 height 33
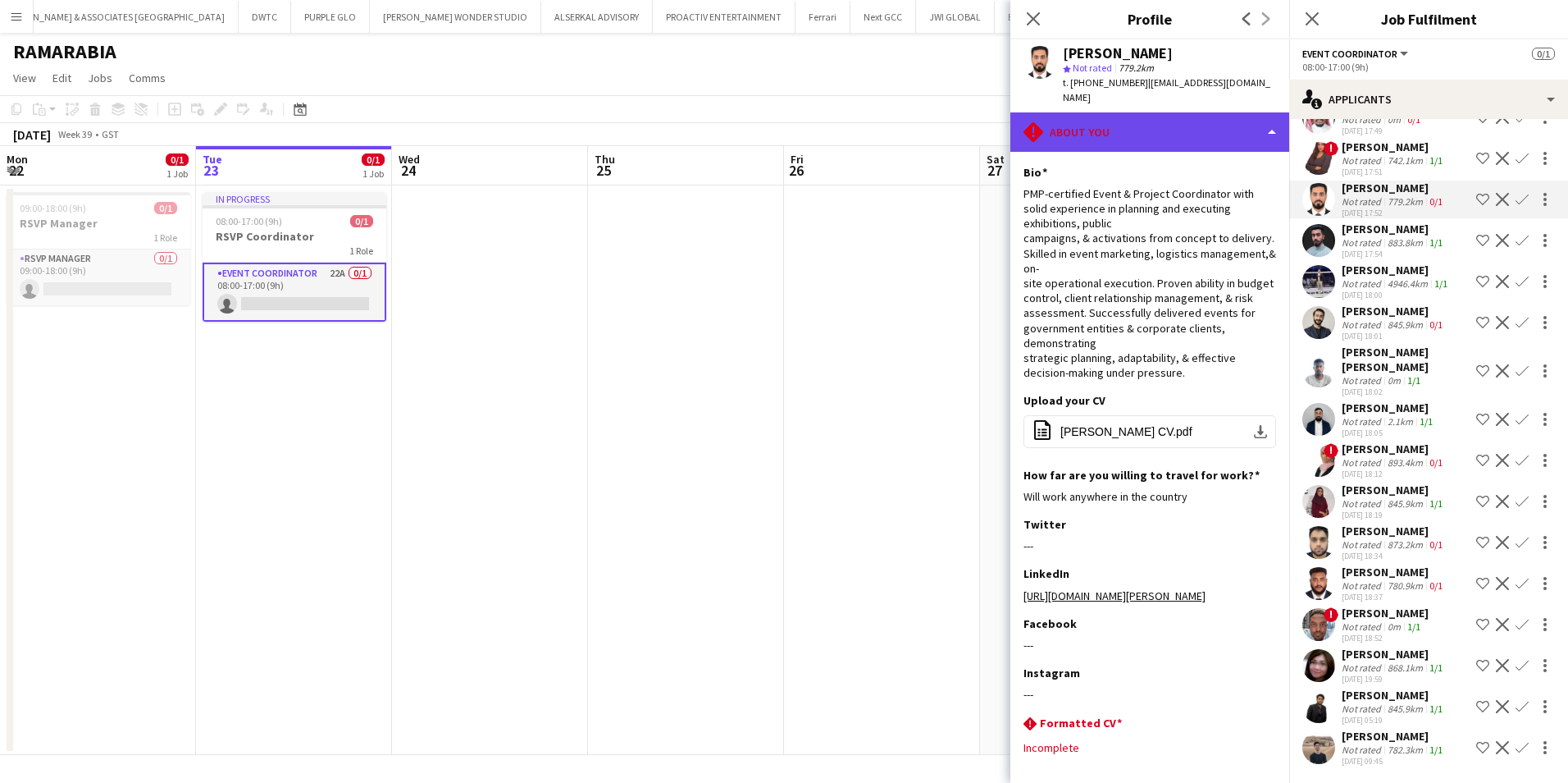
click at [1129, 113] on div "rhombus-alert About you" at bounding box center [1150, 132] width 279 height 39
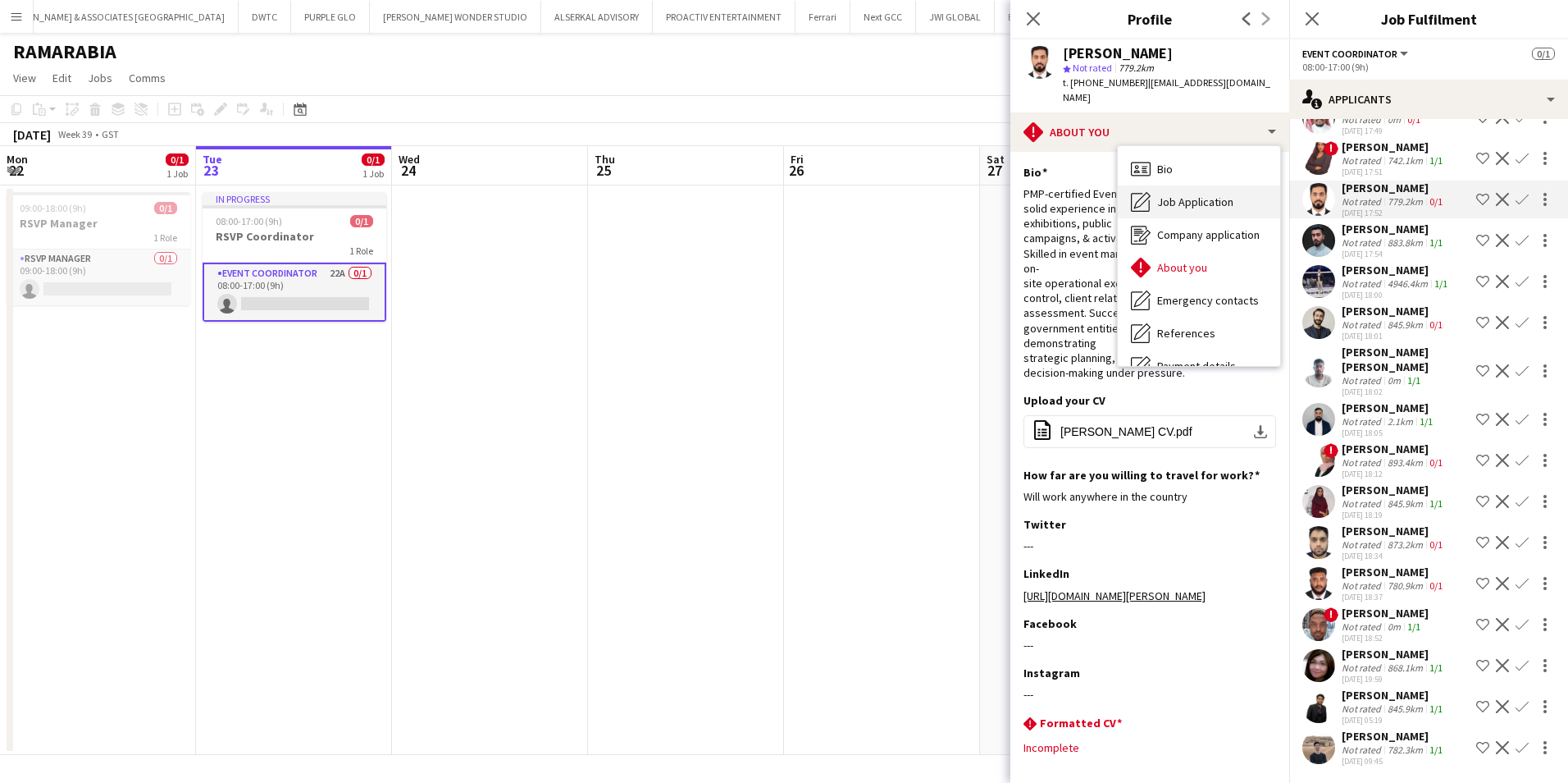
click at [1179, 195] on span "Job Application" at bounding box center [1195, 201] width 76 height 15
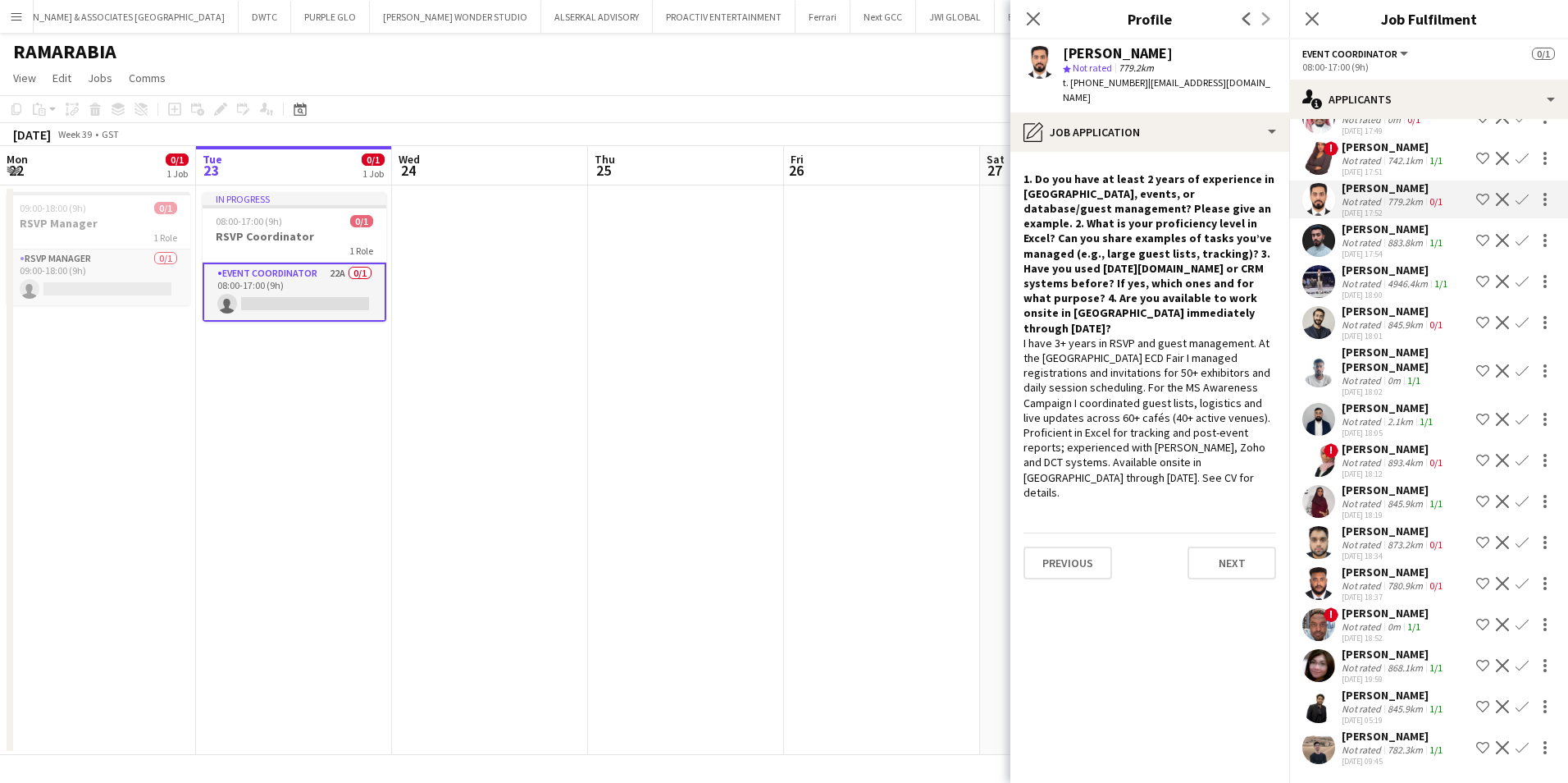
click at [1381, 222] on div "Mohammed Abdulla Makaram" at bounding box center [1394, 228] width 105 height 15
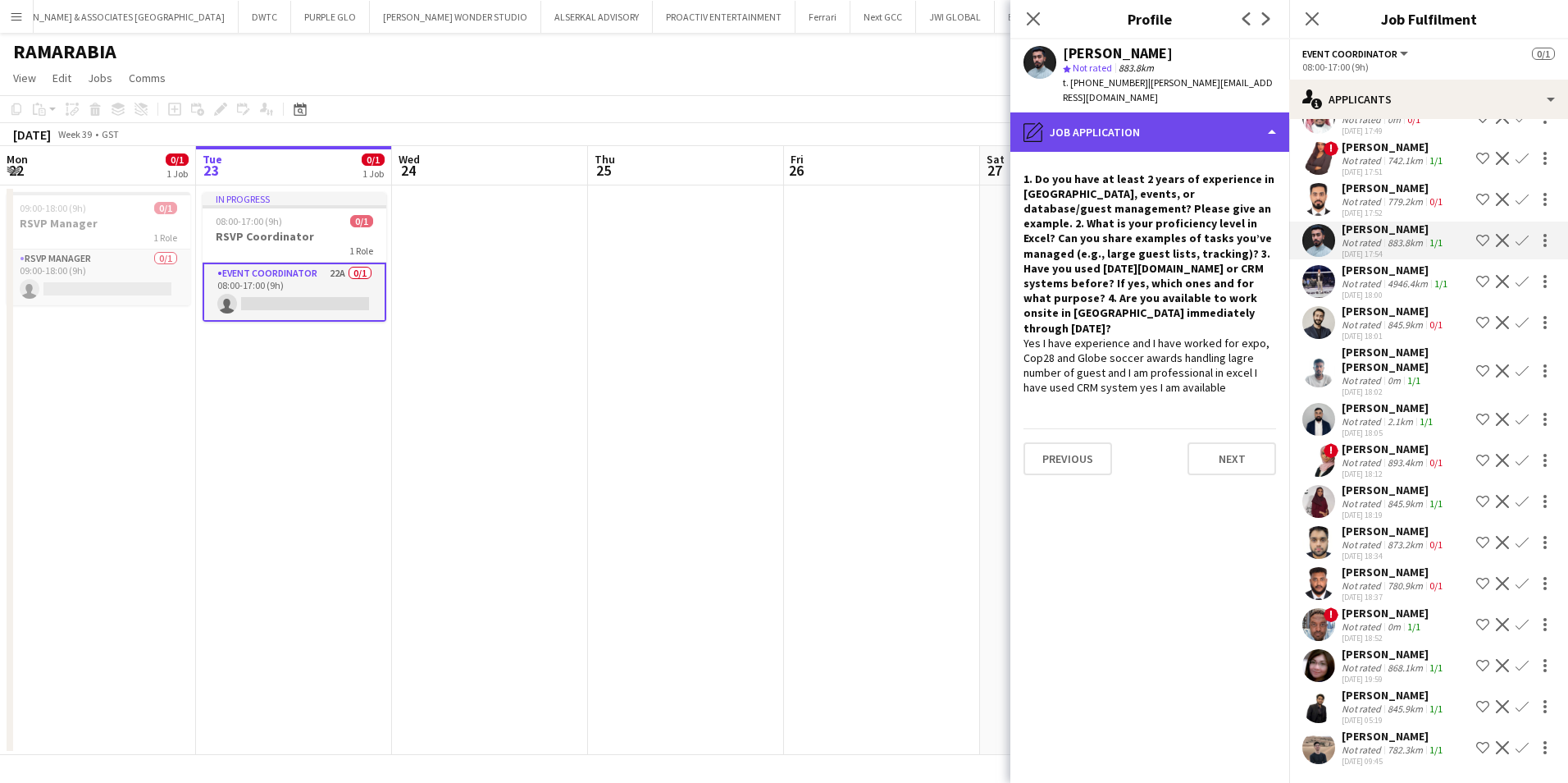
click at [1126, 132] on div "pencil4 Job Application" at bounding box center [1150, 132] width 279 height 39
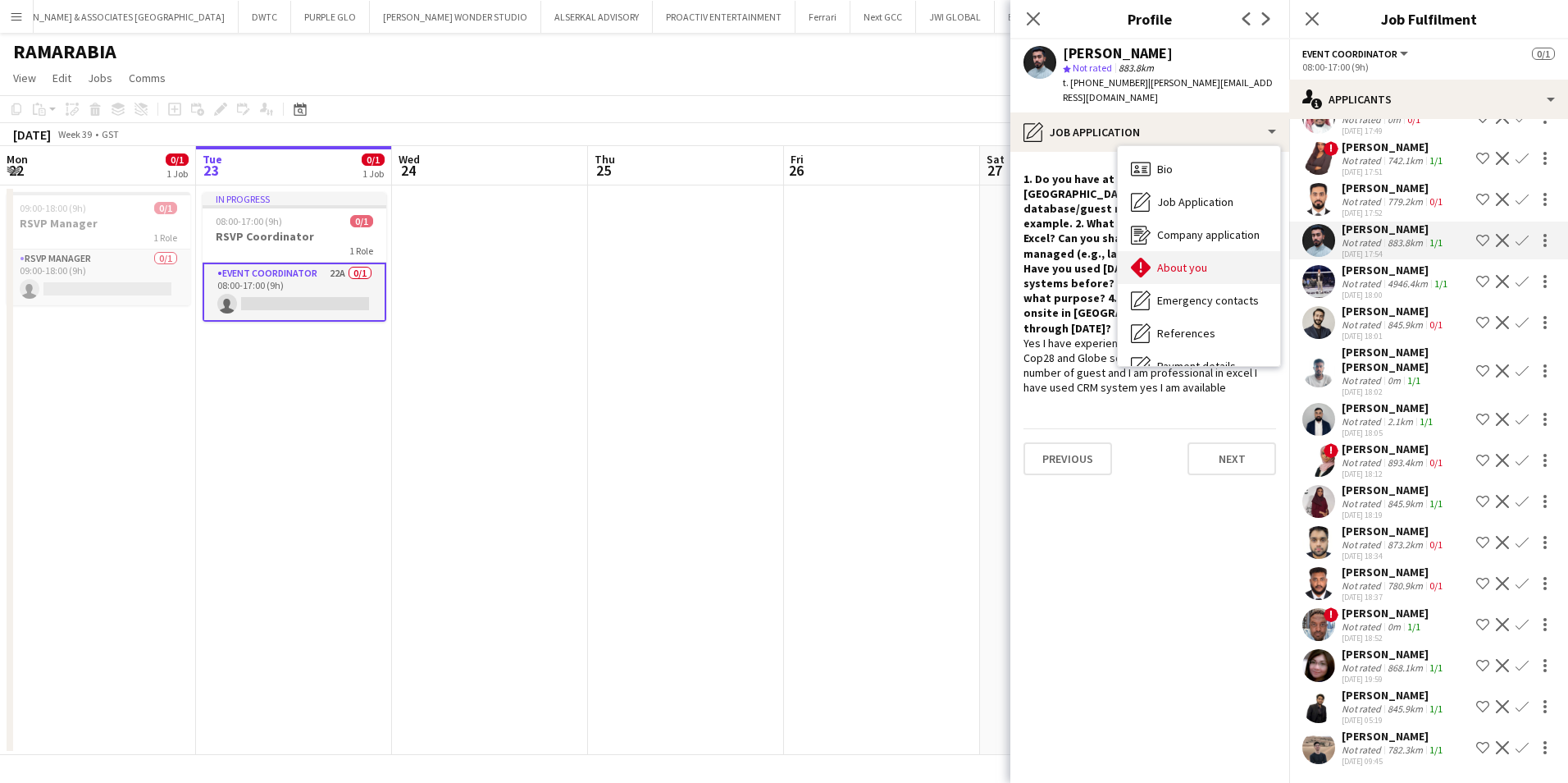
click at [1182, 267] on span "About you" at bounding box center [1182, 267] width 50 height 15
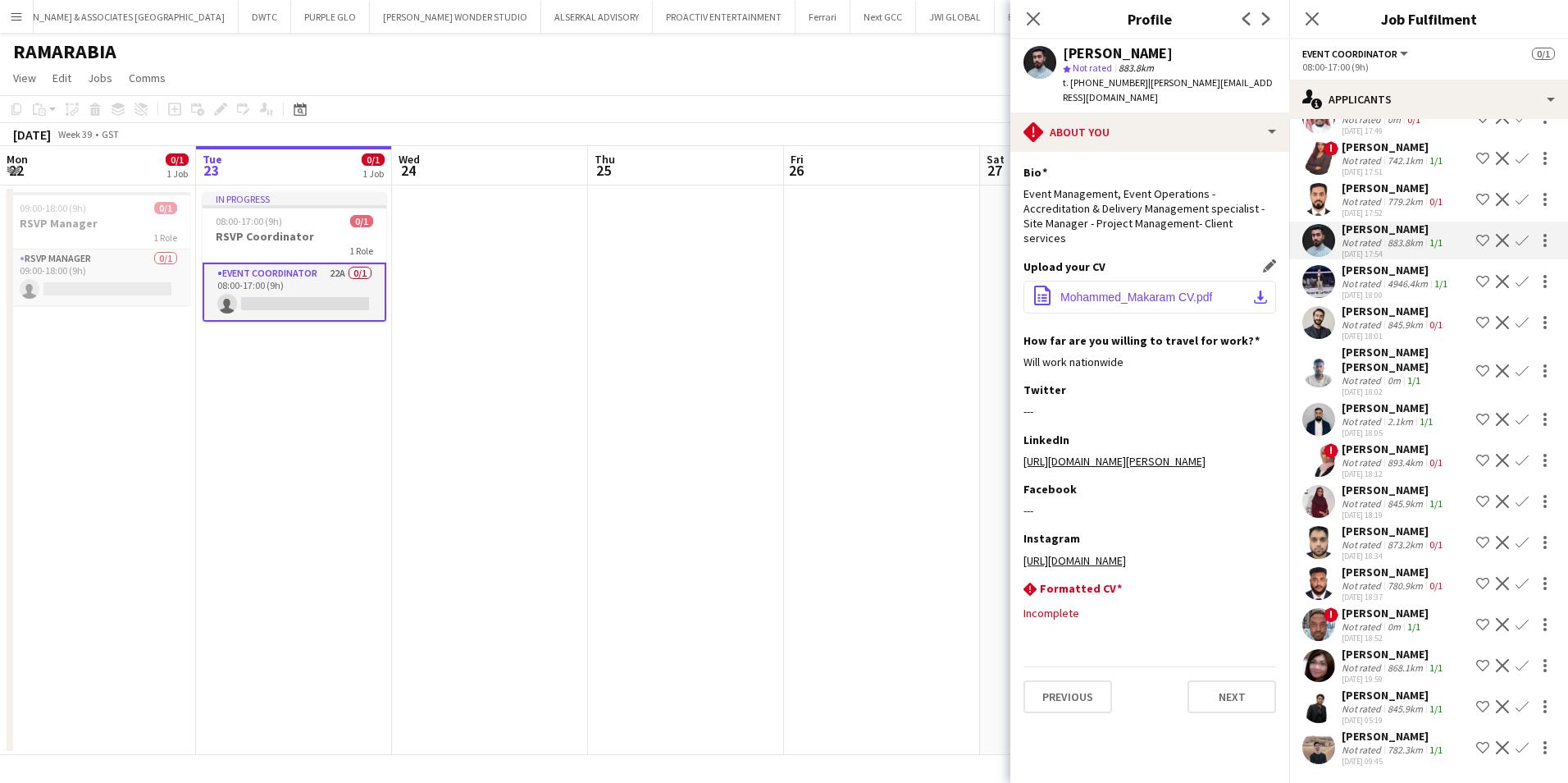
click at [1116, 290] on span "Mohammed_Makaram CV.pdf" at bounding box center [1137, 296] width 152 height 13
click at [1496, 234] on app-icon "Decline" at bounding box center [1502, 240] width 13 height 13
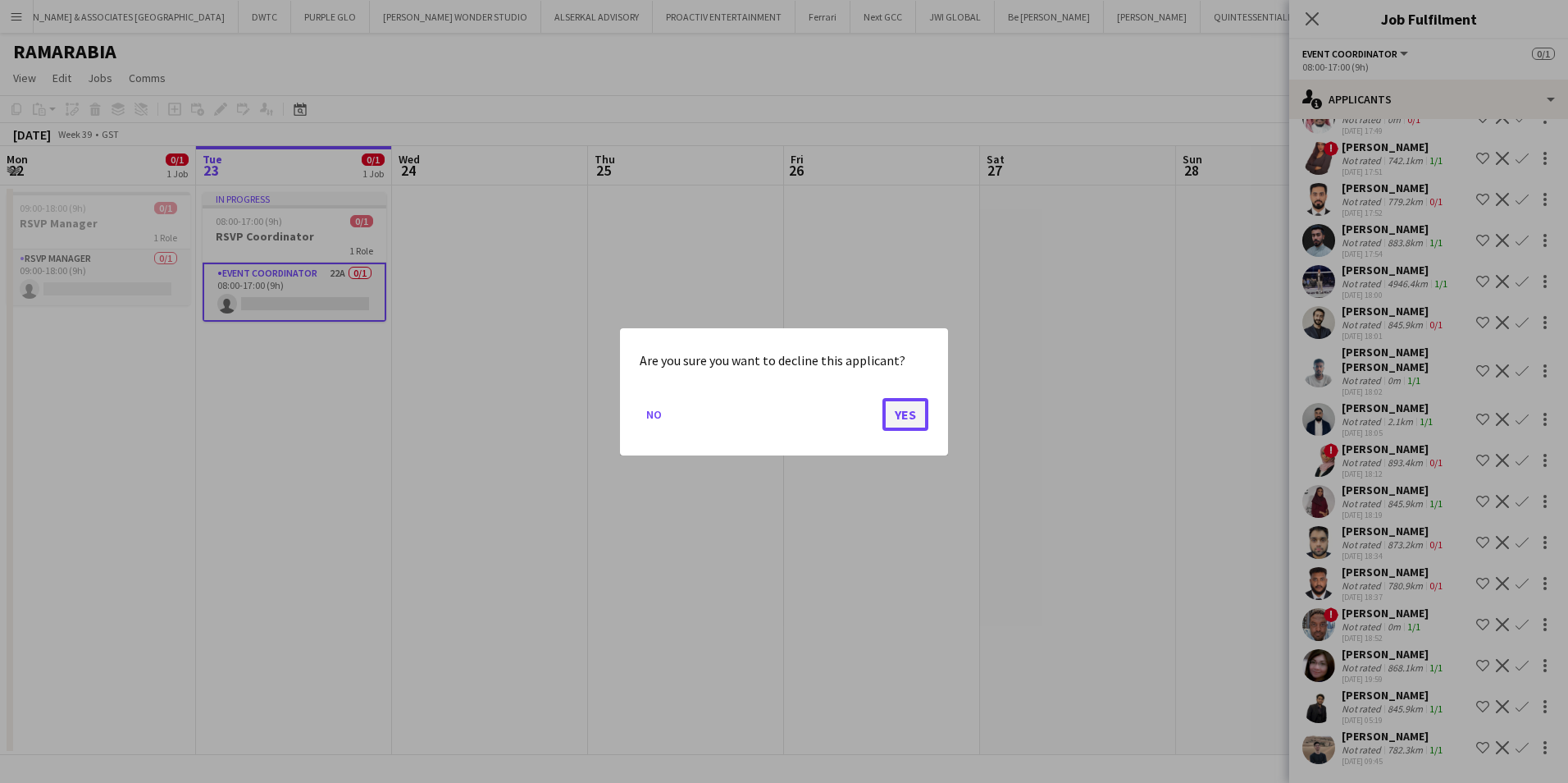
click at [906, 420] on button "Yes" at bounding box center [905, 413] width 46 height 33
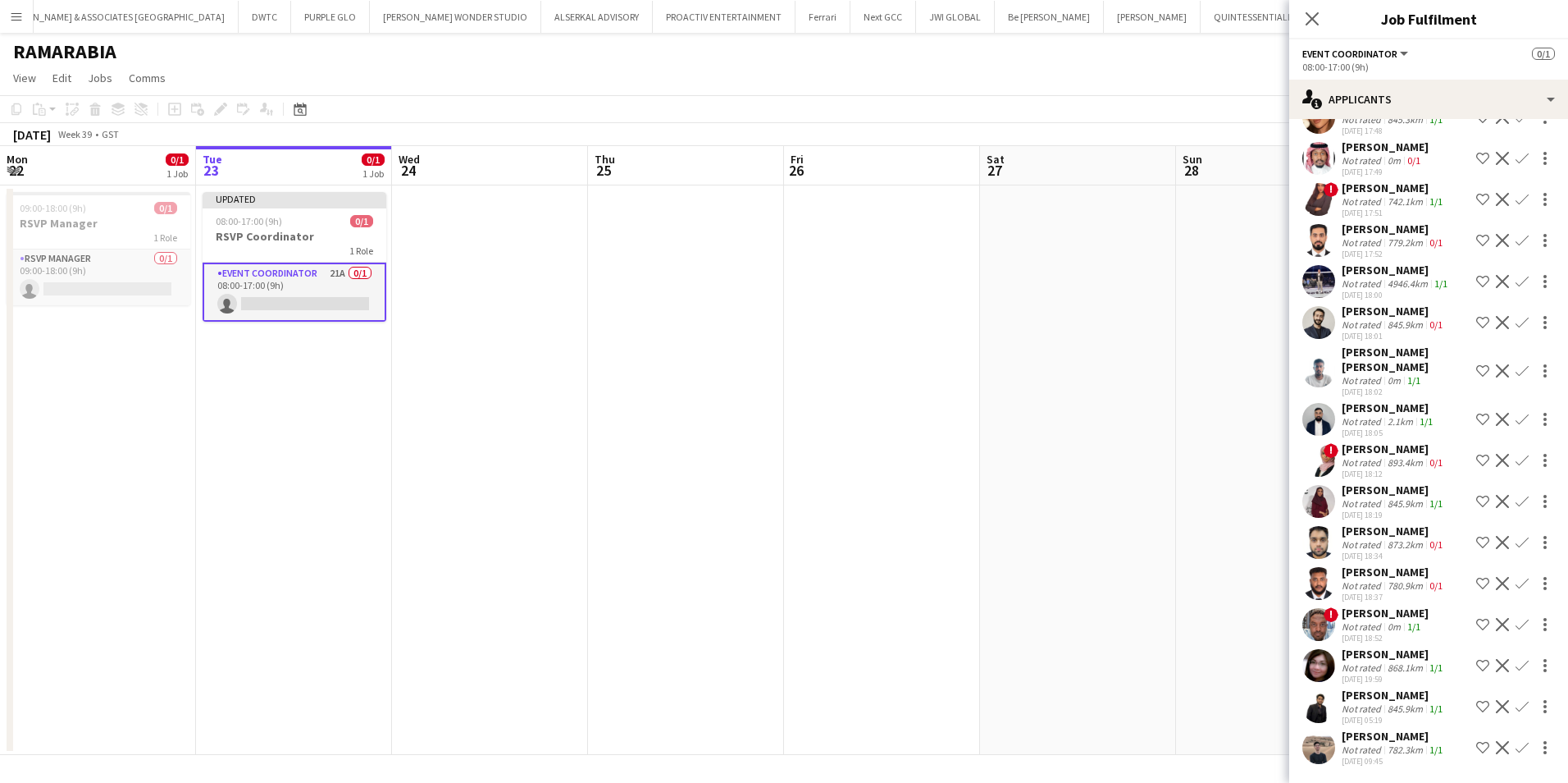
click at [1383, 314] on div "Mustafa Aldalati" at bounding box center [1394, 310] width 105 height 15
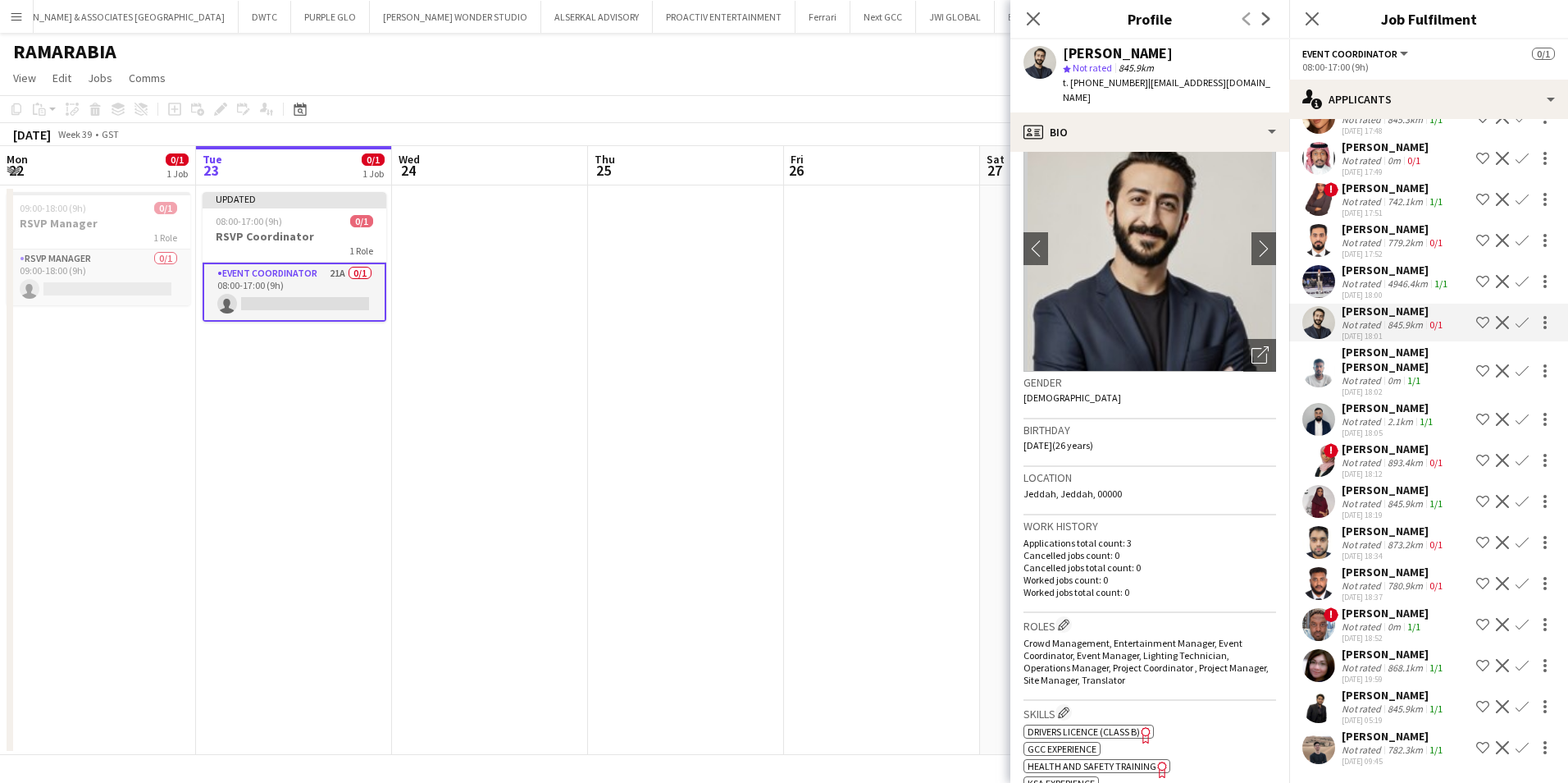
scroll to position [0, 0]
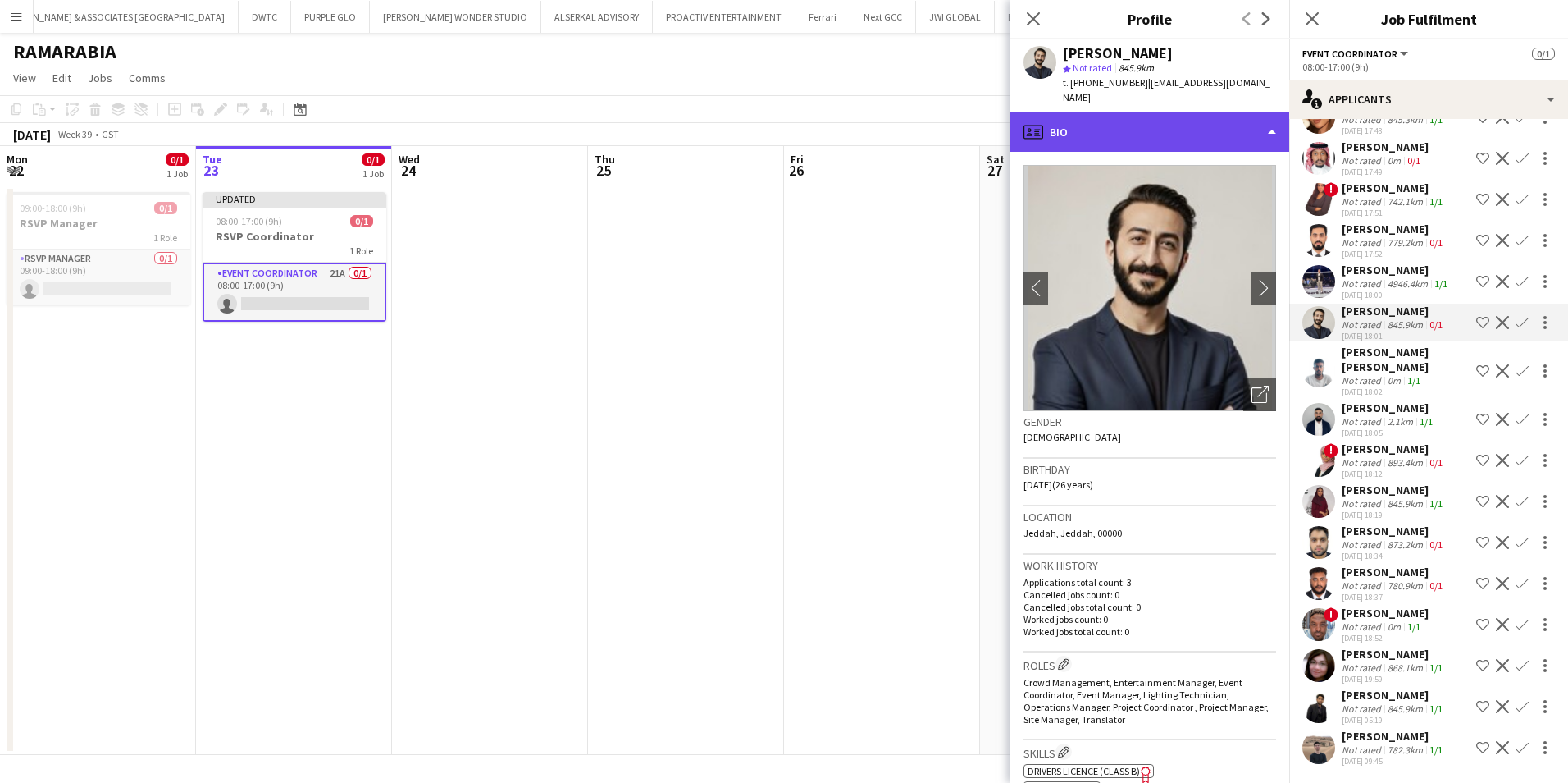
click at [1165, 121] on div "profile Bio" at bounding box center [1150, 132] width 279 height 39
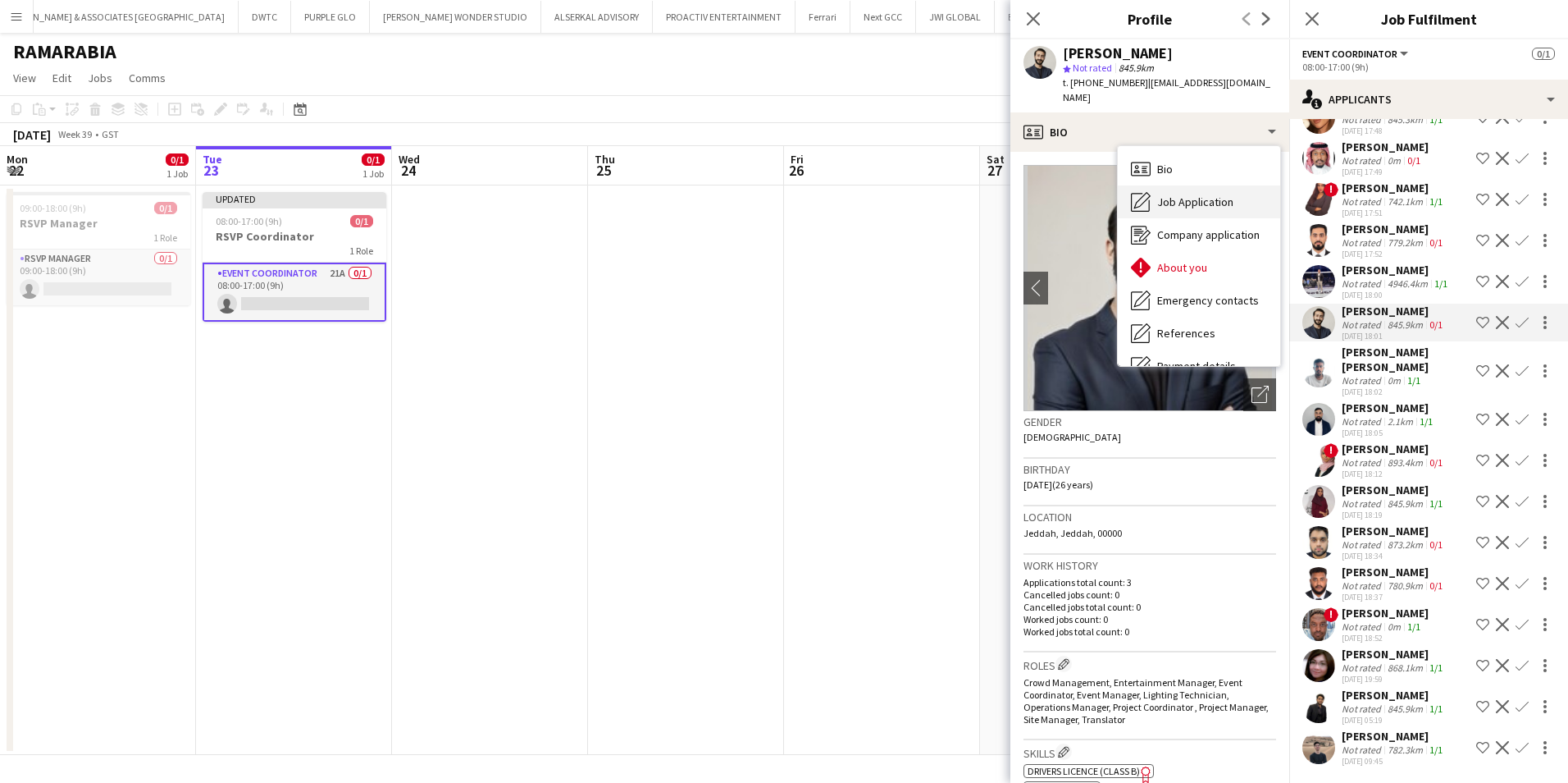
click at [1177, 195] on span "Job Application" at bounding box center [1195, 201] width 76 height 15
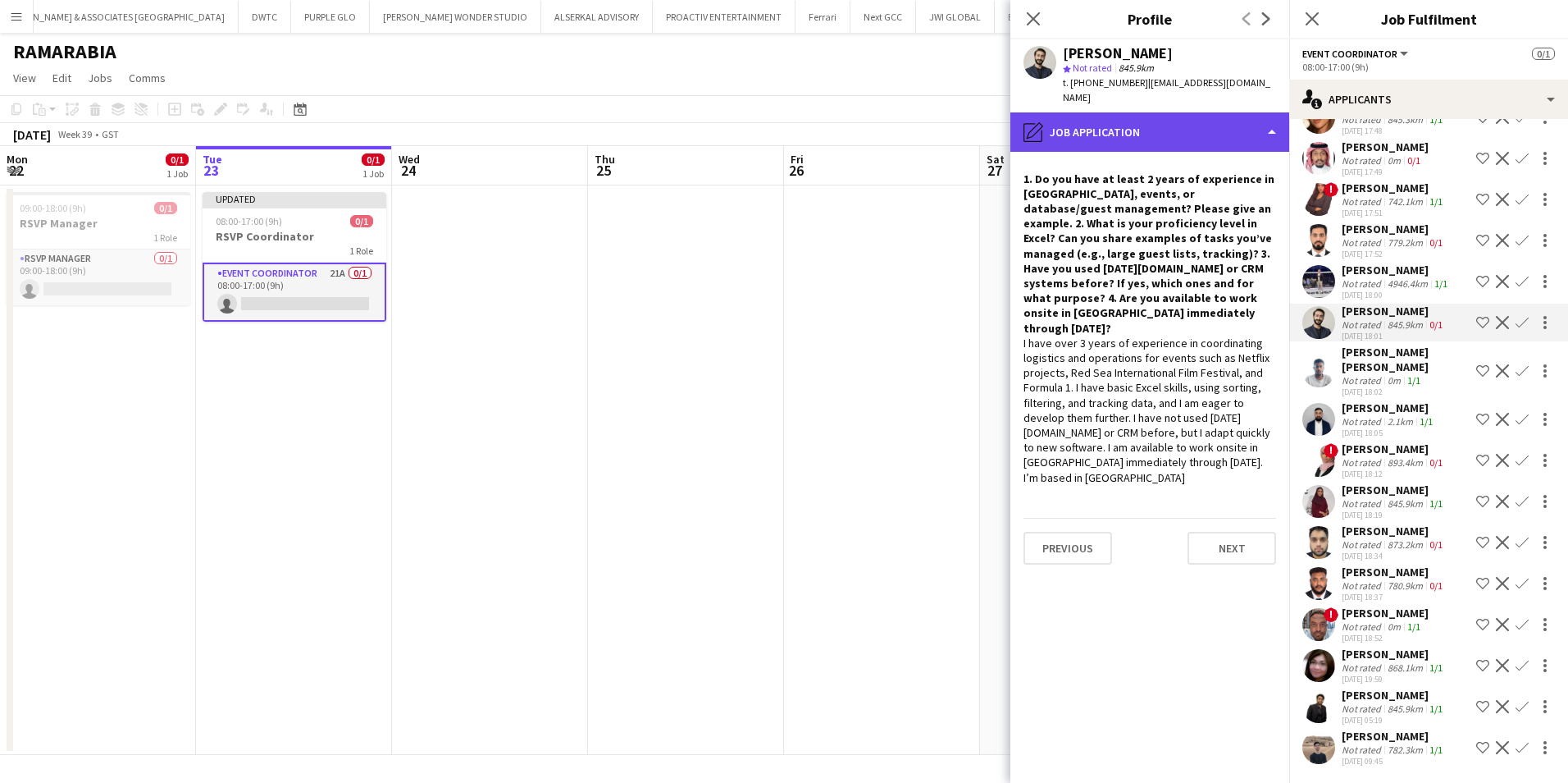
click at [1131, 113] on div "pencil4 Job Application" at bounding box center [1150, 132] width 279 height 39
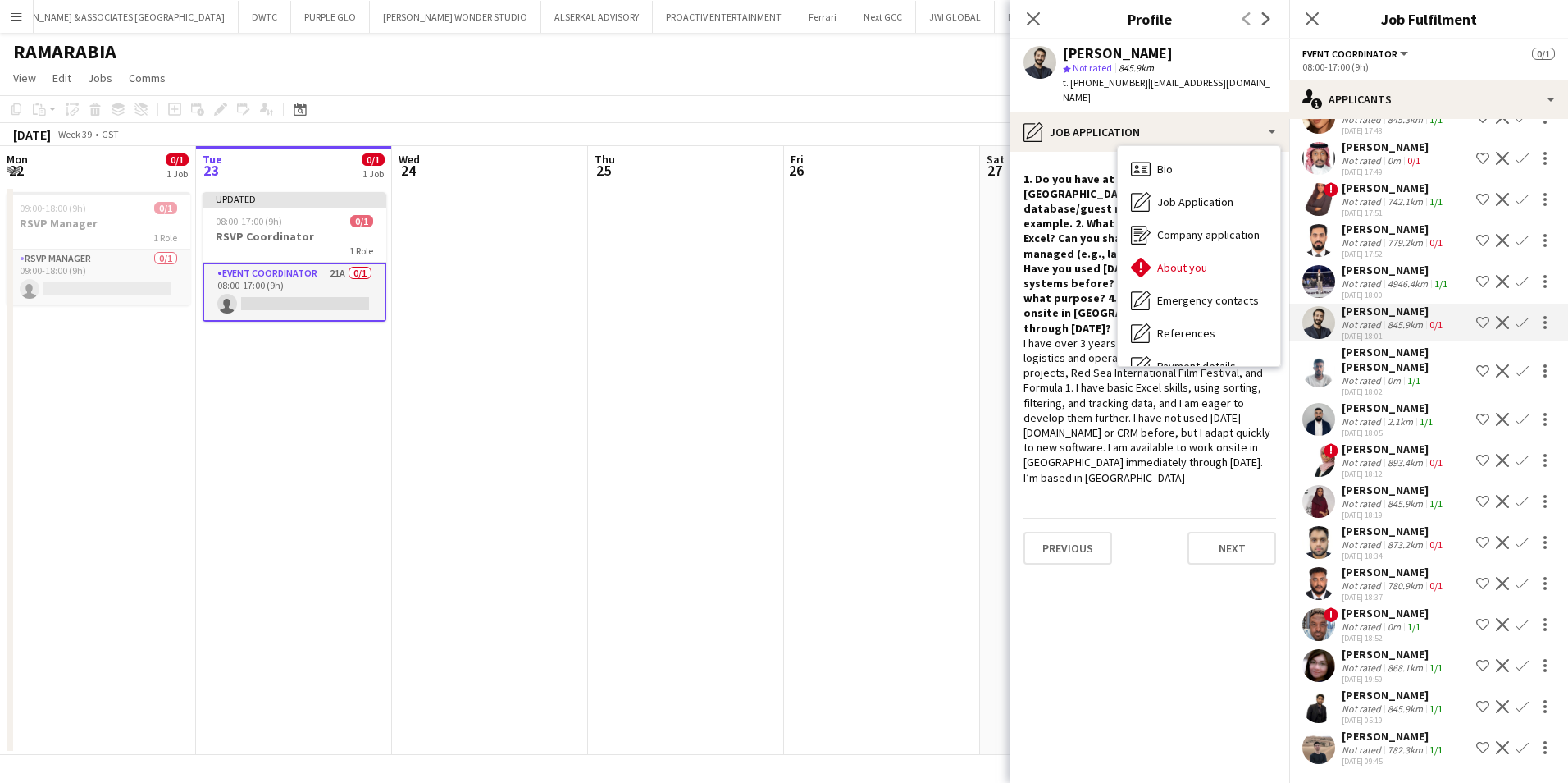
click at [1496, 325] on app-icon "Decline" at bounding box center [1502, 322] width 13 height 13
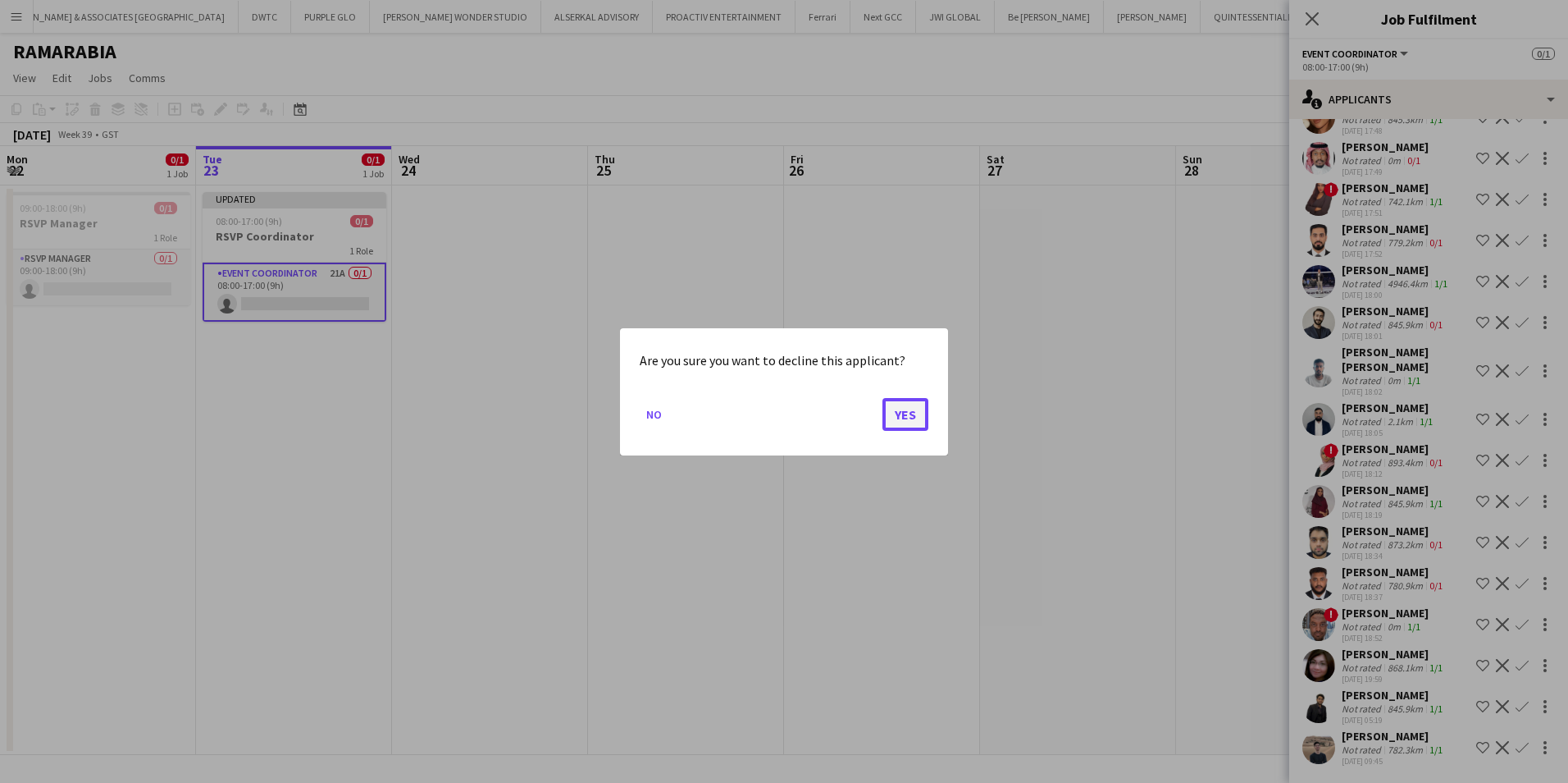
click at [901, 411] on button "Yes" at bounding box center [905, 413] width 46 height 33
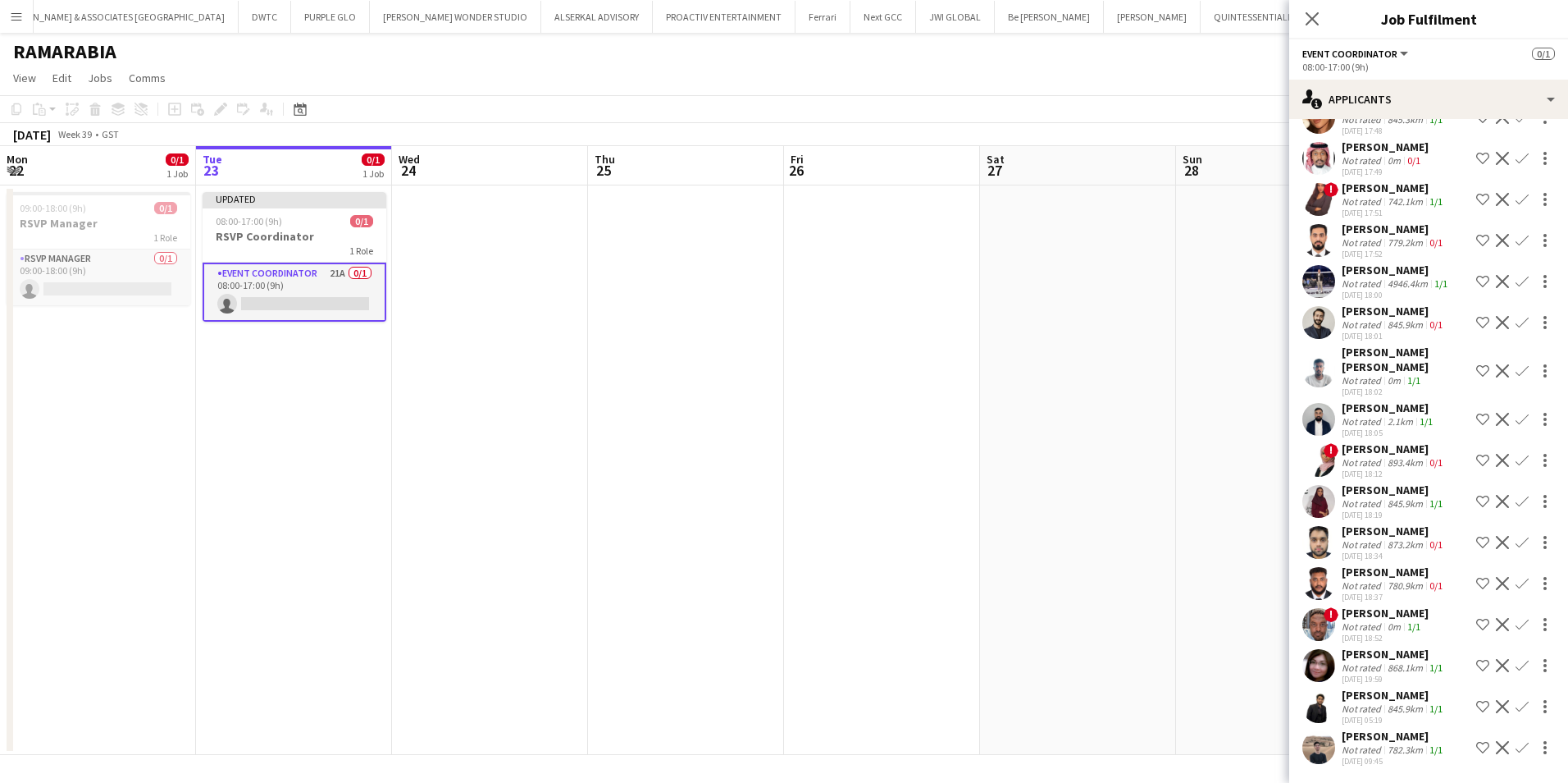
scroll to position [222, 0]
click at [1367, 371] on div "Mohammed ALi Suliman" at bounding box center [1406, 359] width 128 height 30
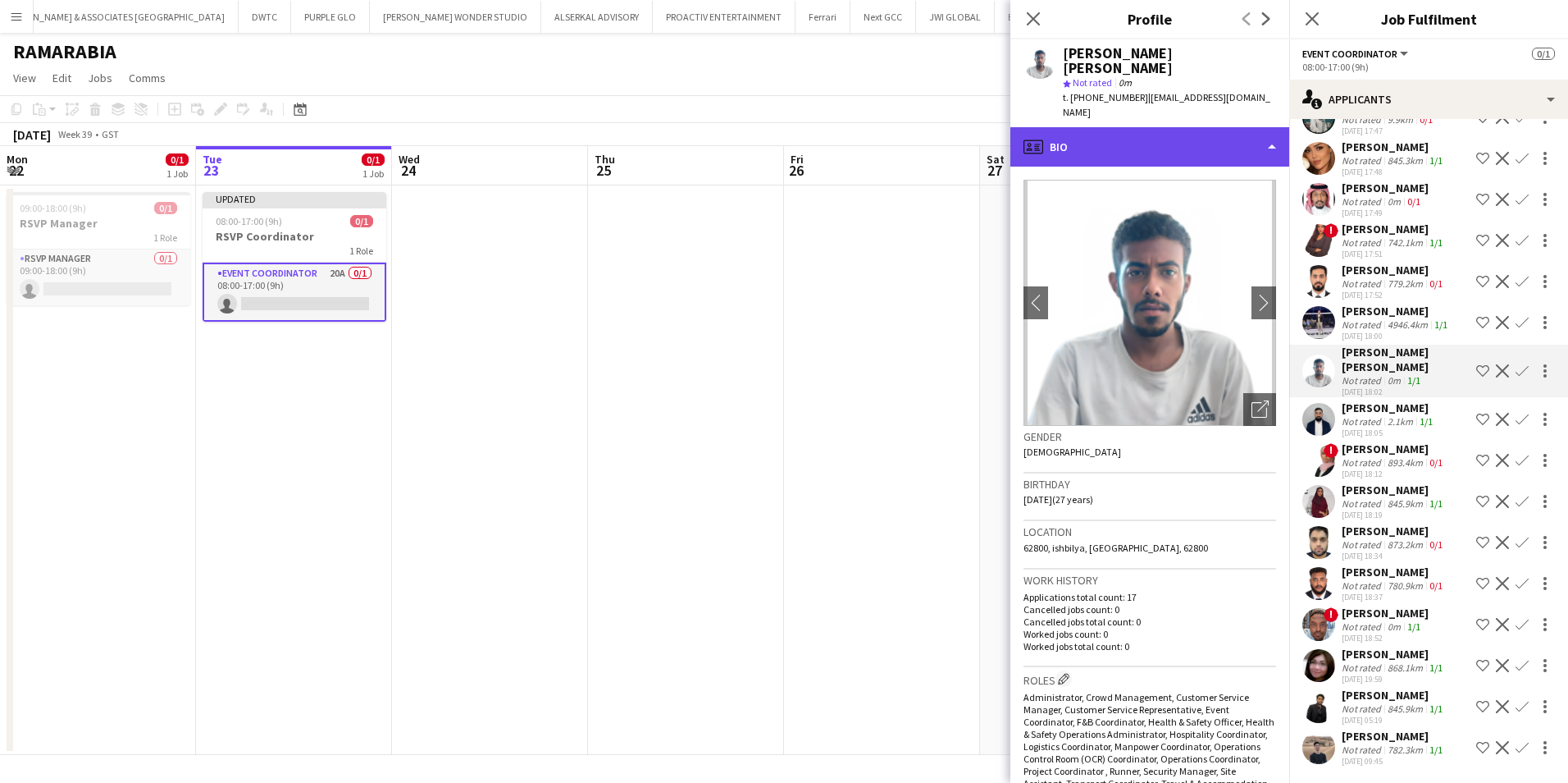
click at [1121, 127] on div "profile Bio" at bounding box center [1150, 147] width 279 height 39
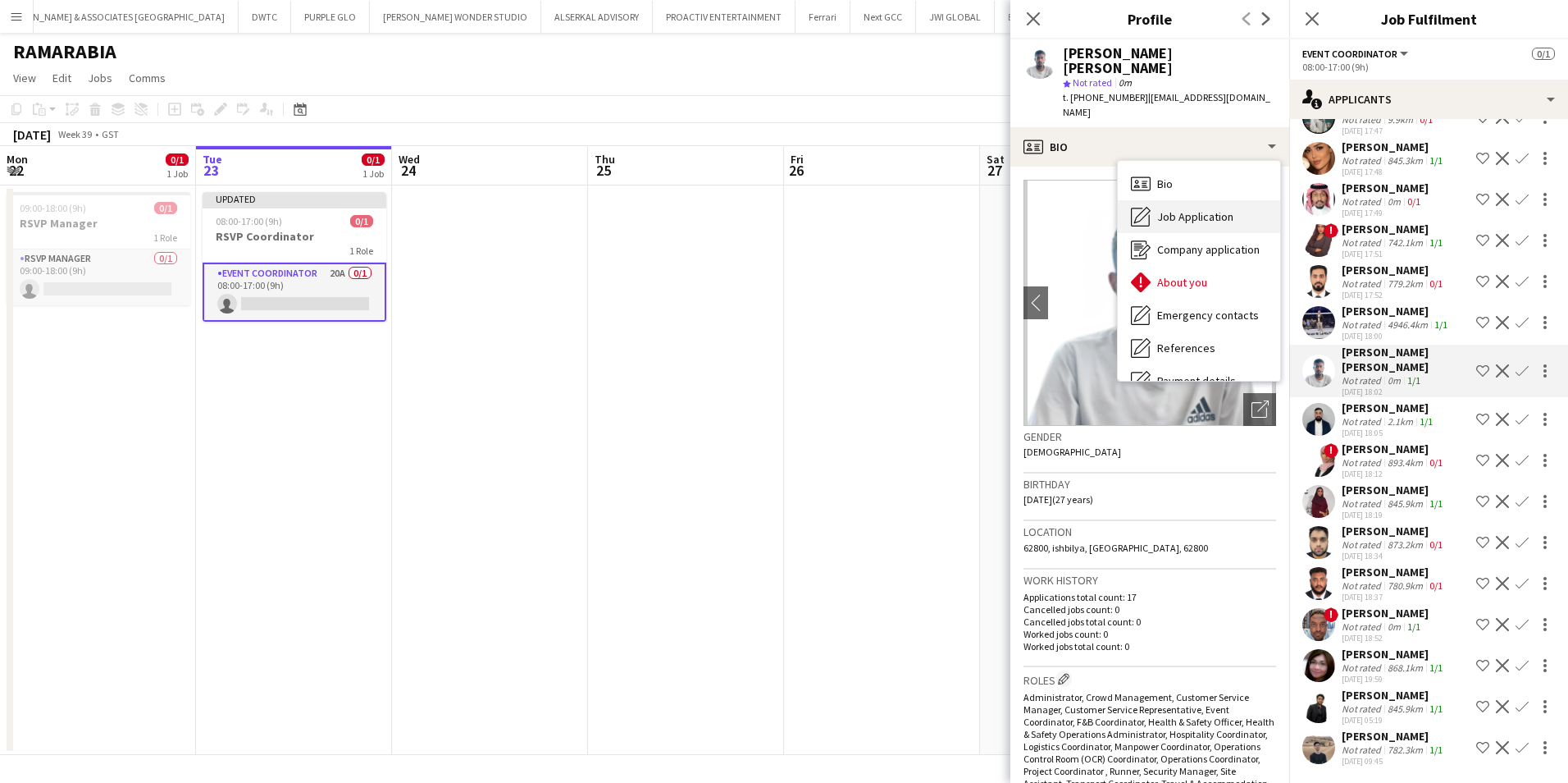
click at [1167, 209] on span "Job Application" at bounding box center [1195, 216] width 76 height 15
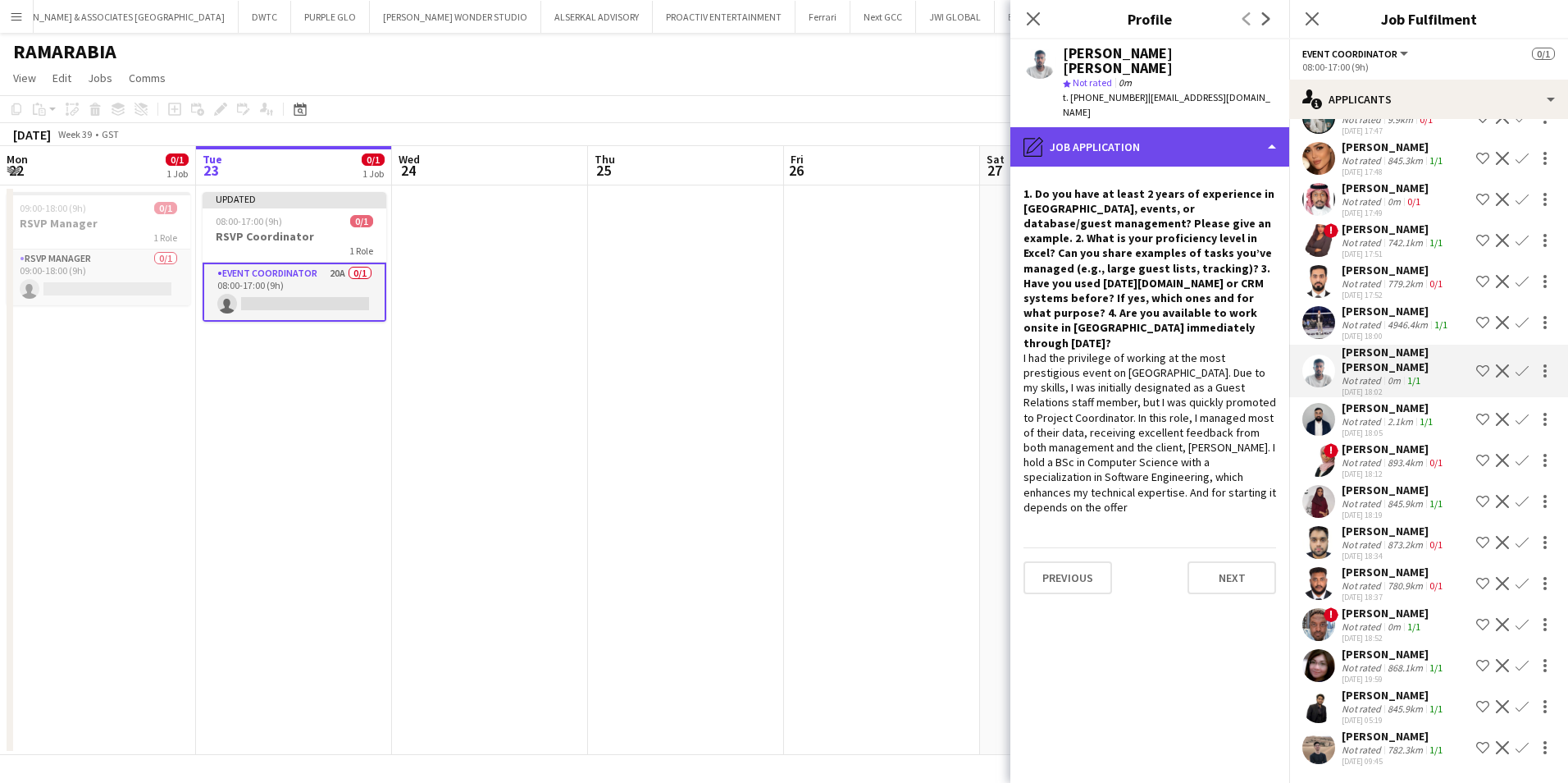
click at [1148, 127] on div "pencil4 Job Application" at bounding box center [1150, 147] width 279 height 39
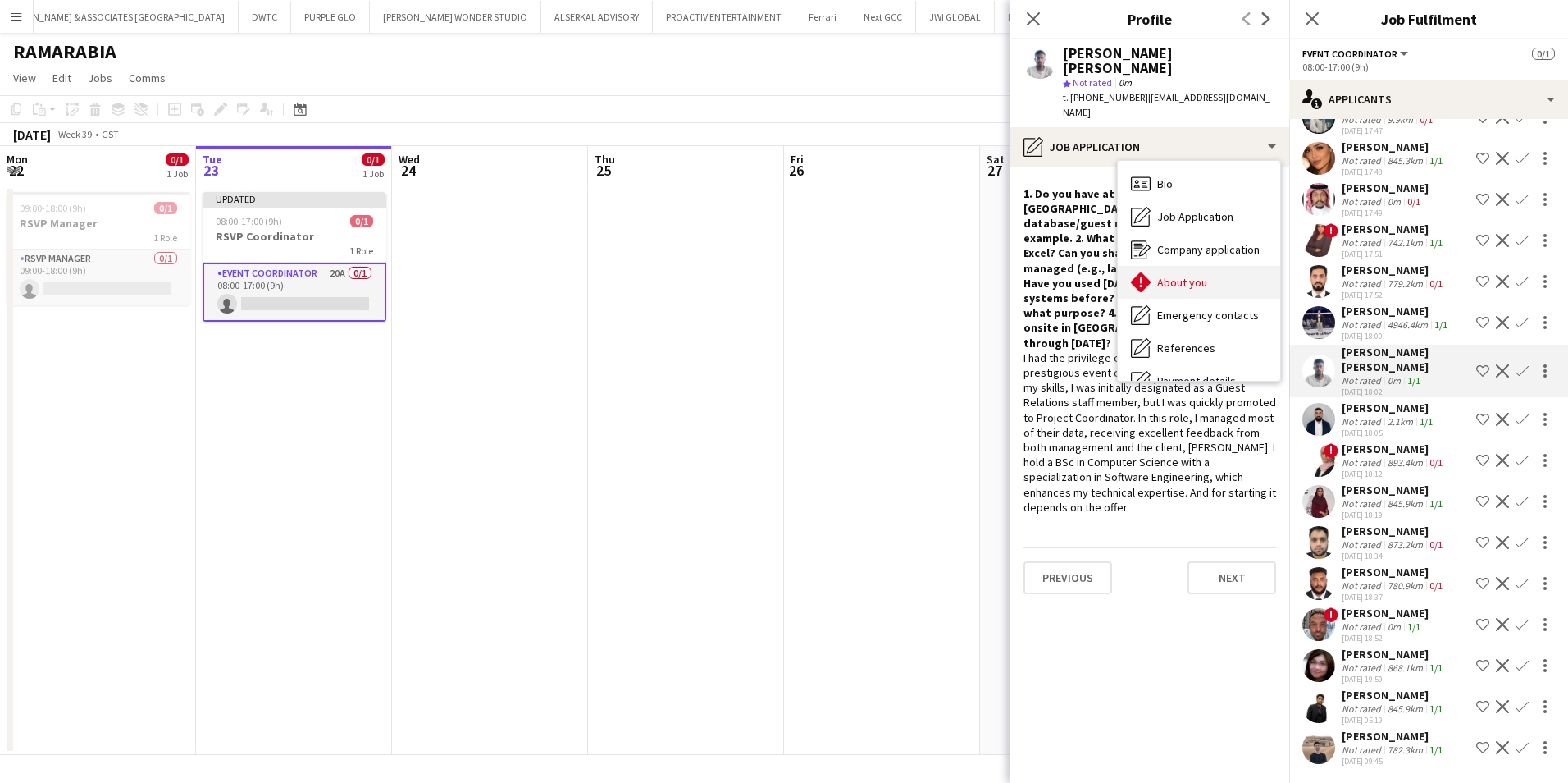
click at [1195, 274] on span "About you" at bounding box center [1182, 281] width 50 height 15
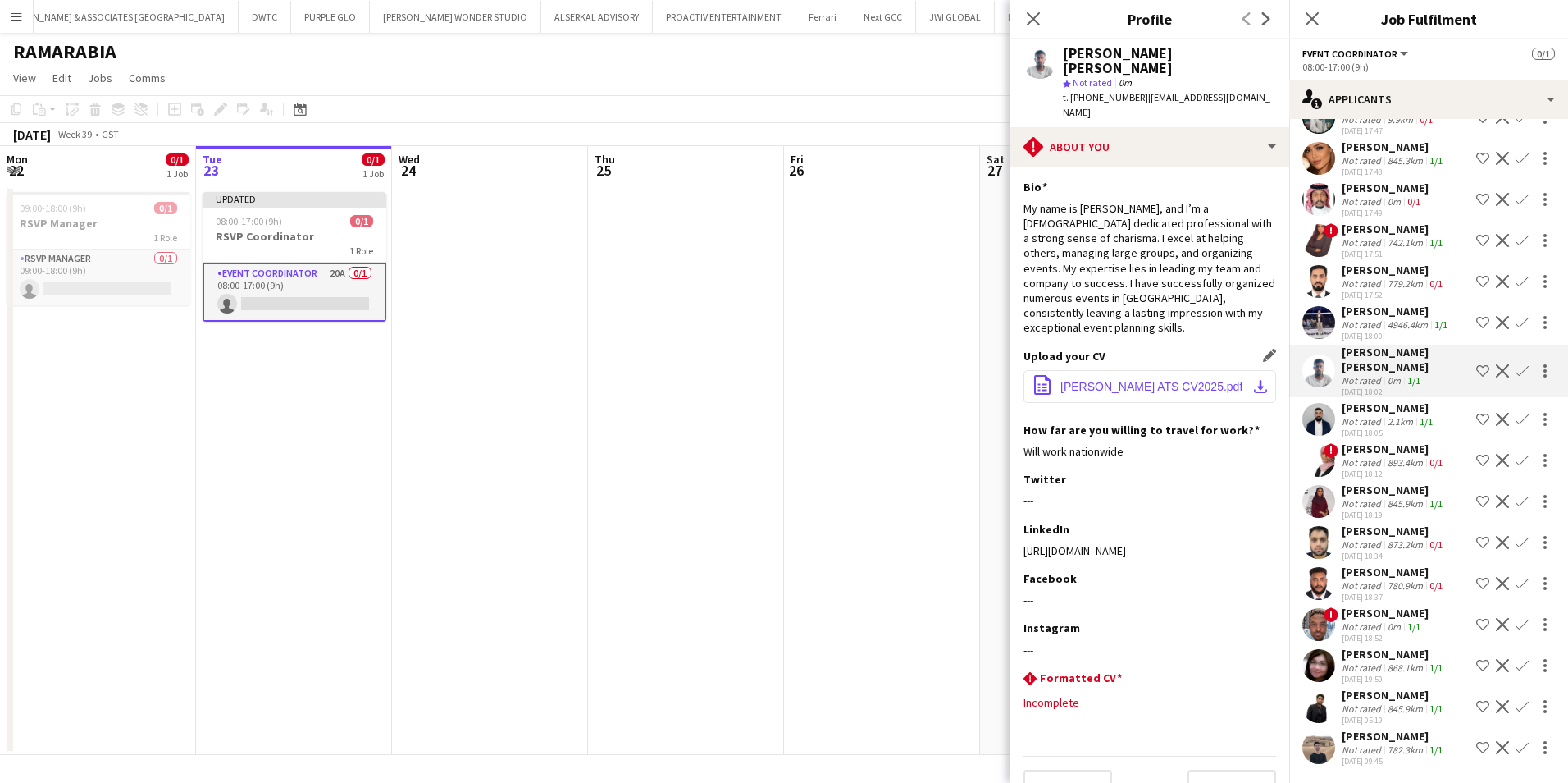
click at [1148, 370] on button "office-file-sheet Mohammed ALi ATS CV2025.pdf download-bottom" at bounding box center [1150, 386] width 253 height 33
click at [1493, 363] on button "Decline" at bounding box center [1503, 371] width 20 height 20
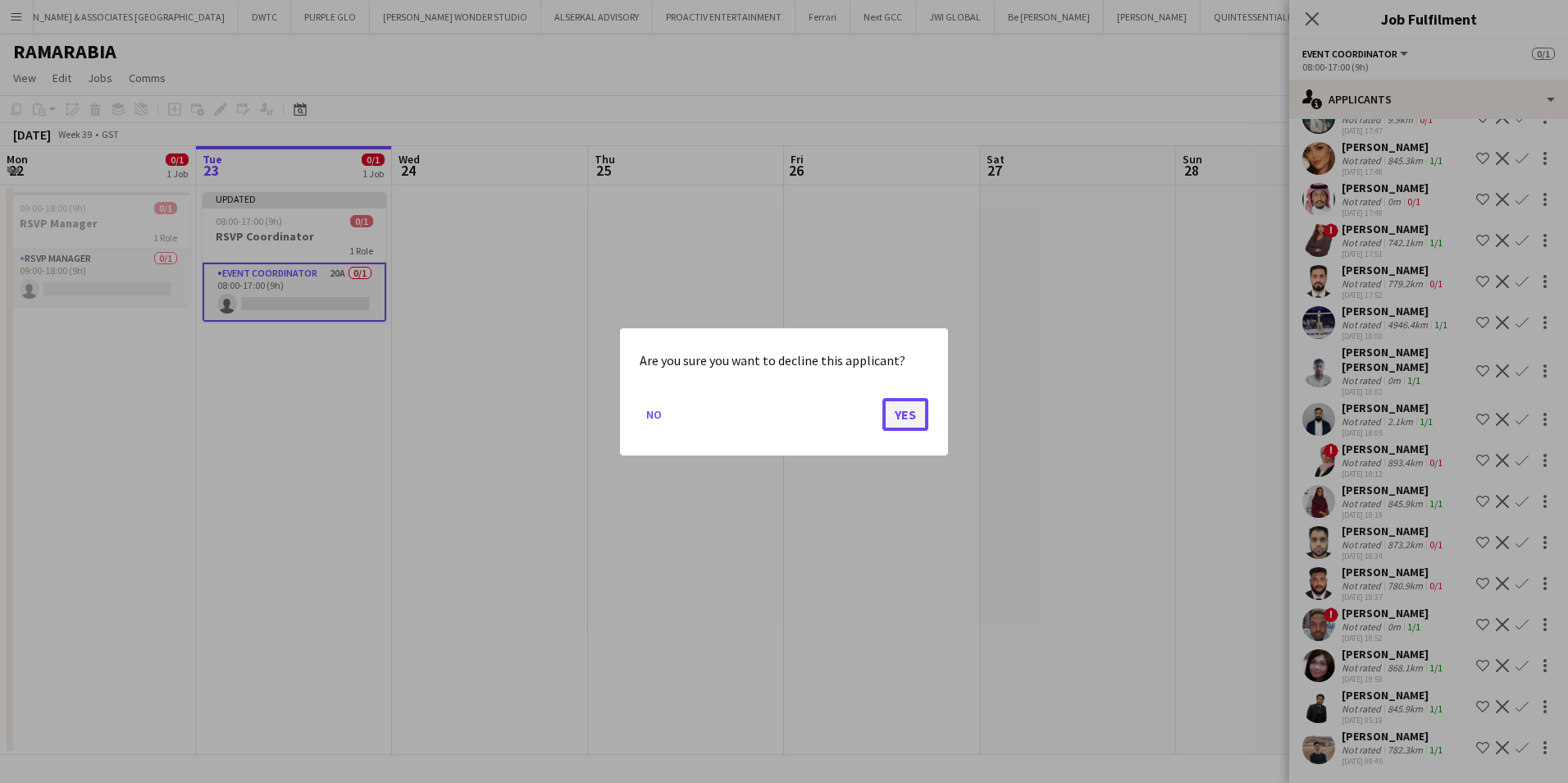
click at [896, 415] on button "Yes" at bounding box center [905, 413] width 46 height 33
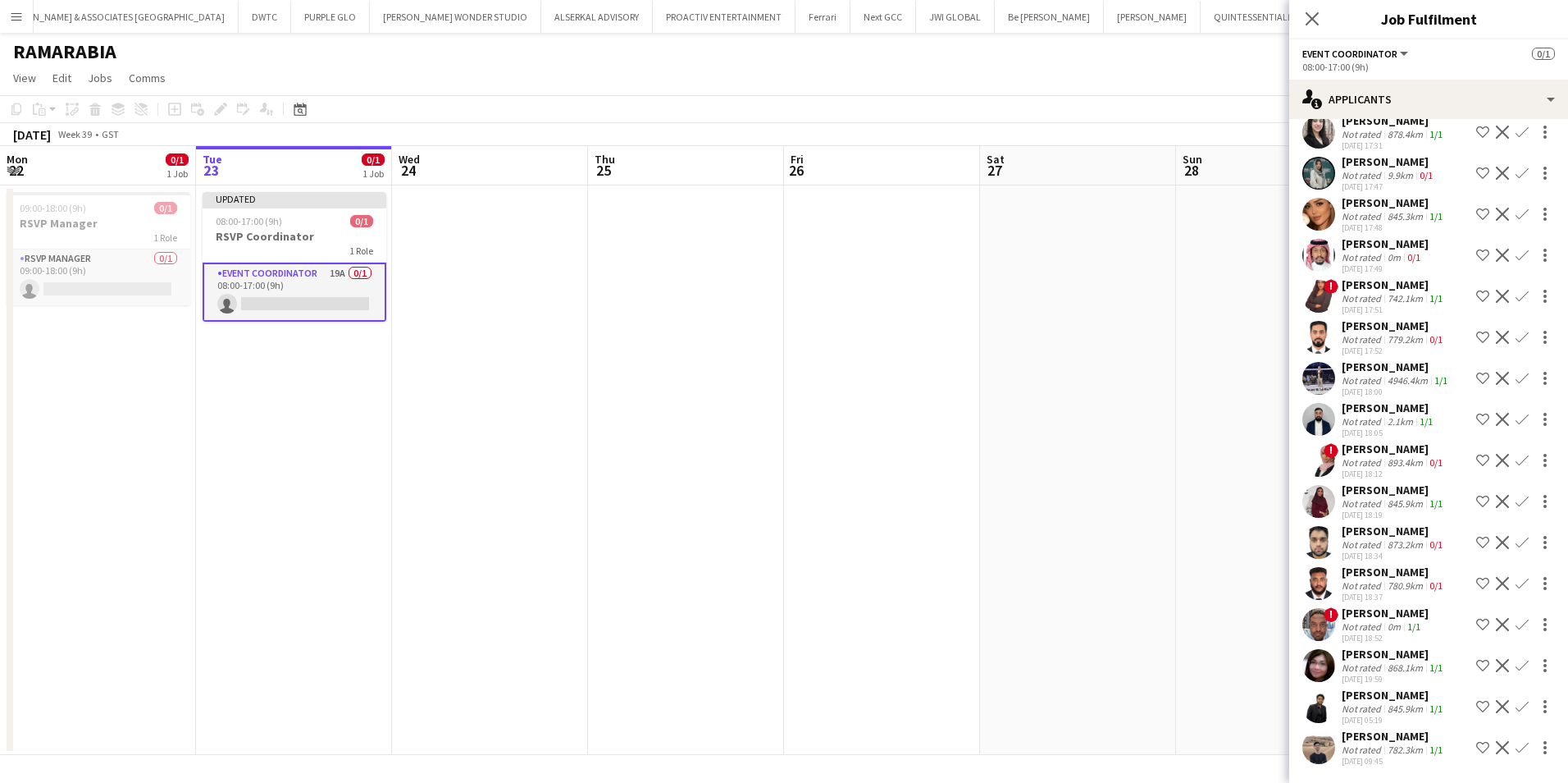
scroll to position [167, 0]
click at [1370, 411] on div "Tarek Sawtari" at bounding box center [1389, 408] width 95 height 15
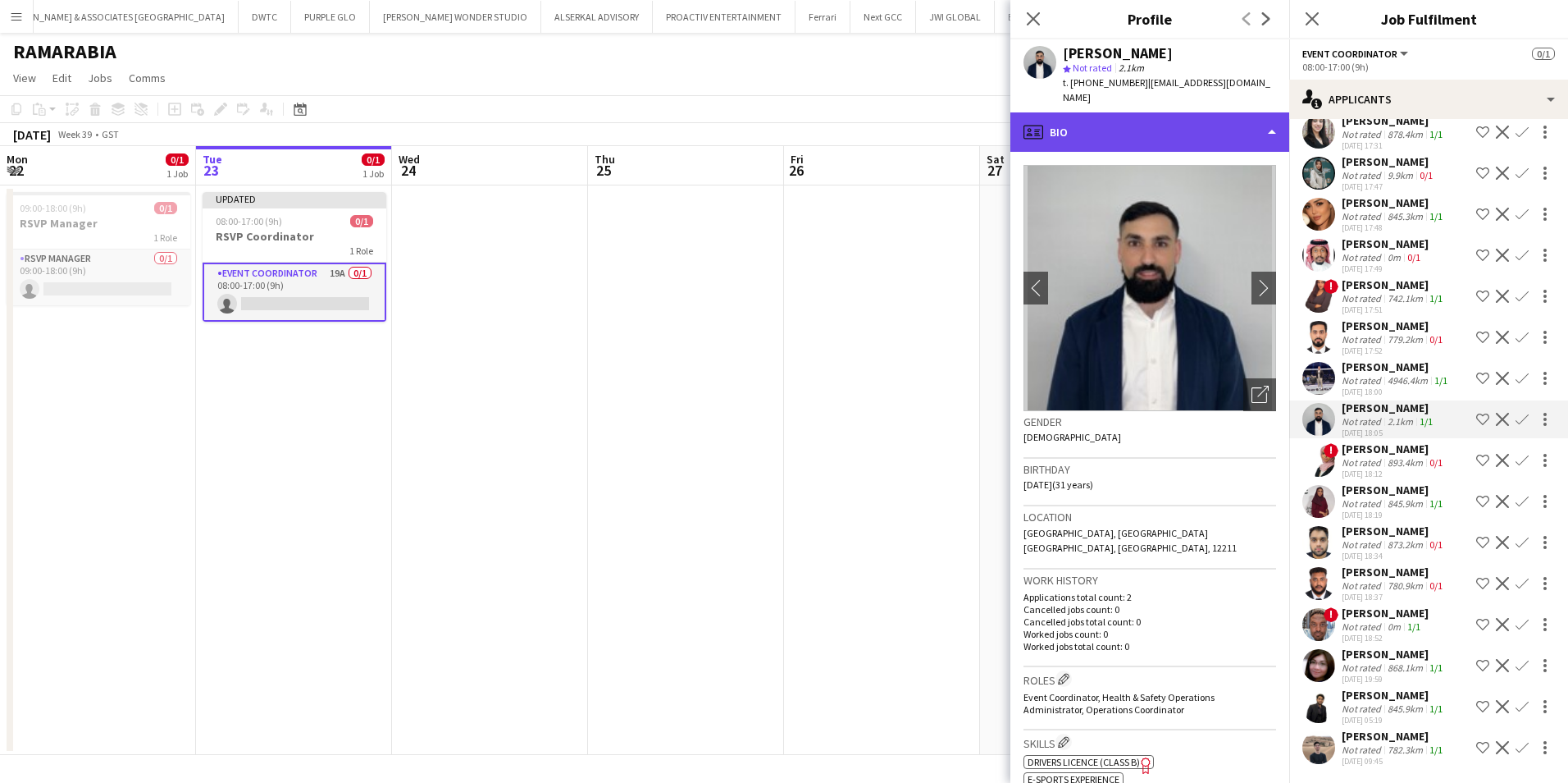
click at [1195, 125] on div "profile Bio" at bounding box center [1150, 132] width 279 height 39
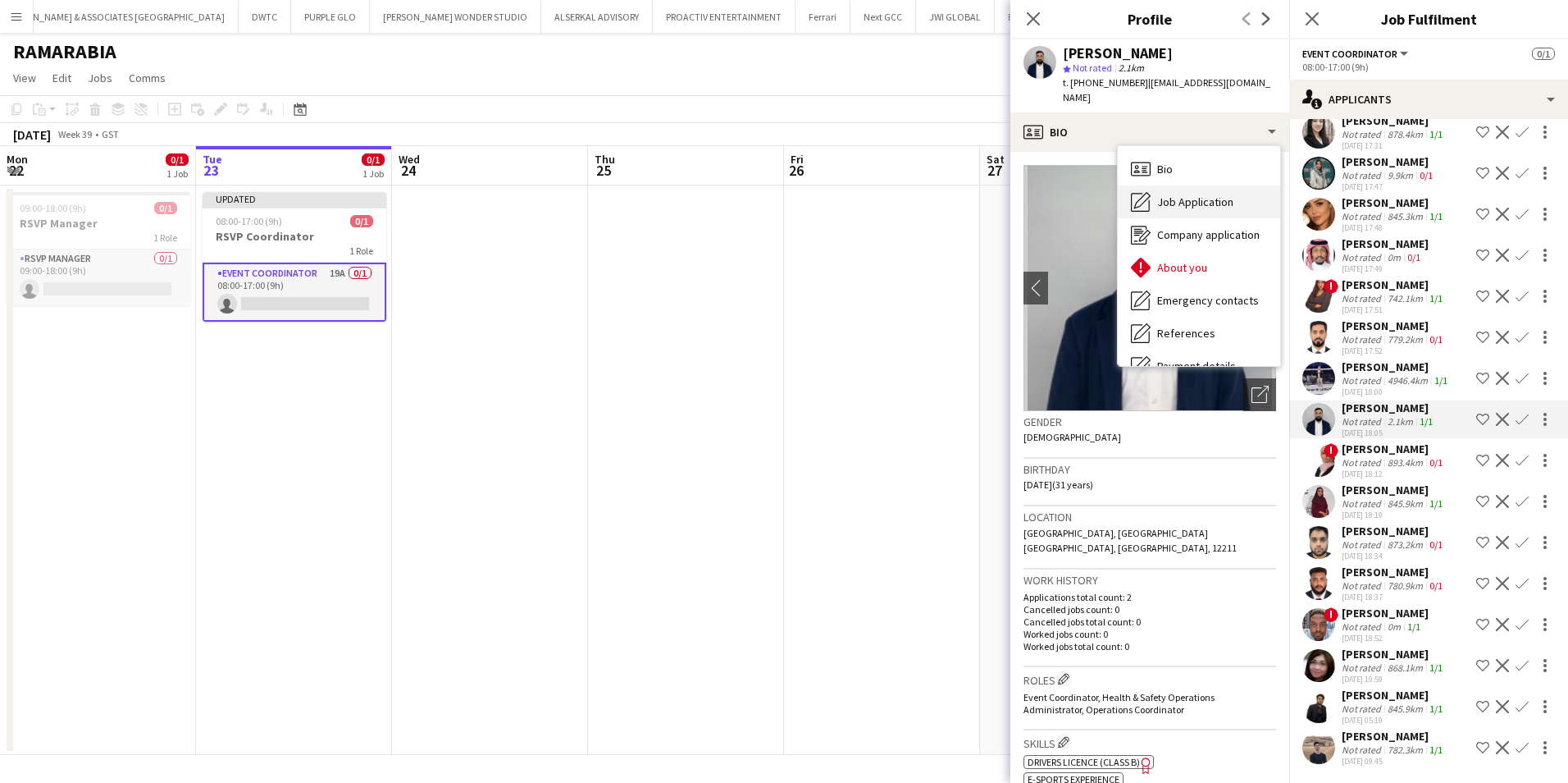
click at [1198, 195] on span "Job Application" at bounding box center [1195, 201] width 76 height 15
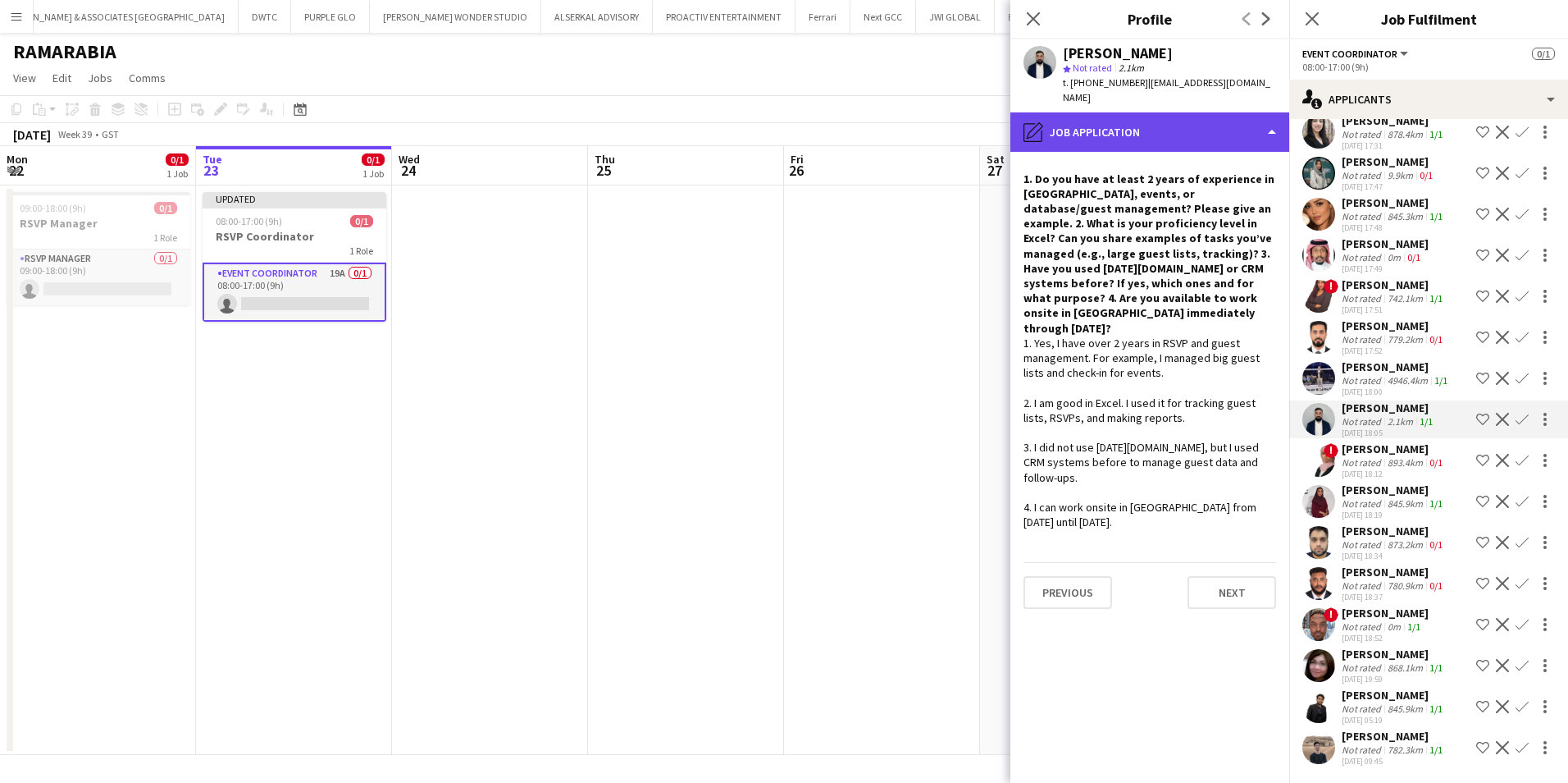
click at [1134, 118] on div "pencil4 Job Application" at bounding box center [1150, 132] width 279 height 39
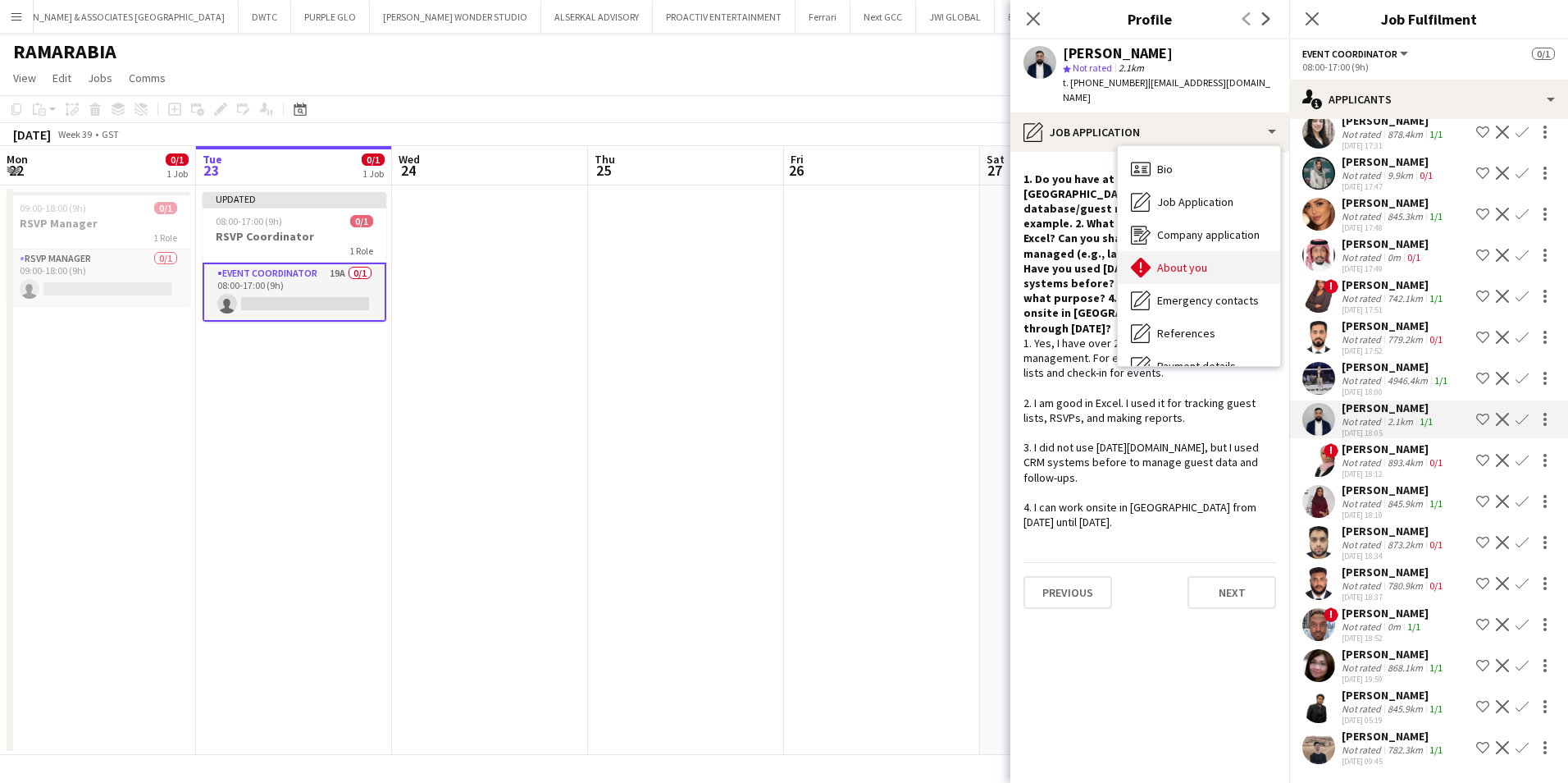
click at [1176, 260] on span "About you" at bounding box center [1182, 267] width 50 height 15
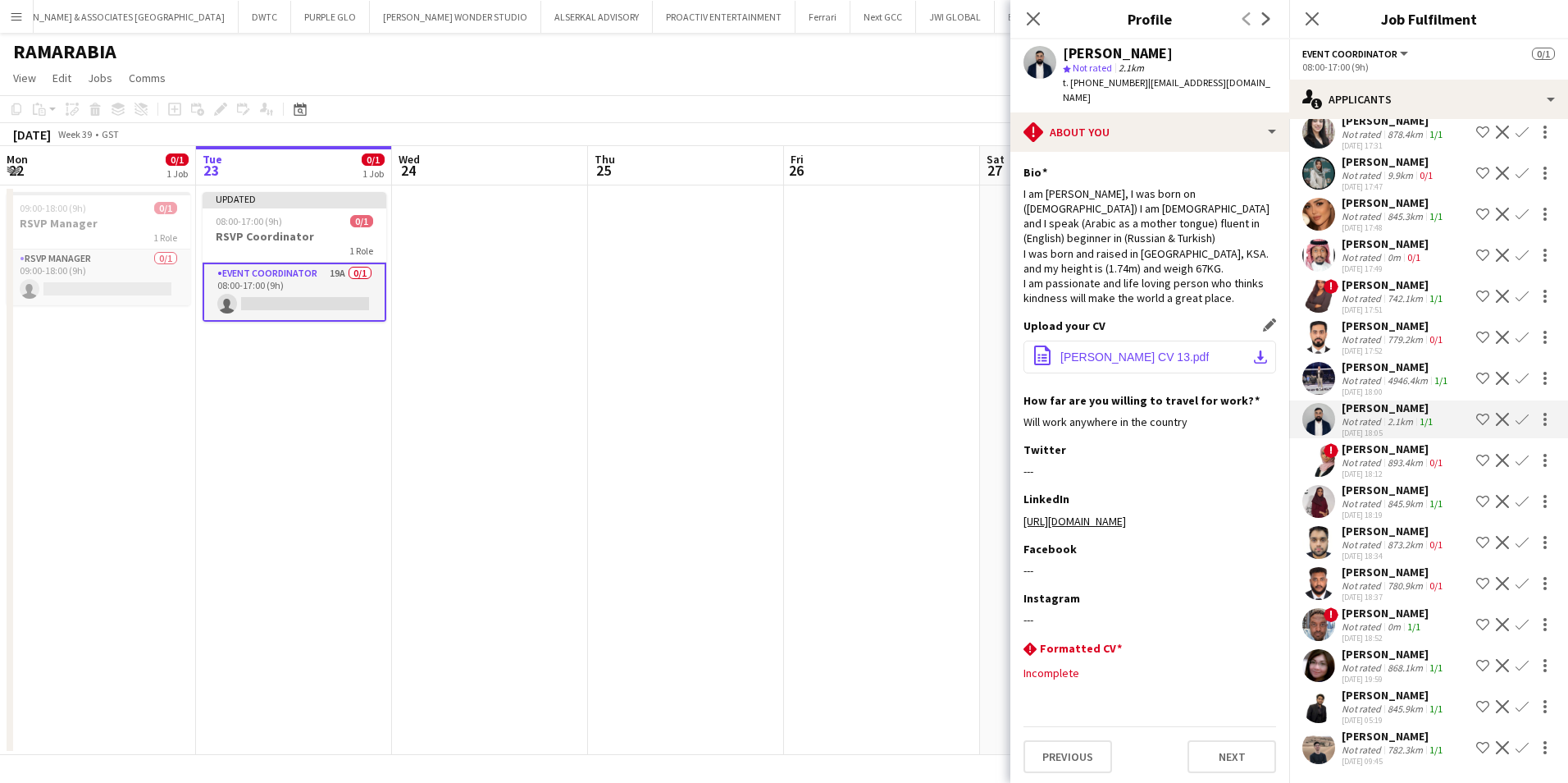
click at [1118, 352] on button "office-file-sheet Tarek Sawtari CV 13.pdf download-bottom" at bounding box center [1150, 356] width 253 height 33
click at [1496, 418] on app-icon "Decline" at bounding box center [1502, 419] width 13 height 13
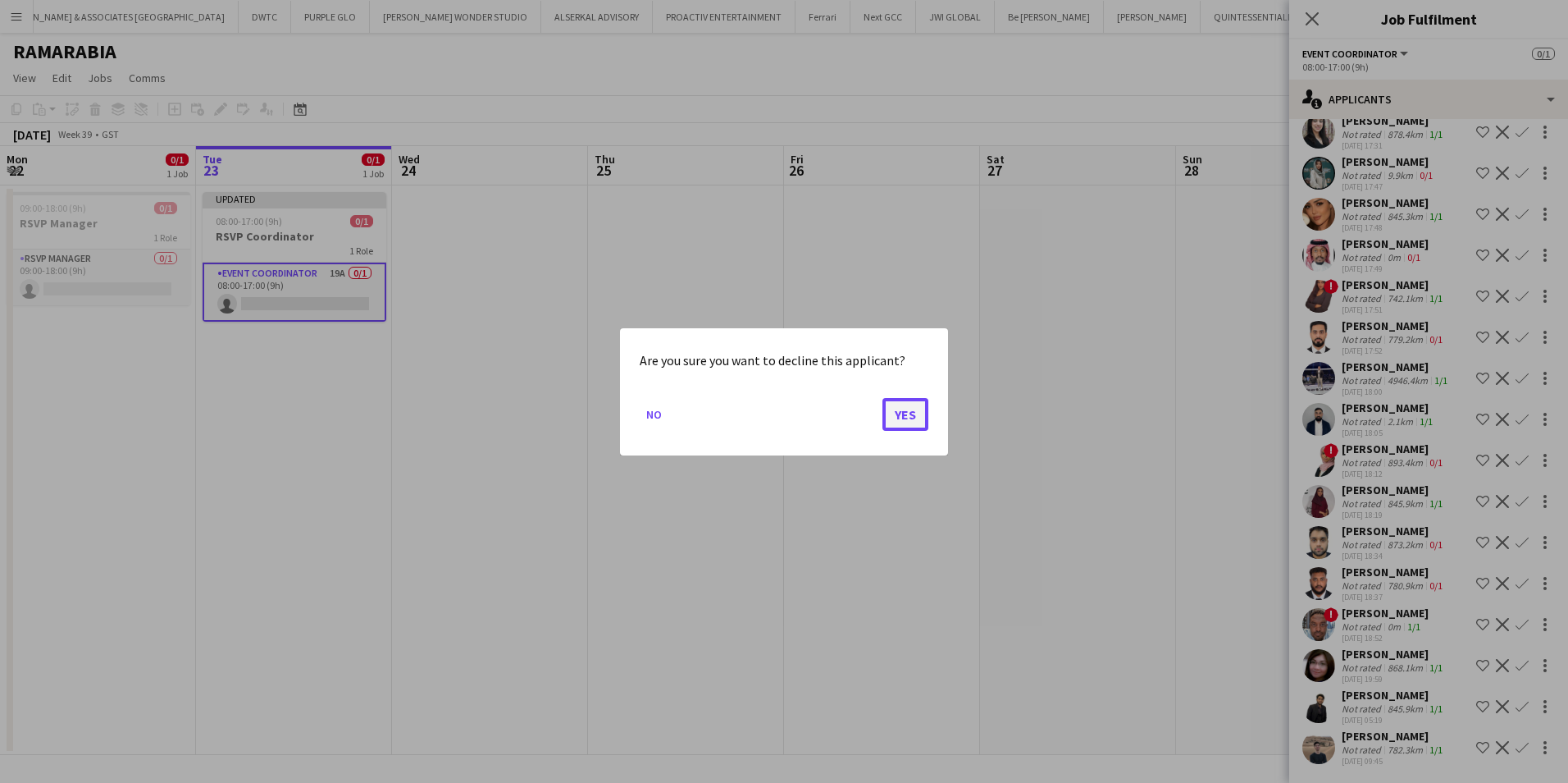
click at [917, 422] on button "Yes" at bounding box center [905, 413] width 46 height 33
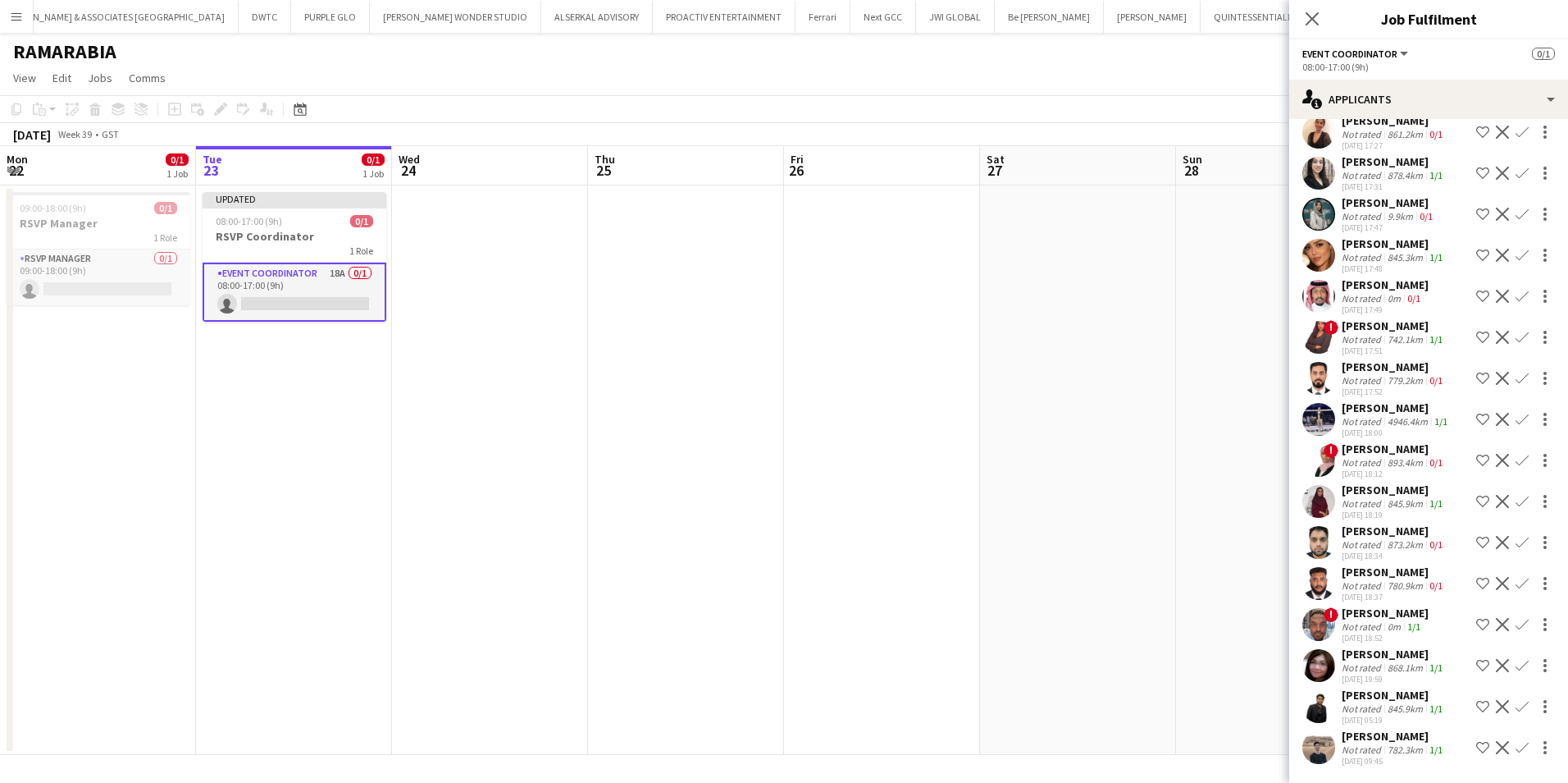
scroll to position [125, 0]
click at [1387, 447] on div "Ebtehal Allam" at bounding box center [1394, 448] width 105 height 15
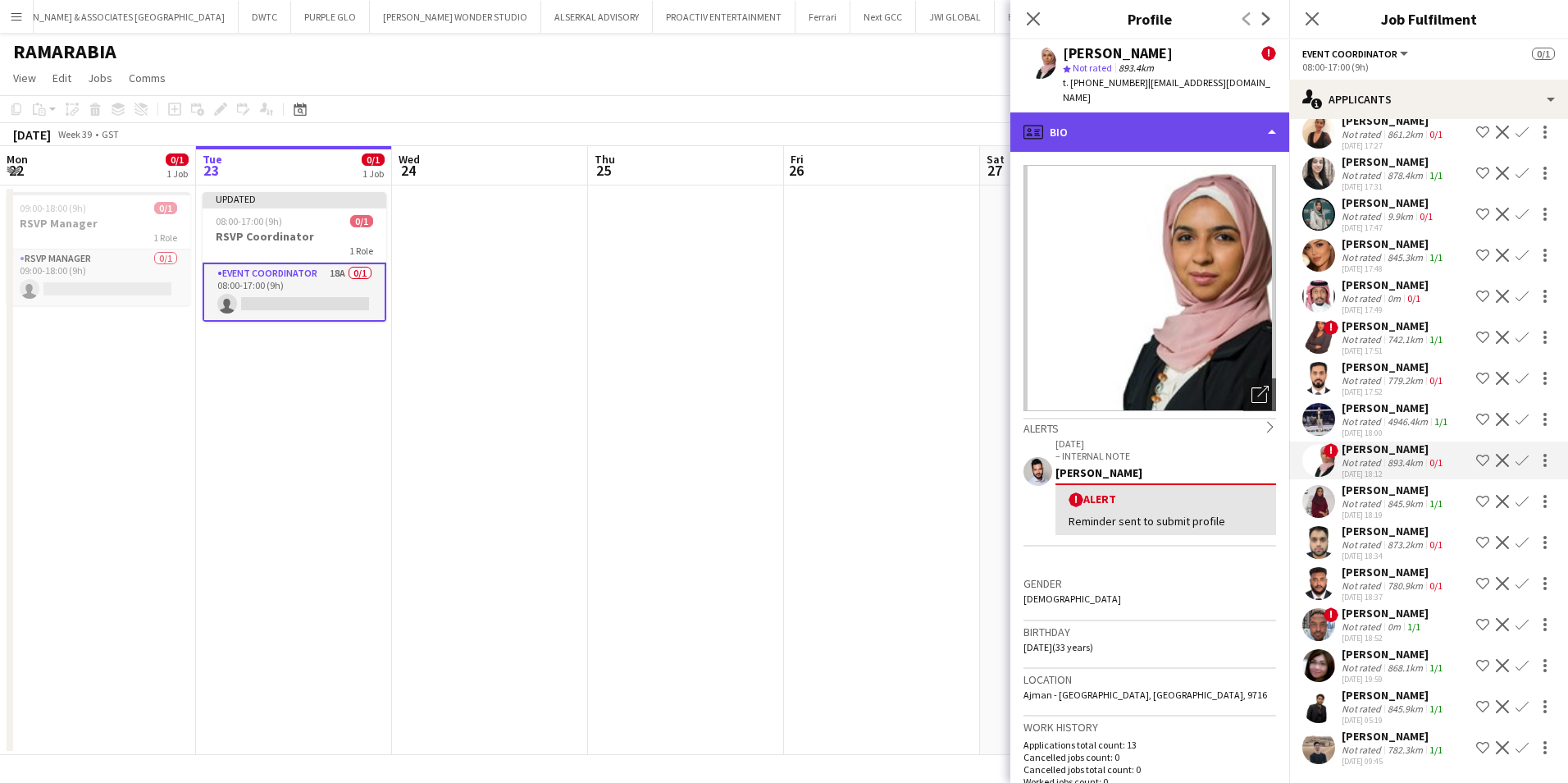
click at [1163, 119] on div "profile Bio" at bounding box center [1150, 132] width 279 height 39
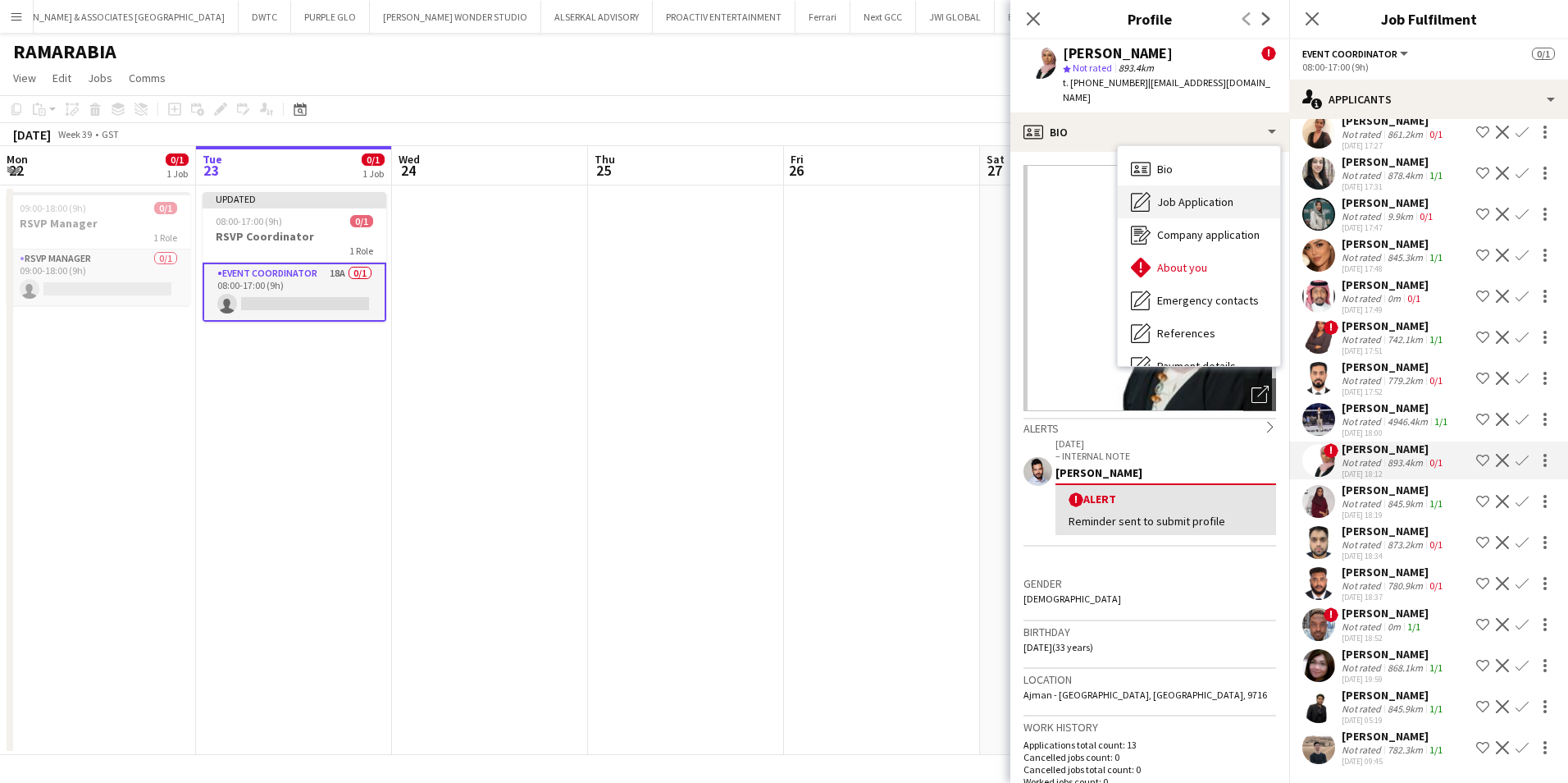
click at [1197, 186] on div "Job Application Job Application" at bounding box center [1199, 201] width 163 height 33
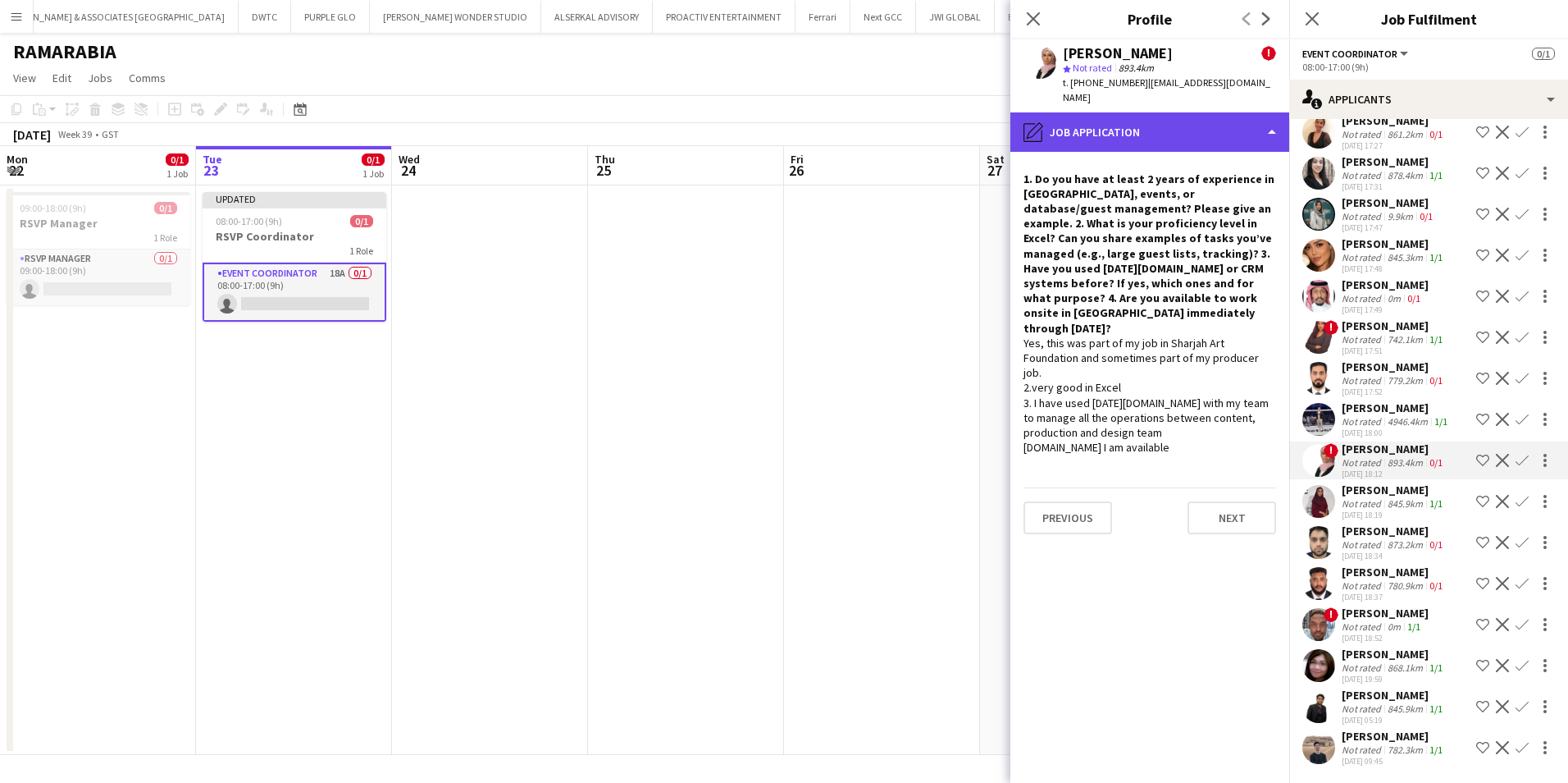
click at [1204, 129] on div "pencil4 Job Application" at bounding box center [1150, 132] width 279 height 39
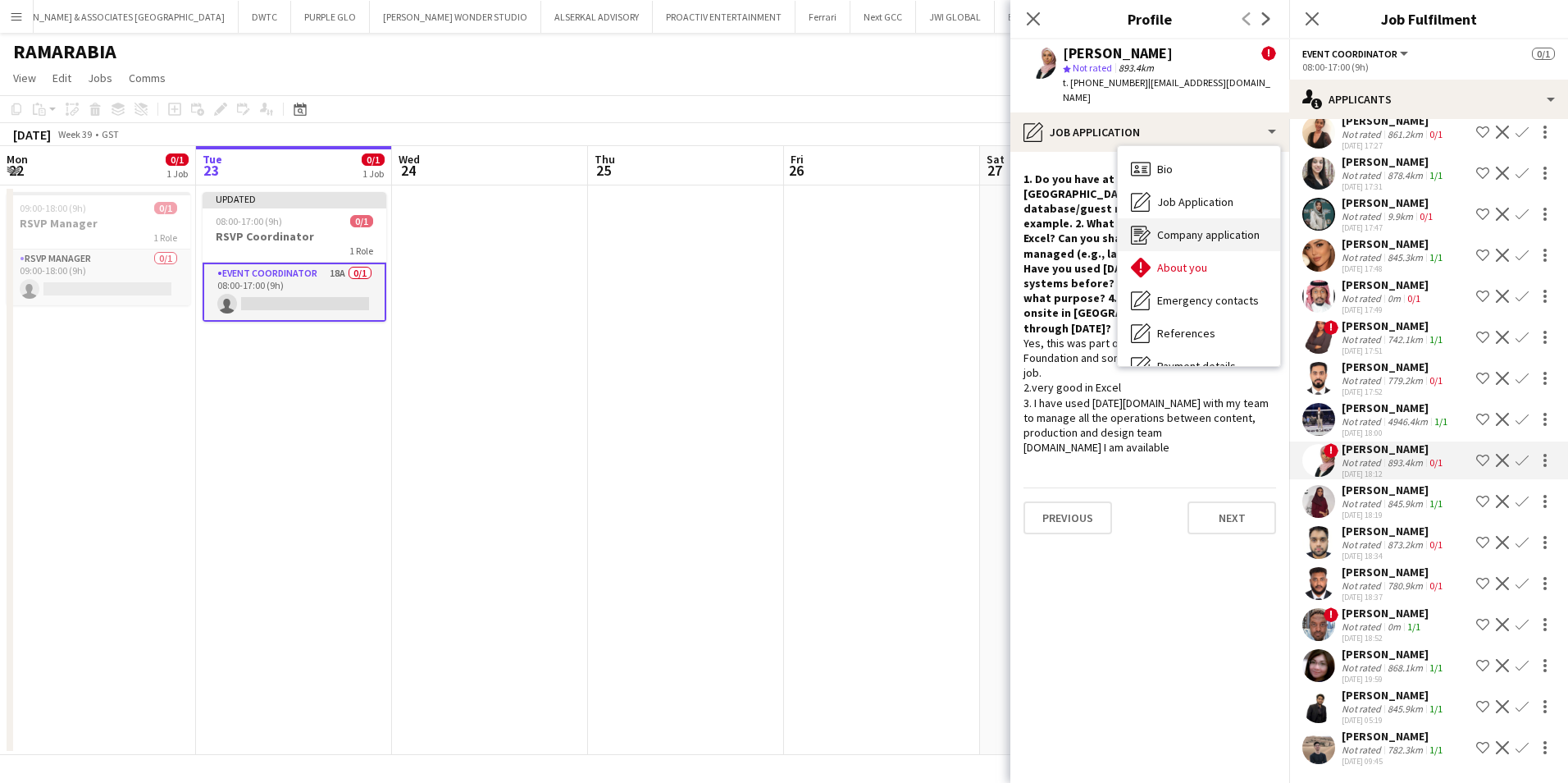
click at [1206, 227] on span "Company application" at bounding box center [1209, 234] width 103 height 15
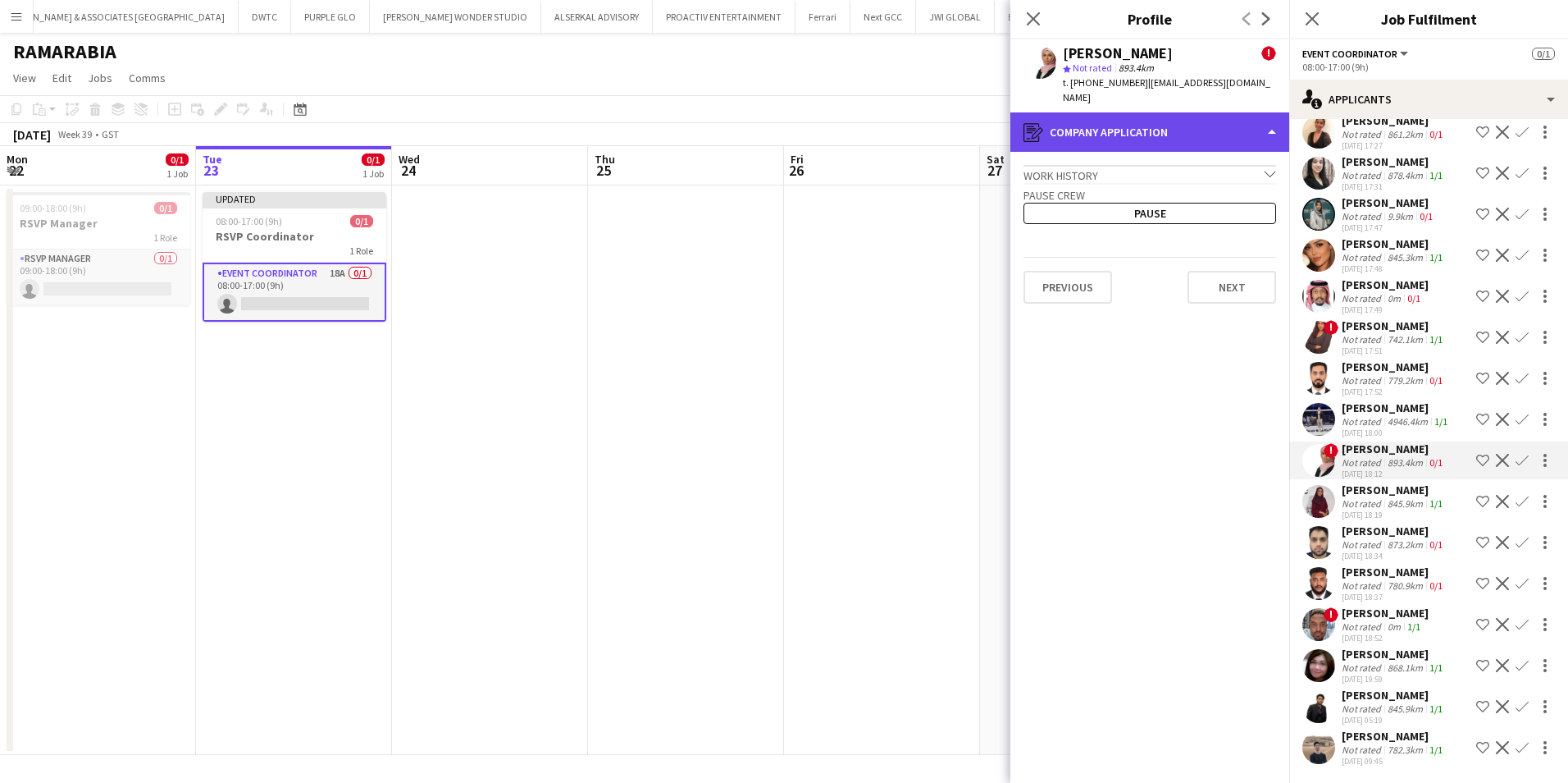
click at [1180, 113] on div "register Company application" at bounding box center [1150, 132] width 279 height 39
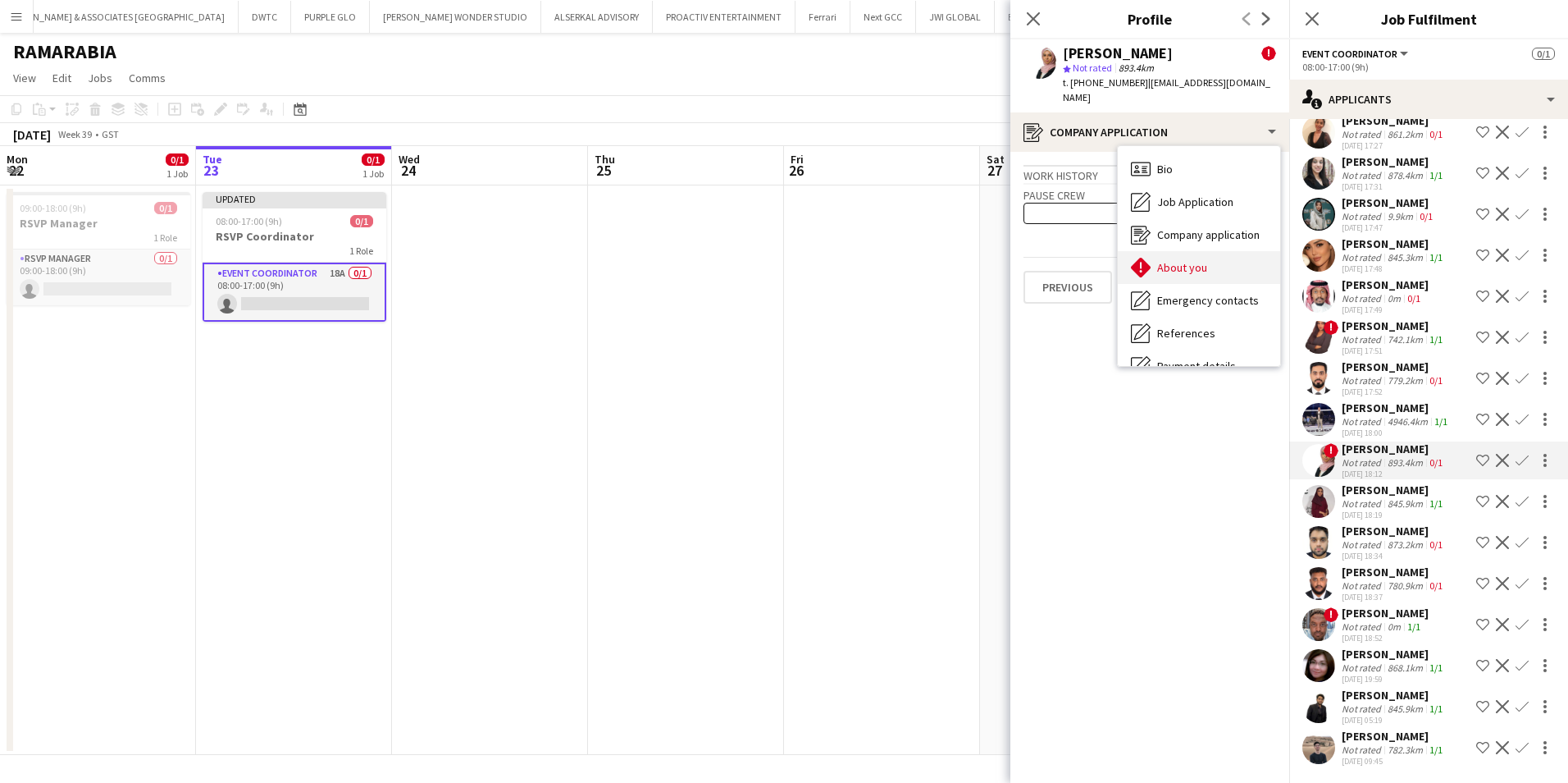
click at [1197, 260] on span "About you" at bounding box center [1182, 267] width 50 height 15
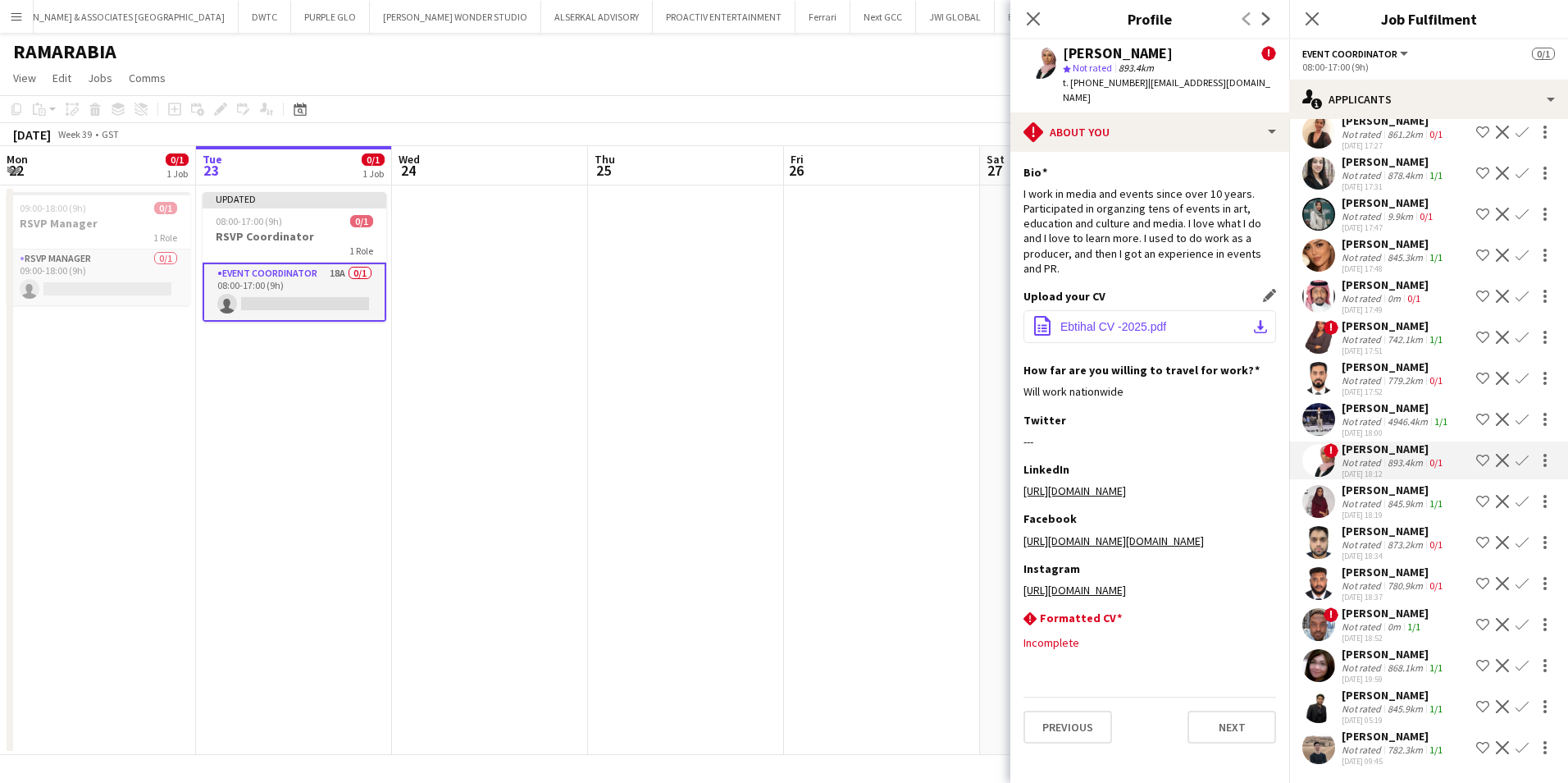
click at [1147, 320] on span "Ebtihal CV -2025.pdf" at bounding box center [1113, 326] width 106 height 13
click at [1496, 459] on app-icon "Decline" at bounding box center [1502, 460] width 13 height 13
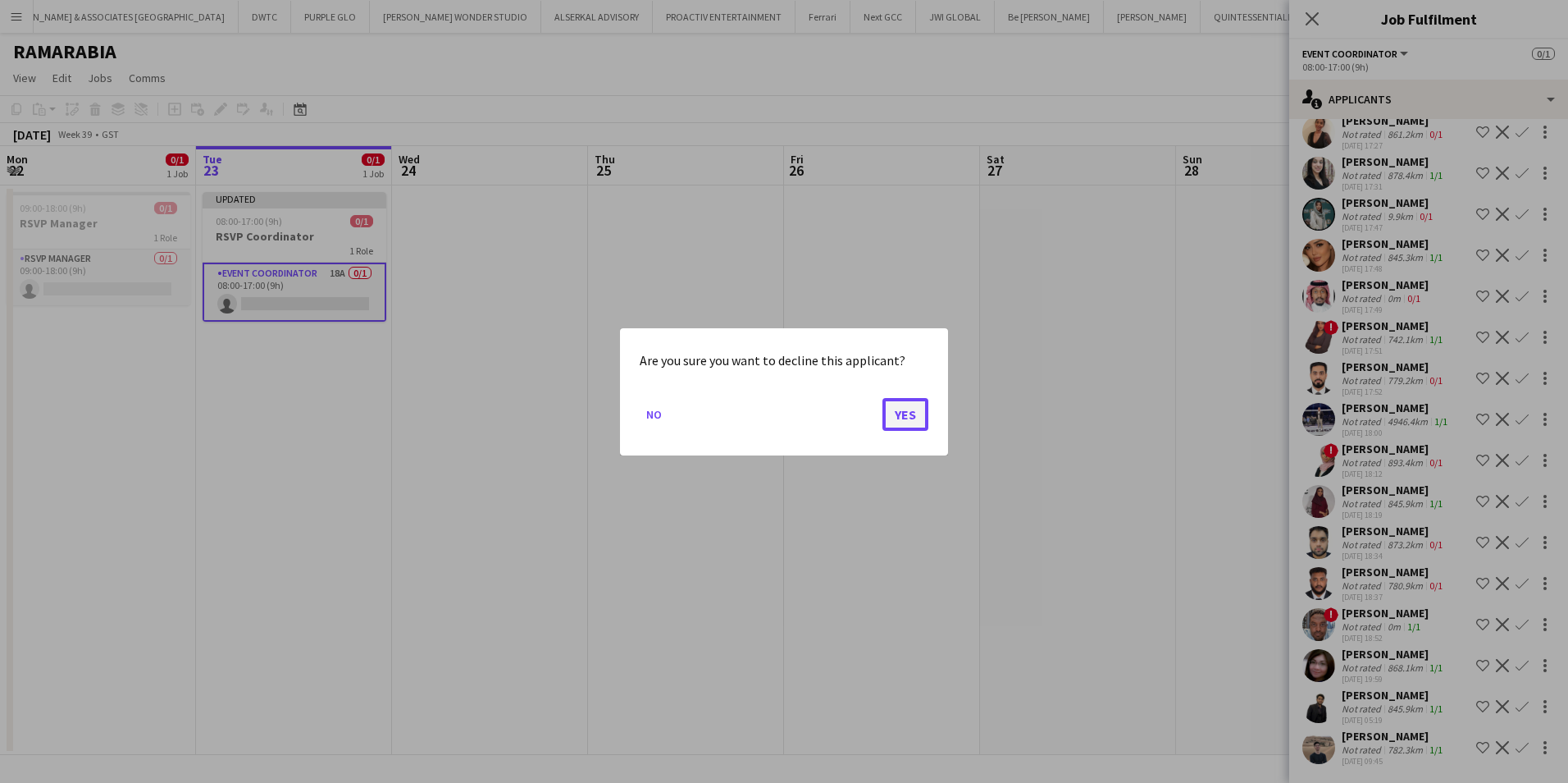
click at [891, 425] on button "Yes" at bounding box center [905, 413] width 46 height 33
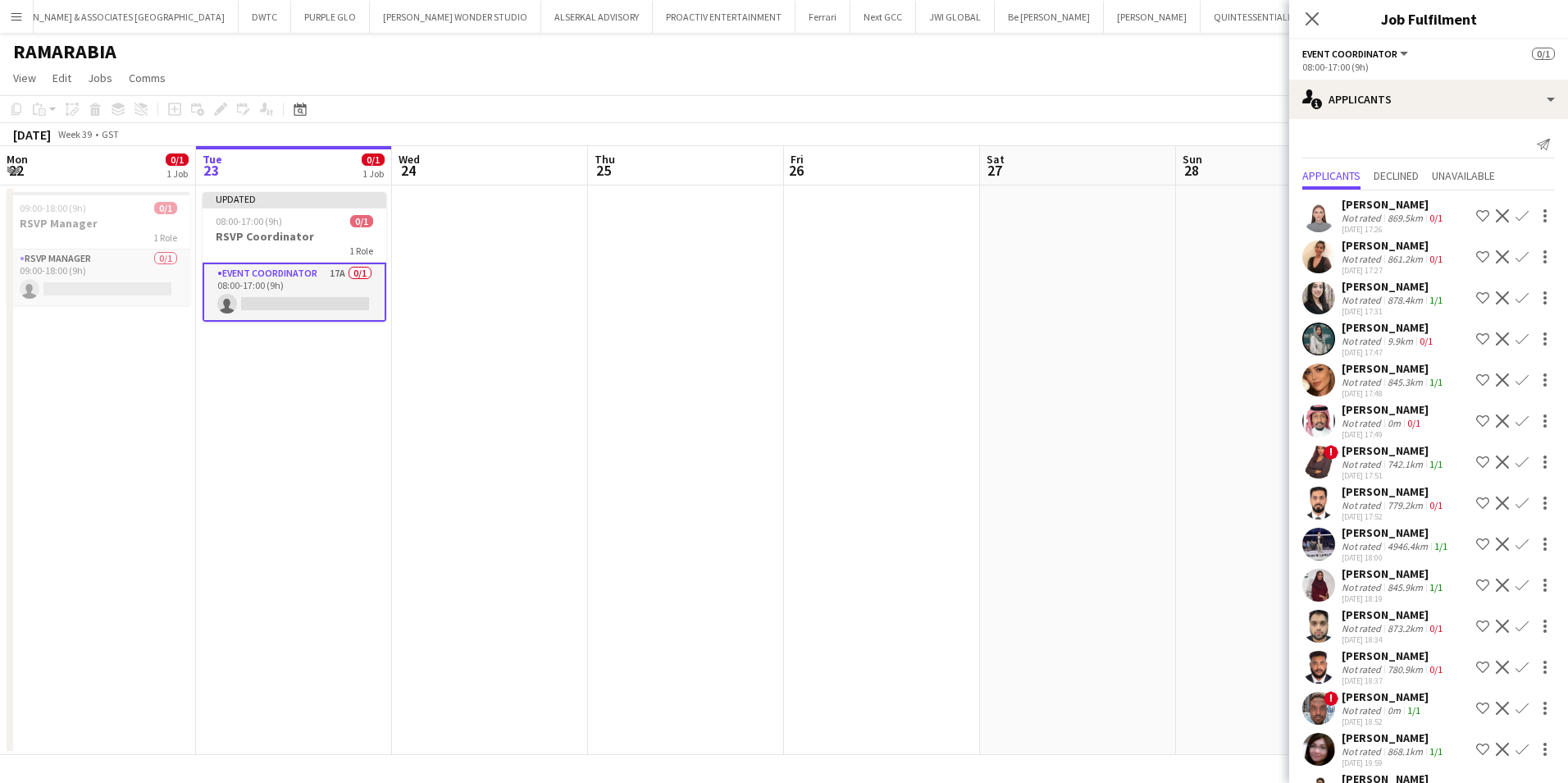
scroll to position [0, 0]
click at [1369, 205] on div "Narimane Tellai" at bounding box center [1394, 204] width 105 height 15
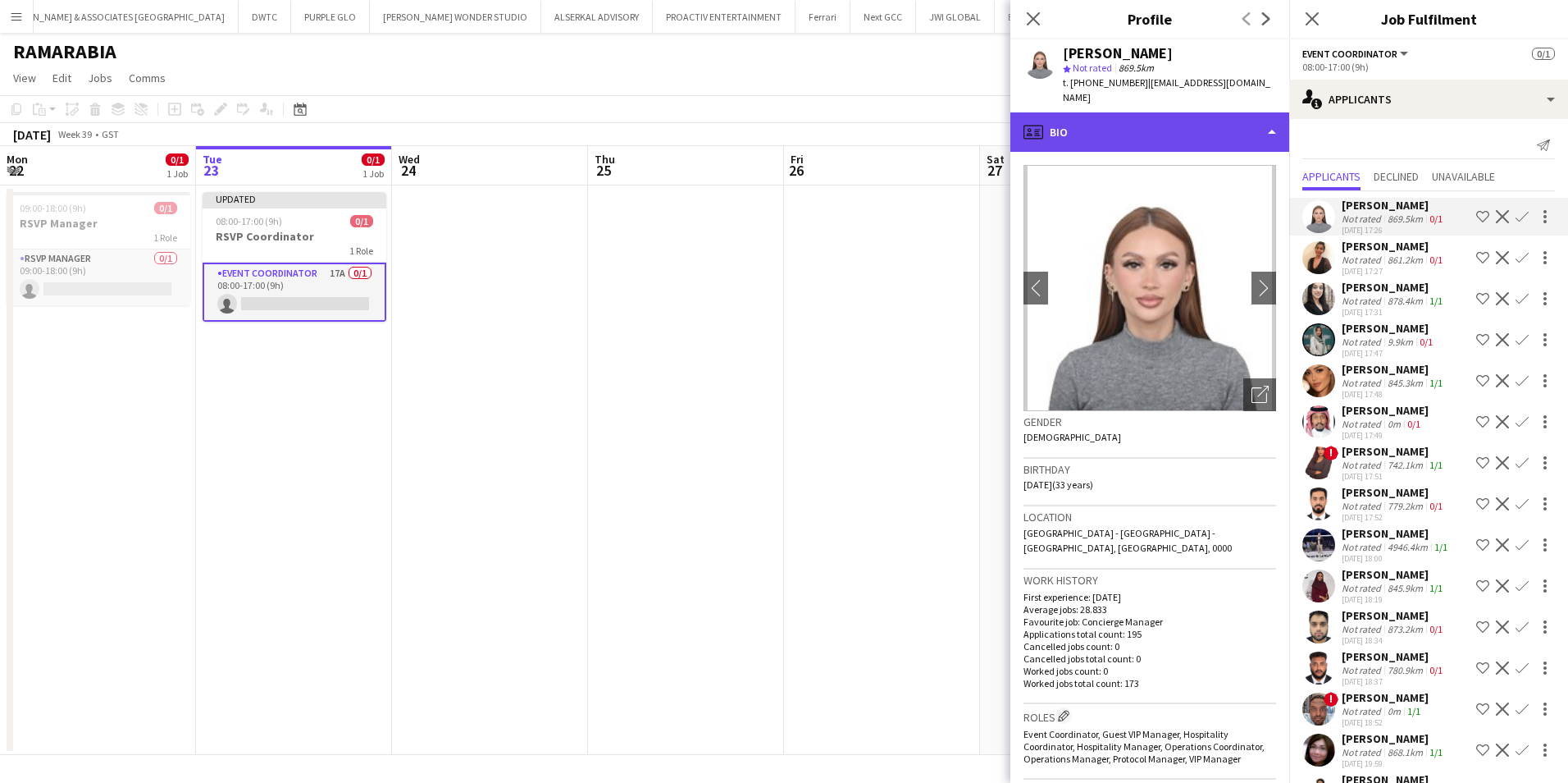
click at [1216, 123] on div "profile Bio" at bounding box center [1150, 132] width 279 height 39
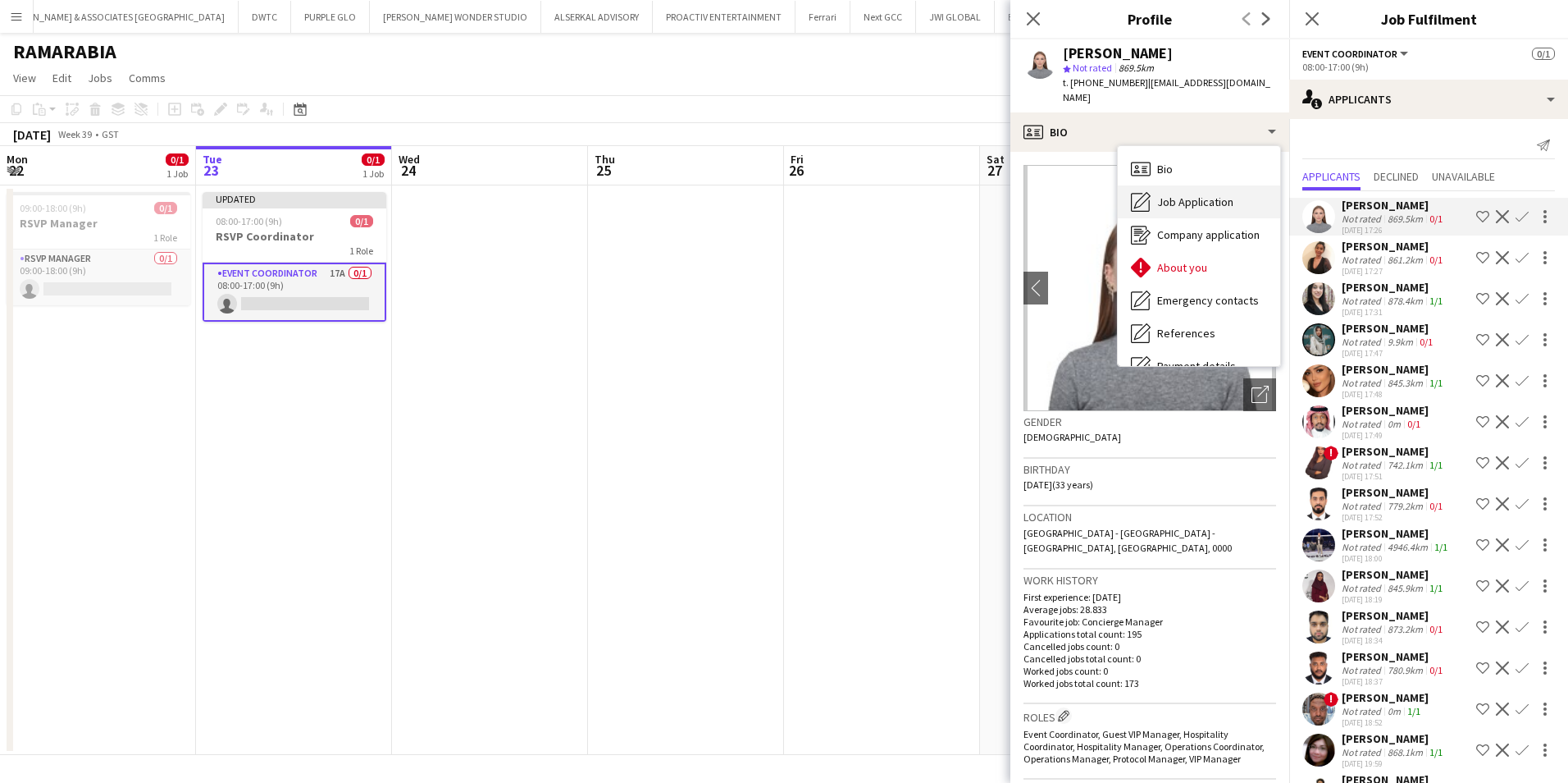
click at [1228, 195] on span "Job Application" at bounding box center [1195, 201] width 76 height 15
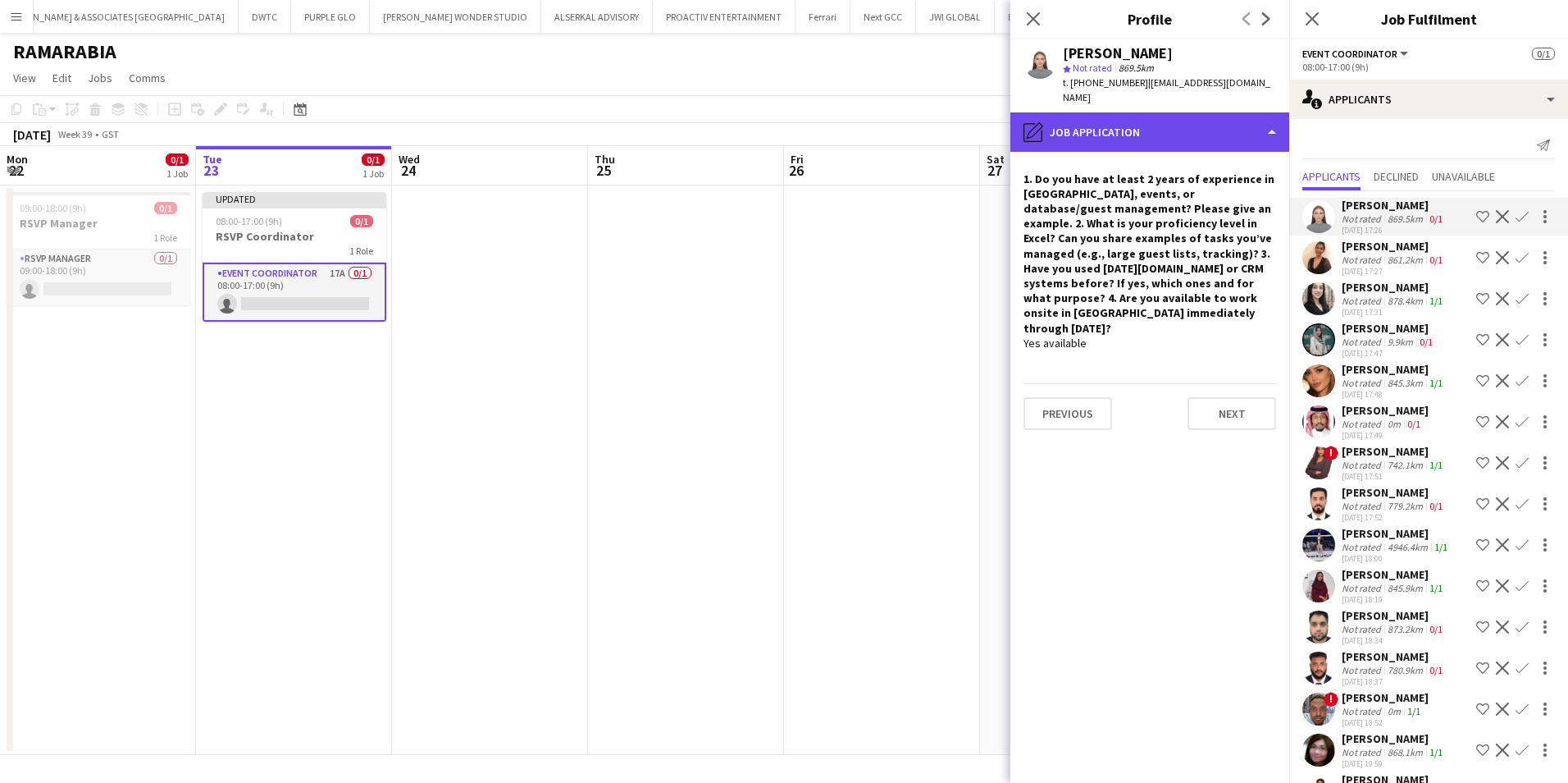
click at [1107, 113] on div "pencil4 Job Application" at bounding box center [1150, 132] width 279 height 39
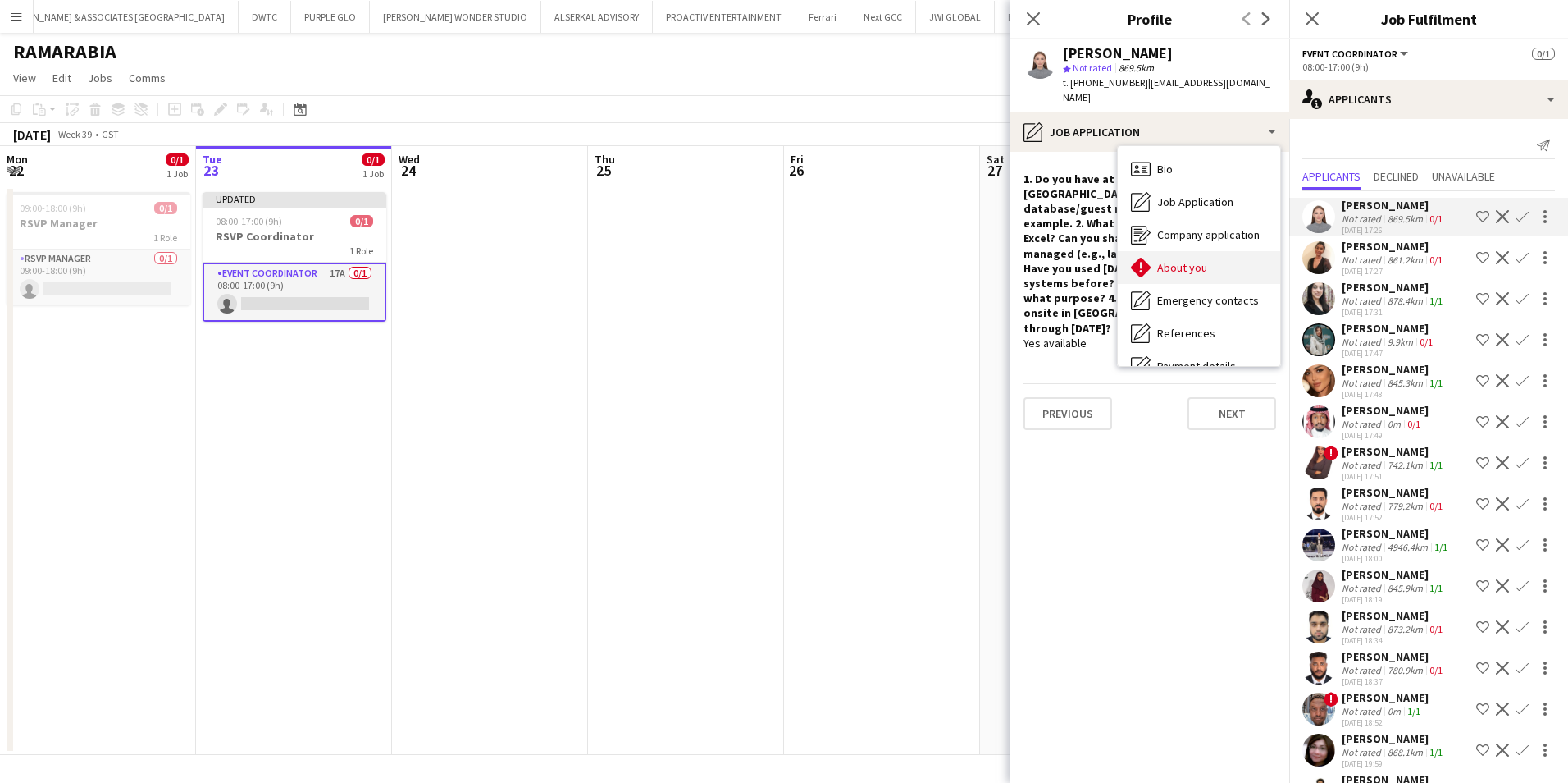
click at [1212, 258] on div "About you About you" at bounding box center [1199, 267] width 163 height 33
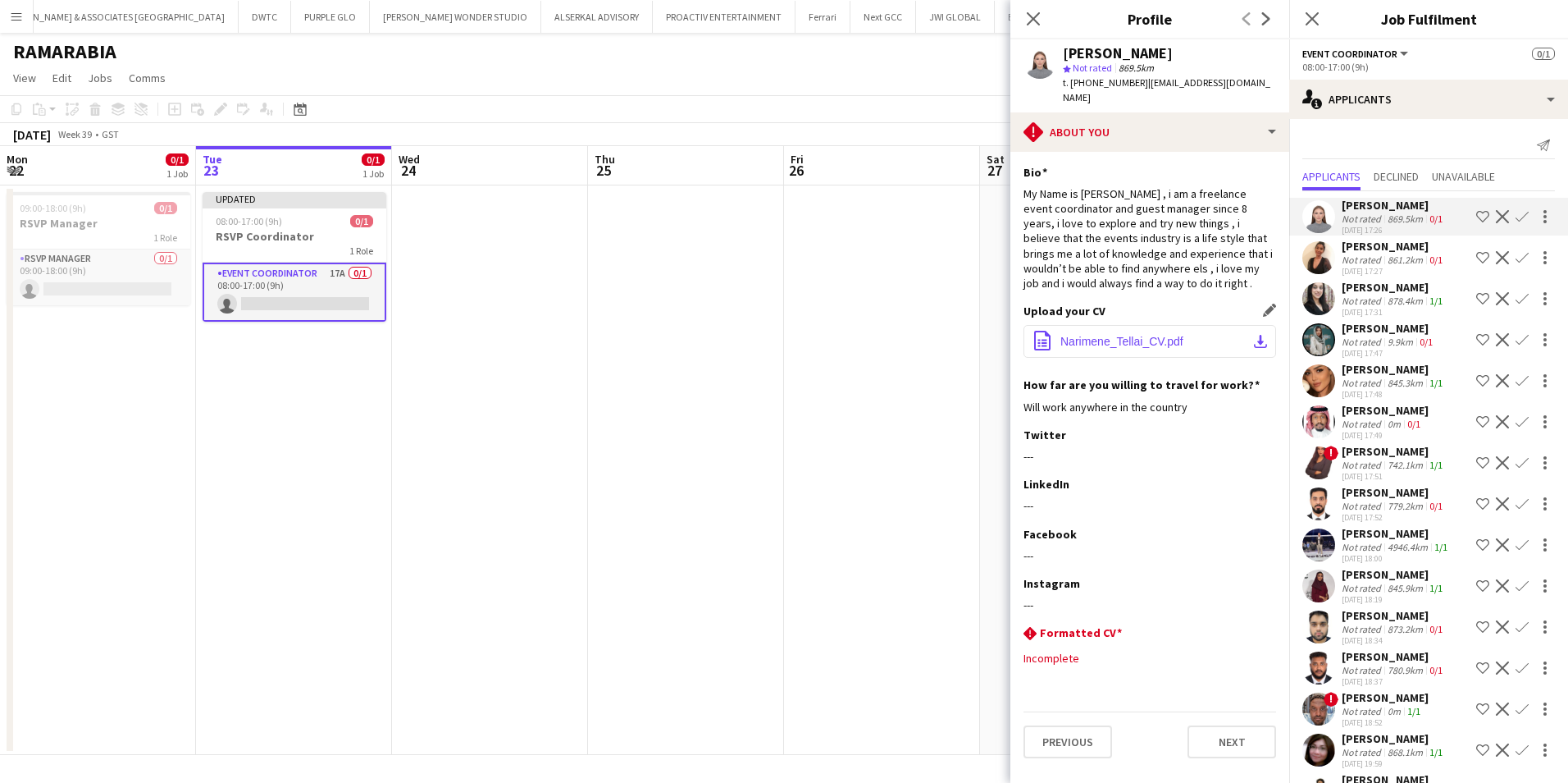
click at [1134, 335] on span "Narimene_Tellai_CV.pdf" at bounding box center [1122, 341] width 123 height 13
click at [1496, 221] on app-icon "Decline" at bounding box center [1502, 216] width 13 height 13
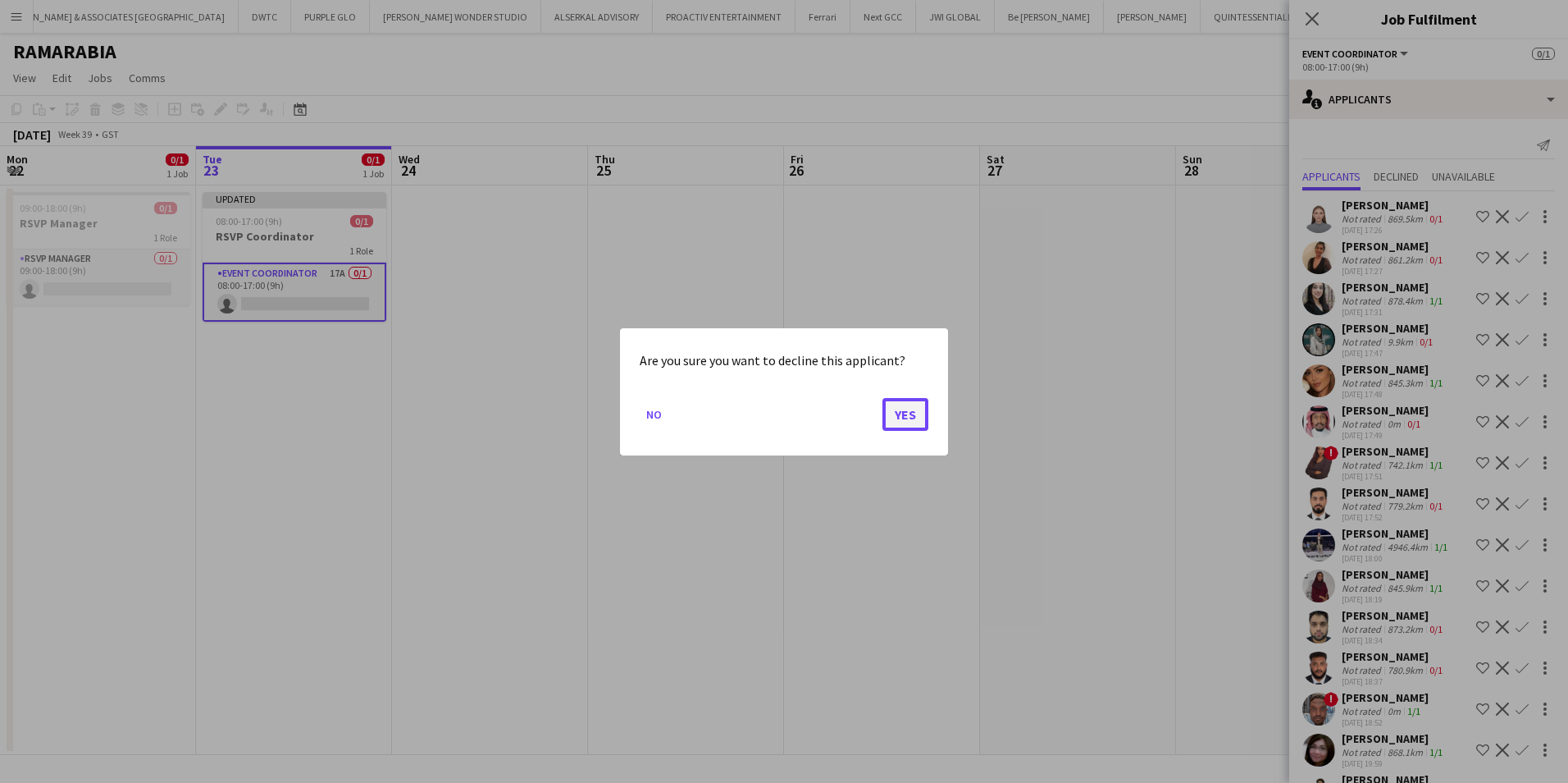
click at [910, 423] on button "Yes" at bounding box center [905, 413] width 46 height 33
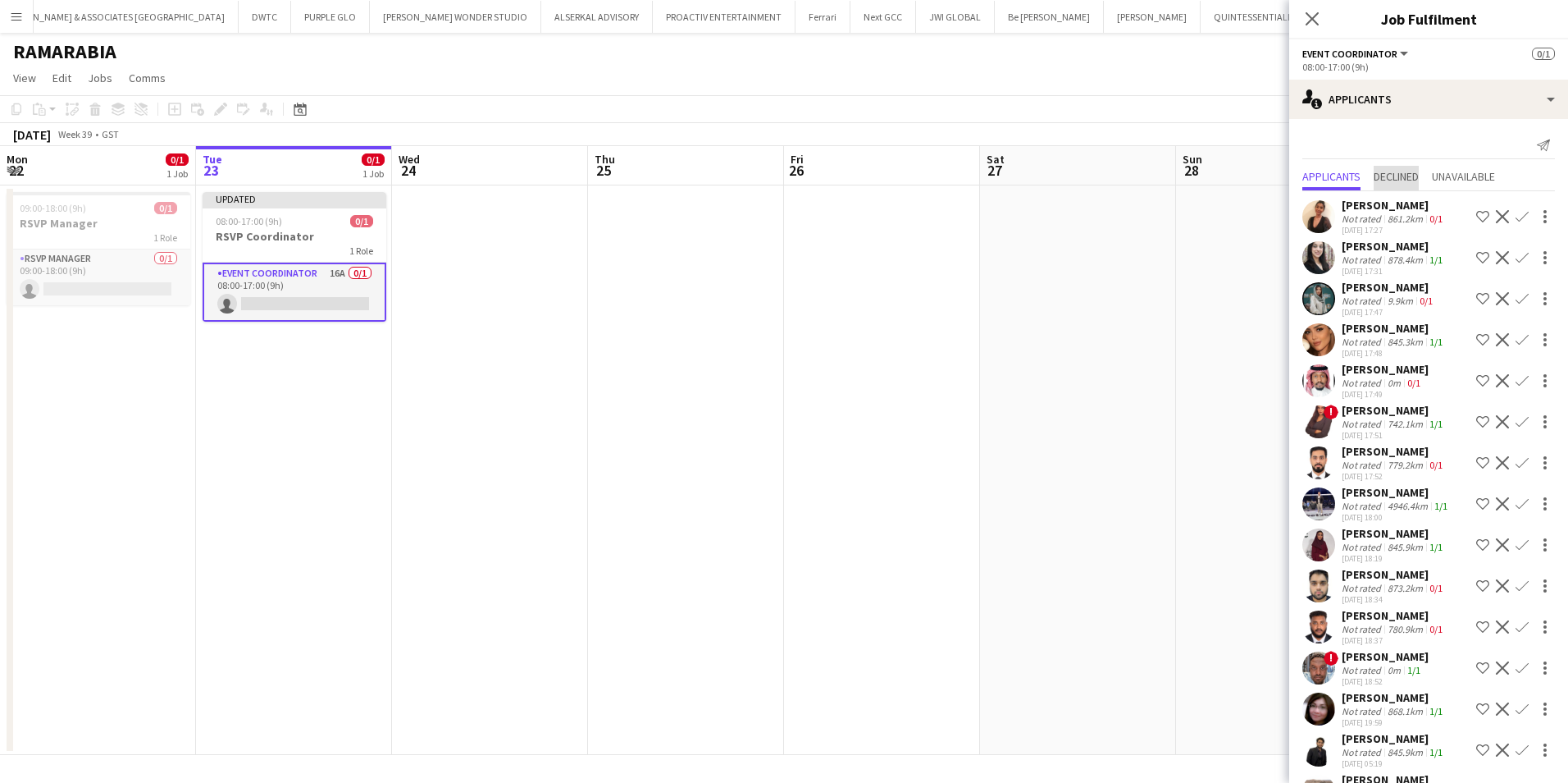
click at [1413, 174] on span "Declined" at bounding box center [1396, 177] width 45 height 12
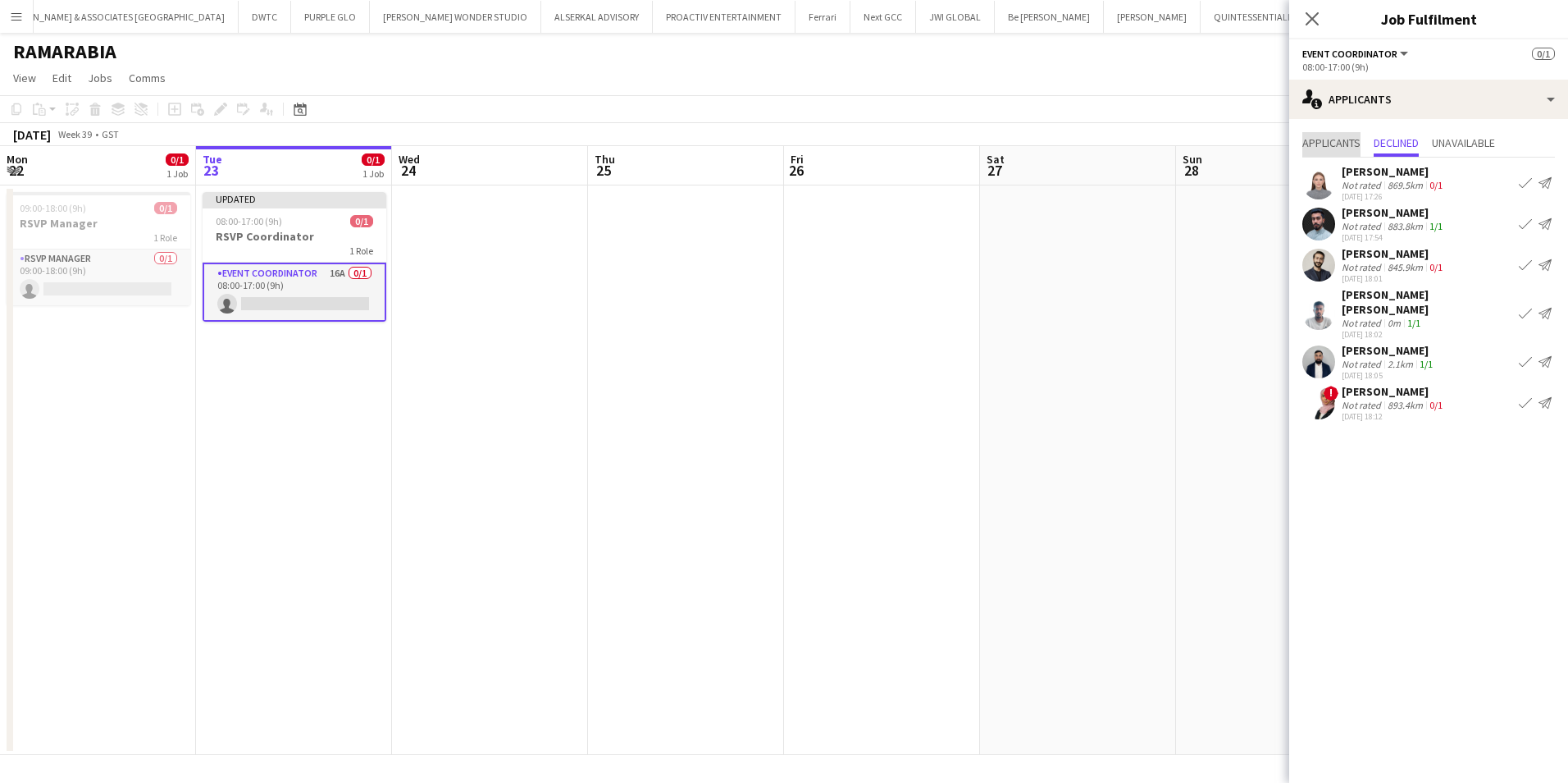
click at [1323, 138] on span "Applicants" at bounding box center [1331, 143] width 58 height 12
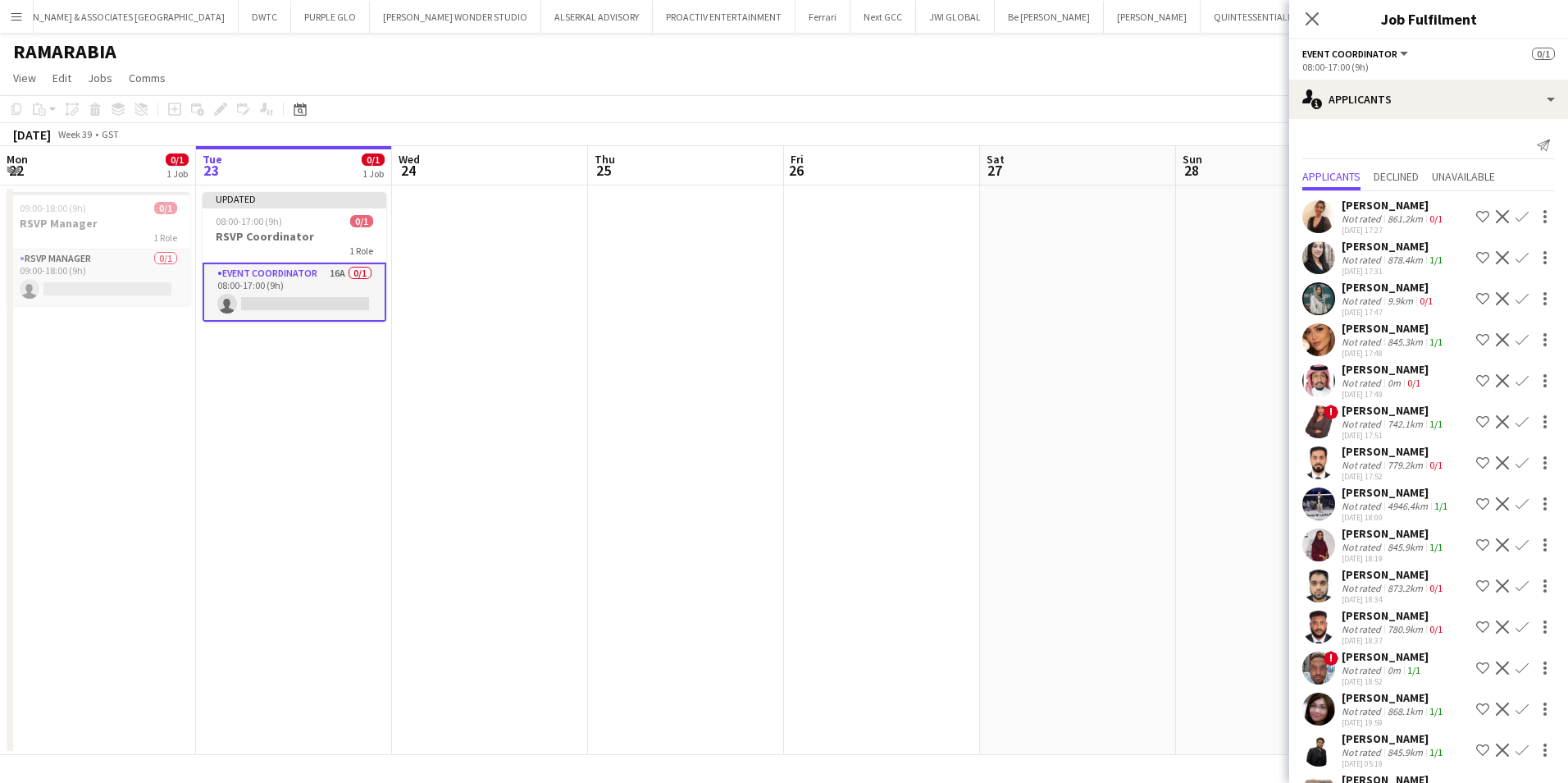
click at [1387, 200] on div "Sonia Malik" at bounding box center [1394, 204] width 105 height 15
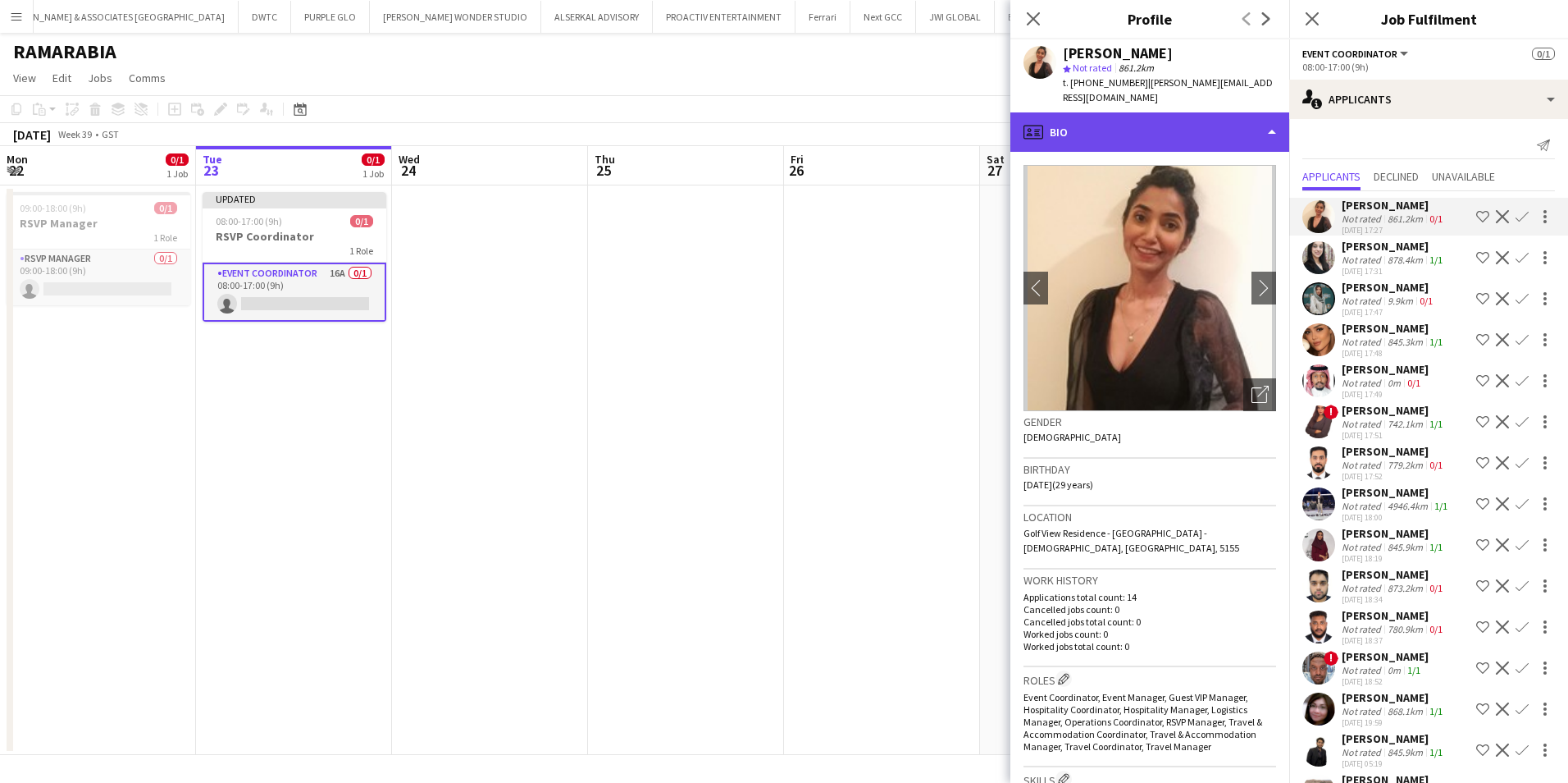
click at [1122, 113] on div "profile Bio" at bounding box center [1150, 132] width 279 height 39
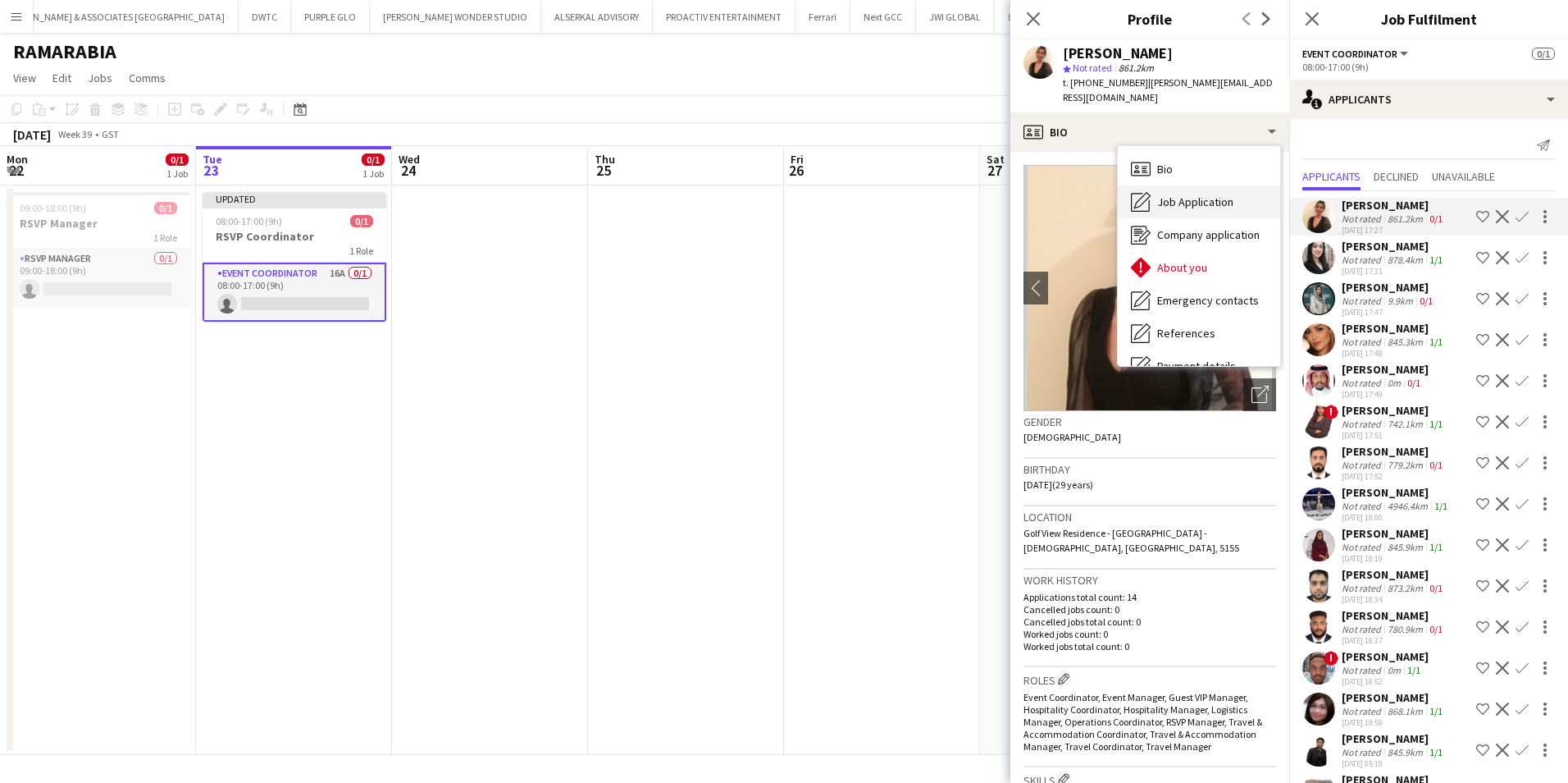
click at [1200, 195] on span "Job Application" at bounding box center [1195, 201] width 76 height 15
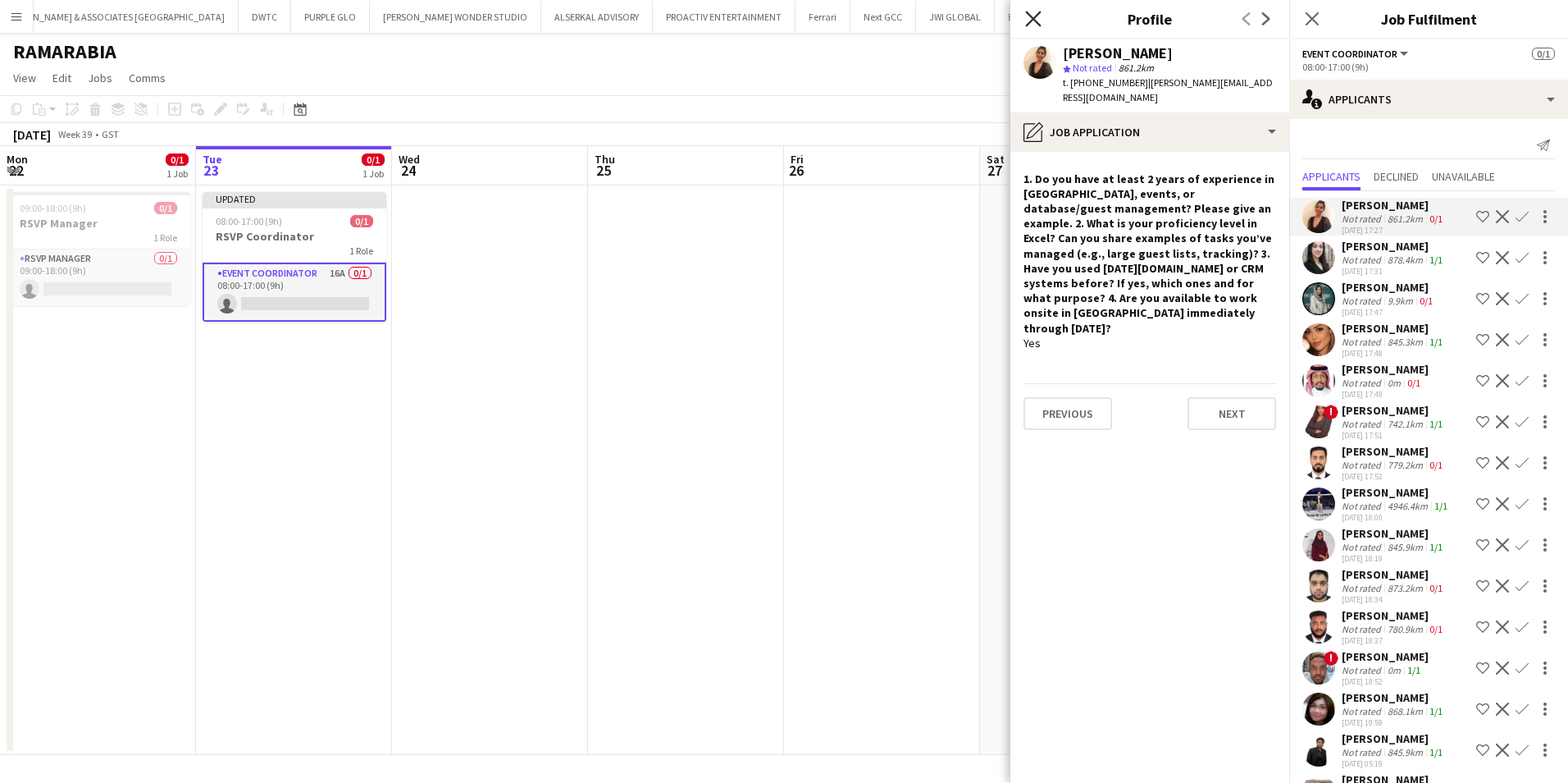
click at [1040, 15] on icon "Close pop-in" at bounding box center [1033, 19] width 16 height 16
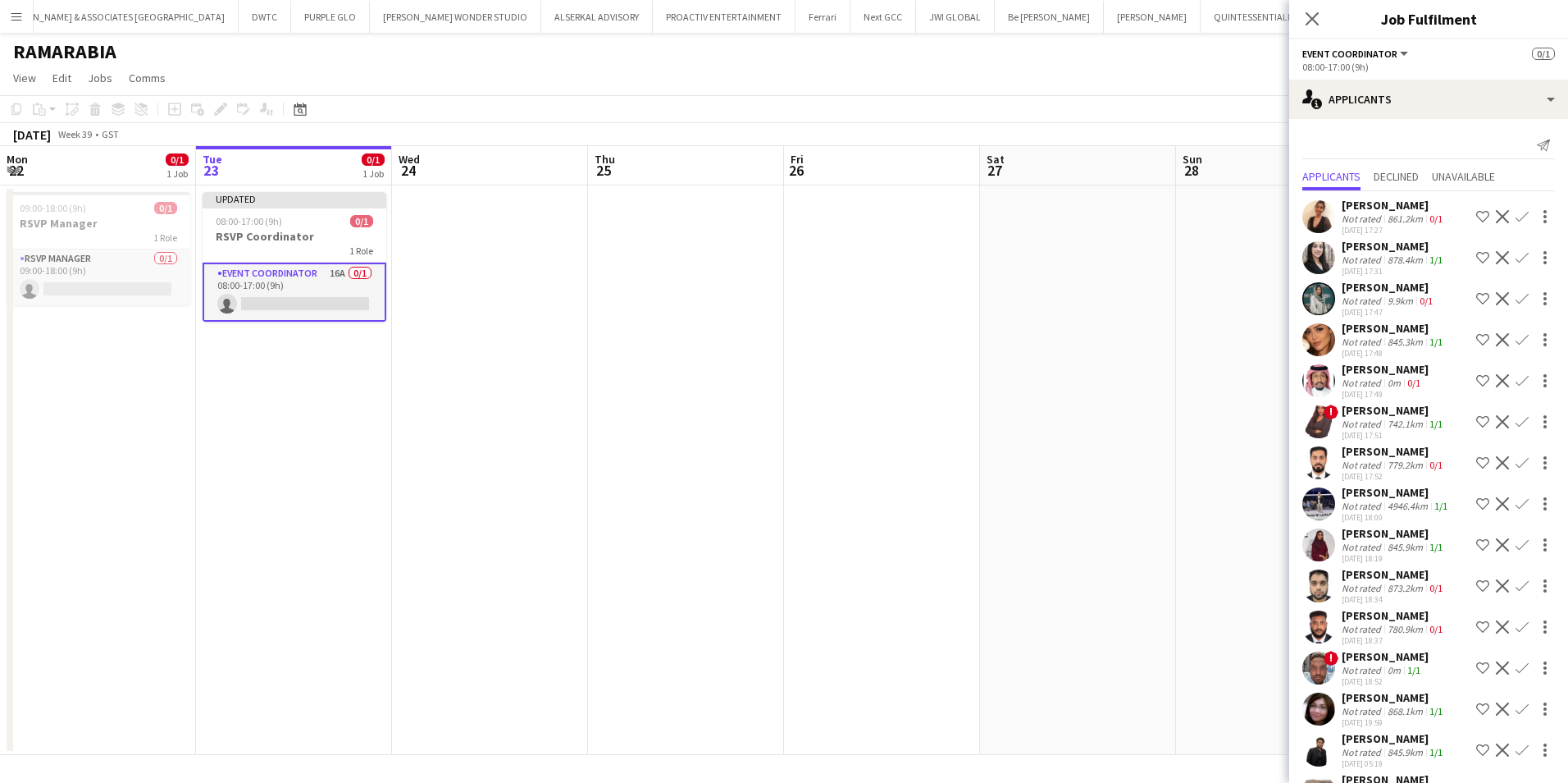
click at [1392, 209] on div "Sonia Malik" at bounding box center [1394, 204] width 105 height 15
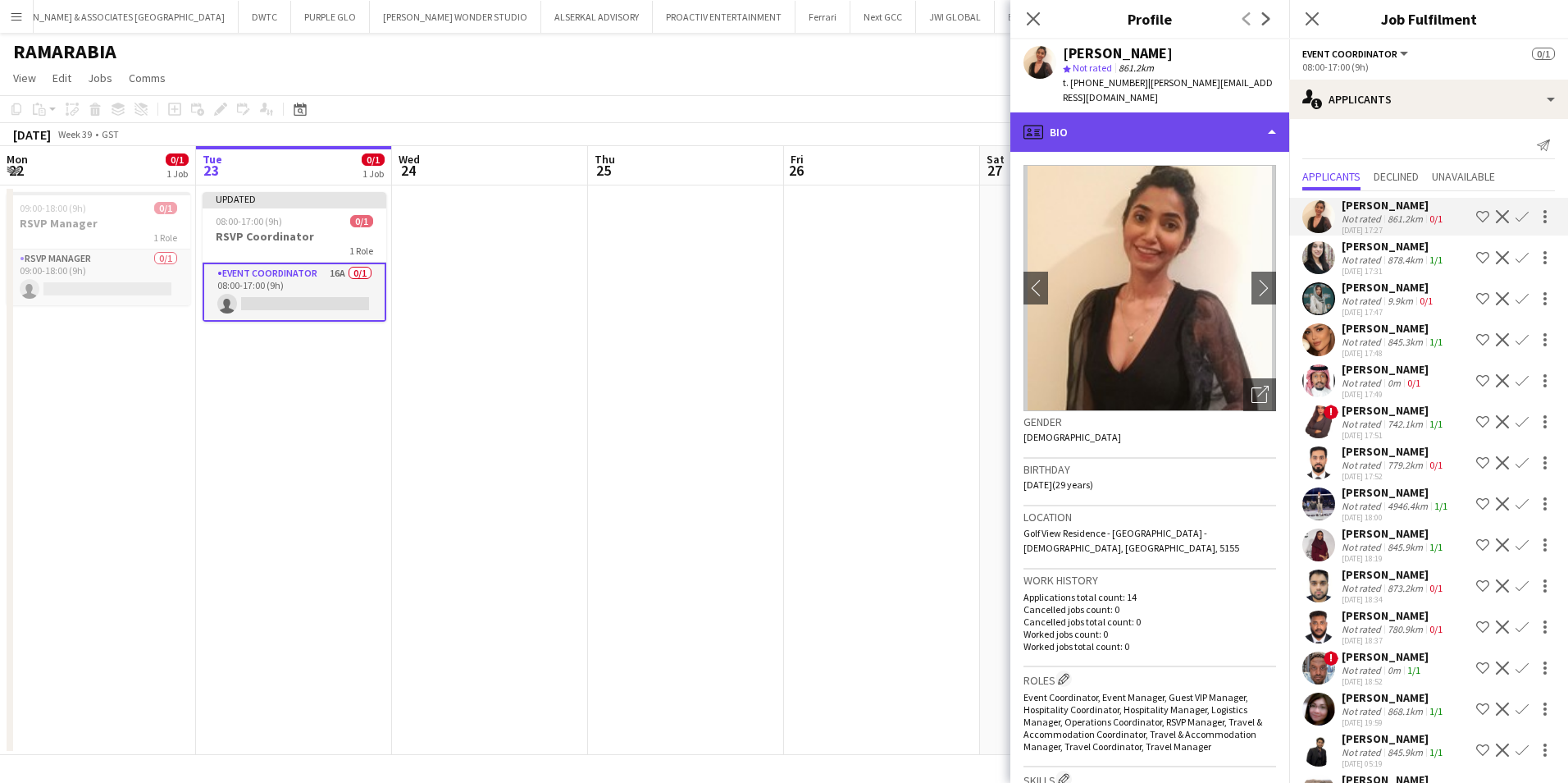
click at [1098, 119] on div "profile Bio" at bounding box center [1150, 132] width 279 height 39
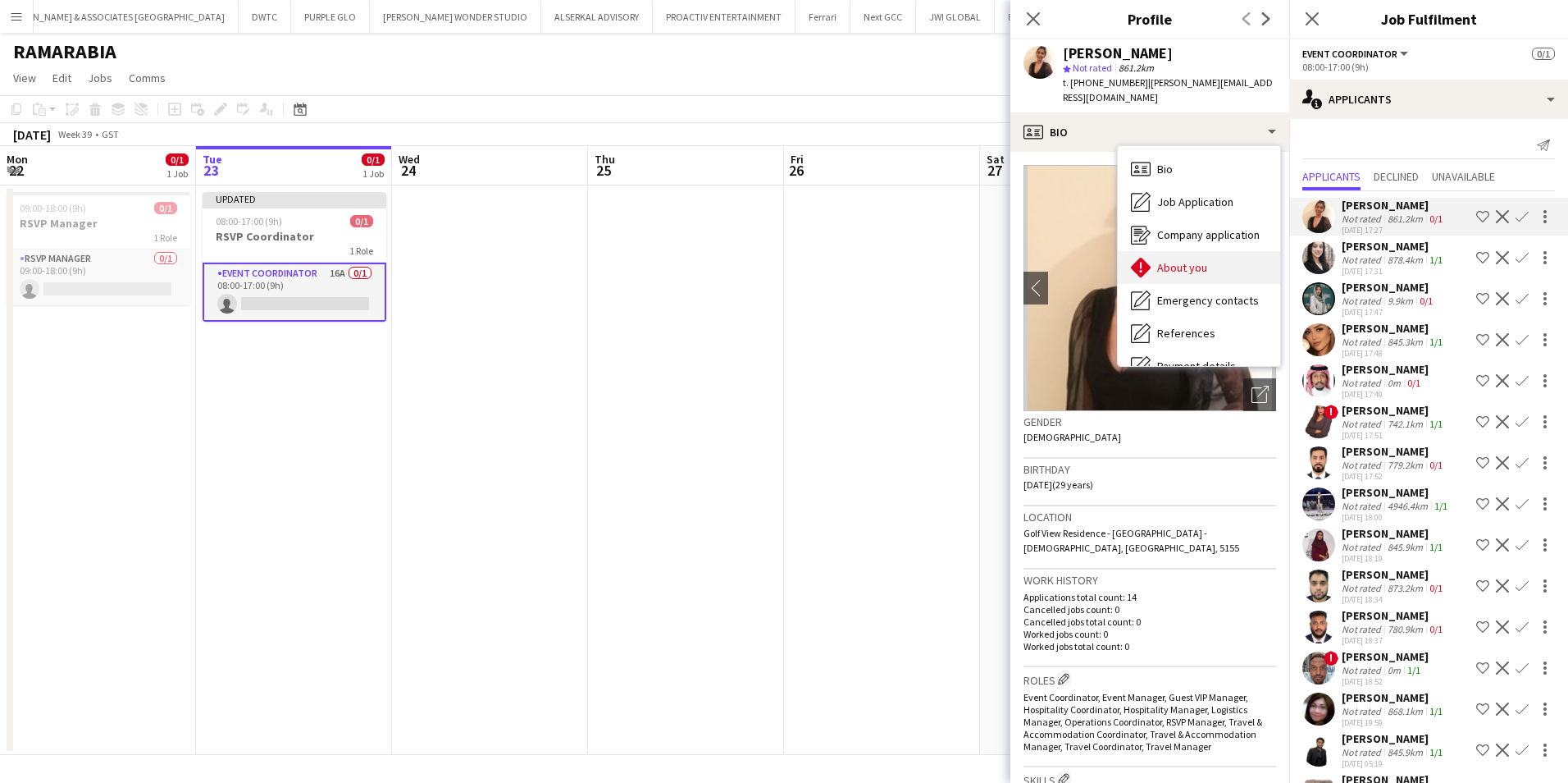
click at [1200, 260] on span "About you" at bounding box center [1182, 267] width 50 height 15
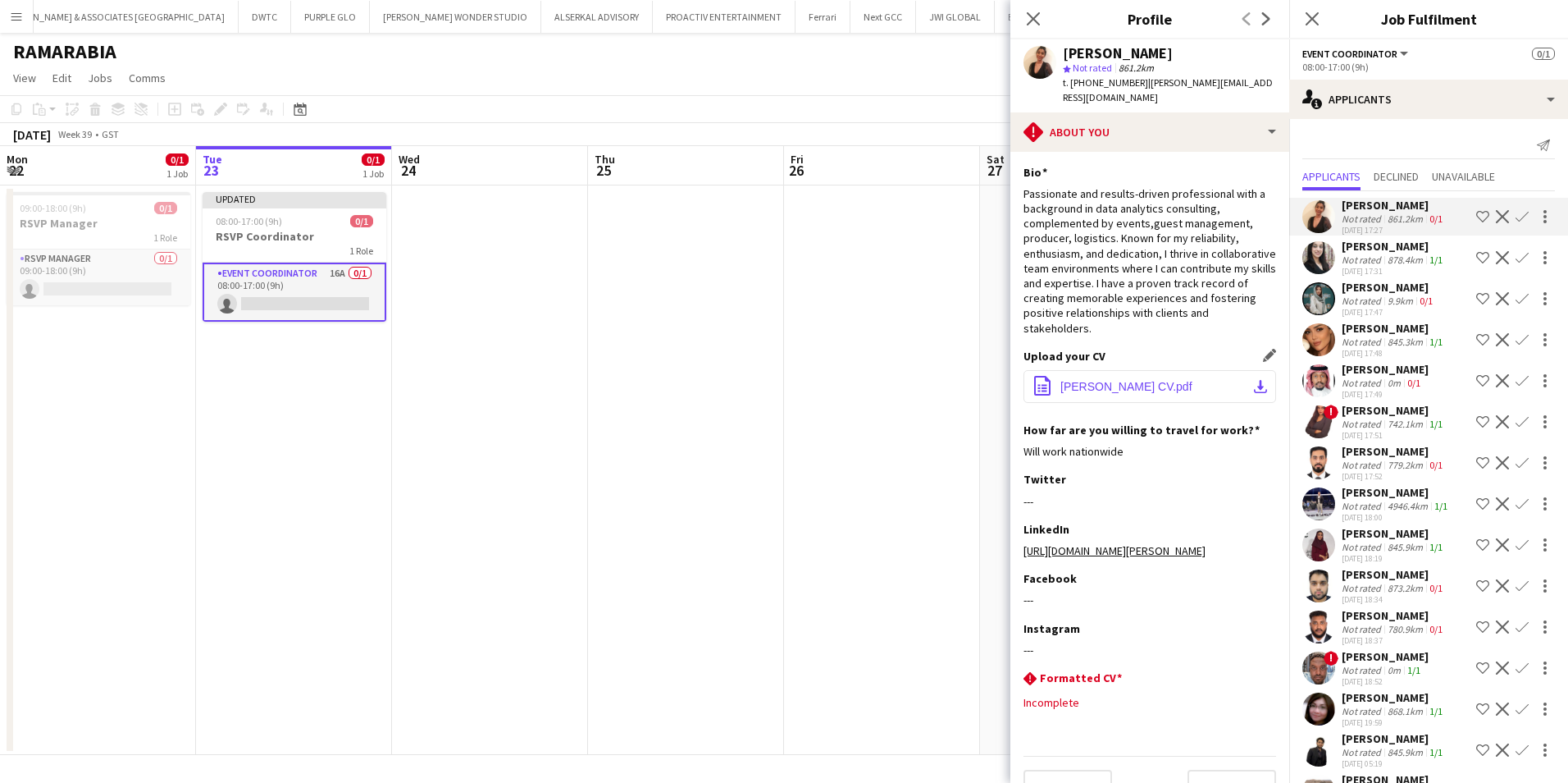
click at [1154, 376] on button "office-file-sheet Sonia CV.pdf download-bottom" at bounding box center [1150, 386] width 253 height 33
click at [1400, 249] on div "Ayesha Shaikh" at bounding box center [1394, 246] width 105 height 15
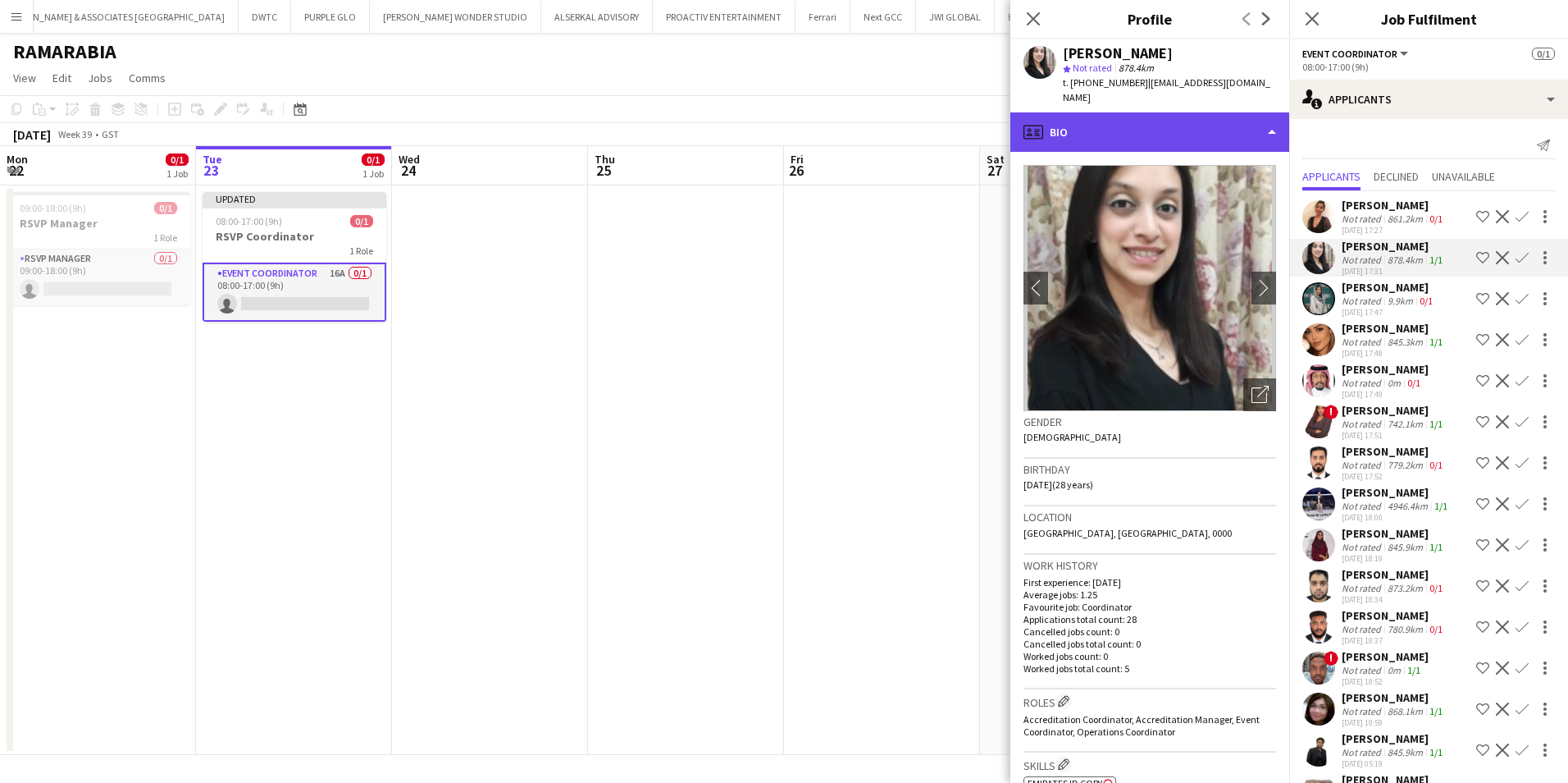
click at [1153, 113] on div "profile Bio" at bounding box center [1150, 132] width 279 height 39
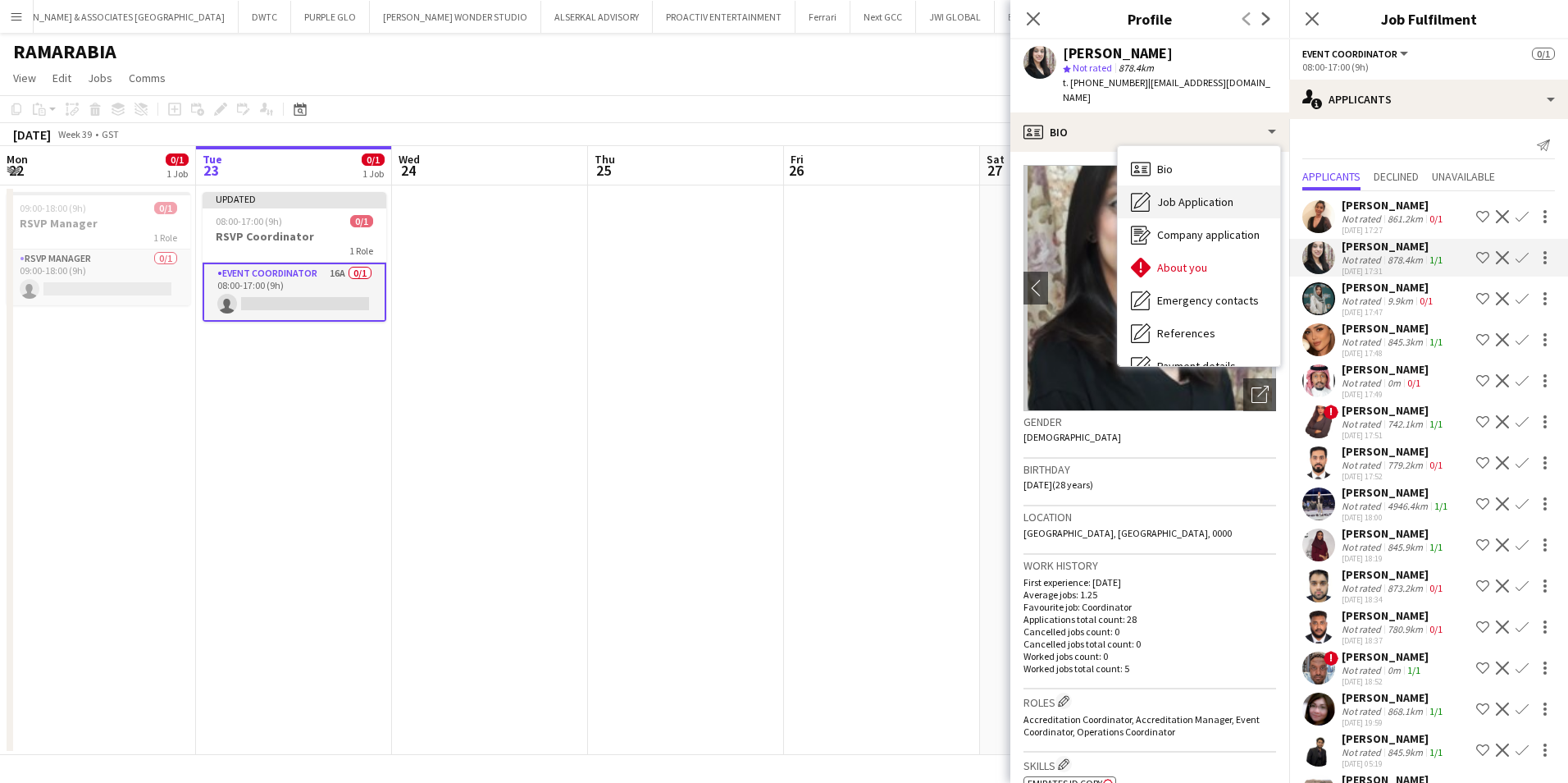
click at [1181, 195] on span "Job Application" at bounding box center [1195, 201] width 76 height 15
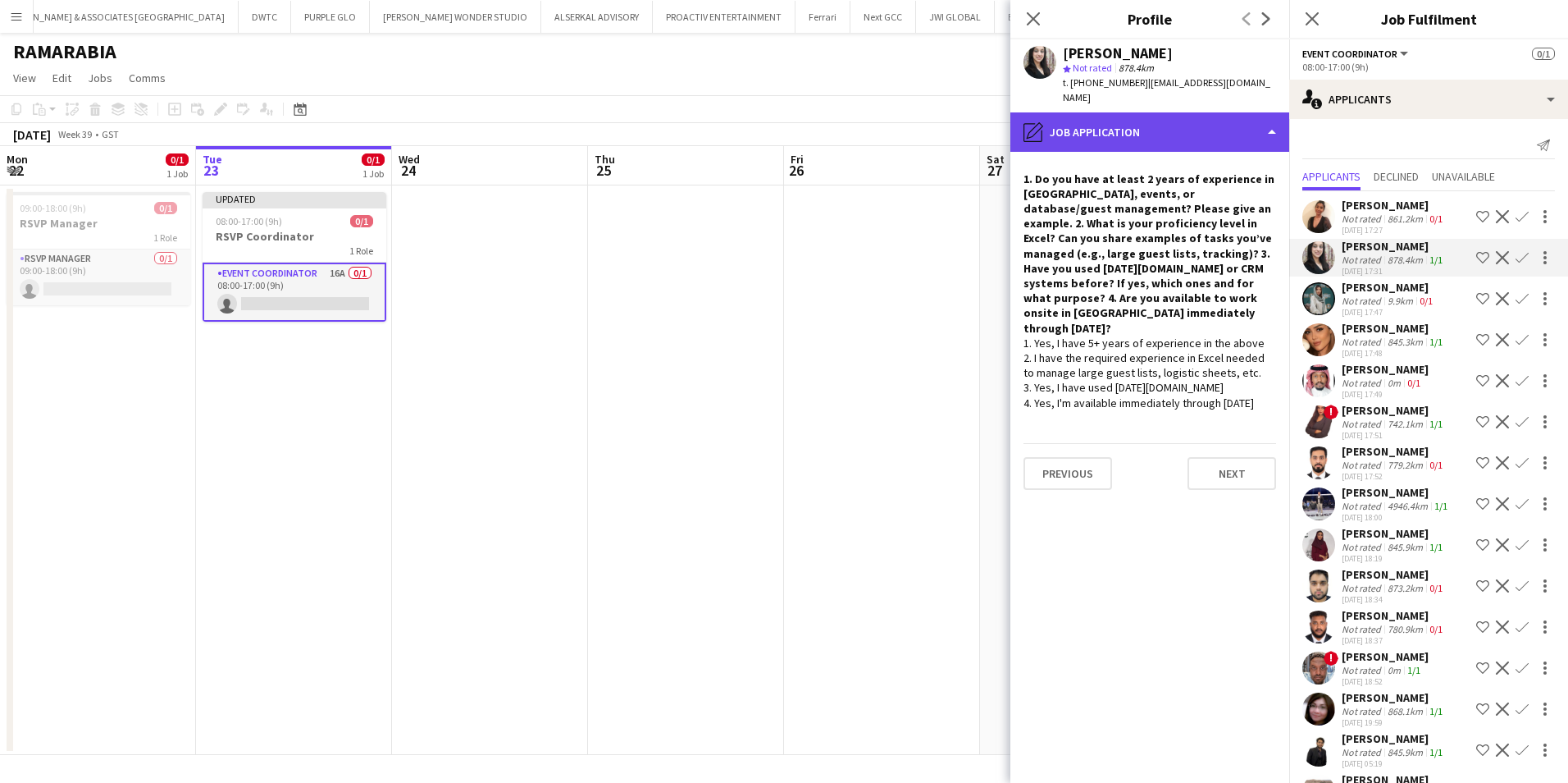
click at [1094, 113] on div "pencil4 Job Application" at bounding box center [1150, 132] width 279 height 39
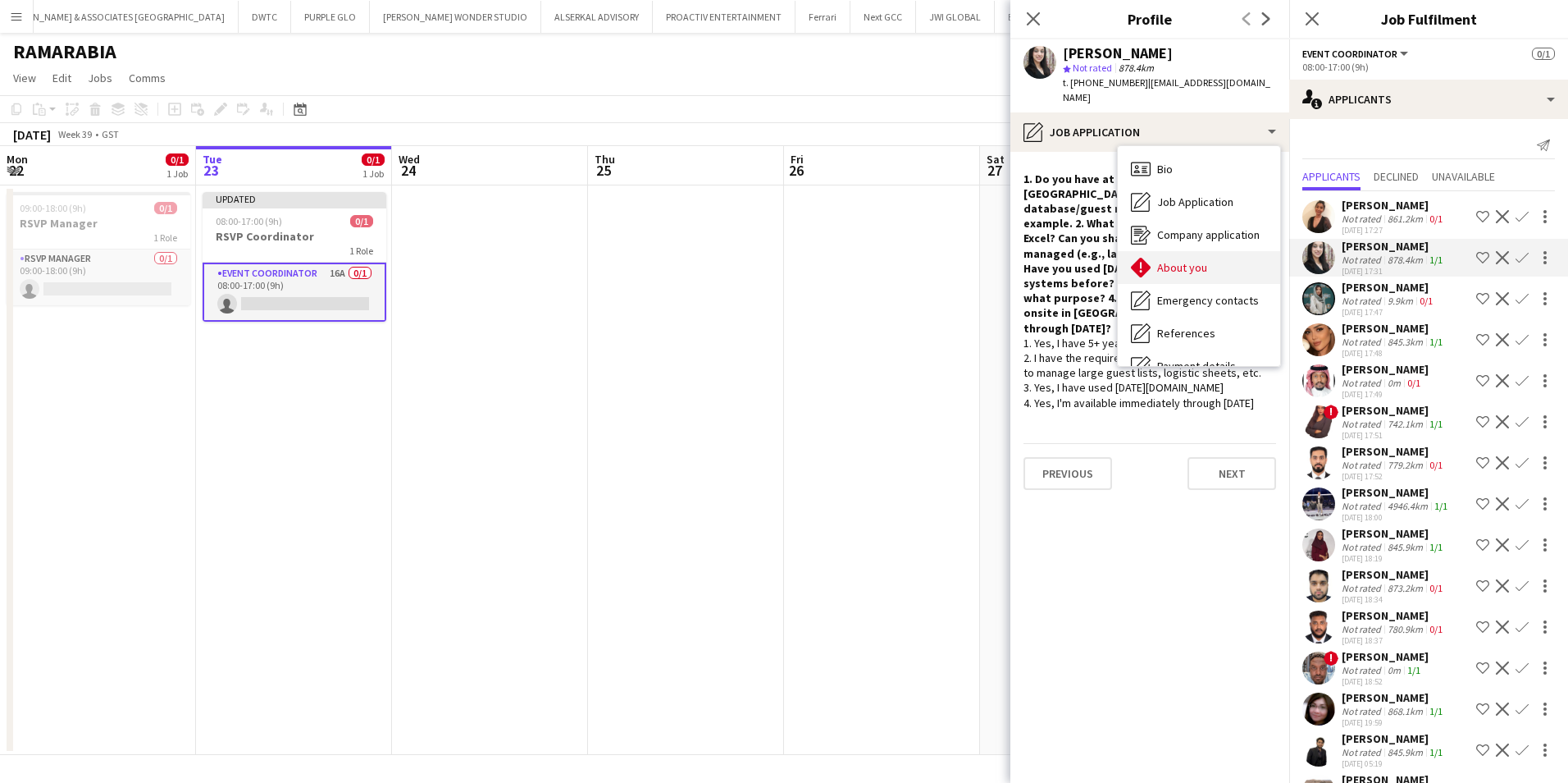
click at [1200, 260] on span "About you" at bounding box center [1182, 267] width 50 height 15
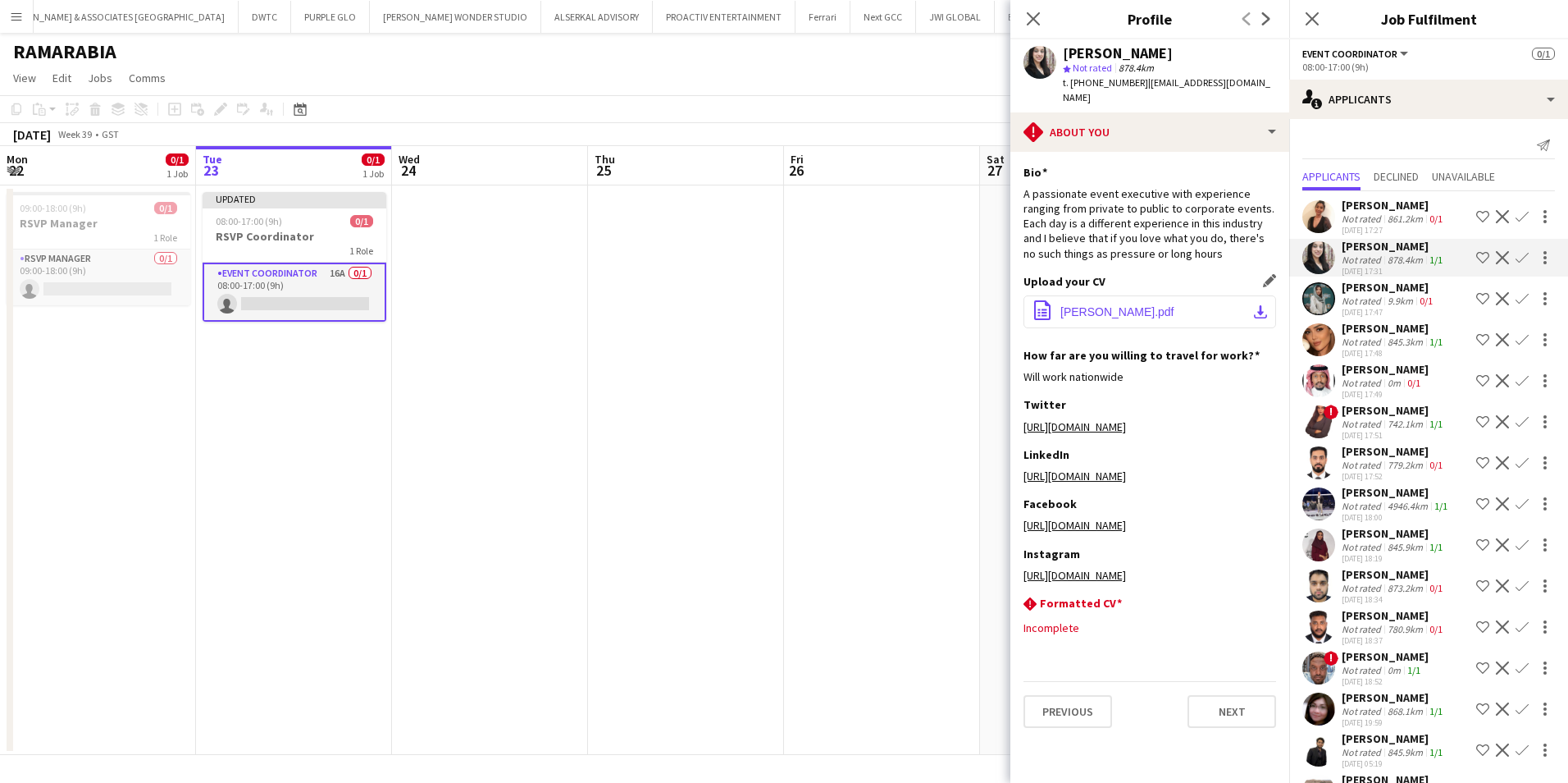
click at [1154, 303] on button "office-file-sheet Ayesha Shaikh_CV.pdf download-bottom" at bounding box center [1150, 311] width 253 height 33
click at [1496, 259] on app-icon "Decline" at bounding box center [1502, 257] width 13 height 13
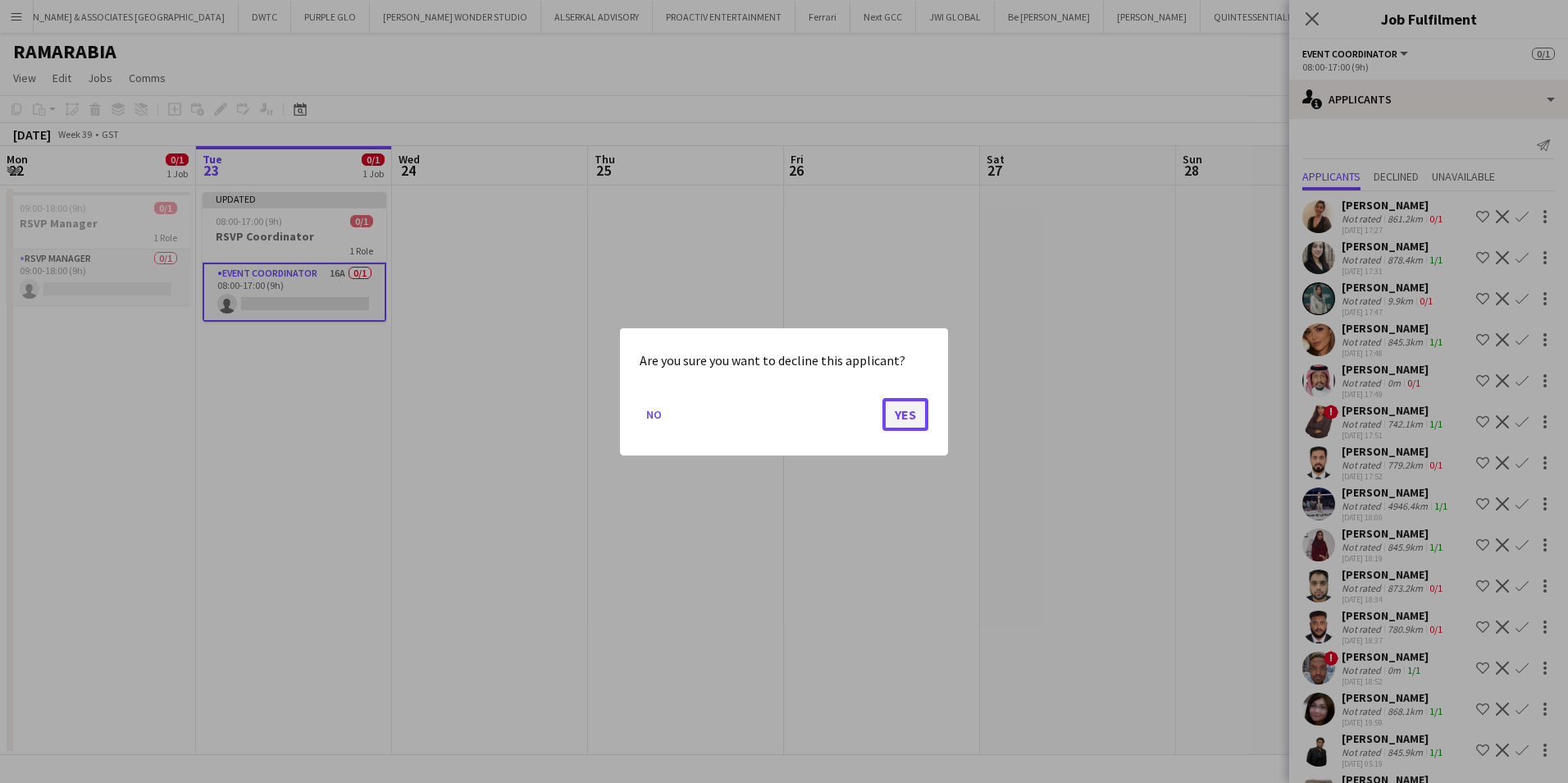
click at [910, 409] on button "Yes" at bounding box center [905, 413] width 46 height 33
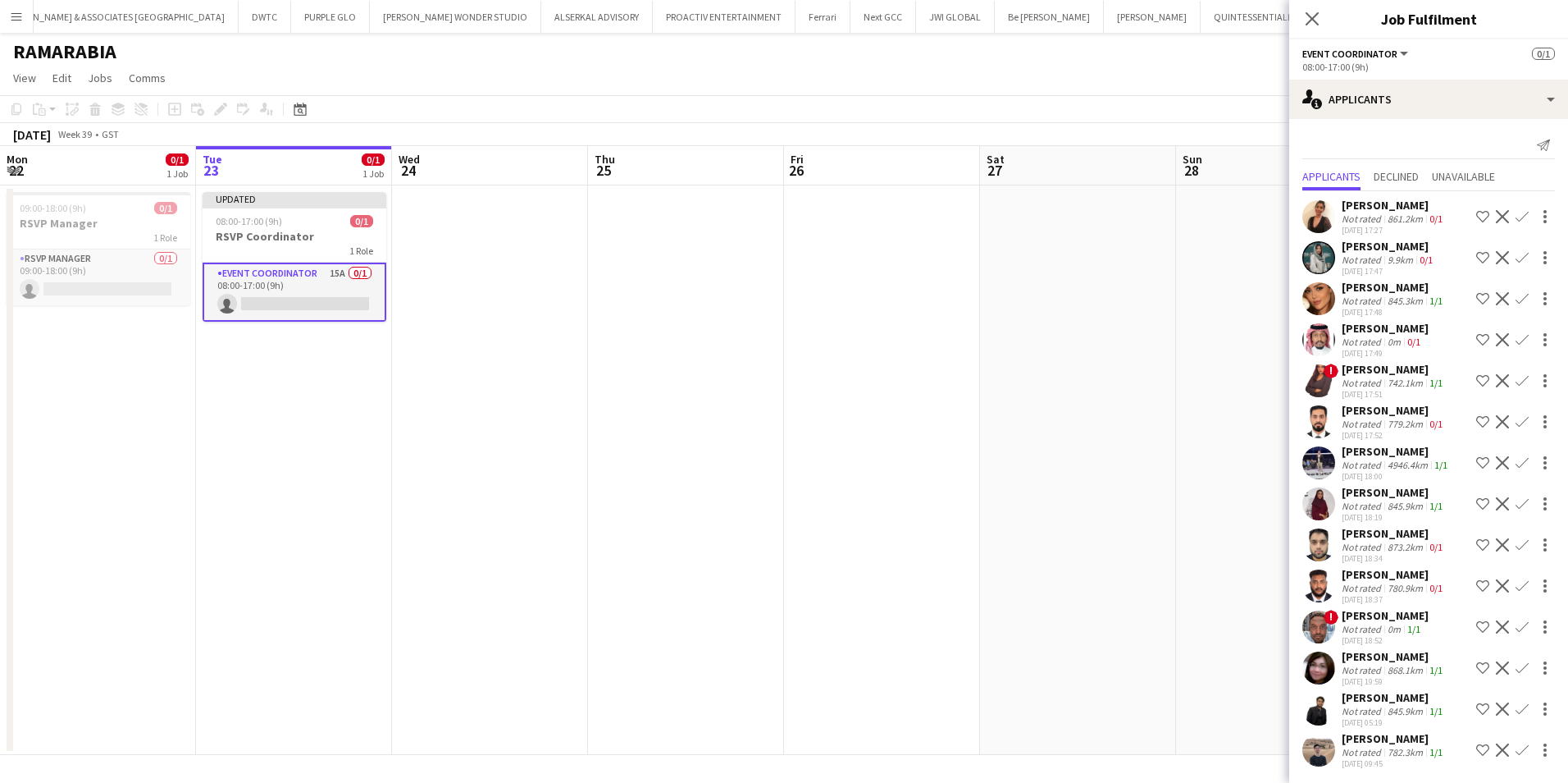
click at [1359, 248] on div "Nouf Aloudah" at bounding box center [1389, 246] width 95 height 15
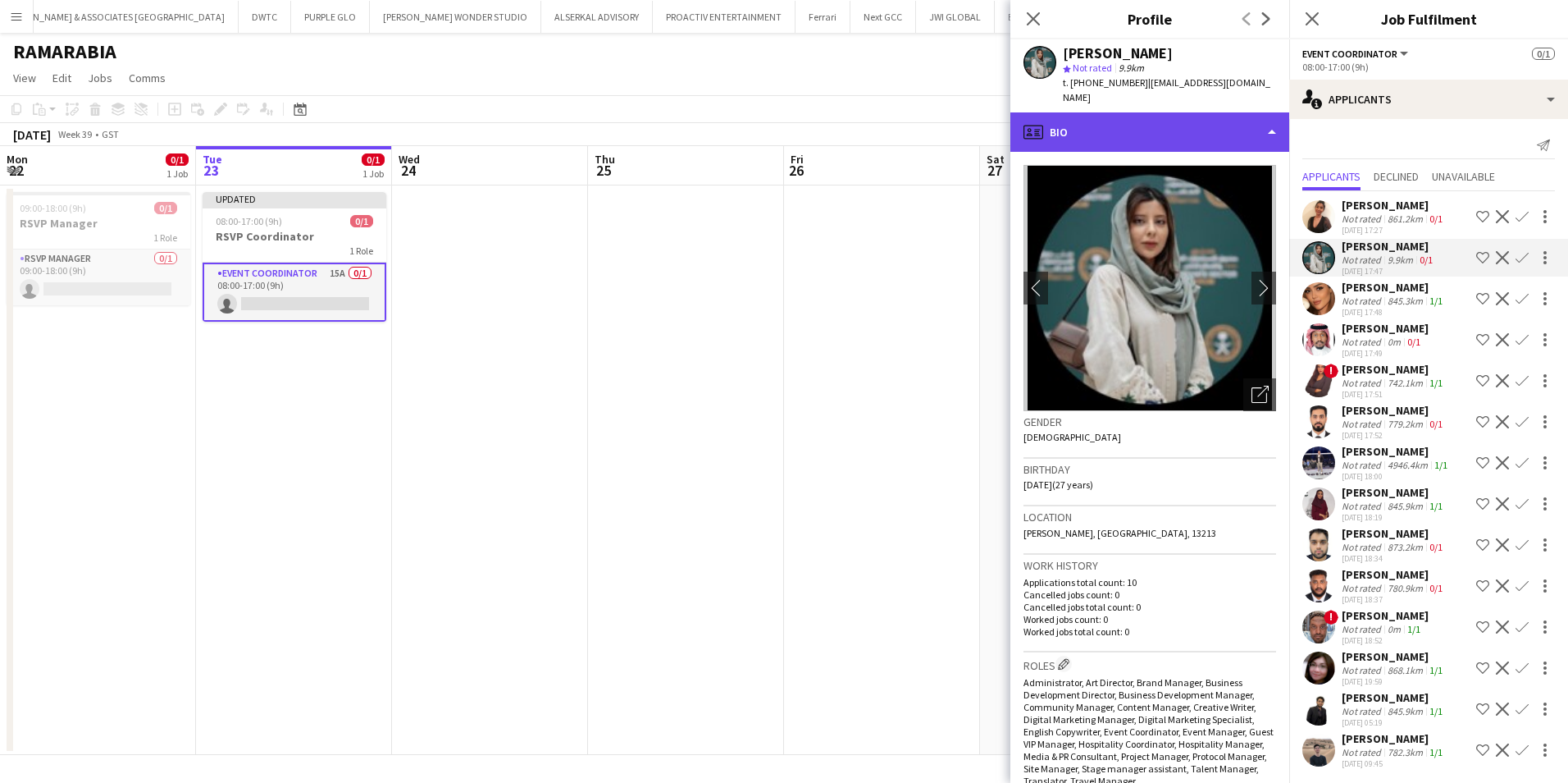
click at [1115, 113] on div "profile Bio" at bounding box center [1150, 132] width 279 height 39
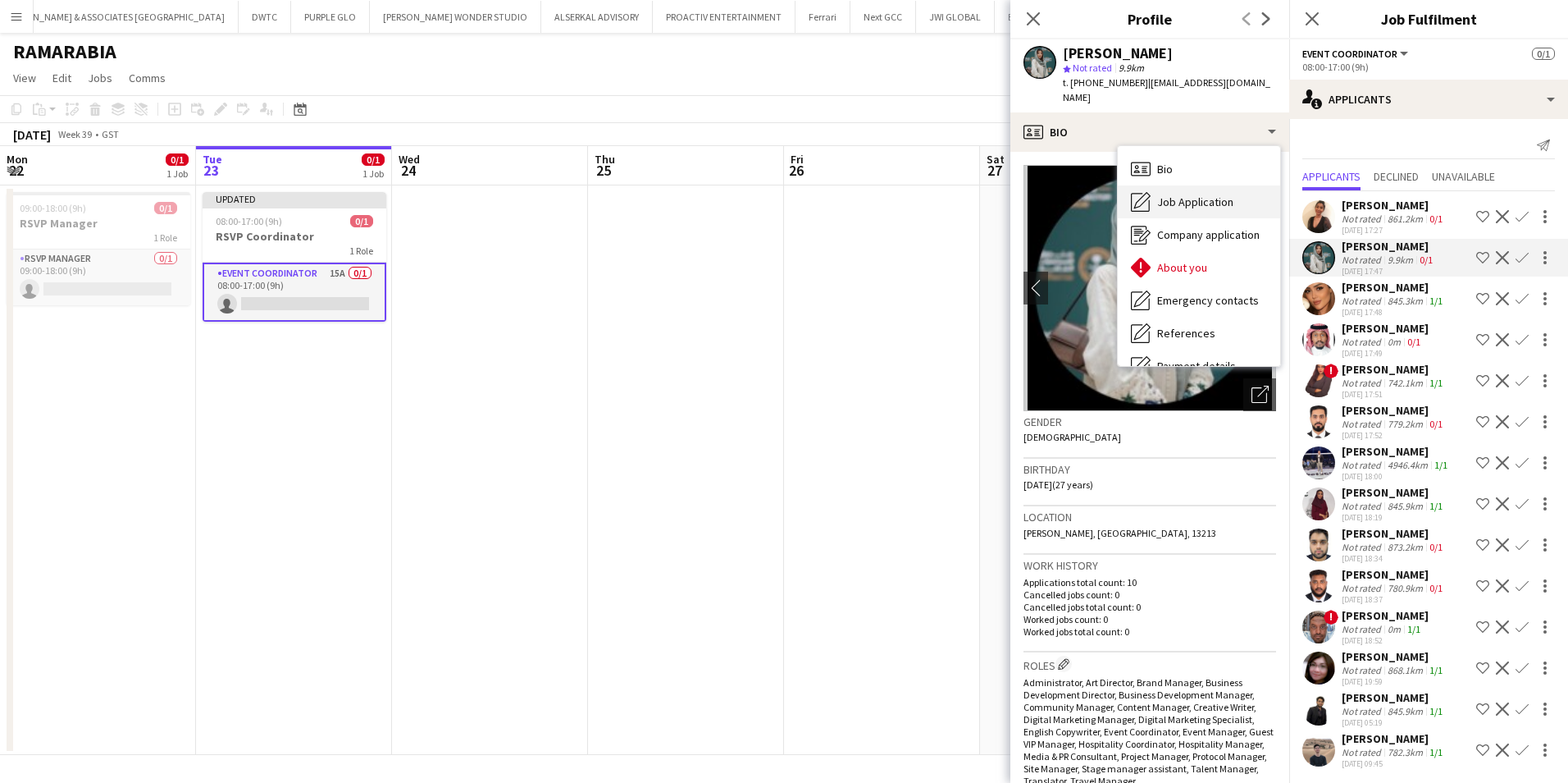
click at [1194, 195] on span "Job Application" at bounding box center [1195, 201] width 76 height 15
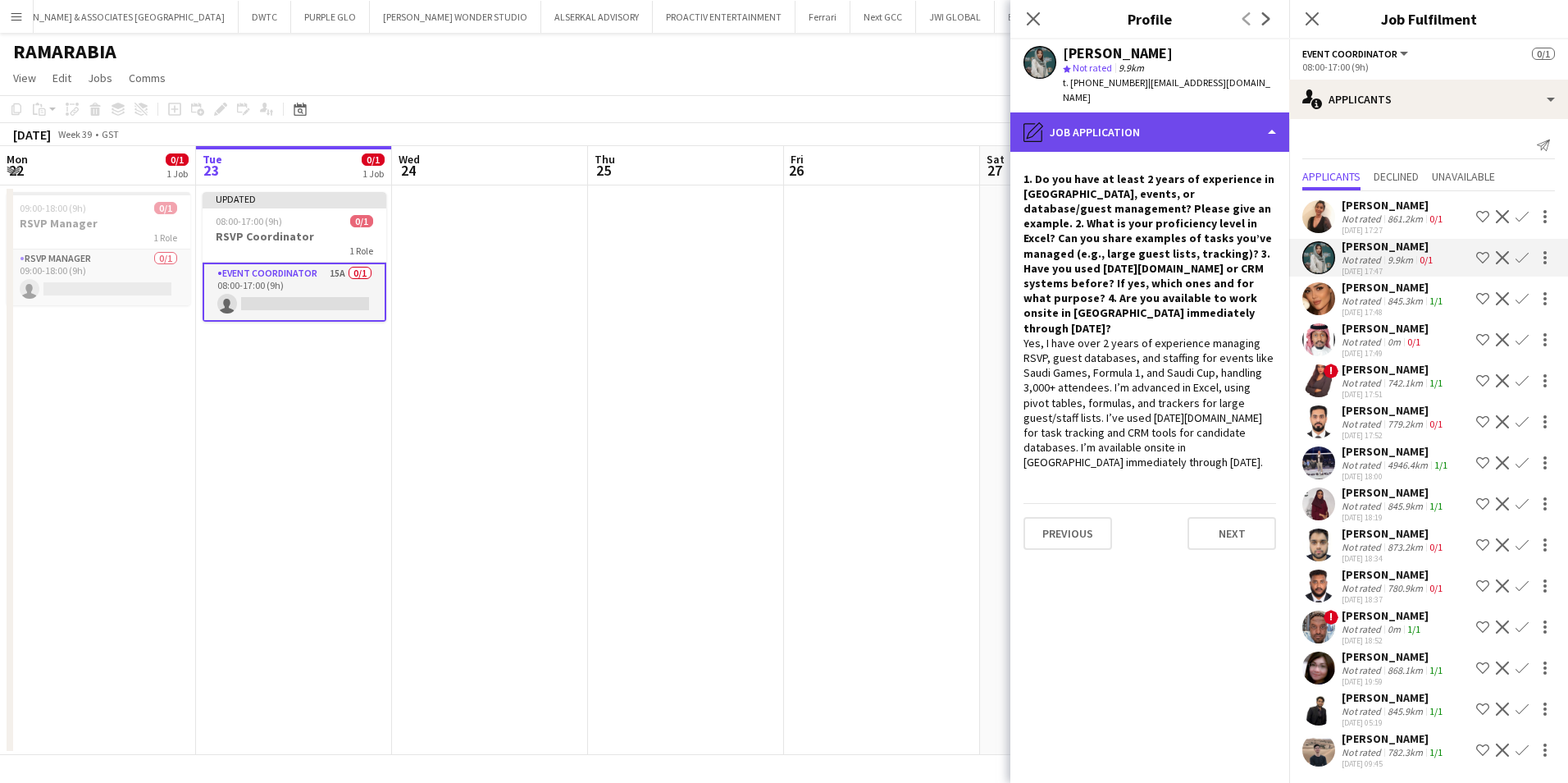
click at [1175, 125] on div "pencil4 Job Application" at bounding box center [1150, 132] width 279 height 39
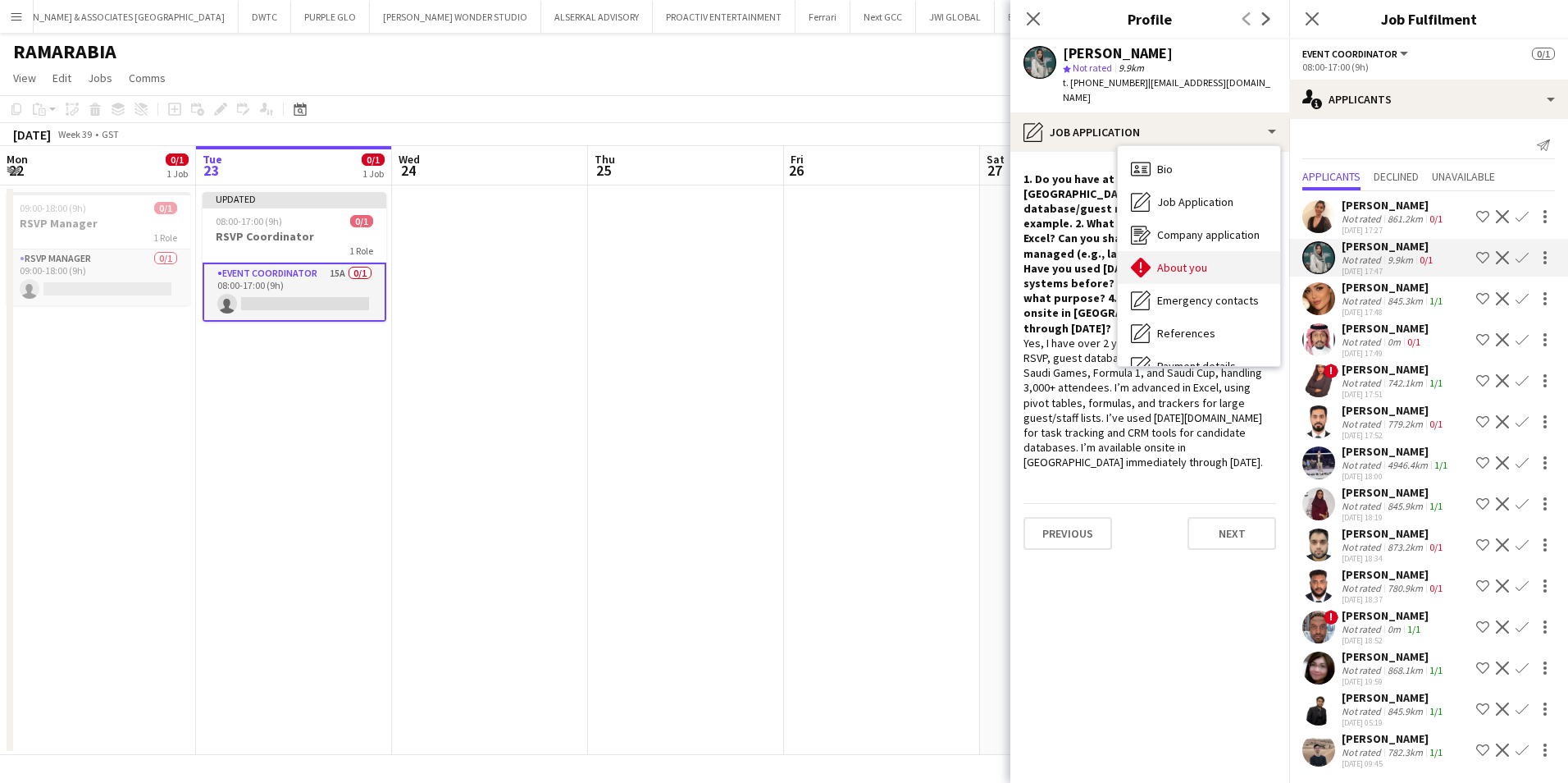
click at [1210, 265] on div "About you About you" at bounding box center [1199, 267] width 163 height 33
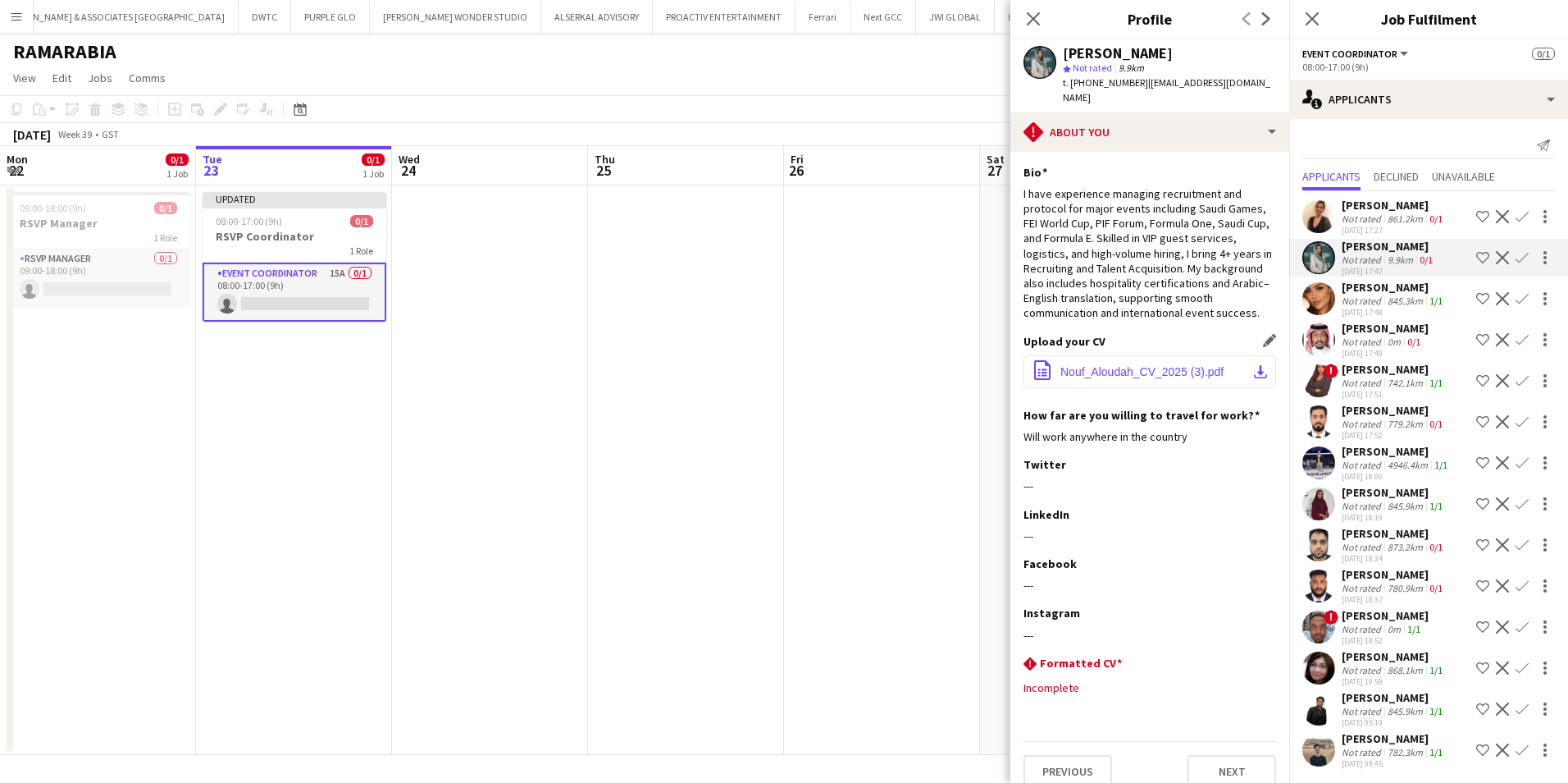
click at [1157, 371] on span "Nouf_Aloudah_CV_2025 (3).pdf" at bounding box center [1142, 371] width 163 height 13
click at [1372, 289] on div "Ghadeer Rasheed" at bounding box center [1394, 286] width 105 height 15
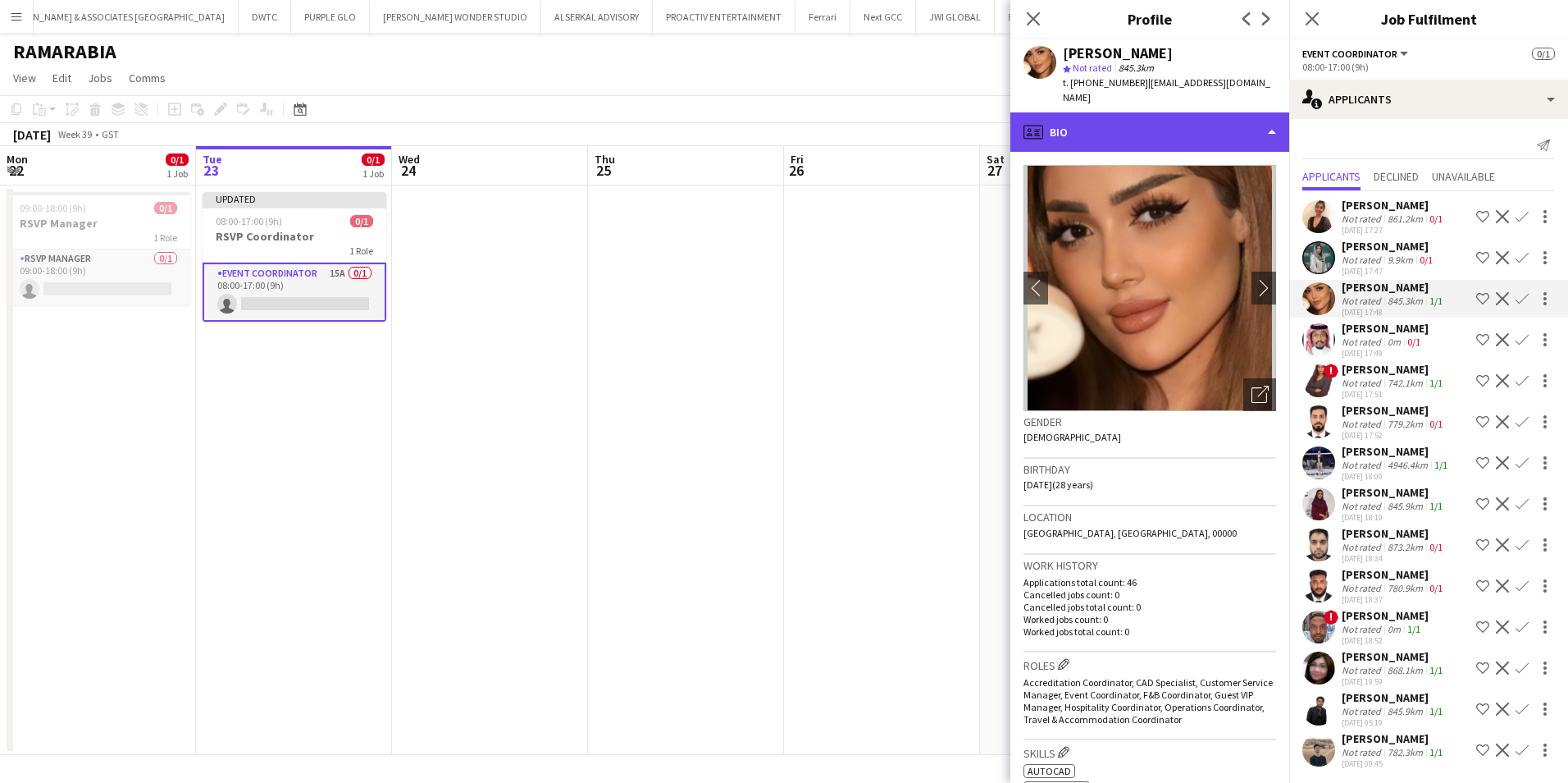
click at [1154, 143] on div "profile Bio" at bounding box center [1150, 132] width 279 height 39
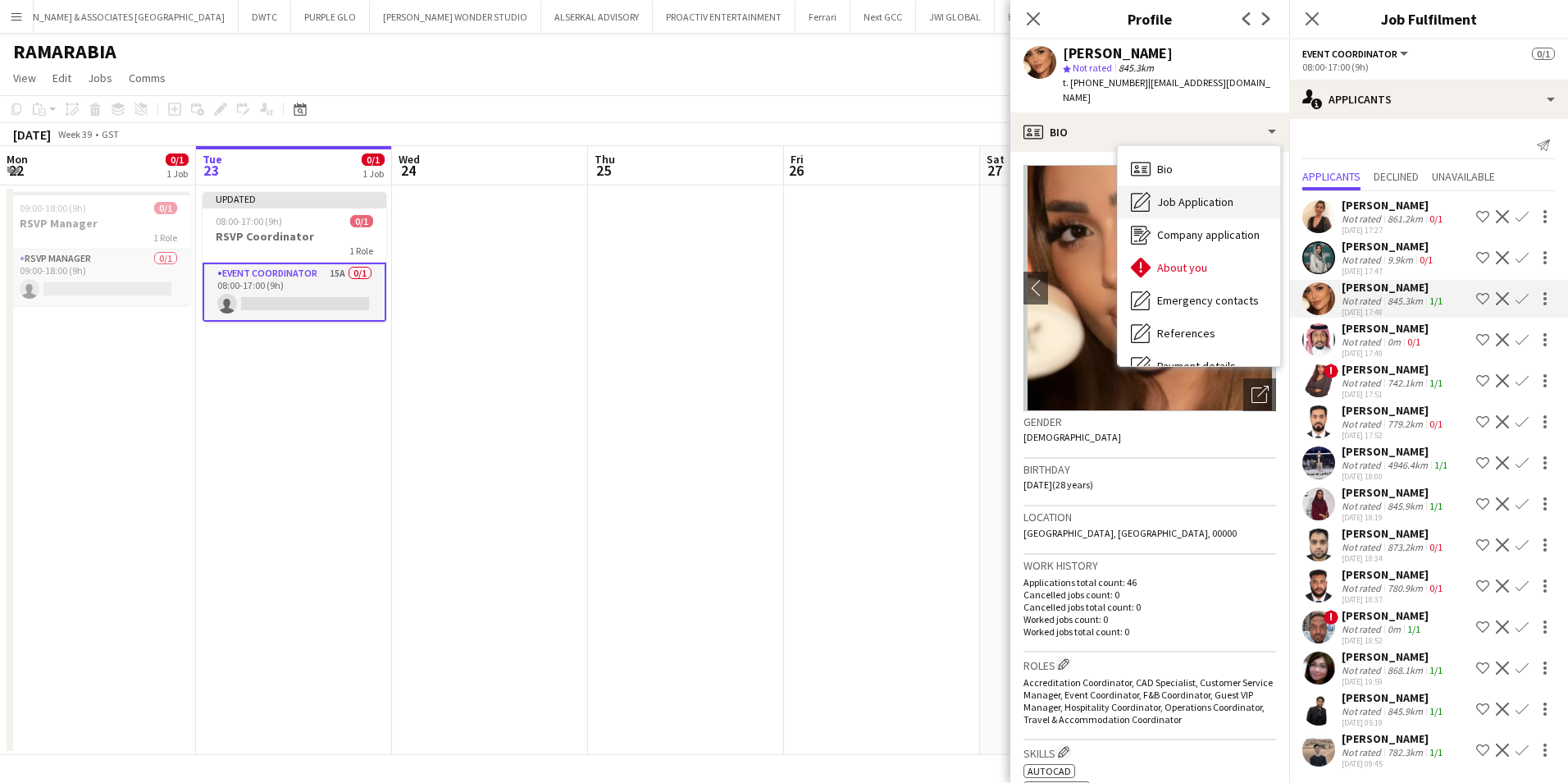
click at [1179, 215] on div "Job Application Job Application" at bounding box center [1199, 201] width 163 height 33
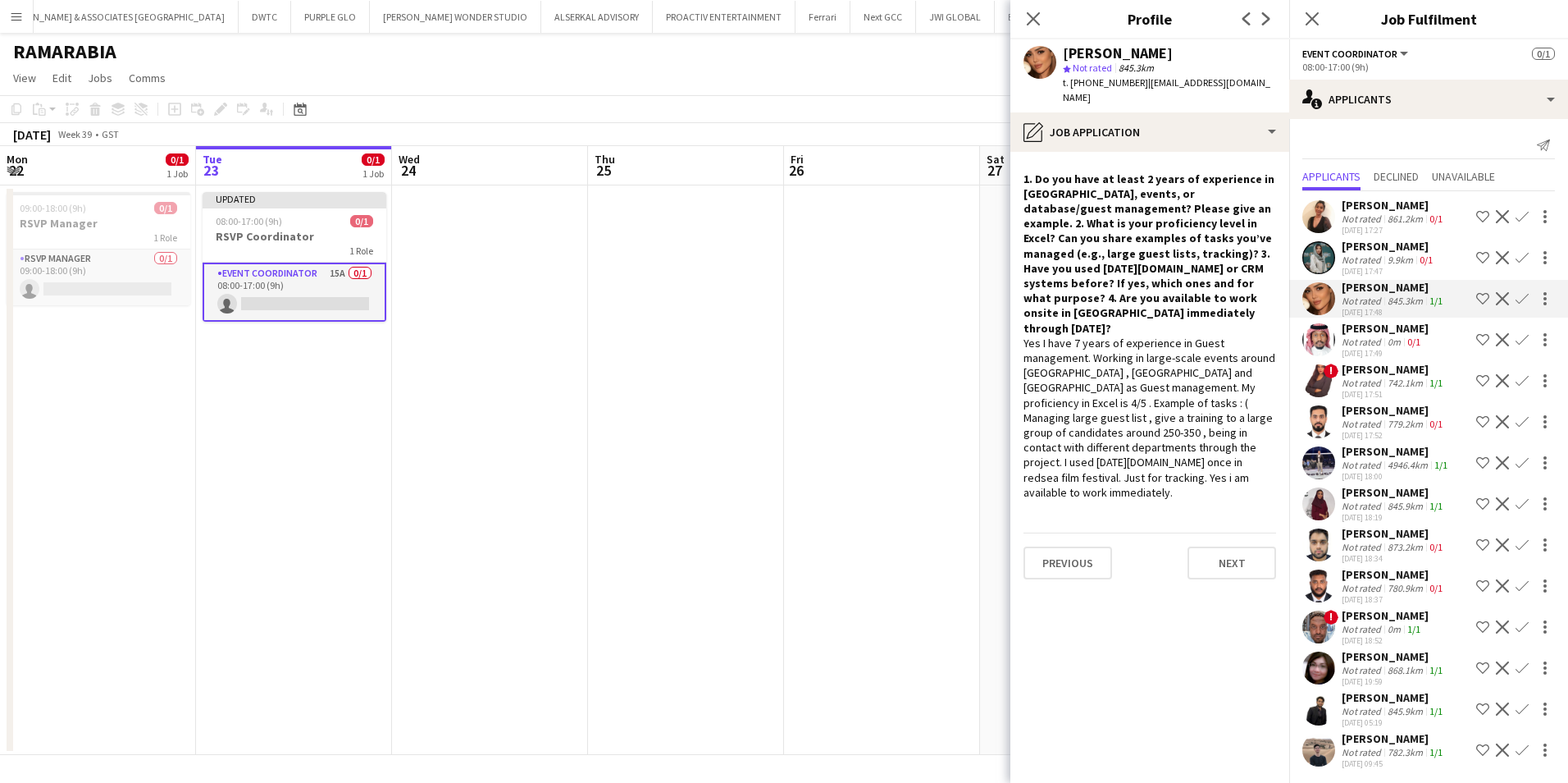
click at [1169, 110] on div "Ghadeer Rasheed star Not rated 845.3km t. +966548650356 | ghadeerabushhadeh92@g…" at bounding box center [1150, 76] width 279 height 73
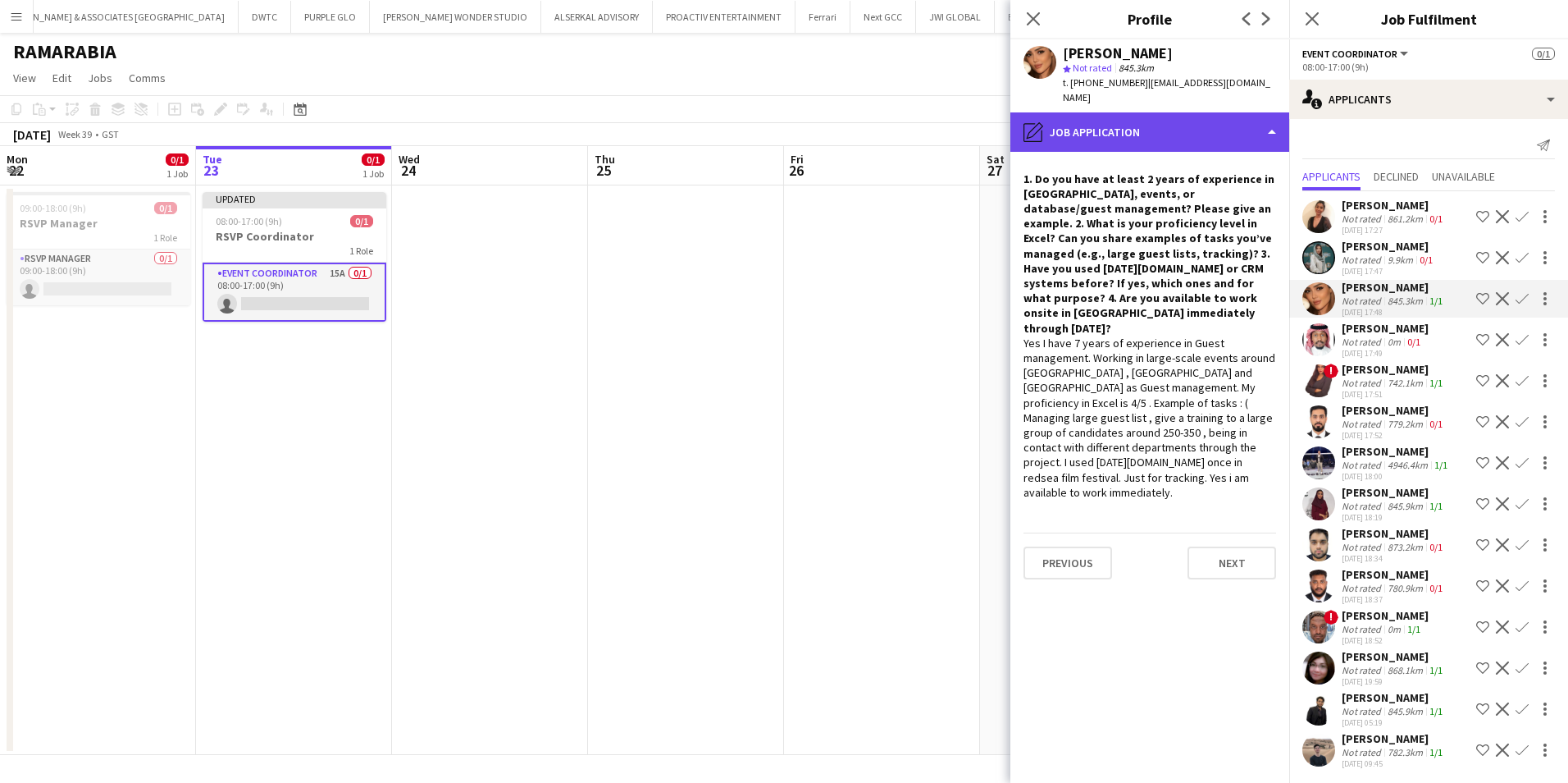
click at [1169, 136] on div "pencil4 Job Application" at bounding box center [1150, 132] width 279 height 39
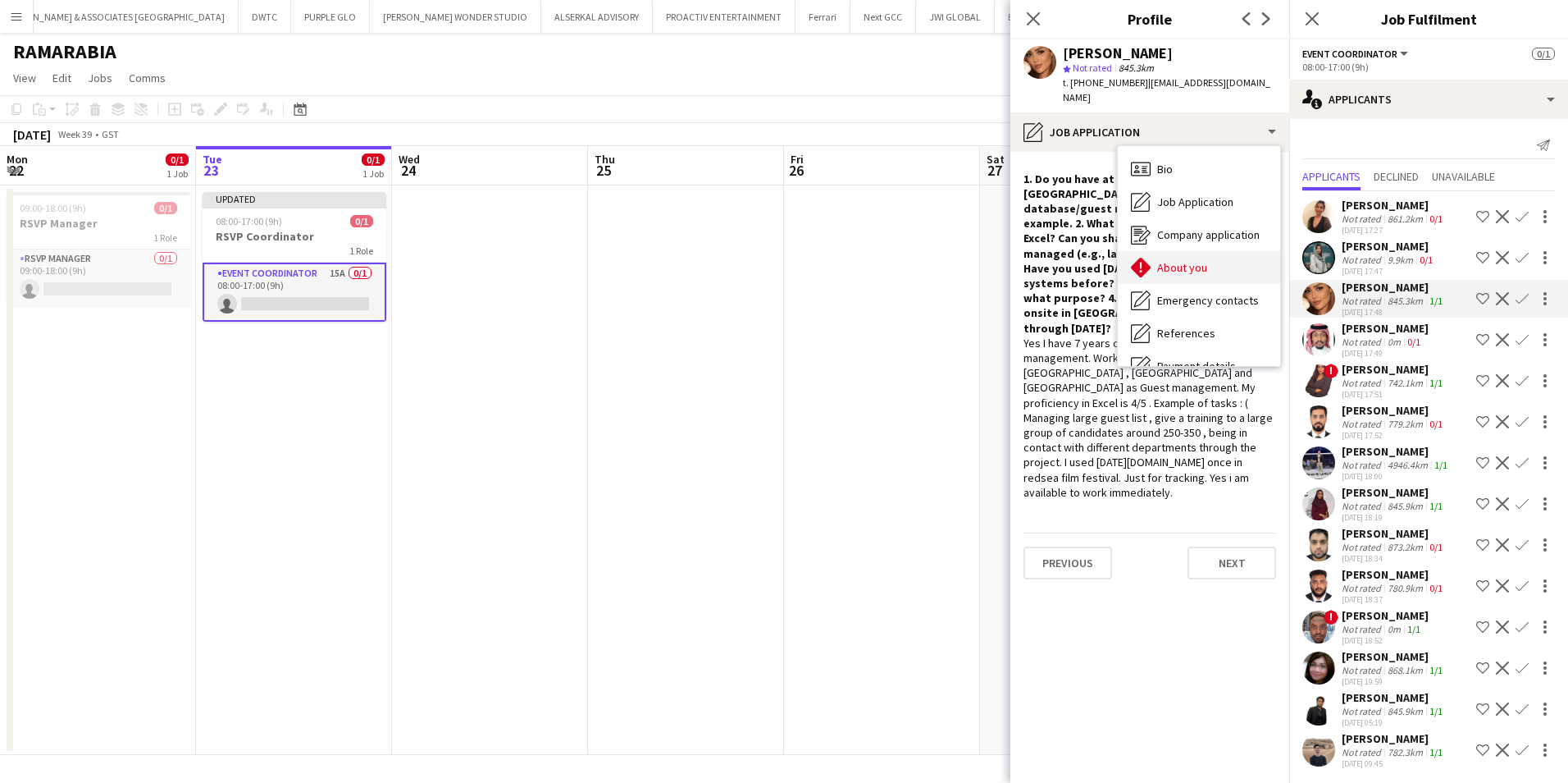
click at [1192, 265] on span "About you" at bounding box center [1182, 267] width 50 height 15
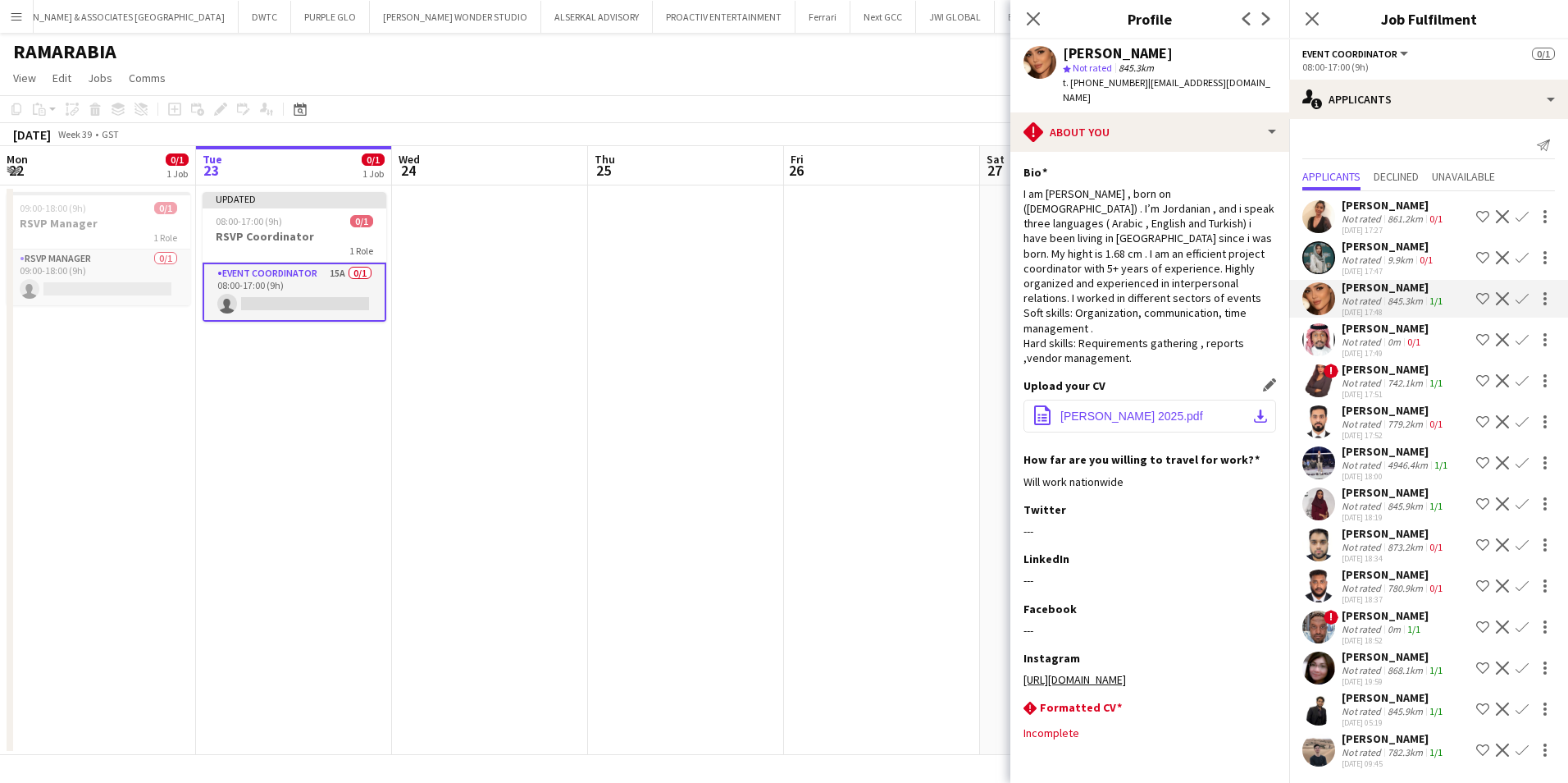
drag, startPoint x: 1109, startPoint y: 401, endPoint x: 1107, endPoint y: 412, distance: 11.2
click at [1107, 412] on button "office-file-sheet Ghadeer Rasheed 2025.pdf download-bottom" at bounding box center [1150, 416] width 253 height 33
click at [1107, 412] on span "Ghadeer Rasheed 2025.pdf" at bounding box center [1132, 416] width 143 height 13
click at [1380, 493] on div "Sara Abdullah" at bounding box center [1394, 492] width 105 height 15
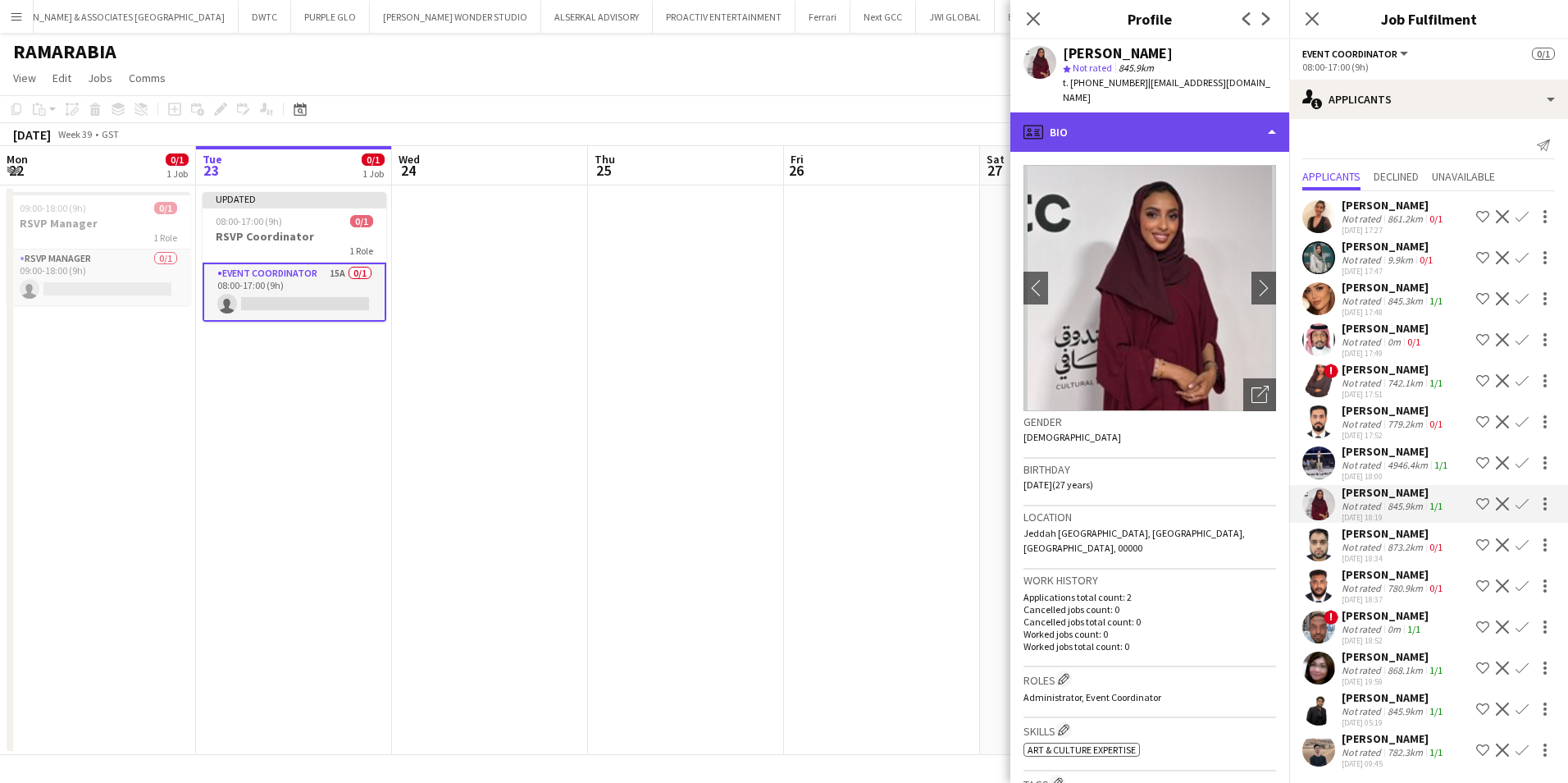
click at [1142, 121] on div "profile Bio" at bounding box center [1150, 132] width 279 height 39
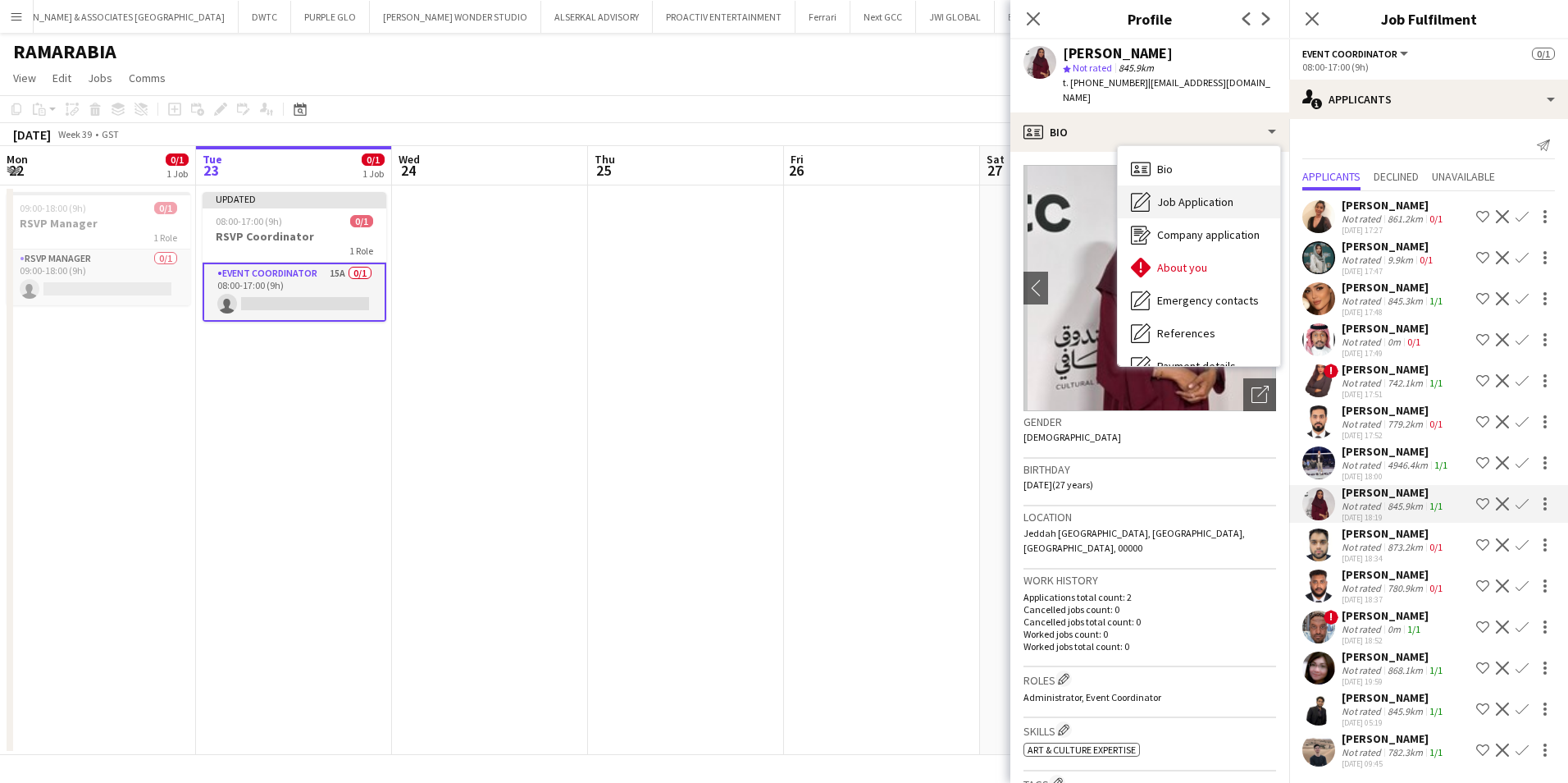
click at [1201, 195] on span "Job Application" at bounding box center [1195, 201] width 76 height 15
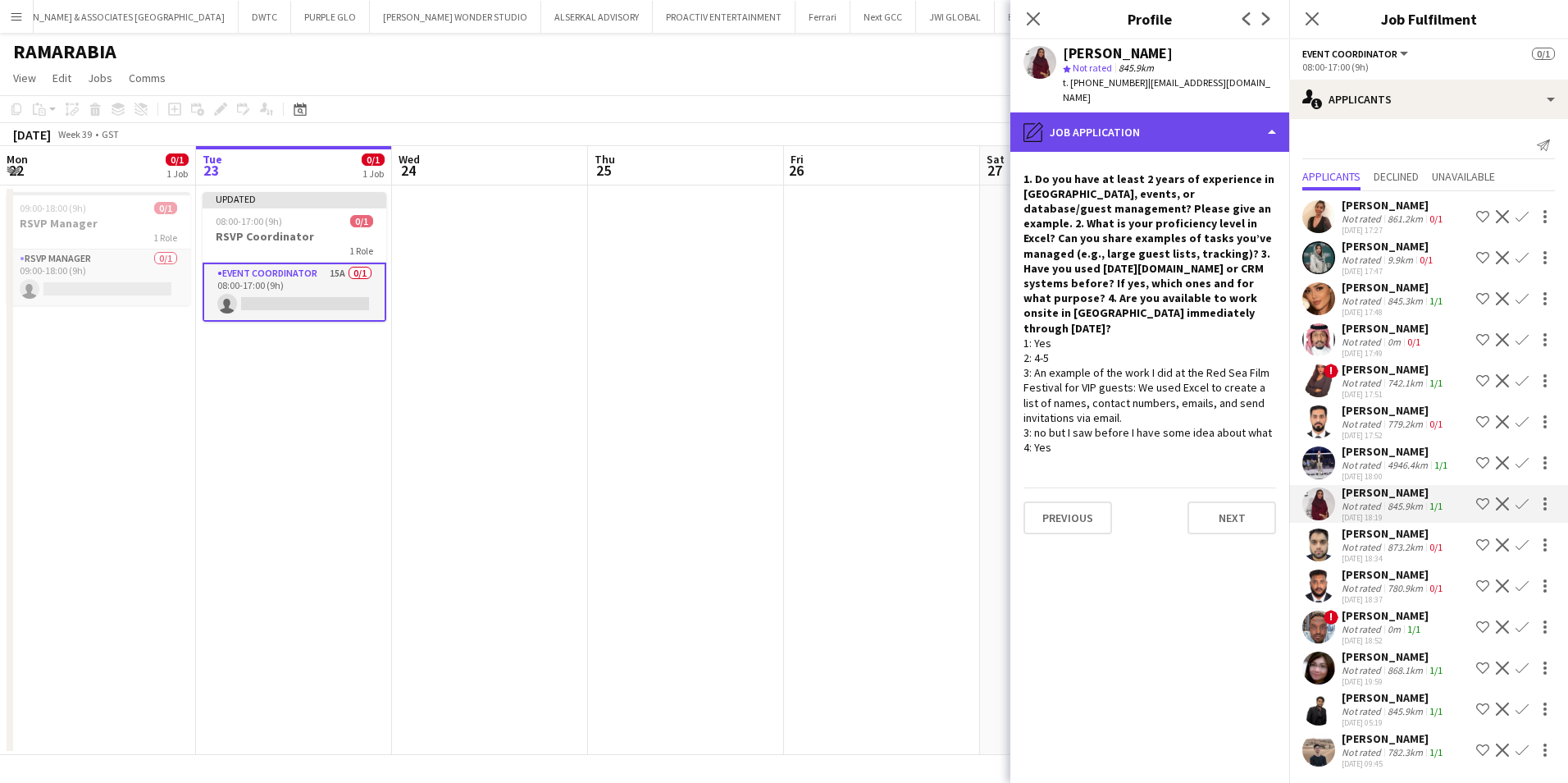
click at [1177, 113] on div "pencil4 Job Application" at bounding box center [1150, 132] width 279 height 39
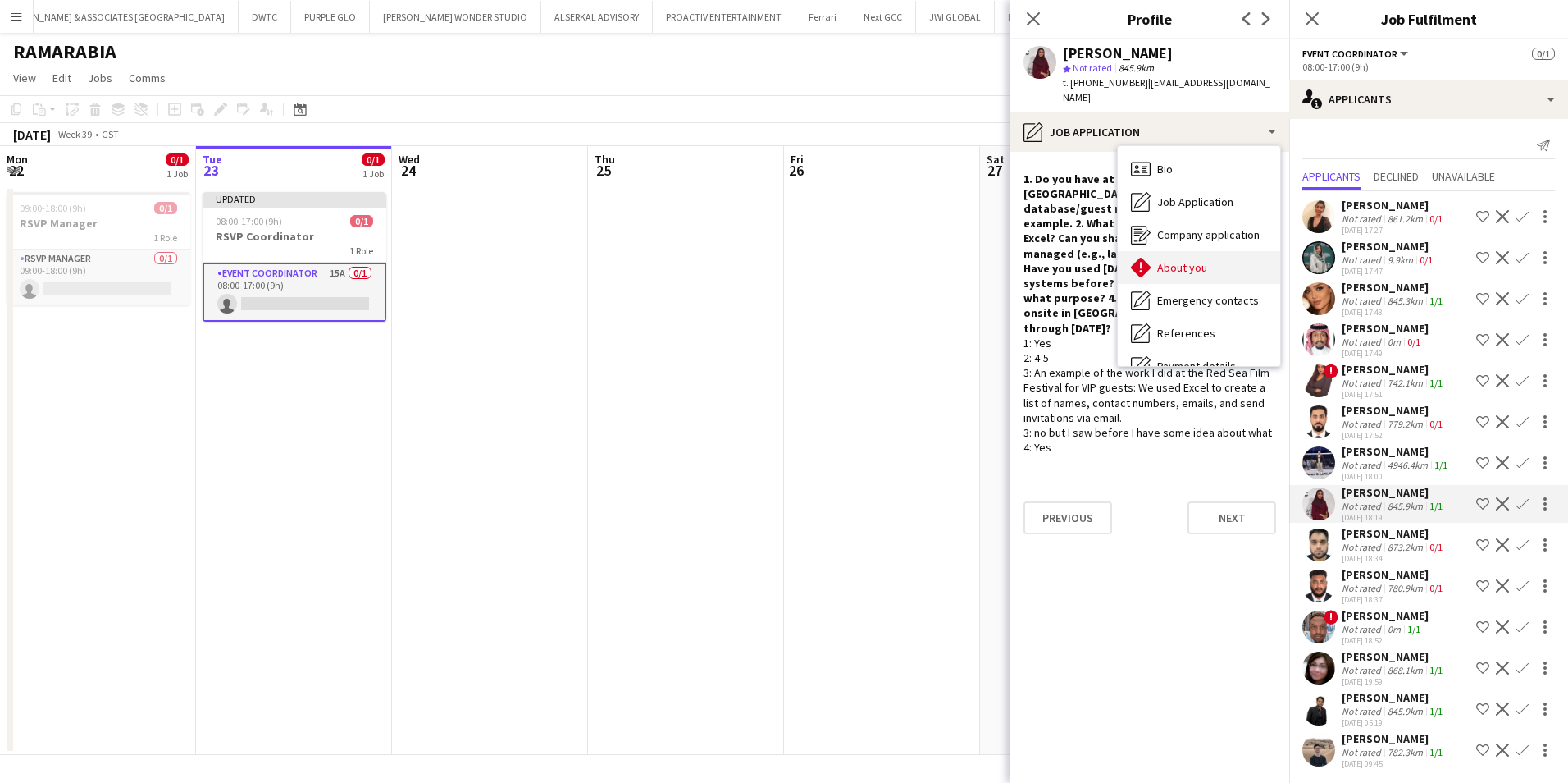
click at [1169, 260] on span "About you" at bounding box center [1182, 267] width 50 height 15
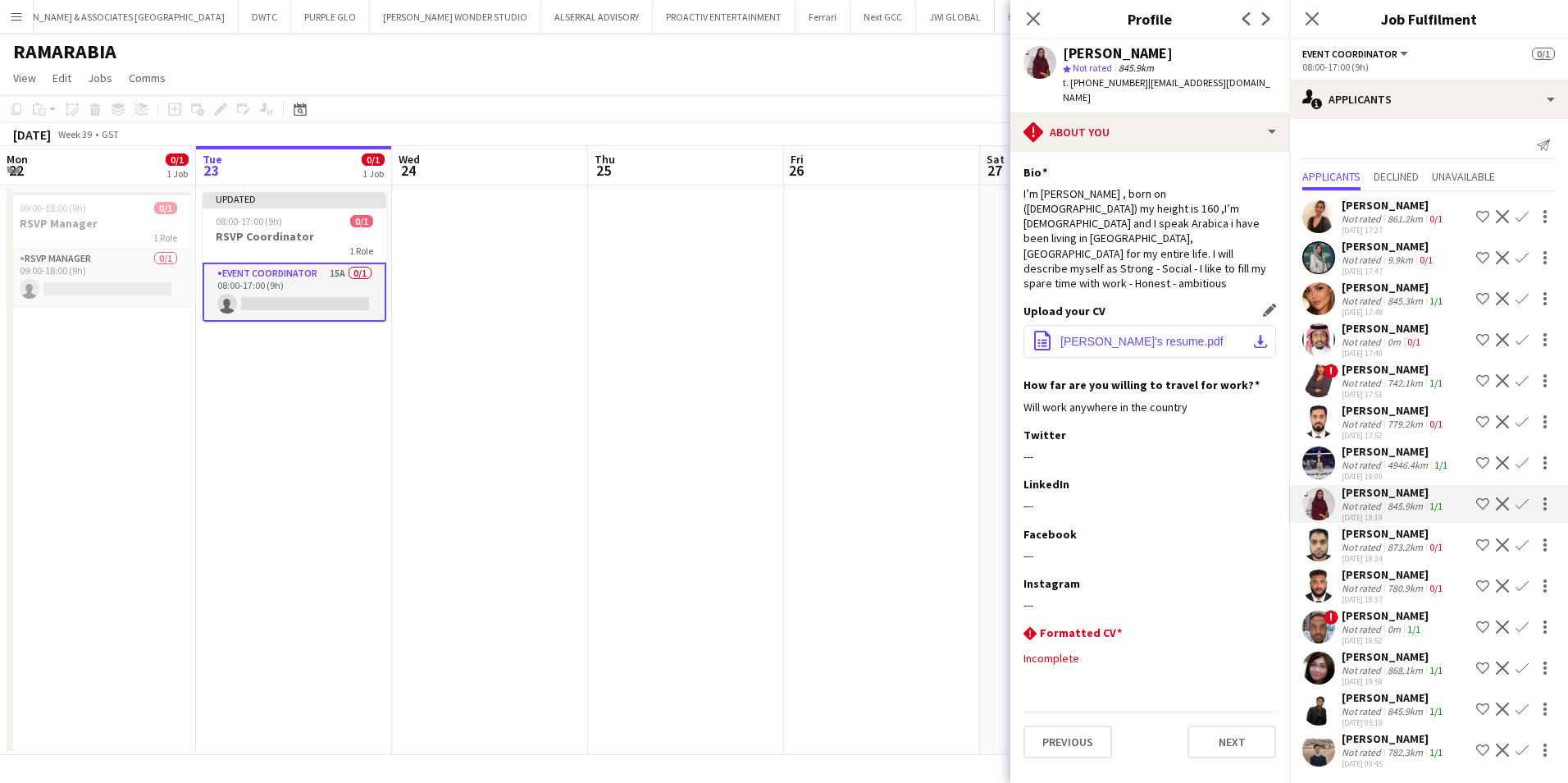
click at [1117, 335] on span "Sarah's resume.pdf" at bounding box center [1142, 341] width 163 height 13
click at [1365, 372] on div "Fatimah Khan" at bounding box center [1394, 368] width 105 height 15
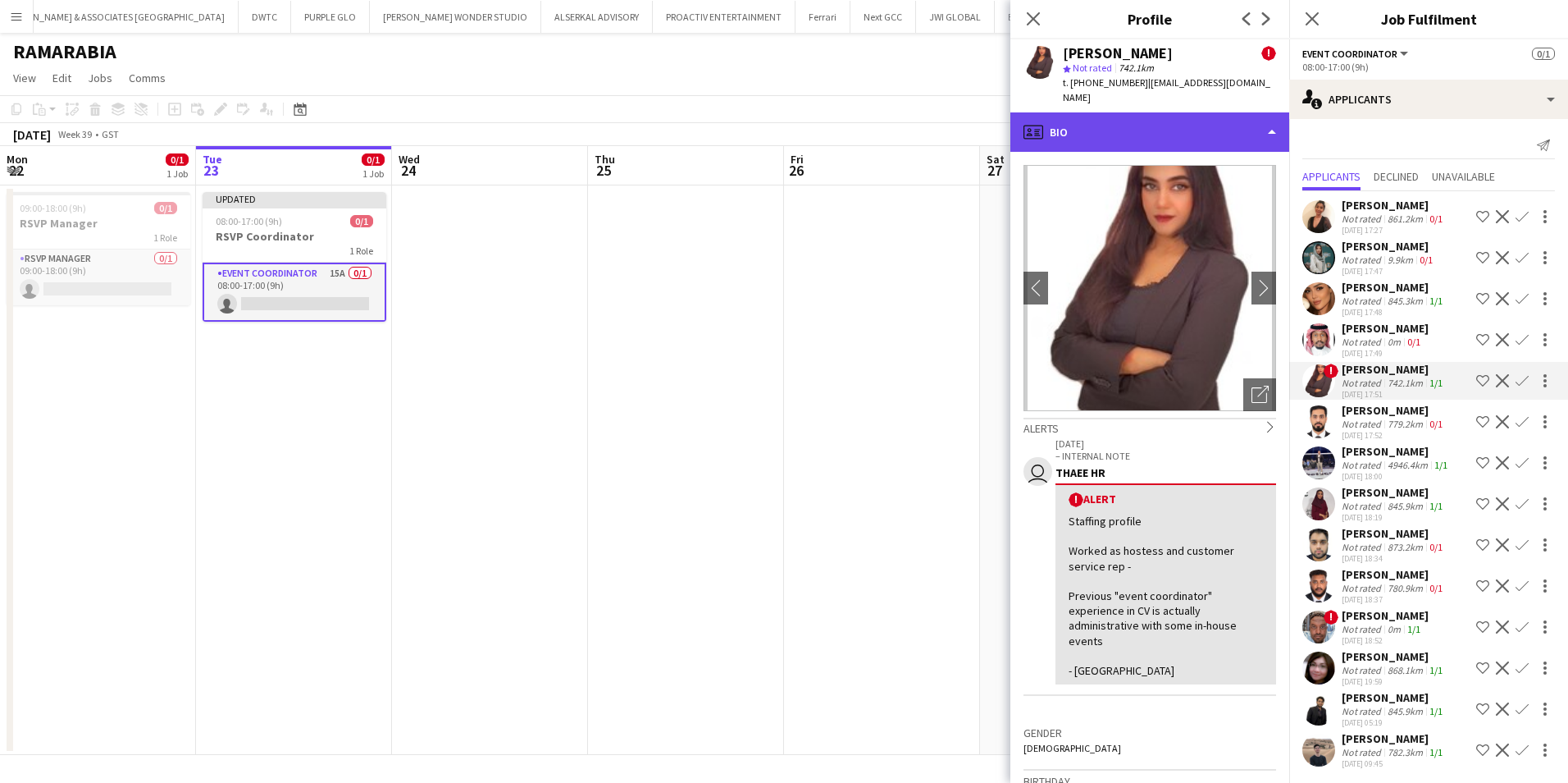
click at [1153, 118] on div "profile Bio" at bounding box center [1150, 132] width 279 height 39
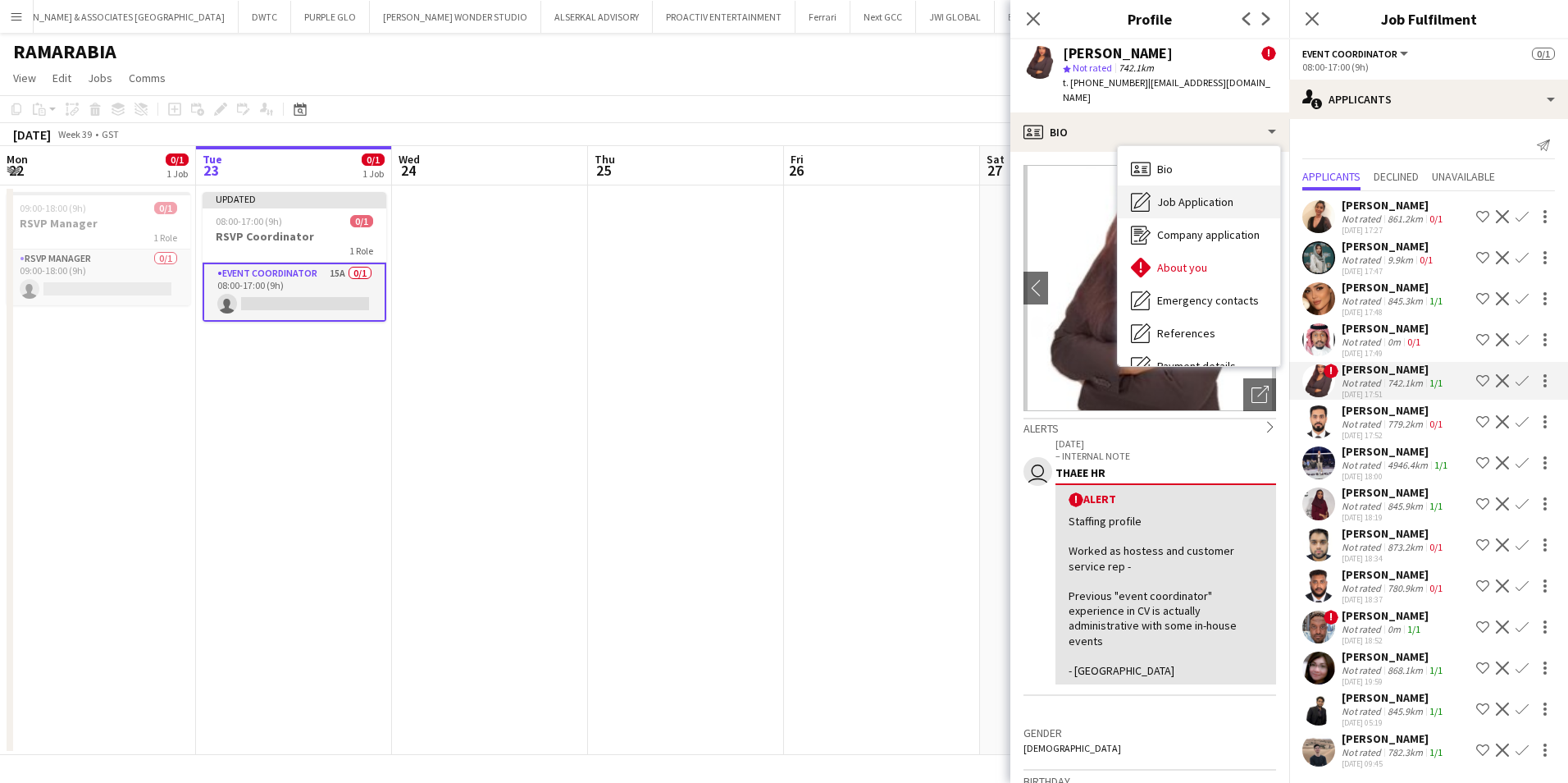
click at [1196, 195] on span "Job Application" at bounding box center [1195, 201] width 76 height 15
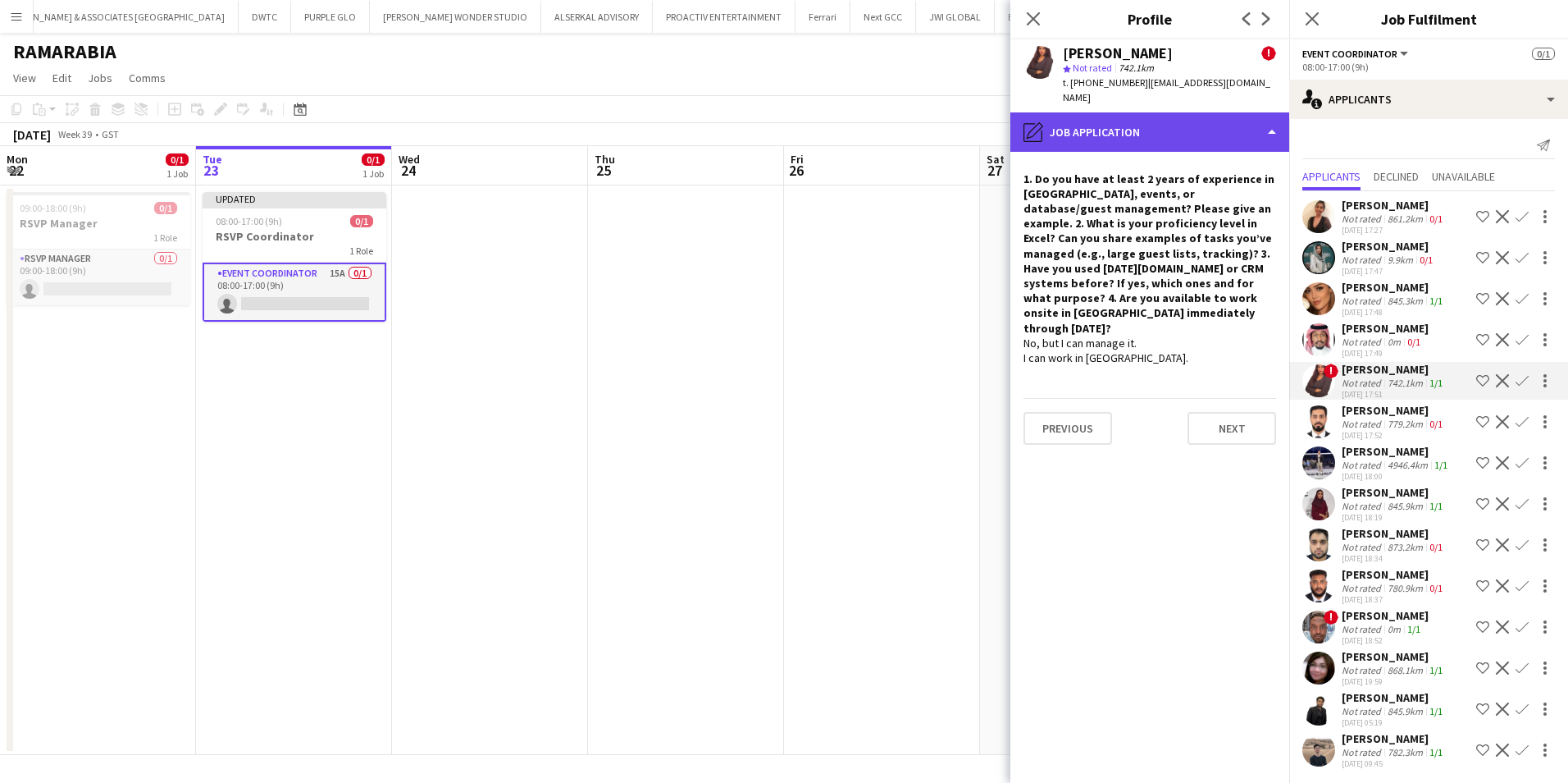
click at [1064, 113] on div "pencil4 Job Application" at bounding box center [1150, 132] width 279 height 39
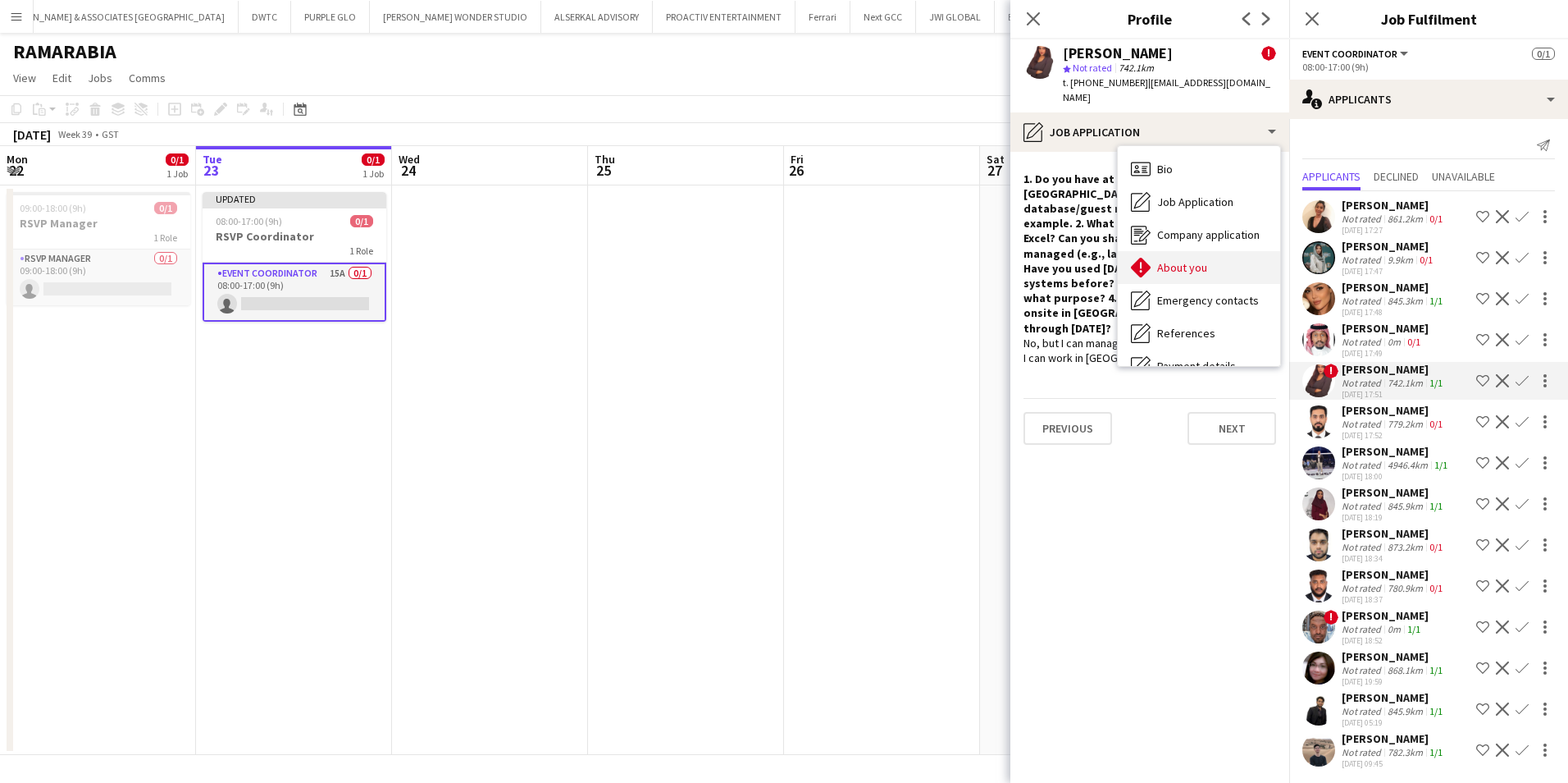
click at [1193, 260] on span "About you" at bounding box center [1182, 267] width 50 height 15
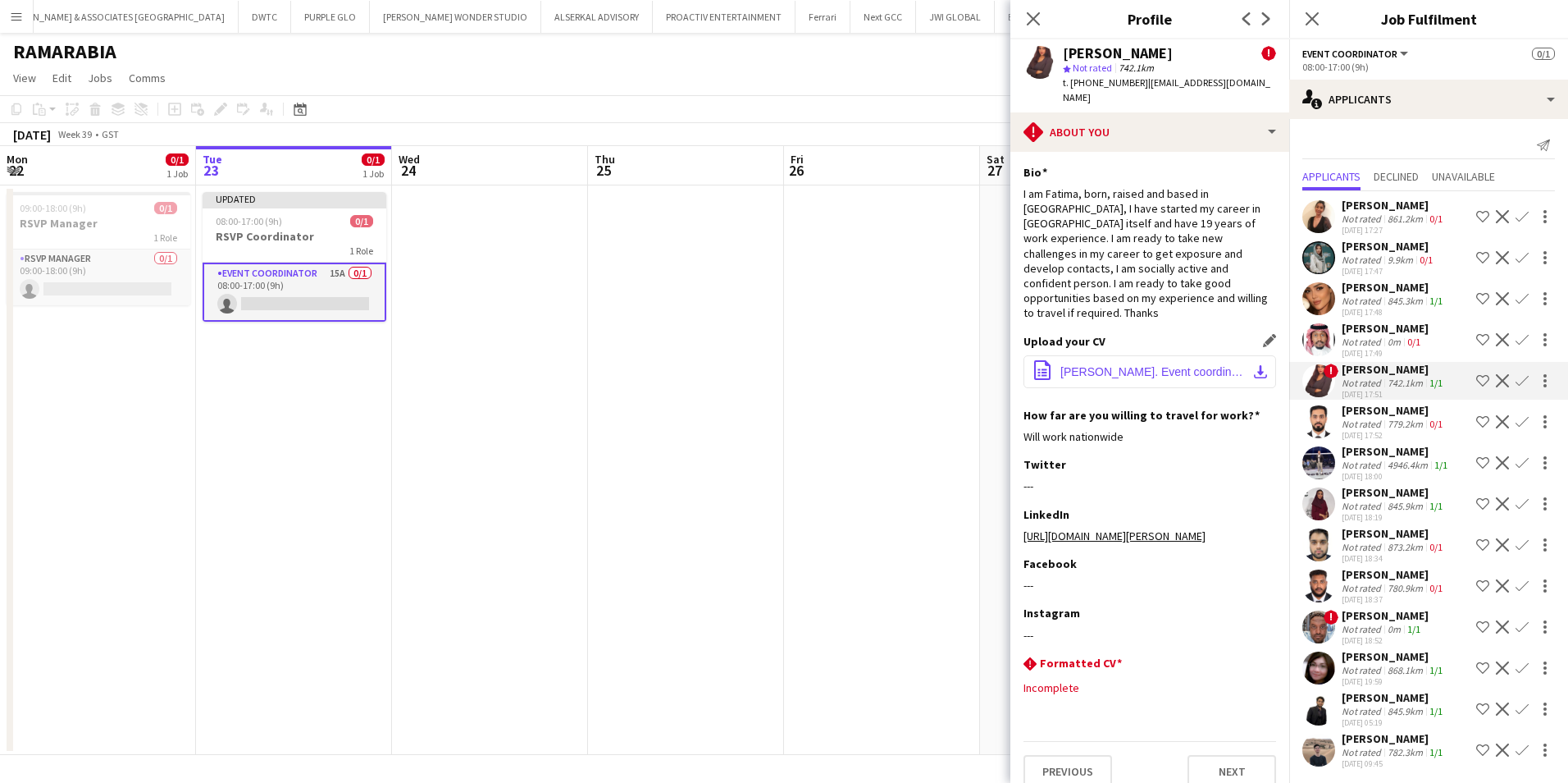
click at [1167, 365] on span "Fatima Khan. Event coordinator 1.pdf" at bounding box center [1154, 371] width 186 height 13
click at [1496, 377] on app-icon "Decline" at bounding box center [1502, 380] width 13 height 13
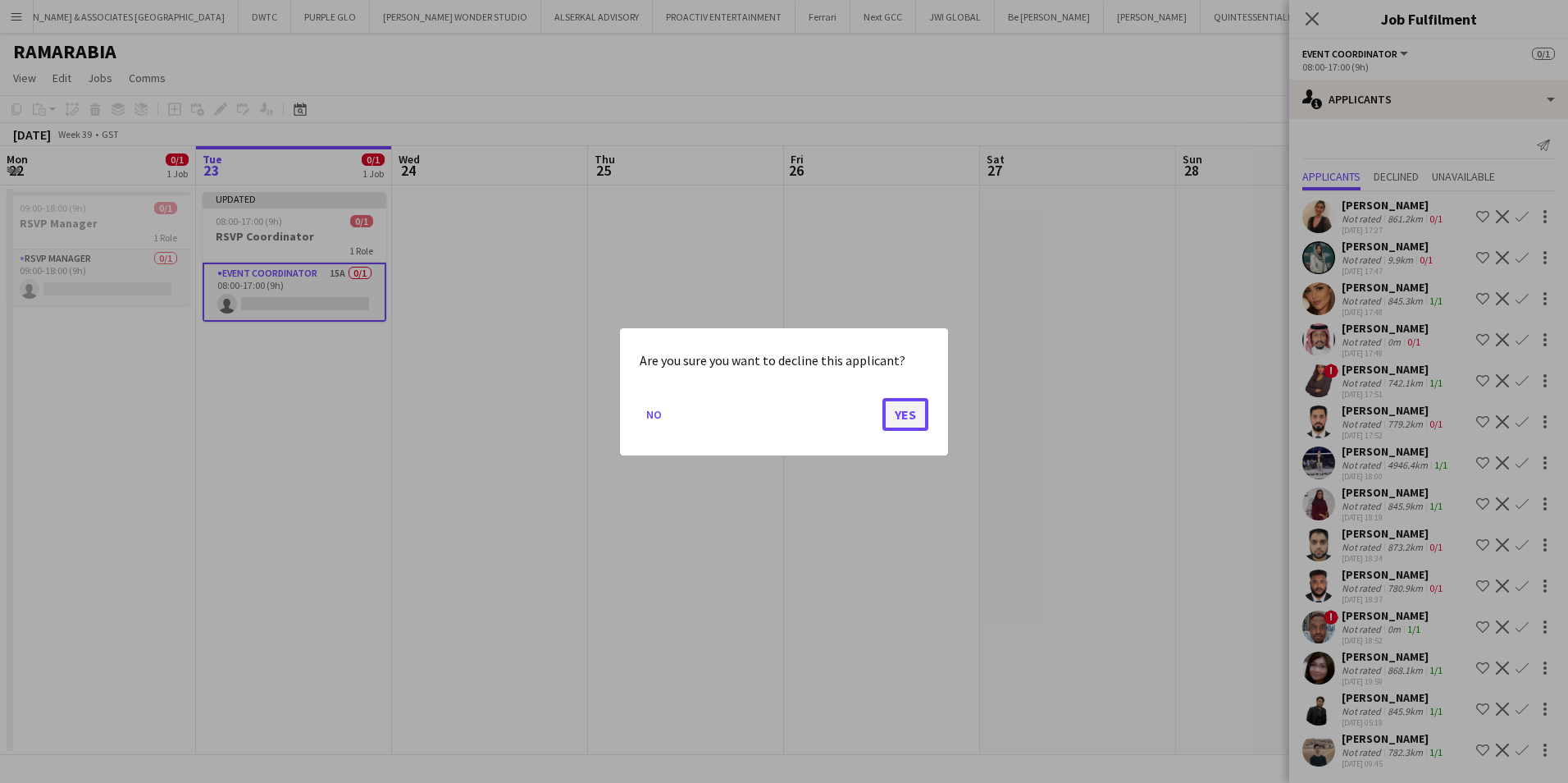
click at [908, 397] on button "Yes" at bounding box center [905, 413] width 46 height 33
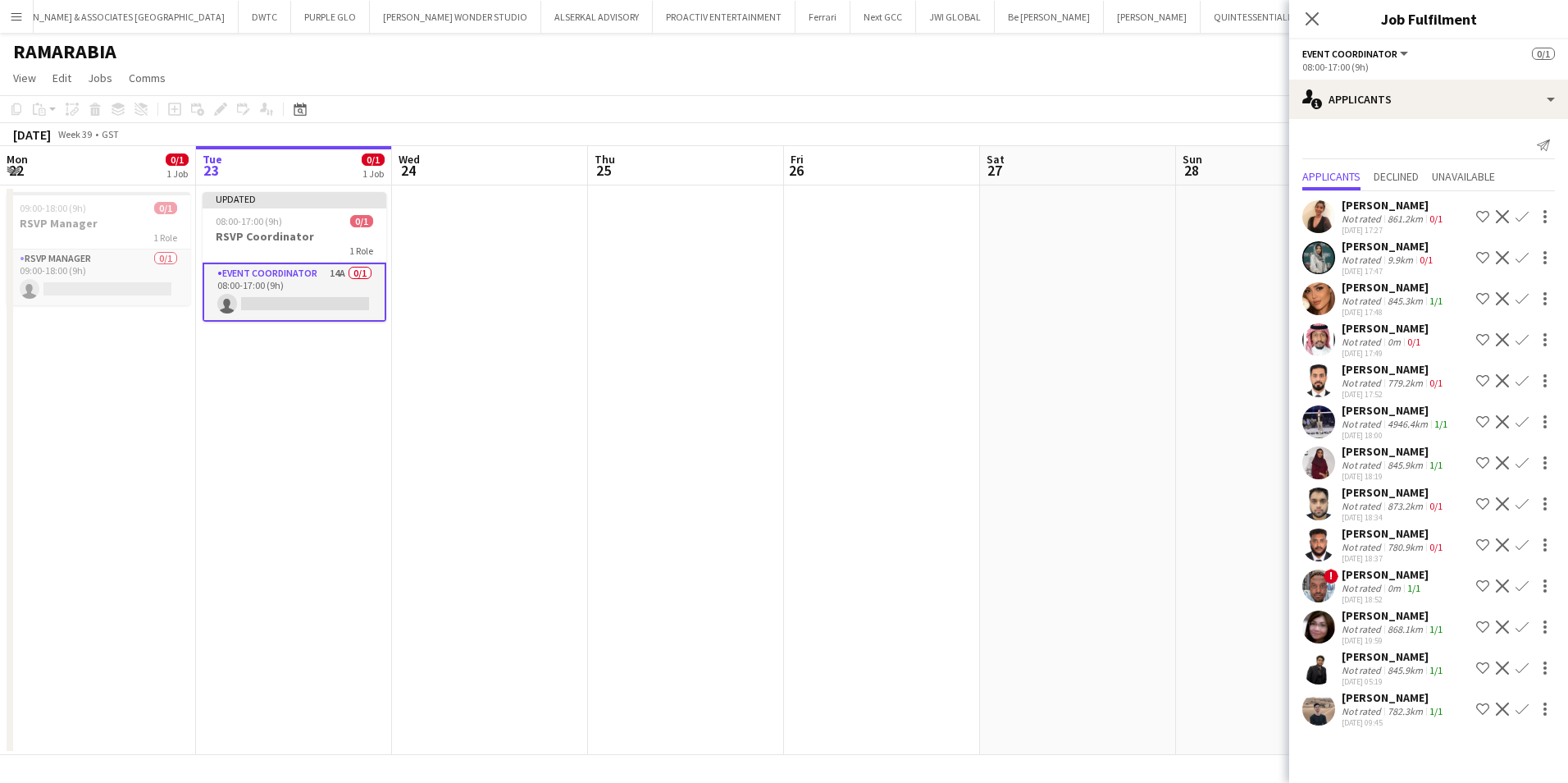
click at [1367, 529] on div "Aimen Elbakhit" at bounding box center [1394, 533] width 105 height 15
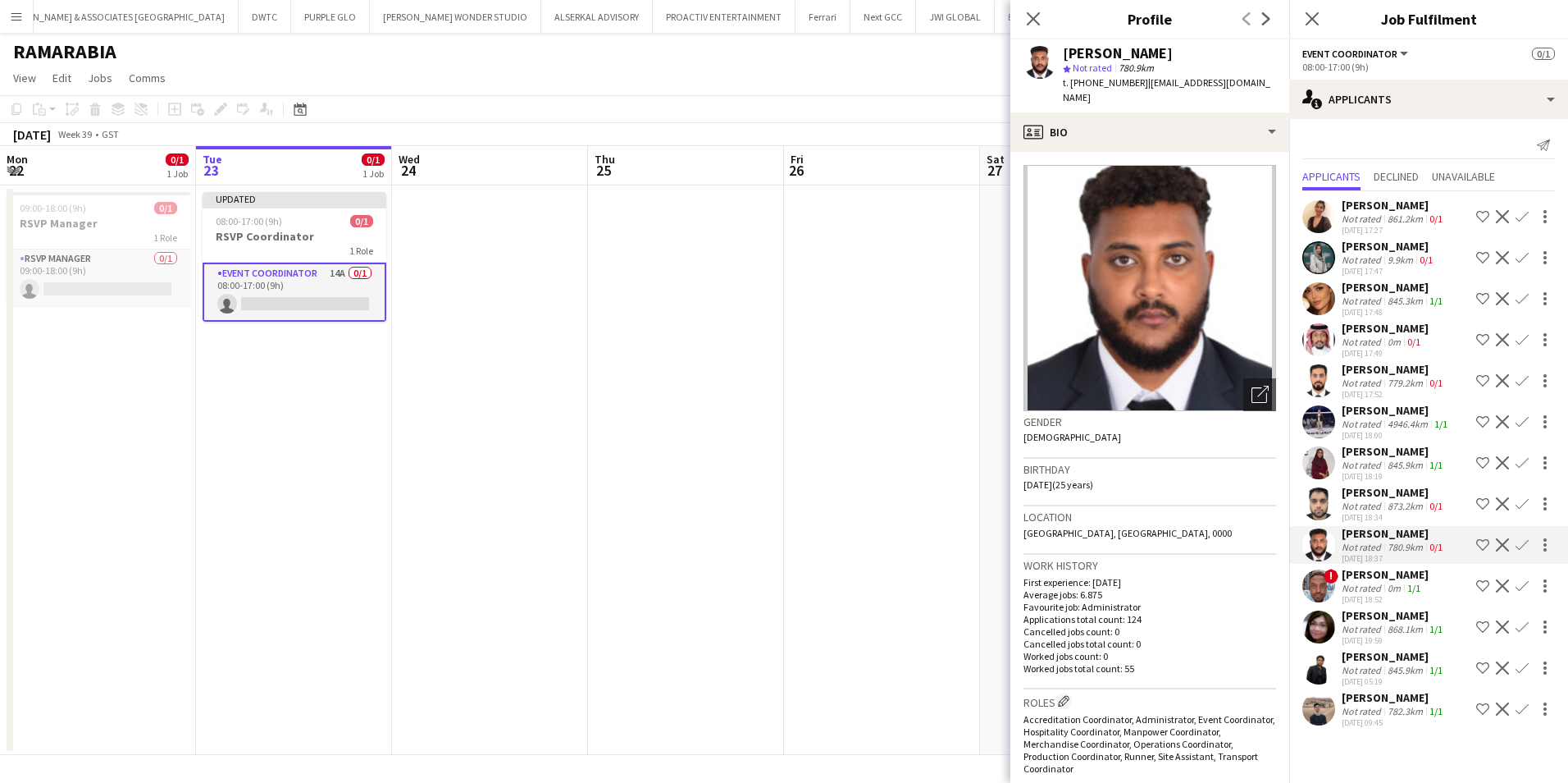
click at [1197, 92] on div "Aimen Elbakhit star Not rated 780.9km t. +971506474691 | aimenabdelrafi@gmail.c…" at bounding box center [1150, 76] width 279 height 73
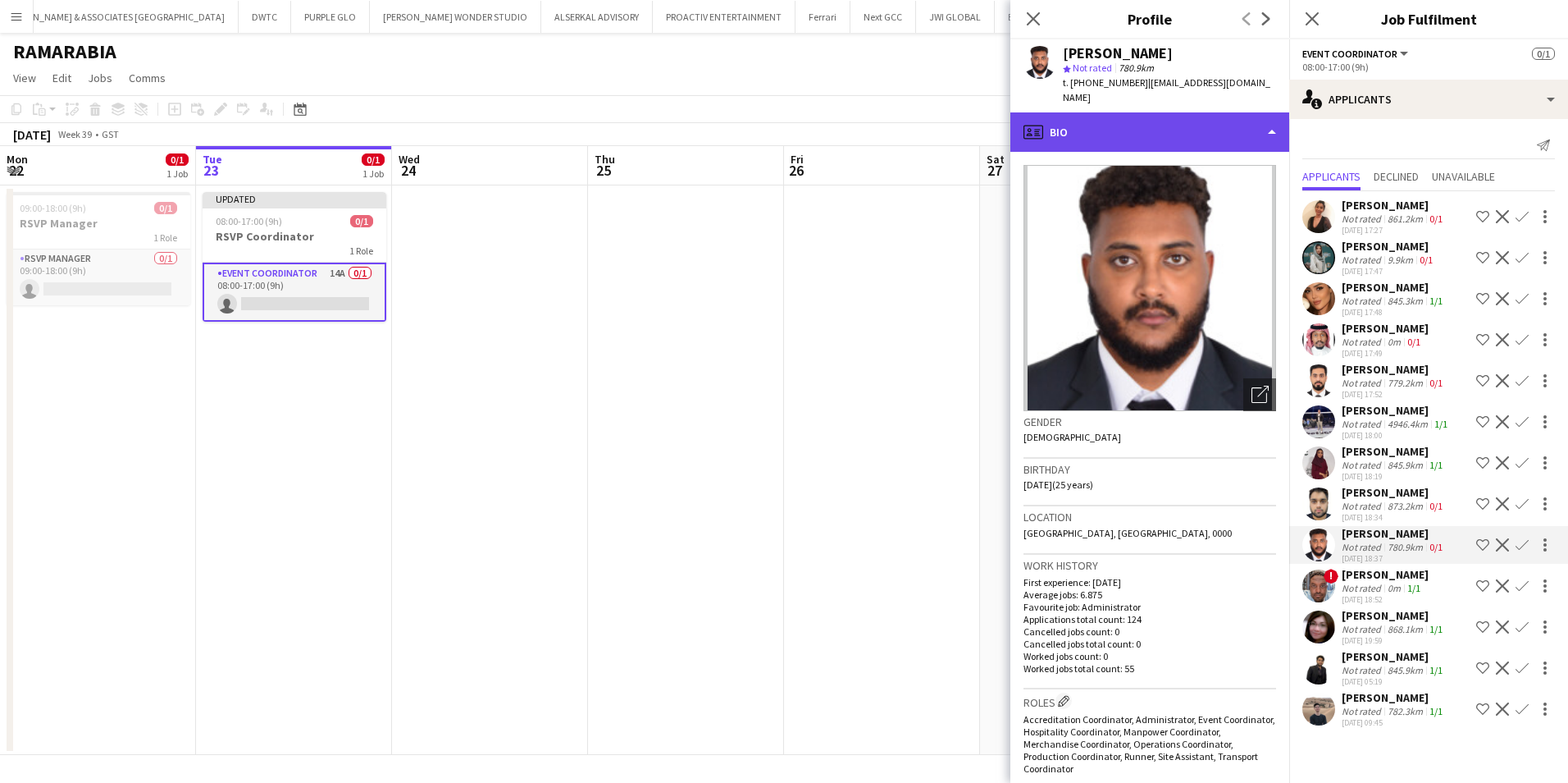
click at [1197, 113] on div "profile Bio" at bounding box center [1150, 132] width 279 height 39
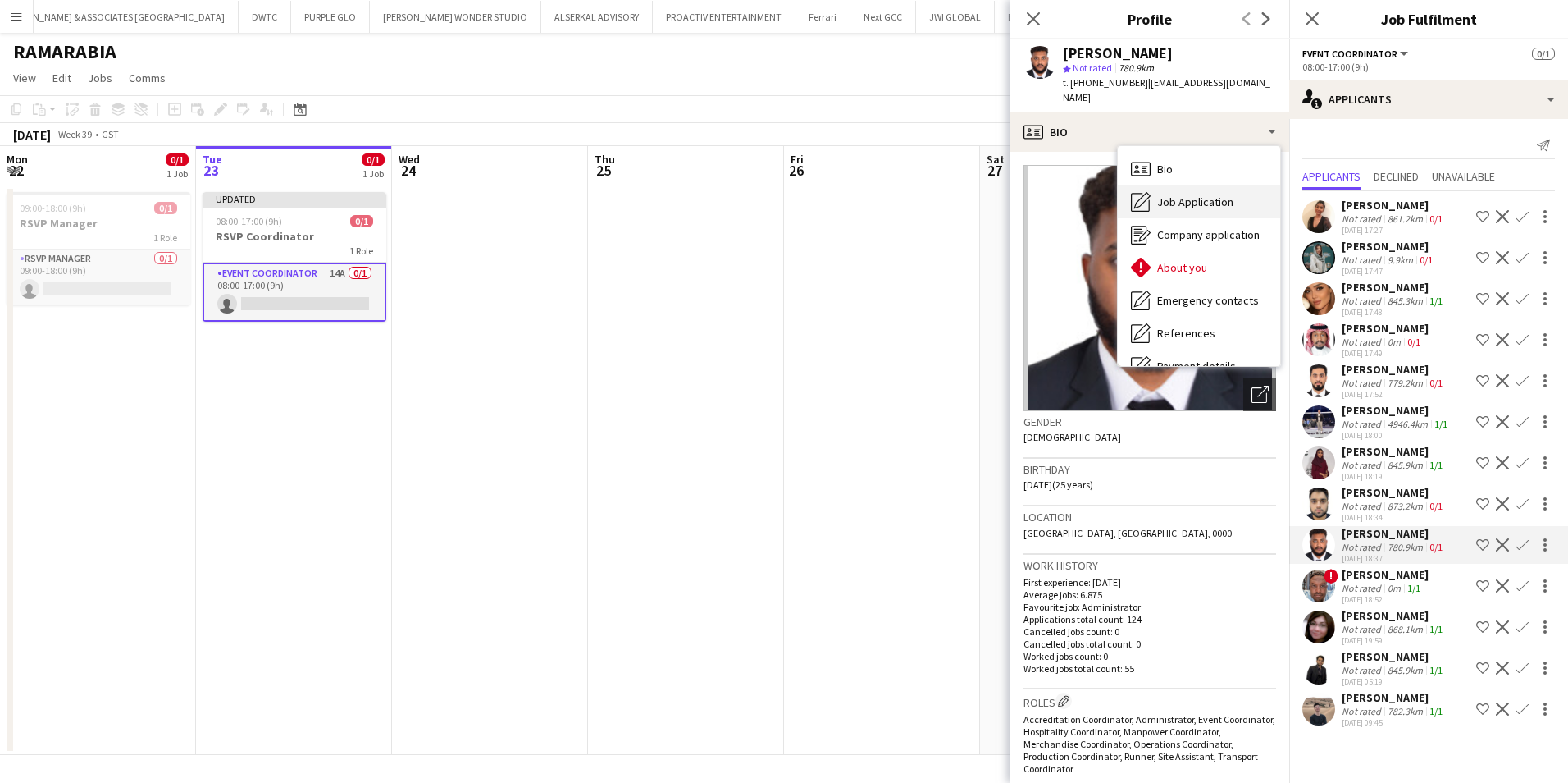
click at [1194, 195] on span "Job Application" at bounding box center [1195, 201] width 76 height 15
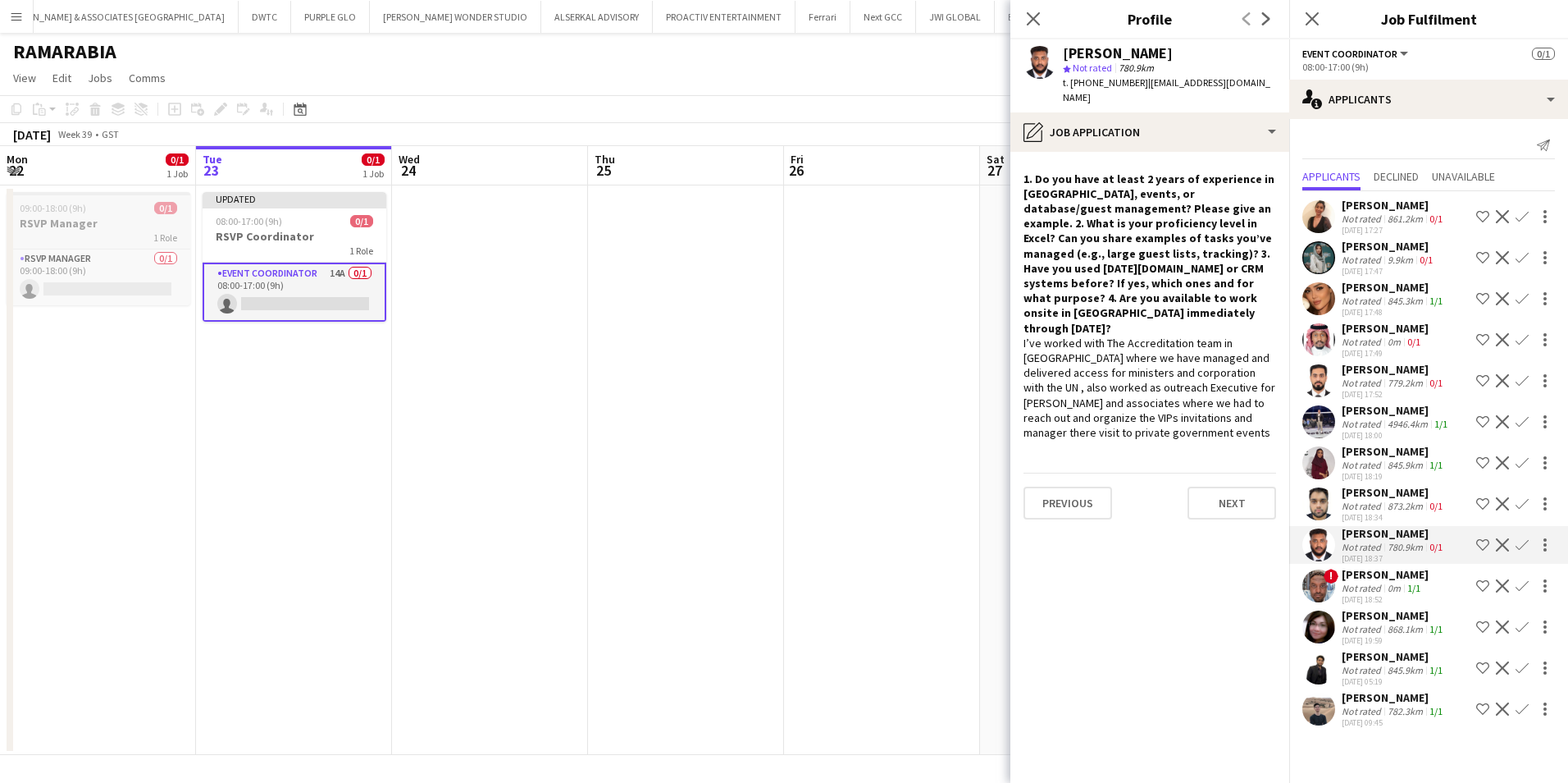
click at [119, 231] on div "1 Role" at bounding box center [99, 237] width 184 height 13
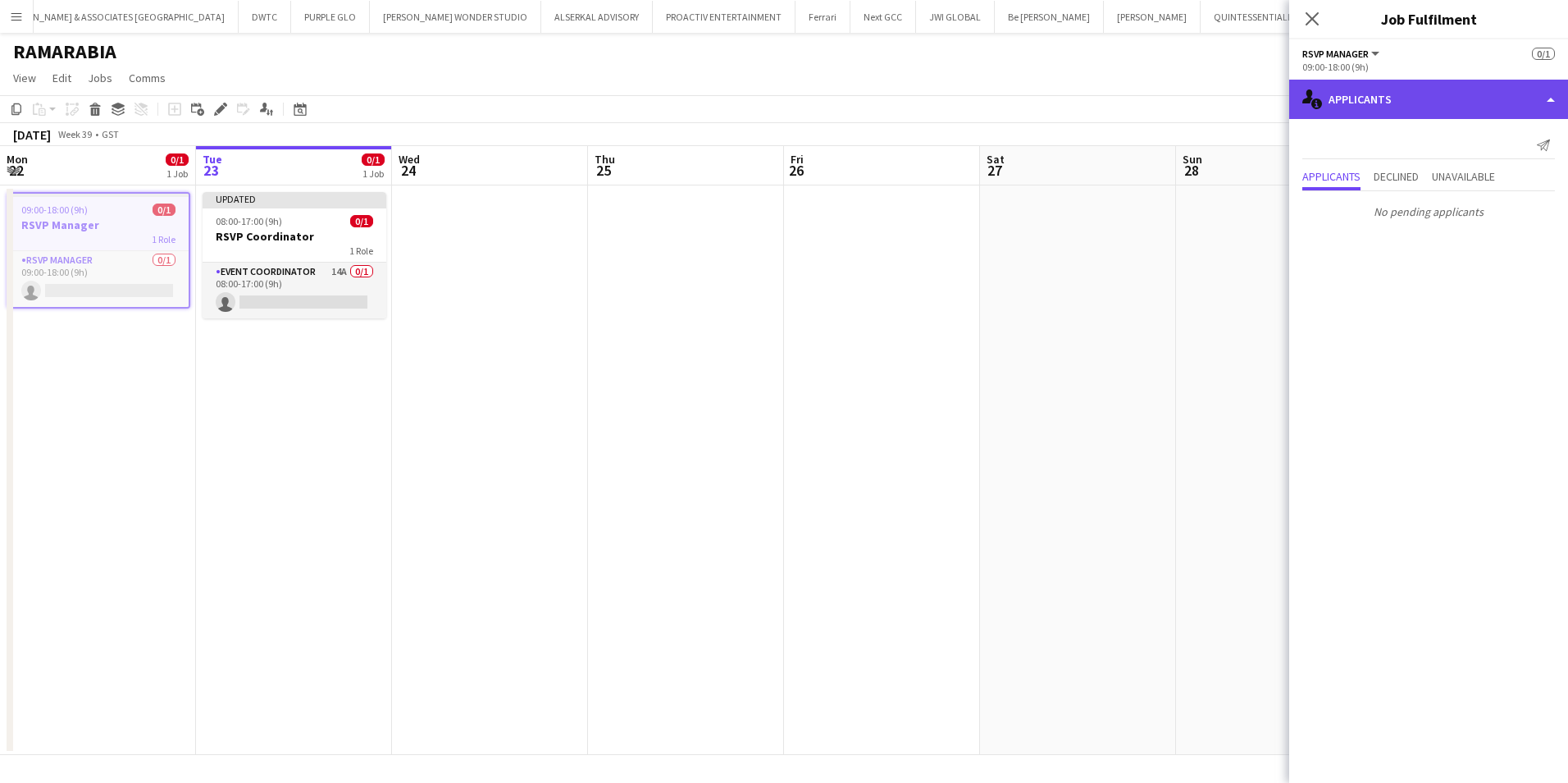
click at [1438, 117] on div "single-neutral-actions-information Applicants" at bounding box center [1428, 100] width 279 height 39
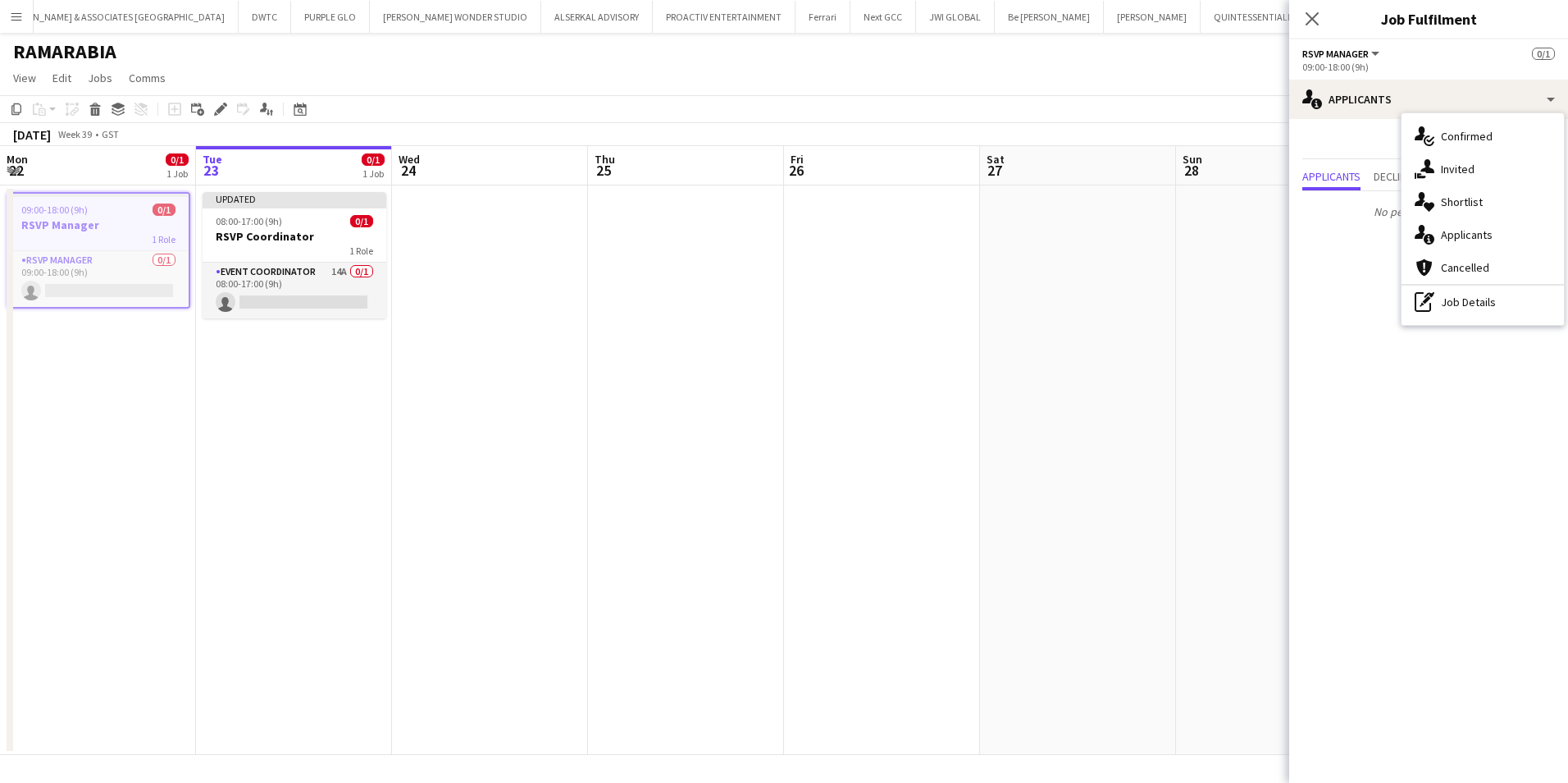
click at [94, 226] on h3 "RSVP Manager" at bounding box center [98, 224] width 181 height 15
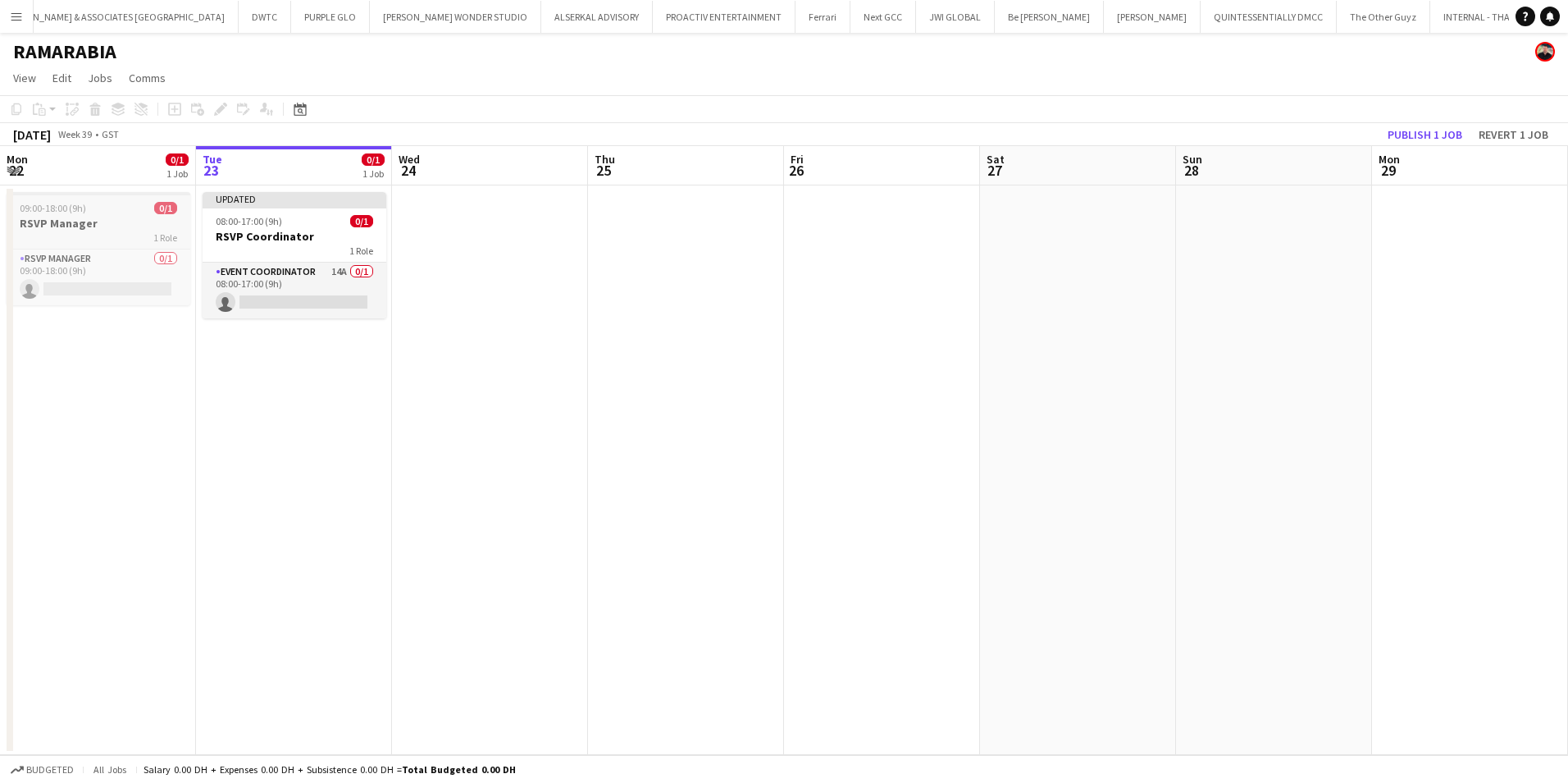
click at [111, 223] on h3 "RSVP Manager" at bounding box center [99, 223] width 184 height 15
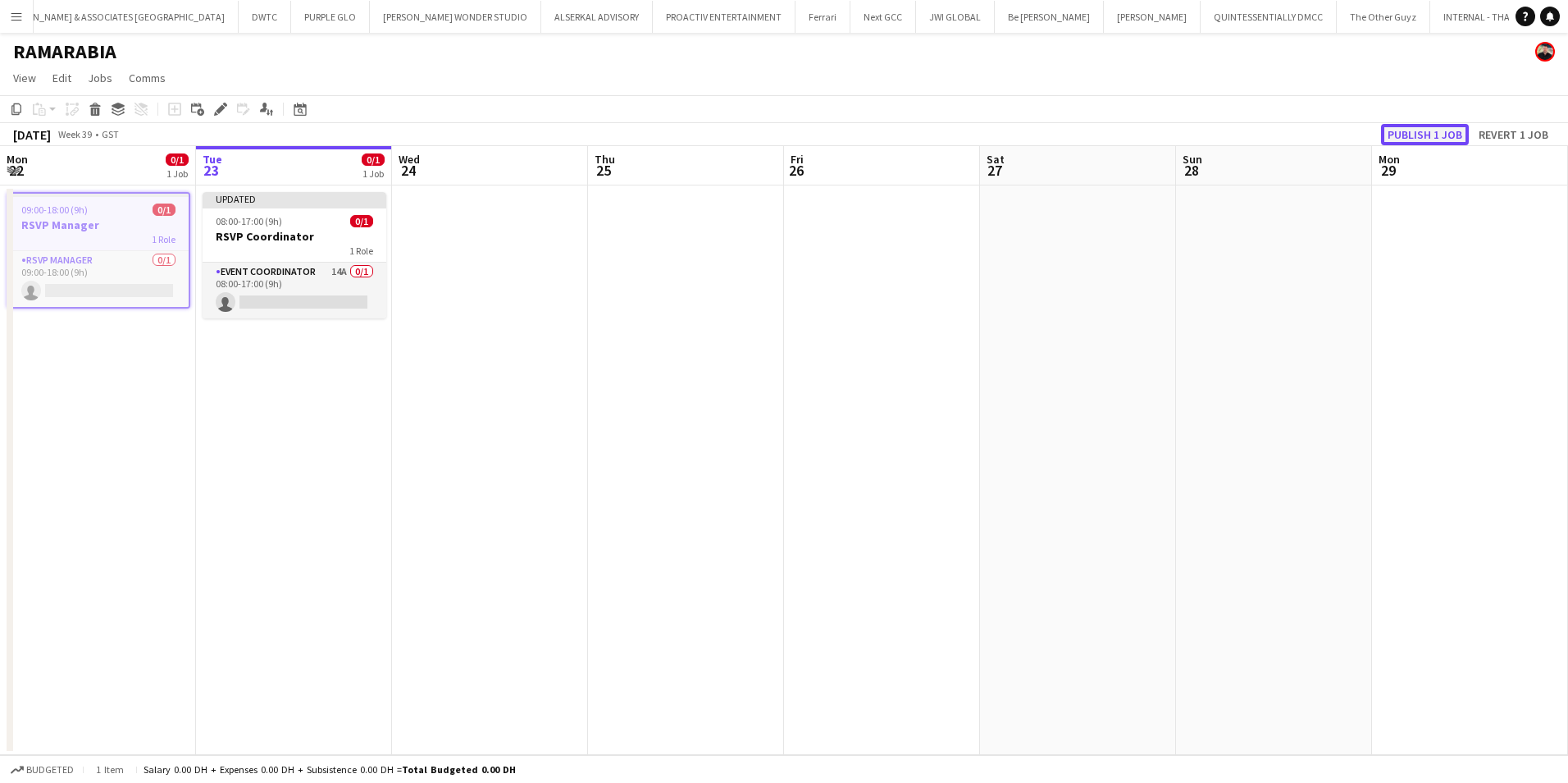
click at [1435, 132] on button "Publish 1 job" at bounding box center [1424, 134] width 88 height 22
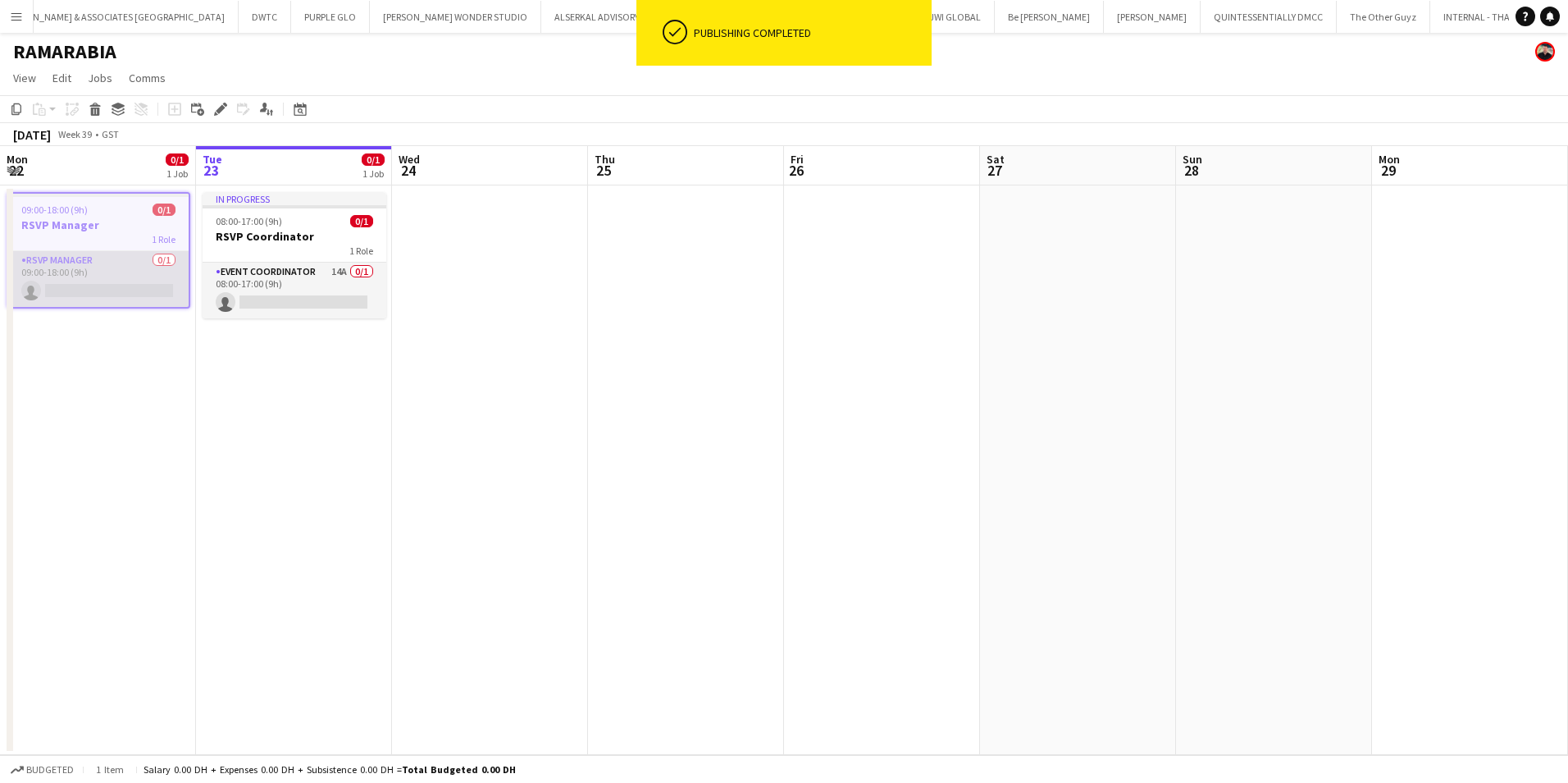
click at [69, 263] on app-card-role "RSVP Manager 0/1 09:00-18:00 (9h) single-neutral-actions" at bounding box center [98, 278] width 181 height 56
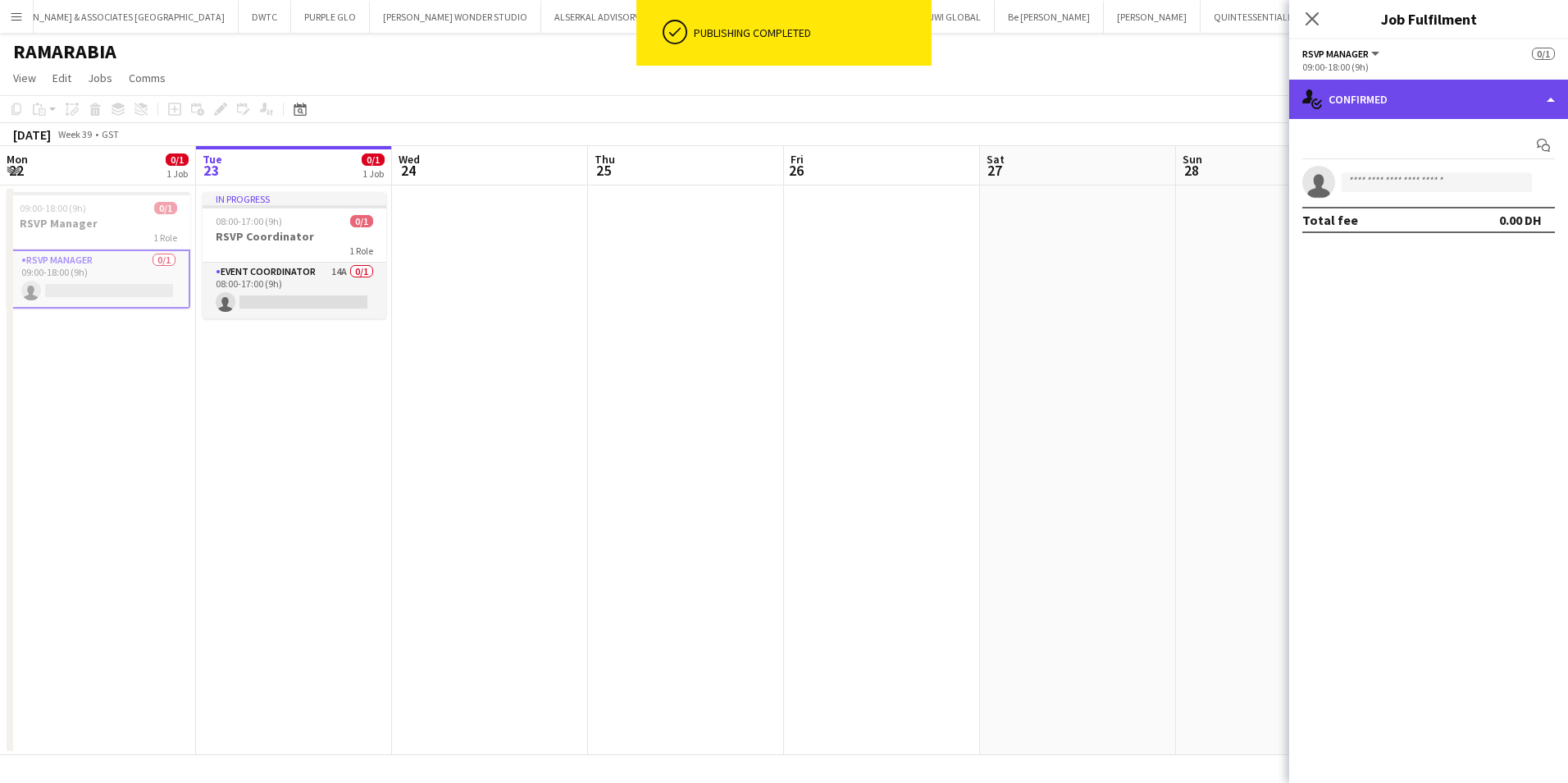
click at [1481, 90] on div "single-neutral-actions-check-2 Confirmed" at bounding box center [1428, 100] width 279 height 39
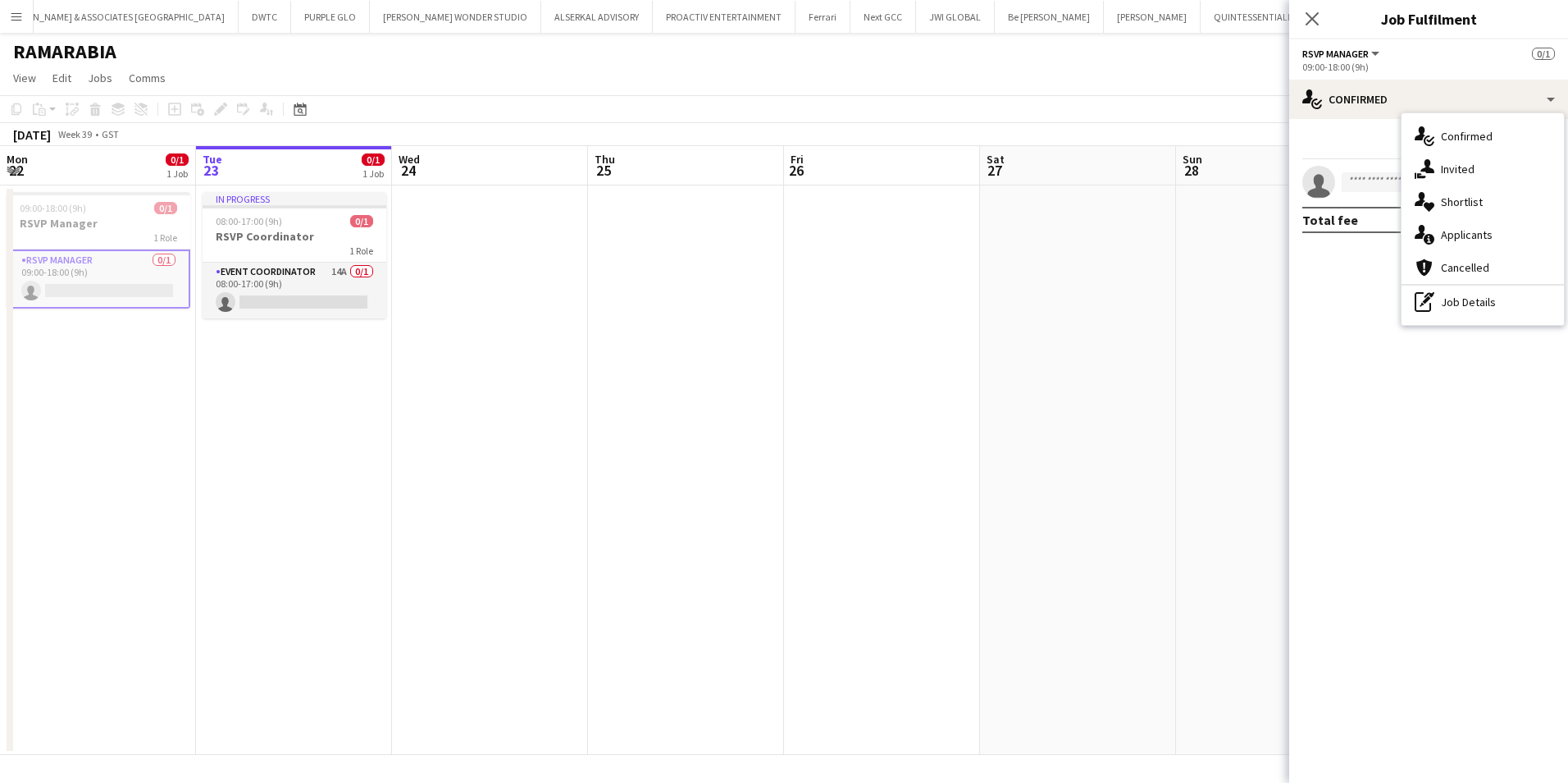
click at [1463, 521] on mat-expansion-panel "check Confirmed Start chat single-neutral-actions Total fee 0.00 DH" at bounding box center [1428, 451] width 279 height 664
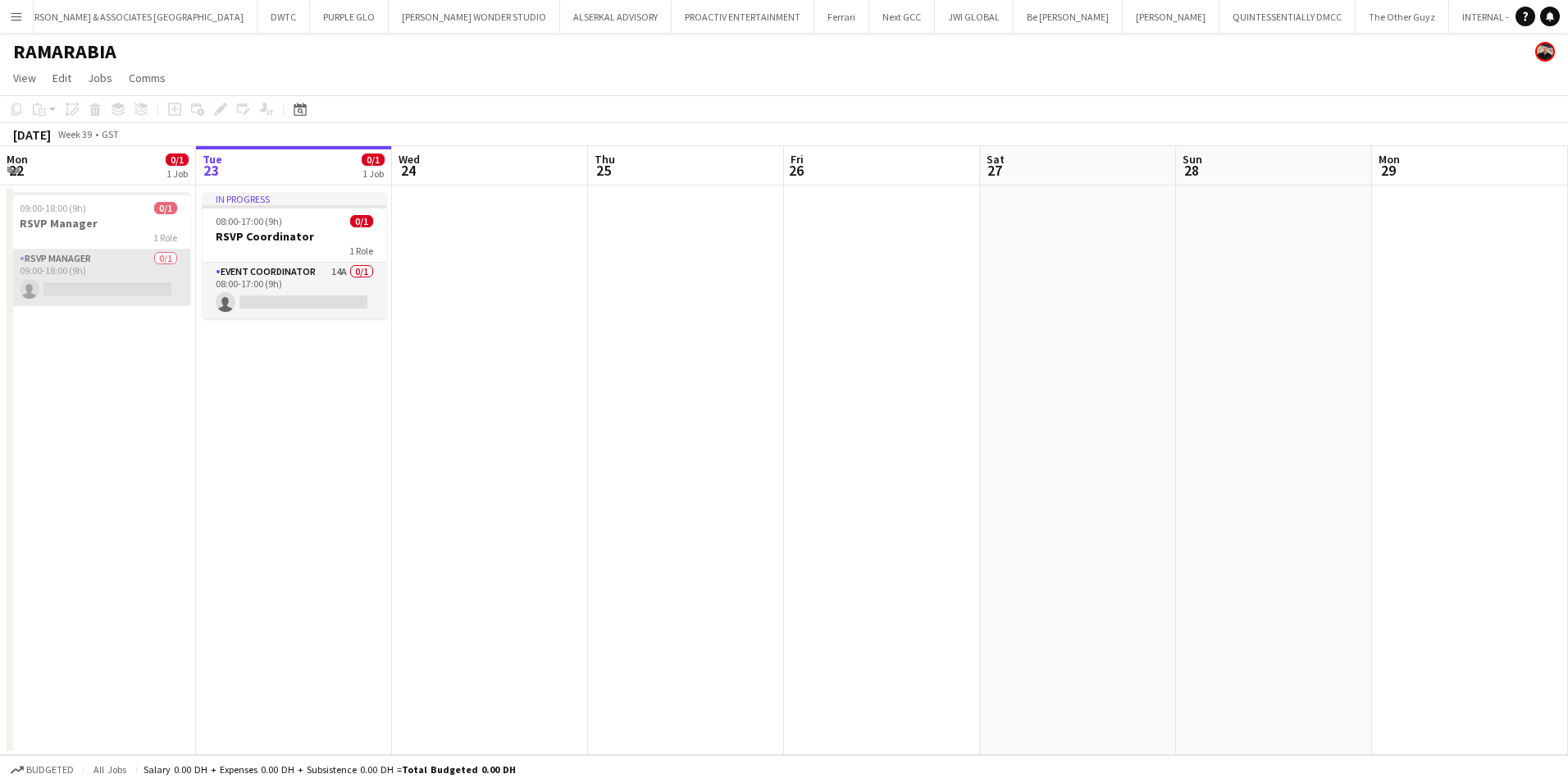
click at [112, 260] on app-card-role "RSVP Manager 0/1 09:00-18:00 (9h) single-neutral-actions" at bounding box center [99, 277] width 184 height 56
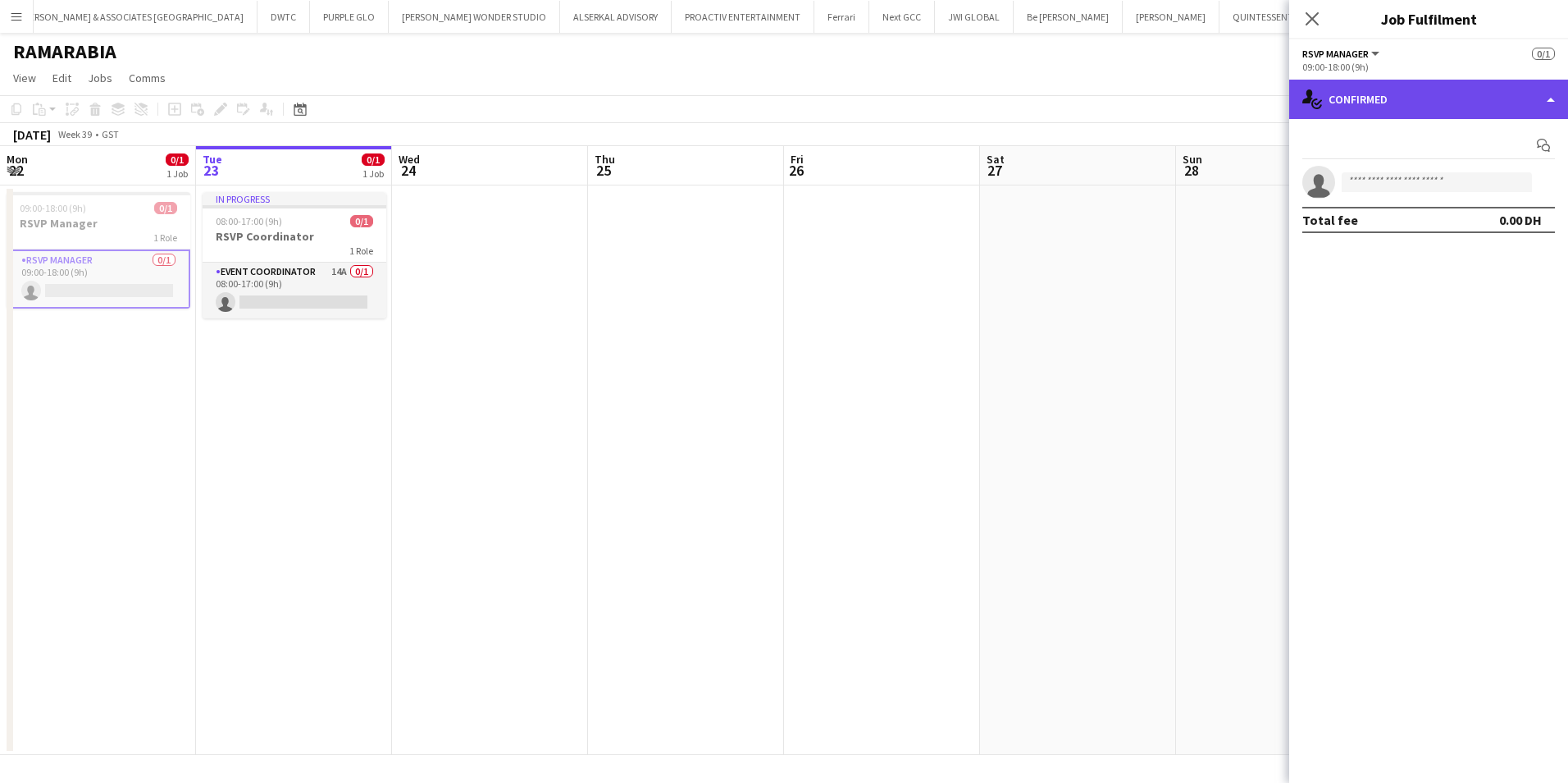
click at [1441, 87] on div "single-neutral-actions-check-2 Confirmed" at bounding box center [1428, 100] width 279 height 39
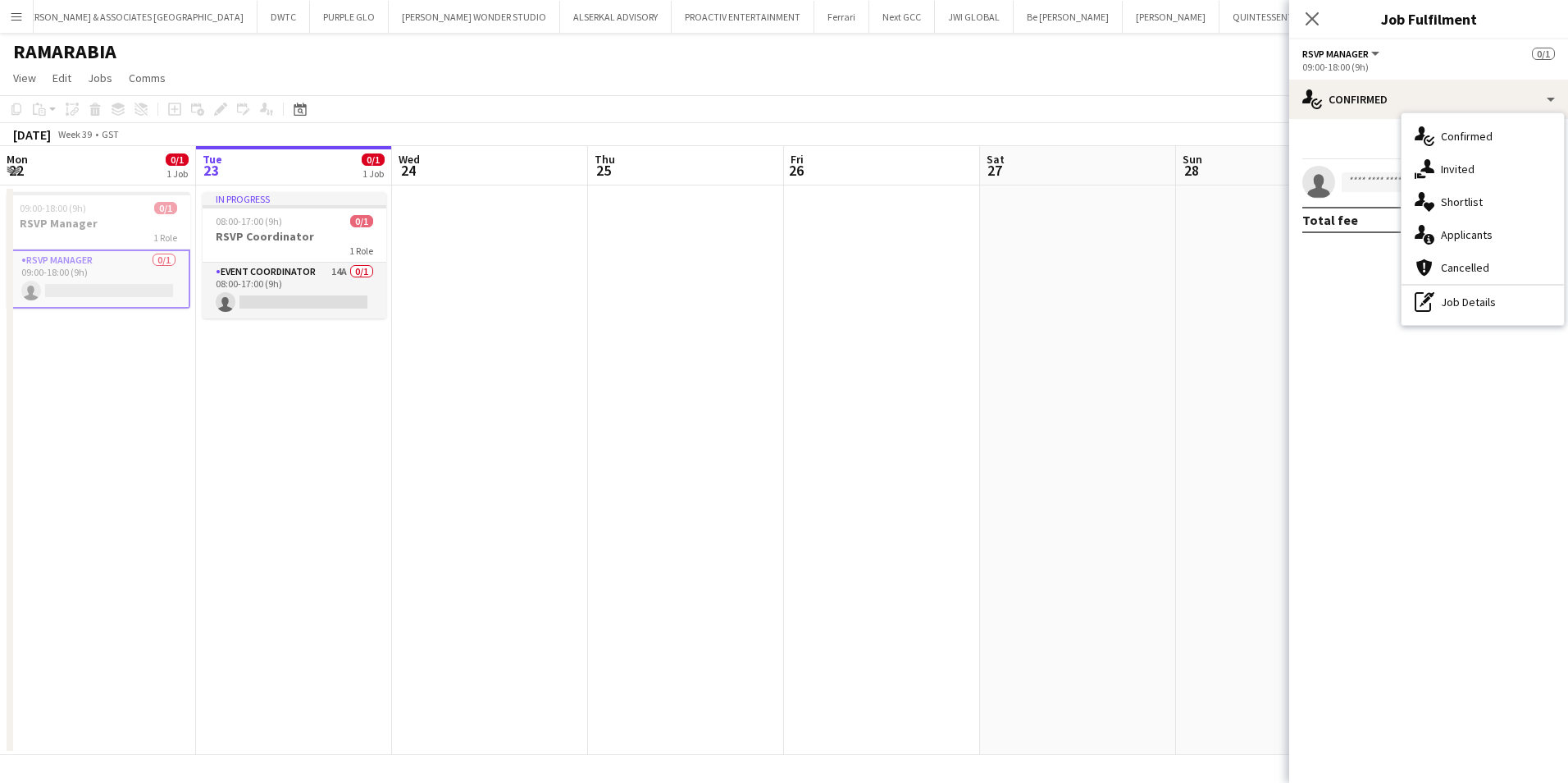
click at [1424, 442] on mat-expansion-panel "check Confirmed Start chat single-neutral-actions Total fee 0.00 DH" at bounding box center [1428, 451] width 279 height 664
click at [1313, 17] on icon at bounding box center [1311, 19] width 16 height 16
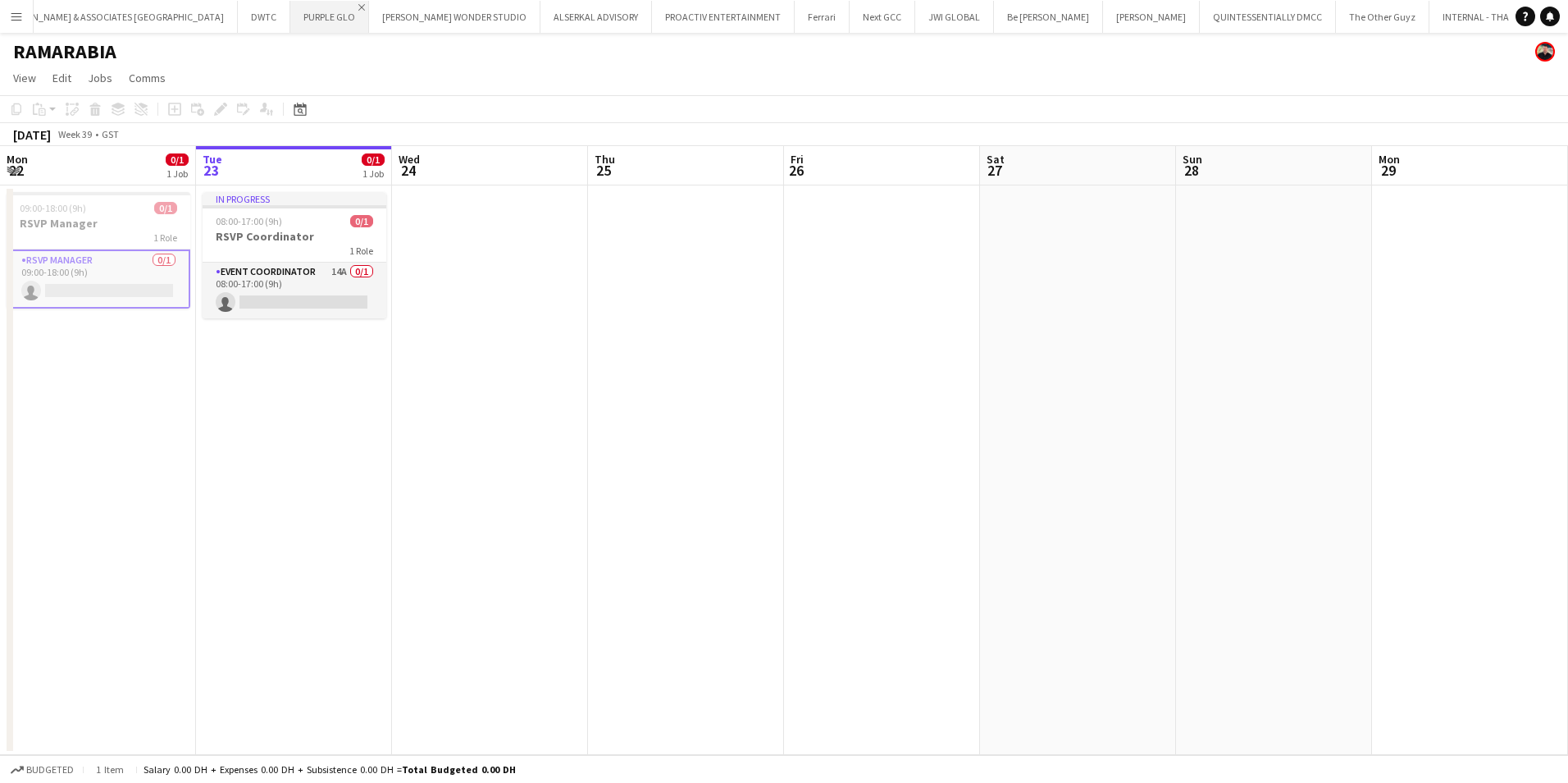
click at [358, 4] on app-icon "Close" at bounding box center [361, 7] width 7 height 7
click at [496, 6] on app-icon "Close" at bounding box center [499, 7] width 7 height 7
click at [505, 2] on button "PROACTIV ENTERTAINMENT Close" at bounding box center [518, 17] width 143 height 32
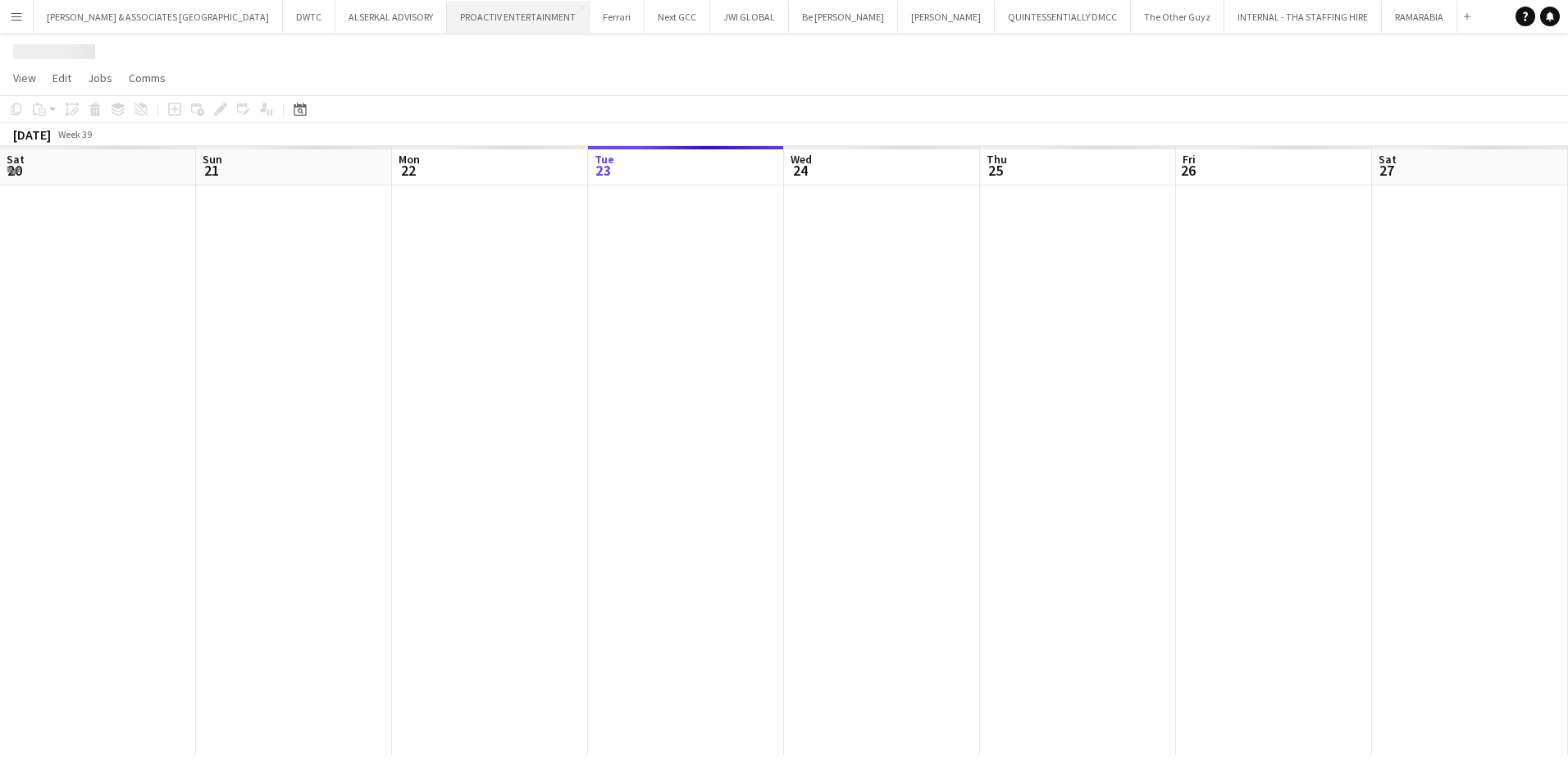
scroll to position [0, 392]
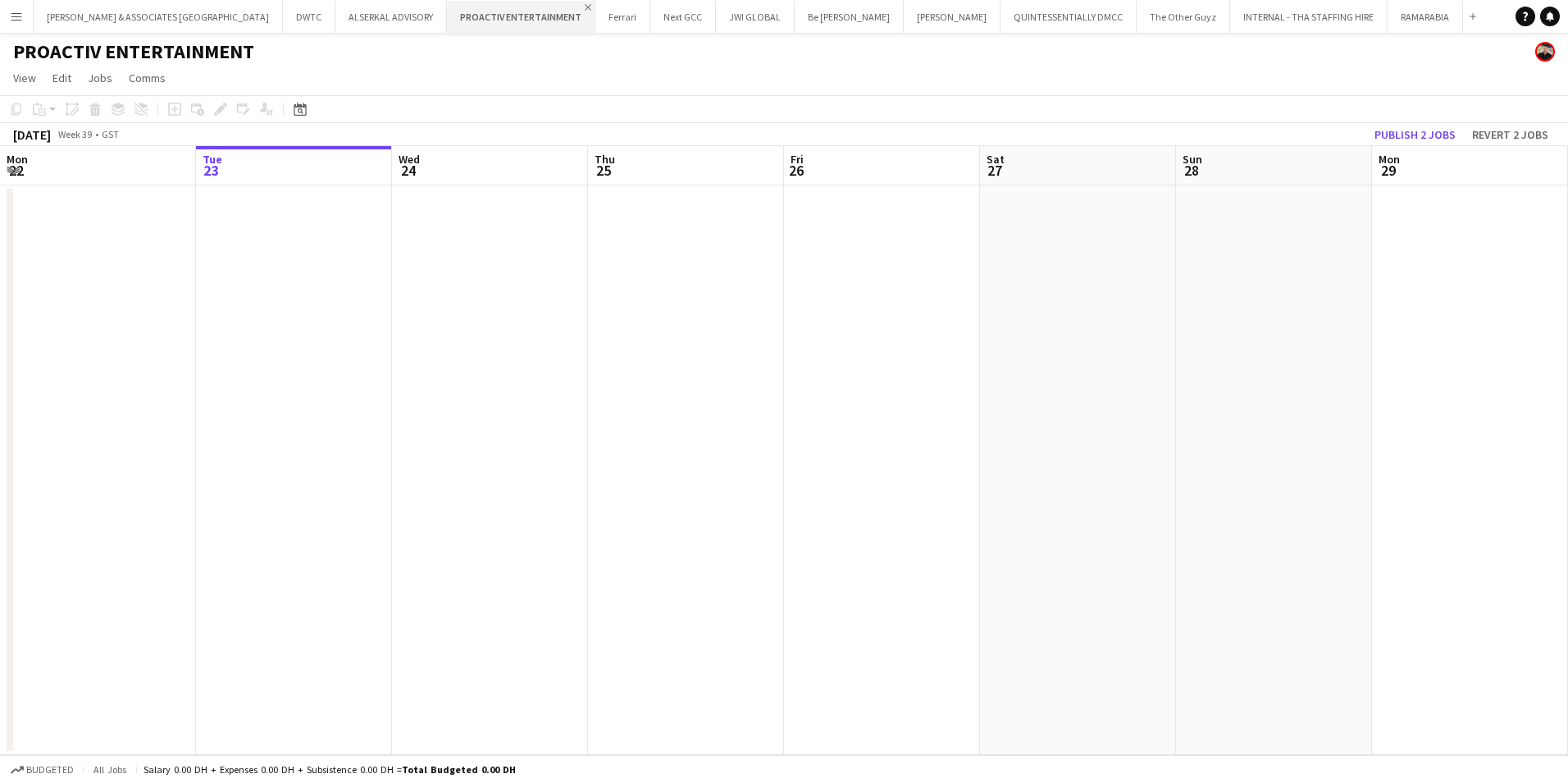
click at [585, 8] on app-icon "Close" at bounding box center [588, 7] width 7 height 7
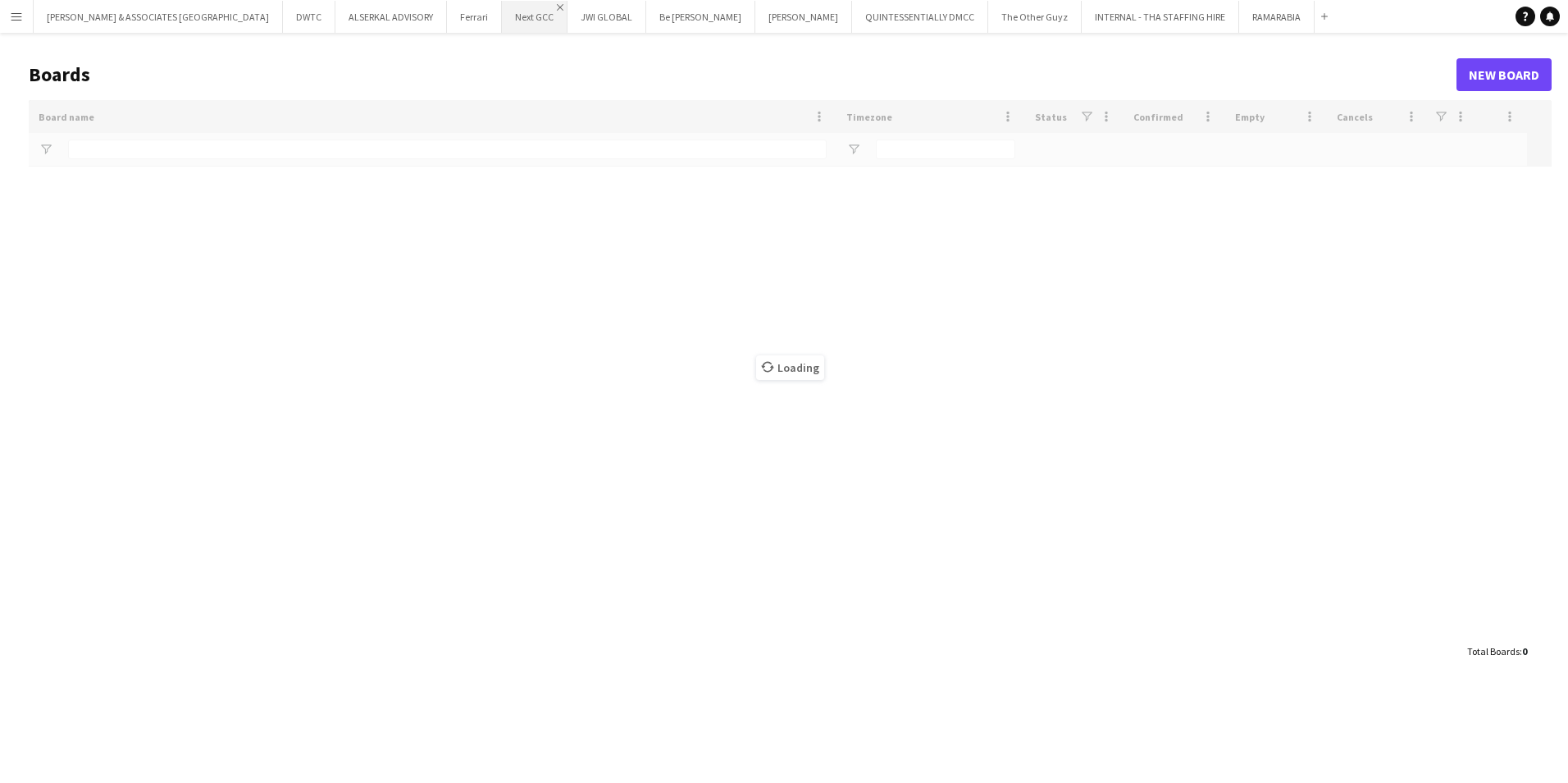
click at [557, 4] on app-icon "Close" at bounding box center [560, 7] width 7 height 7
type input "***"
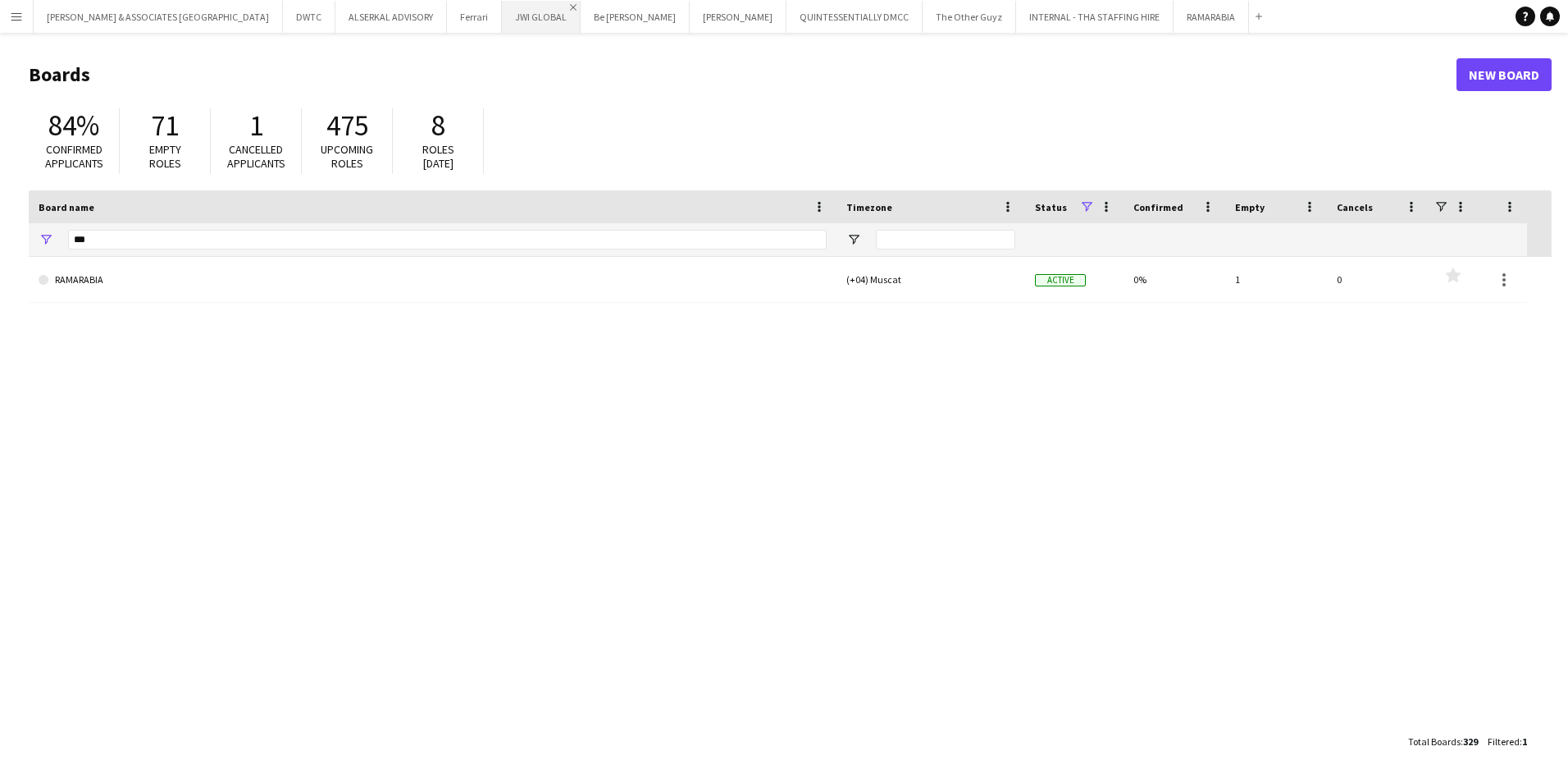
click at [570, 7] on app-icon "Close" at bounding box center [573, 7] width 7 height 7
click at [0, 0] on app-icon "Close" at bounding box center [0, 0] width 0 height 0
click at [735, 8] on button "The Other Guyz Close" at bounding box center [782, 17] width 94 height 32
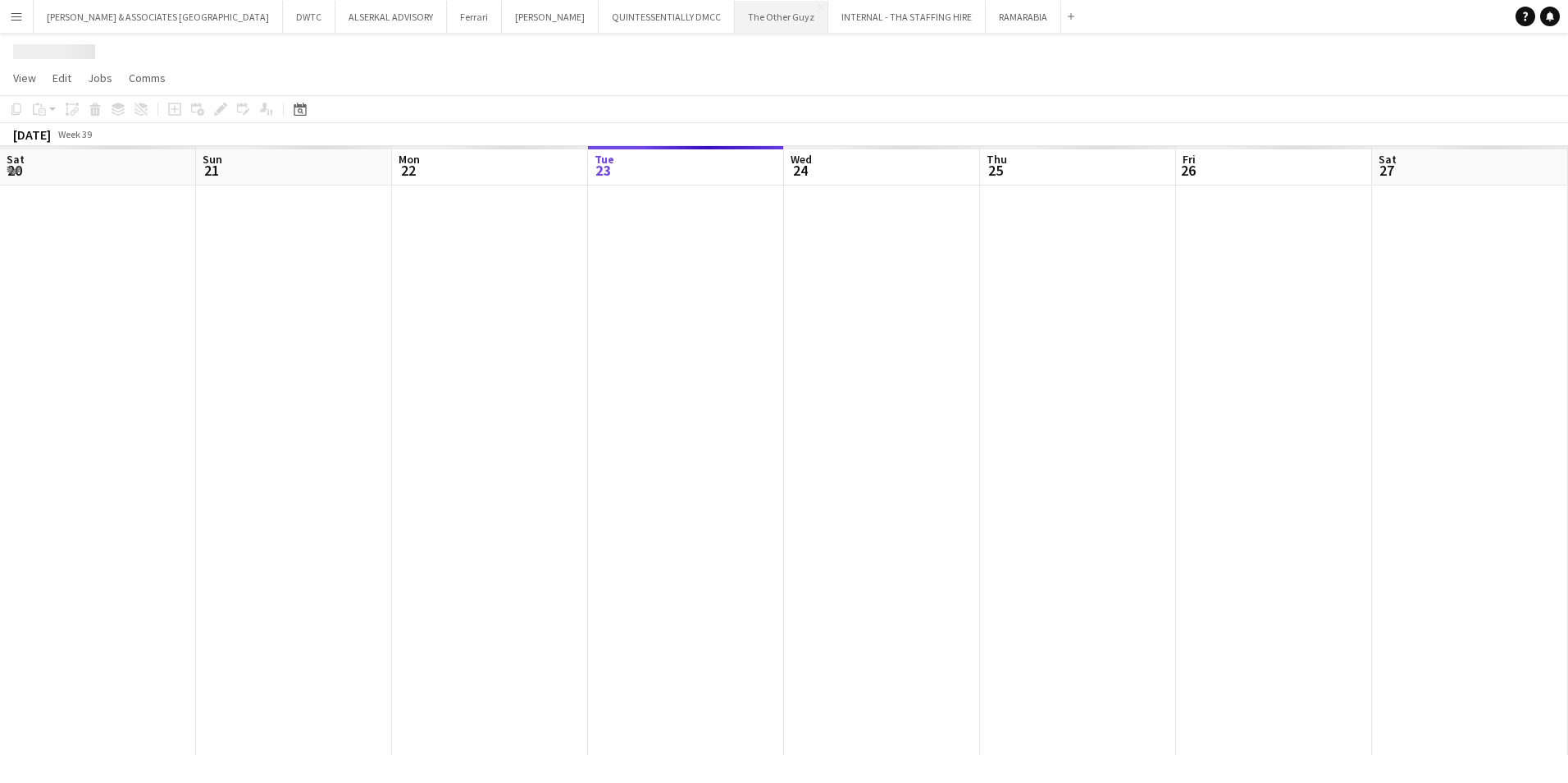
scroll to position [0, 392]
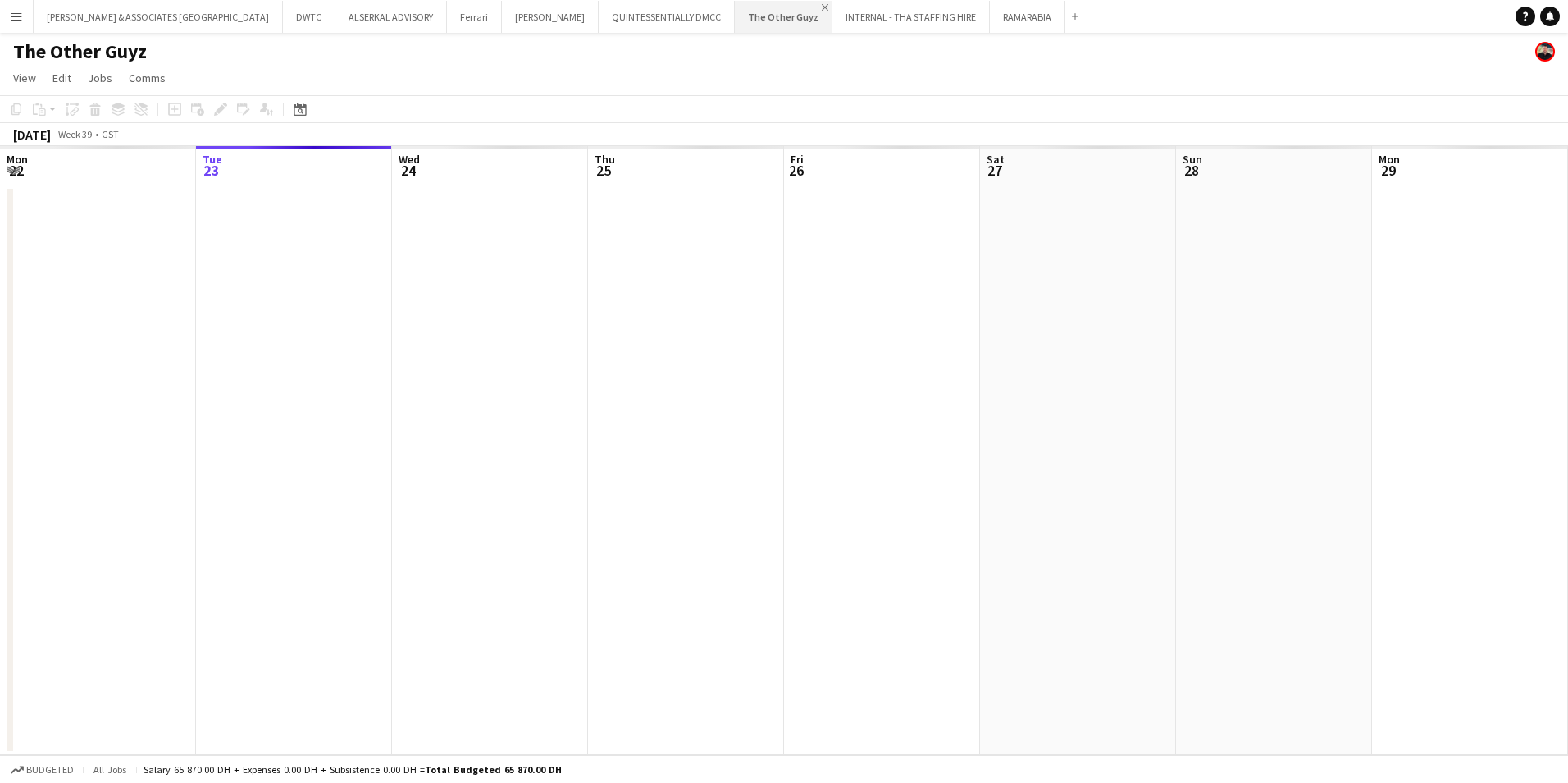
click at [822, 7] on app-icon "Close" at bounding box center [825, 7] width 7 height 7
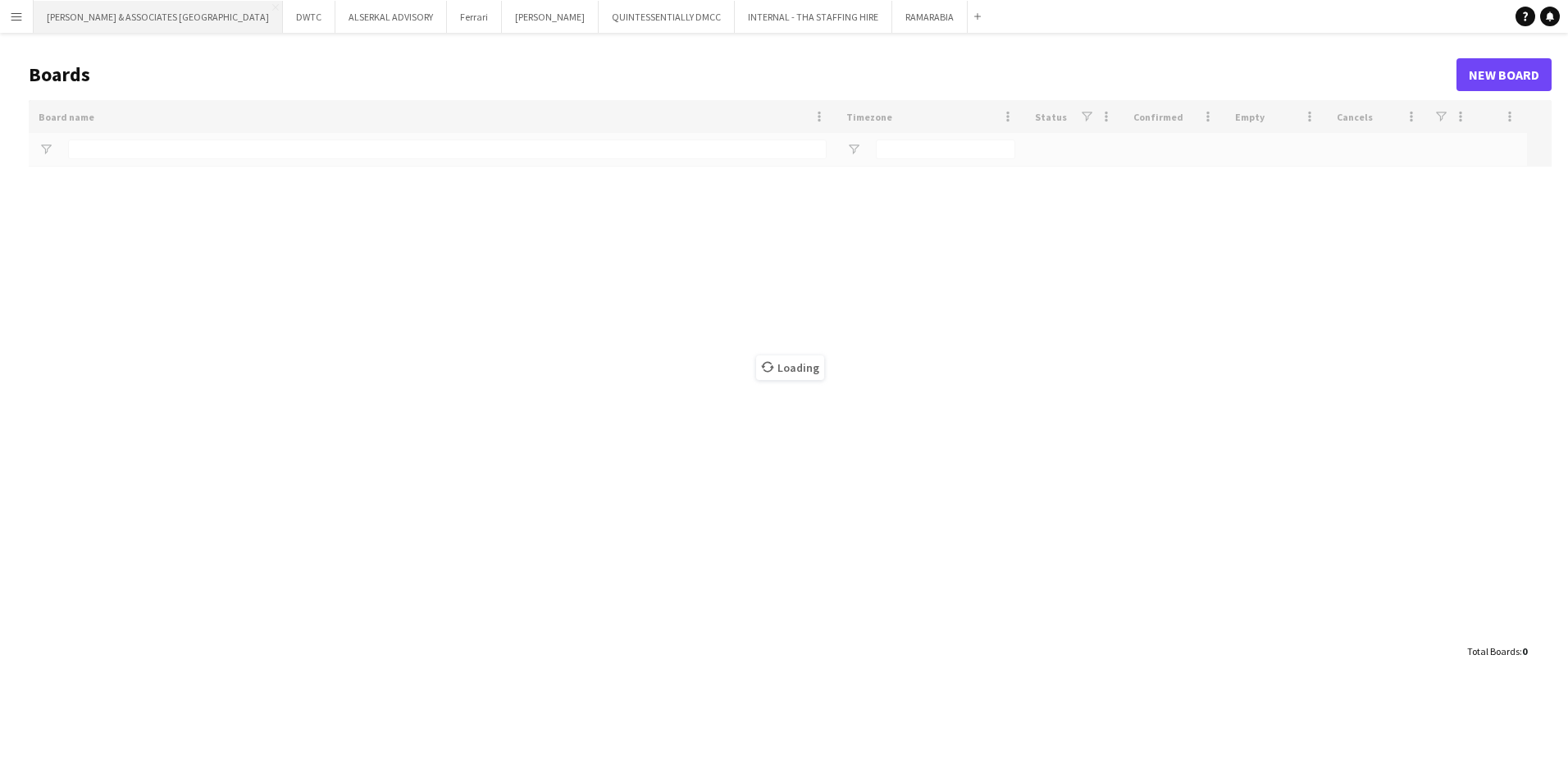
click at [138, 25] on button "RICHARD ATTIAS & ASSOCIATES UAE Close" at bounding box center [158, 17] width 250 height 32
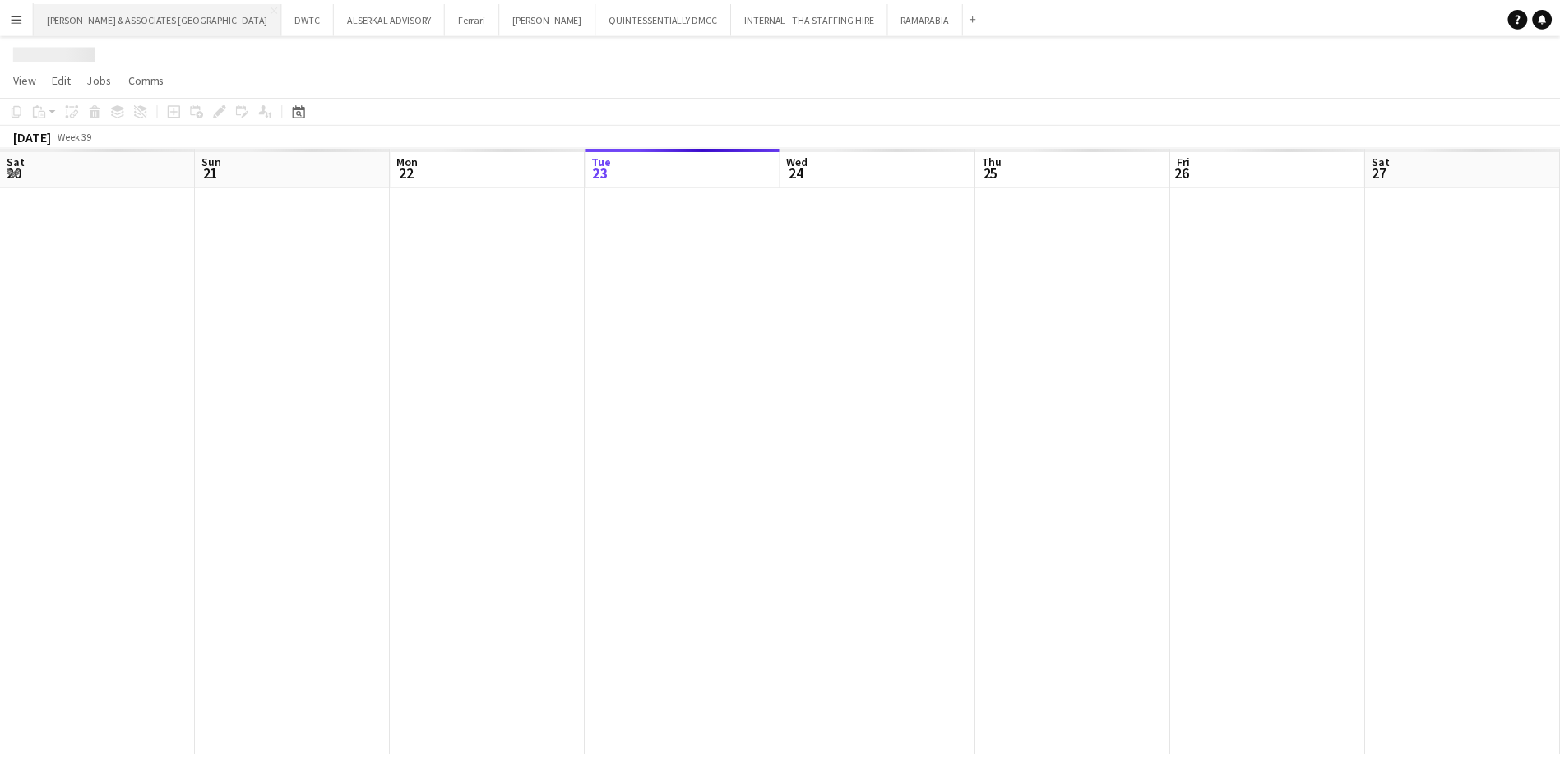
scroll to position [0, 393]
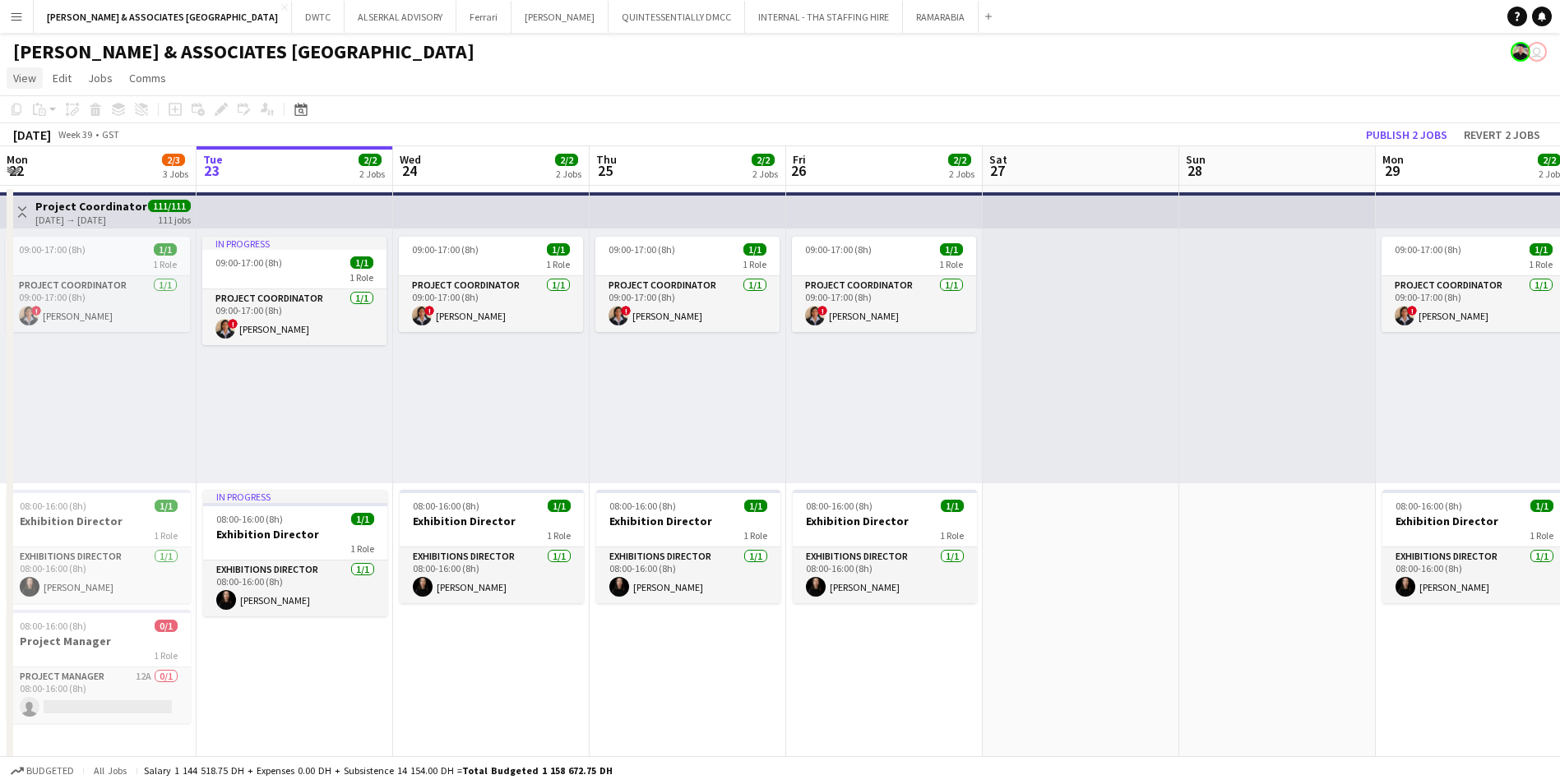
click at [30, 68] on link "View" at bounding box center [25, 78] width 37 height 22
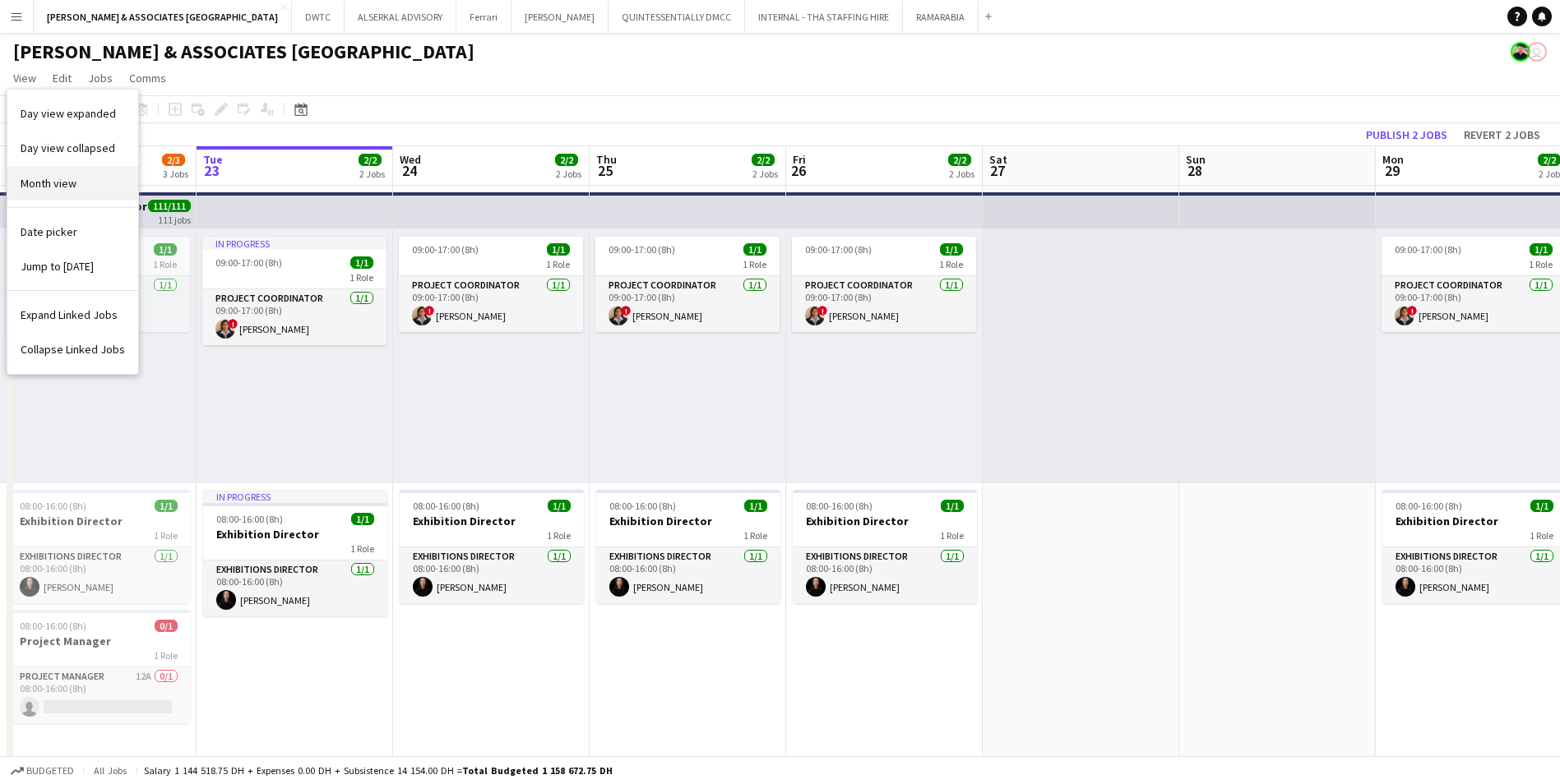
click at [67, 181] on span "Month view" at bounding box center [48, 183] width 56 height 15
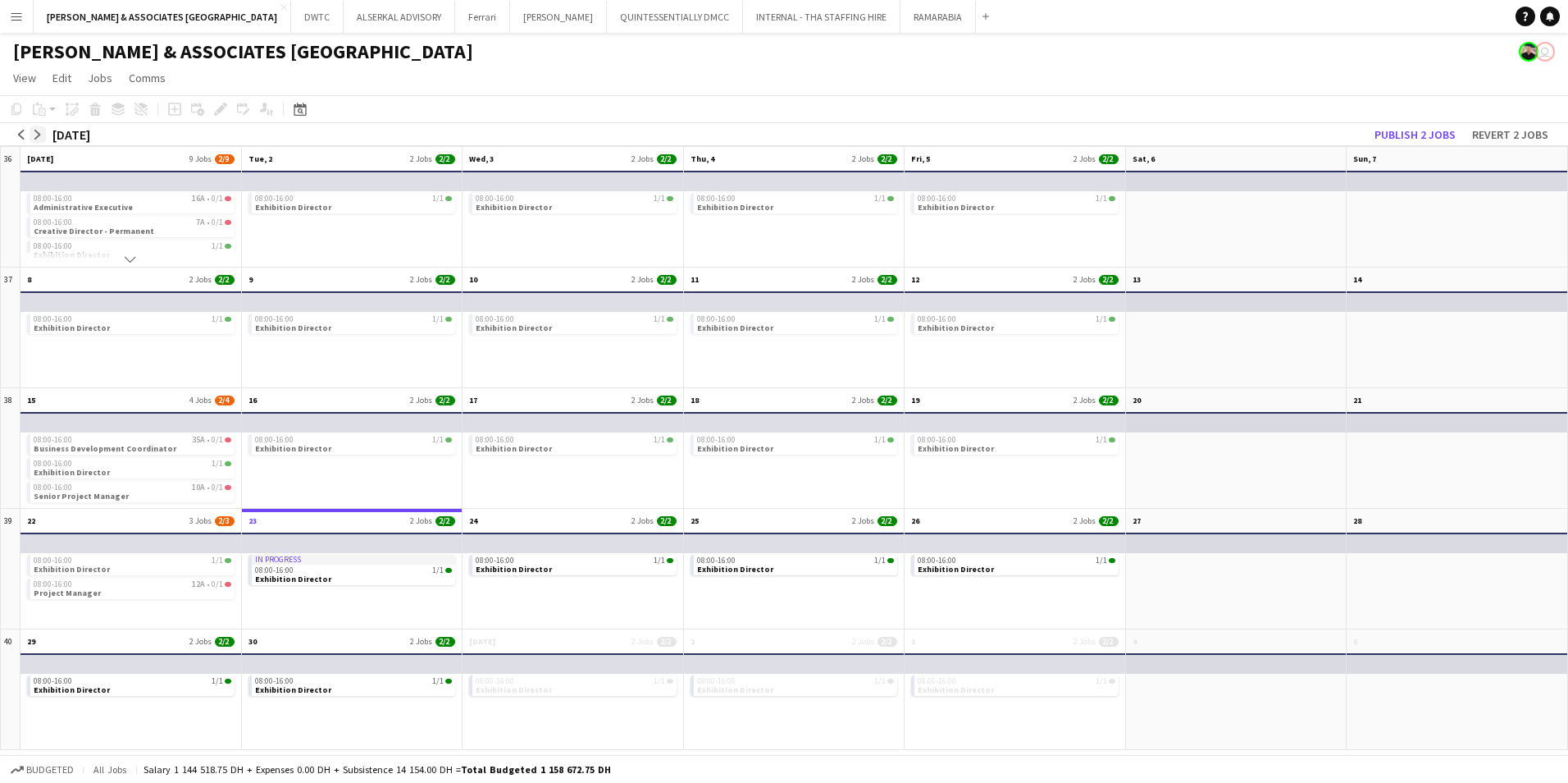
click at [38, 129] on app-icon "arrow-right" at bounding box center [37, 134] width 10 height 10
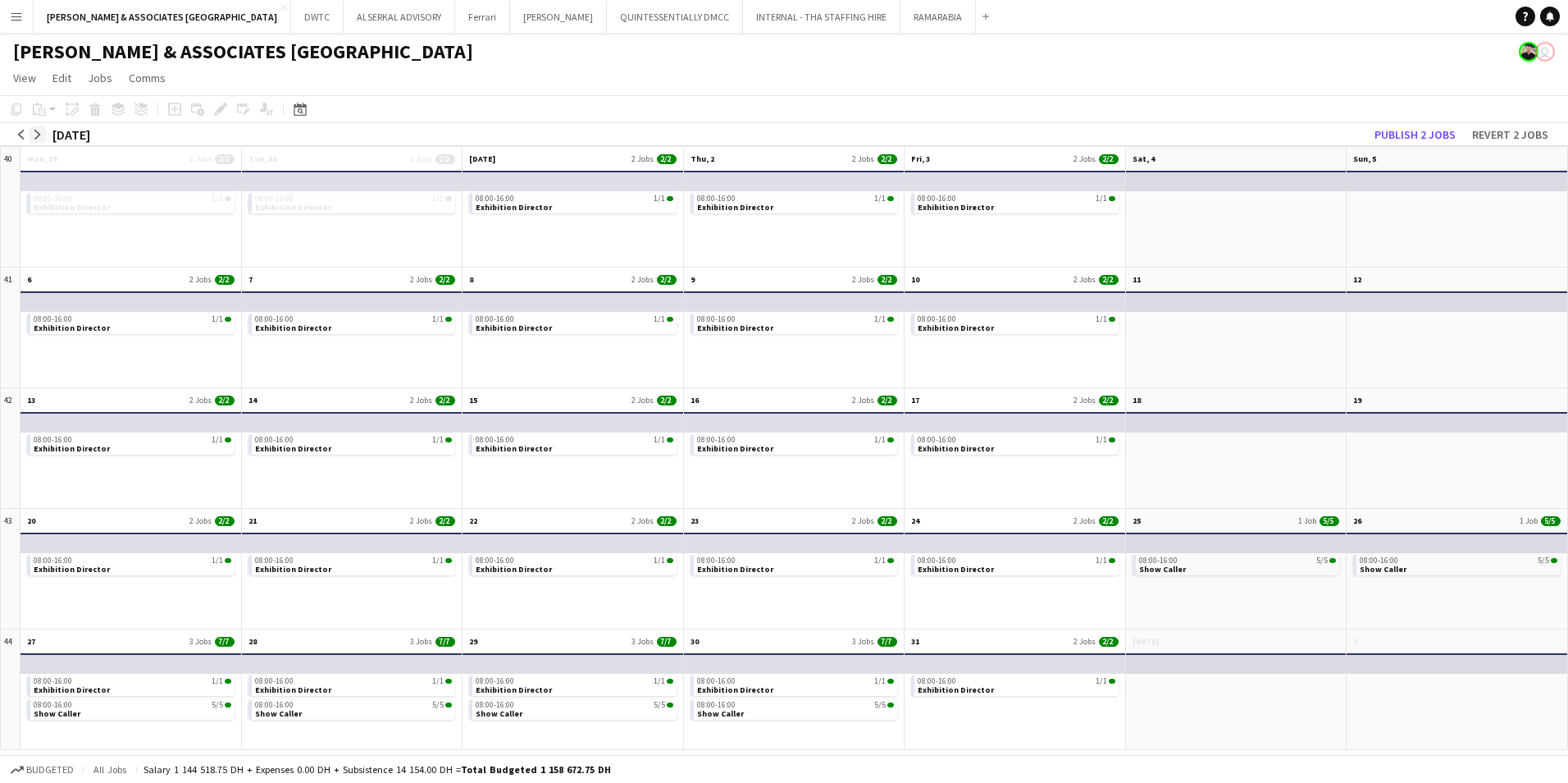
click at [41, 134] on app-icon "arrow-right" at bounding box center [37, 134] width 10 height 10
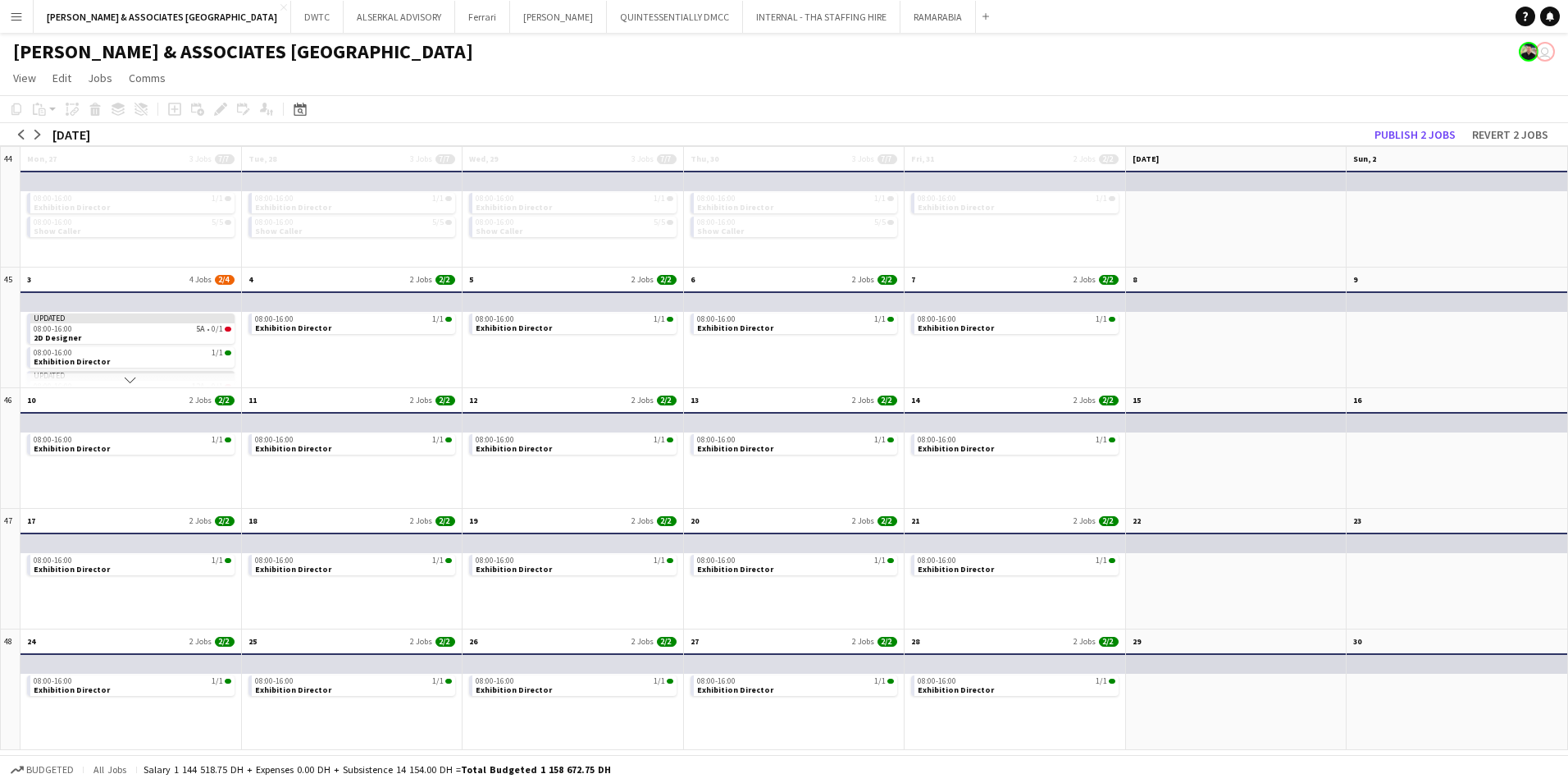
click at [131, 299] on app-mini-top-bar at bounding box center [129, 301] width 222 height 21
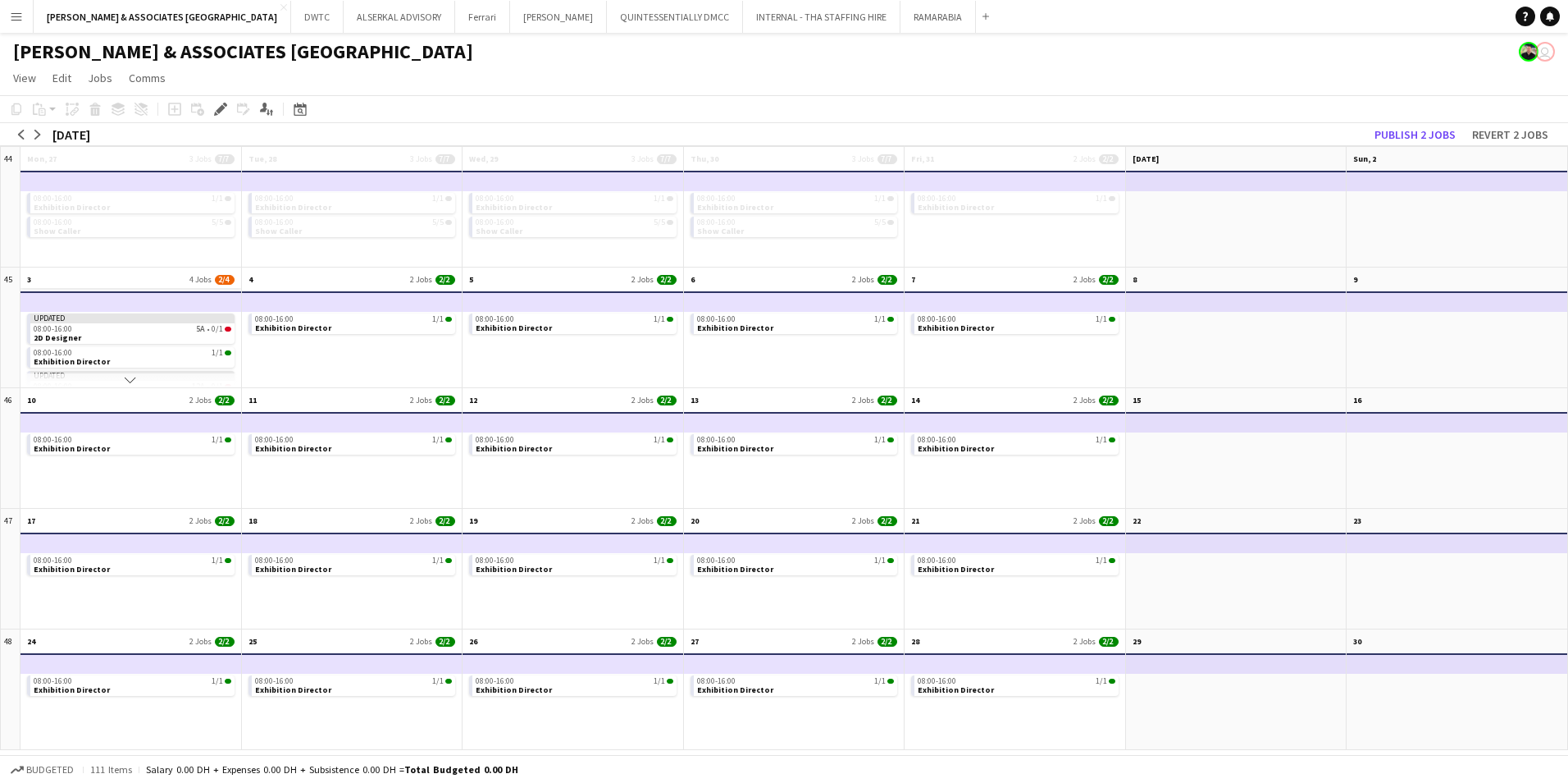
click at [121, 279] on app-month-view-date-header "3 4 Jobs 2/4" at bounding box center [131, 277] width 221 height 21
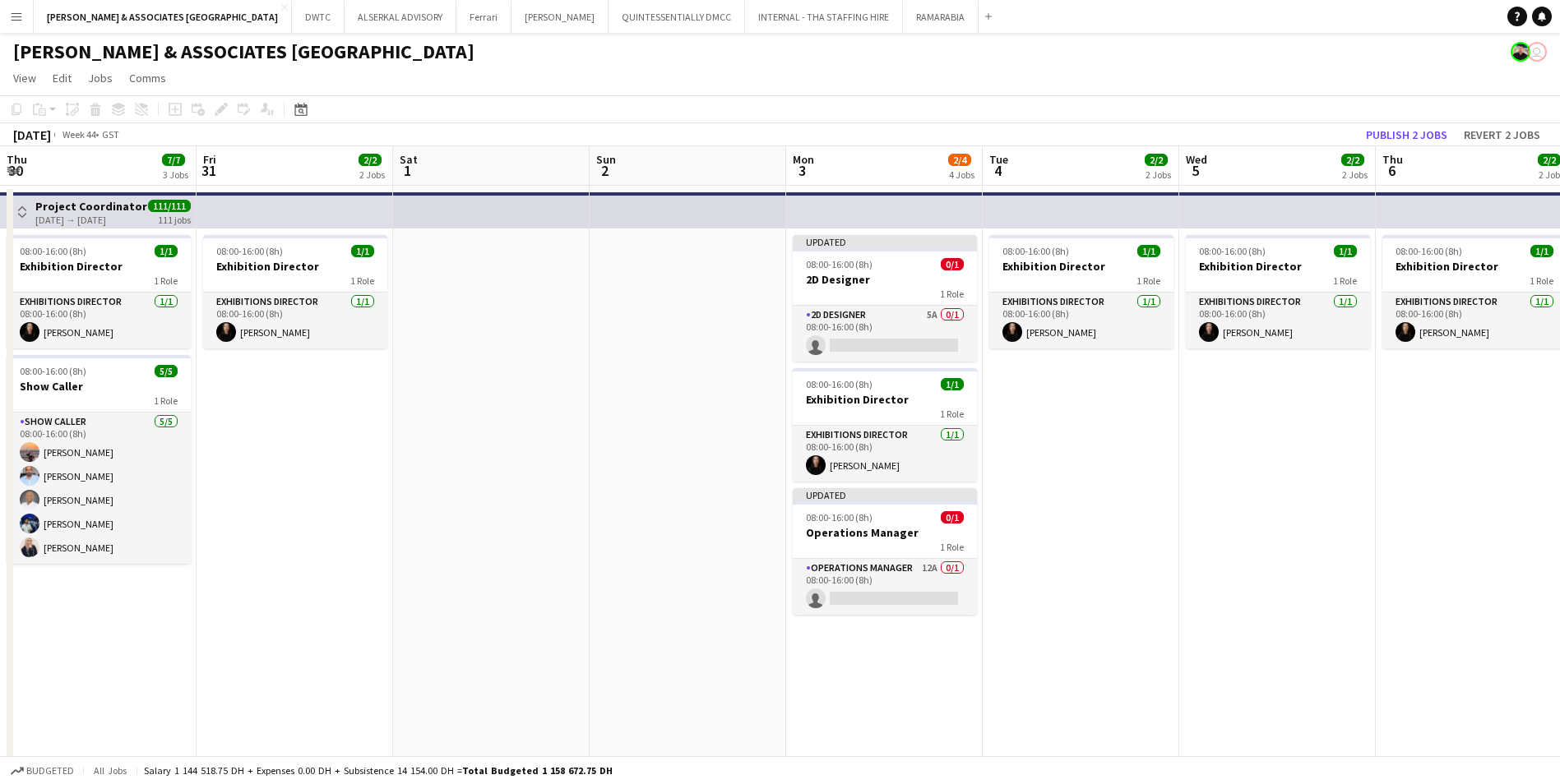
scroll to position [0, 566]
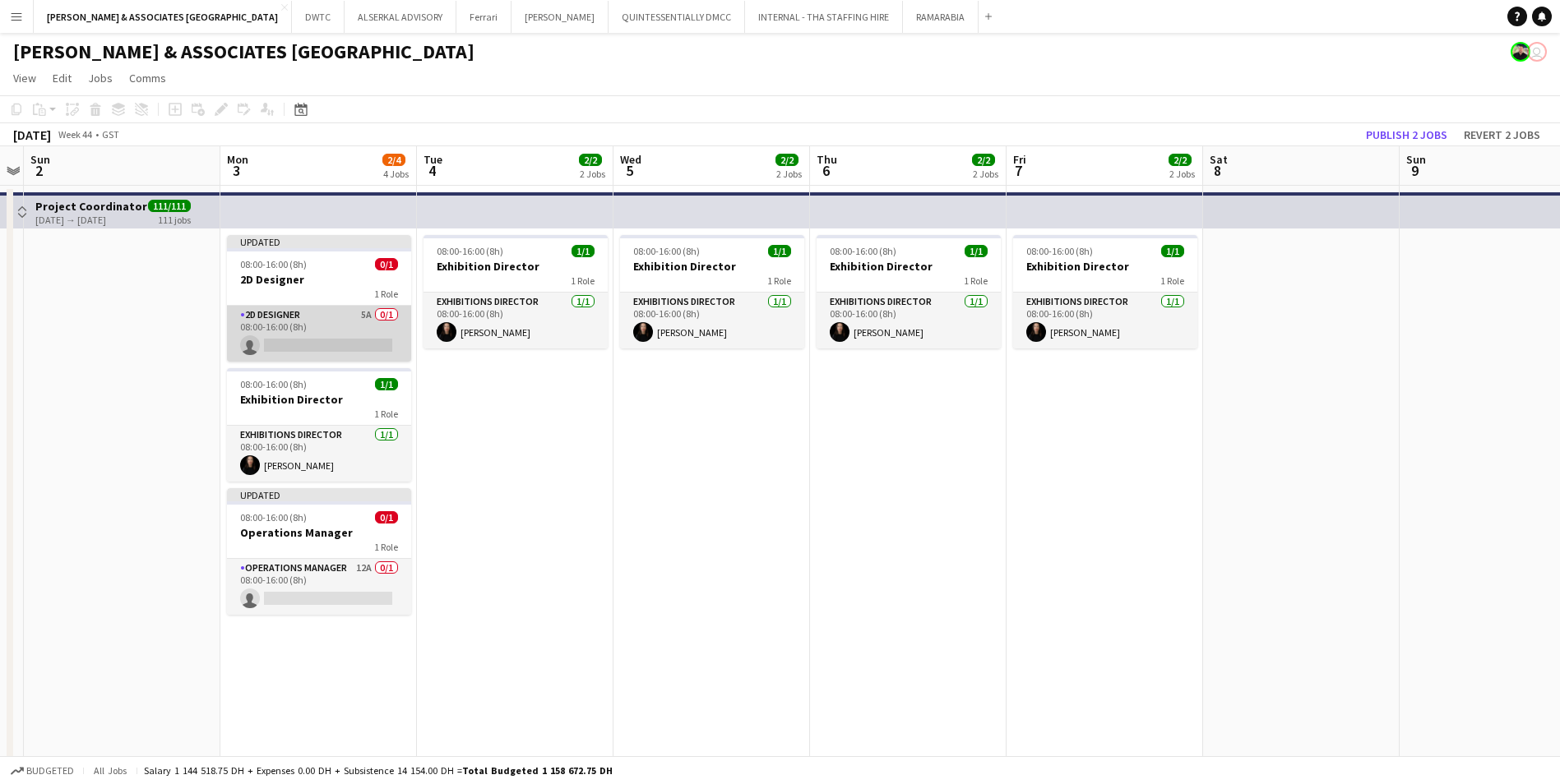
click at [328, 308] on app-card-role "2D Designer 5A 0/1 08:00-16:00 (8h) single-neutral-actions" at bounding box center [319, 333] width 184 height 56
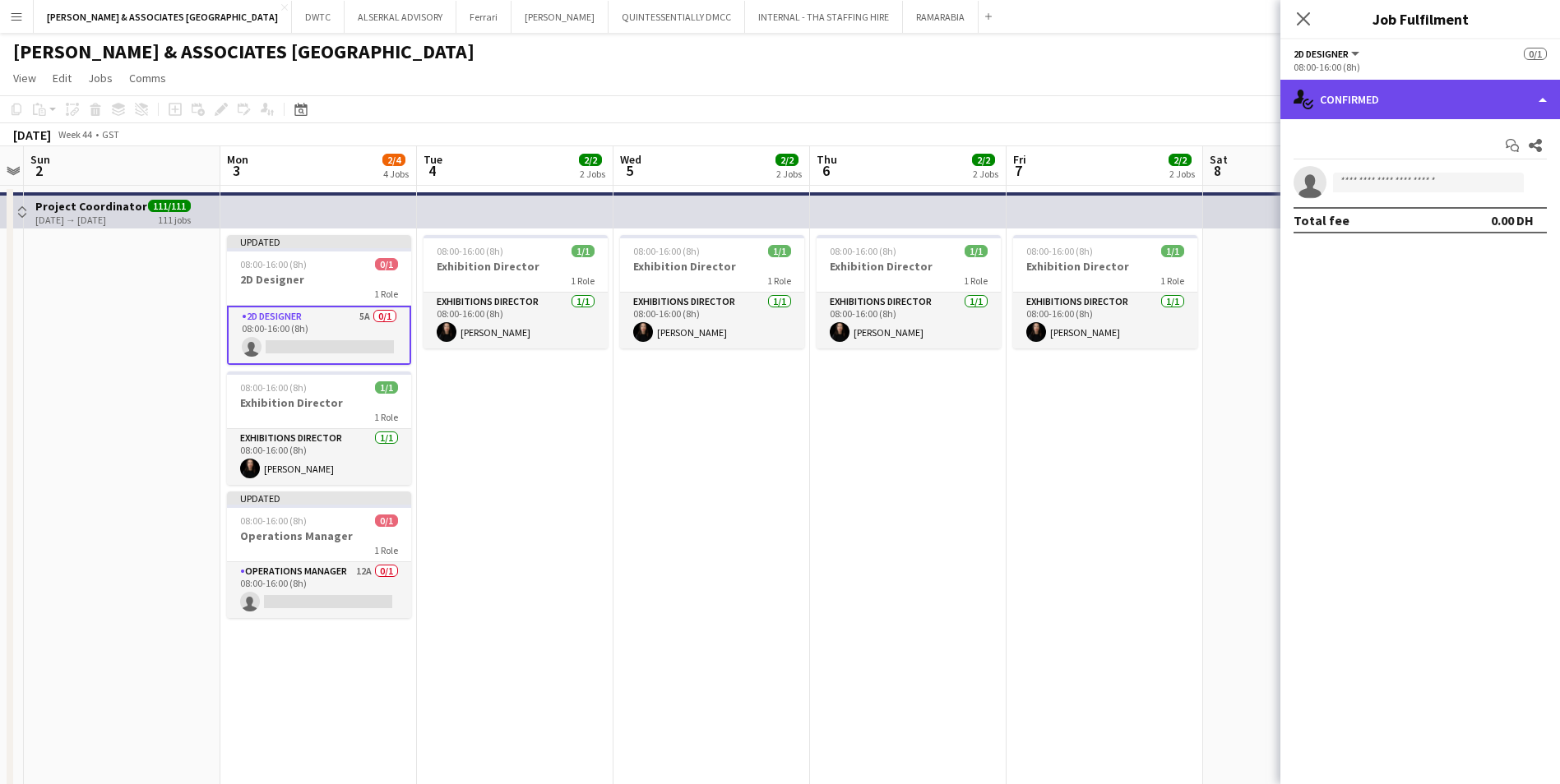
click at [1454, 102] on div "single-neutral-actions-check-2 Confirmed" at bounding box center [1420, 100] width 280 height 40
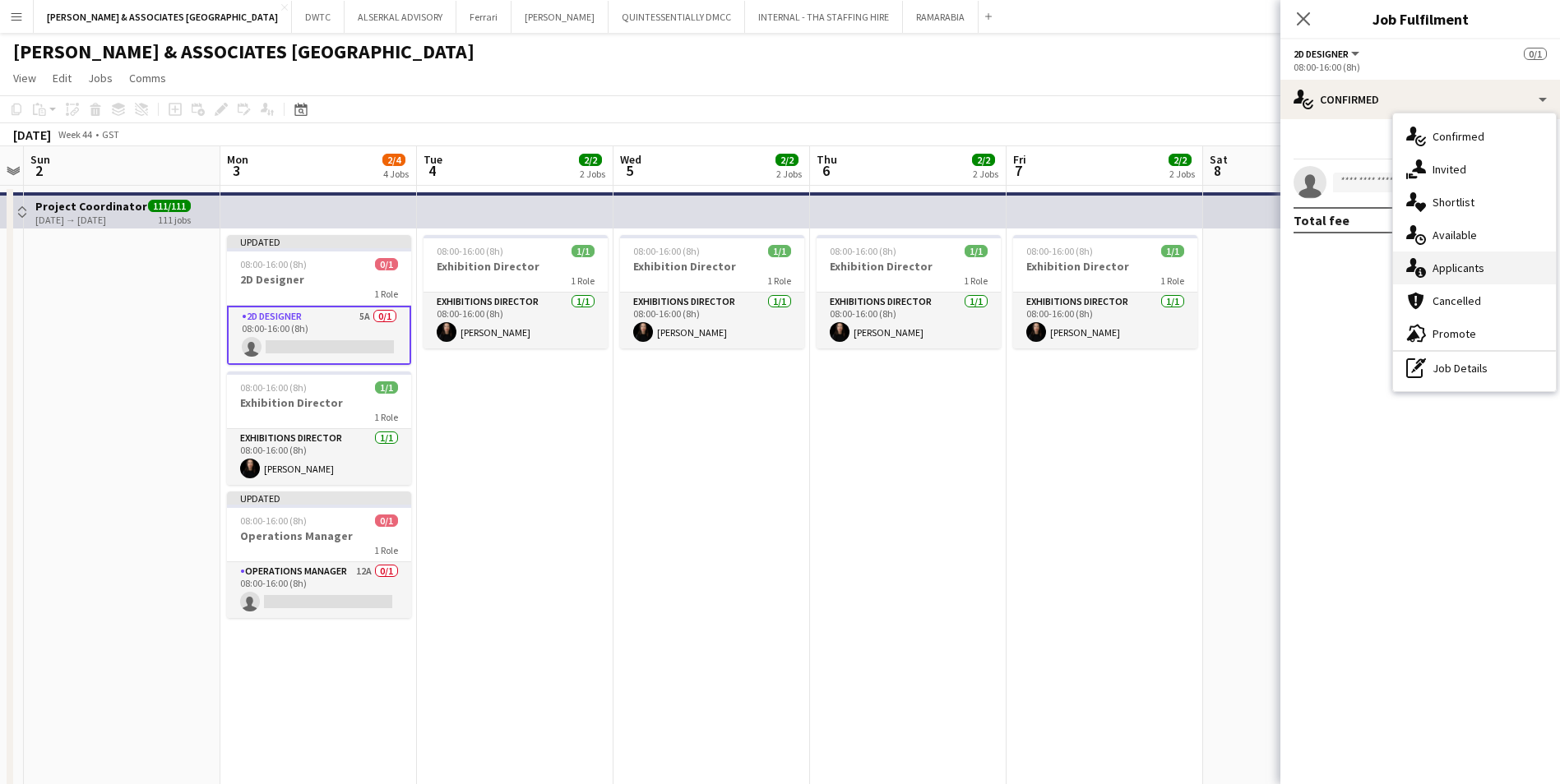
click at [1474, 258] on div "single-neutral-actions-information Applicants" at bounding box center [1474, 267] width 163 height 33
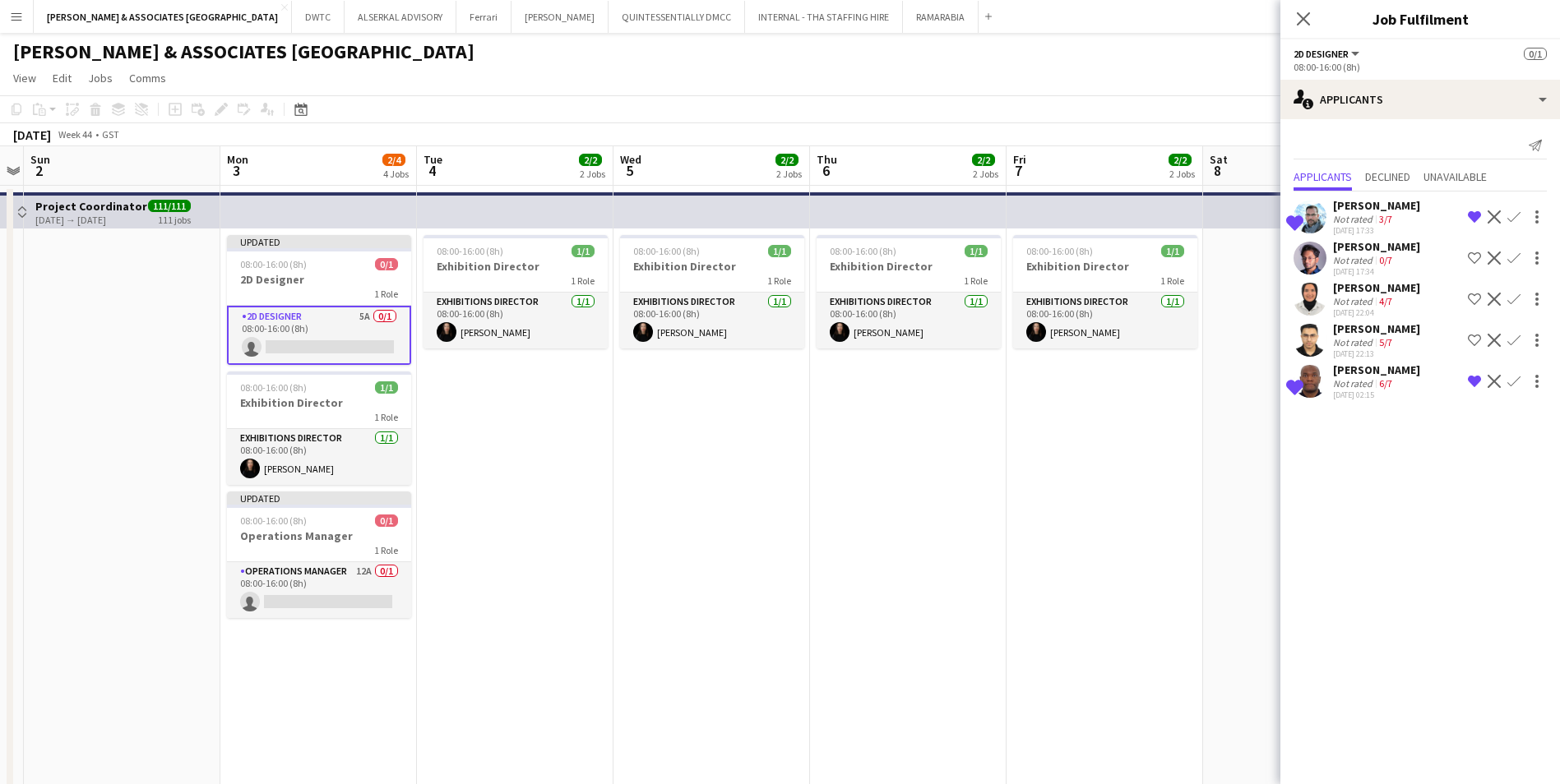
click at [1491, 298] on app-icon "Decline" at bounding box center [1493, 299] width 13 height 13
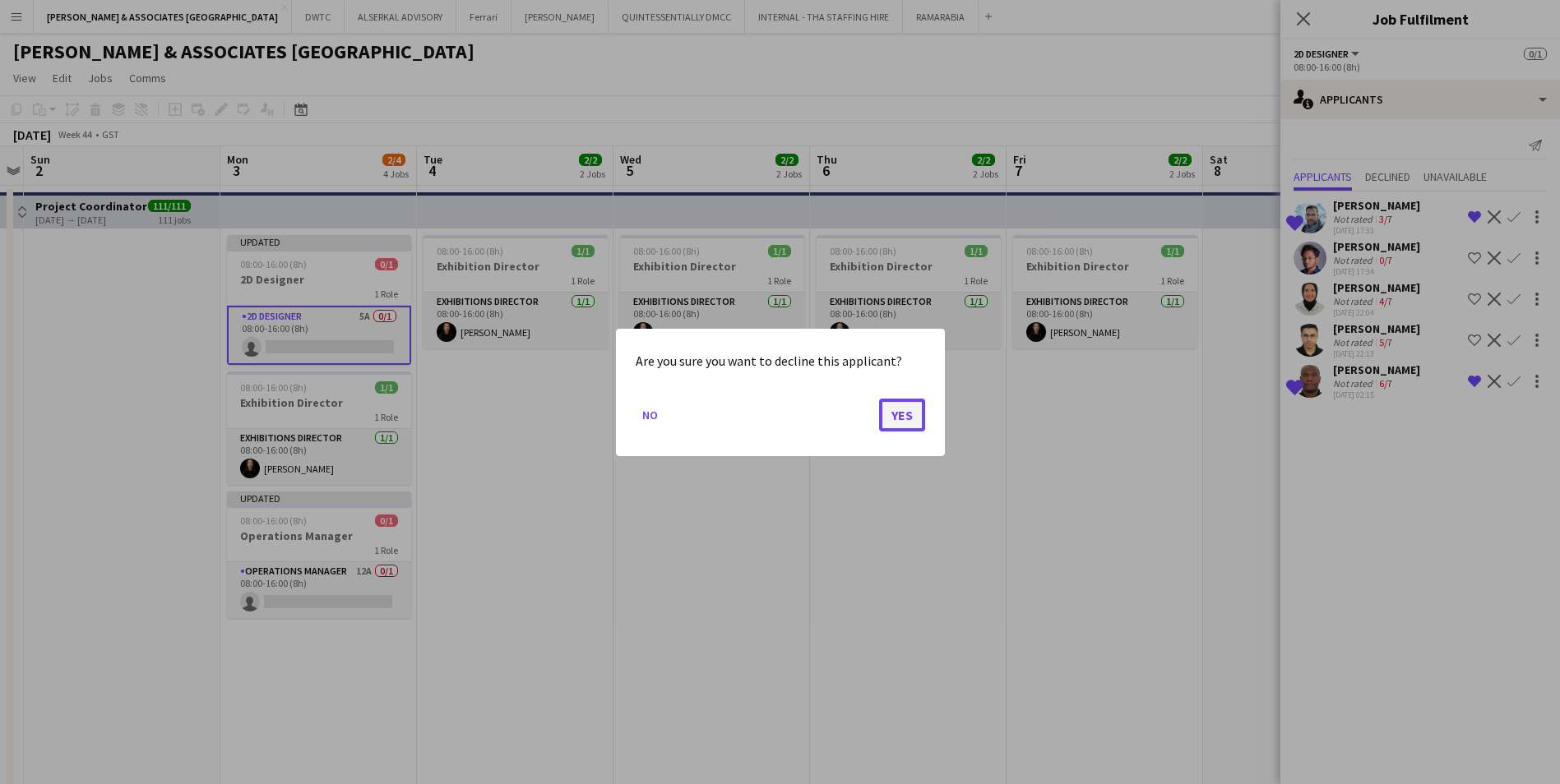
click at [895, 420] on button "Yes" at bounding box center [901, 413] width 46 height 33
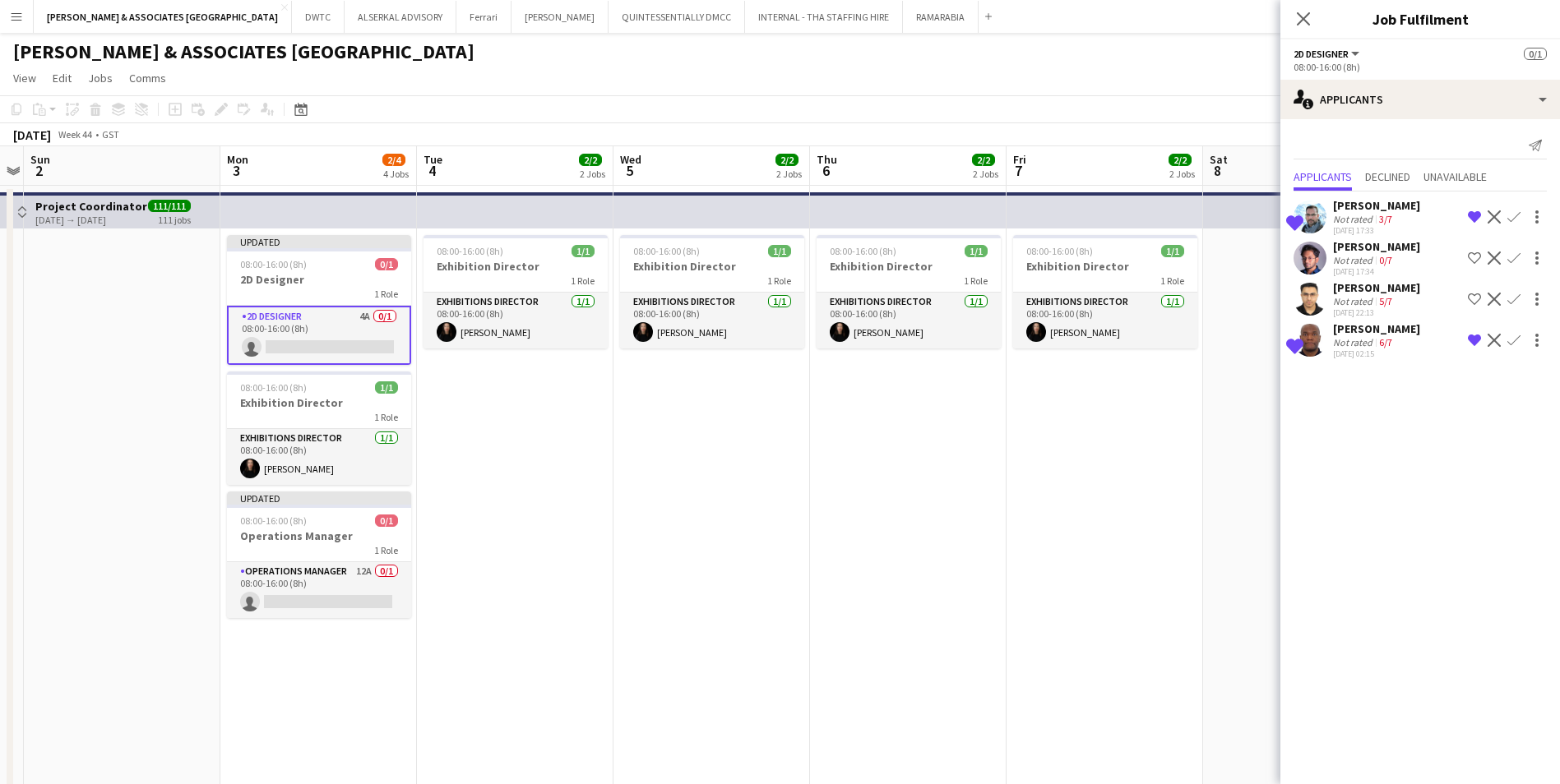
click at [1356, 249] on div "[PERSON_NAME]" at bounding box center [1376, 246] width 87 height 15
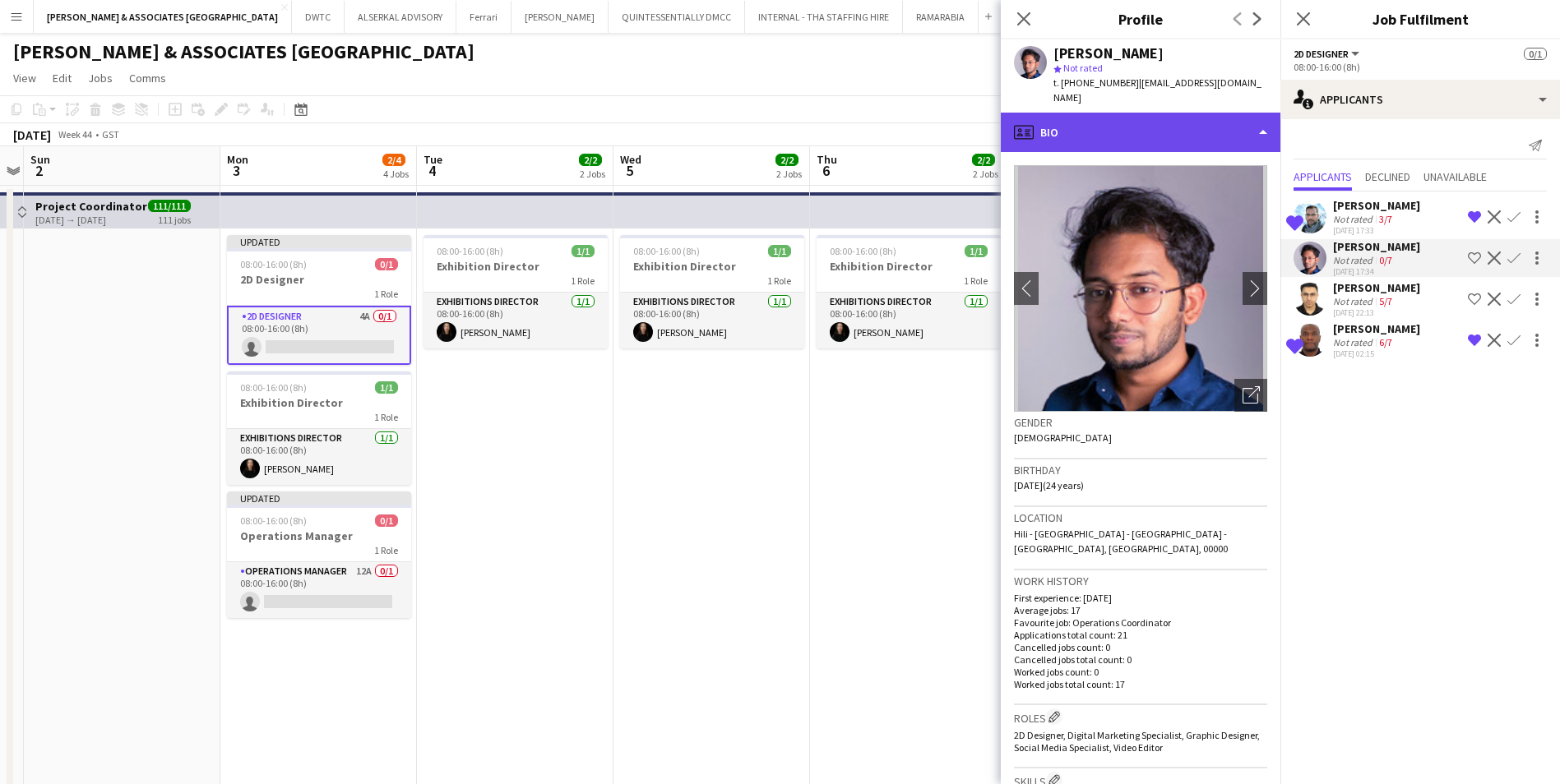
click at [1096, 116] on div "profile Bio" at bounding box center [1140, 132] width 280 height 40
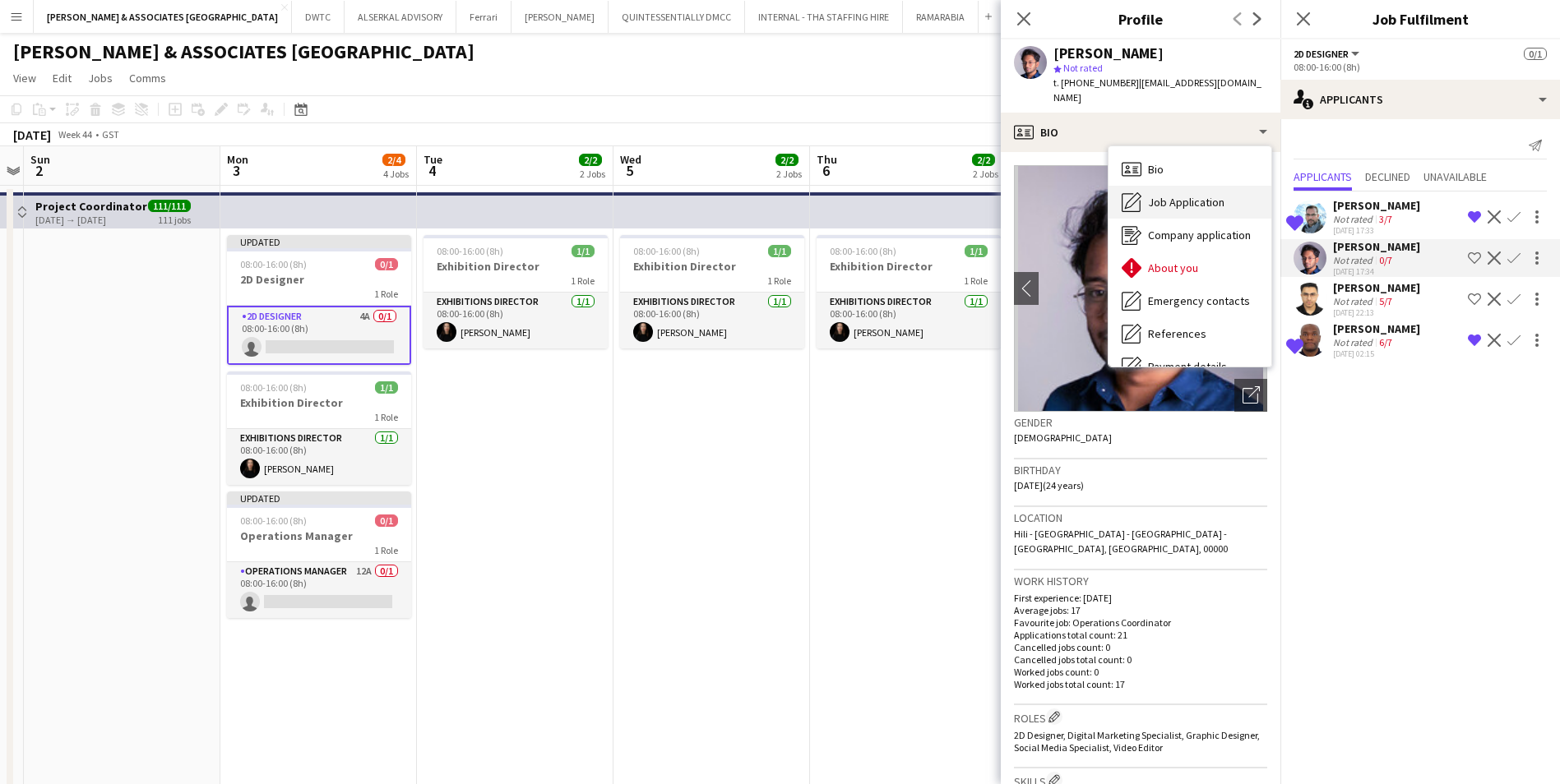
click at [1192, 195] on span "Job Application" at bounding box center [1185, 202] width 76 height 15
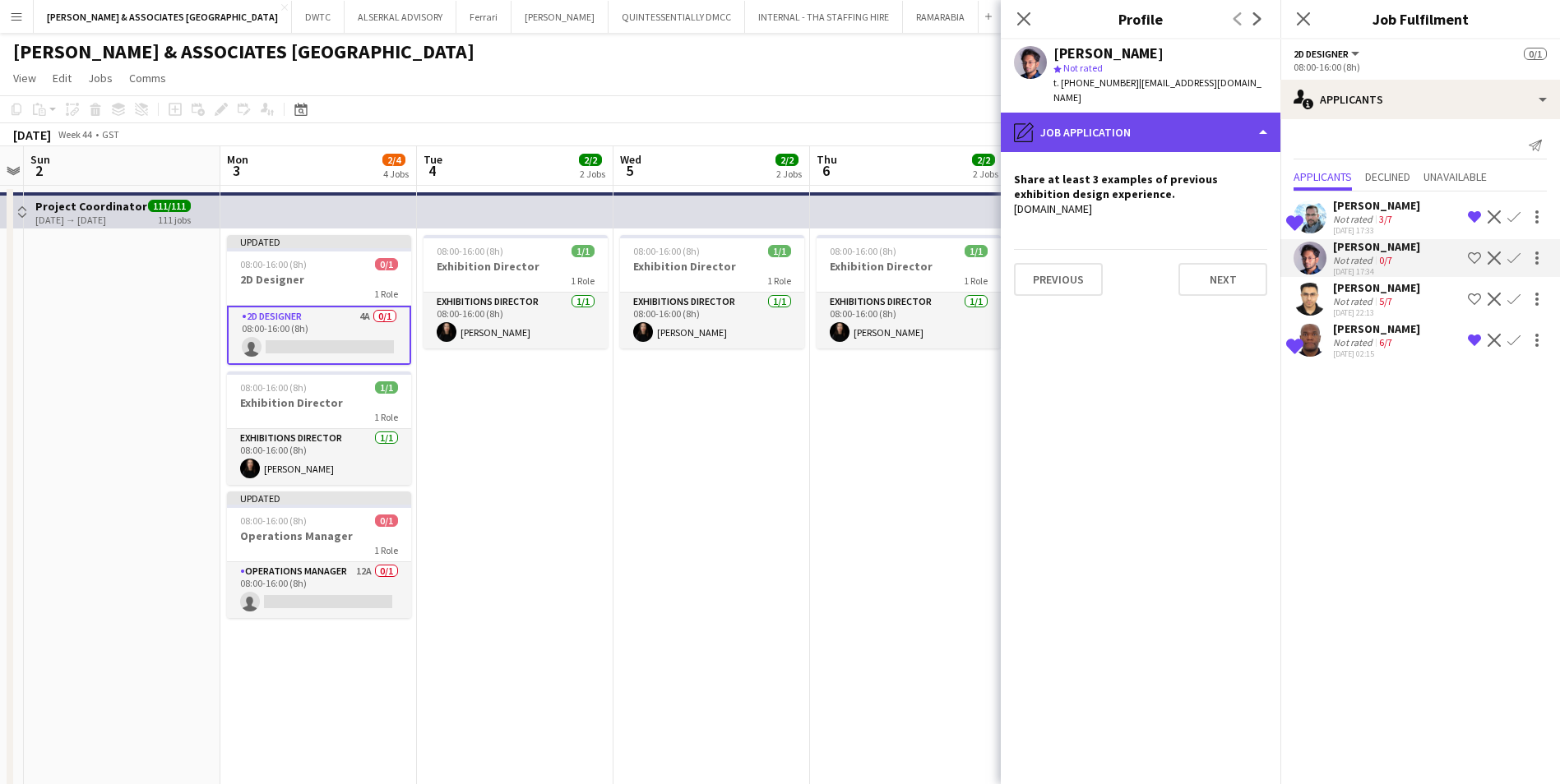
click at [1095, 113] on div "pencil4 Job Application" at bounding box center [1140, 132] width 280 height 40
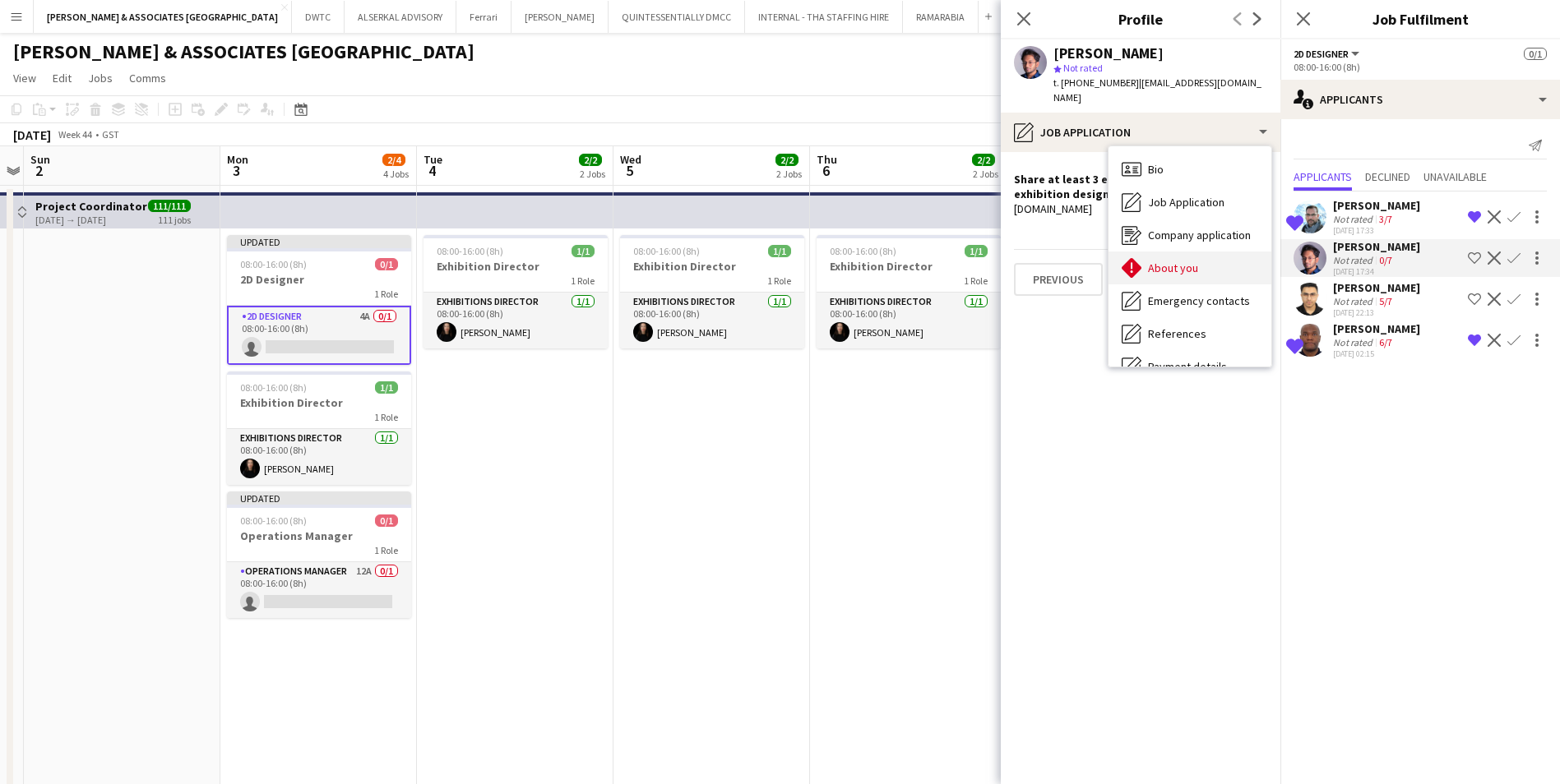
click at [1206, 252] on div "About you About you" at bounding box center [1189, 267] width 163 height 33
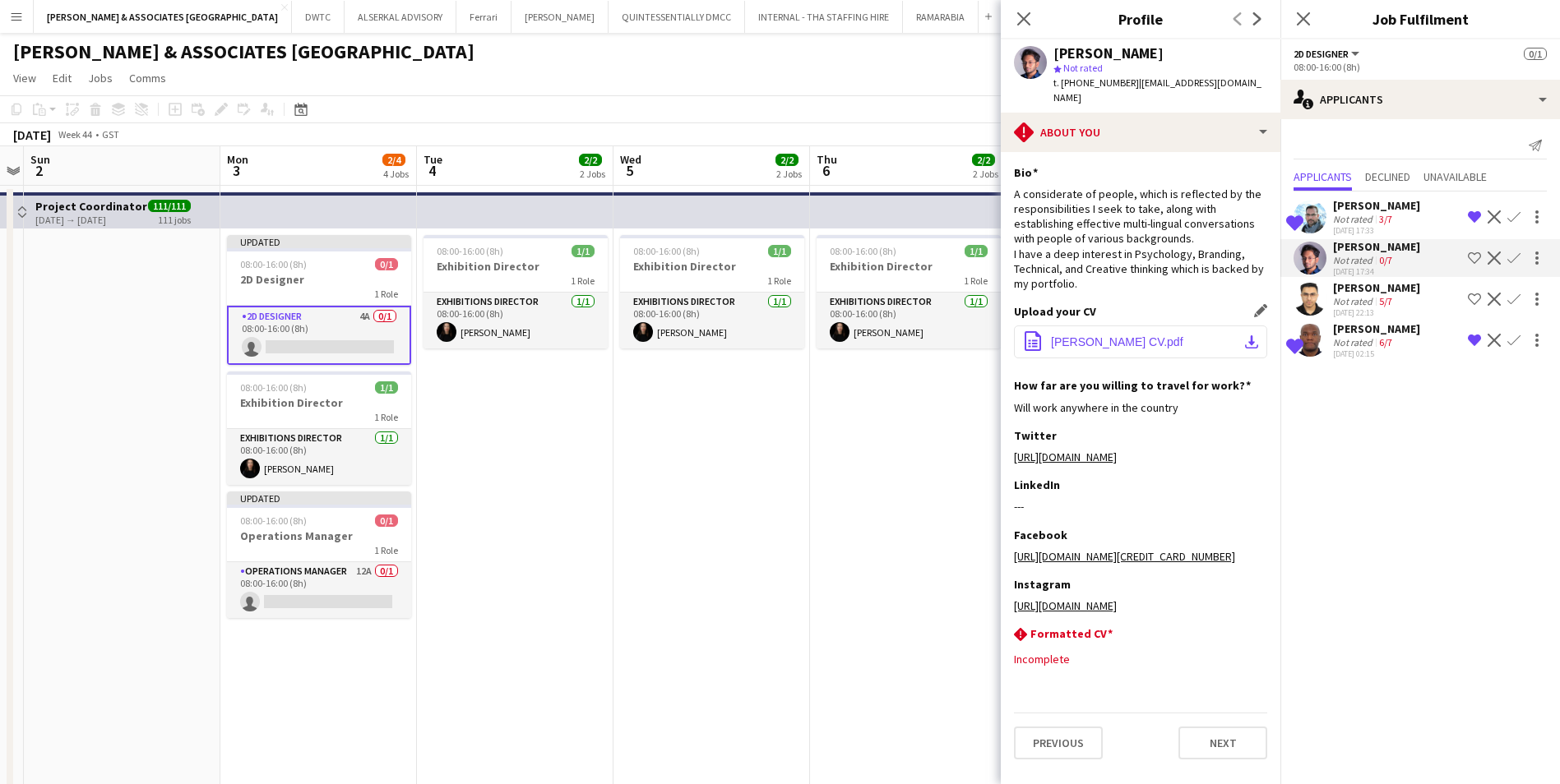
click at [1131, 335] on span "Ahmed Baig's CV.pdf" at bounding box center [1117, 341] width 133 height 13
click at [1496, 255] on app-icon "Decline" at bounding box center [1493, 257] width 13 height 13
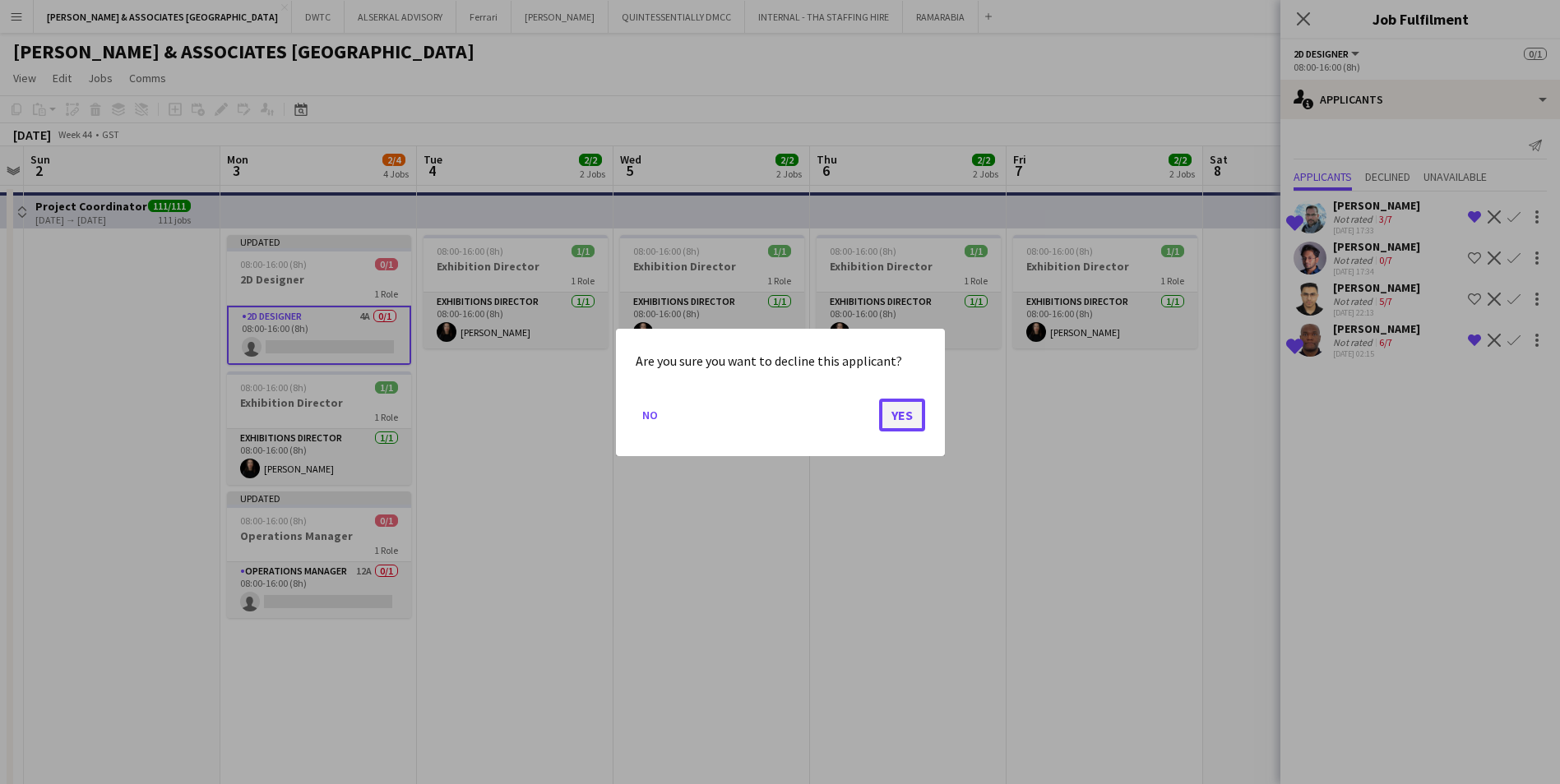
click at [904, 415] on button "Yes" at bounding box center [901, 413] width 46 height 33
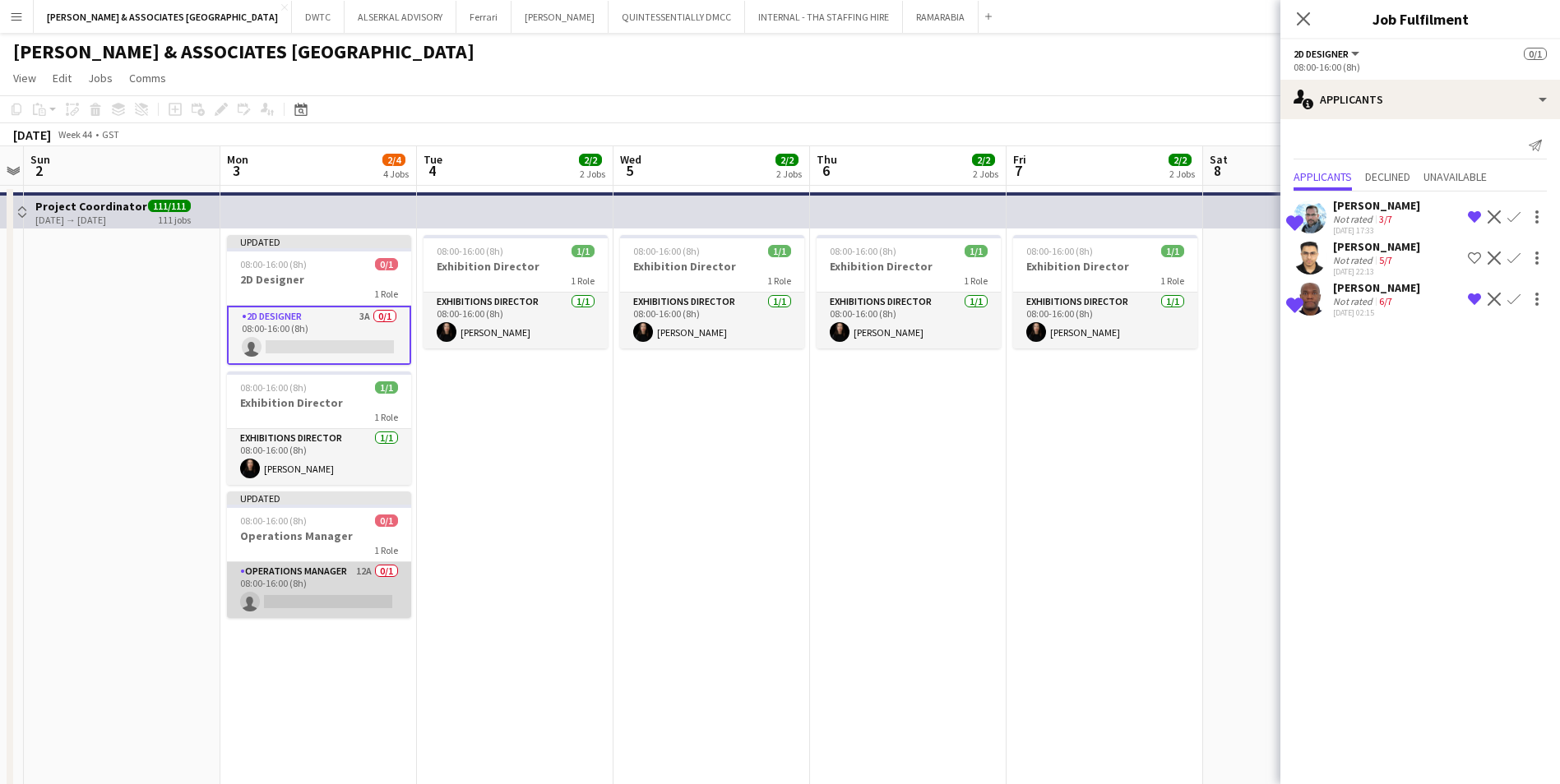
click at [333, 582] on app-card-role "Operations Manager 12A 0/1 08:00-16:00 (8h) single-neutral-actions" at bounding box center [319, 589] width 184 height 56
